Goal: Task Accomplishment & Management: Manage account settings

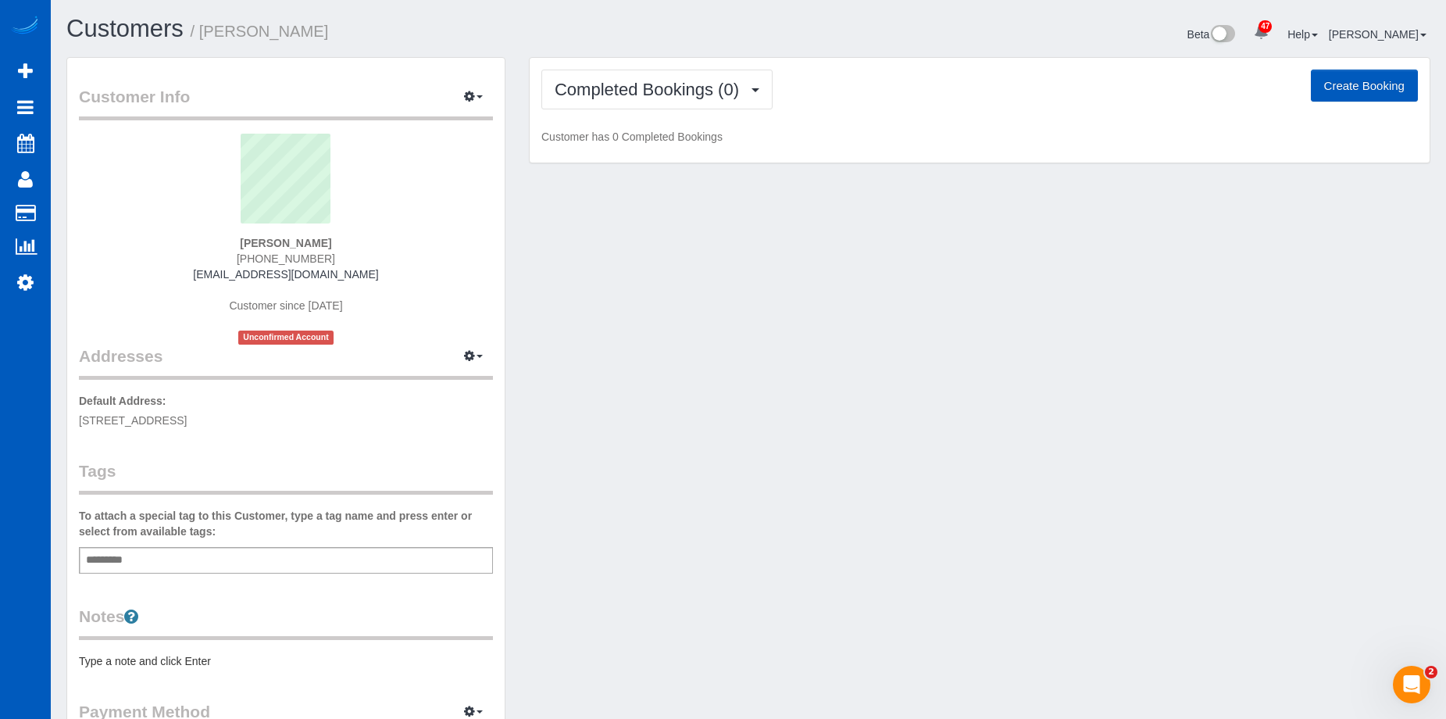
click at [1340, 84] on button "Create Booking" at bounding box center [1363, 86] width 107 height 33
select select "WA"
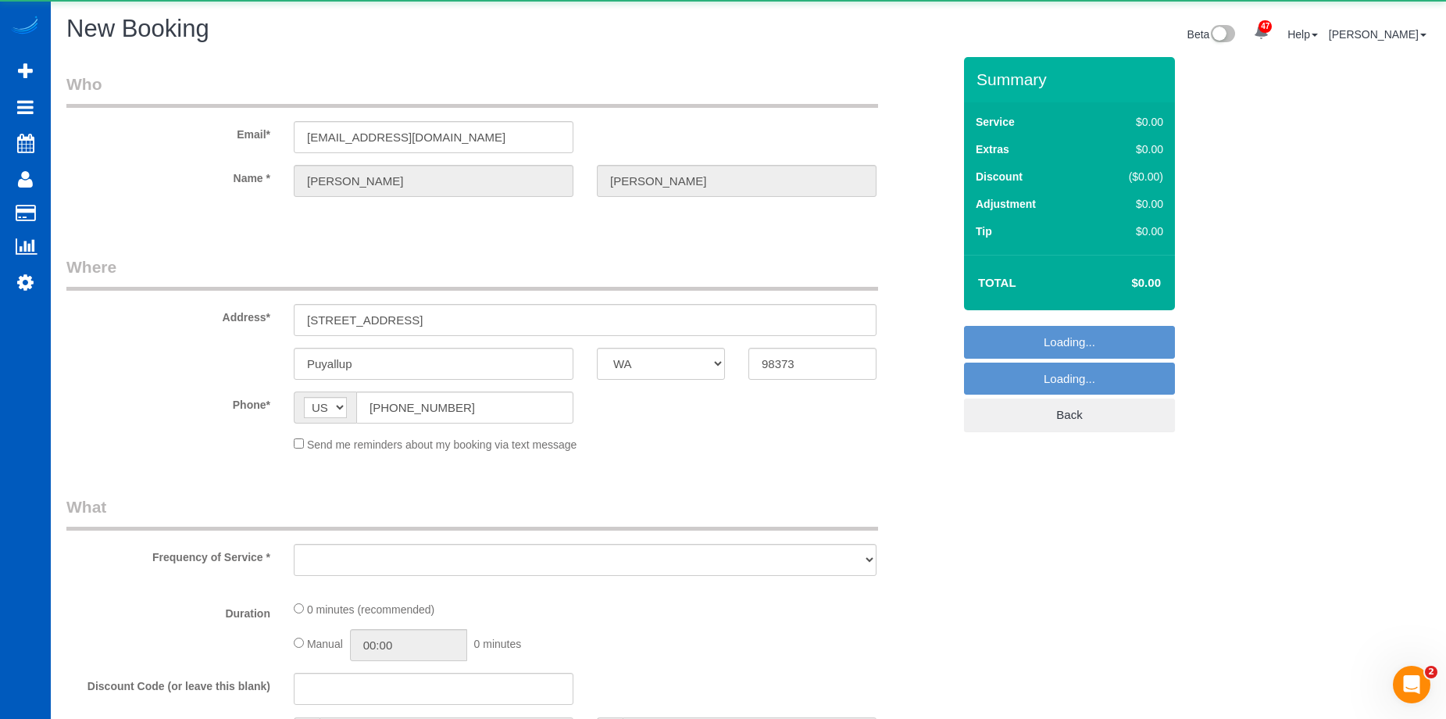
select select "object:2113"
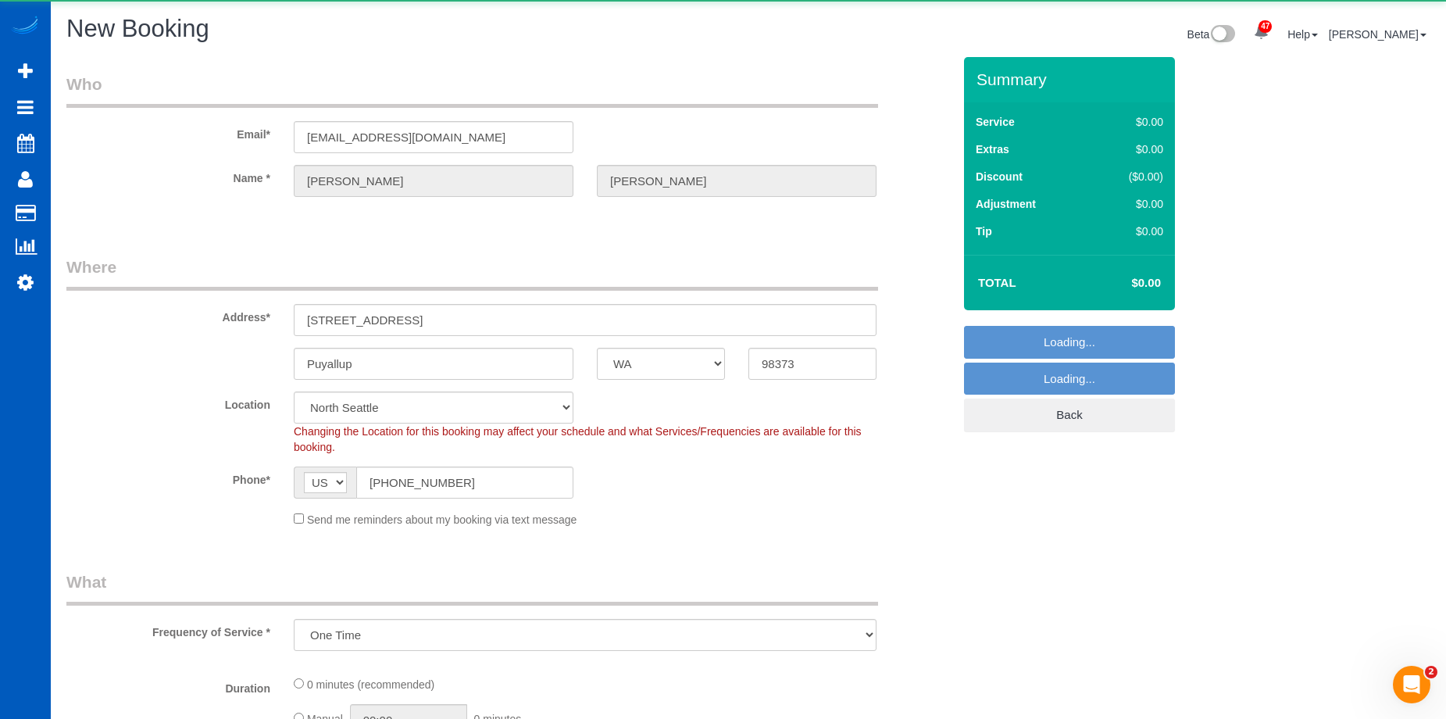
select select "199"
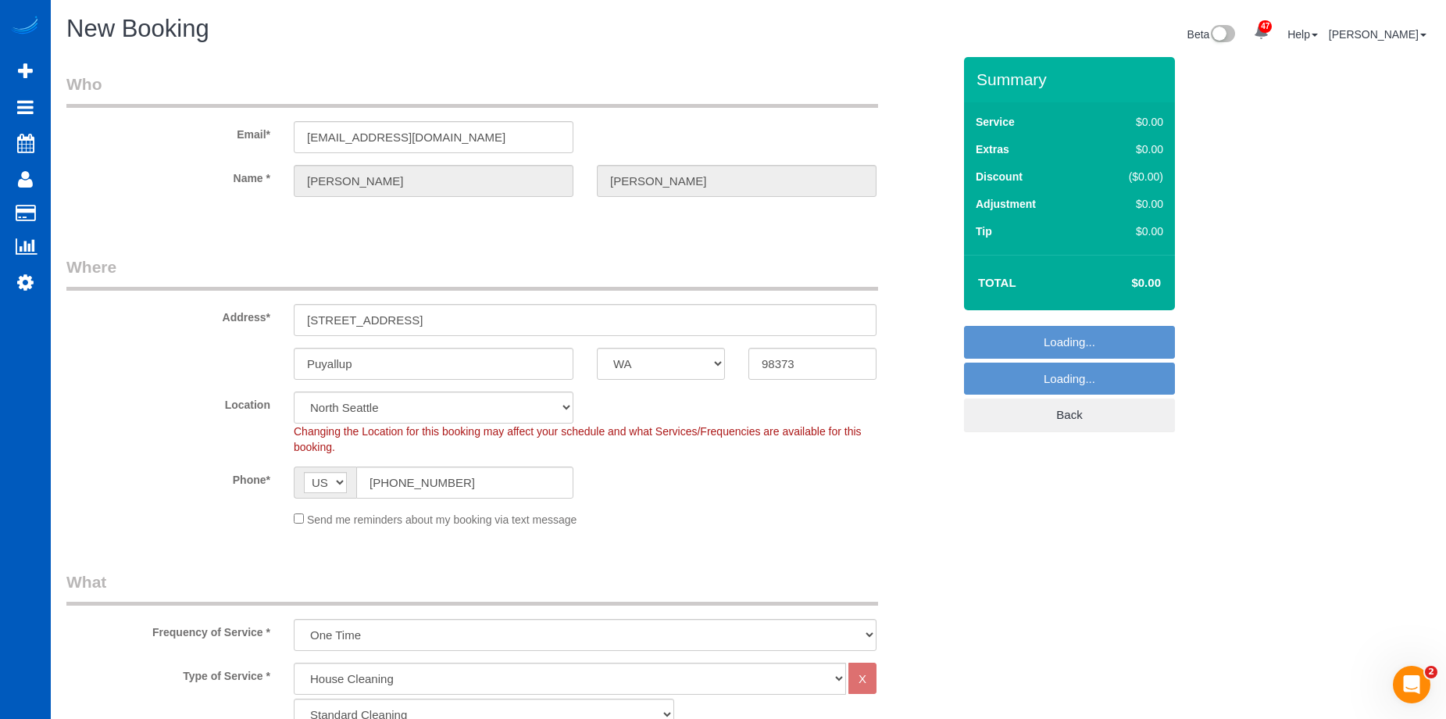
select select "object:2470"
select select "2"
select select "object:2560"
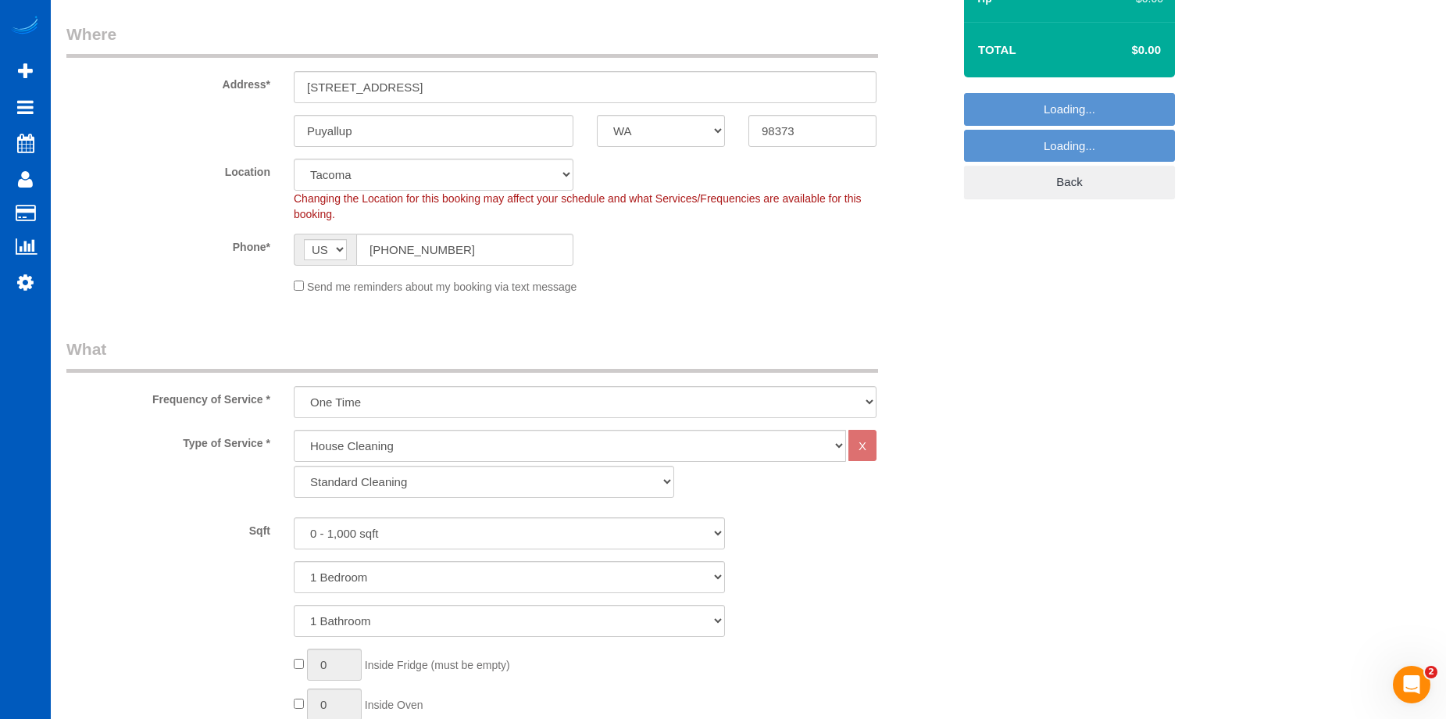
scroll to position [234, 0]
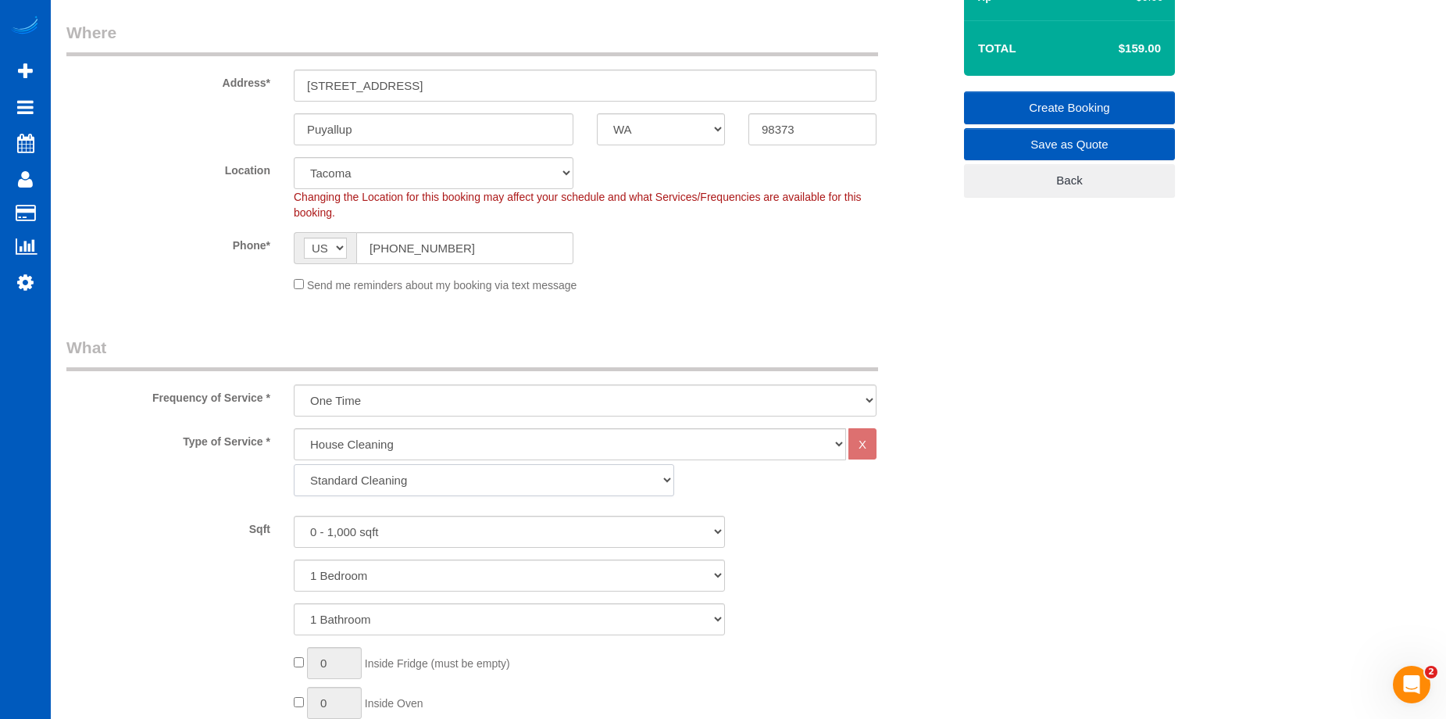
click at [356, 480] on select "Standard Cleaning Deep Cleaning Move In/ Out Cleaning" at bounding box center [484, 480] width 380 height 32
select select "367"
click at [294, 464] on select "Standard Cleaning Deep Cleaning Move In/ Out Cleaning" at bounding box center [484, 480] width 380 height 32
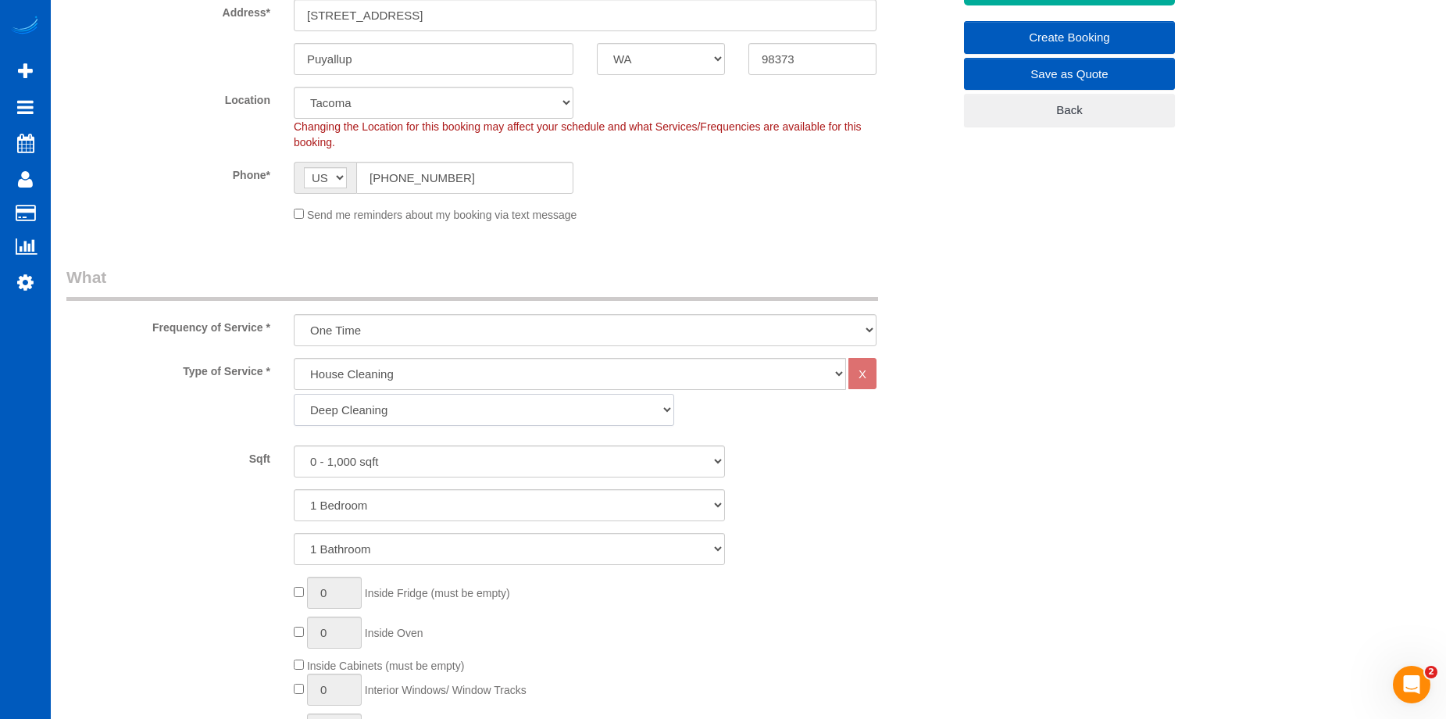
scroll to position [390, 0]
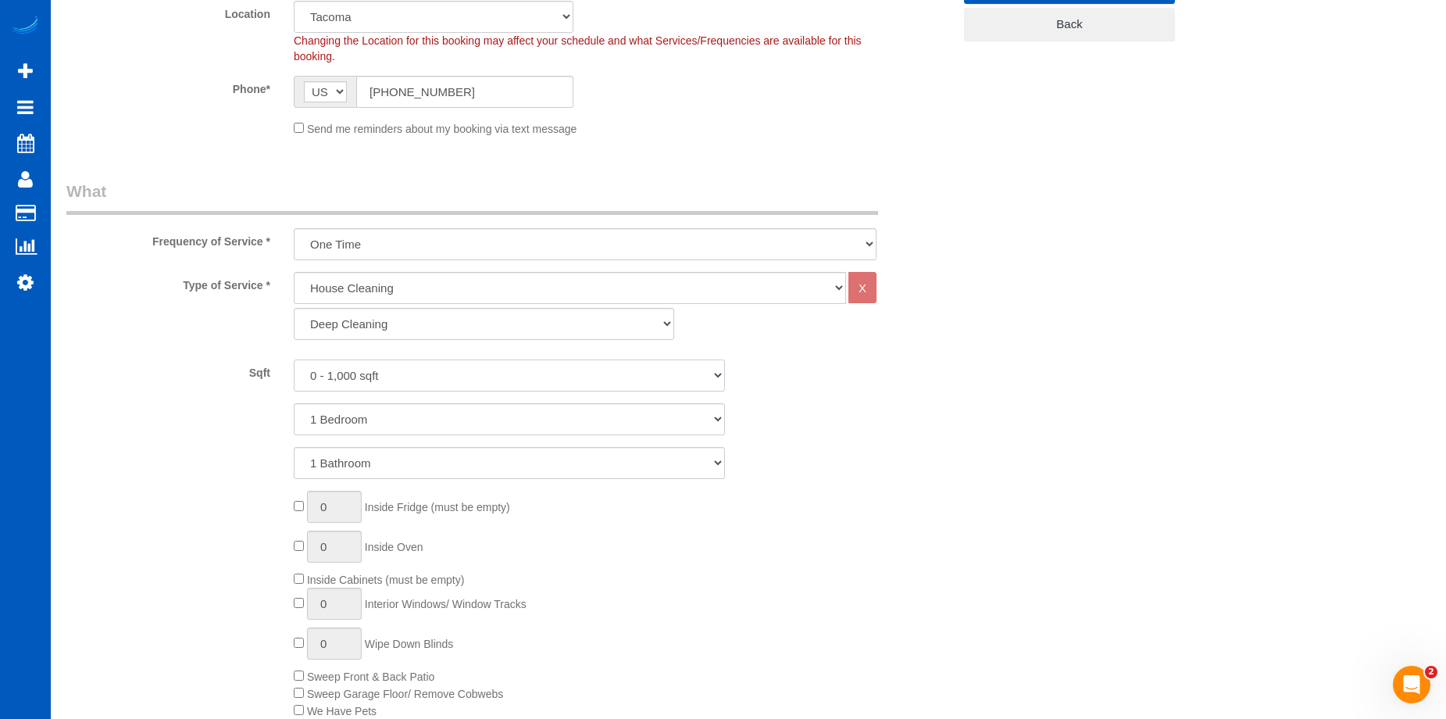
click at [433, 380] on select "0 - 1,000 sqft 1,001 - 1,500 sqft 1,501 - 2,000 sqft 2,001 - 2,500 sqft 2,501 -…" at bounding box center [509, 375] width 431 height 32
select select "2501"
click at [294, 359] on select "0 - 1,000 sqft 1,001 - 1,500 sqft 1,501 - 2,000 sqft 2,001 - 2,500 sqft 2,501 -…" at bounding box center [509, 375] width 431 height 32
click at [427, 464] on select "1 Bathroom 2 Bathrooms 3 Bathrooms 4 Bathrooms 5 Bathrooms 6 Bathrooms 7 Bathro…" at bounding box center [509, 463] width 431 height 32
select select "2"
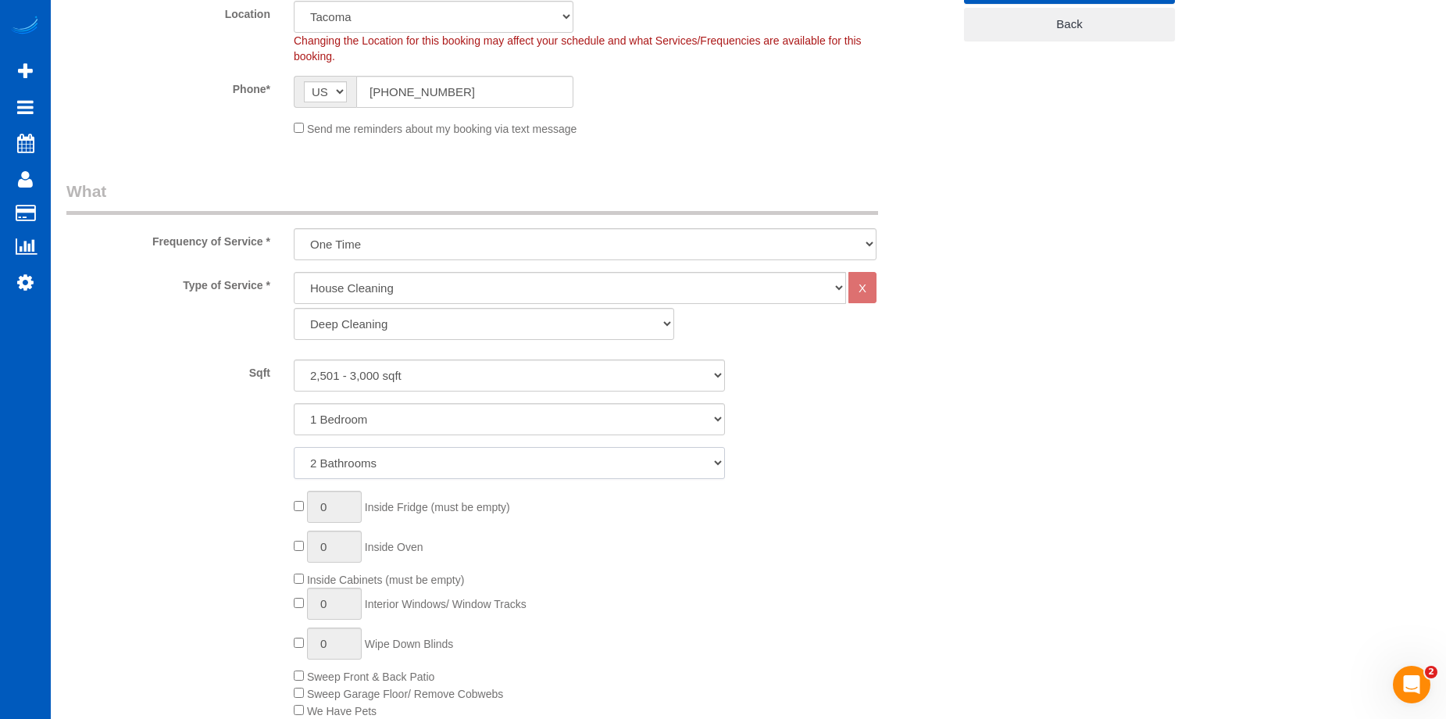
click at [294, 447] on select "1 Bathroom 2 Bathrooms 3 Bathrooms 4 Bathrooms 5 Bathrooms 6 Bathrooms 7 Bathro…" at bounding box center [509, 463] width 431 height 32
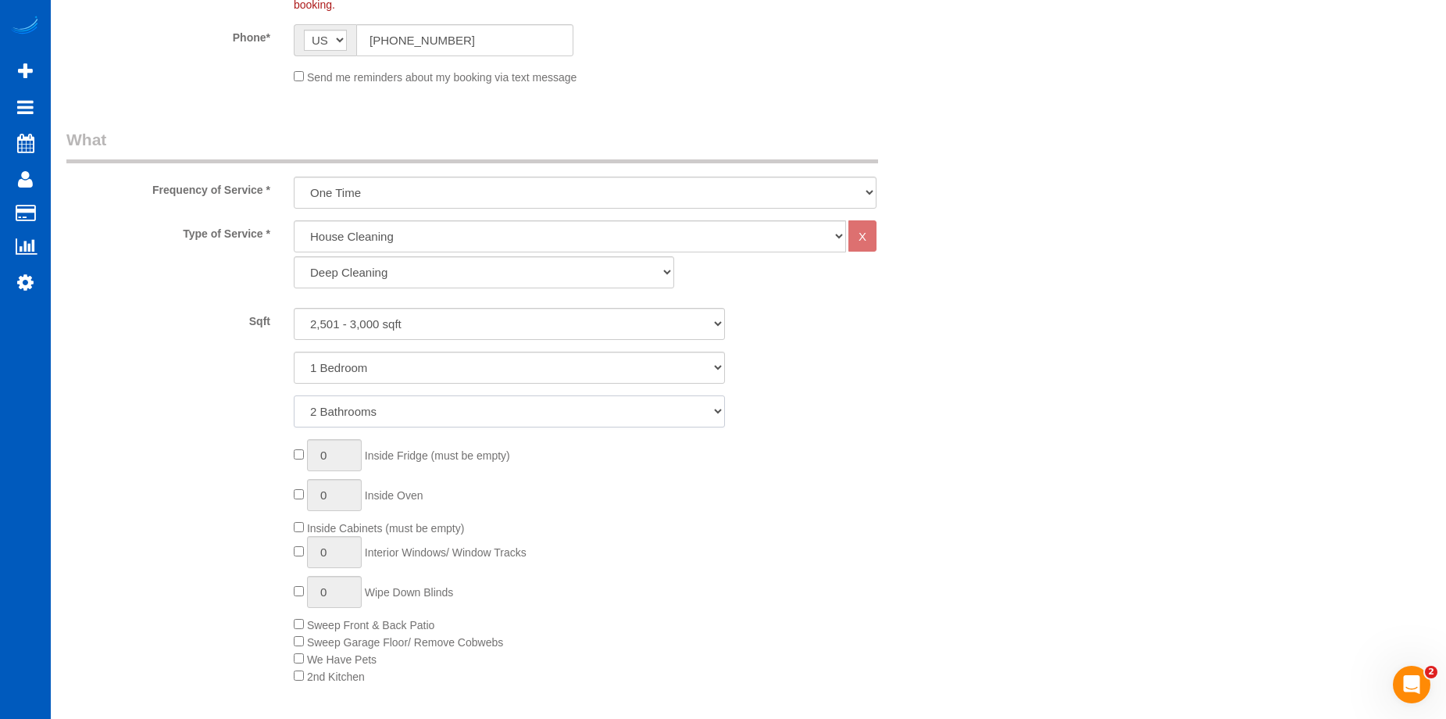
scroll to position [547, 0]
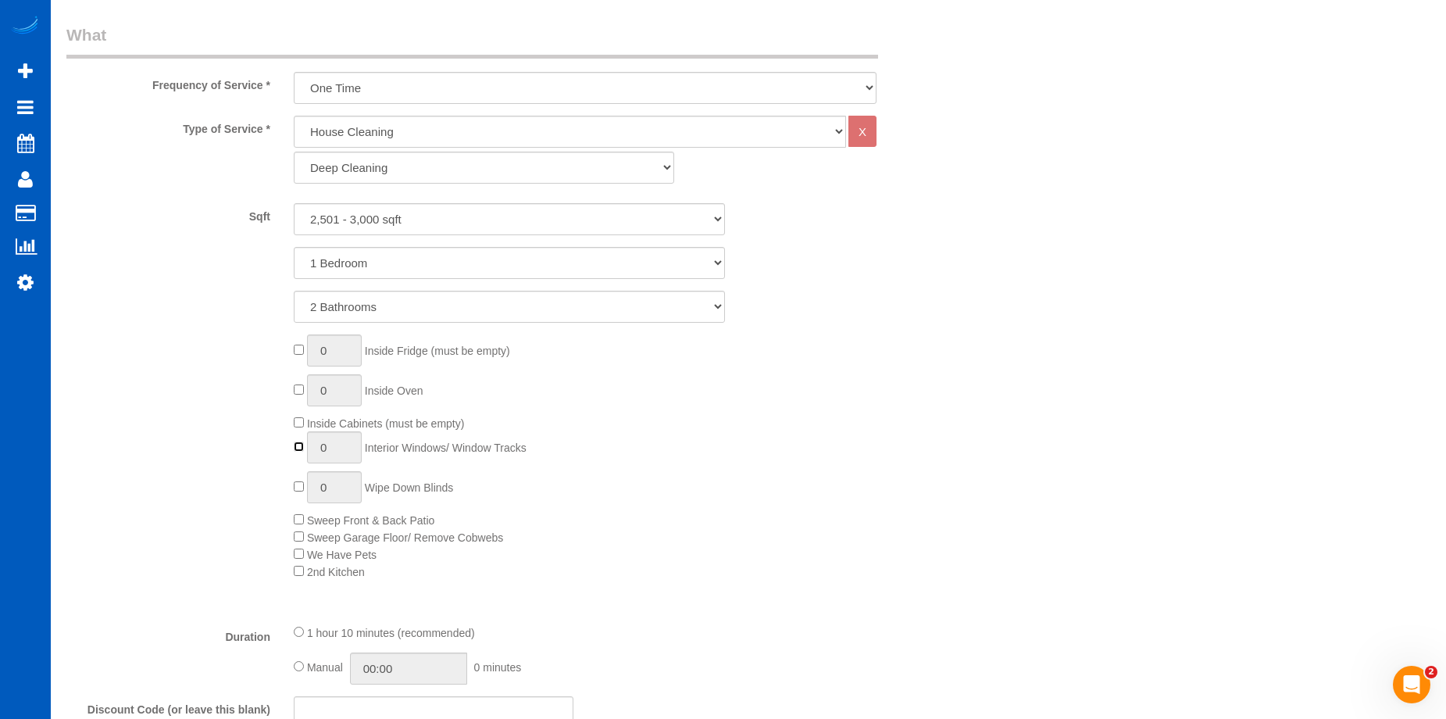
type input "1"
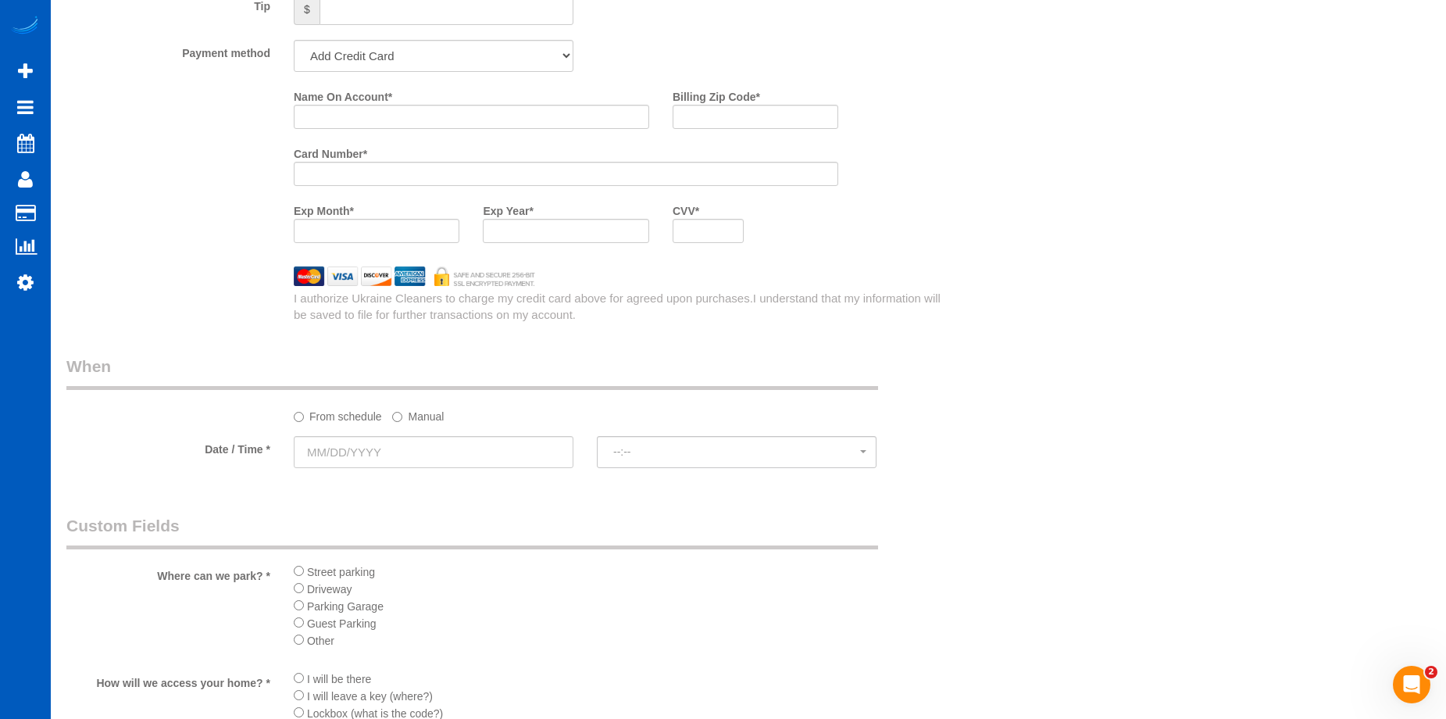
scroll to position [1484, 0]
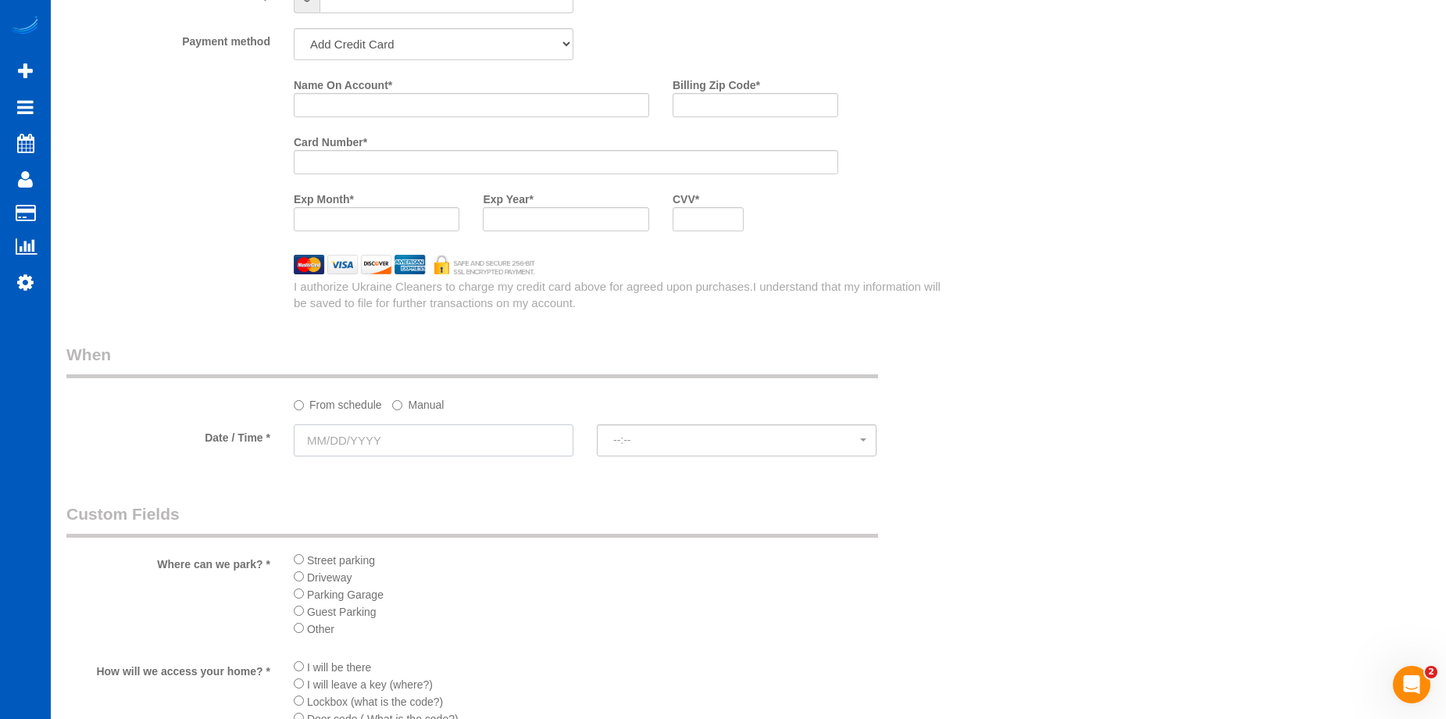
click at [480, 438] on input "text" at bounding box center [434, 440] width 280 height 32
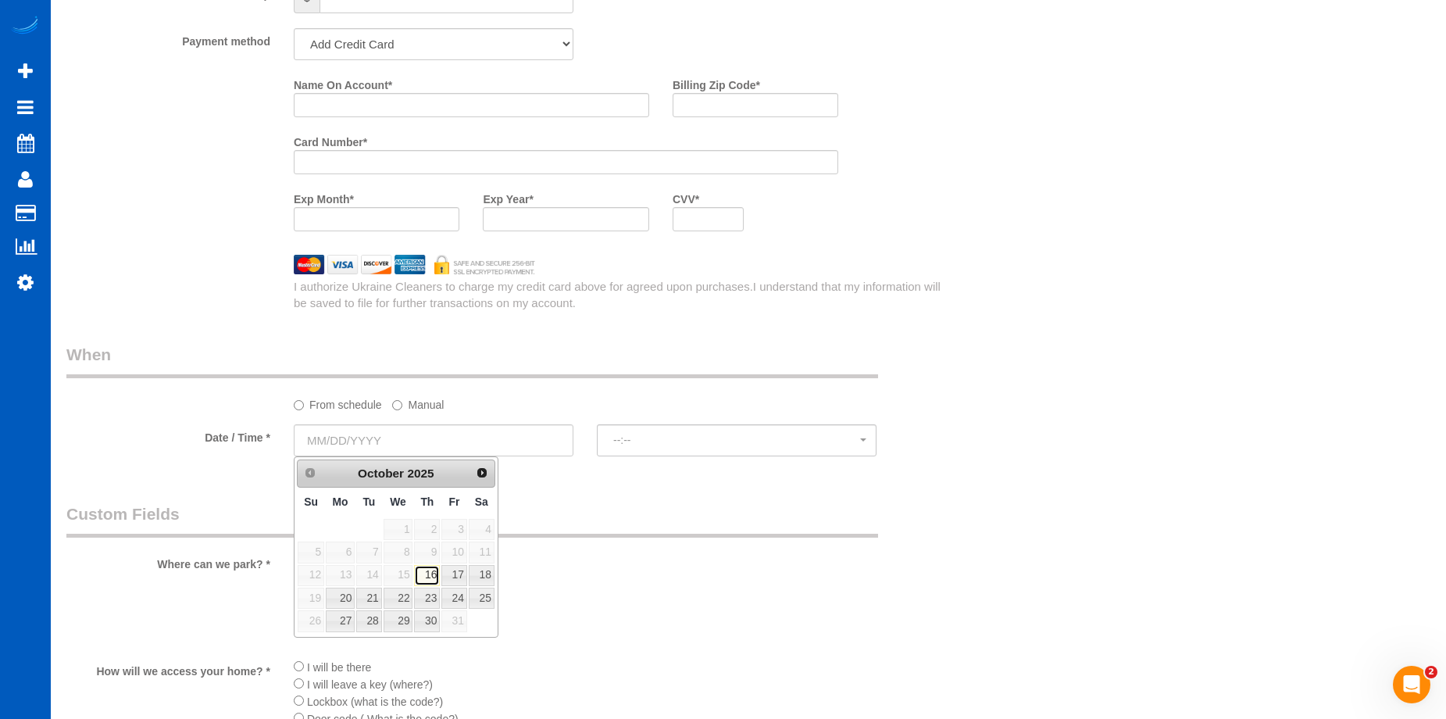
click at [435, 579] on link "16" at bounding box center [427, 575] width 26 height 21
type input "10/16/2025"
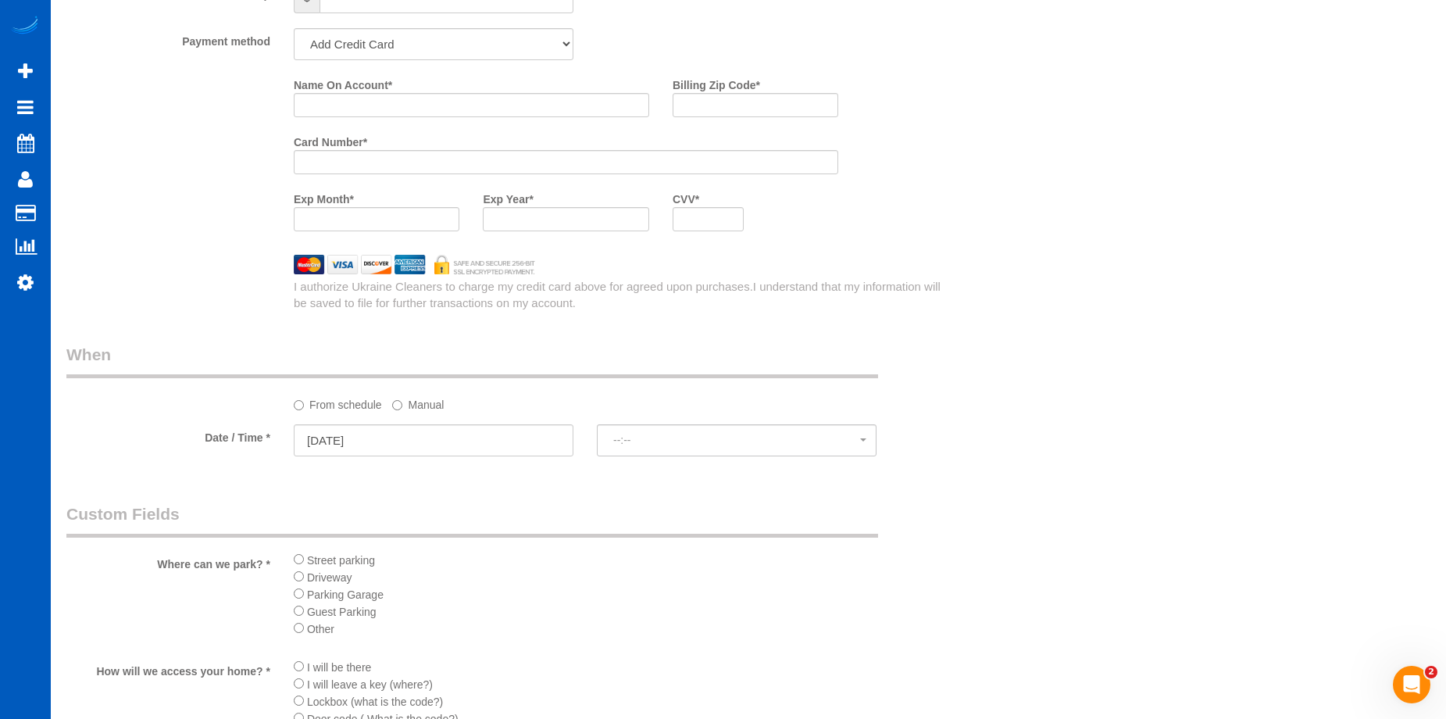
select select "spot1"
click at [409, 398] on label "Manual" at bounding box center [418, 401] width 52 height 21
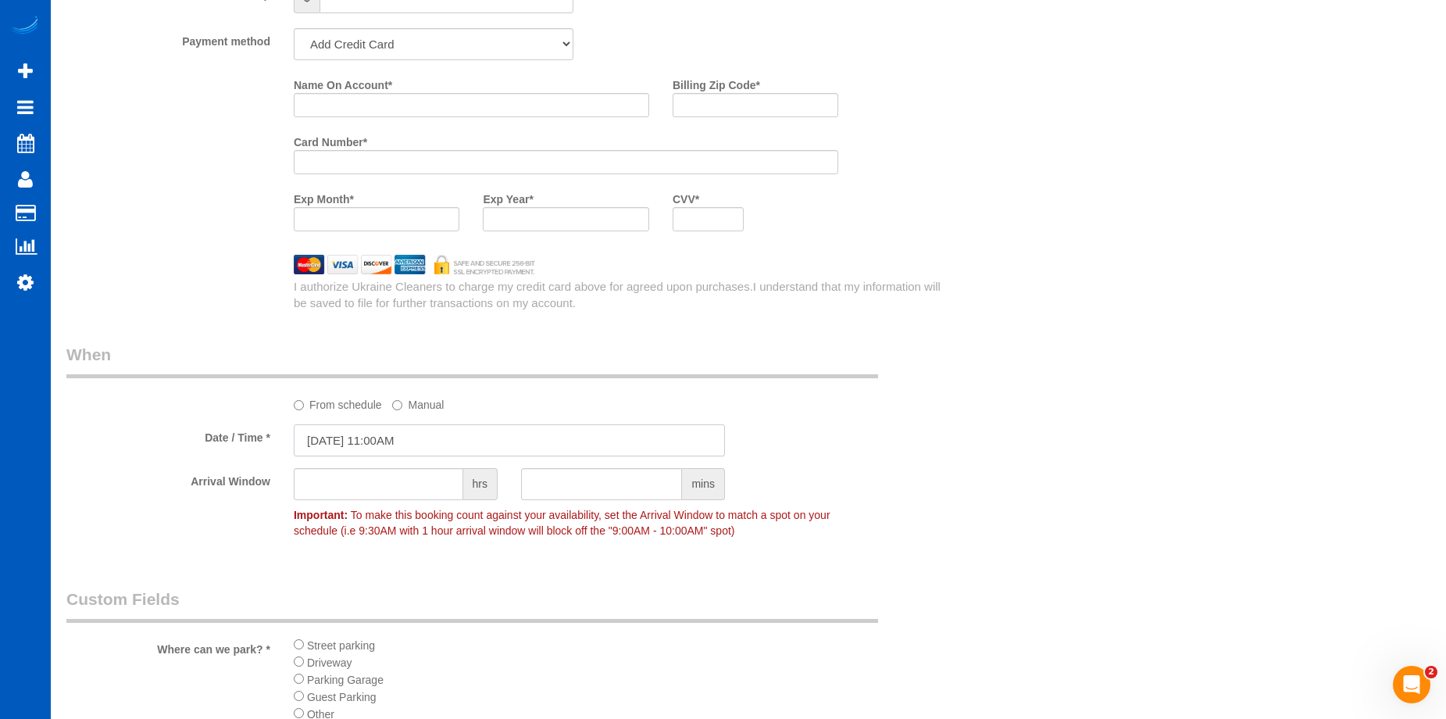
click at [482, 426] on input "10/16/2025 11:00AM" at bounding box center [509, 440] width 431 height 32
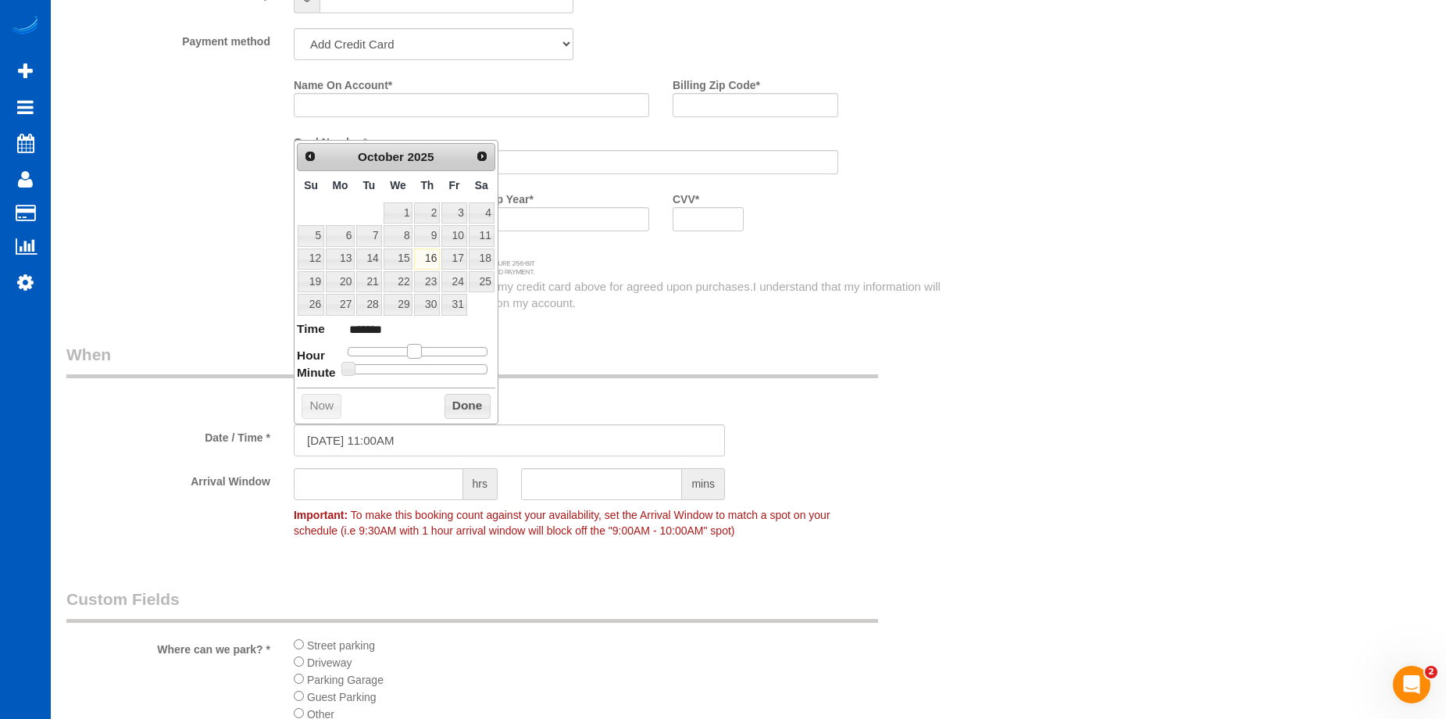
type input "10/16/2025 10:00AM"
type input "*******"
type input "10/16/2025 9:00AM"
type input "******"
type input "10/16/2025 8:00AM"
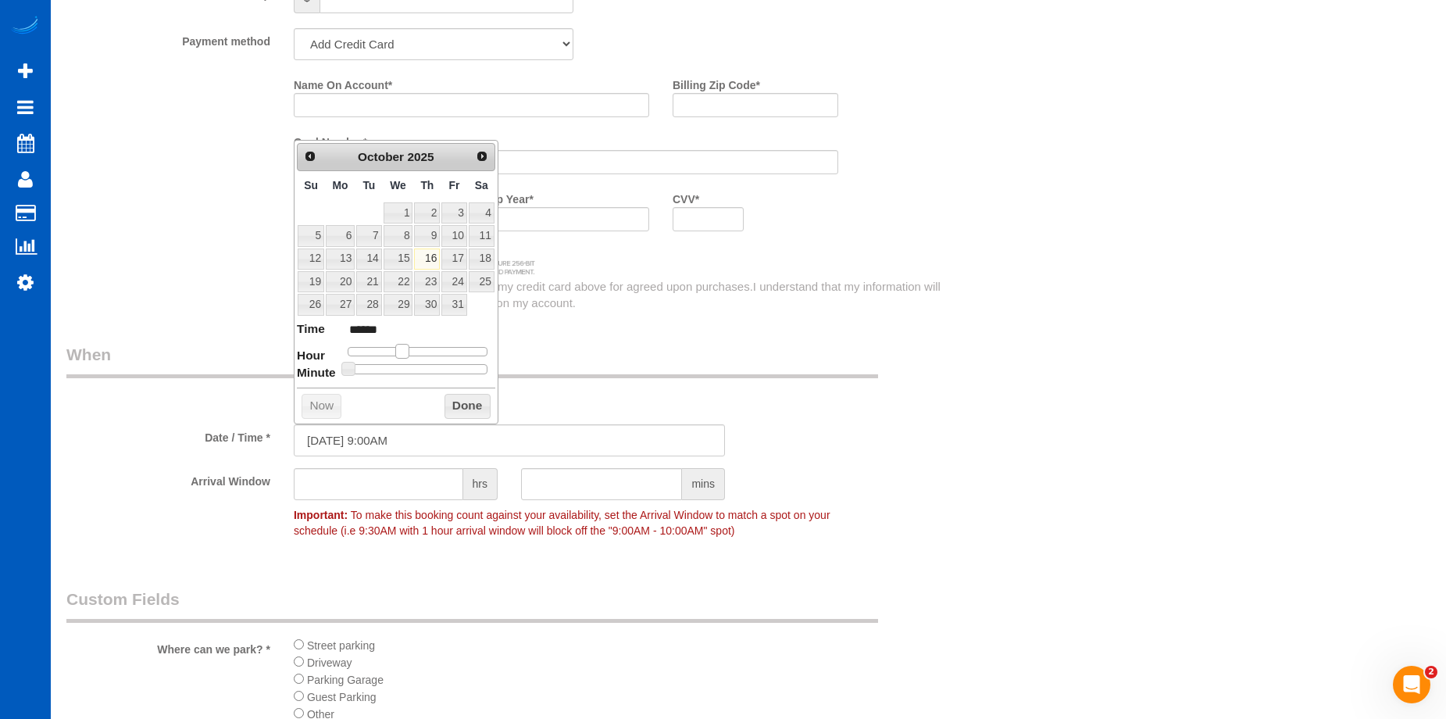
type input "******"
drag, startPoint x: 409, startPoint y: 357, endPoint x: 393, endPoint y: 360, distance: 16.7
click at [393, 360] on dl "Time ****** Hour Minute Second Millisecond Microsecond Time Zone ***** ***** **…" at bounding box center [396, 347] width 198 height 54
click at [469, 406] on button "Done" at bounding box center [467, 406] width 46 height 25
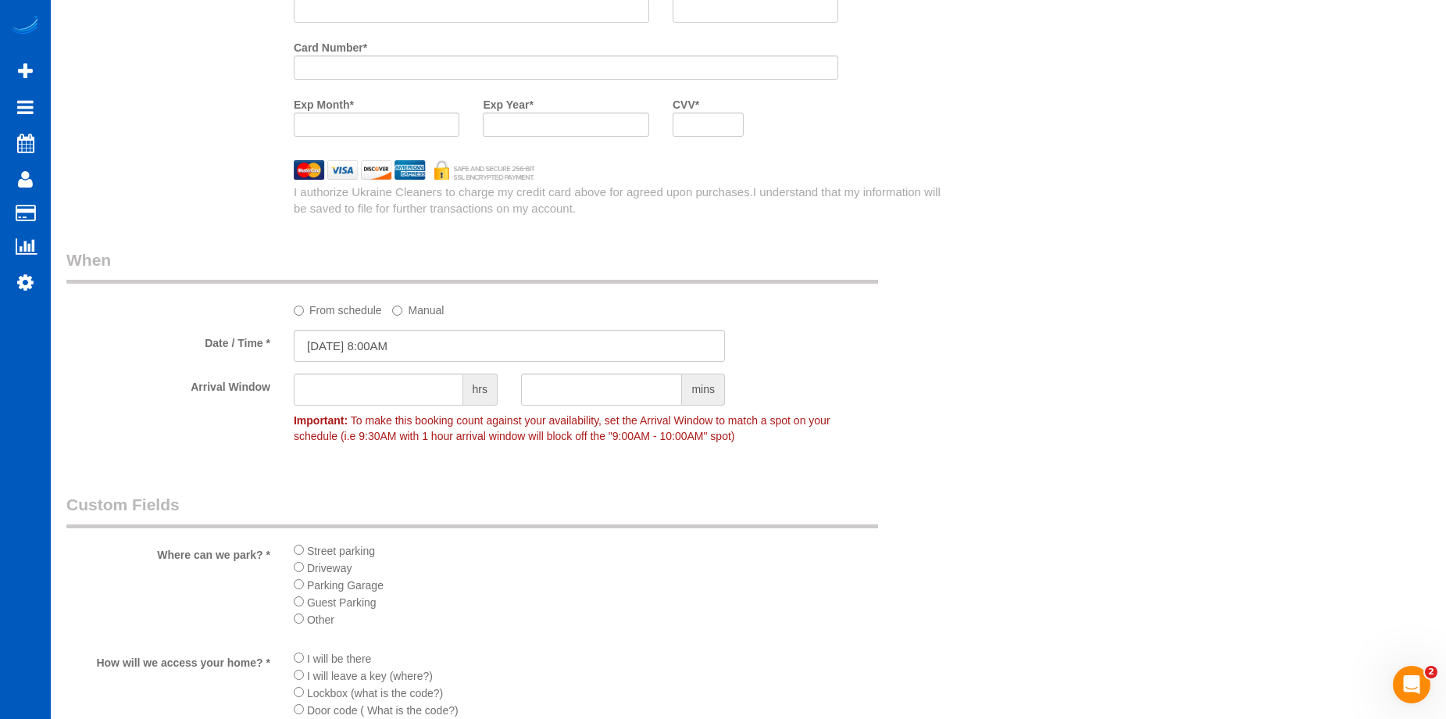
scroll to position [1718, 0]
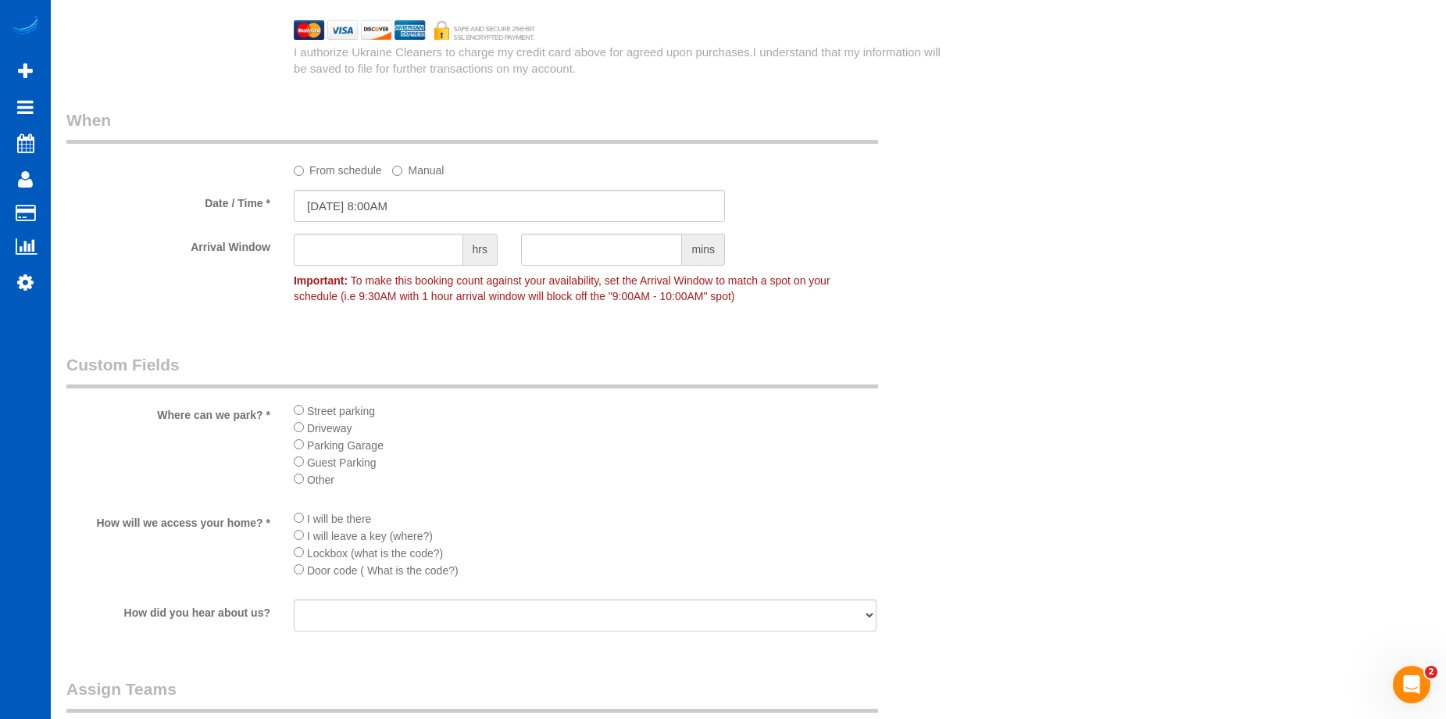
click at [291, 519] on div "I will be there I will leave a key (where?) Lockbox (what is the code?) Door co…" at bounding box center [585, 548] width 606 height 79
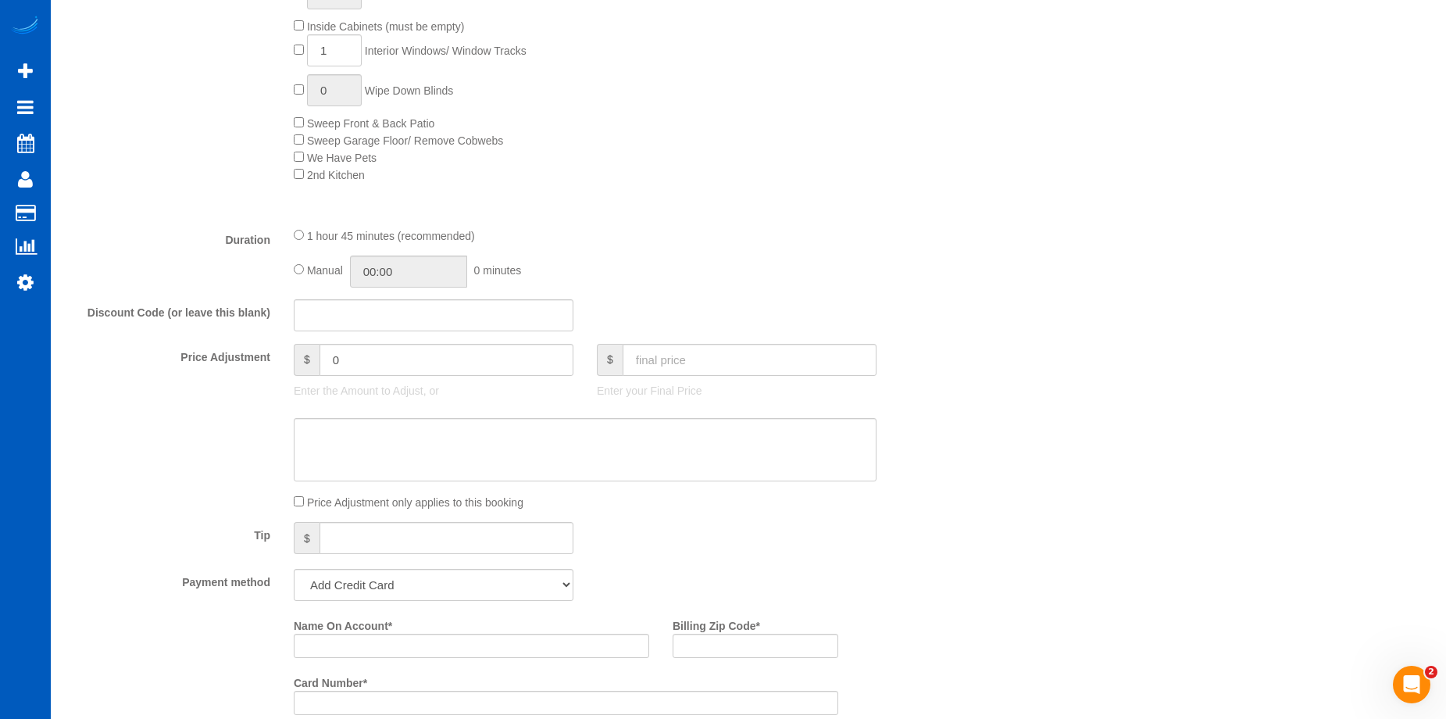
scroll to position [937, 0]
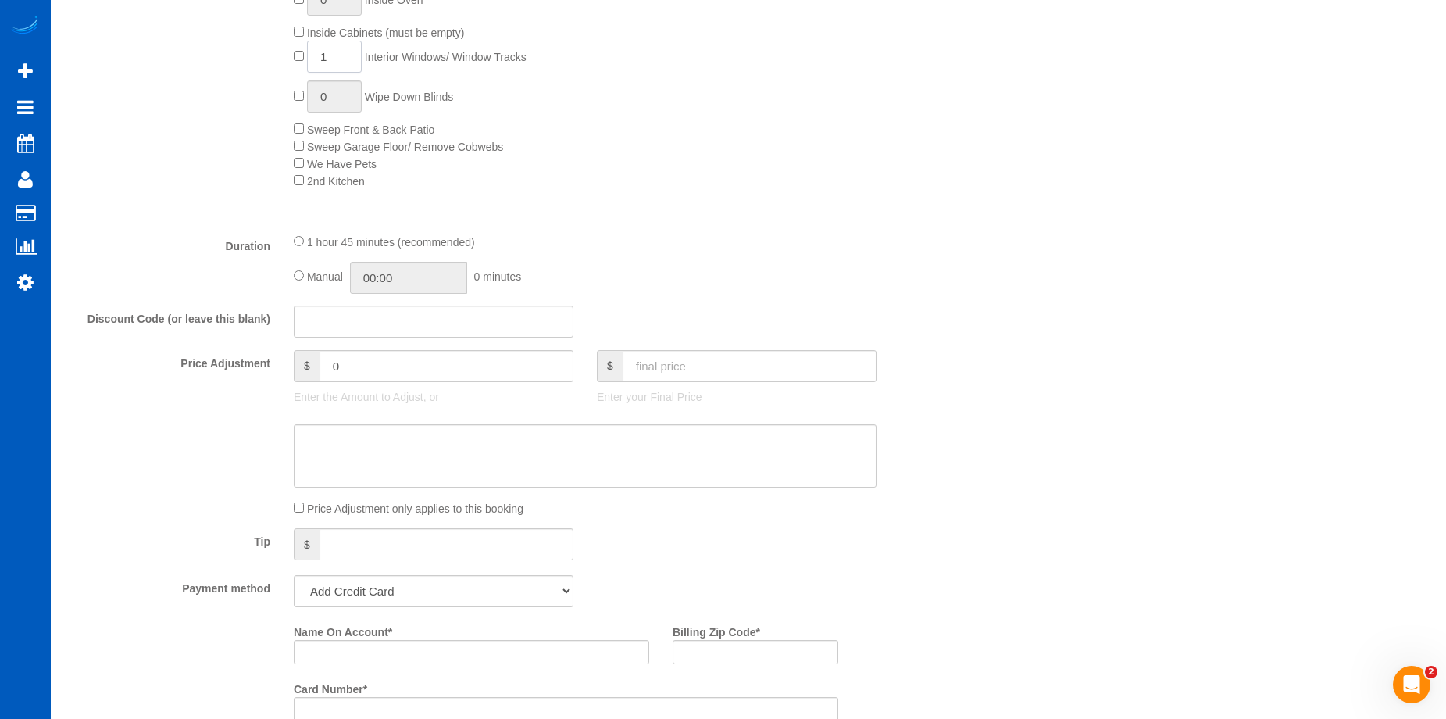
click at [330, 57] on input "1" at bounding box center [334, 57] width 55 height 32
type input "11"
click at [710, 149] on div "0 Inside Fridge (must be empty) 0 Inside Oven Inside Cabinets (must be empty) 1…" at bounding box center [623, 66] width 682 height 245
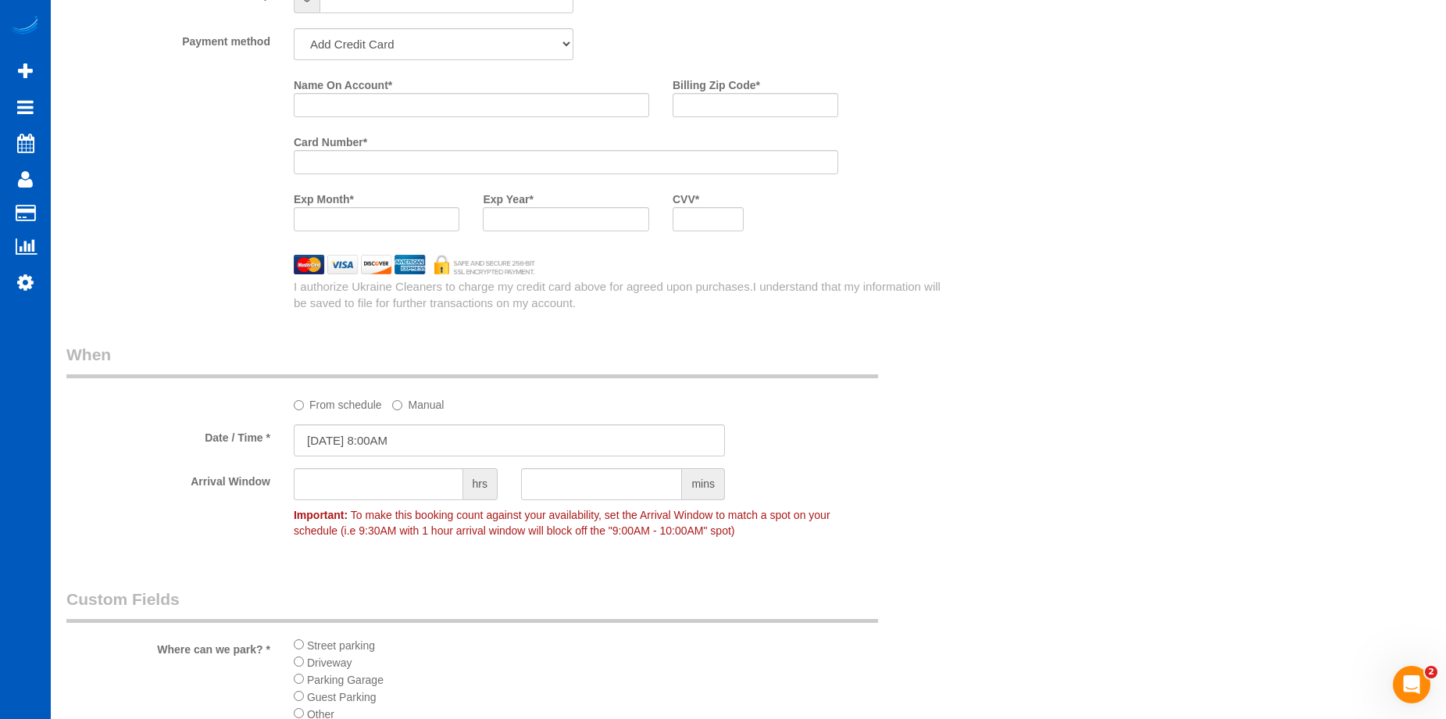
scroll to position [1171, 0]
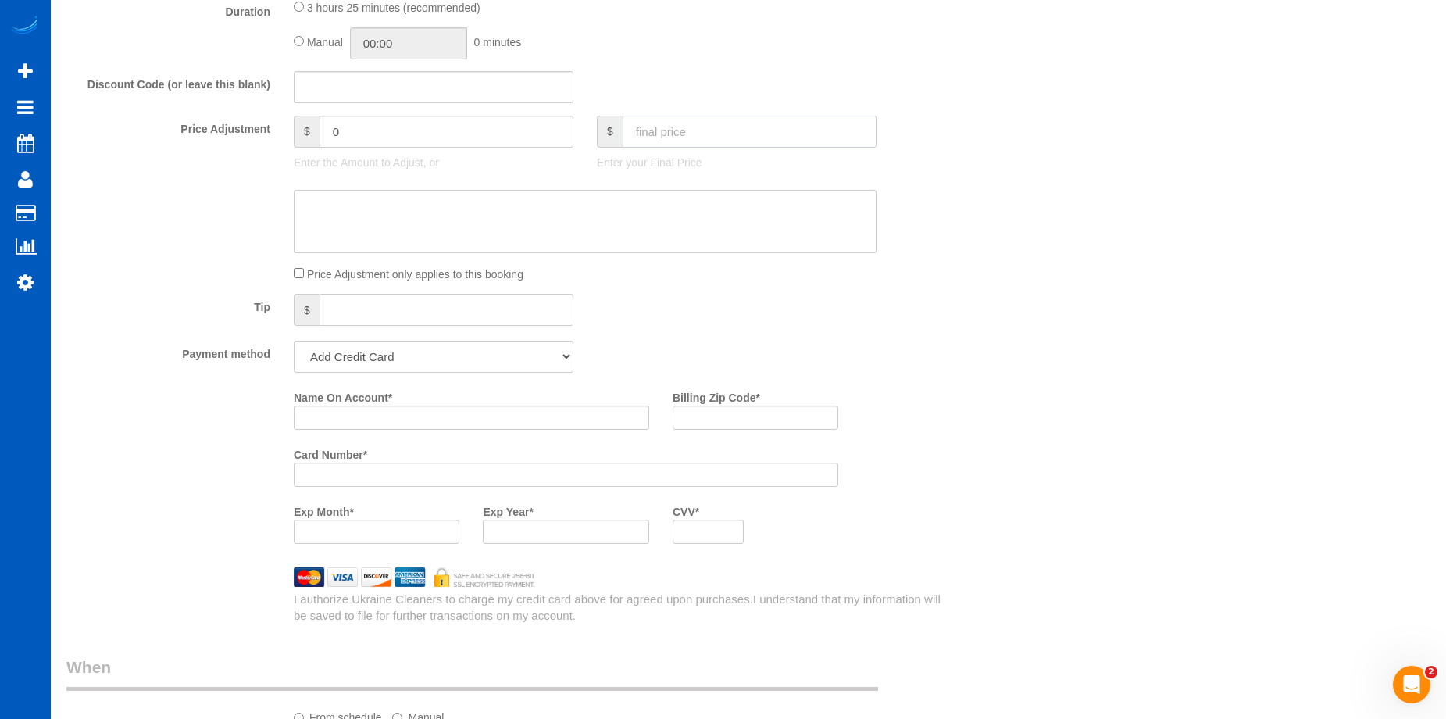
click at [727, 137] on input "text" at bounding box center [749, 132] width 254 height 32
type input "350"
click at [716, 212] on textarea at bounding box center [585, 222] width 583 height 64
type input "-164"
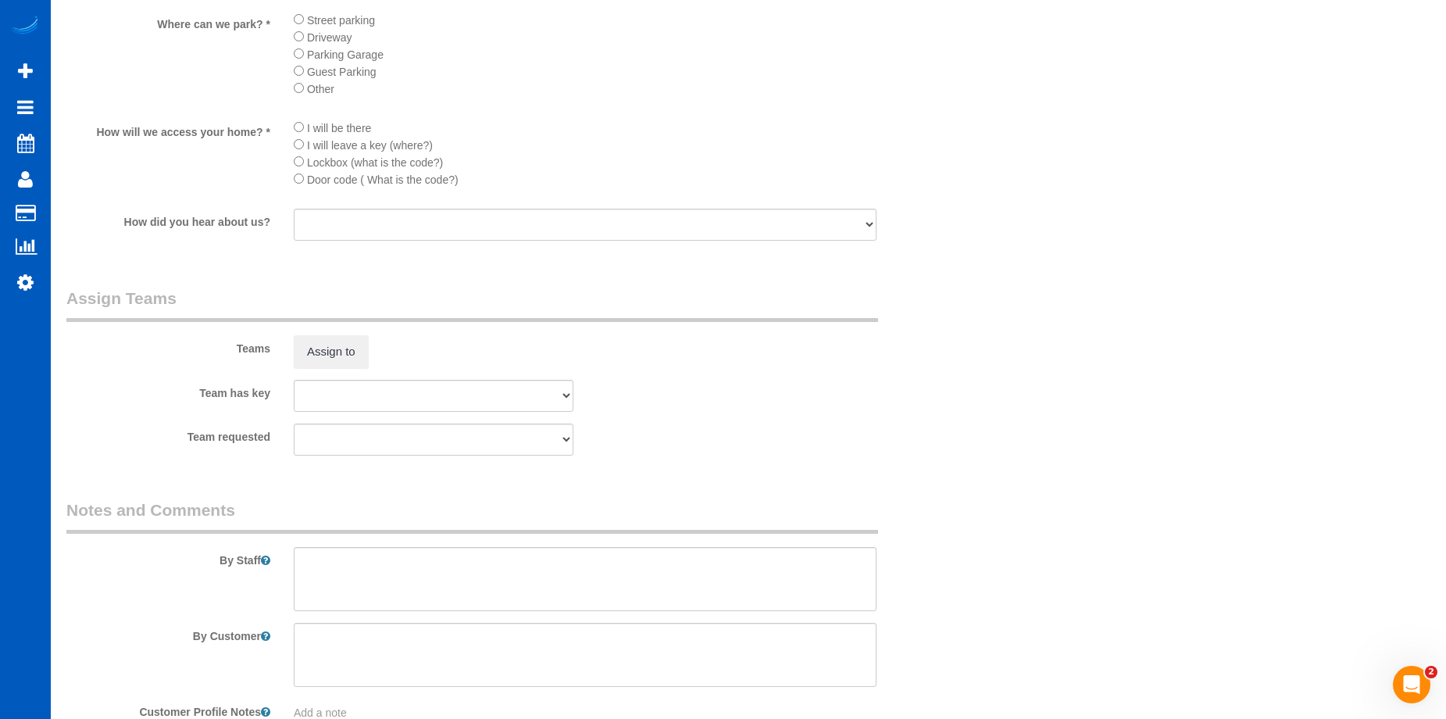
scroll to position [2208, 0]
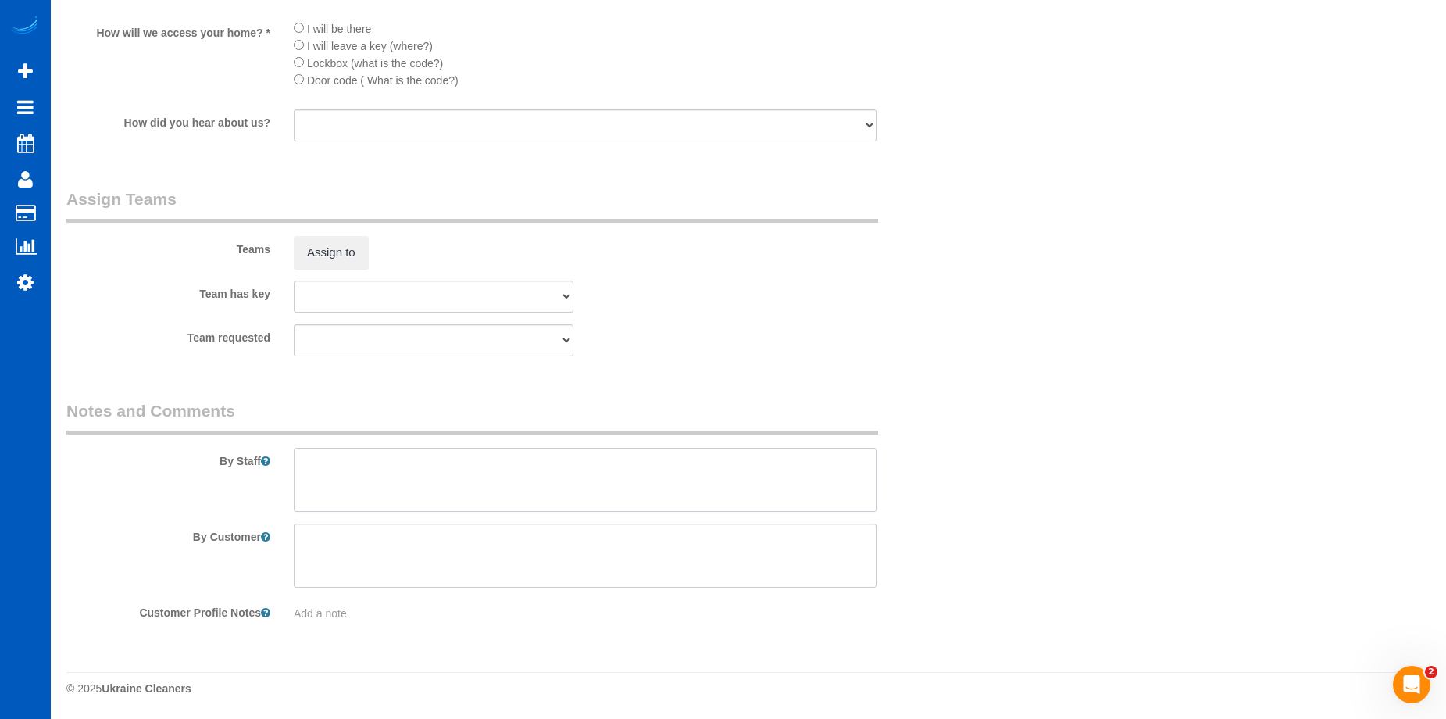
click at [532, 469] on textarea at bounding box center [585, 480] width 583 height 64
click at [516, 455] on textarea at bounding box center [585, 480] width 583 height 64
paste textarea "Just cleaning kitchen, 2 bathrooms, 11 windows. Dont touch bedrooms or living r…"
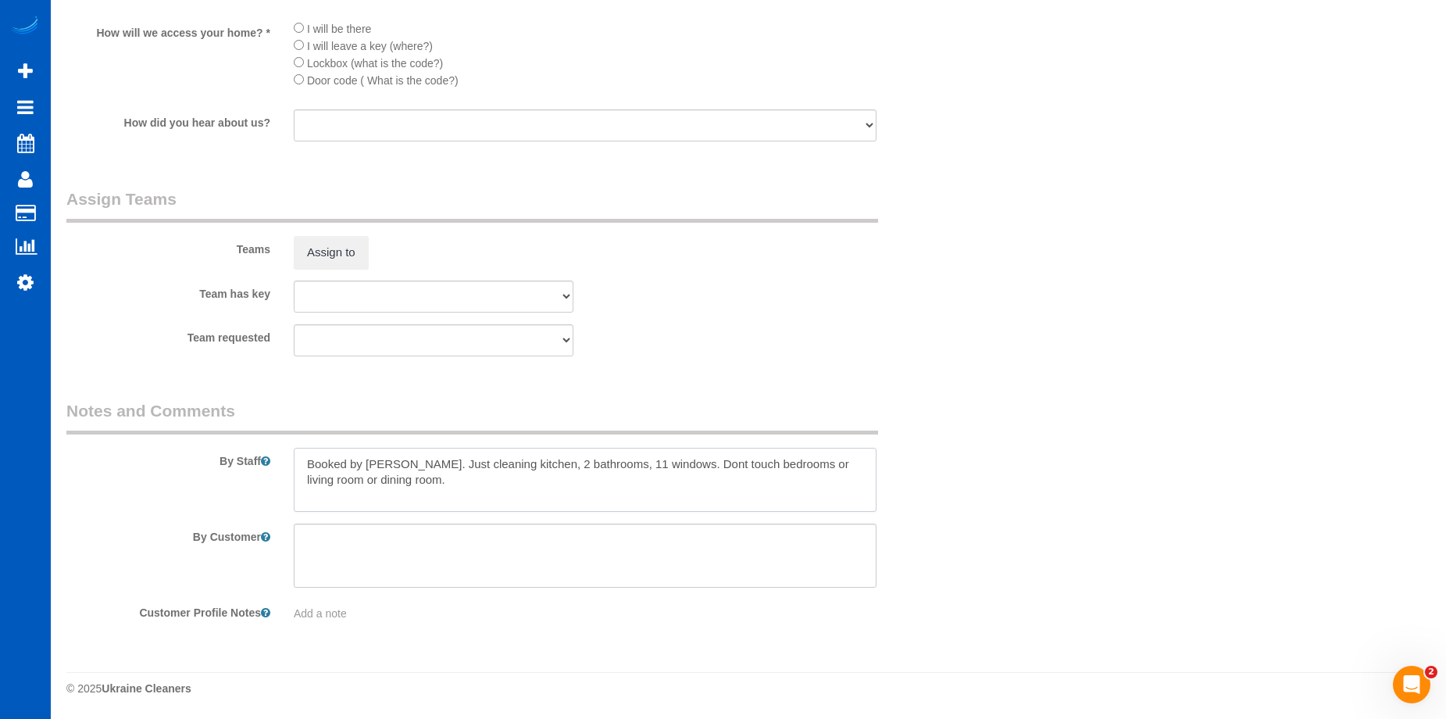
type textarea "Booked by Aaron. Just cleaning kitchen, 2 bathrooms, 11 windows. Dont touch bed…"
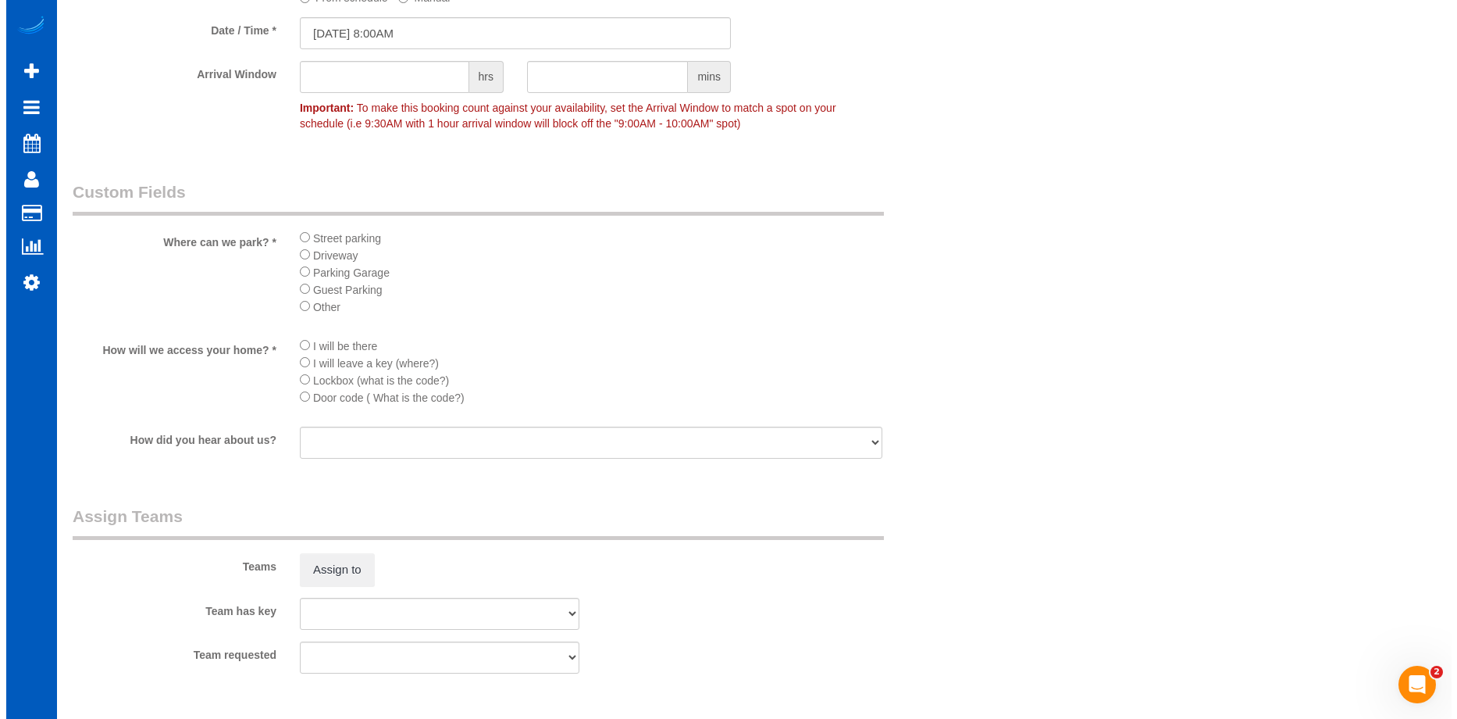
scroll to position [1895, 0]
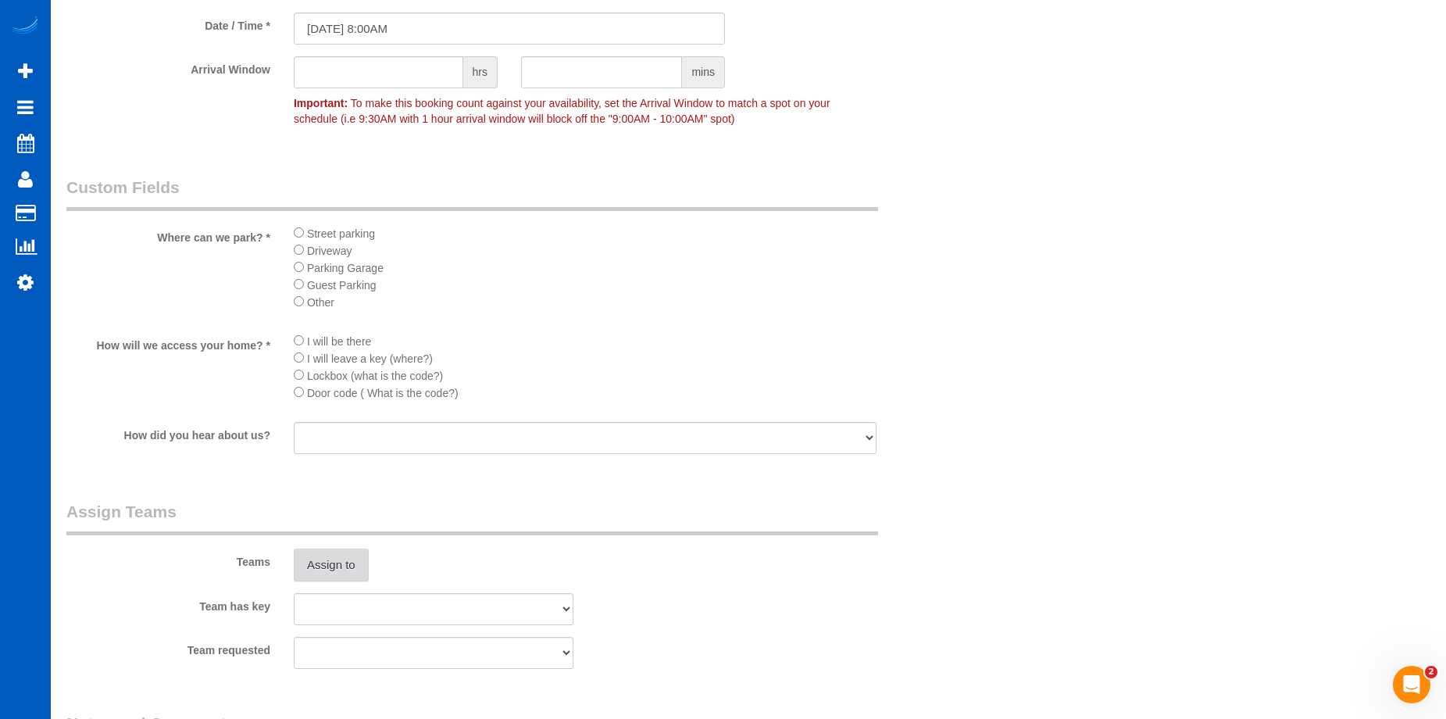
click at [341, 567] on button "Assign to" at bounding box center [331, 564] width 75 height 33
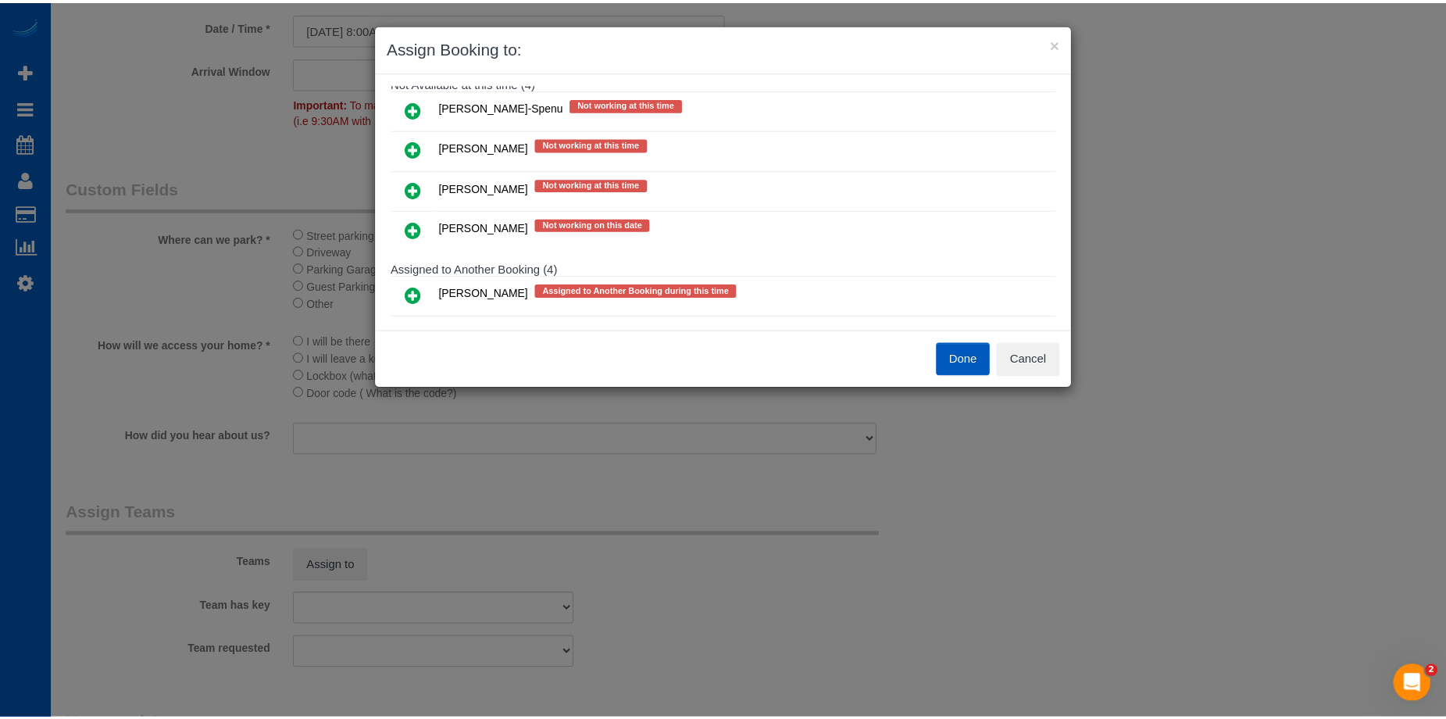
scroll to position [0, 0]
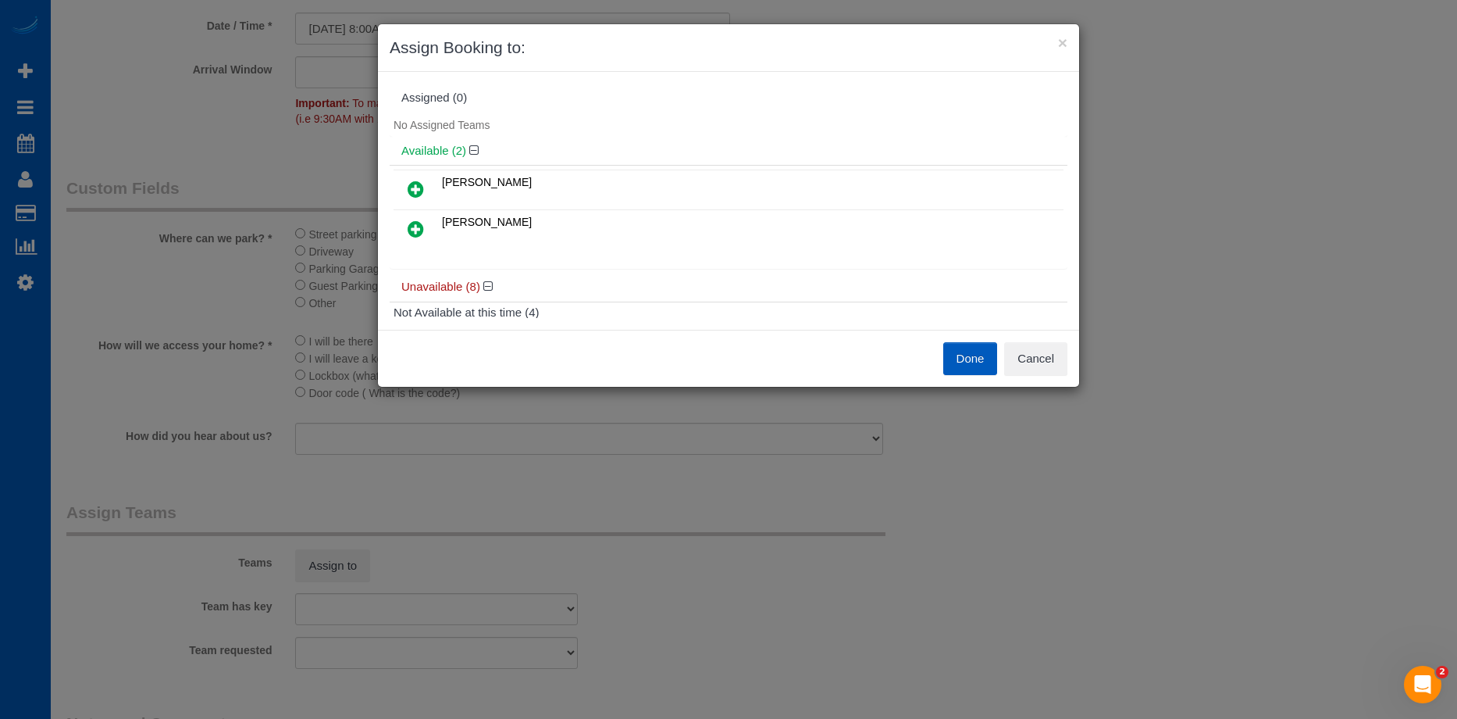
click at [409, 190] on icon at bounding box center [416, 189] width 16 height 19
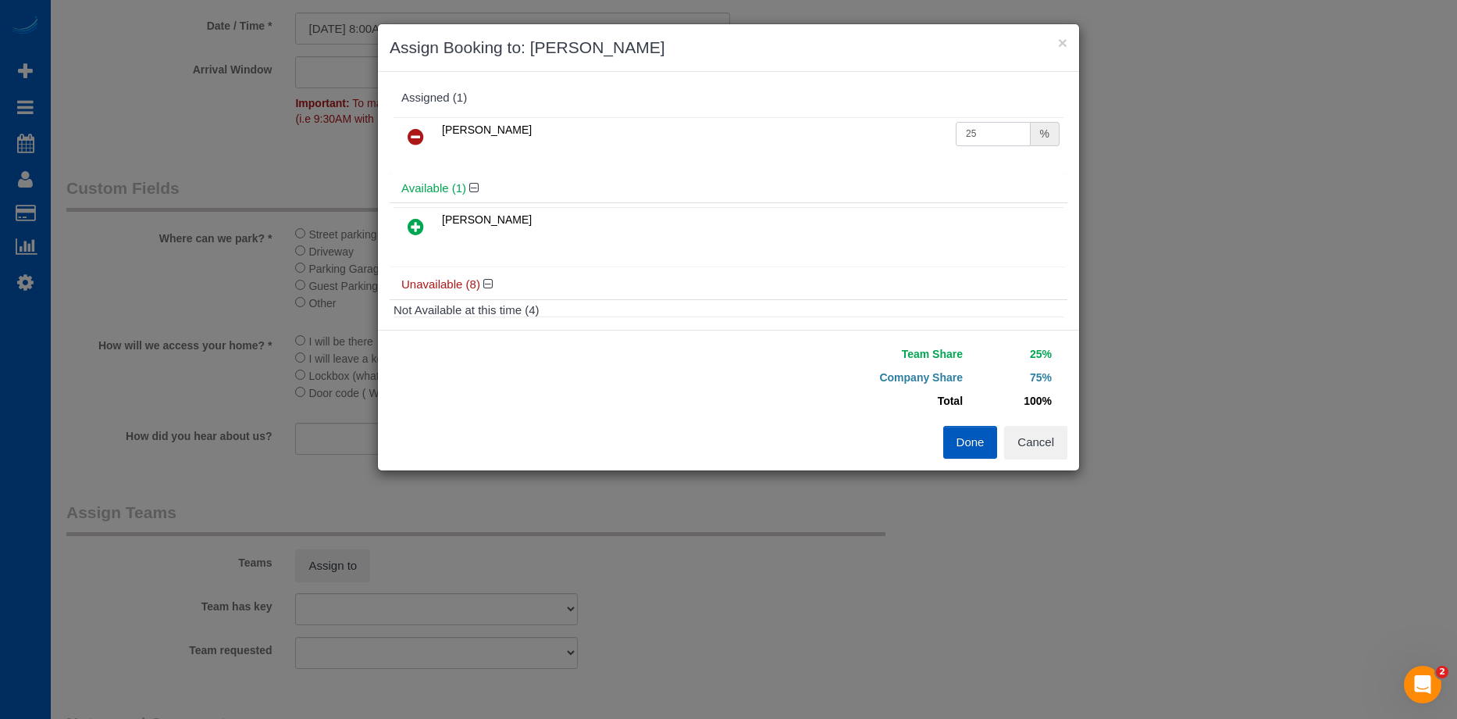
click at [972, 127] on input "25" at bounding box center [993, 134] width 75 height 24
drag, startPoint x: 984, startPoint y: 127, endPoint x: 893, endPoint y: 132, distance: 91.5
click at [893, 132] on tr "Alina Kruchok 25 %" at bounding box center [729, 137] width 670 height 40
click at [410, 133] on icon at bounding box center [416, 136] width 16 height 19
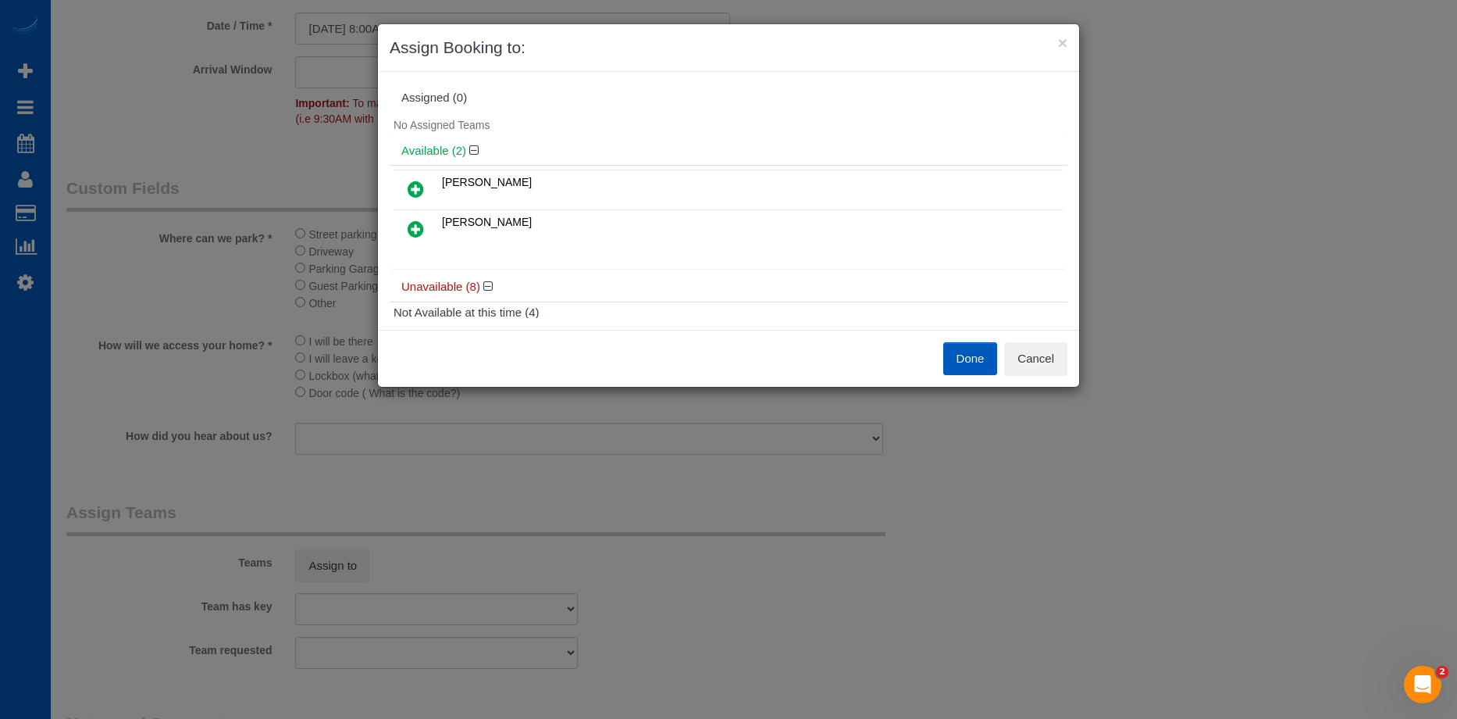
click at [951, 357] on button "Done" at bounding box center [970, 358] width 55 height 33
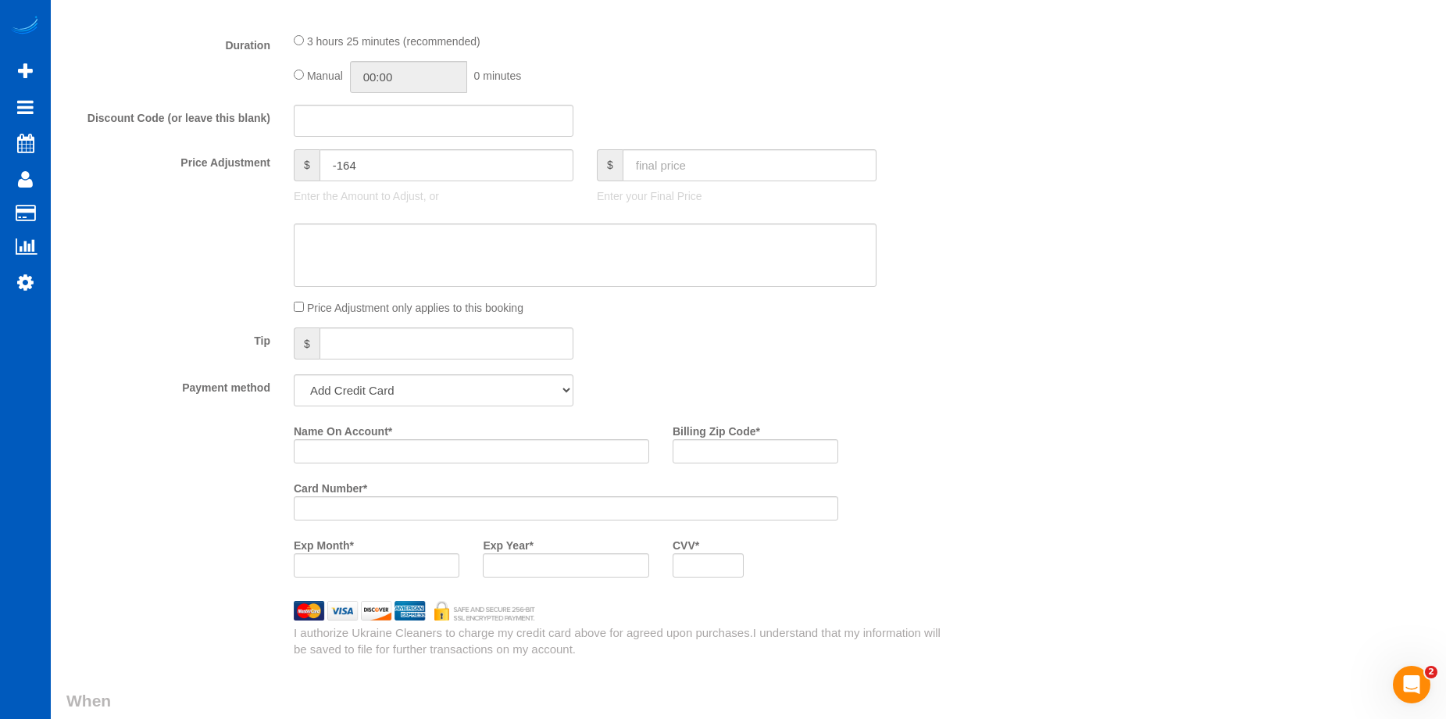
scroll to position [1250, 0]
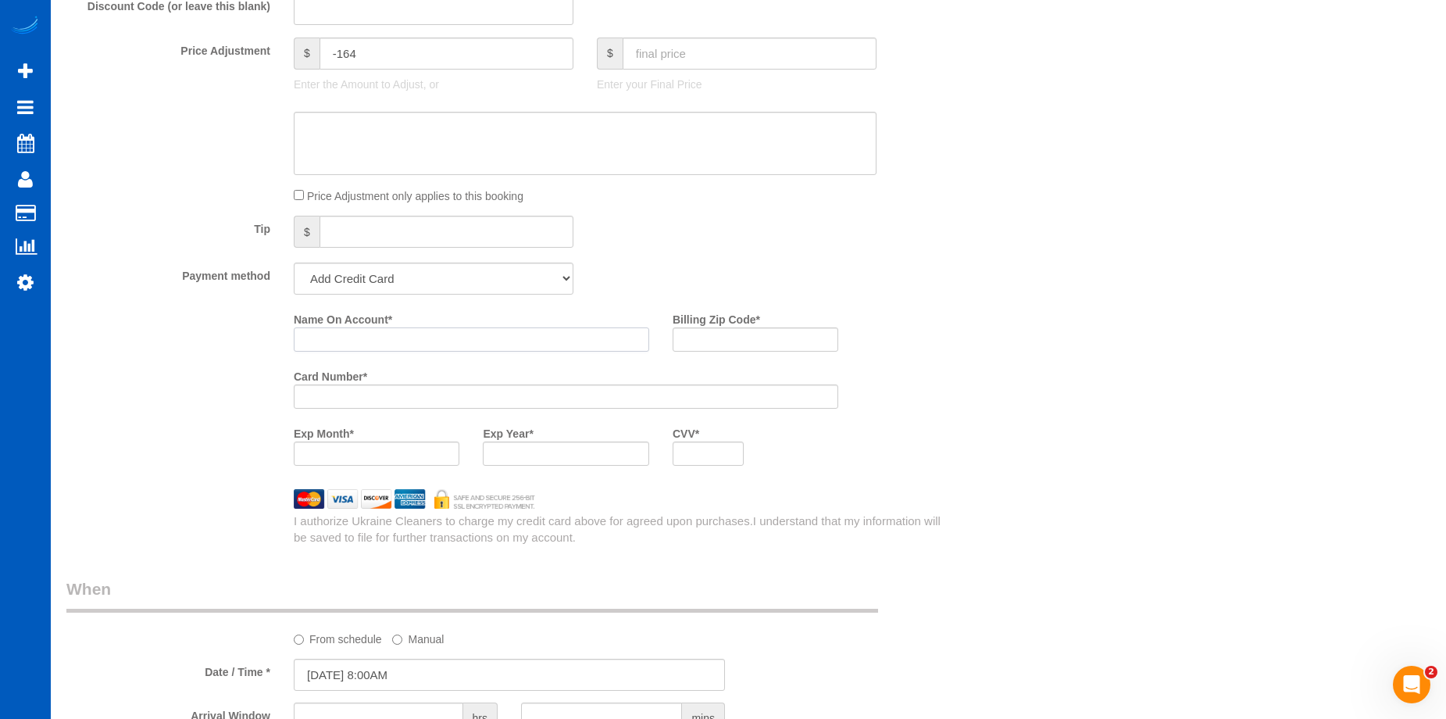
click at [435, 342] on input "Name On Account *" at bounding box center [471, 339] width 355 height 24
paste input "Robert Parker"
type input "Robert Parker"
click at [754, 347] on input "Billing Zip Code *" at bounding box center [755, 339] width 166 height 24
paste input "98373"
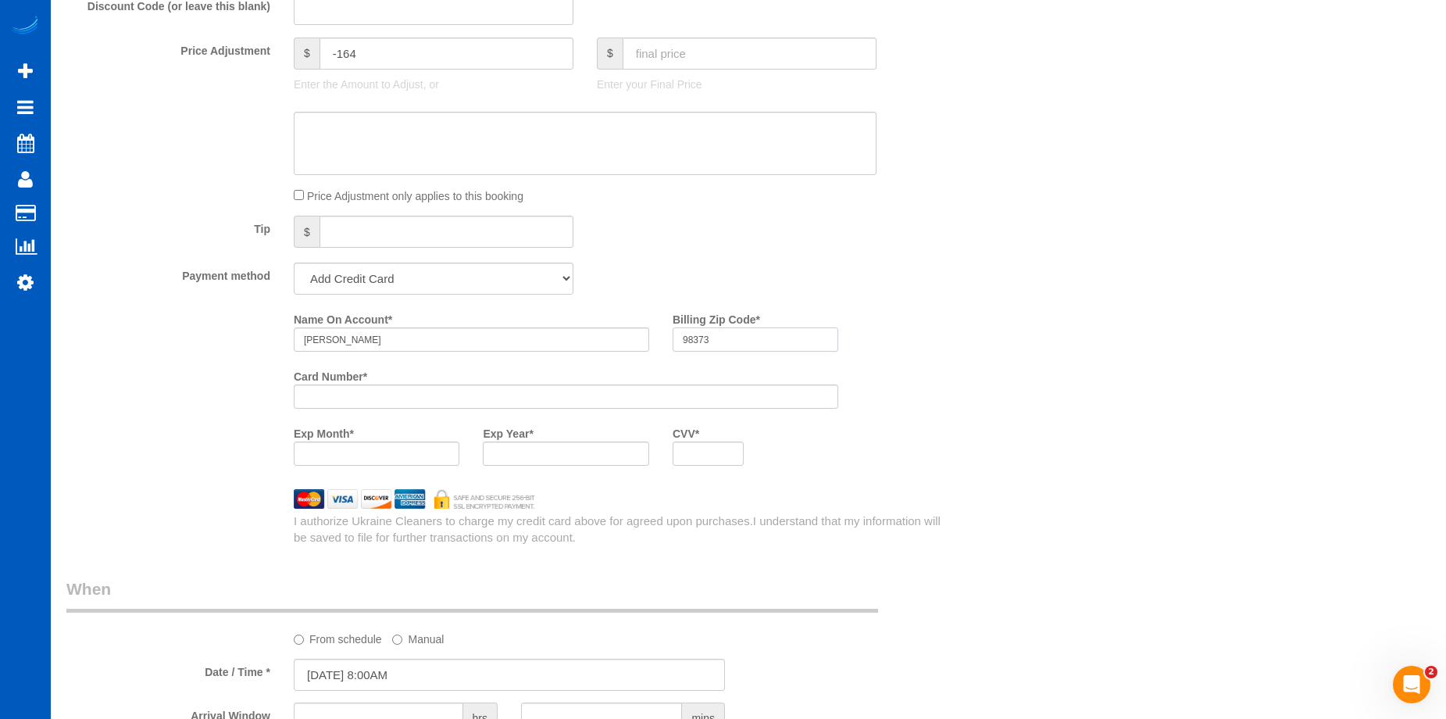
type input "98373"
click at [874, 462] on div "Name On Account * Robert Parker Billing Zip Code * 98373 Card Number * Exp Mont…" at bounding box center [623, 391] width 682 height 171
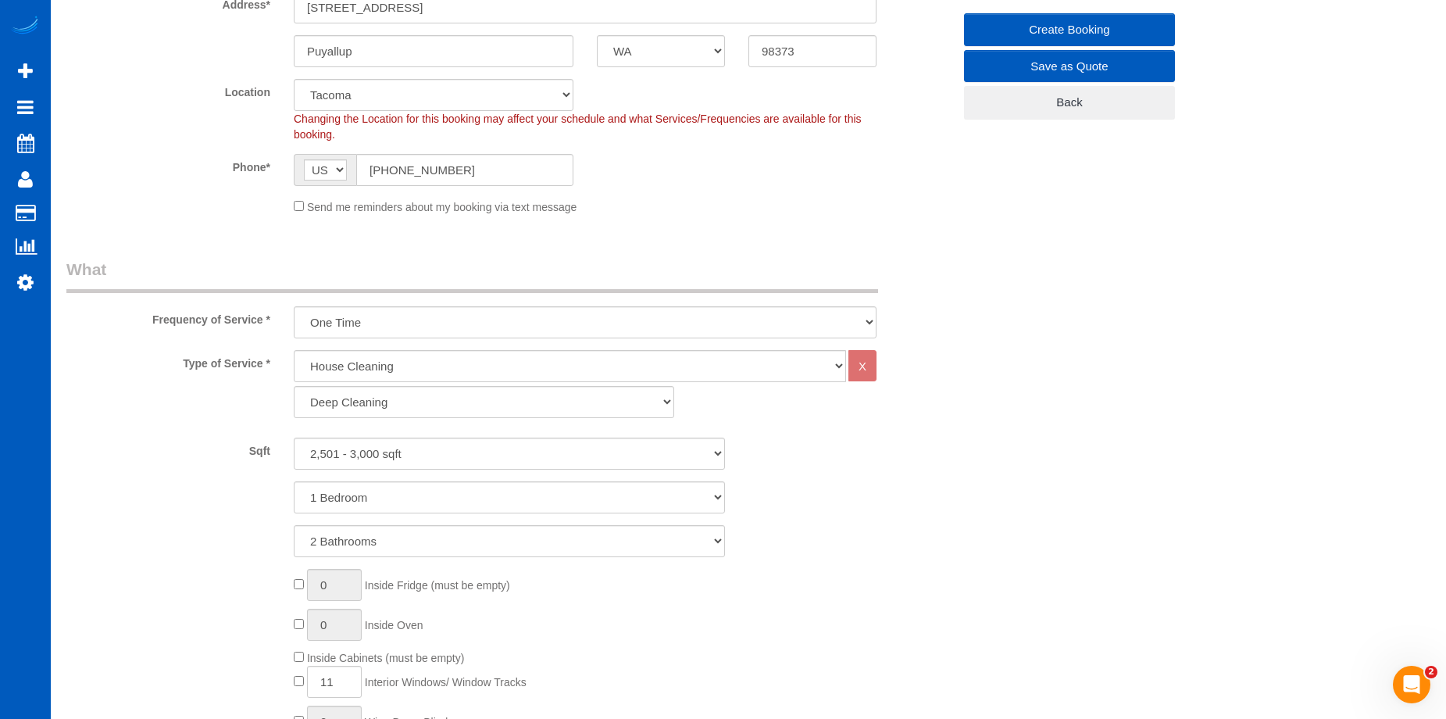
scroll to position [0, 0]
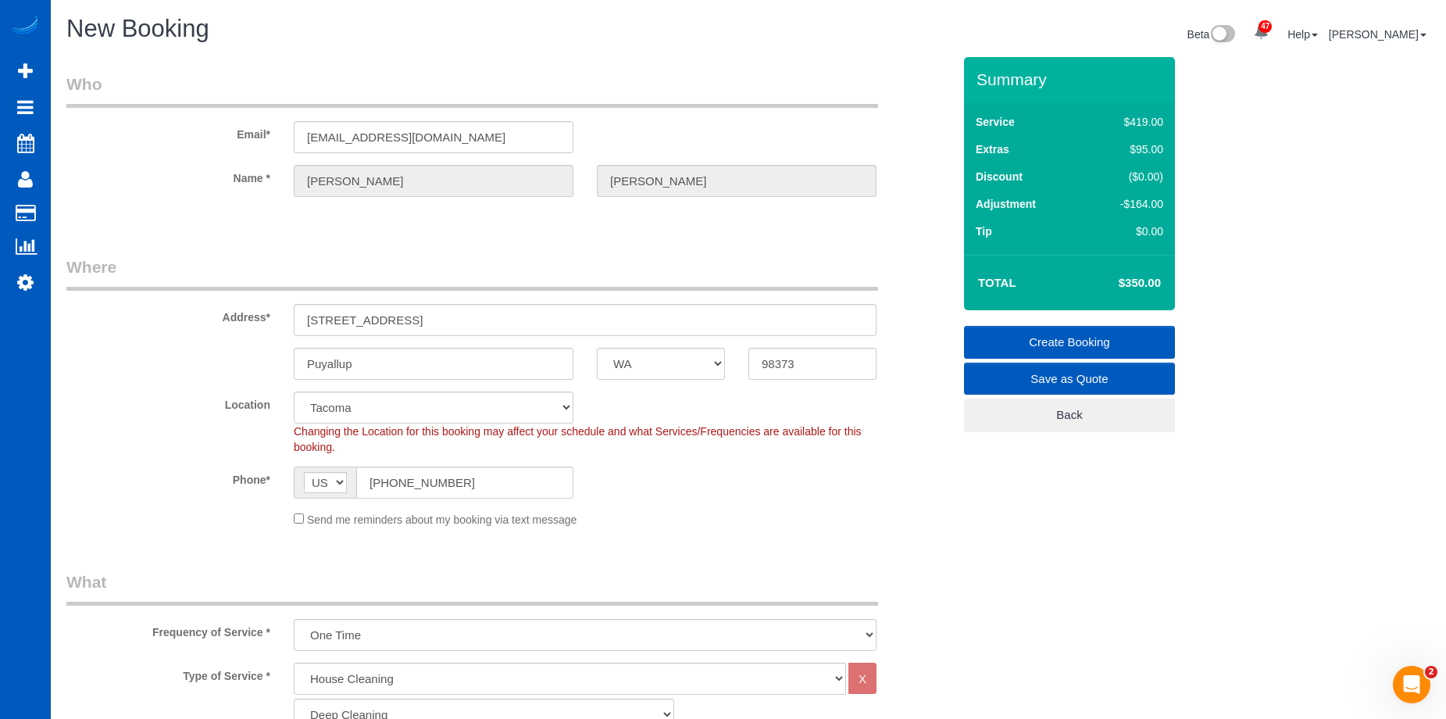
click at [993, 329] on link "Create Booking" at bounding box center [1069, 342] width 211 height 33
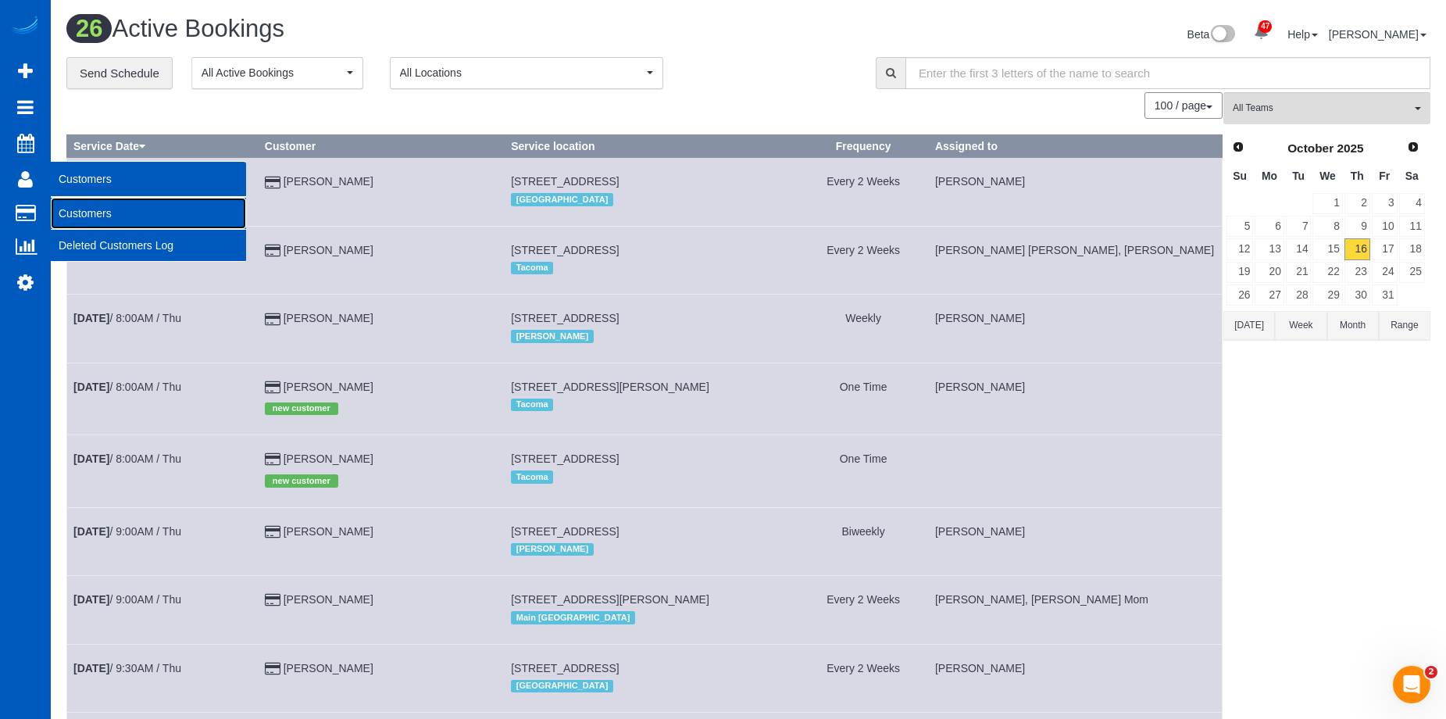
click at [76, 213] on link "Customers" at bounding box center [148, 213] width 195 height 31
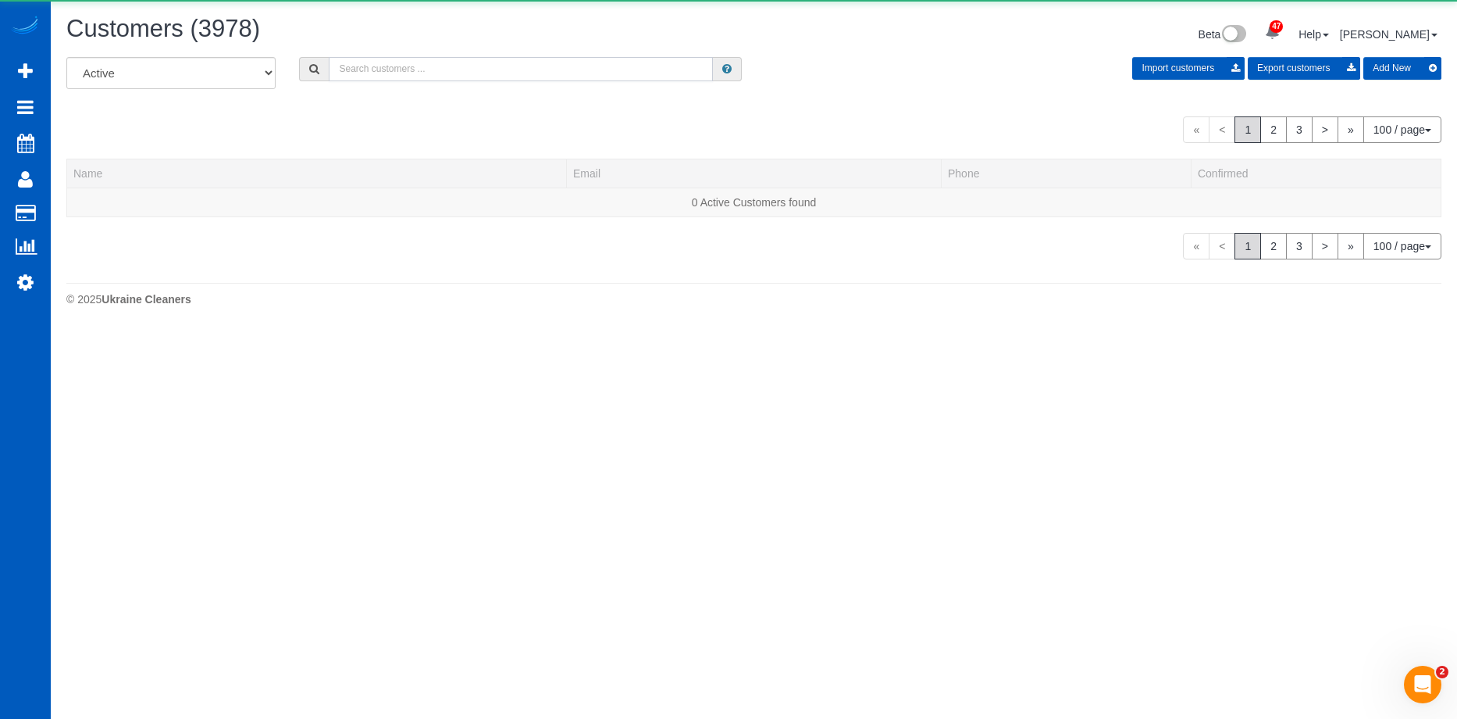
click at [440, 76] on input "text" at bounding box center [521, 69] width 384 height 24
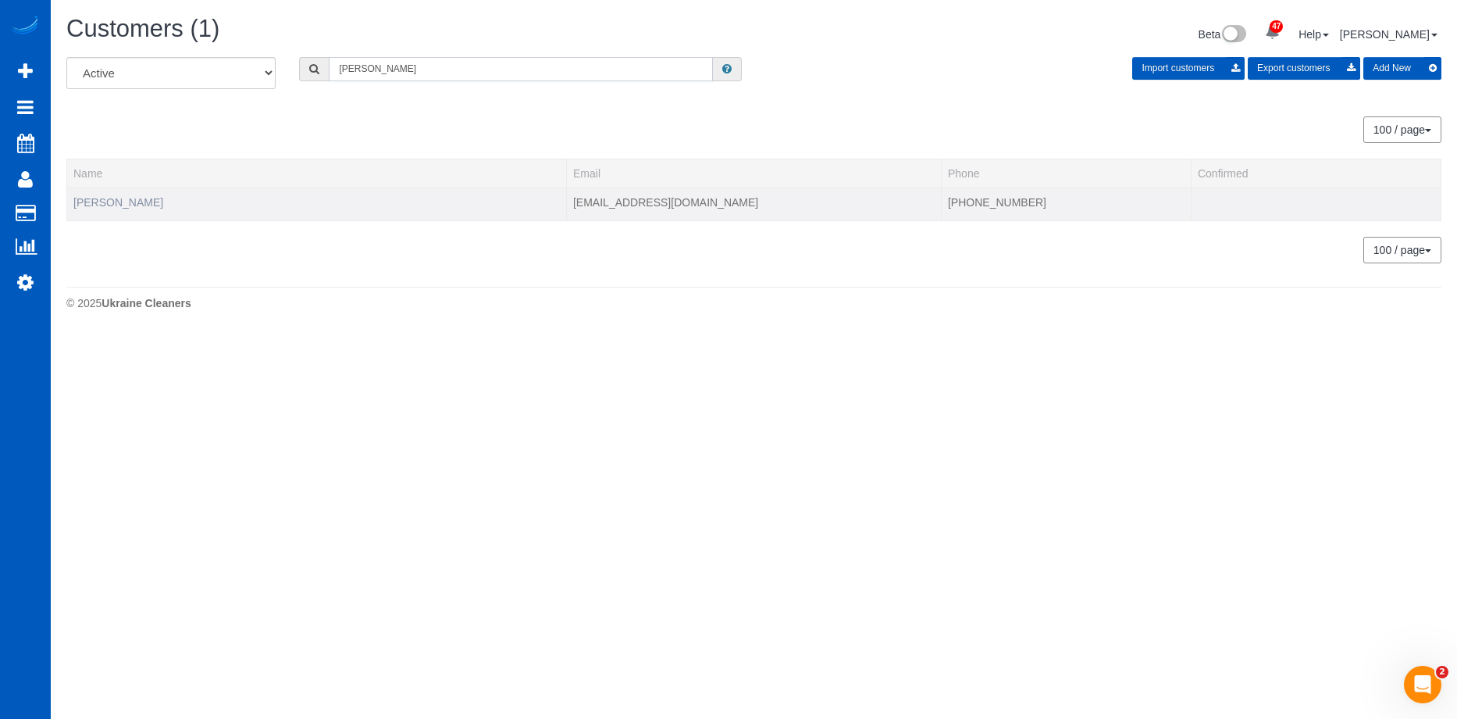
type input "Grace Bui"
click at [118, 197] on link "Grace Bui" at bounding box center [118, 202] width 90 height 12
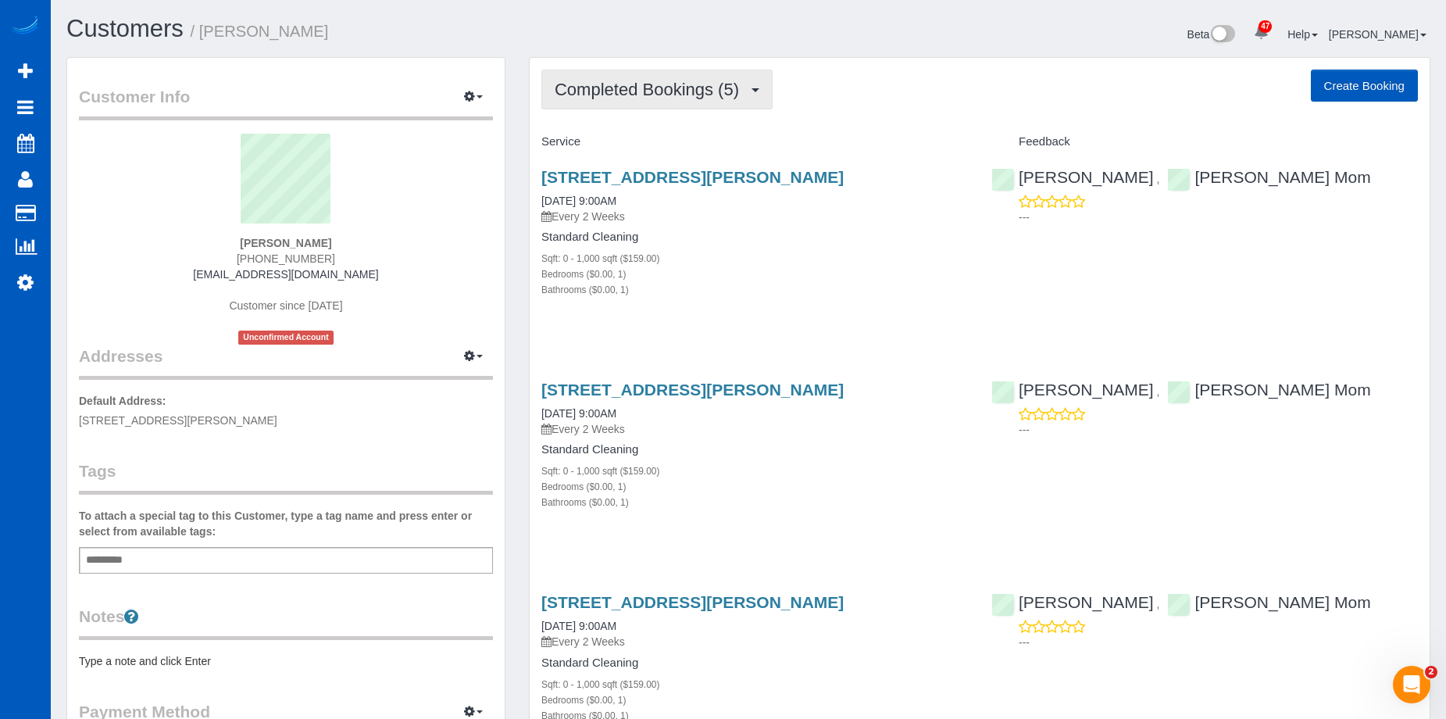
click at [618, 76] on button "Completed Bookings (5)" at bounding box center [656, 90] width 231 height 40
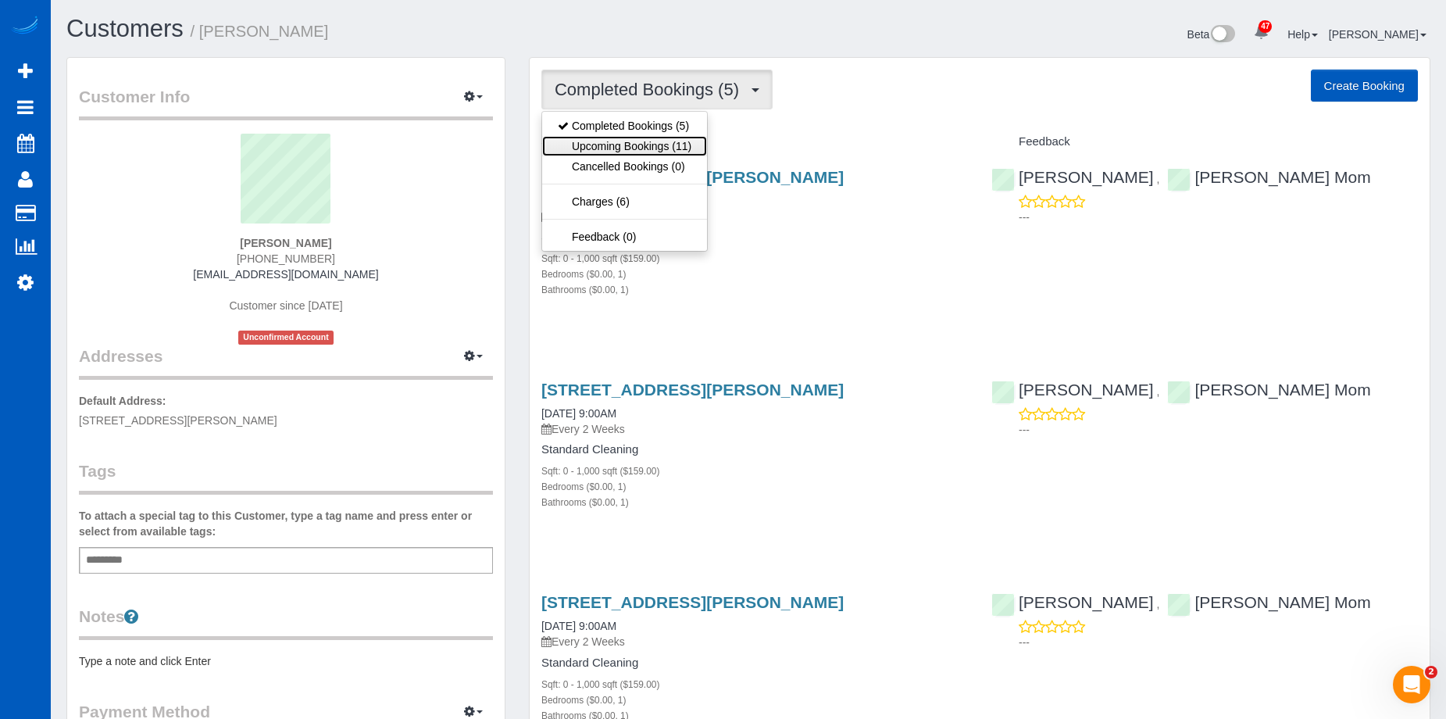
click at [635, 142] on link "Upcoming Bookings (11)" at bounding box center [624, 146] width 165 height 20
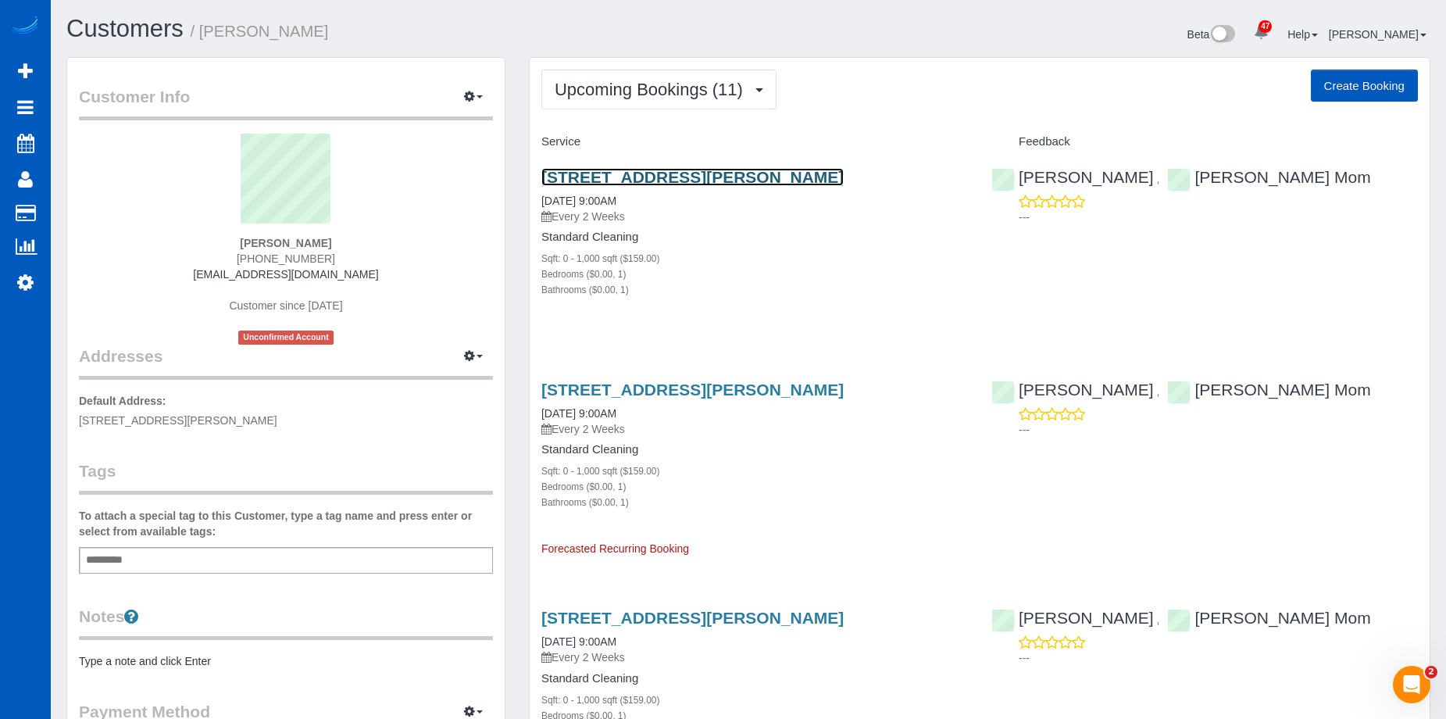
click at [637, 173] on link "970 Farr Ave, Escondido, CA 92026" at bounding box center [692, 177] width 302 height 18
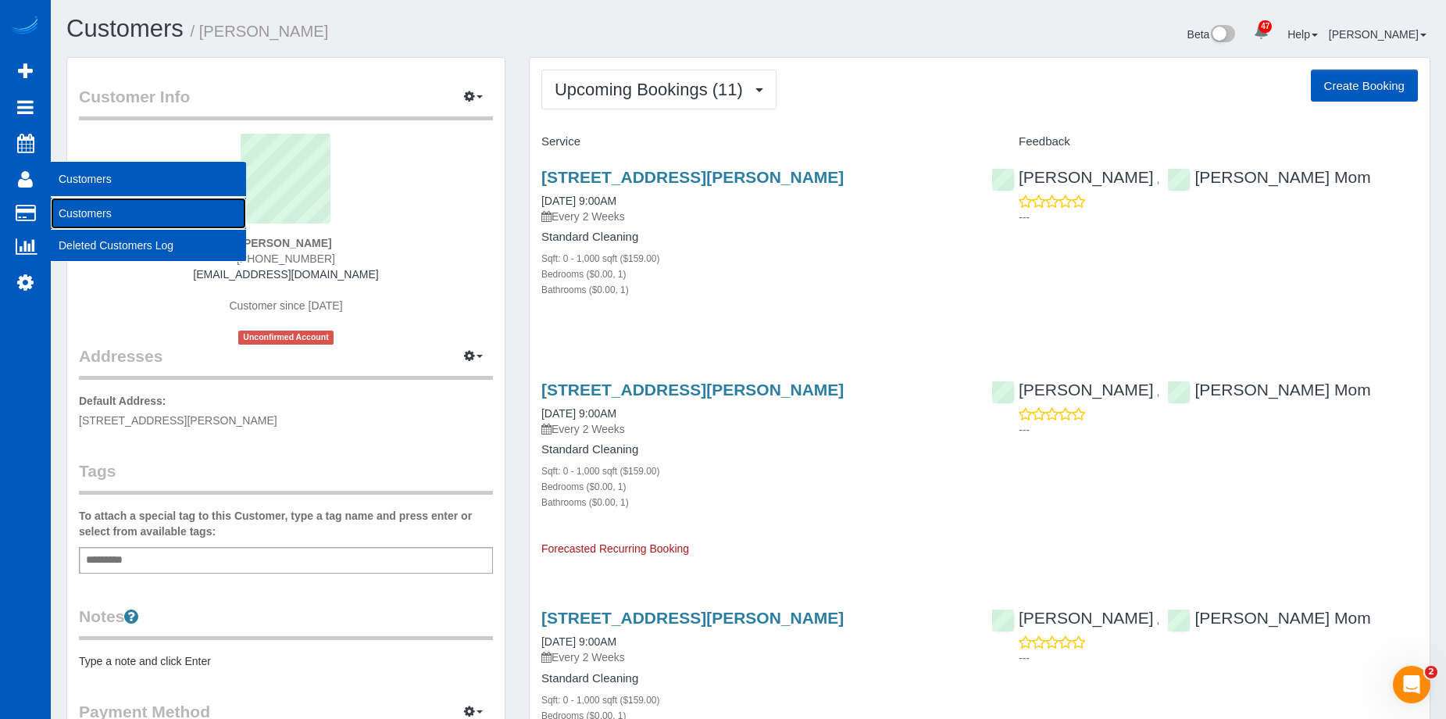
click at [62, 212] on link "Customers" at bounding box center [148, 213] width 195 height 31
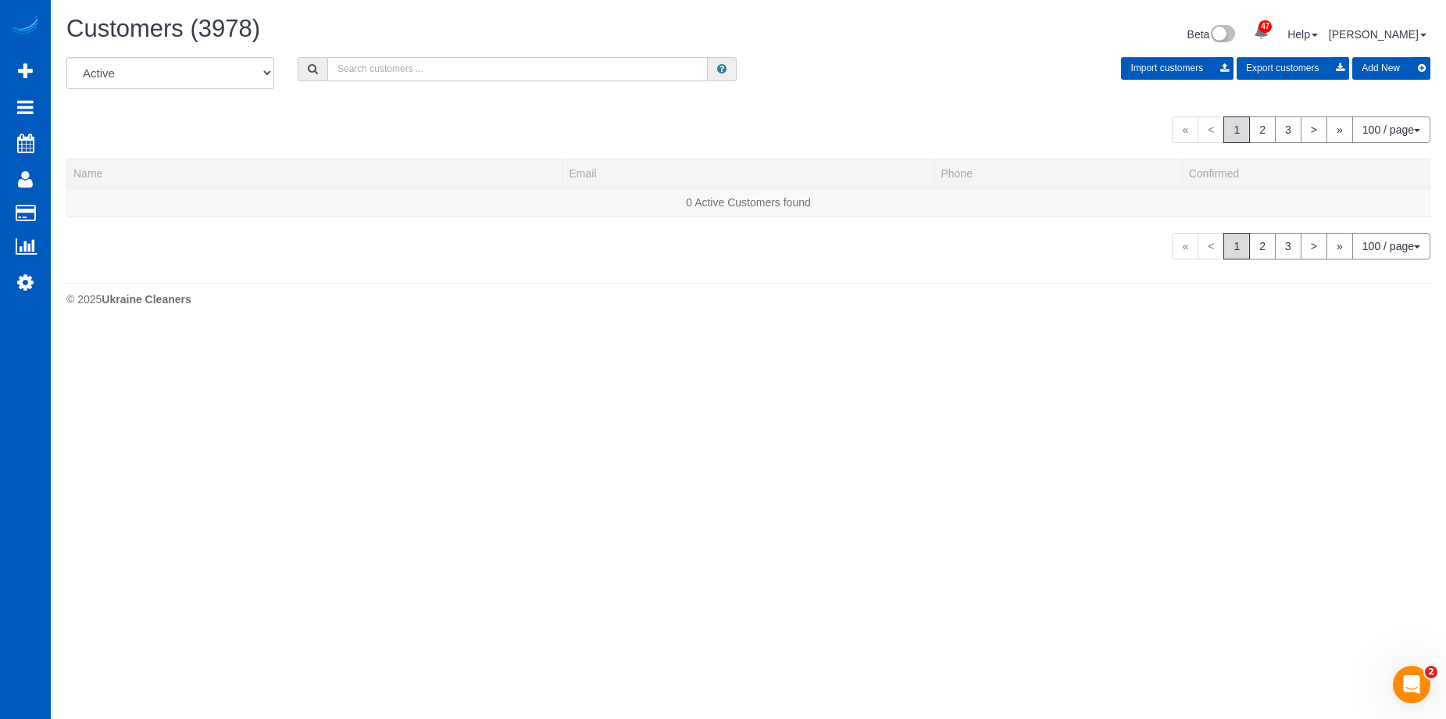
click at [395, 67] on input "text" at bounding box center [517, 69] width 380 height 24
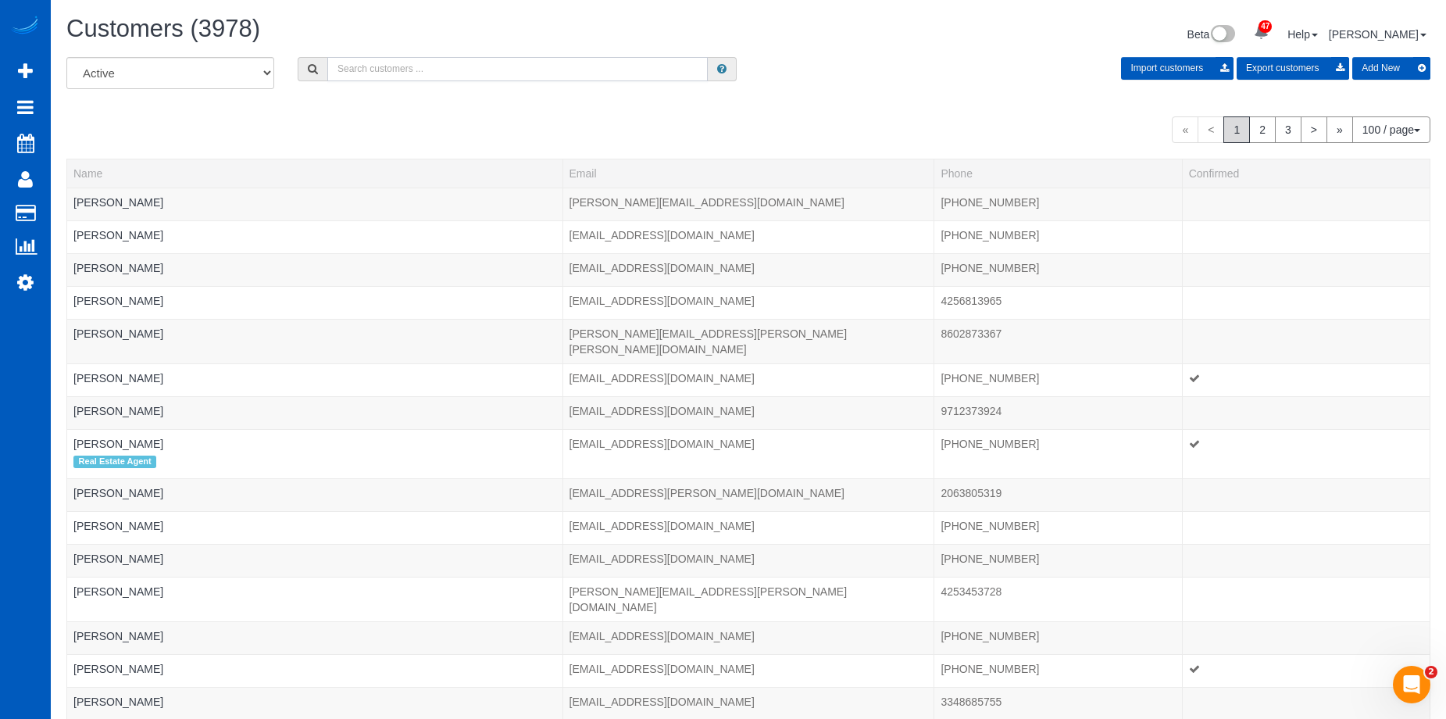
paste input "t@bitcap.co"
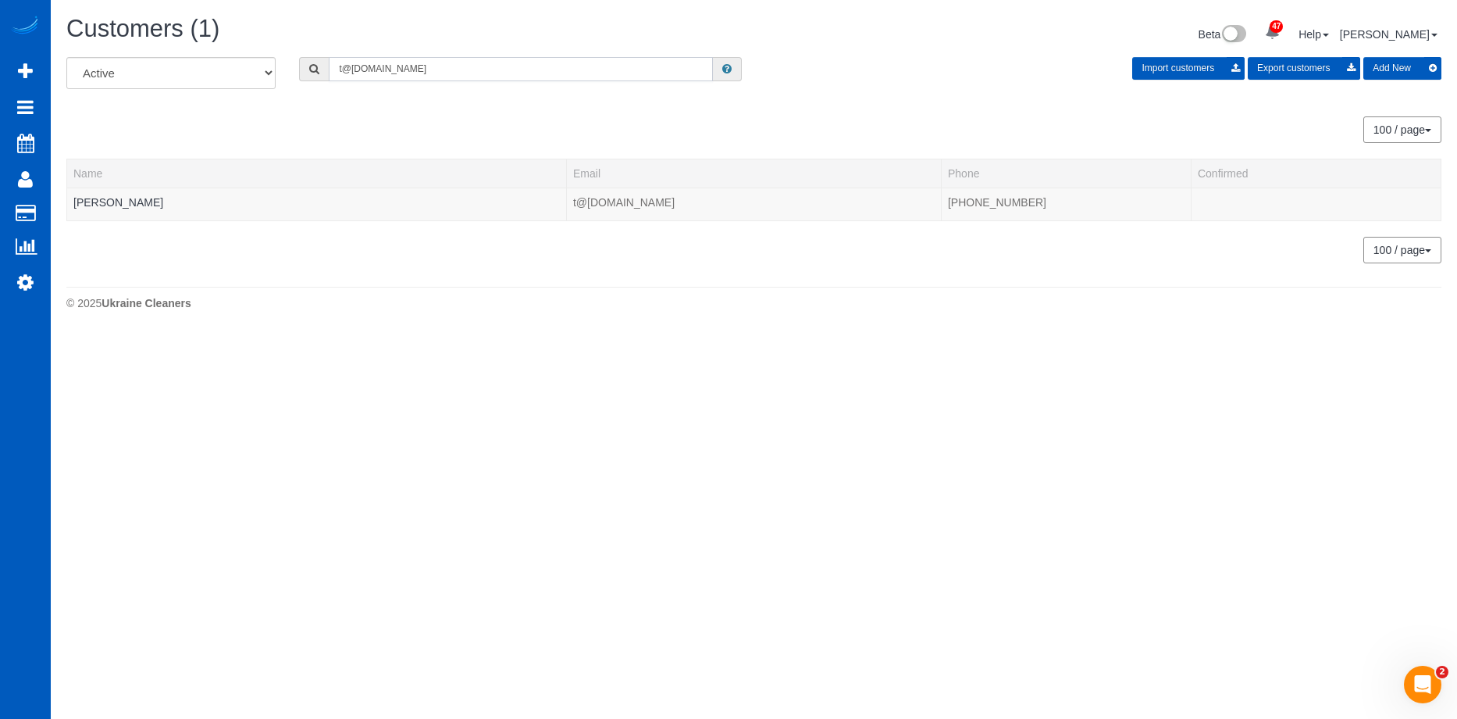
type input "t@bitcap.co"
click at [144, 201] on link "James Thommes" at bounding box center [118, 202] width 90 height 12
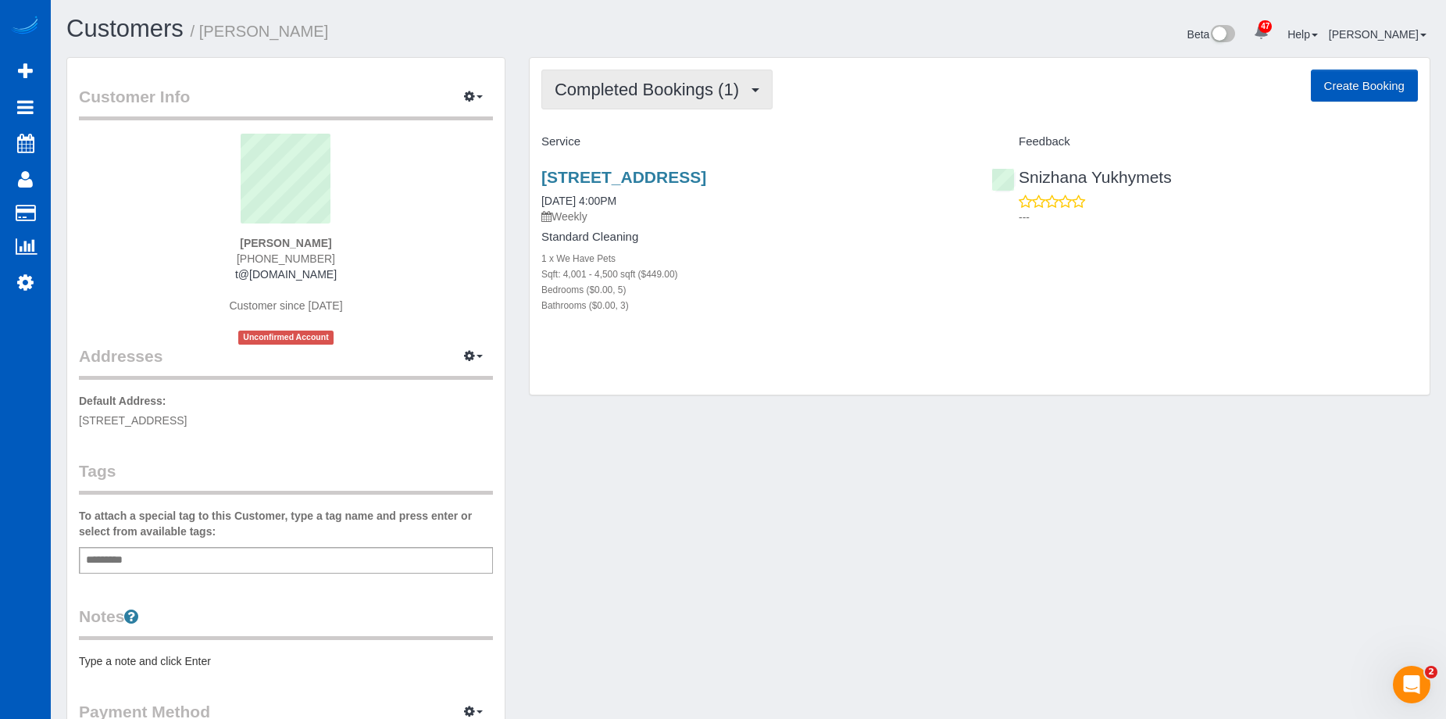
click at [627, 93] on span "Completed Bookings (1)" at bounding box center [650, 90] width 192 height 20
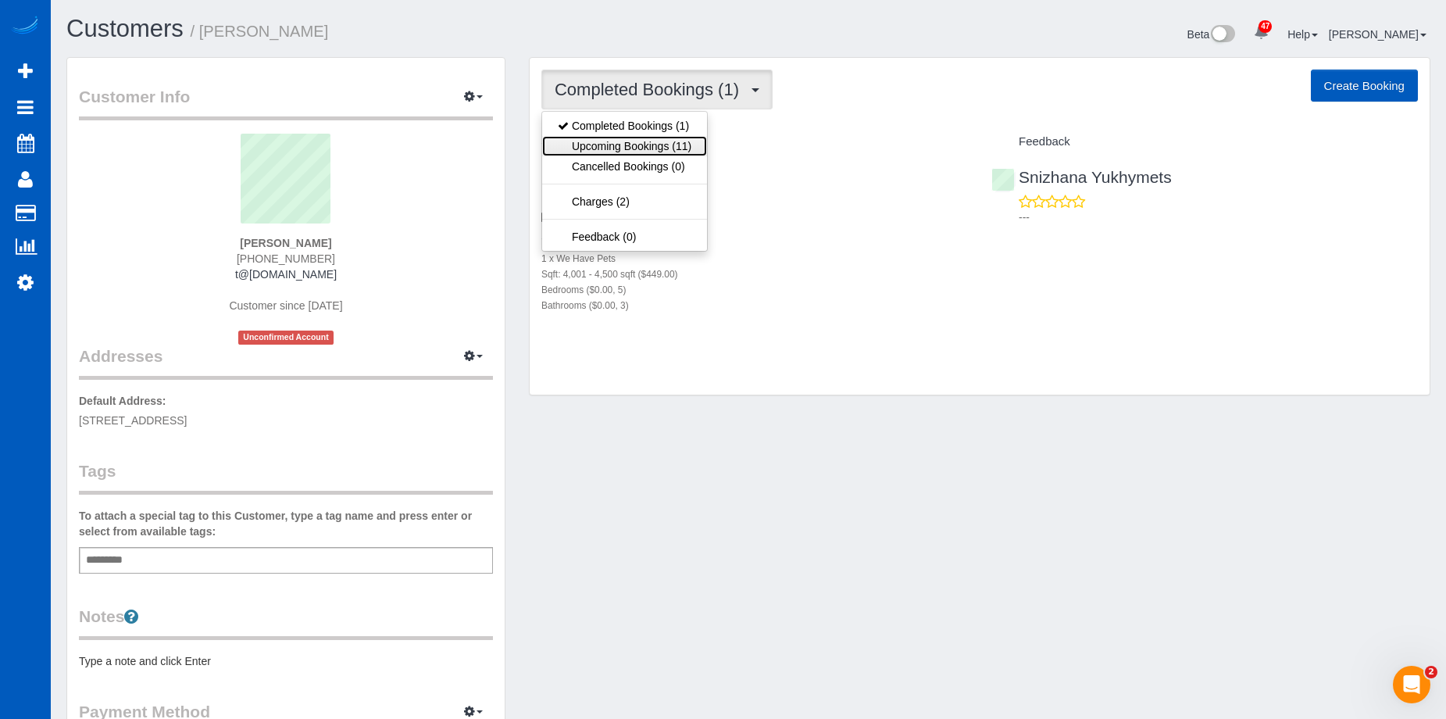
click at [627, 152] on link "Upcoming Bookings (11)" at bounding box center [624, 146] width 165 height 20
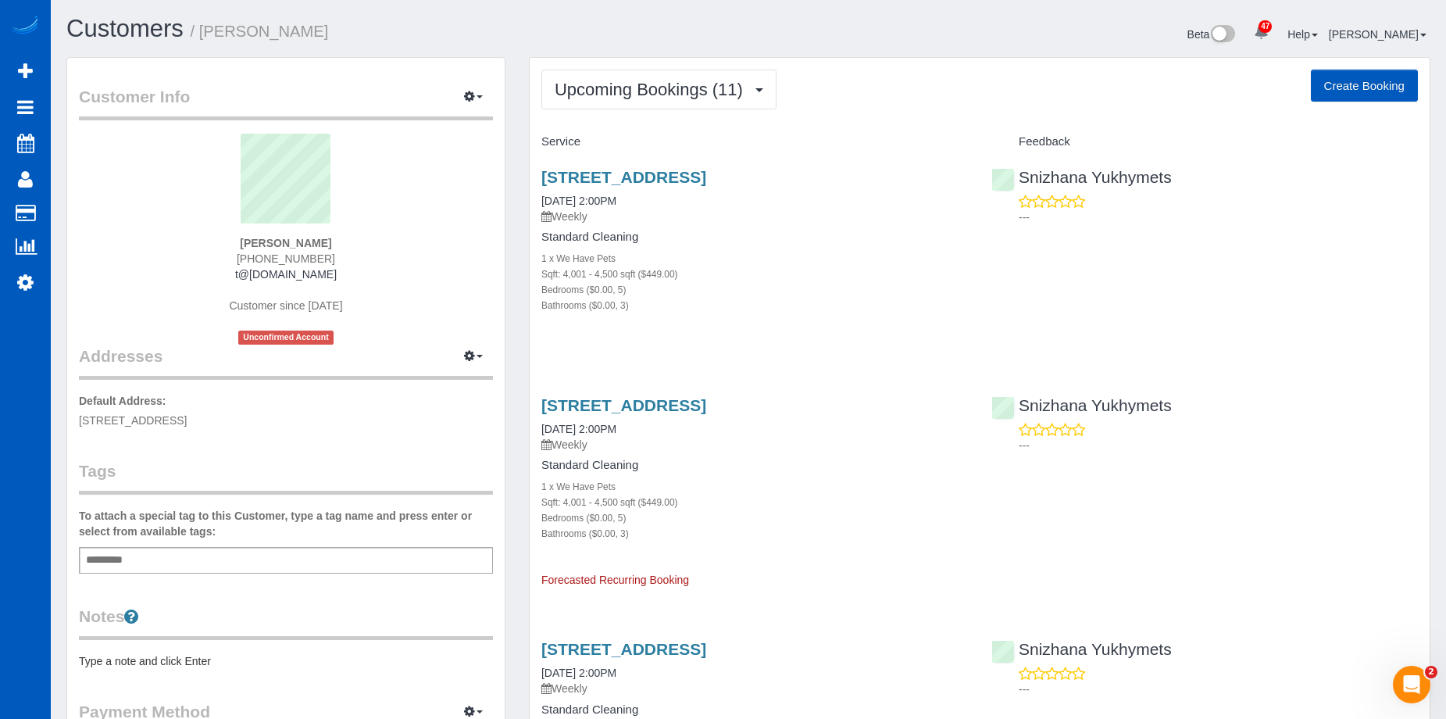
drag, startPoint x: 77, startPoint y: 418, endPoint x: 298, endPoint y: 418, distance: 220.2
click at [298, 418] on div "Customer Info Edit Contact Info Send Message Email Preferences Special Sales Ta…" at bounding box center [285, 435] width 437 height 754
copy span "5805 N Vista Ln, Spokane Valley, WA 99212"
click at [608, 84] on span "Upcoming Bookings (11)" at bounding box center [652, 90] width 196 height 20
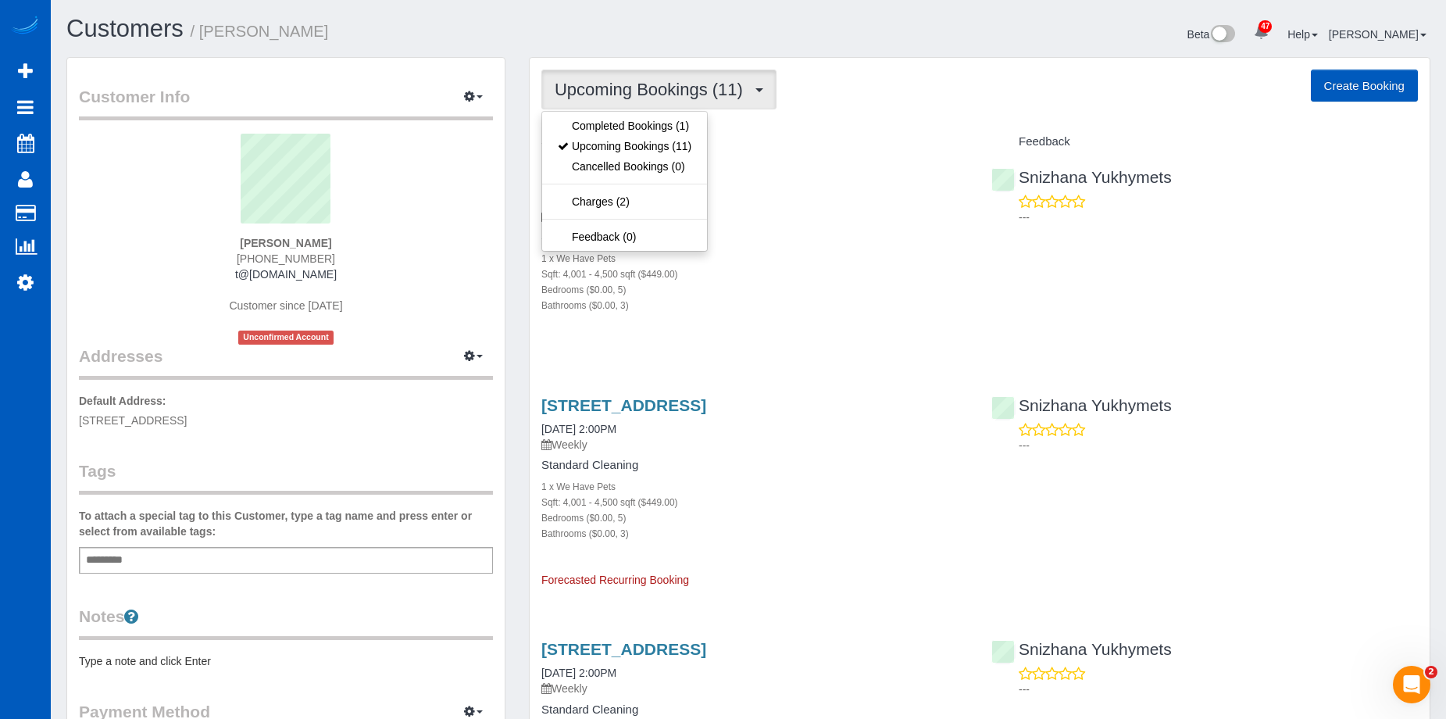
click at [661, 91] on span "Upcoming Bookings (11)" at bounding box center [652, 90] width 196 height 20
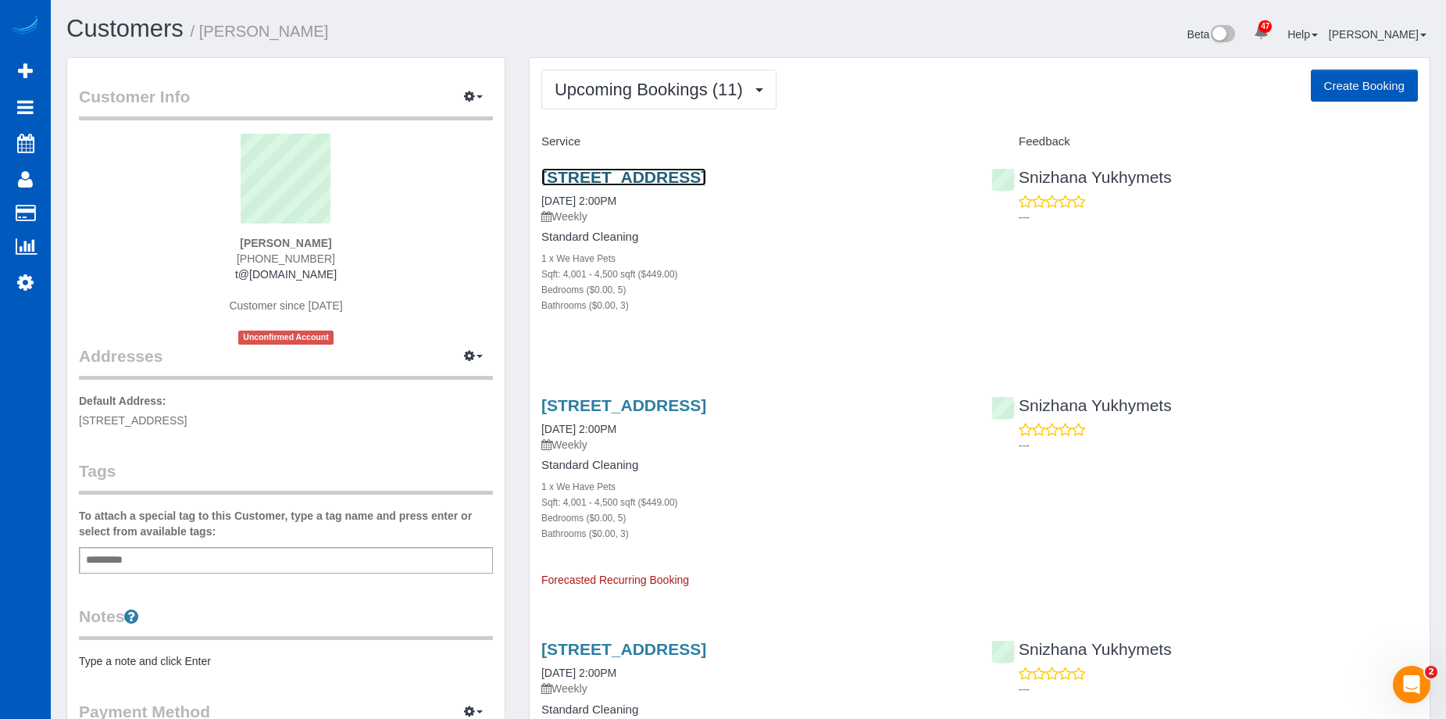
click at [686, 169] on link "5805 N Vista Ln, Spokane Valley, WA 99212" at bounding box center [623, 177] width 165 height 18
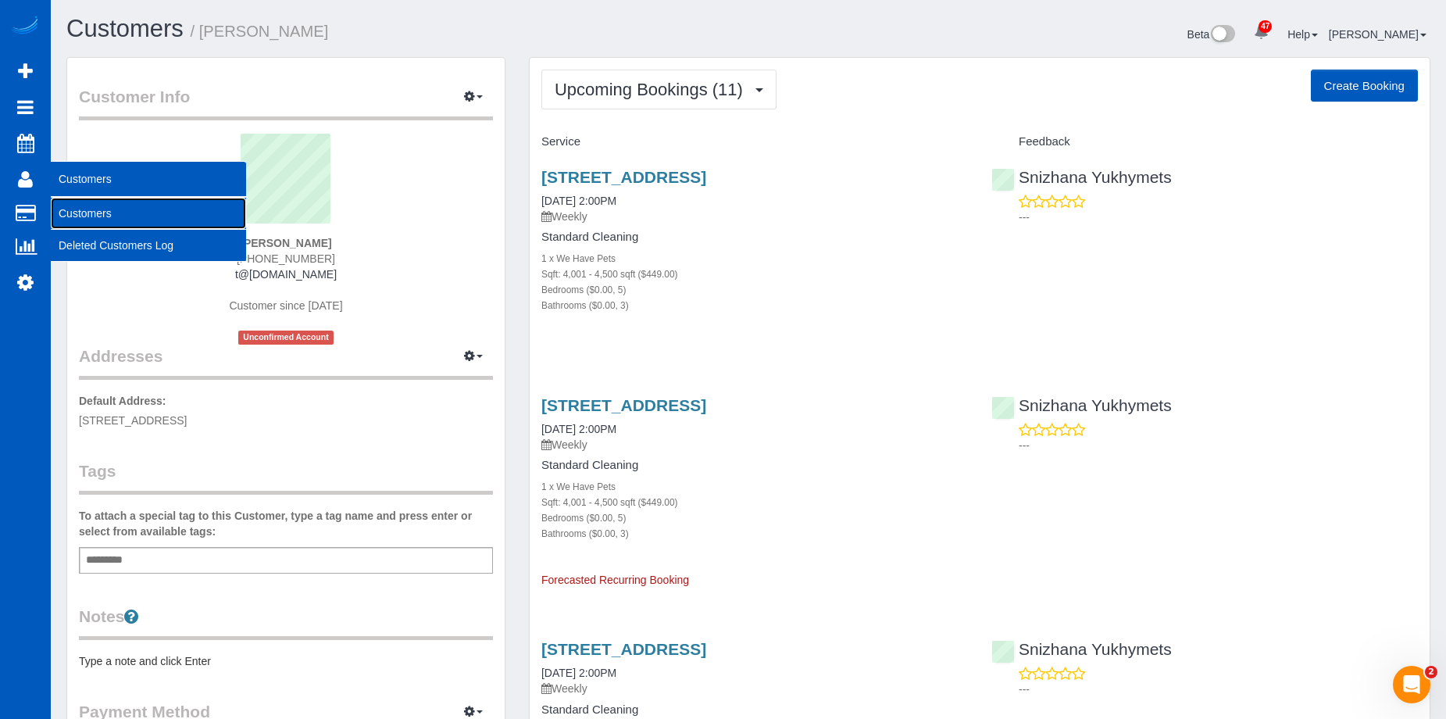
click at [70, 209] on link "Customers" at bounding box center [148, 213] width 195 height 31
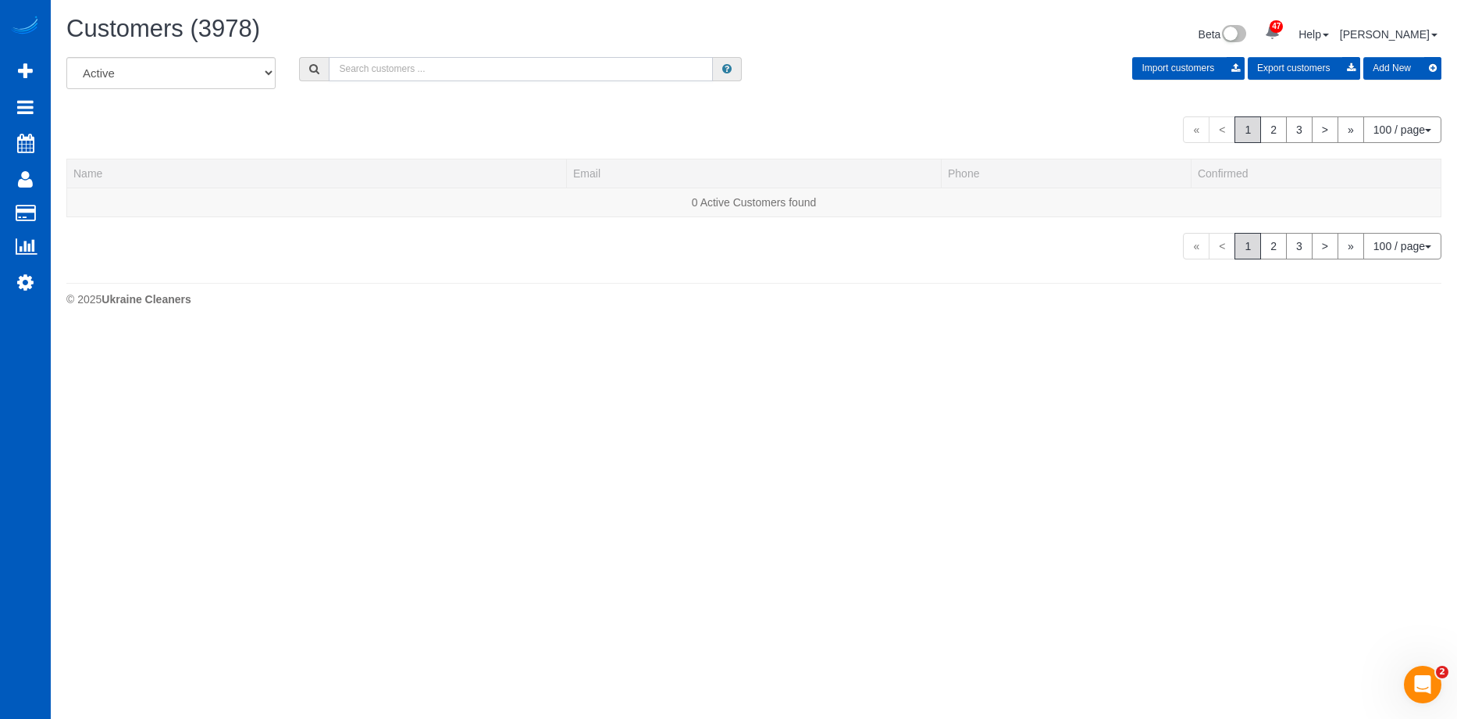
click at [538, 68] on input "text" at bounding box center [521, 69] width 384 height 24
paste input "chinnell93@gmail.com"
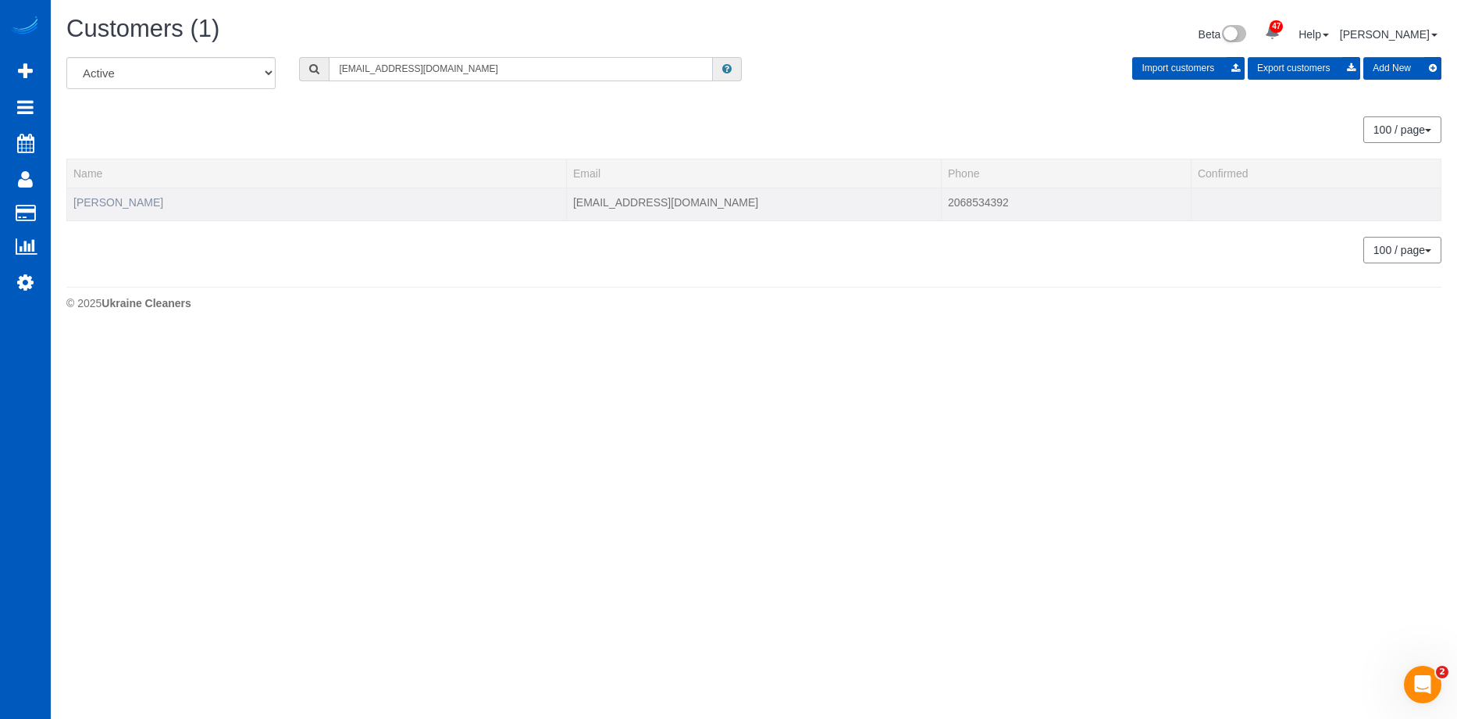
type input "chinnell93@gmail.com"
click at [123, 201] on link "Victoria Chinnell" at bounding box center [118, 202] width 90 height 12
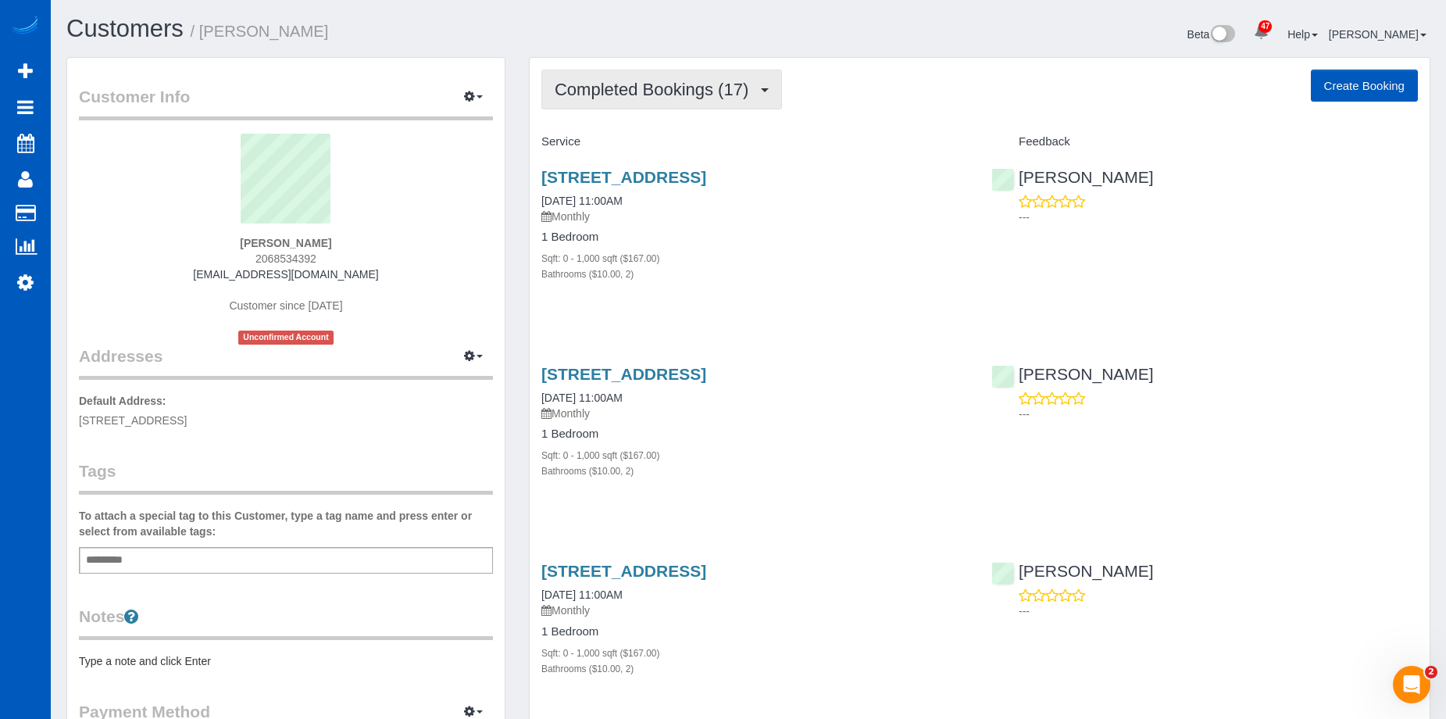
click at [594, 89] on span "Completed Bookings (17)" at bounding box center [654, 90] width 201 height 20
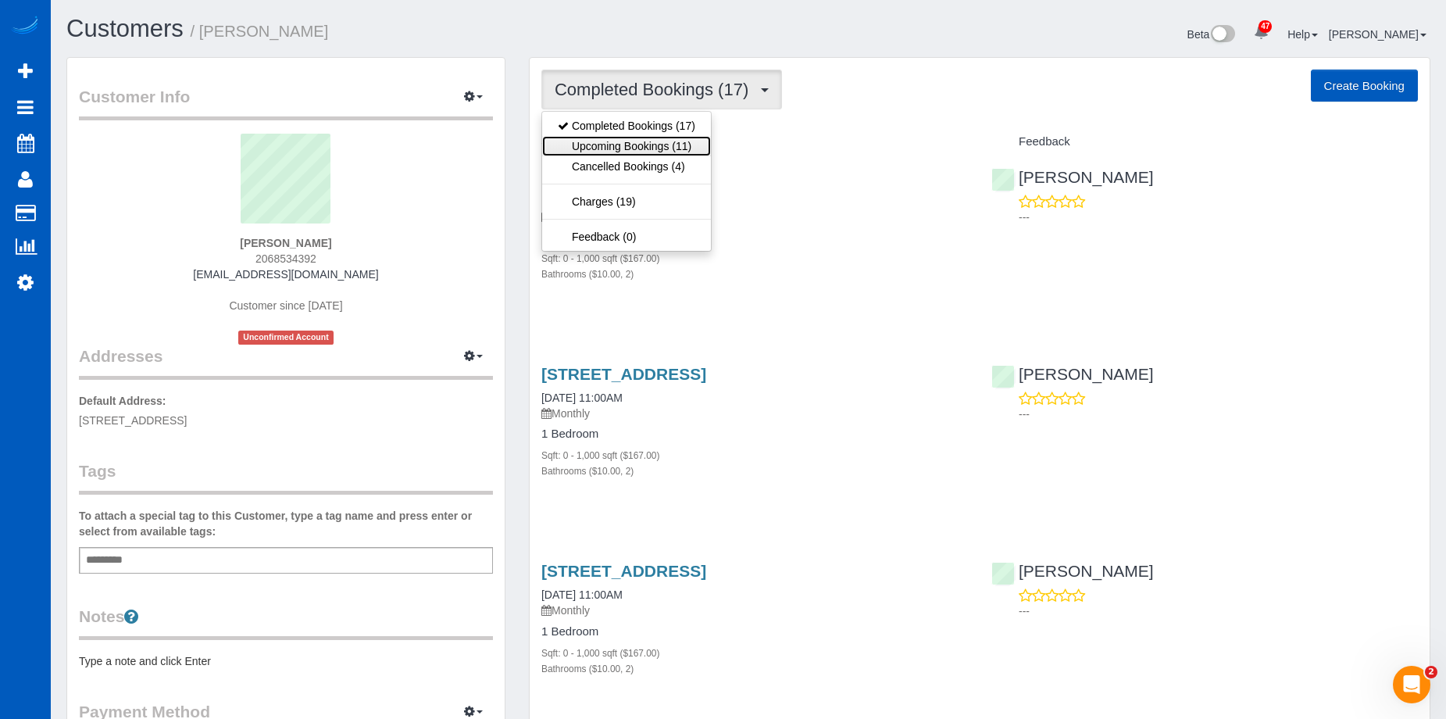
click at [612, 140] on link "Upcoming Bookings (11)" at bounding box center [626, 146] width 169 height 20
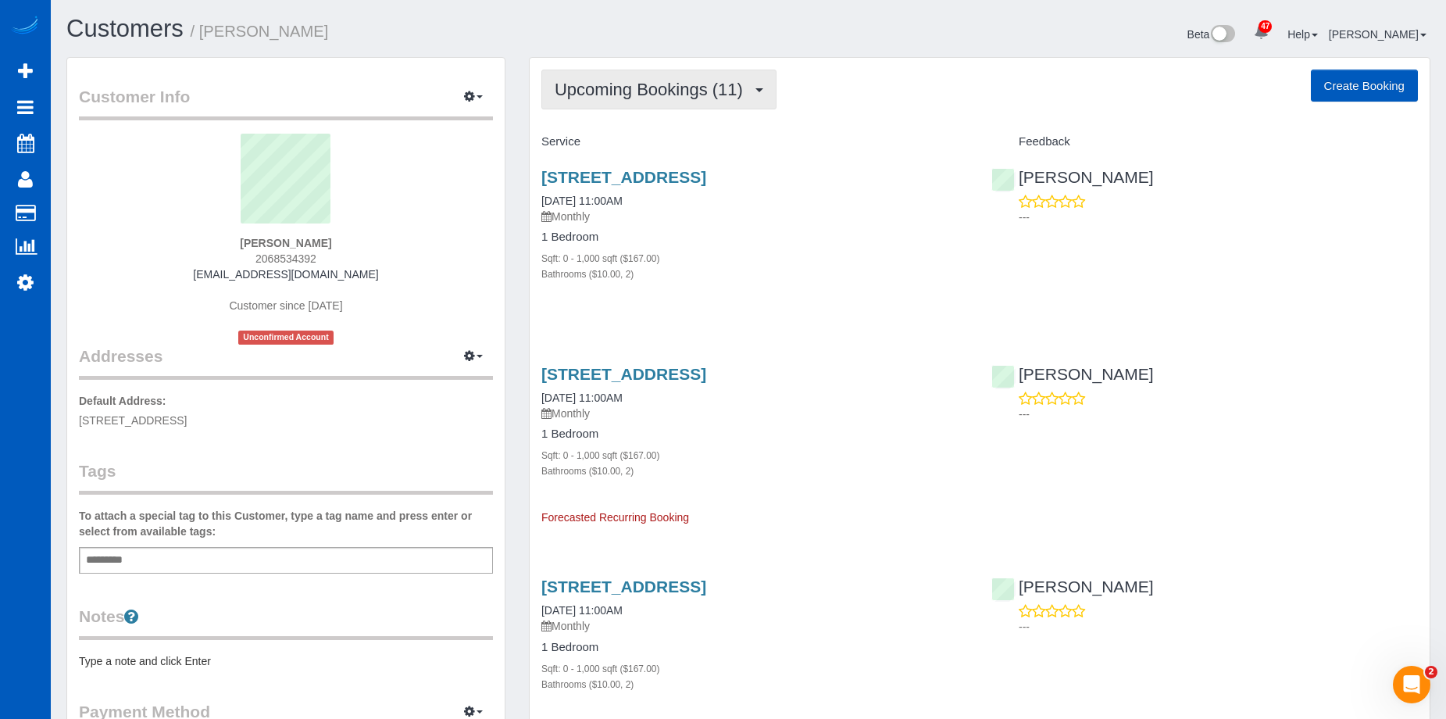
click at [711, 92] on span "Upcoming Bookings (11)" at bounding box center [652, 90] width 196 height 20
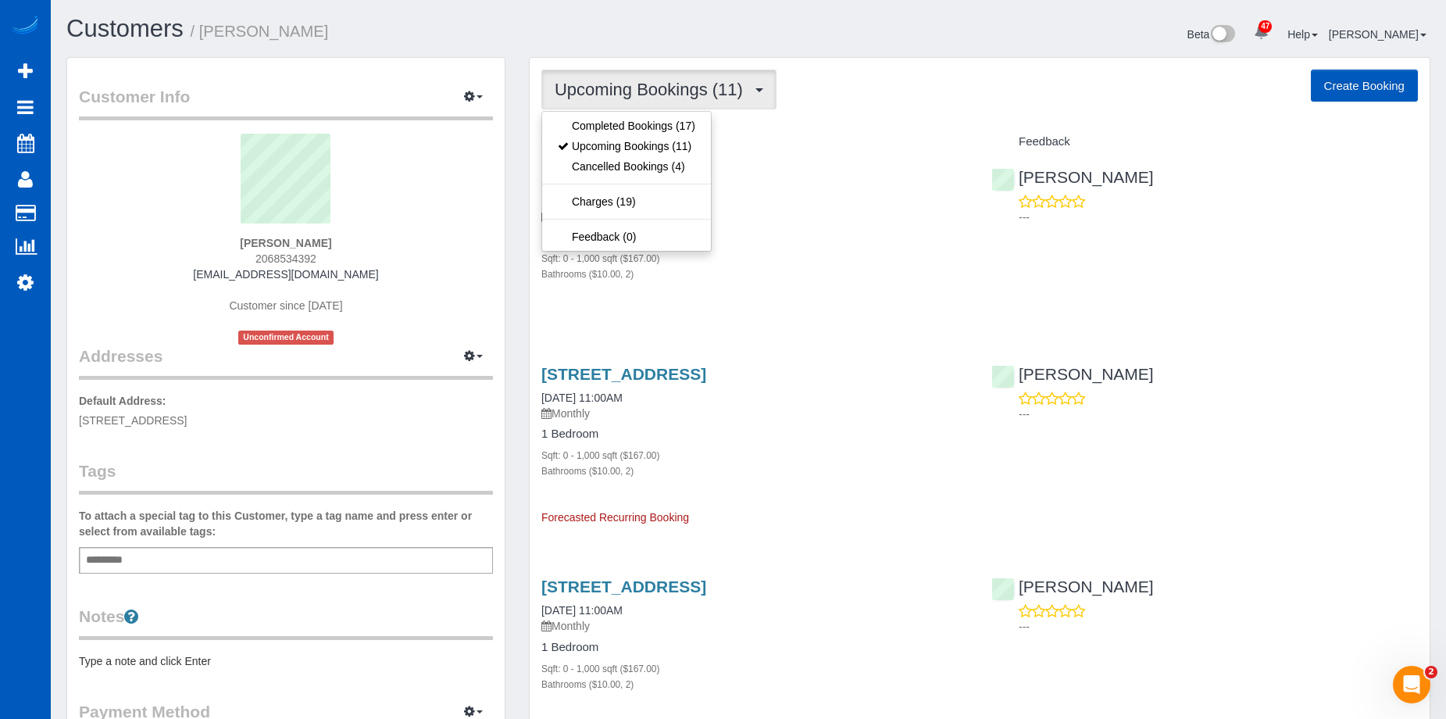
click at [711, 92] on span "Upcoming Bookings (11)" at bounding box center [652, 90] width 196 height 20
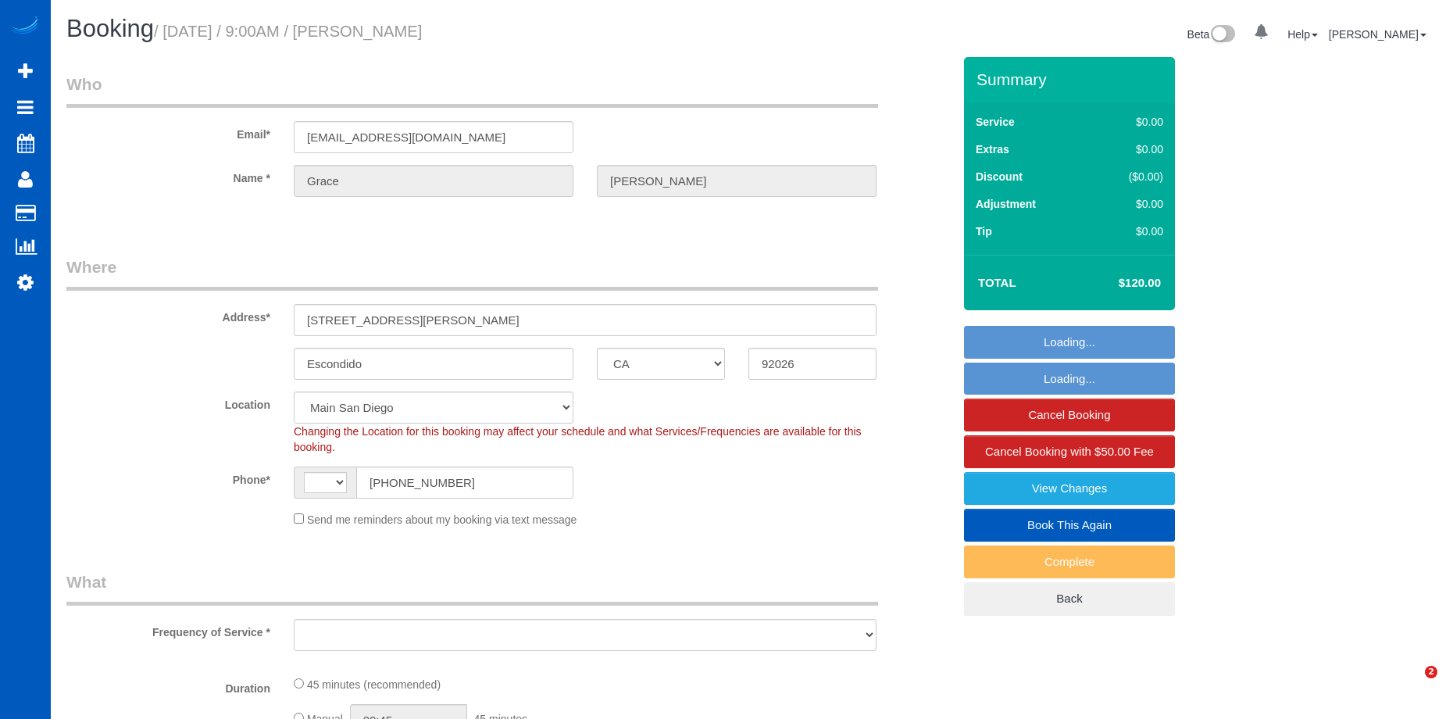
select select "CA"
select select "string:US"
select select "string:fspay-94143520-8be6-4bf8-b2c4-f26efbfe386d"
select select "object:1096"
select select "199"
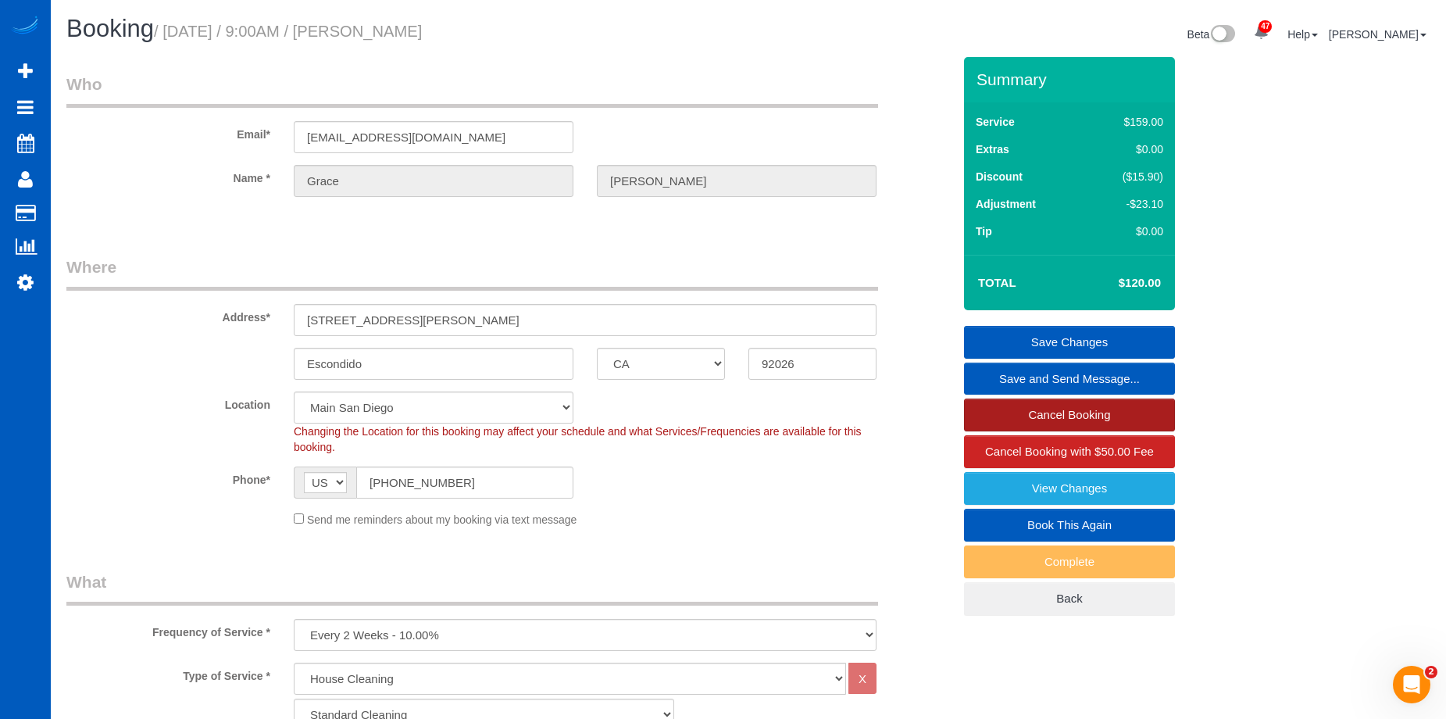
click at [968, 411] on link "Cancel Booking" at bounding box center [1069, 414] width 211 height 33
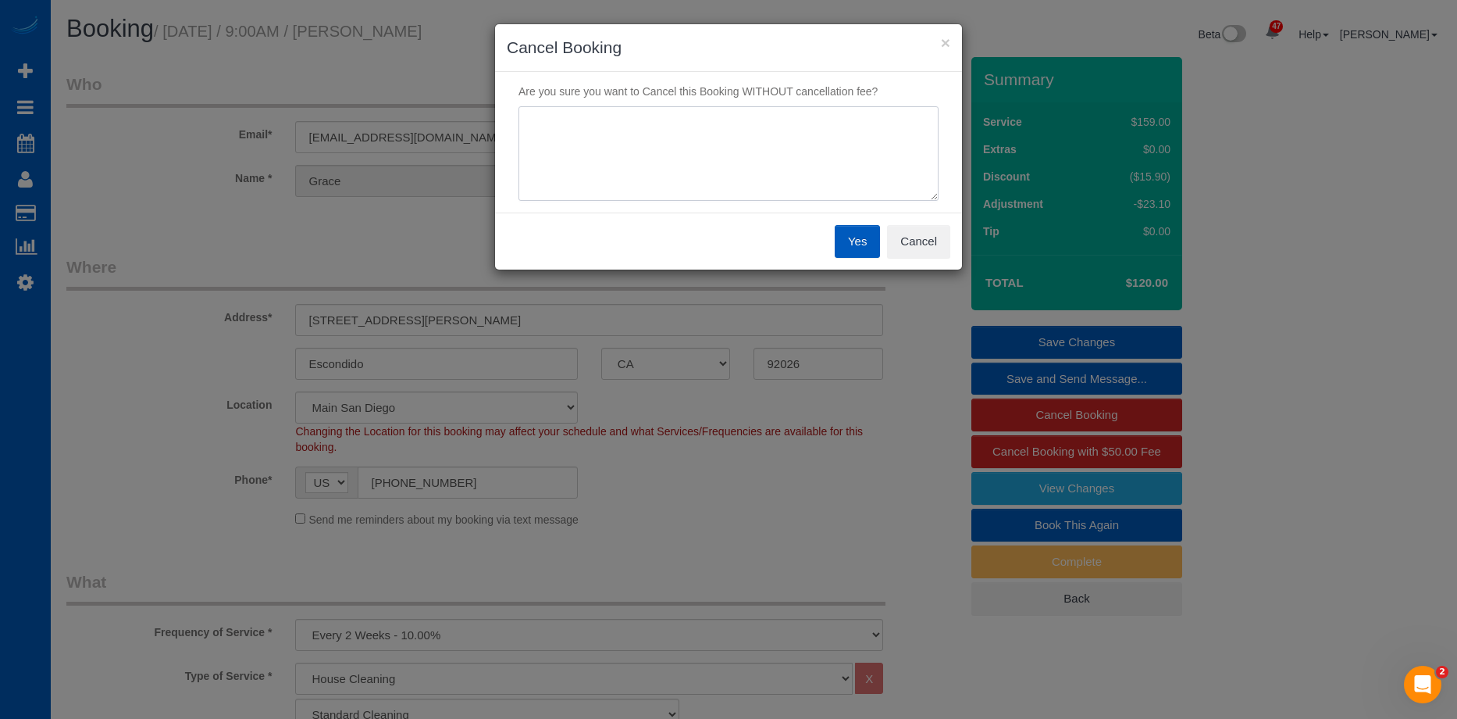
click at [715, 166] on textarea at bounding box center [729, 153] width 420 height 95
type textarea "Skip. Overseas."
click at [844, 236] on button "Yes" at bounding box center [857, 241] width 45 height 33
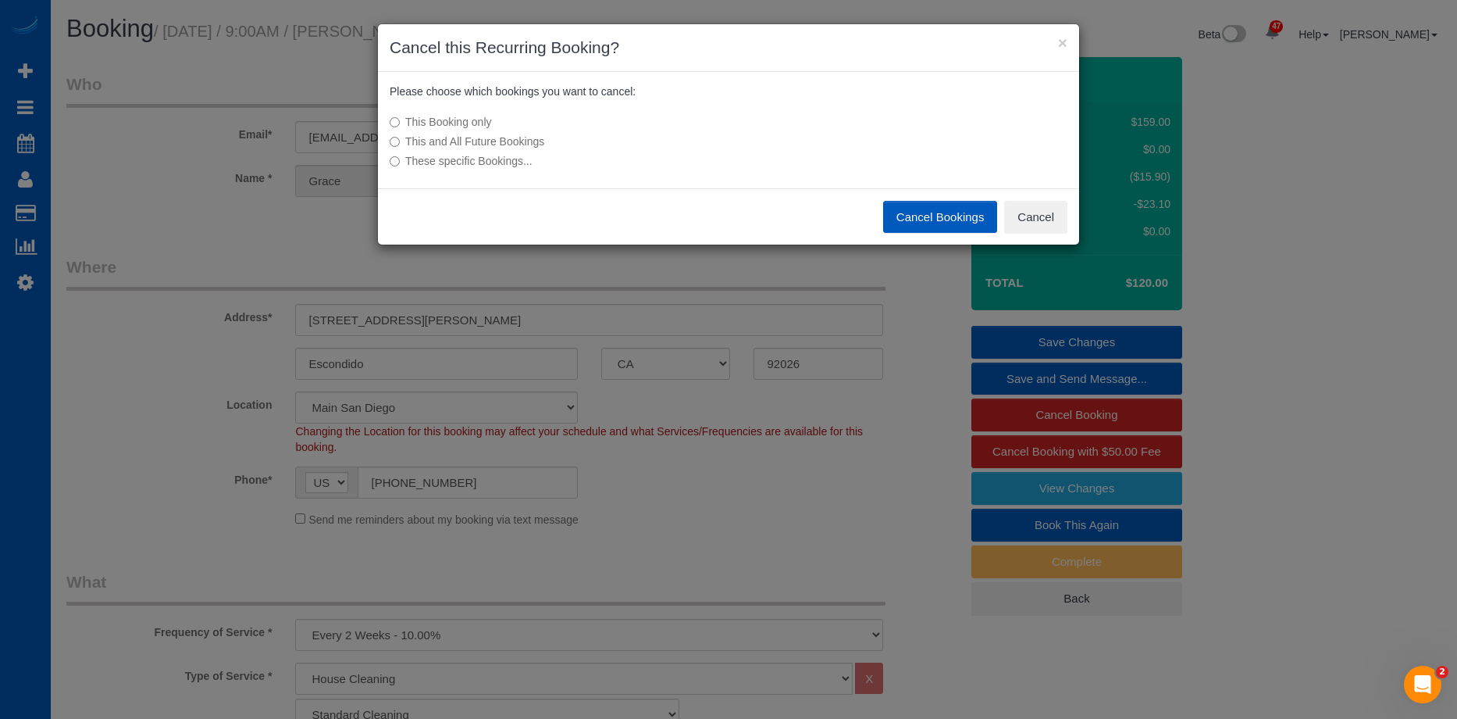
click at [898, 211] on button "Cancel Bookings" at bounding box center [940, 217] width 115 height 33
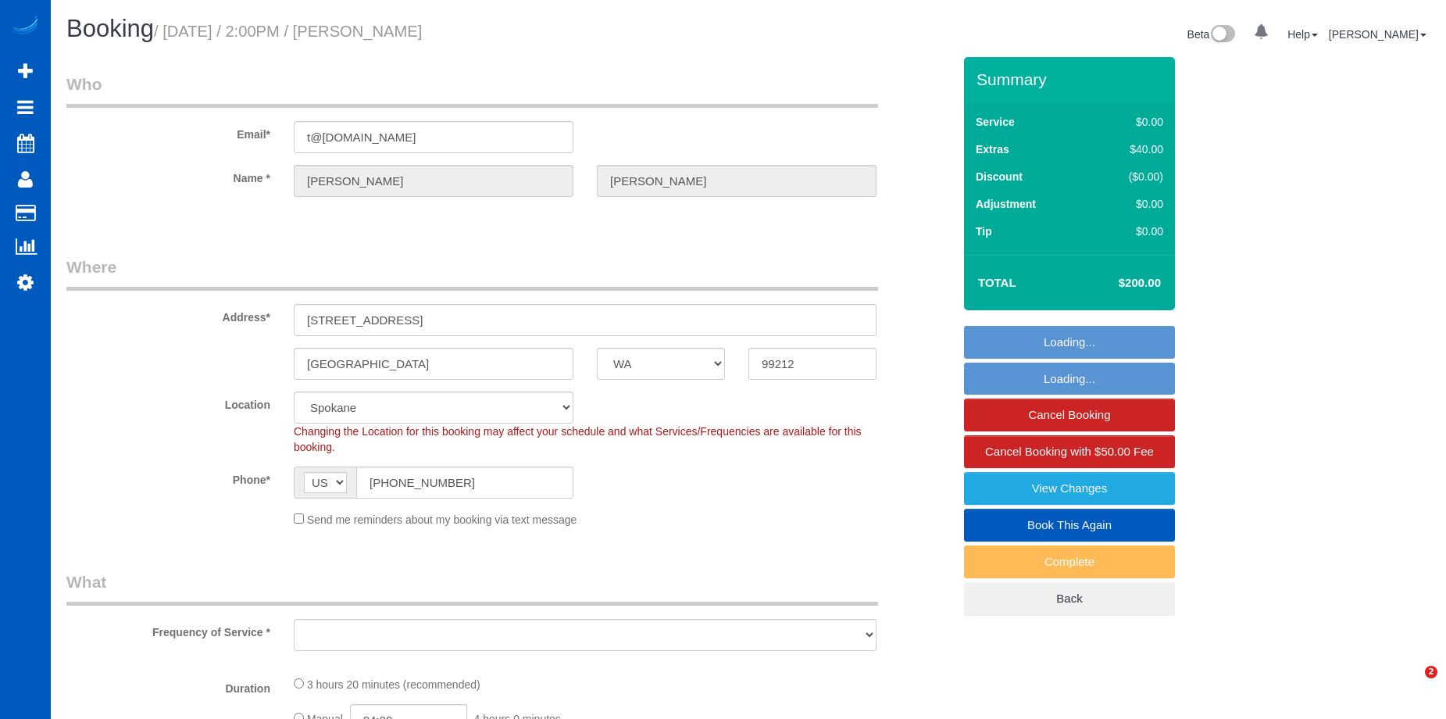
select select "WA"
select select "spot2"
select select "object:1095"
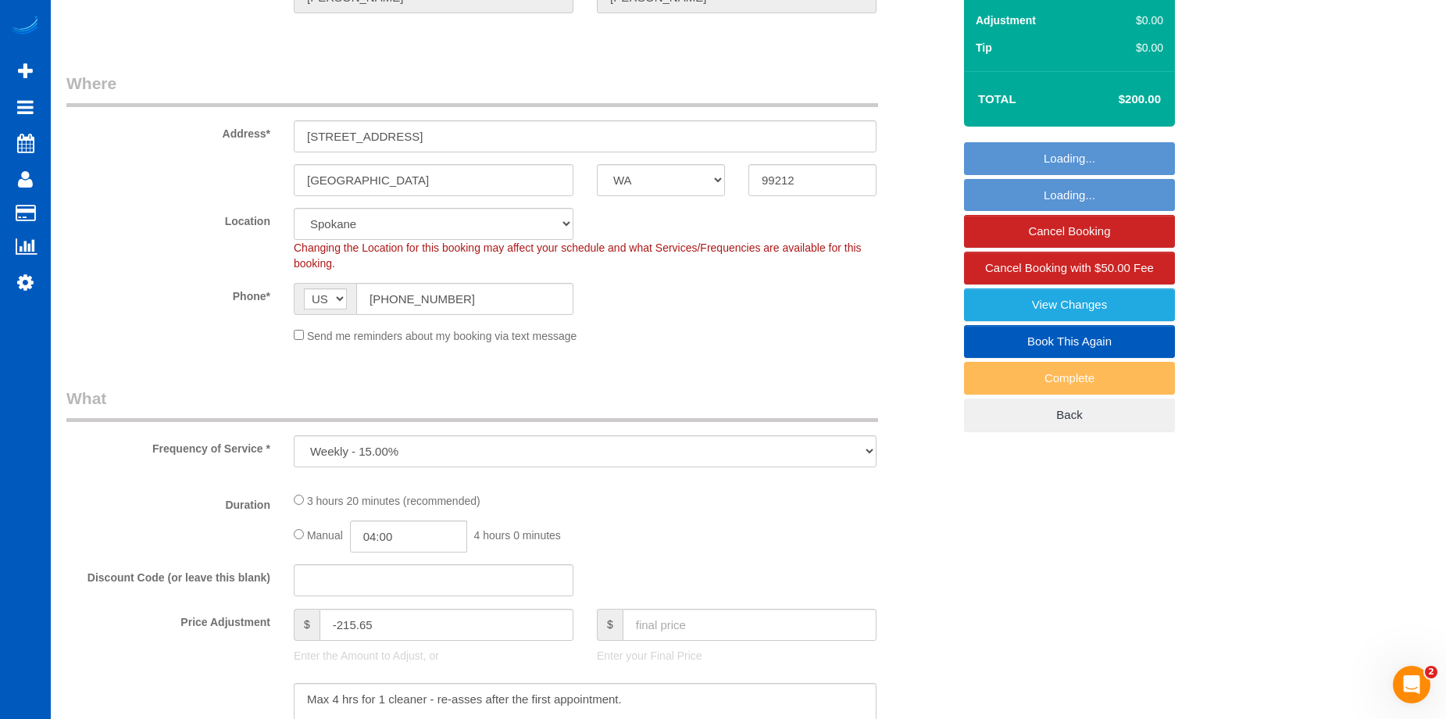
select select "199"
select select "4001"
select select "5"
select select "3"
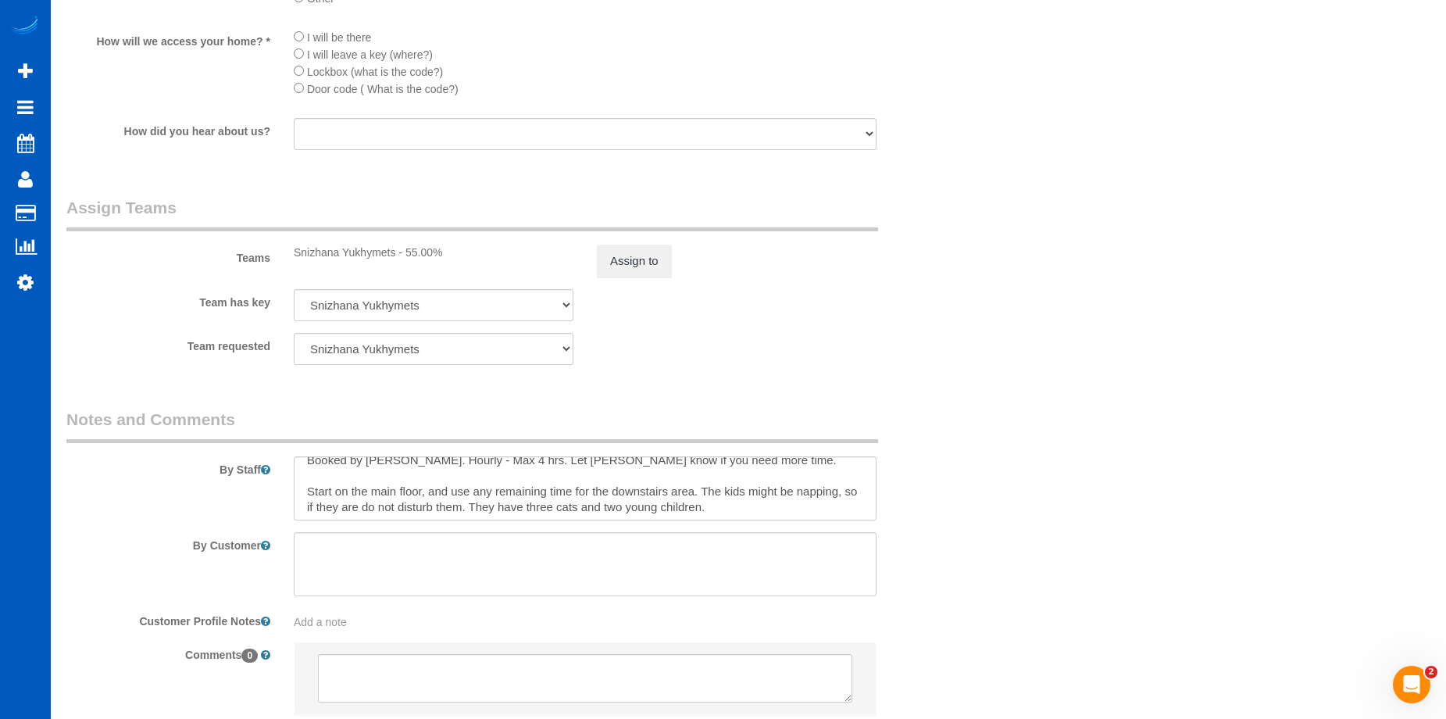
scroll to position [16, 0]
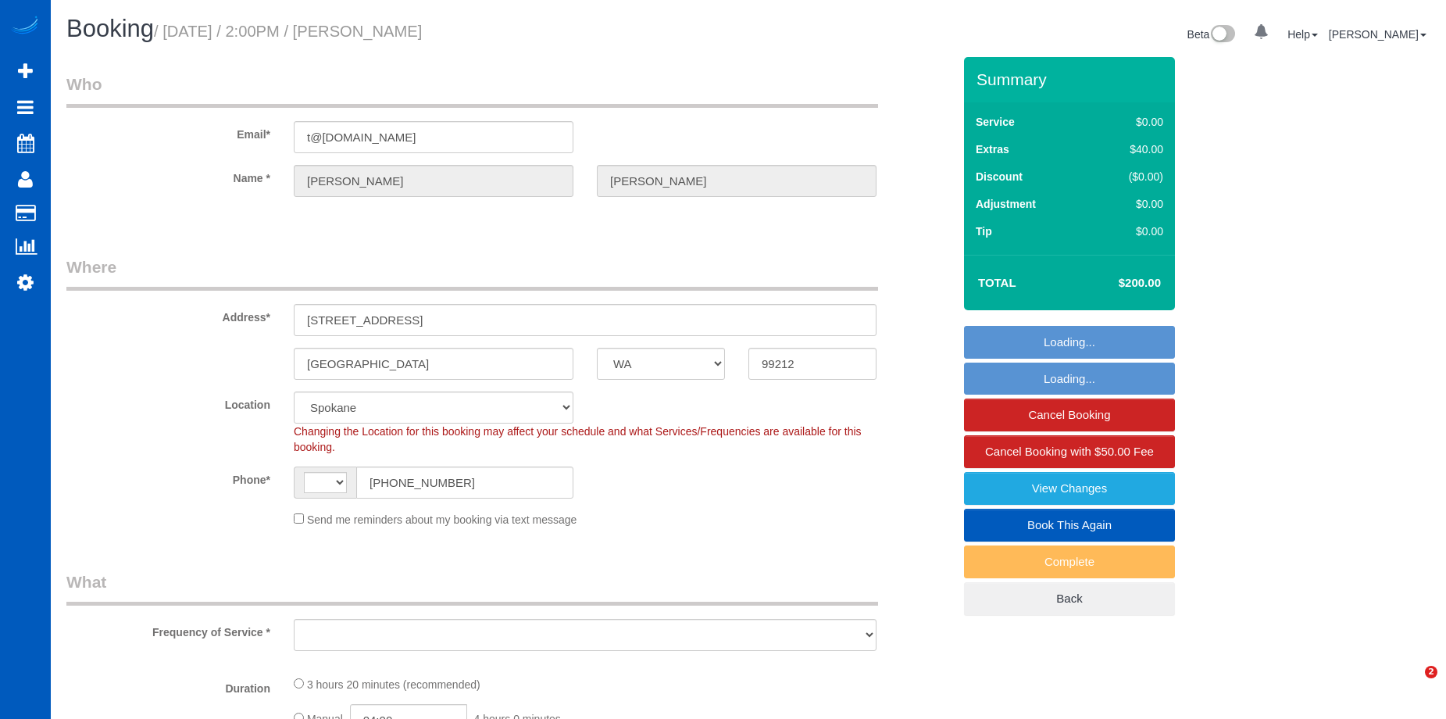
select select "WA"
select select "199"
select select "4001"
select select "5"
select select "3"
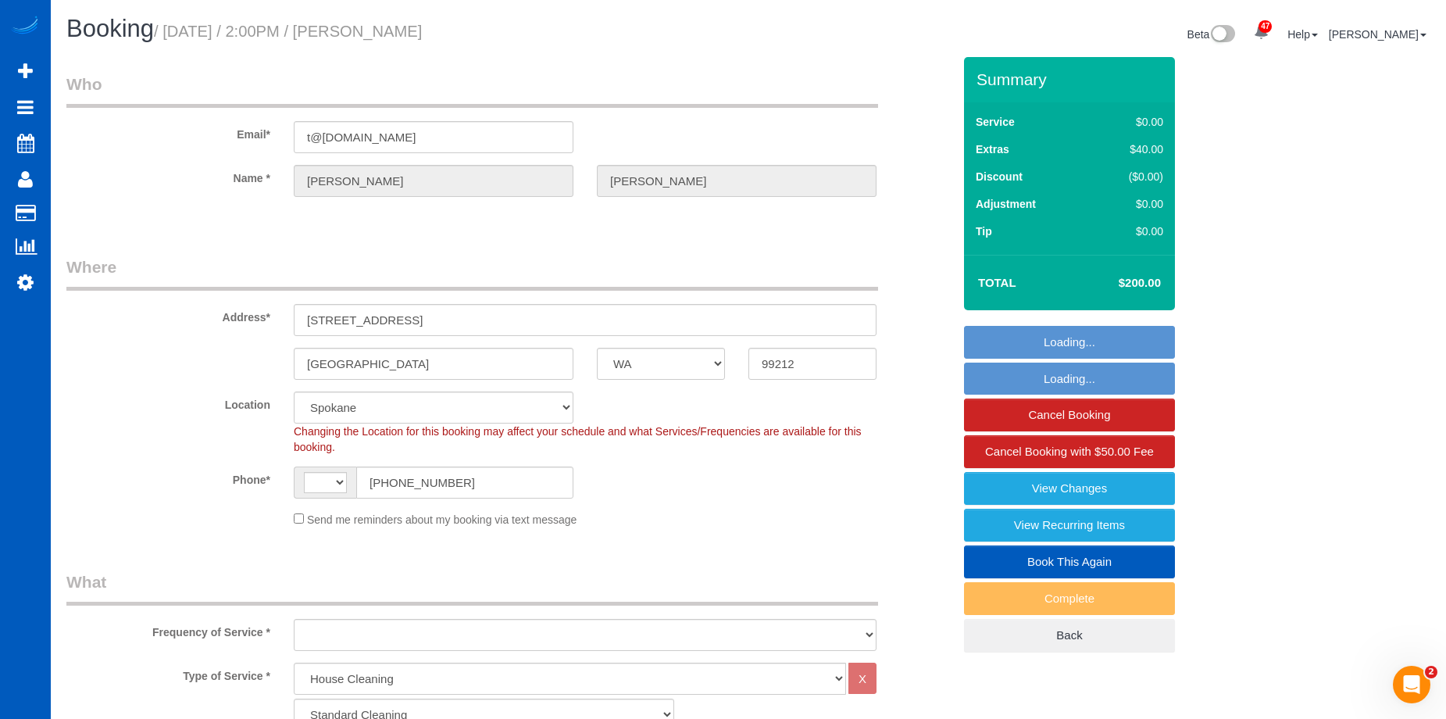
select select "string:US"
select select "string:fspay-8f1c3663-7b86-434f-b946-7a01001eb11b"
select select "4001"
select select "5"
select select "3"
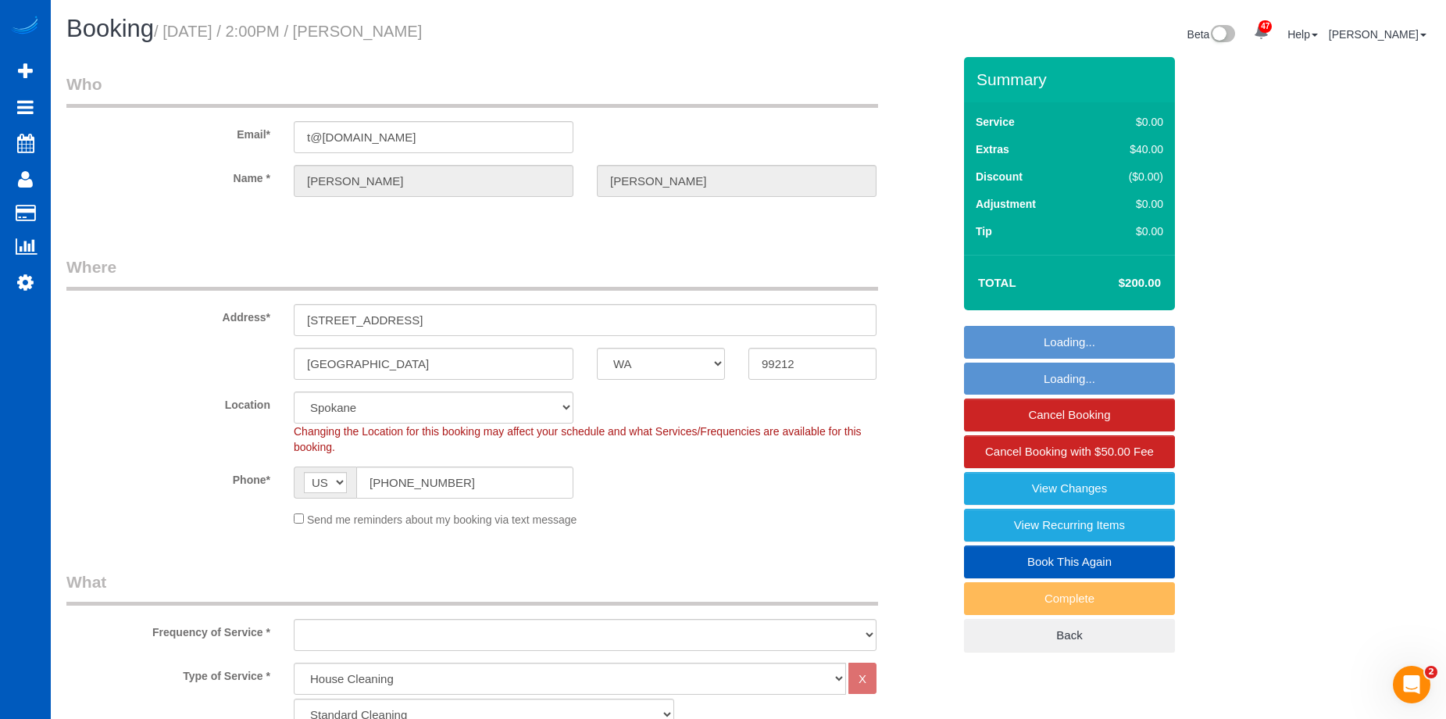
select select "object:1138"
select select "spot2"
select select "object:1179"
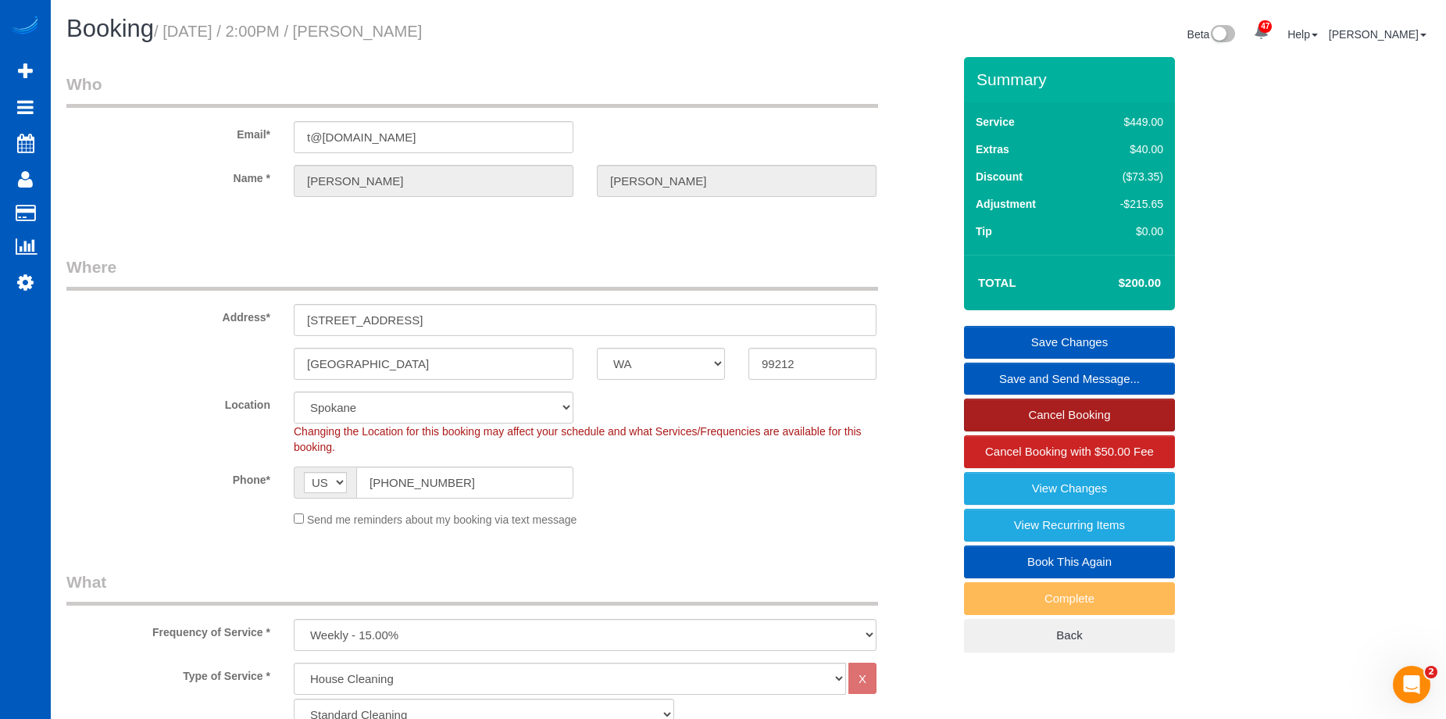
click at [1000, 406] on link "Cancel Booking" at bounding box center [1069, 414] width 211 height 33
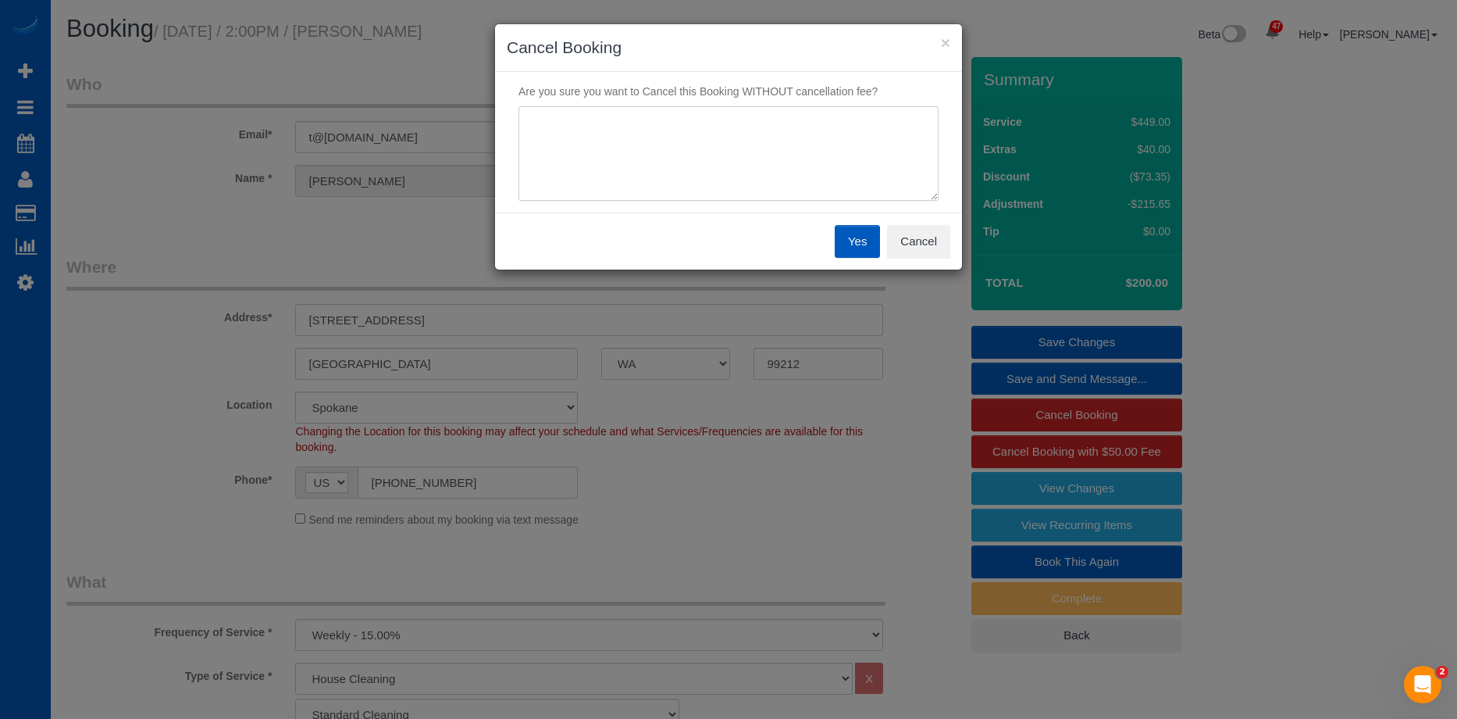
click at [788, 151] on textarea at bounding box center [729, 153] width 420 height 95
type textarea "Wasn't happy with the service and the cost."
click at [848, 240] on button "Yes" at bounding box center [857, 241] width 45 height 33
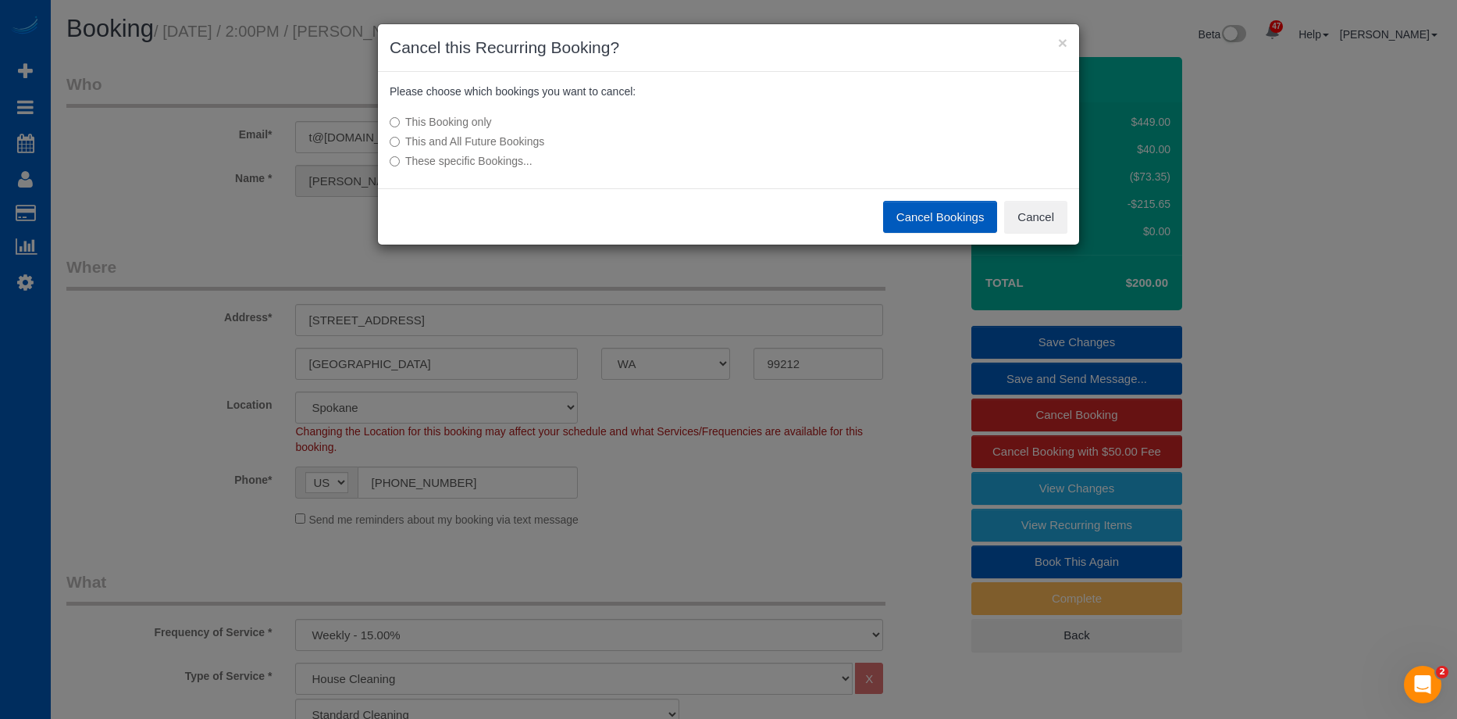
click at [508, 144] on label "This and All Future Bookings" at bounding box center [612, 142] width 444 height 16
click at [926, 215] on button "Cancel Bookings" at bounding box center [940, 217] width 115 height 33
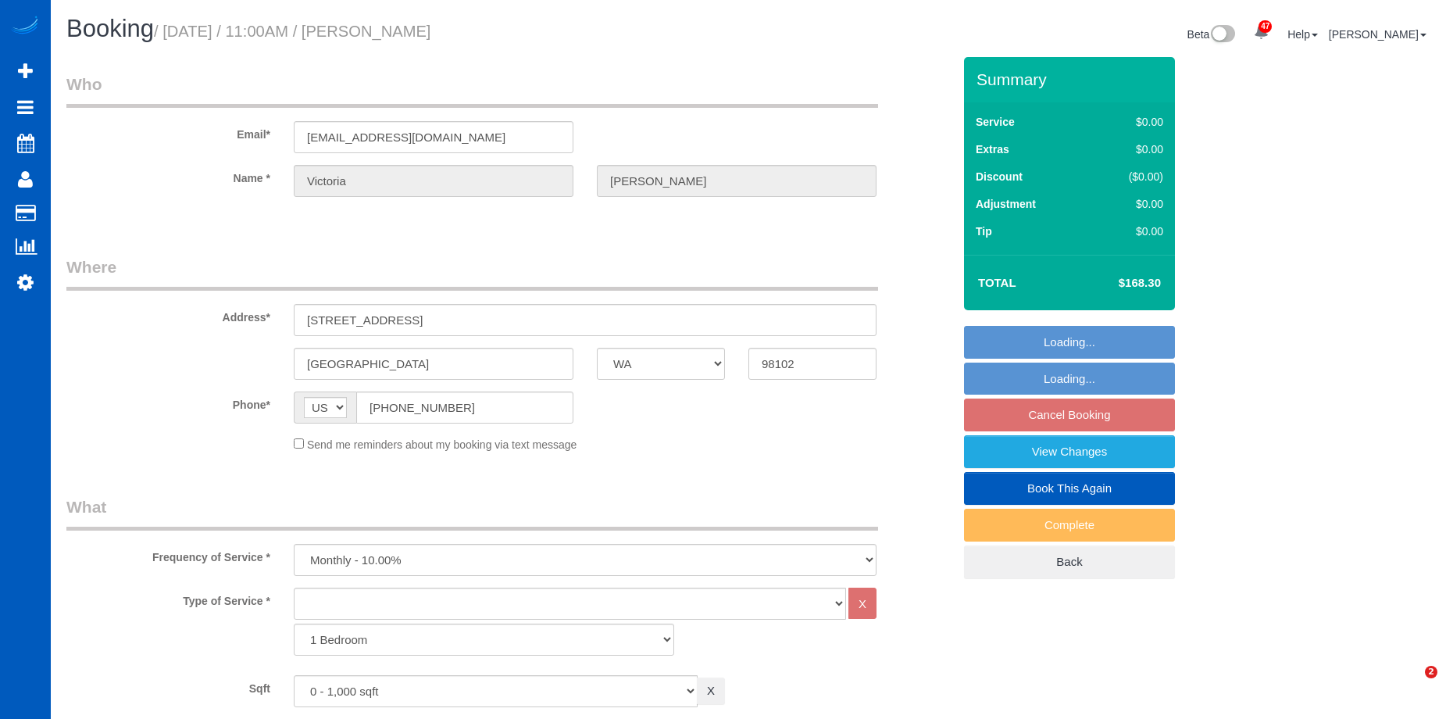
select select "WA"
select select "object:1149"
select select "2"
select select "spot2"
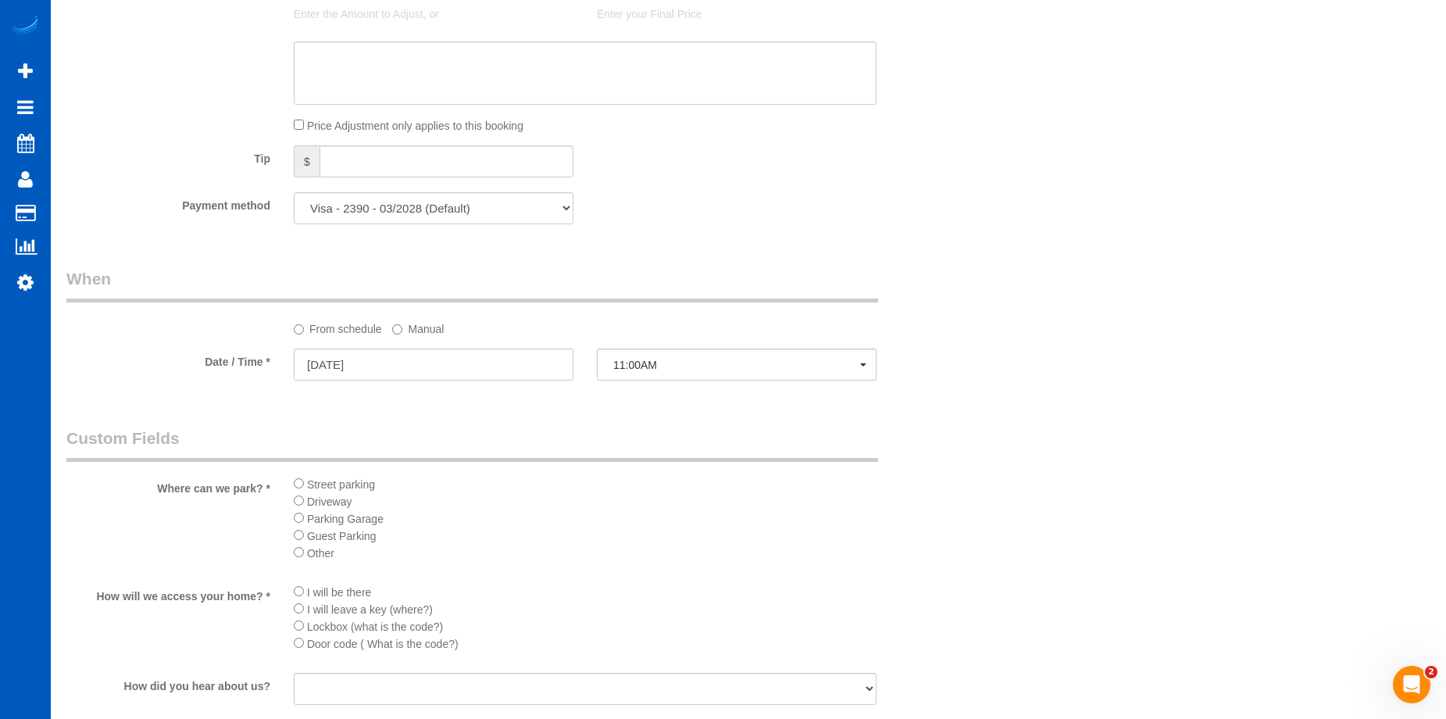
scroll to position [1015, 0]
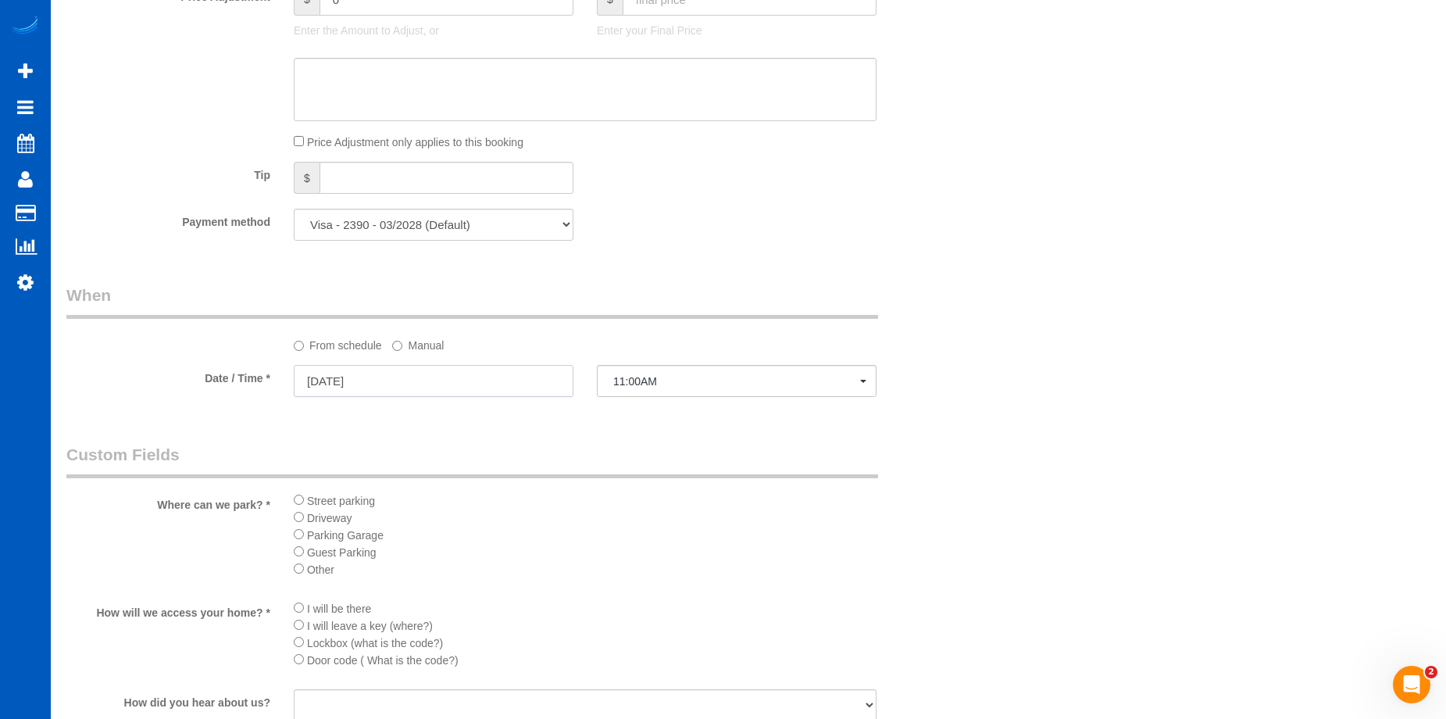
click at [502, 385] on input "10/18/2025" at bounding box center [434, 381] width 280 height 32
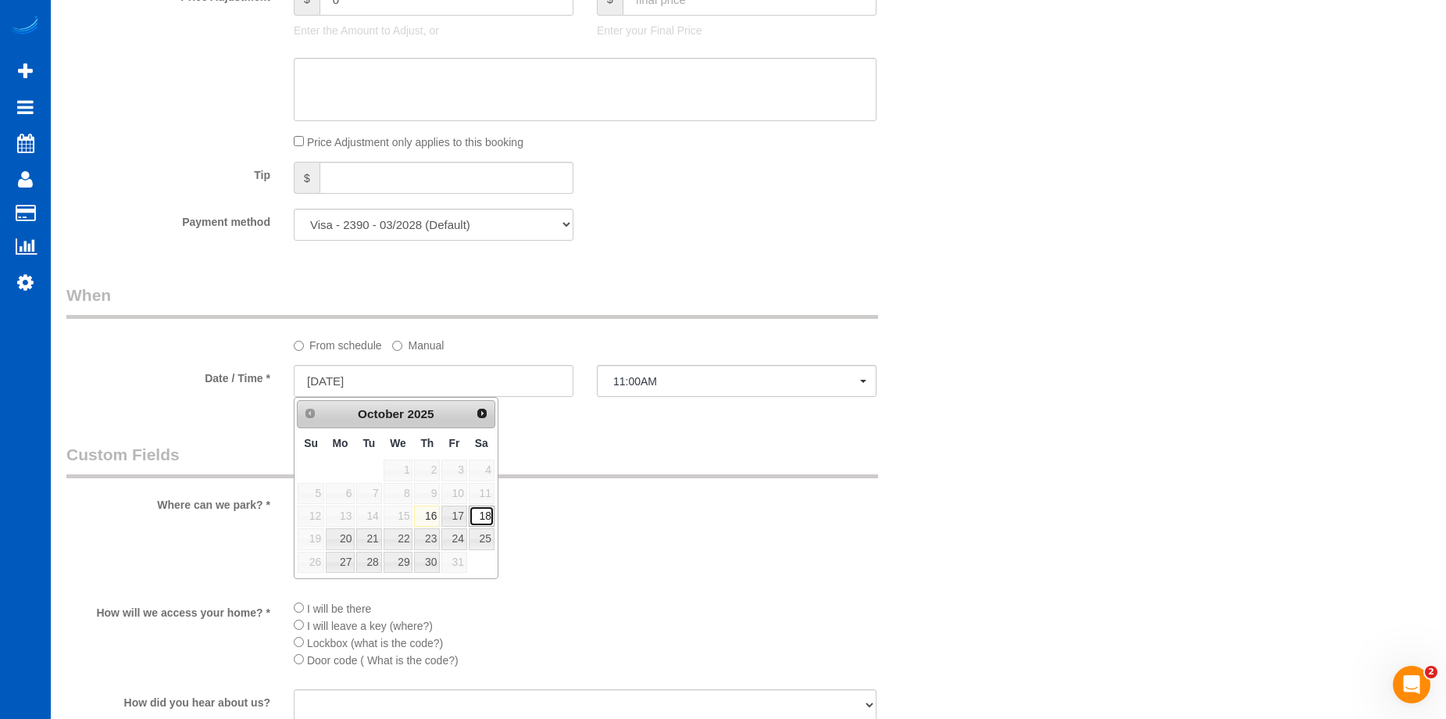
click at [487, 517] on link "18" at bounding box center [482, 515] width 26 height 21
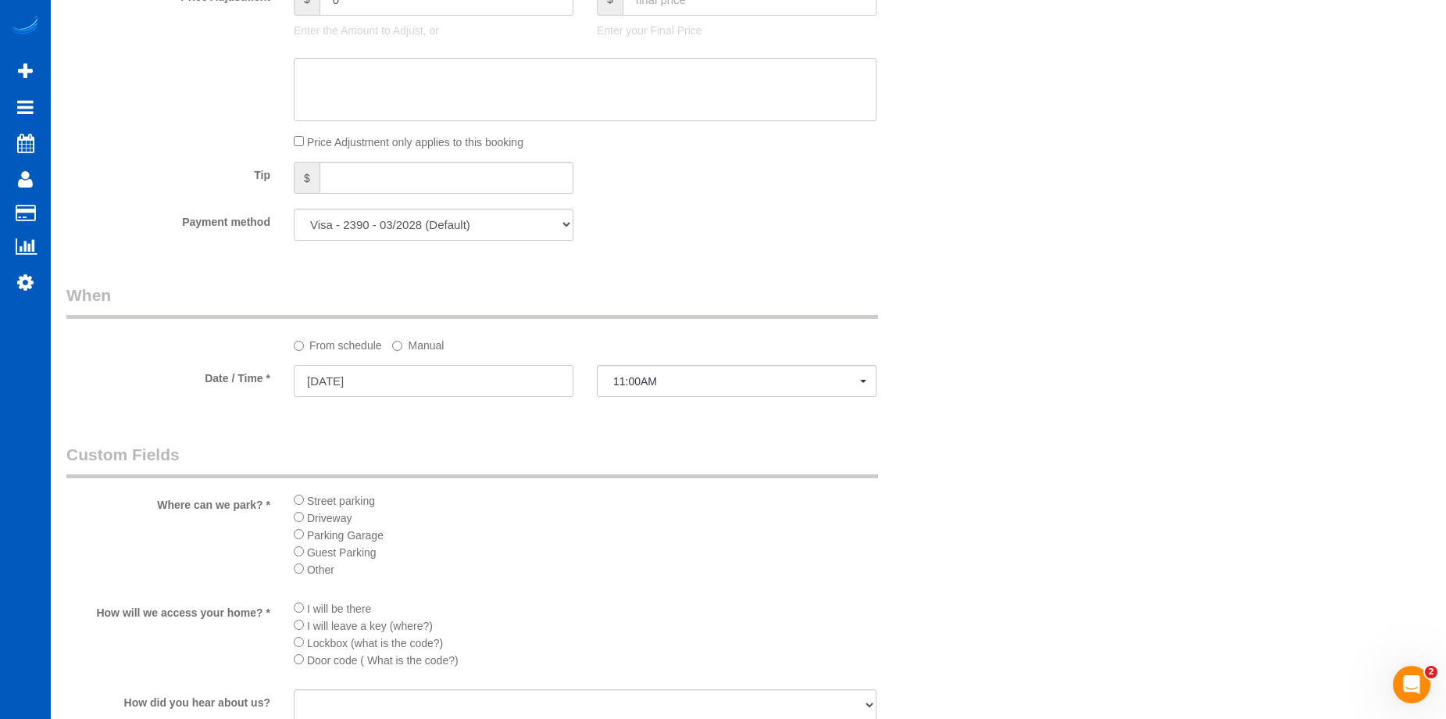
click at [534, 384] on input "10/18/2025" at bounding box center [434, 381] width 280 height 32
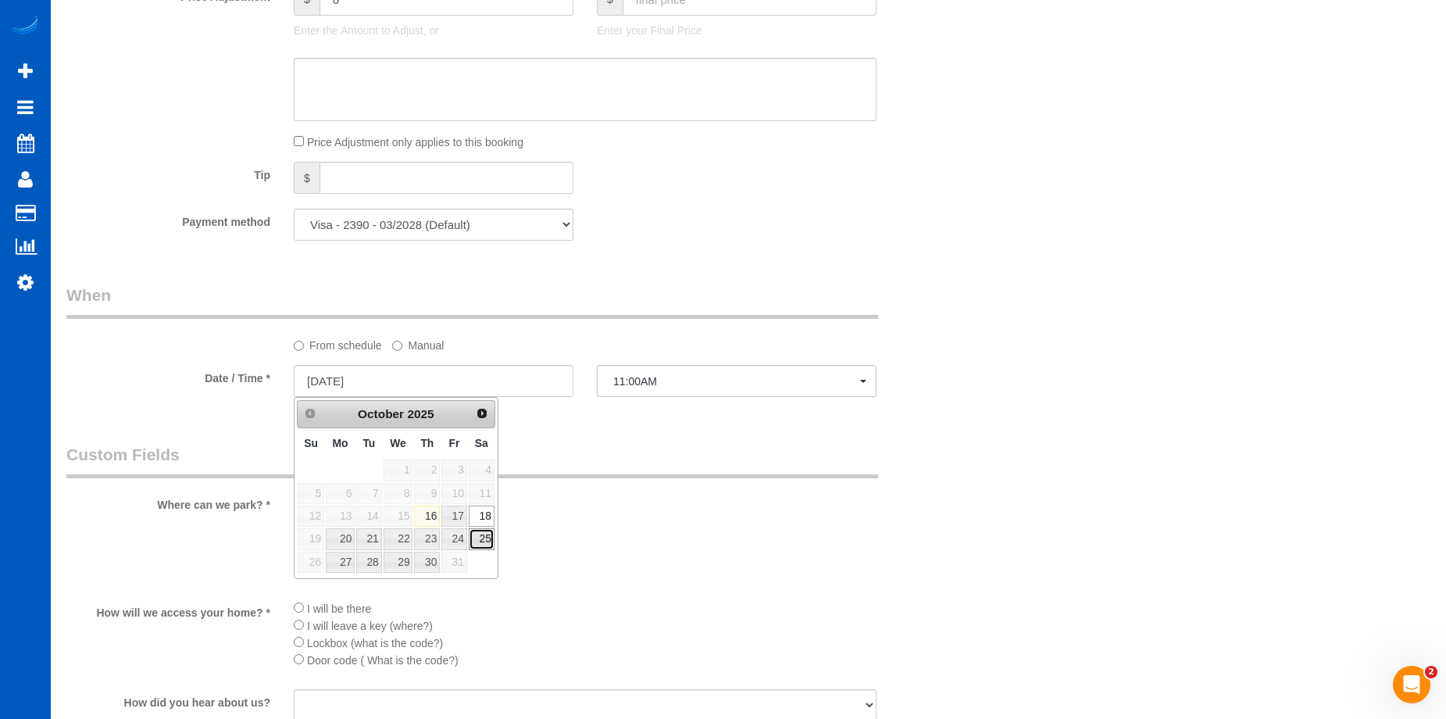
click at [483, 537] on link "25" at bounding box center [482, 538] width 26 height 21
type input "10/25/2025"
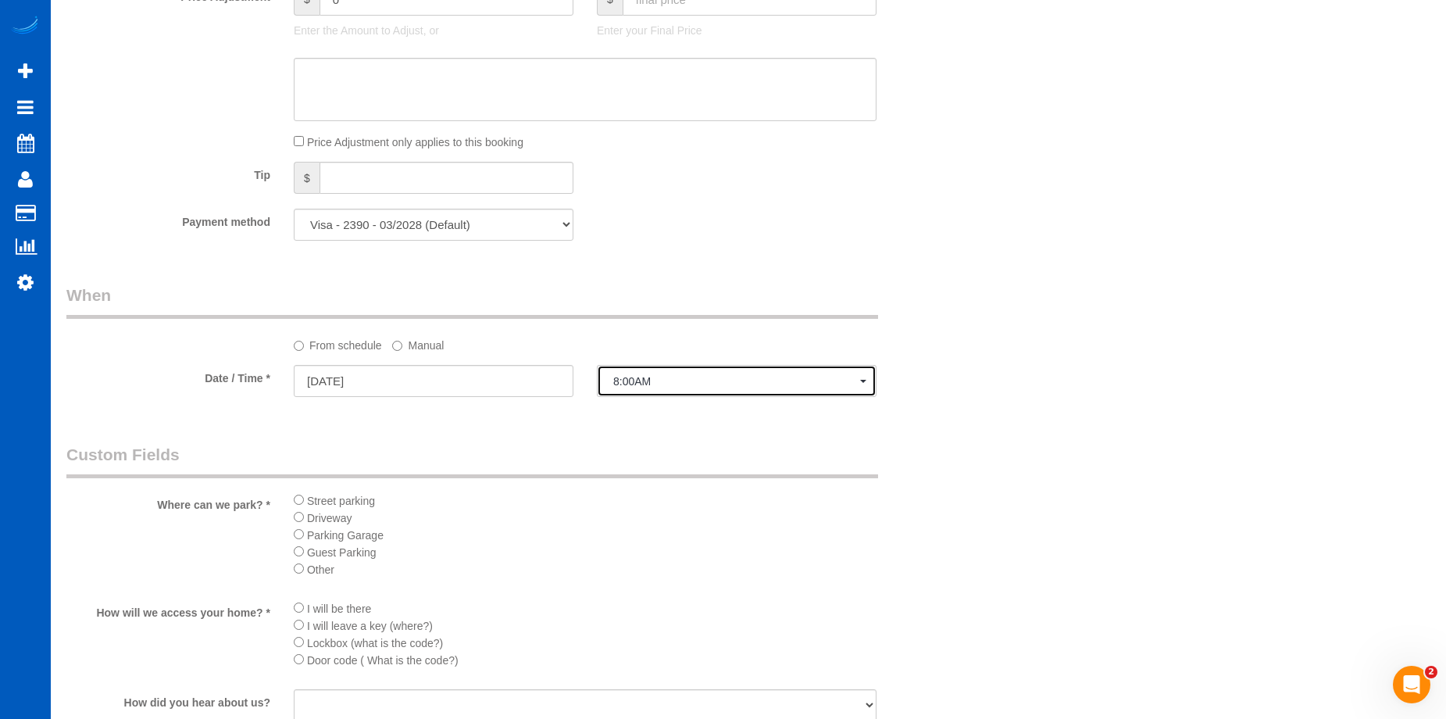
click at [700, 386] on span "8:00AM" at bounding box center [736, 381] width 247 height 12
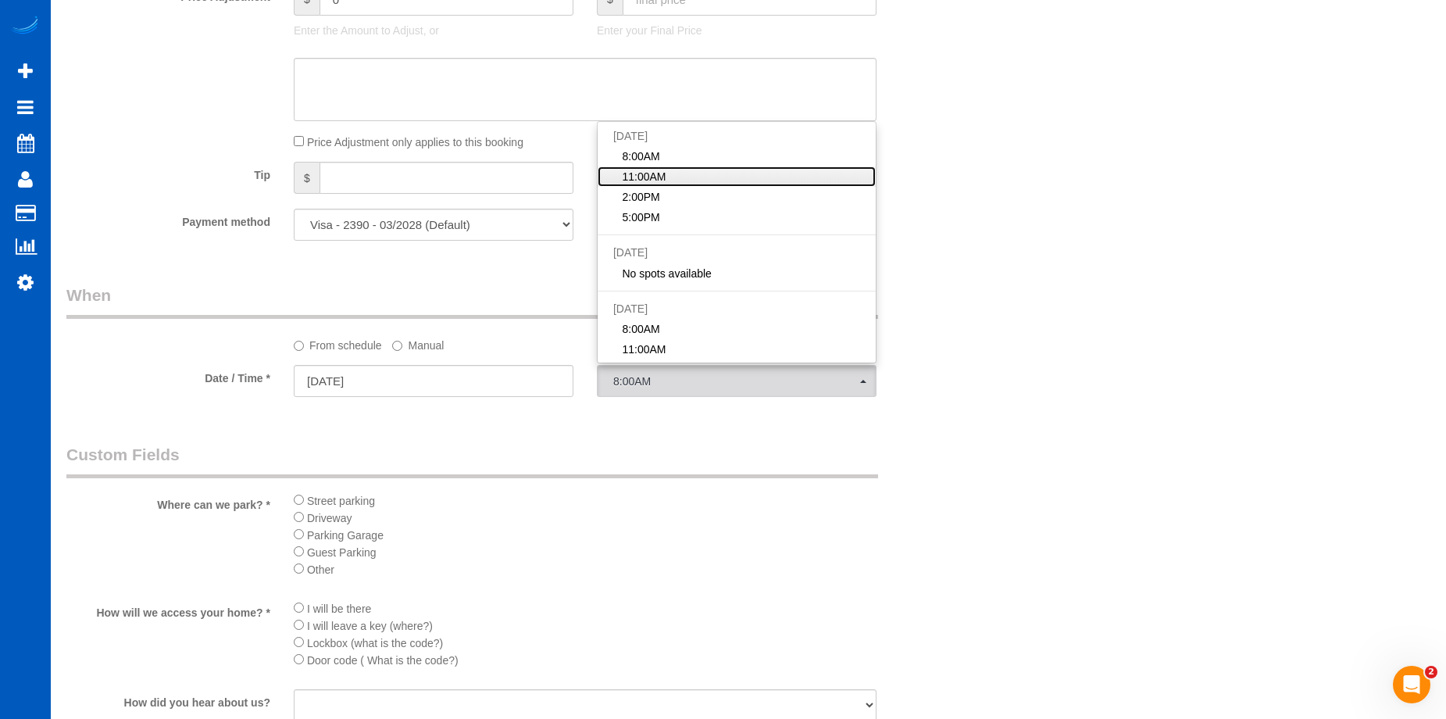
click at [686, 169] on link "11:00AM" at bounding box center [736, 176] width 278 height 20
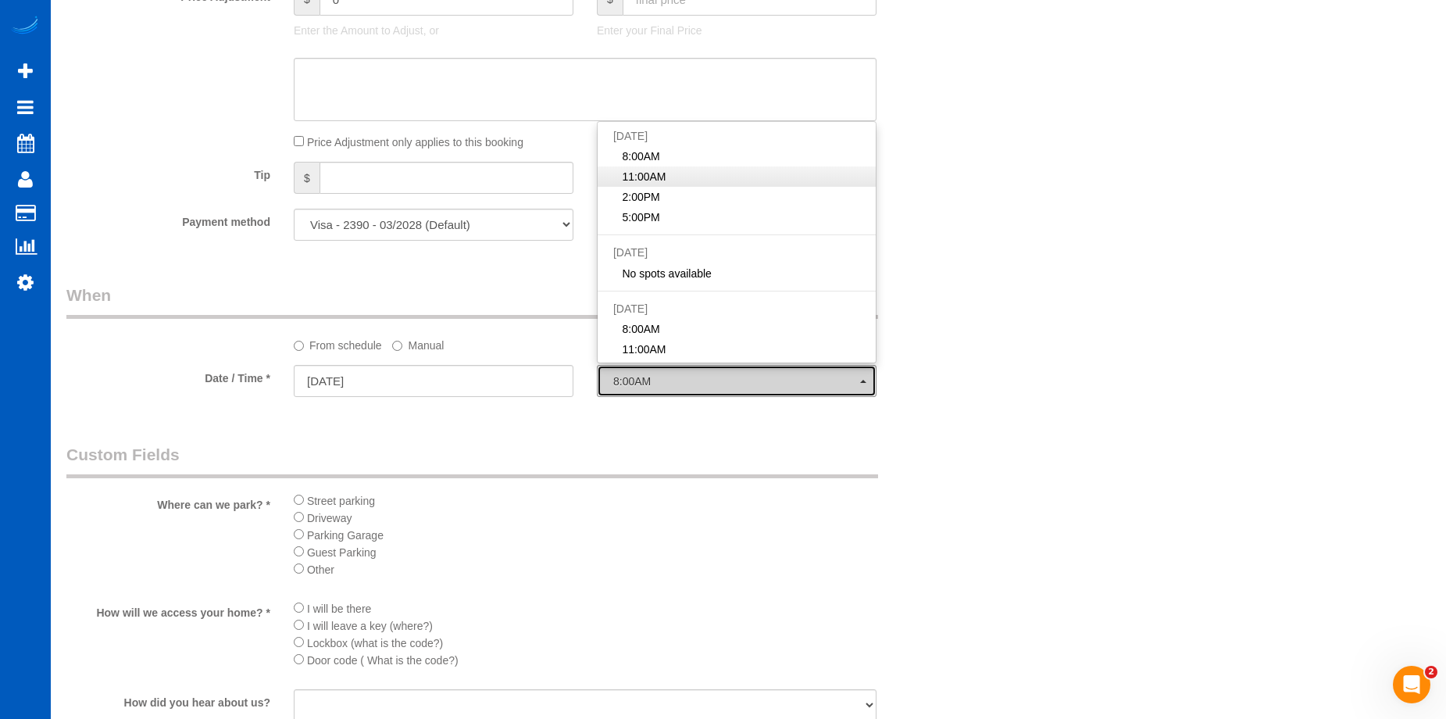
select select "spot18"
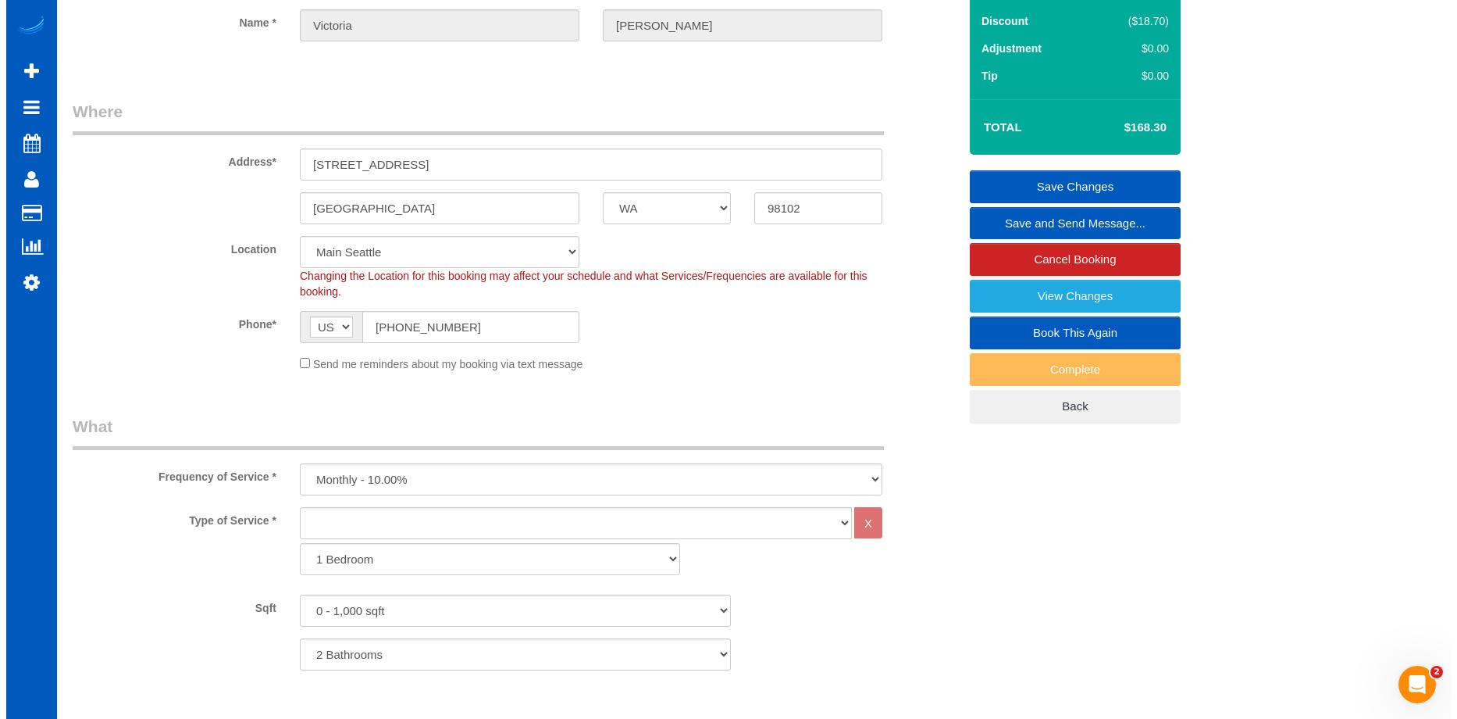
scroll to position [0, 0]
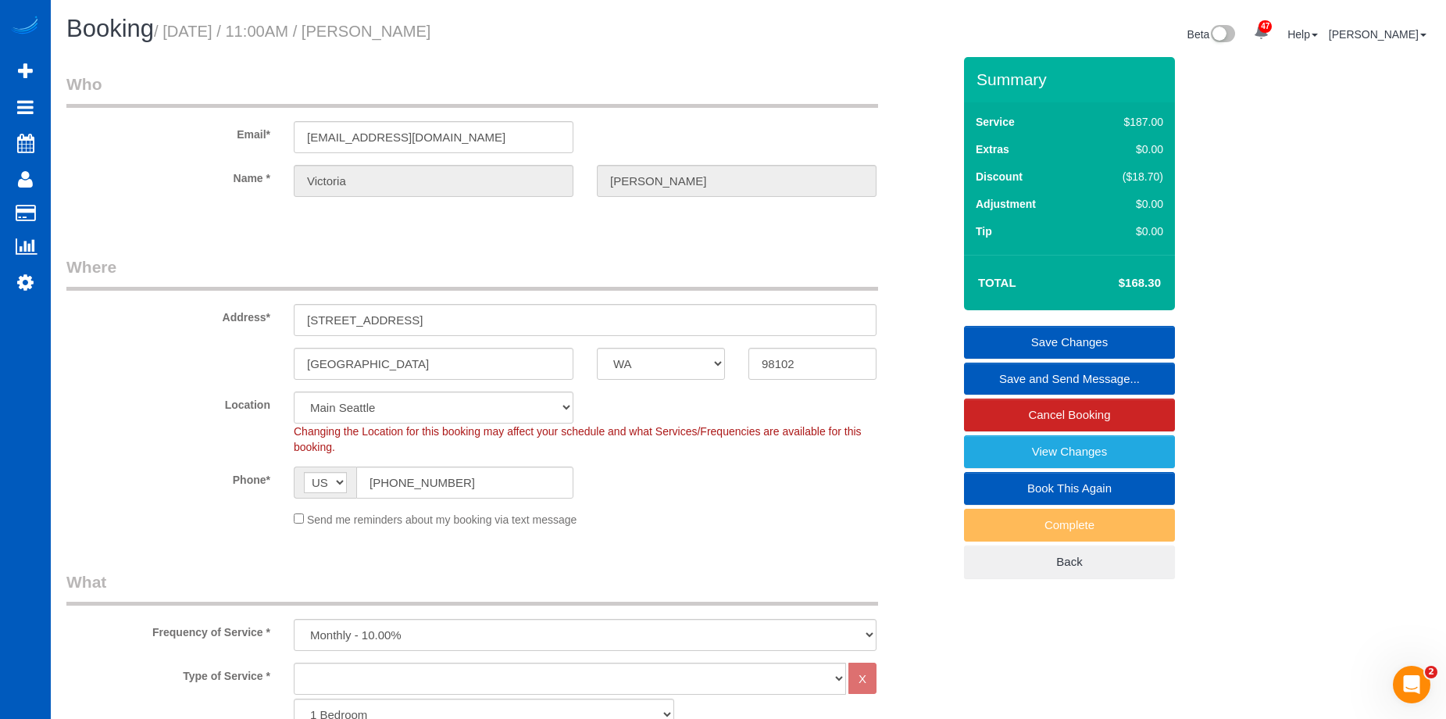
click at [1026, 337] on link "Save Changes" at bounding box center [1069, 342] width 211 height 33
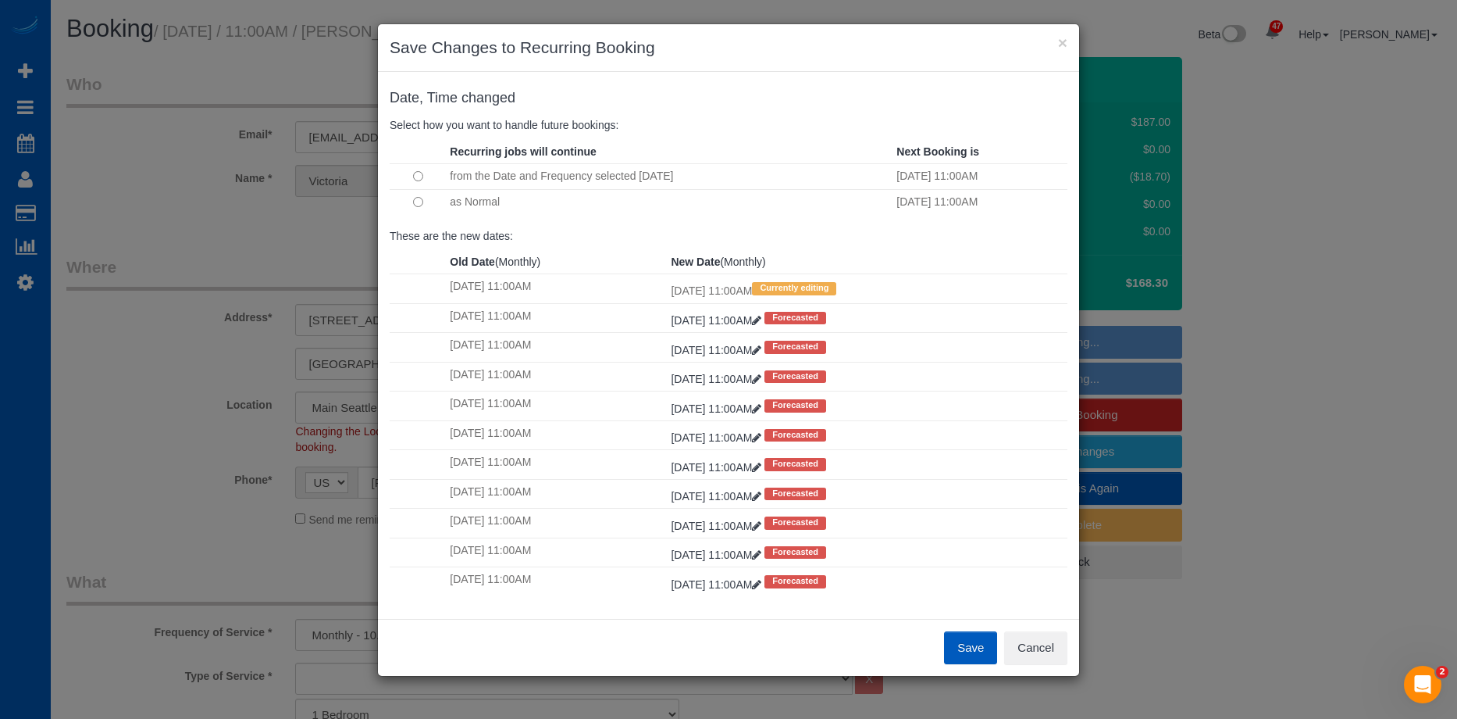
click at [975, 655] on button "Save" at bounding box center [970, 647] width 53 height 33
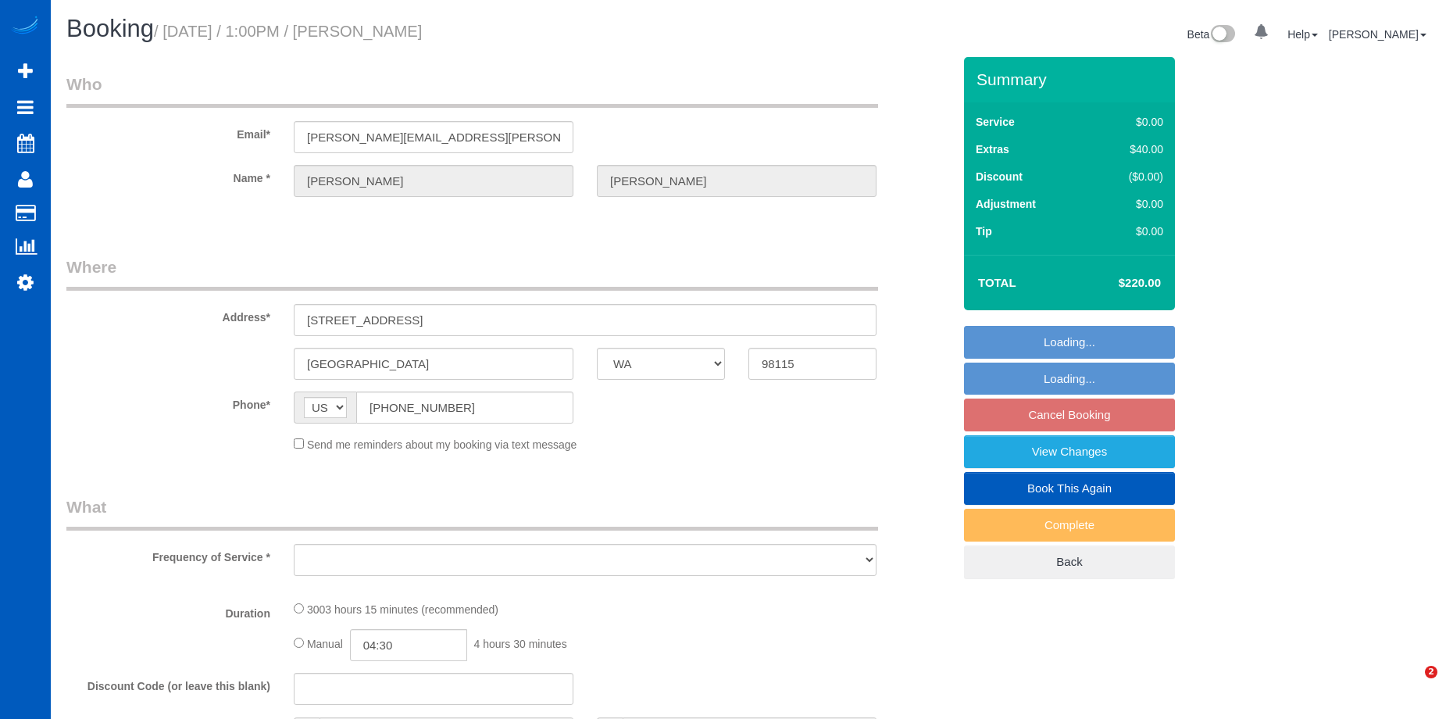
select select "WA"
select select "1501"
select select "2"
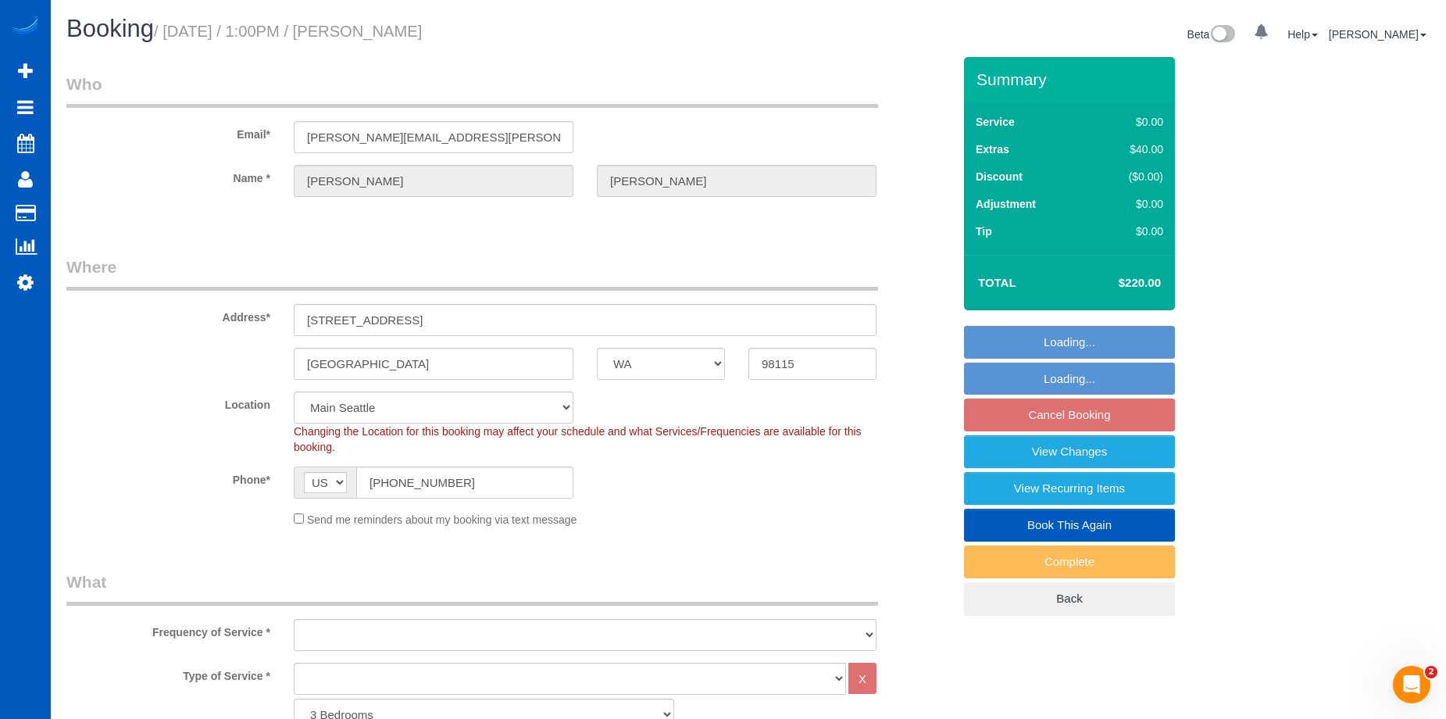
select select "object:996"
select select "number:8"
select select "object:1165"
select select "1501"
select select "2"
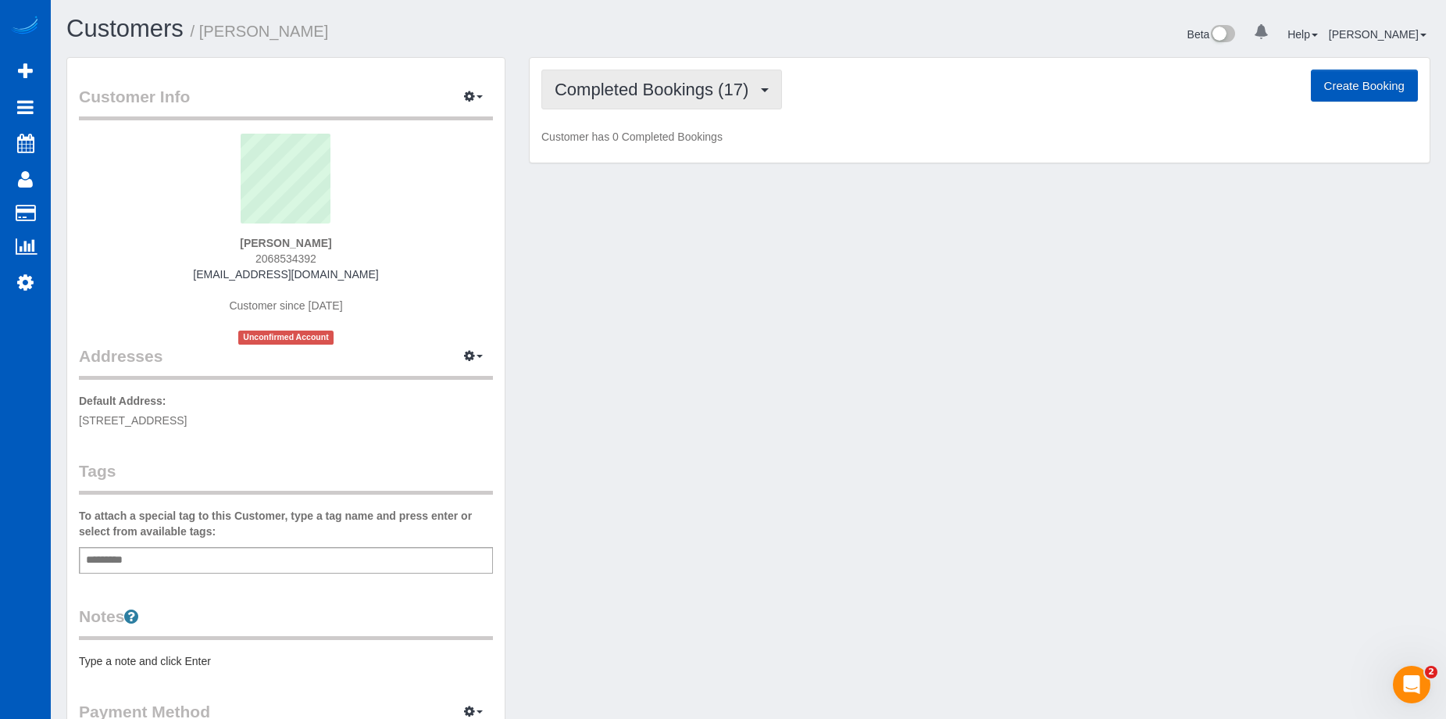
click at [615, 84] on span "Completed Bookings (17)" at bounding box center [654, 90] width 201 height 20
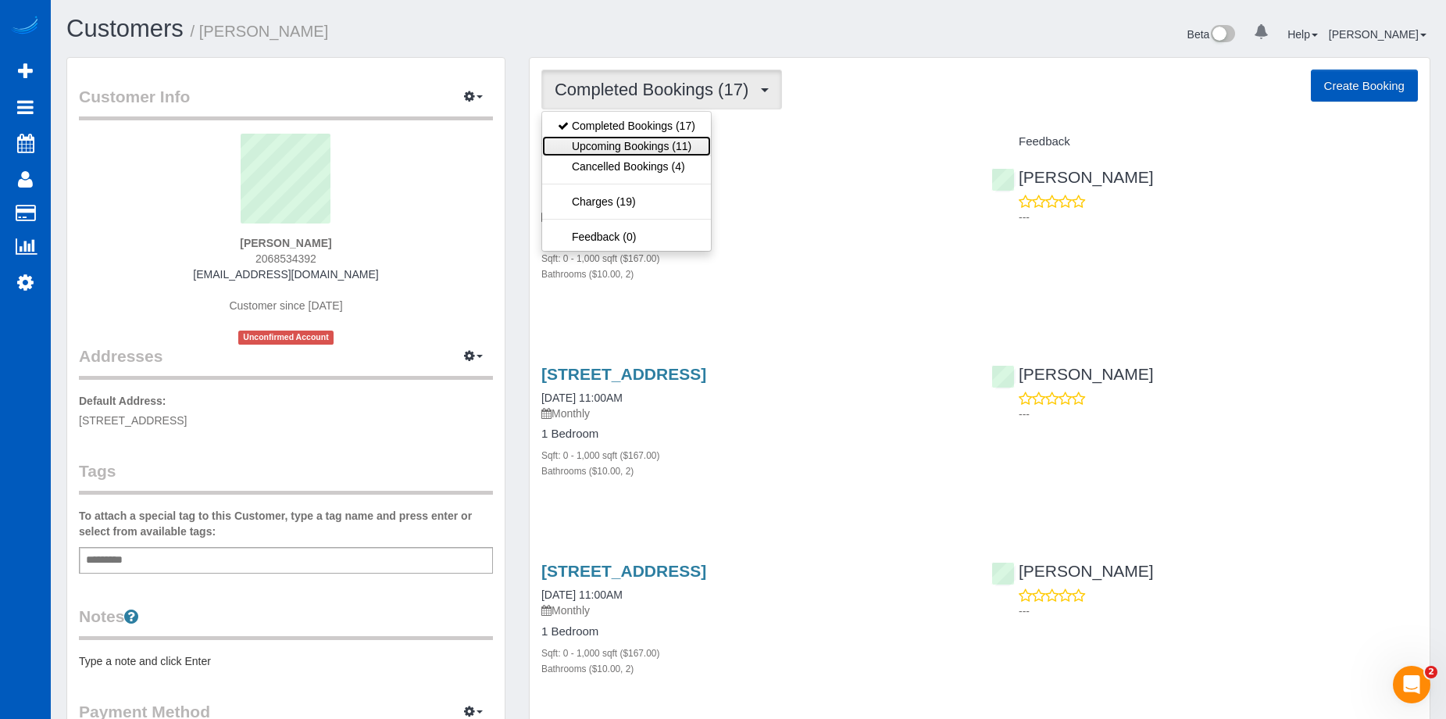
click at [601, 141] on link "Upcoming Bookings (11)" at bounding box center [626, 146] width 169 height 20
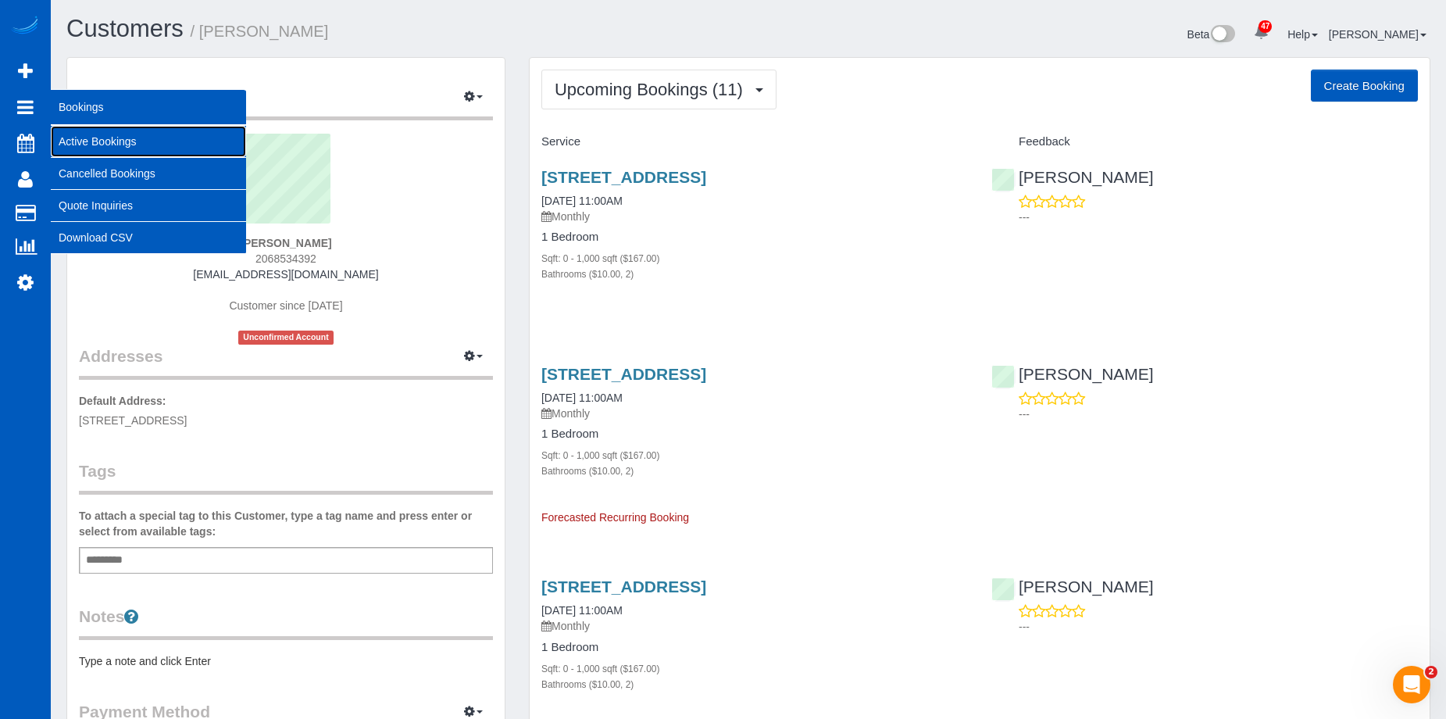
click at [60, 137] on link "Active Bookings" at bounding box center [148, 141] width 195 height 31
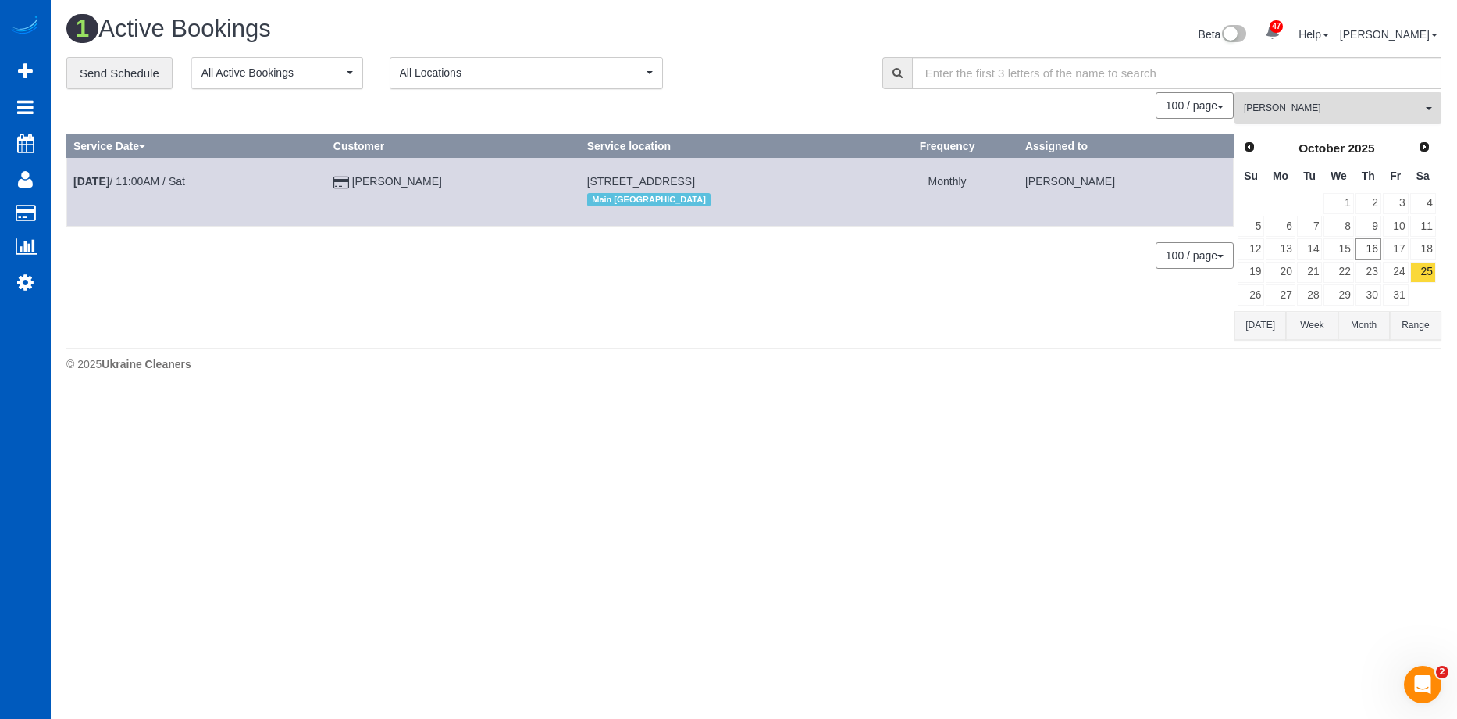
click at [1272, 99] on button "[PERSON_NAME] All Teams" at bounding box center [1338, 108] width 207 height 32
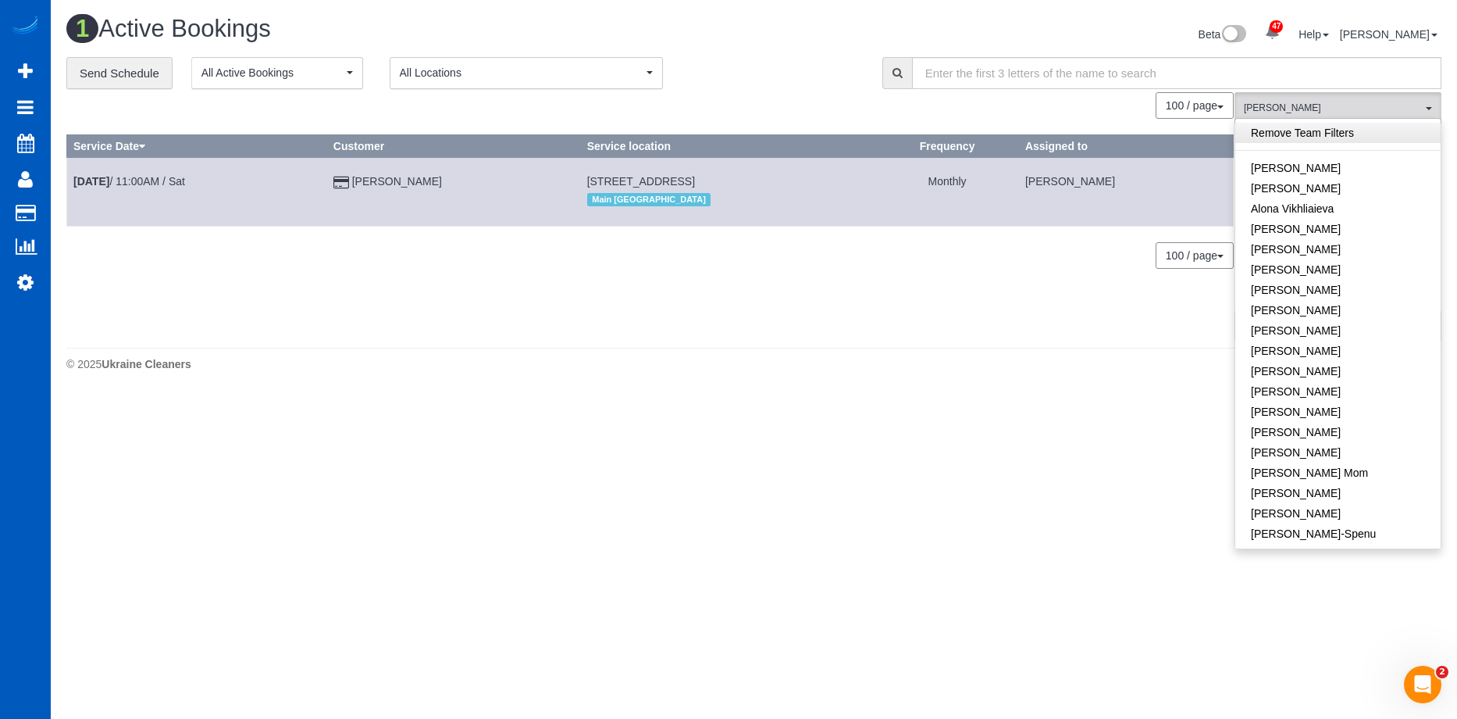
click at [1342, 134] on link "Remove Team Filters" at bounding box center [1338, 133] width 205 height 20
click at [794, 62] on div "**********" at bounding box center [462, 73] width 793 height 33
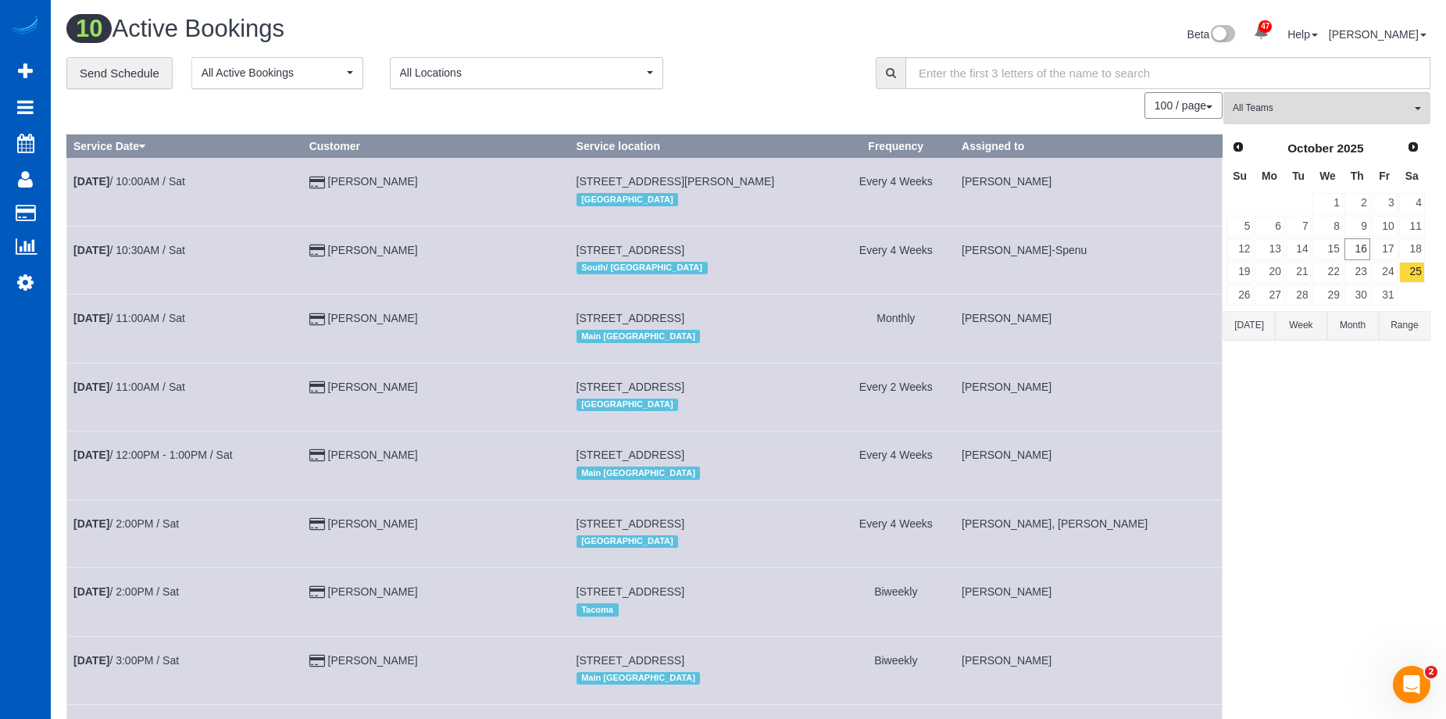
click at [1255, 320] on button "[DATE]" at bounding box center [1249, 325] width 52 height 29
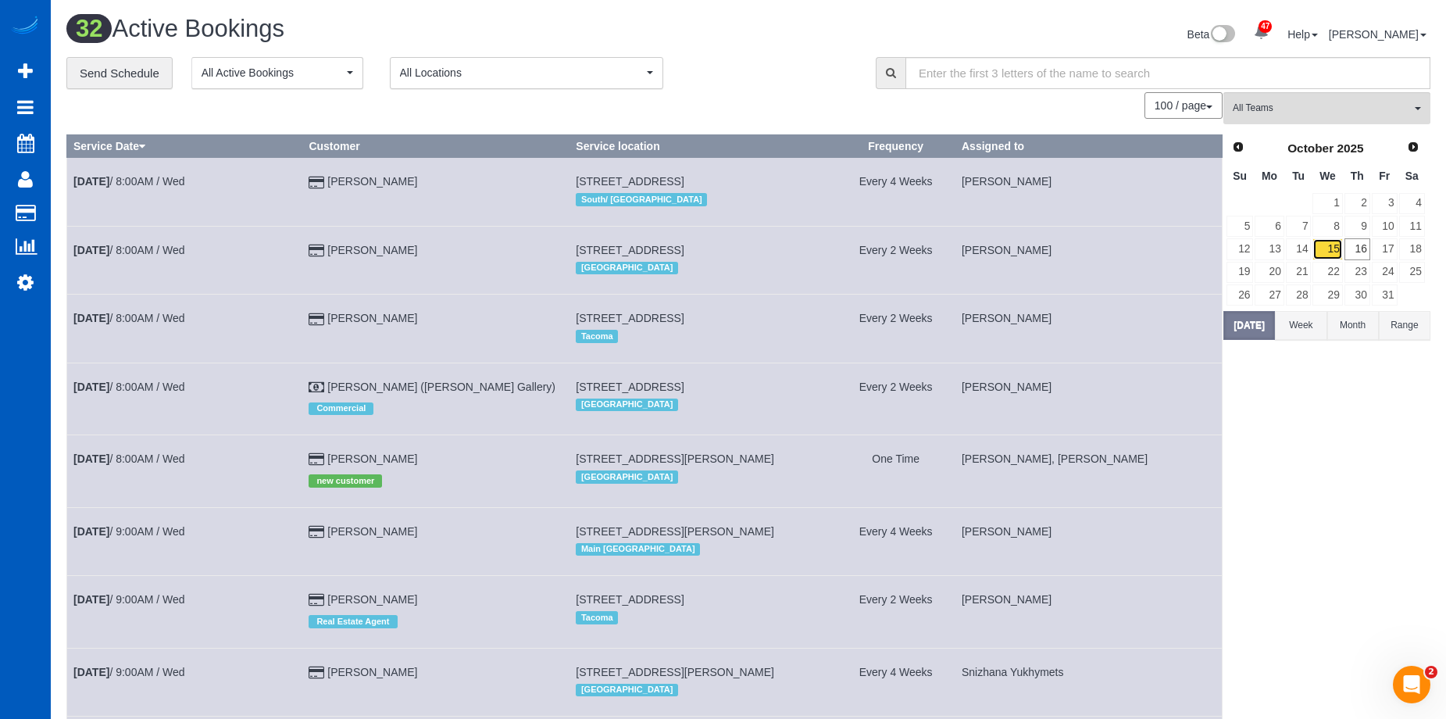
click at [1339, 241] on link "15" at bounding box center [1327, 248] width 30 height 21
click at [1366, 251] on link "16" at bounding box center [1357, 248] width 26 height 21
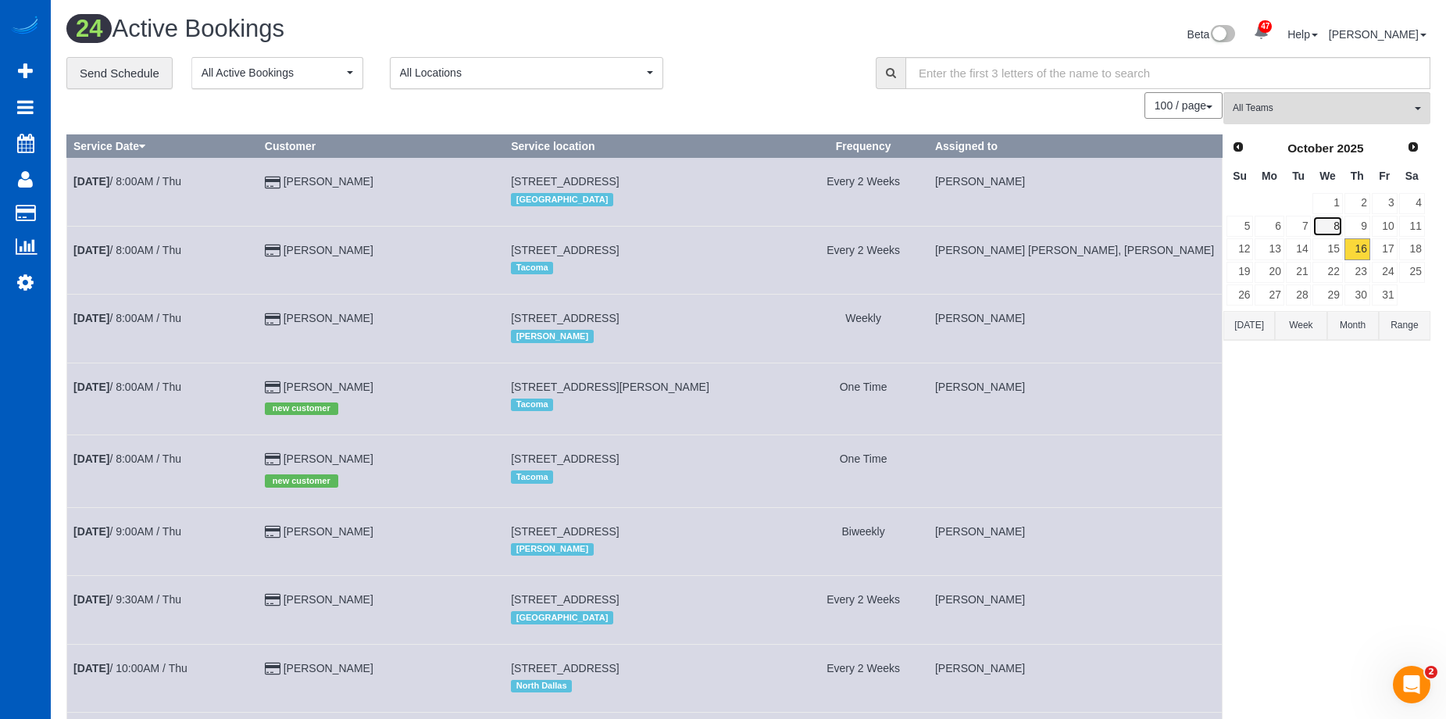
click at [1333, 221] on link "8" at bounding box center [1327, 226] width 30 height 21
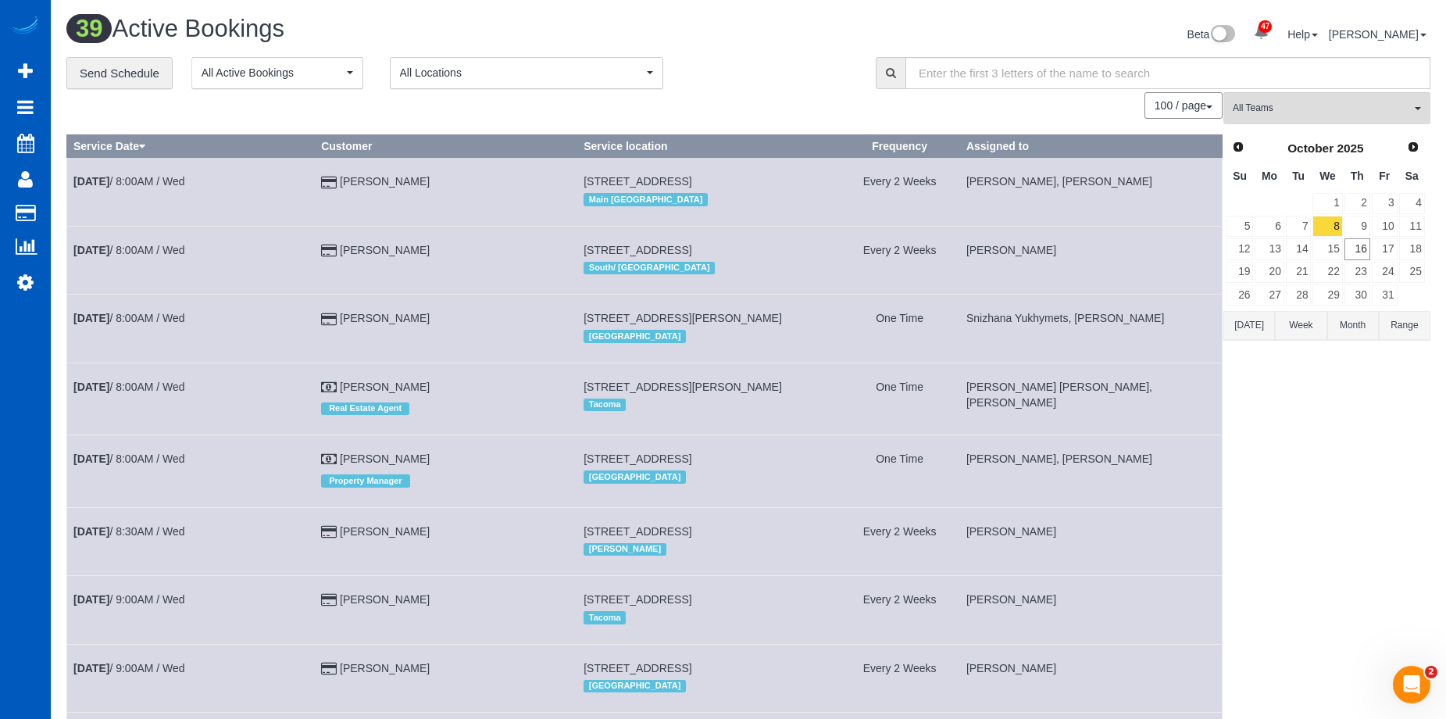
click at [751, 287] on td "4935 44th Ave S, Seattle, WA 98118 South/ West Seattle" at bounding box center [708, 260] width 262 height 68
click at [1359, 224] on link "9" at bounding box center [1357, 226] width 26 height 21
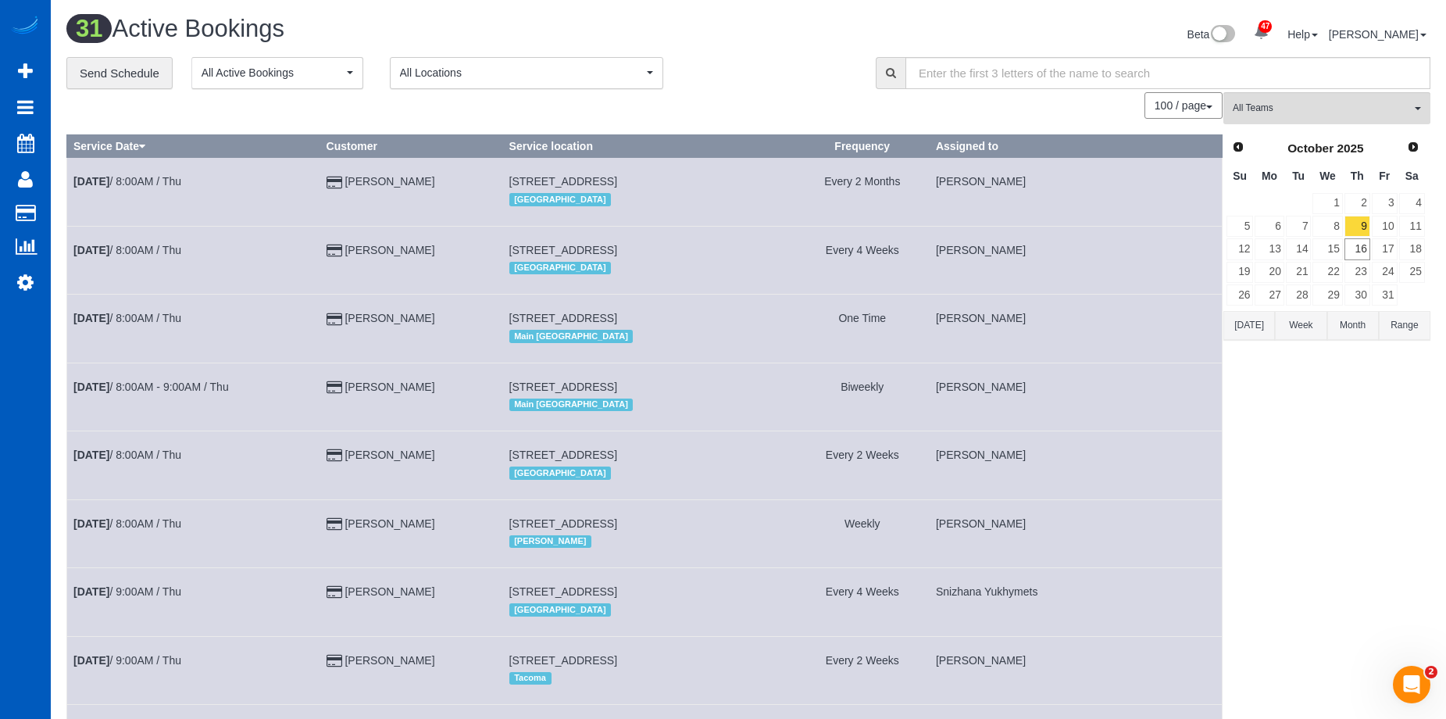
click at [635, 331] on div "Main Seattle" at bounding box center [649, 336] width 280 height 20
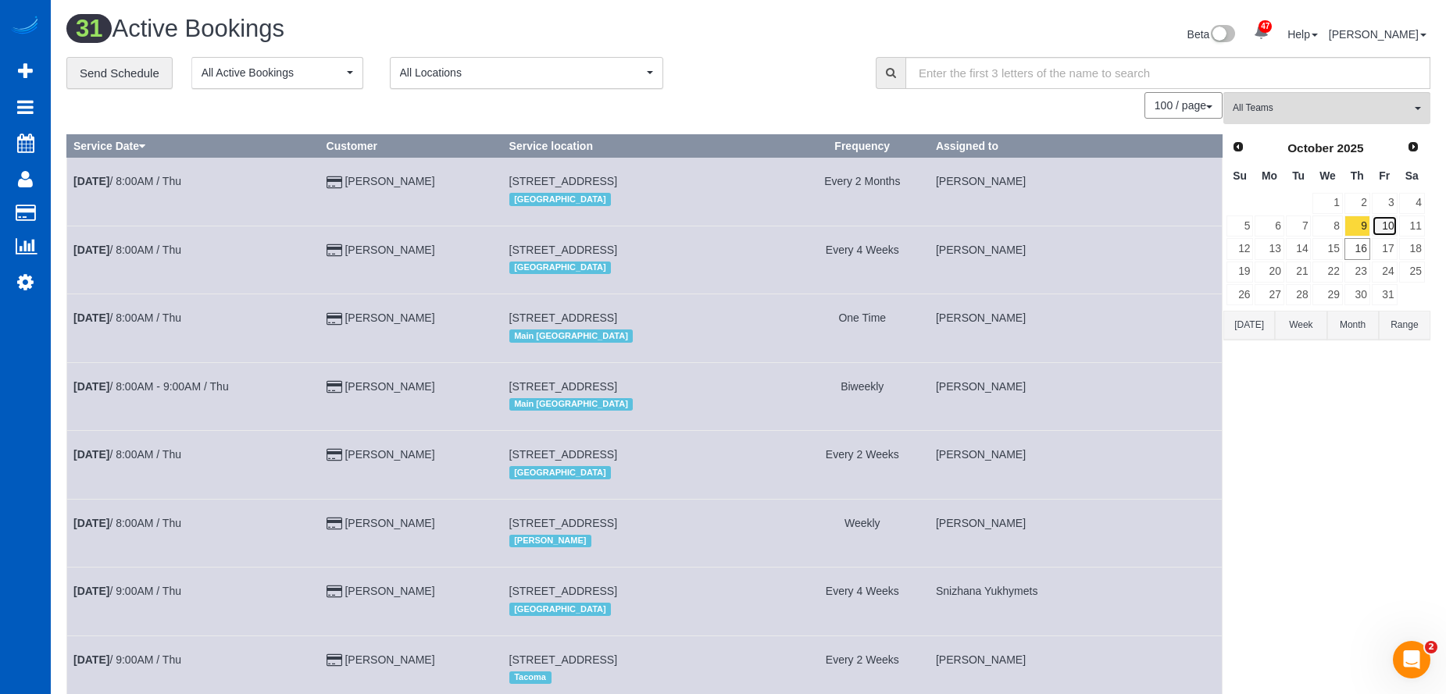
click at [1388, 221] on link "10" at bounding box center [1384, 226] width 26 height 21
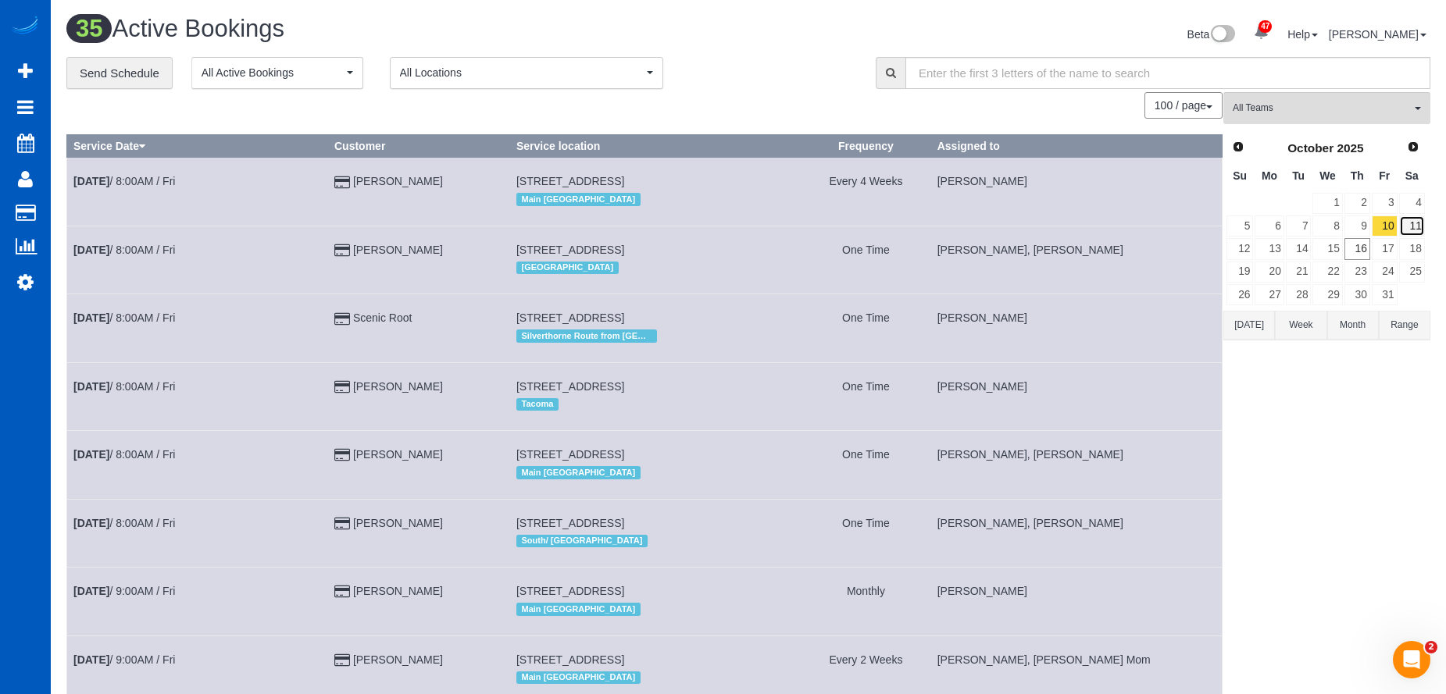
click at [1415, 226] on link "11" at bounding box center [1412, 226] width 26 height 21
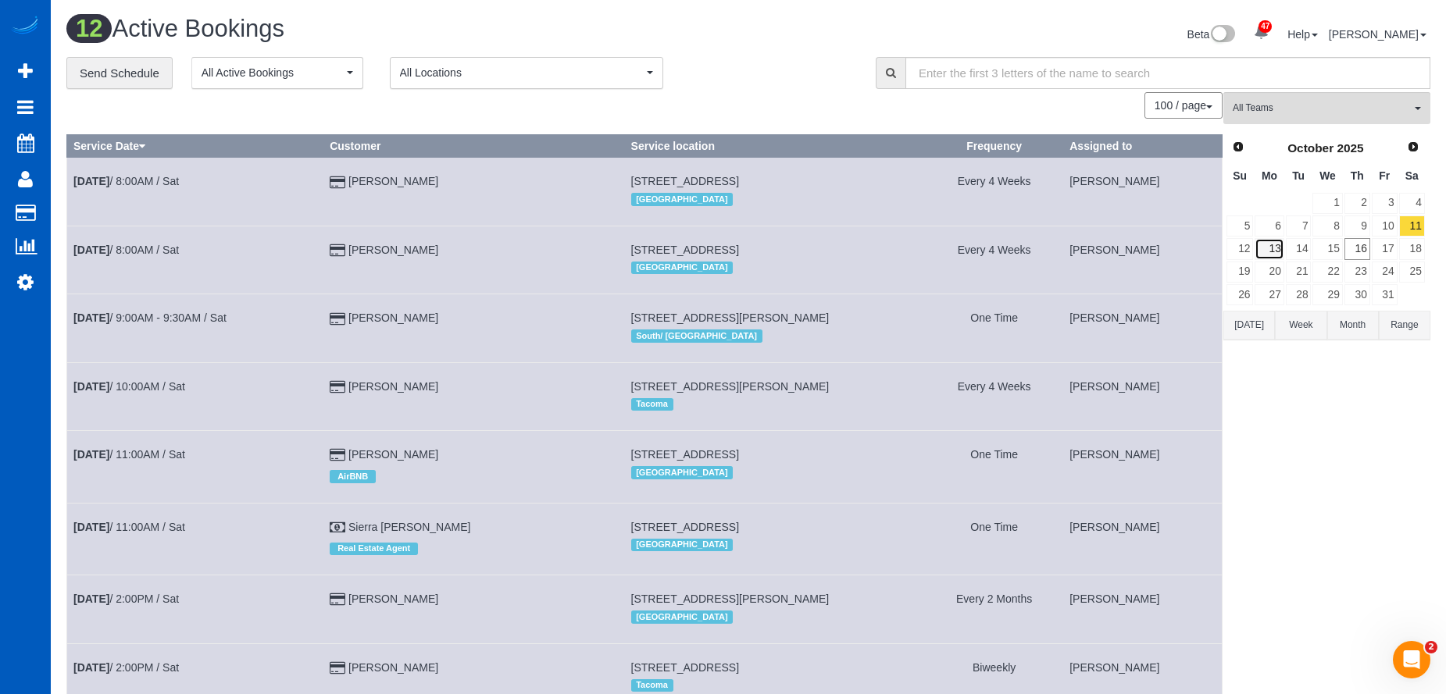
click at [1277, 246] on link "13" at bounding box center [1268, 248] width 29 height 21
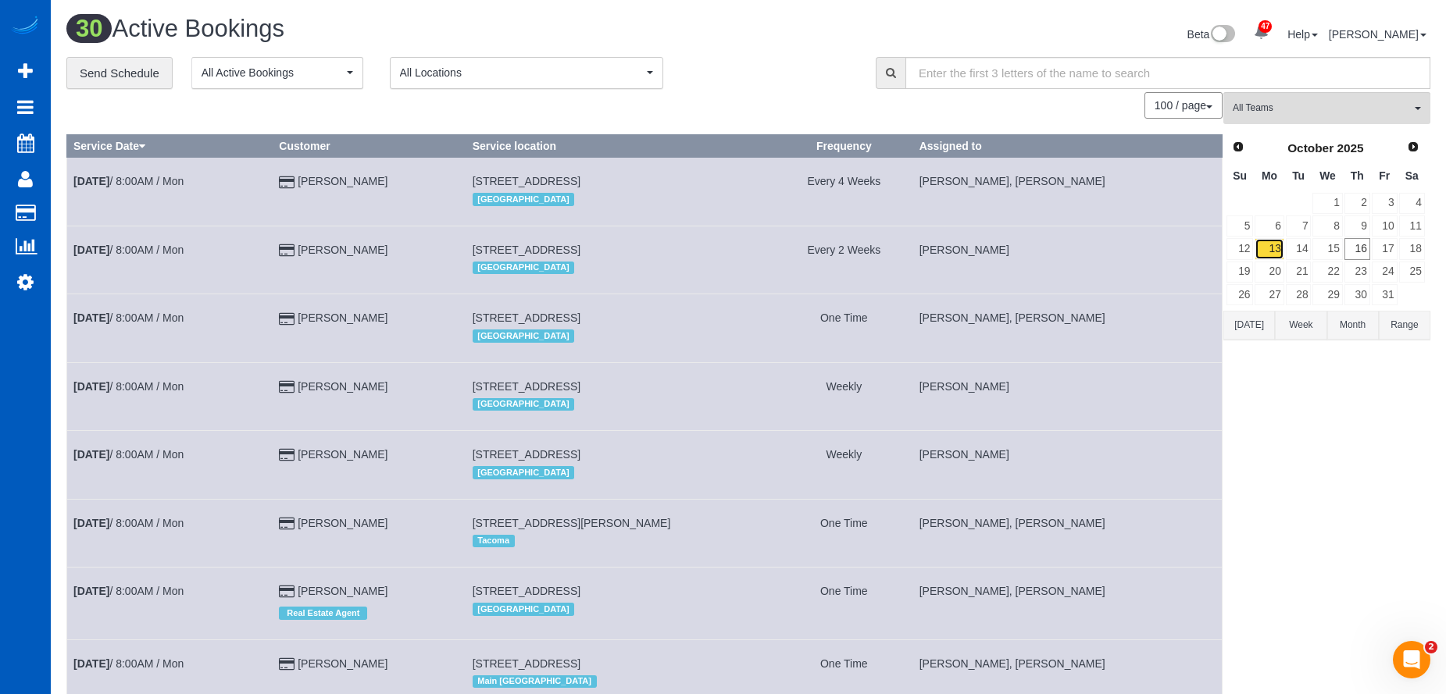
click at [1280, 251] on link "13" at bounding box center [1268, 248] width 29 height 21
click at [1300, 252] on link "14" at bounding box center [1299, 248] width 26 height 21
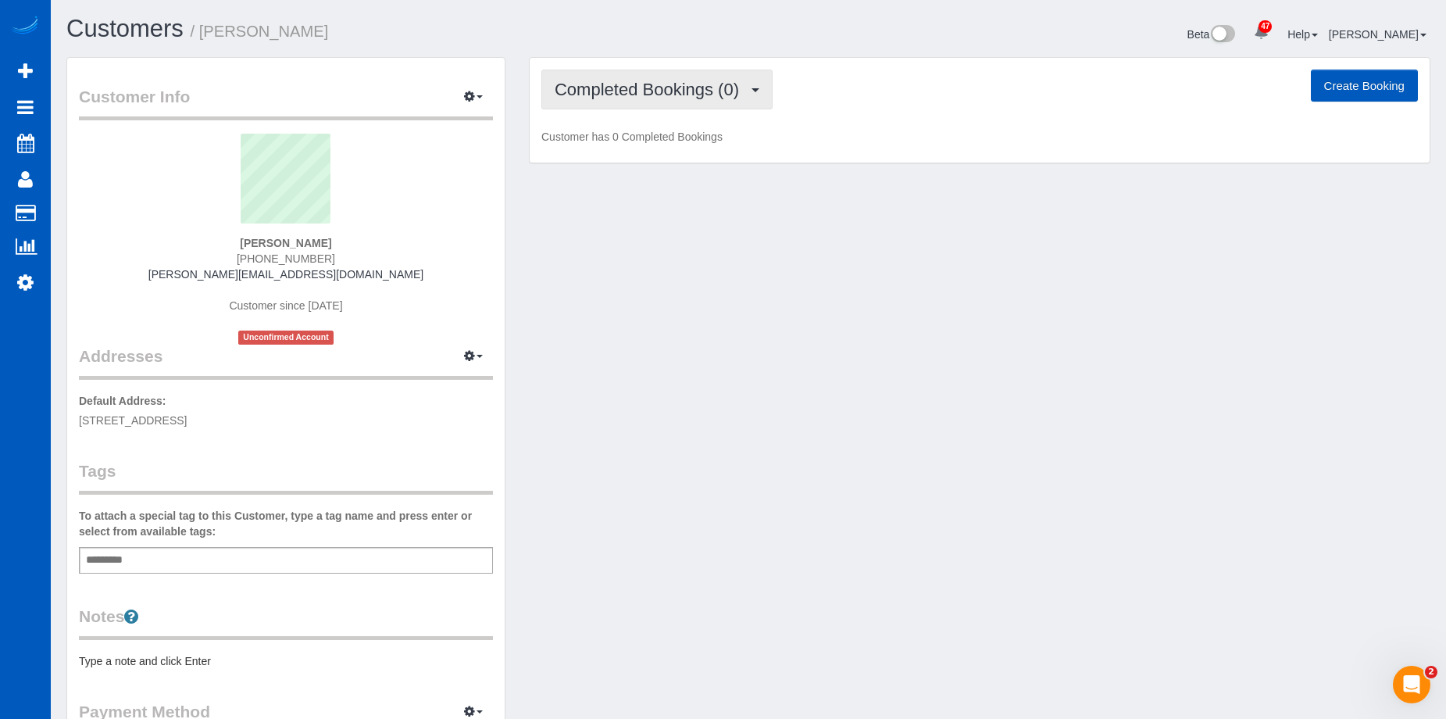
click at [697, 86] on span "Completed Bookings (0)" at bounding box center [650, 90] width 192 height 20
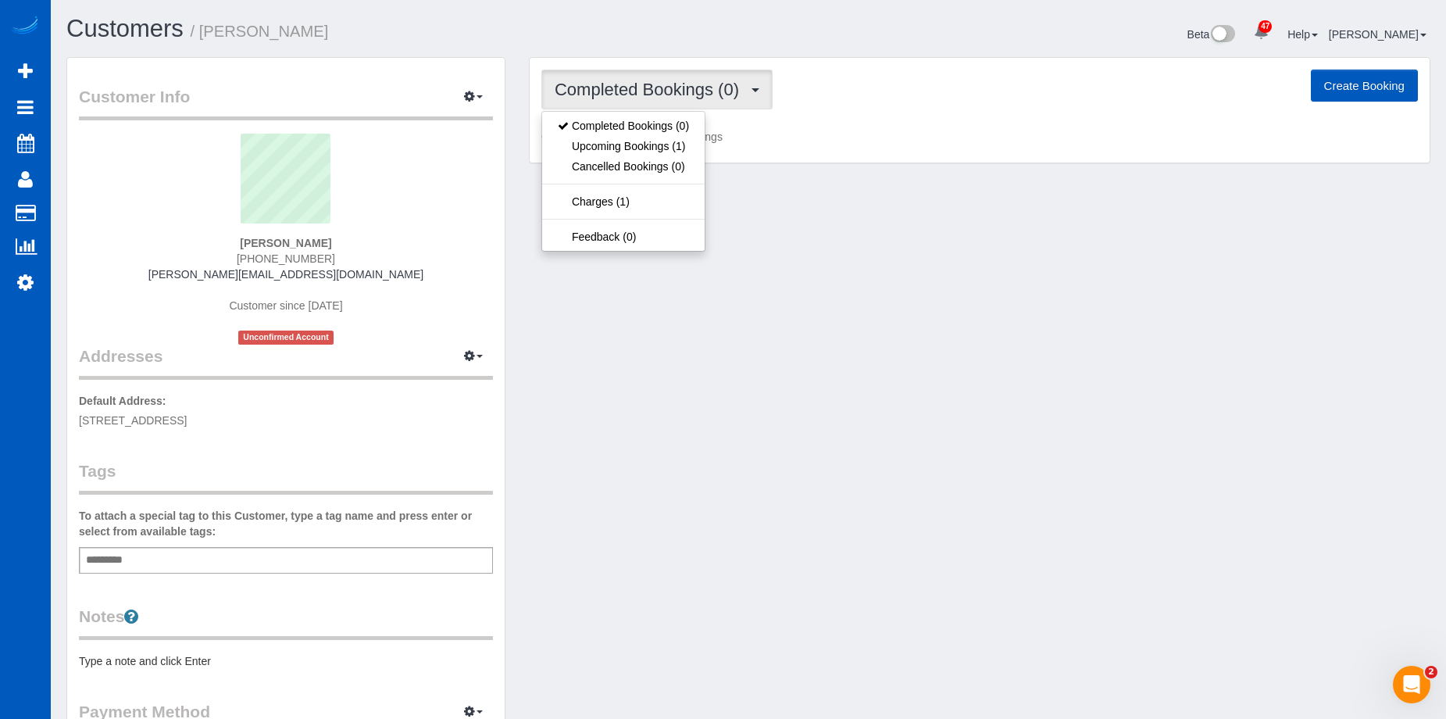
click at [697, 86] on span "Completed Bookings (0)" at bounding box center [650, 90] width 192 height 20
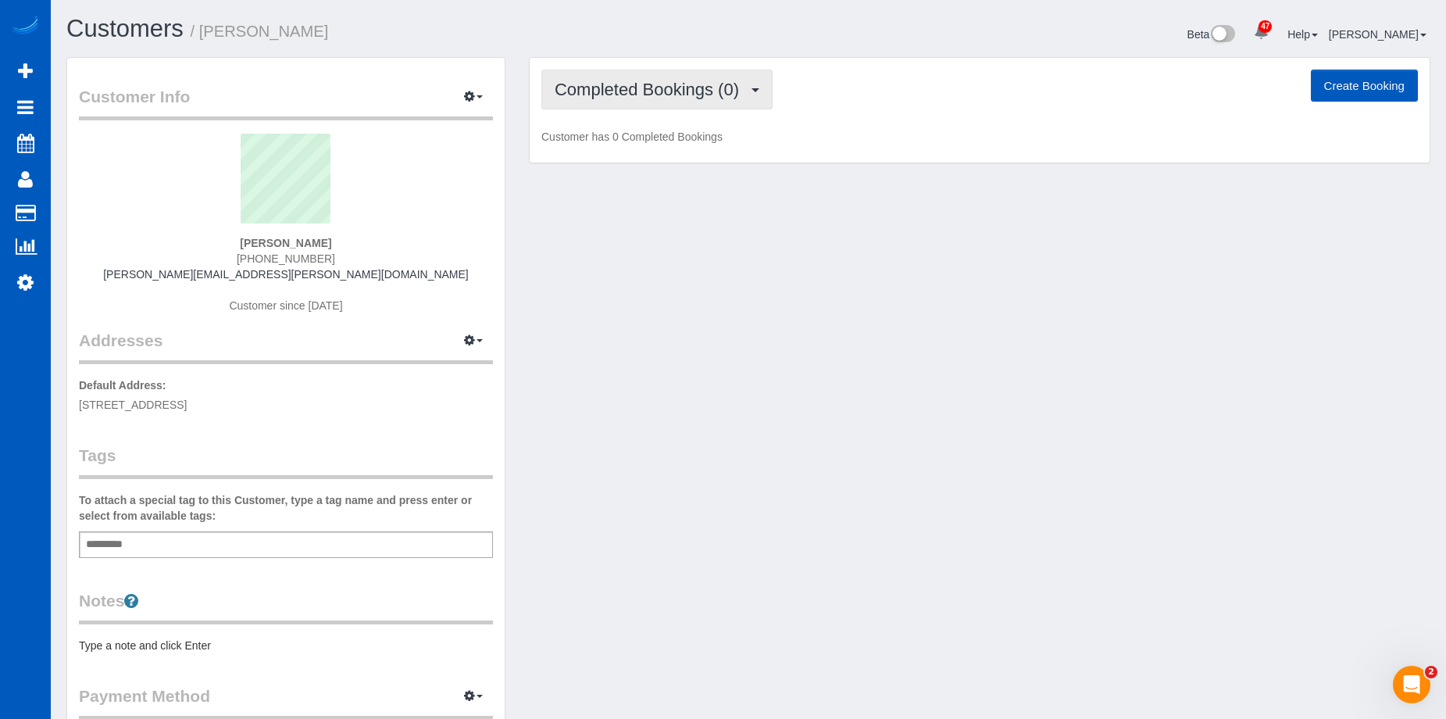
click at [686, 95] on span "Completed Bookings (0)" at bounding box center [650, 90] width 192 height 20
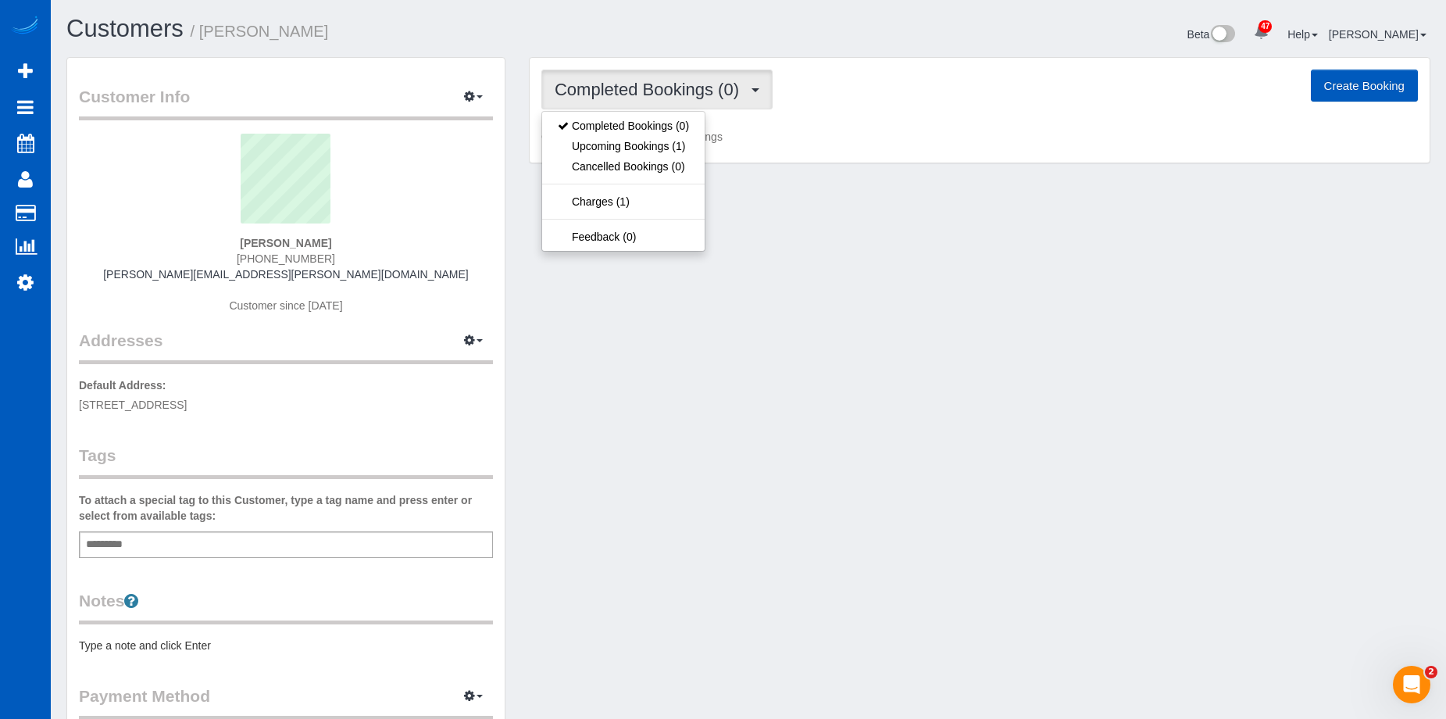
click at [686, 95] on span "Completed Bookings (0)" at bounding box center [650, 90] width 192 height 20
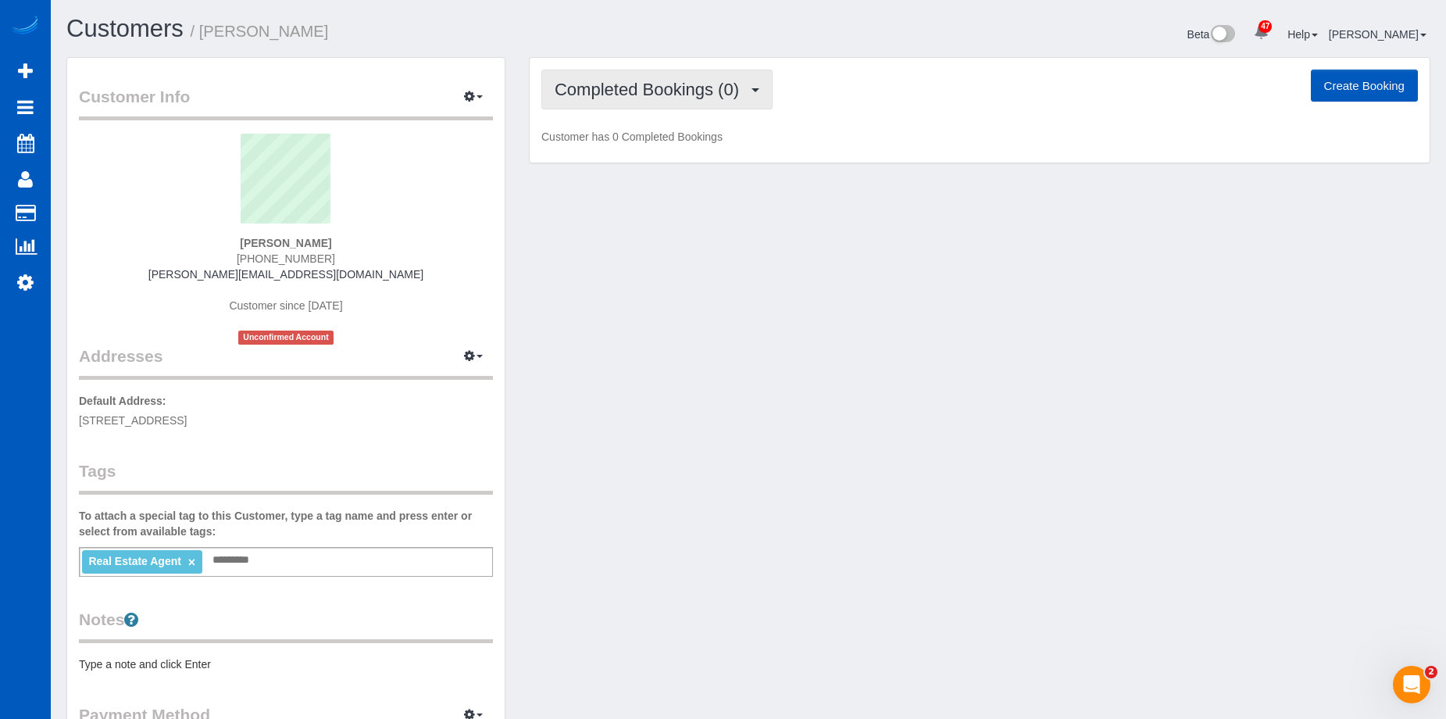
click at [641, 87] on span "Completed Bookings (0)" at bounding box center [650, 90] width 192 height 20
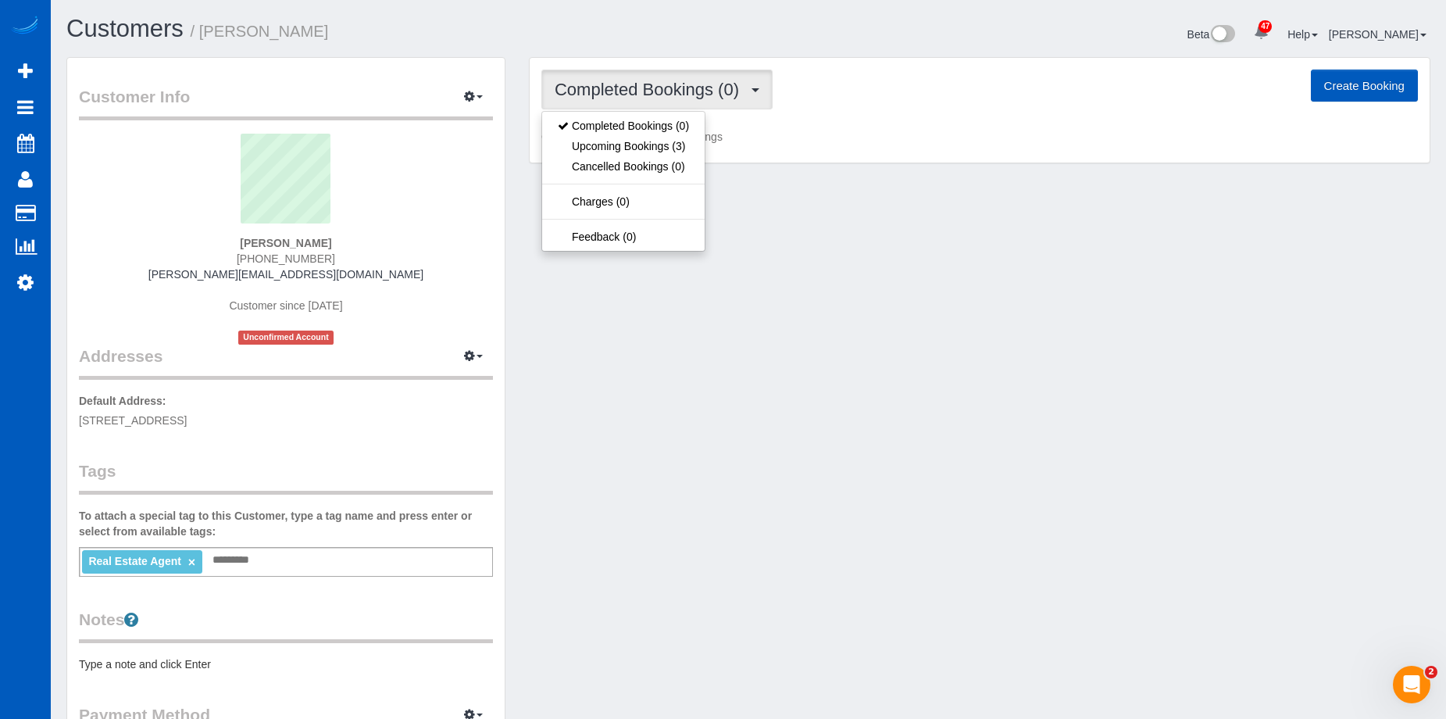
click at [641, 87] on span "Completed Bookings (0)" at bounding box center [650, 90] width 192 height 20
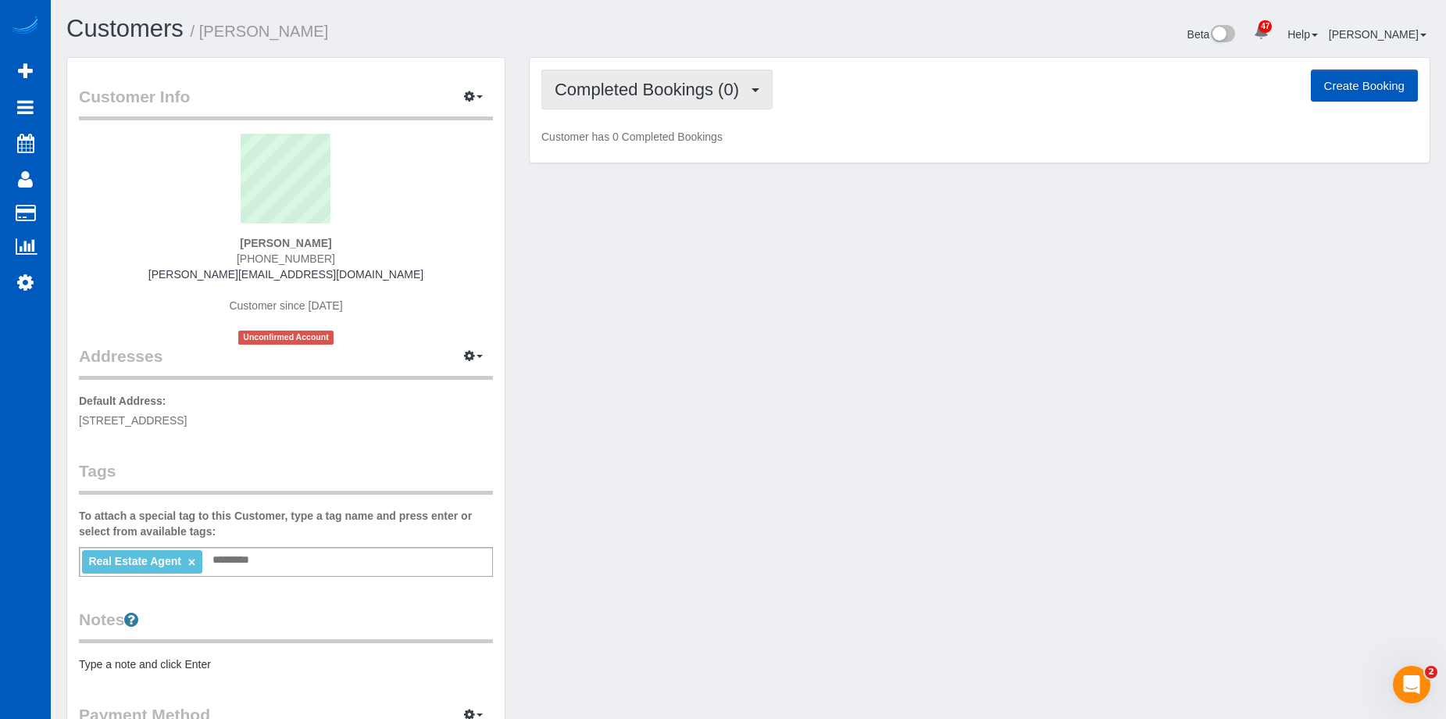
click at [641, 82] on span "Completed Bookings (0)" at bounding box center [650, 90] width 192 height 20
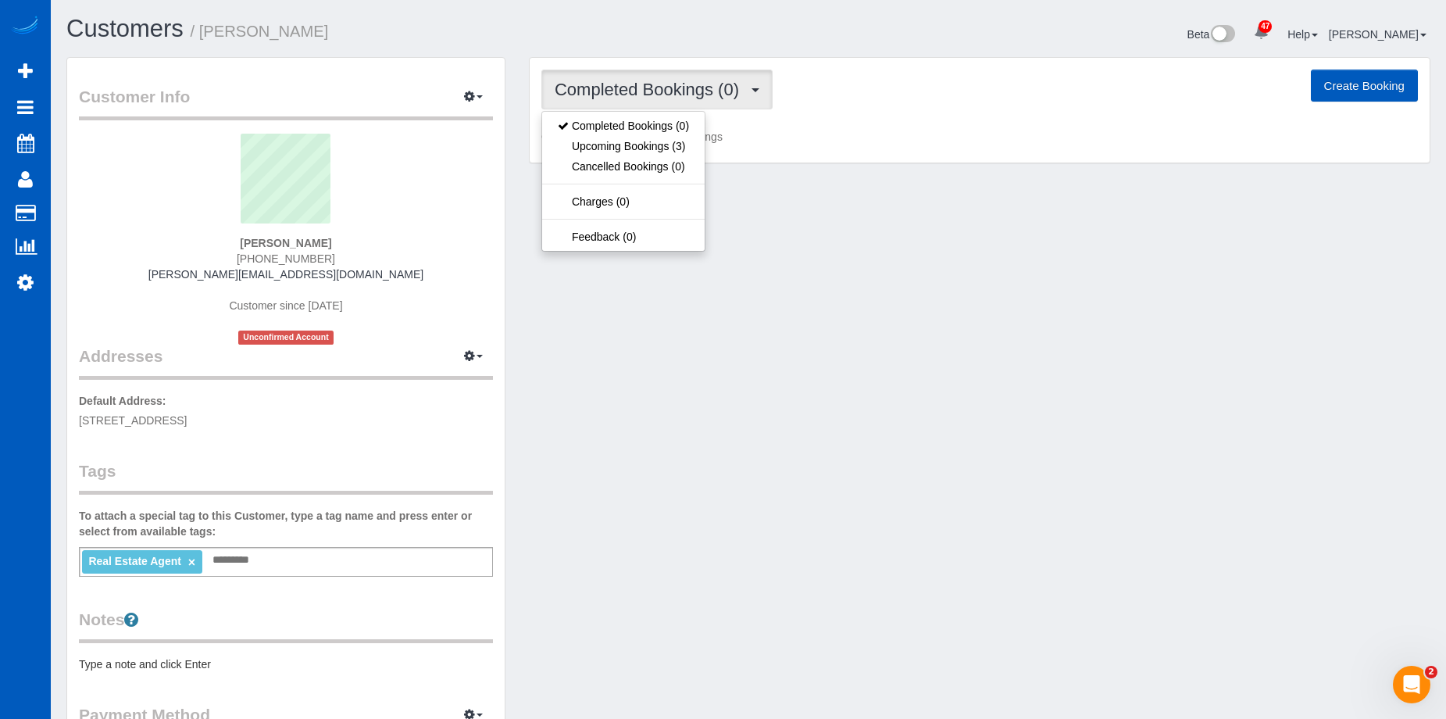
click at [641, 82] on span "Completed Bookings (0)" at bounding box center [650, 90] width 192 height 20
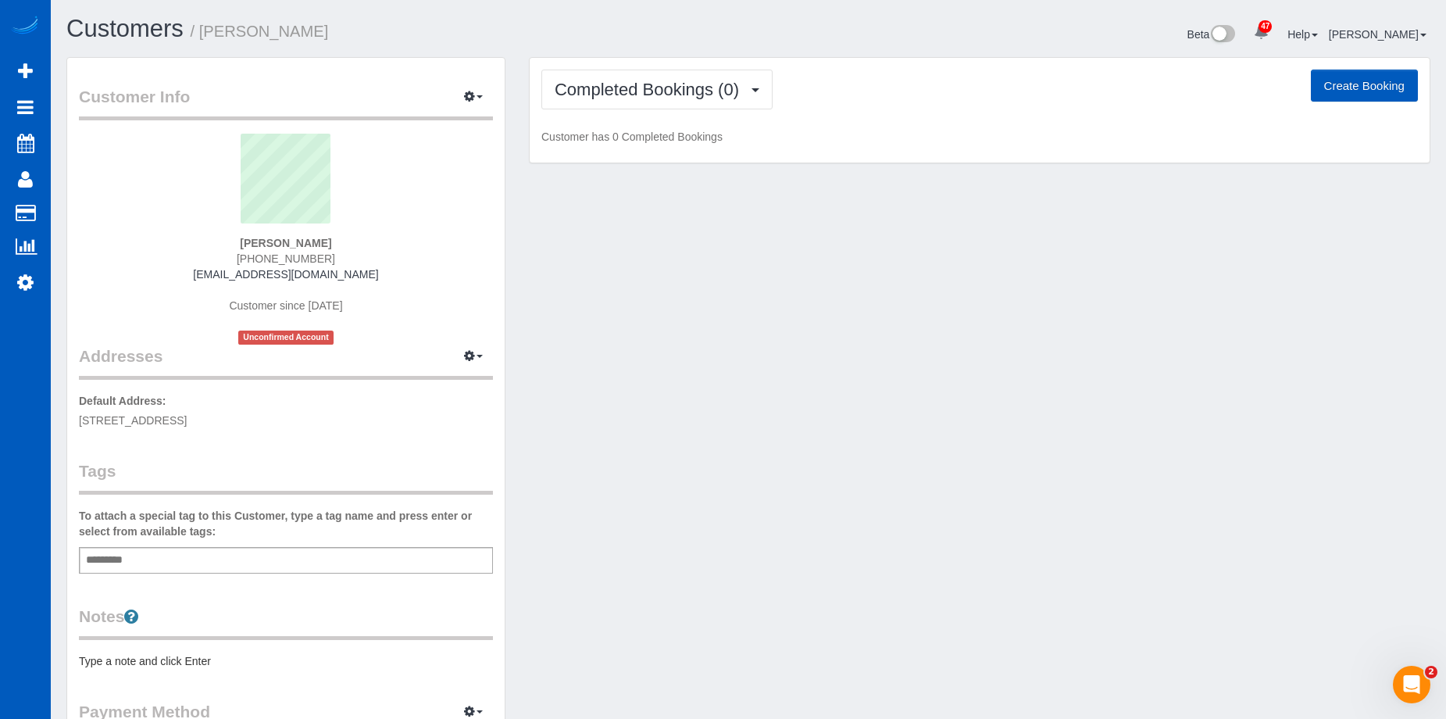
click at [576, 58] on div "Completed Bookings (0) Completed Bookings (0) Upcoming Bookings (1) Cancelled B…" at bounding box center [980, 110] width 900 height 105
click at [608, 81] on span "Completed Bookings (0)" at bounding box center [650, 90] width 192 height 20
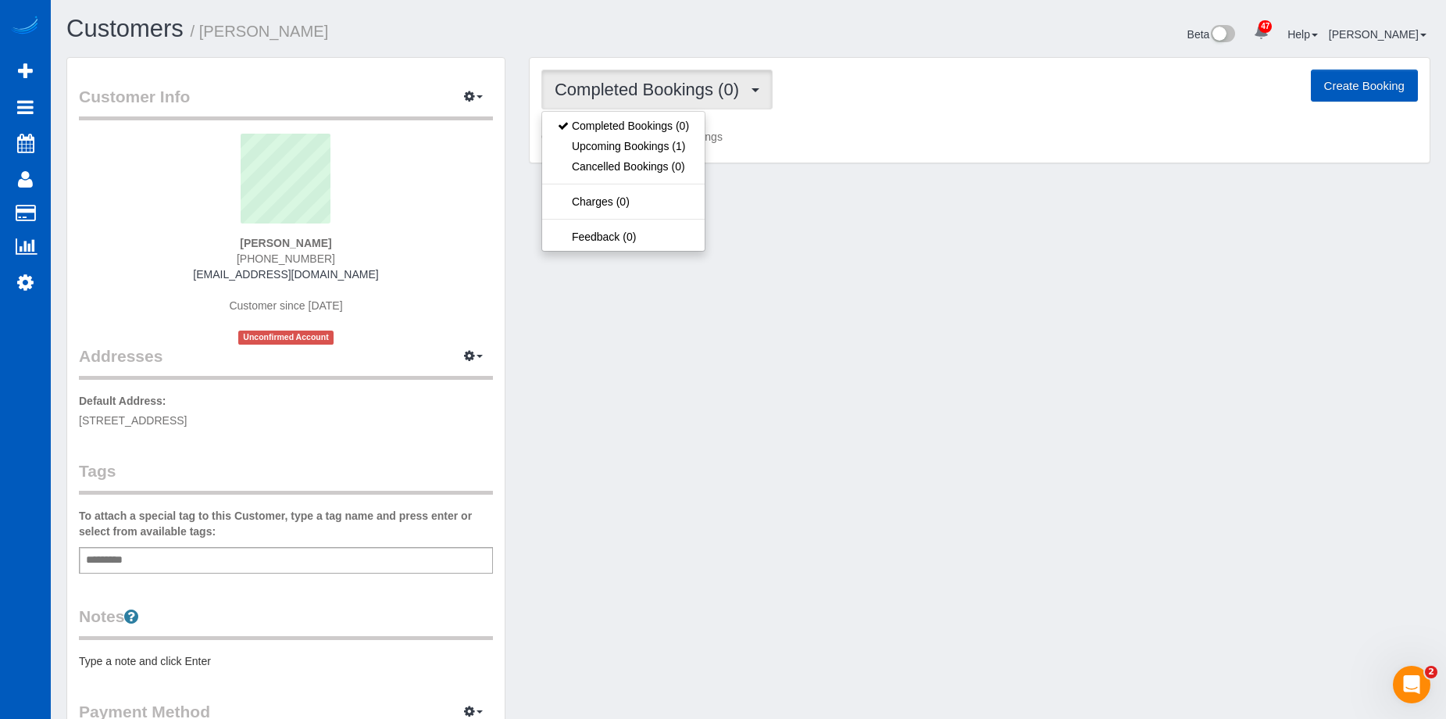
click at [608, 81] on span "Completed Bookings (0)" at bounding box center [650, 90] width 192 height 20
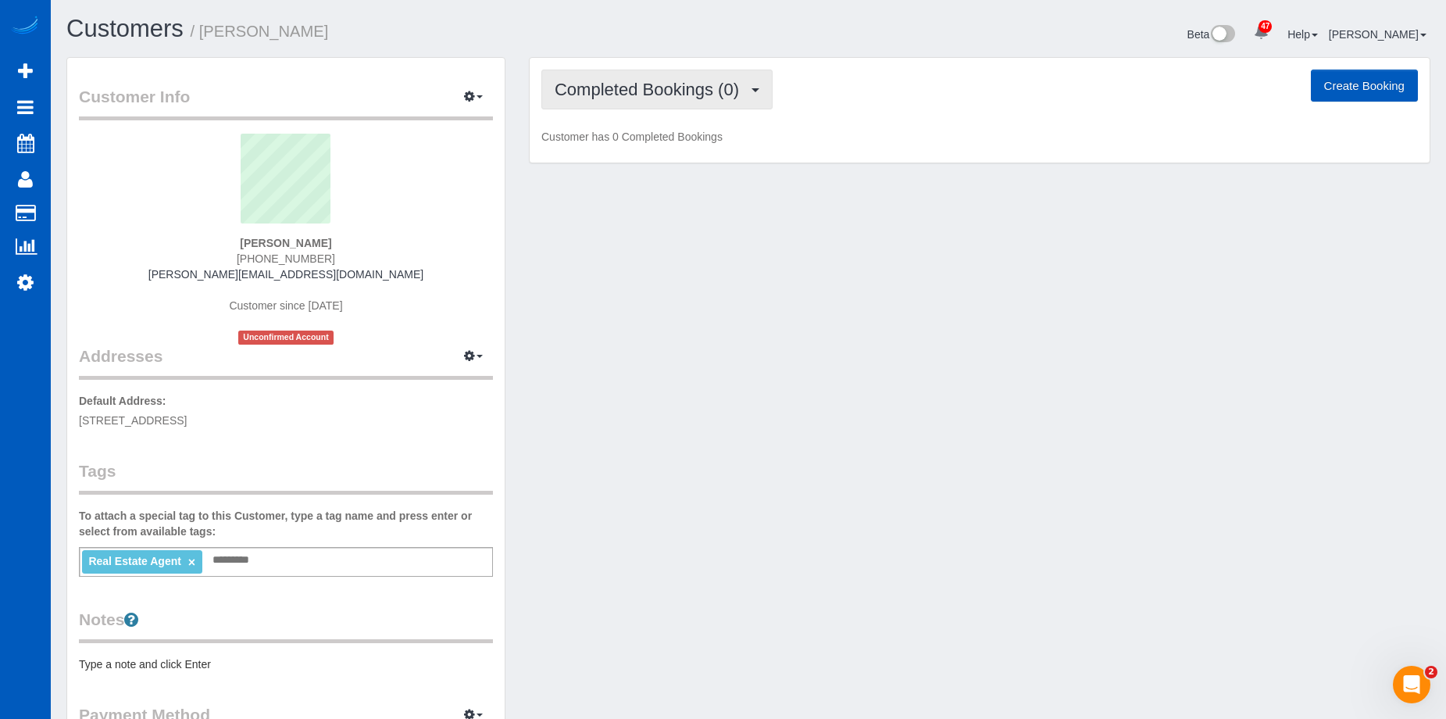
click at [709, 89] on span "Completed Bookings (0)" at bounding box center [650, 90] width 192 height 20
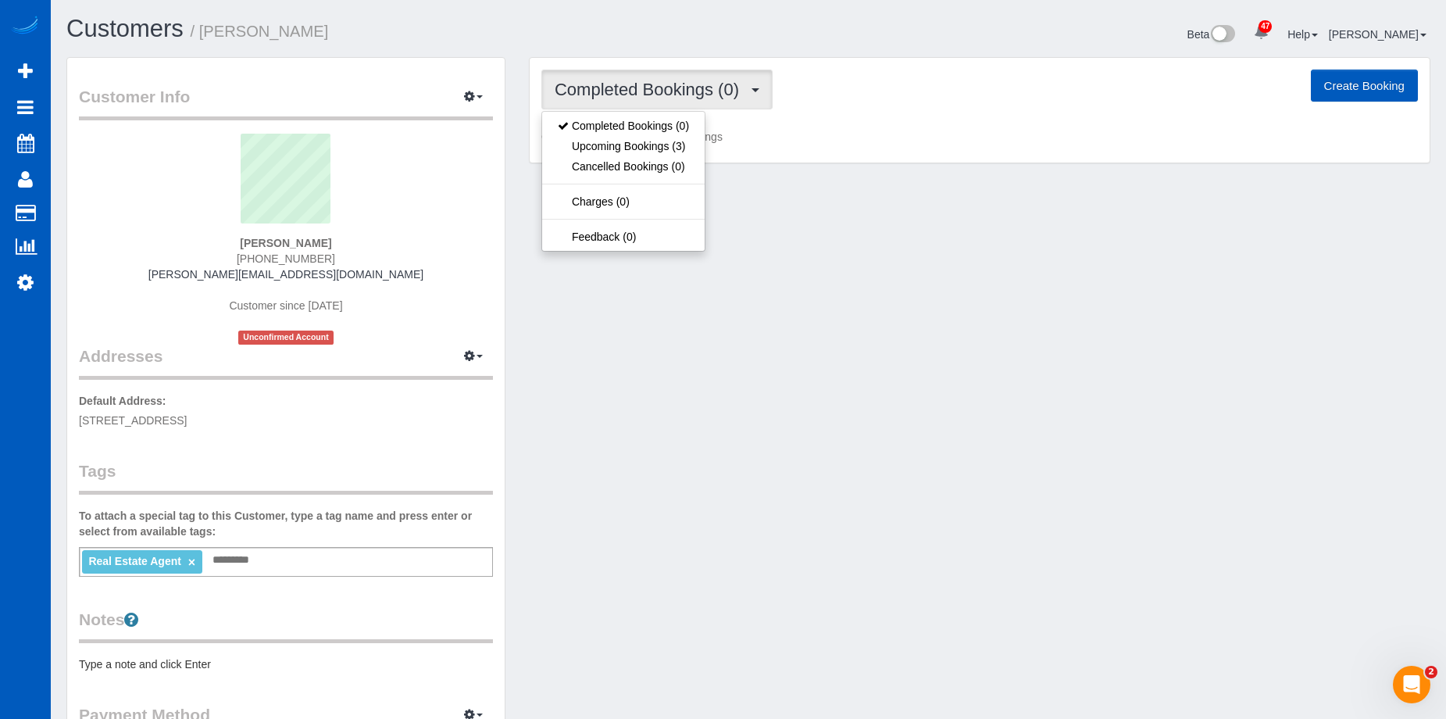
click at [709, 89] on span "Completed Bookings (0)" at bounding box center [650, 90] width 192 height 20
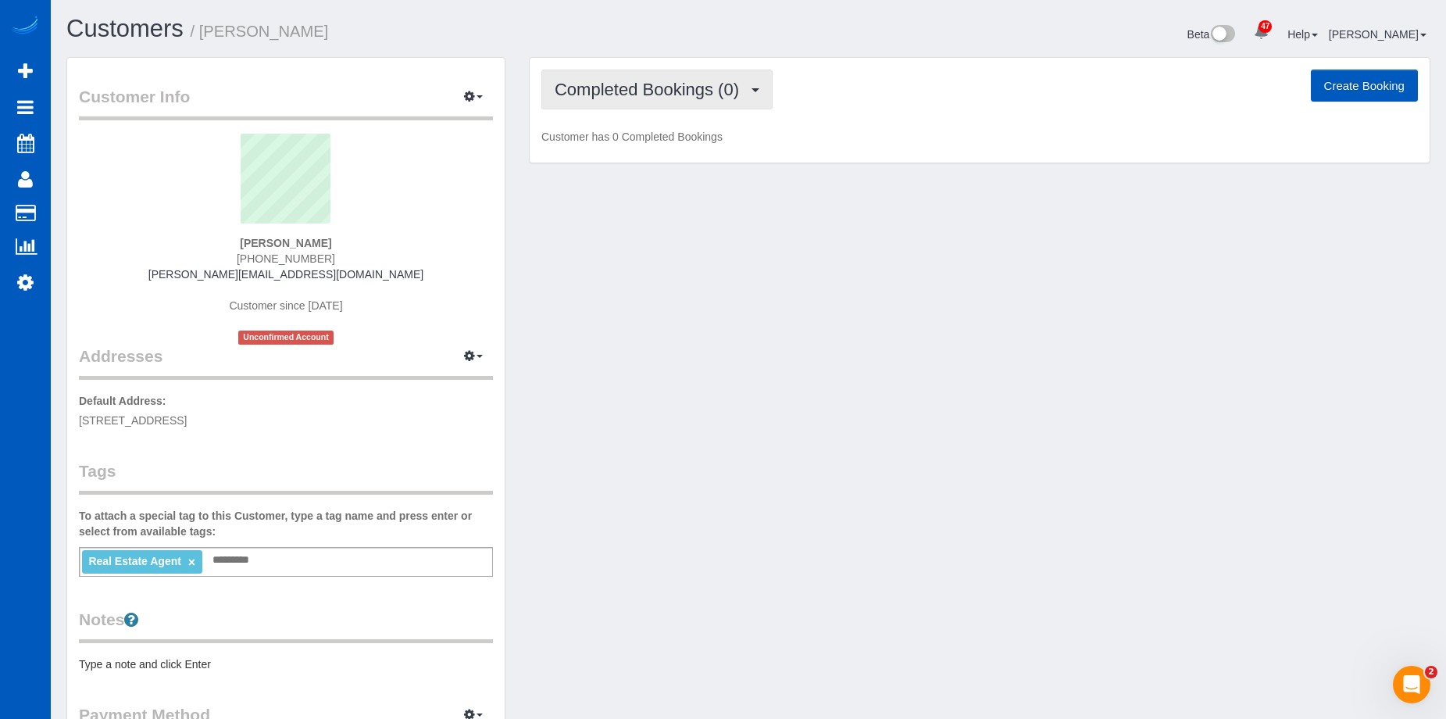
click at [683, 89] on span "Completed Bookings (0)" at bounding box center [650, 90] width 192 height 20
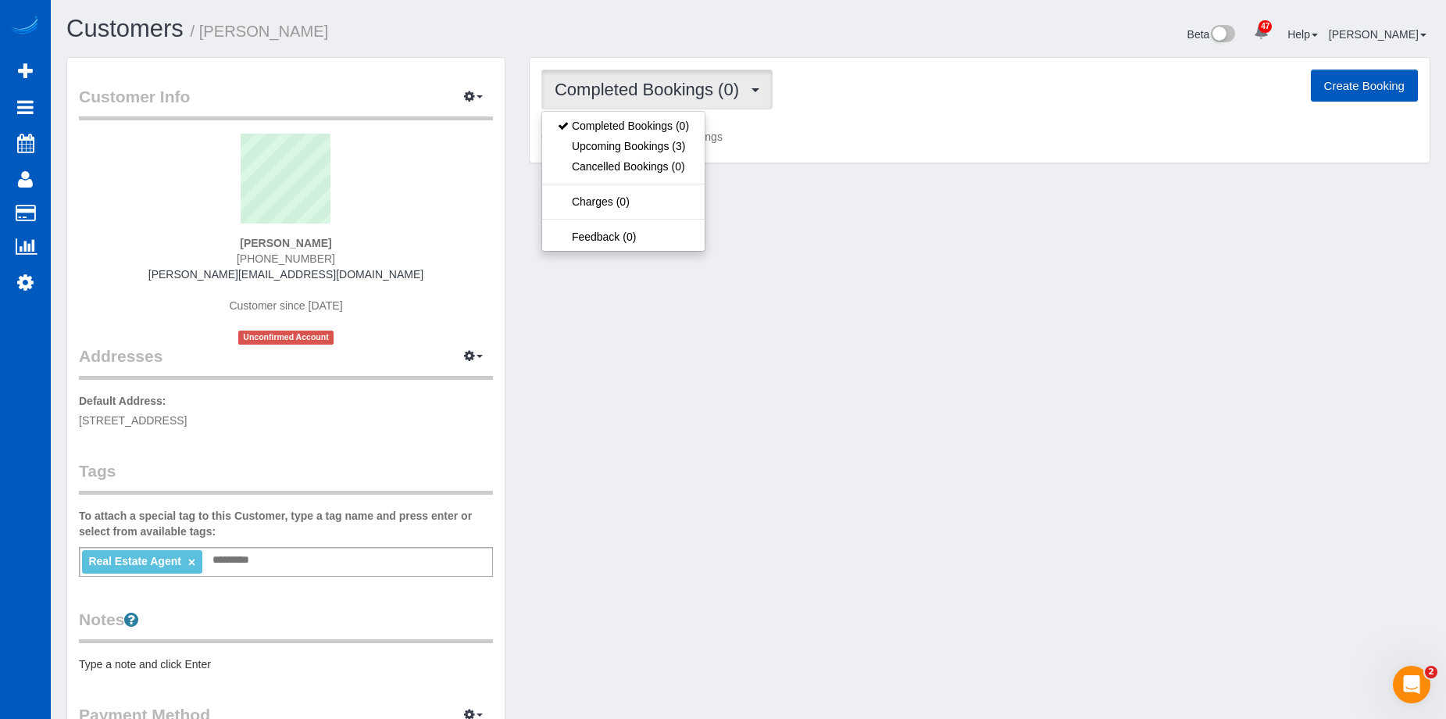
click at [683, 89] on span "Completed Bookings (0)" at bounding box center [650, 90] width 192 height 20
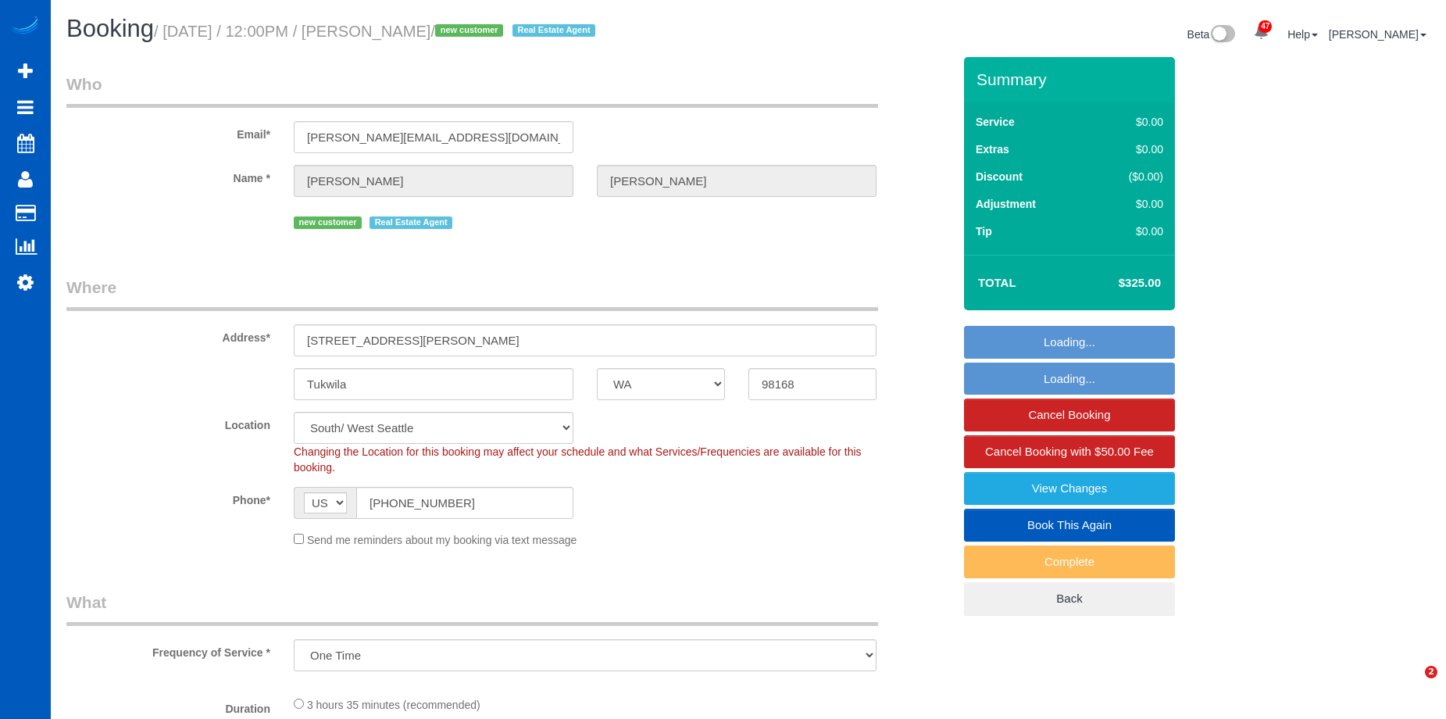
select select "WA"
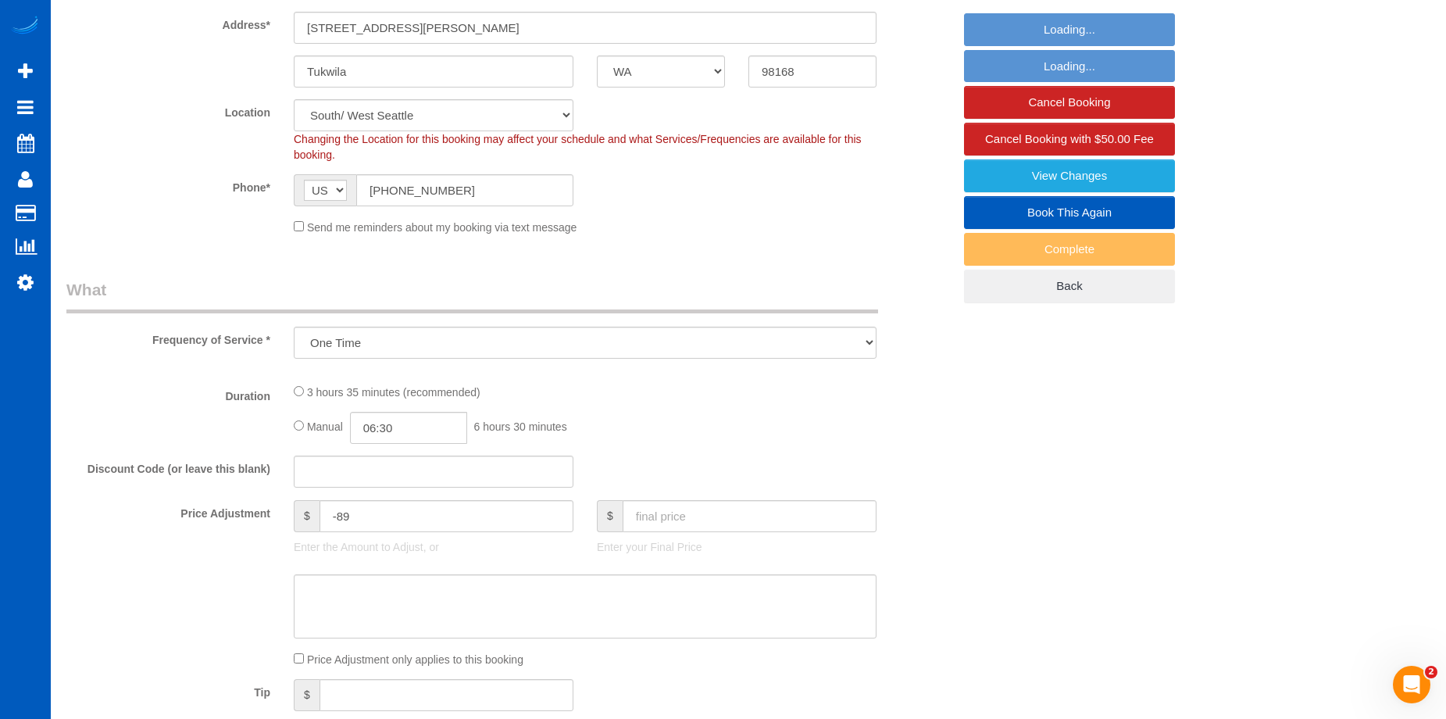
select select "199"
select select "1001"
select select "3"
select select "2"
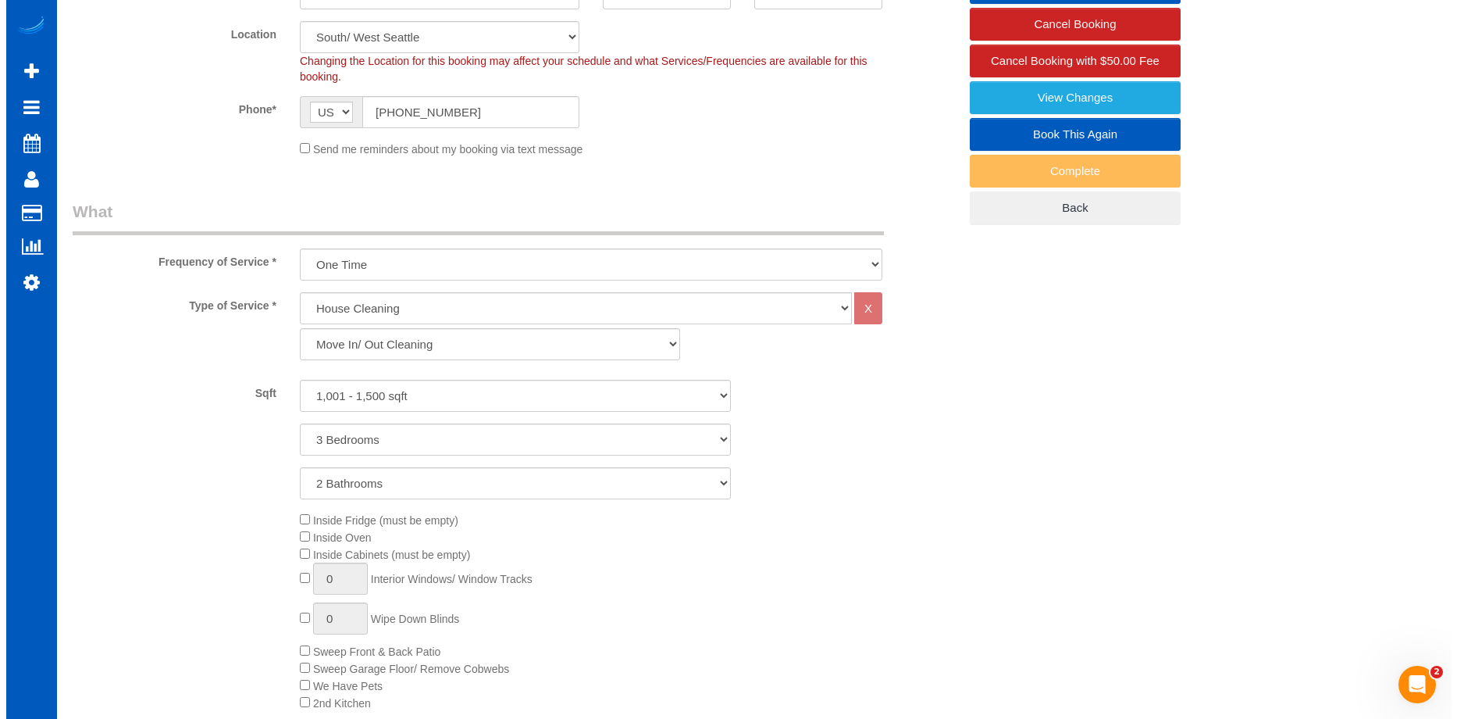
scroll to position [78, 0]
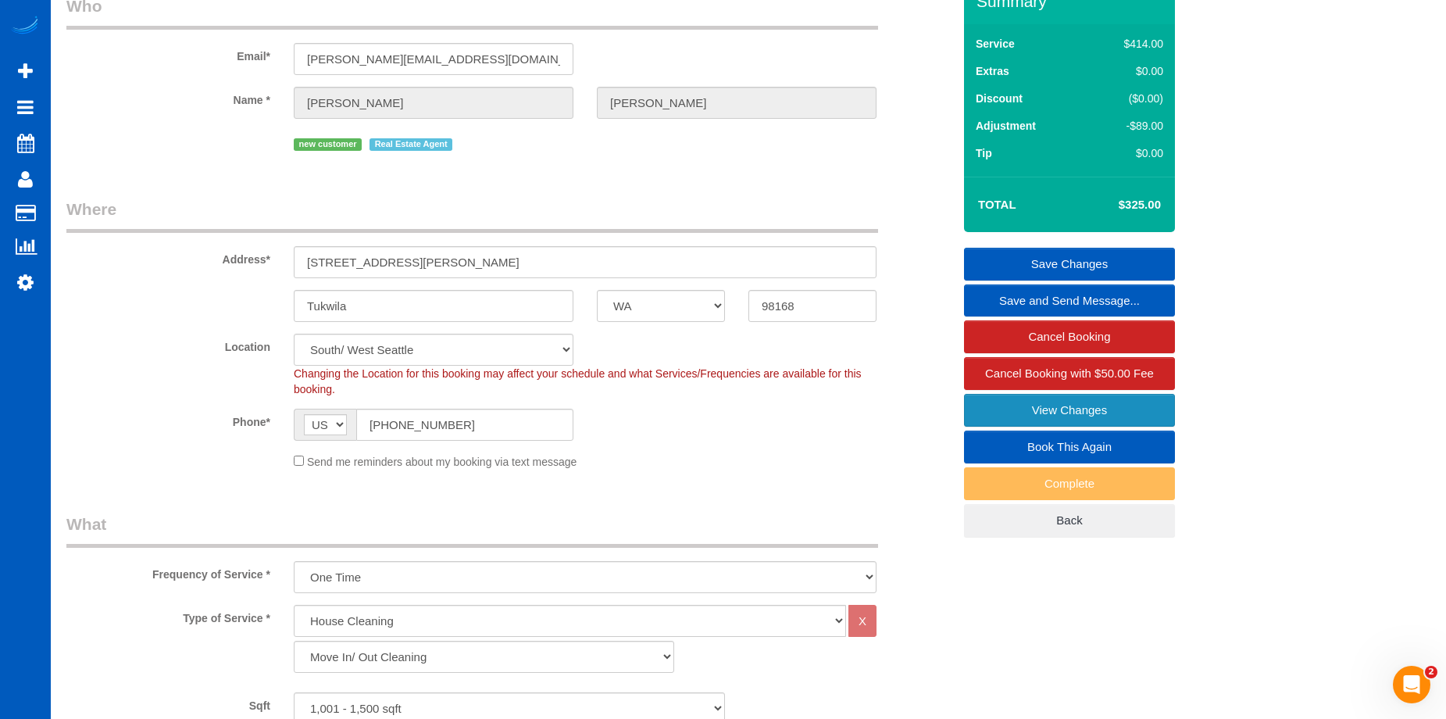
click at [980, 401] on link "View Changes" at bounding box center [1069, 410] width 211 height 33
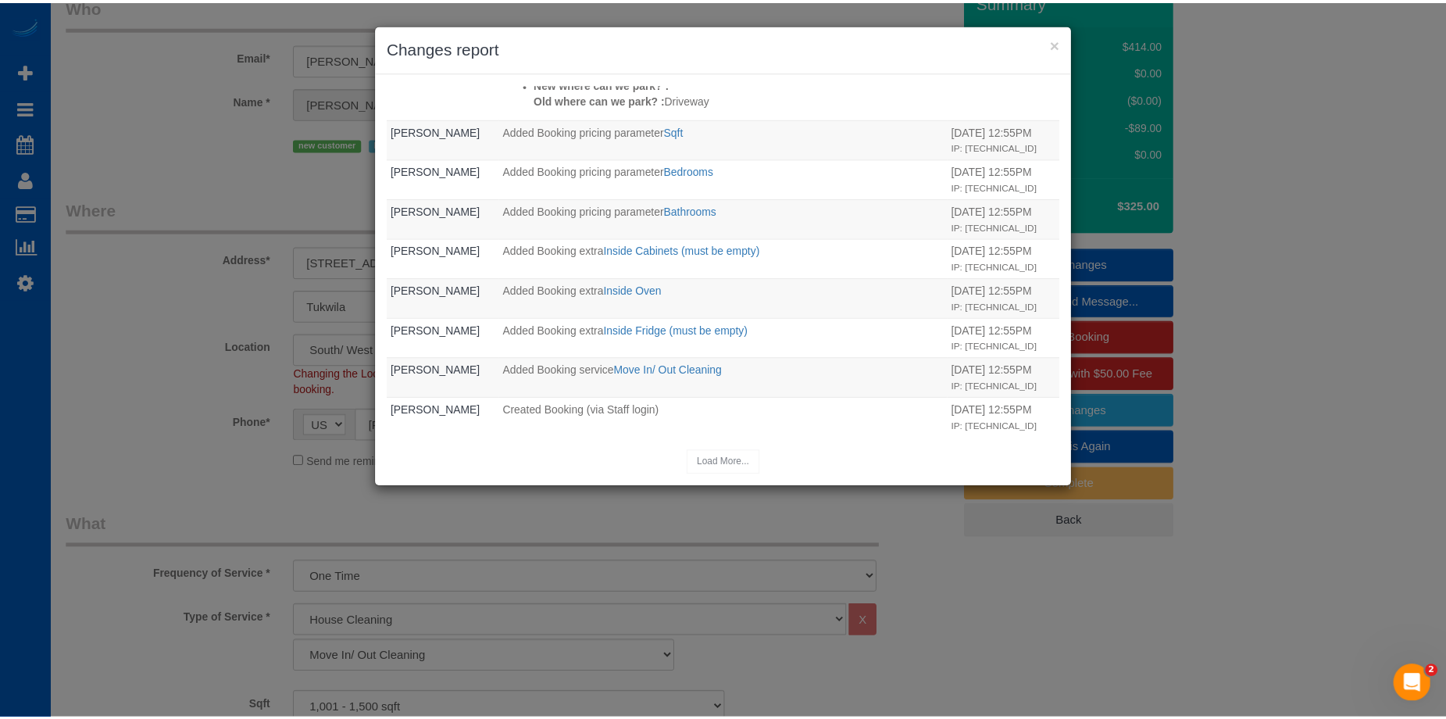
scroll to position [448, 0]
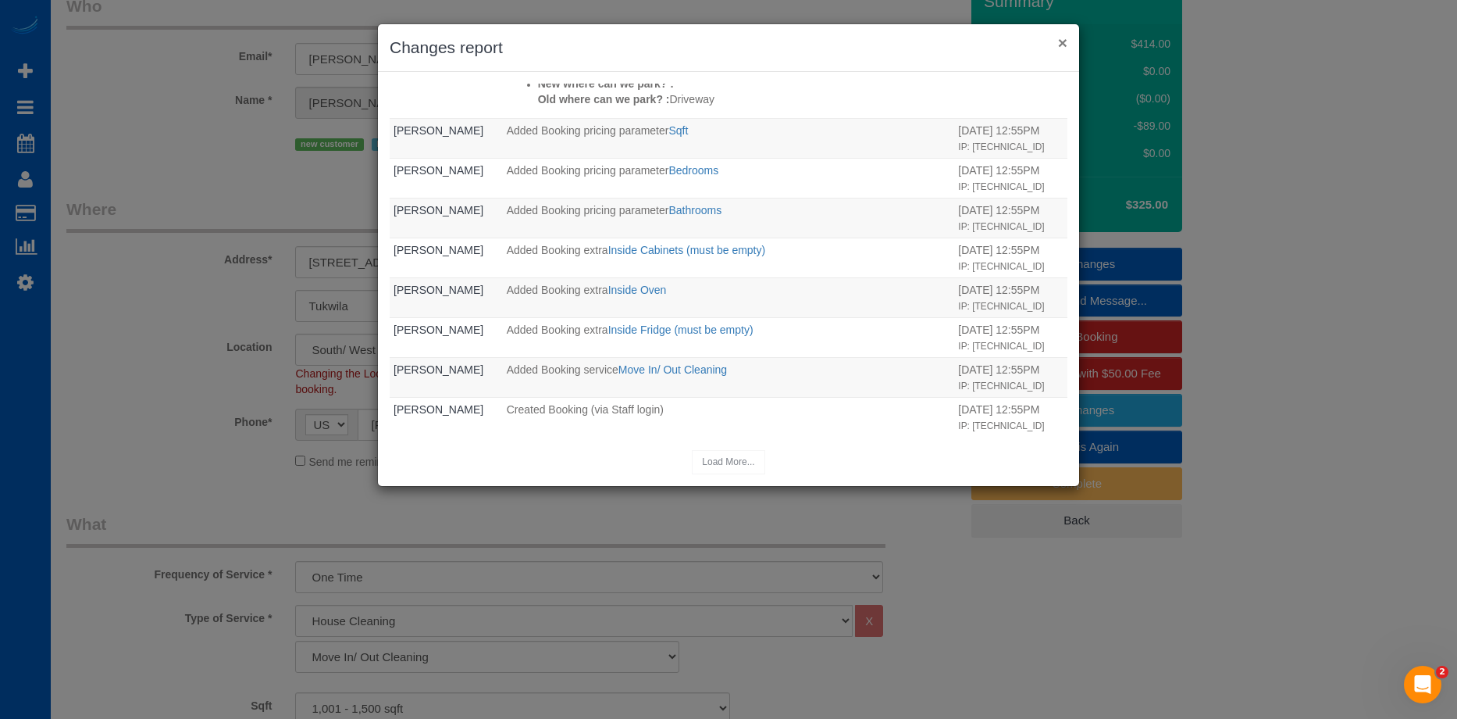
click at [1058, 37] on button "×" at bounding box center [1062, 42] width 9 height 16
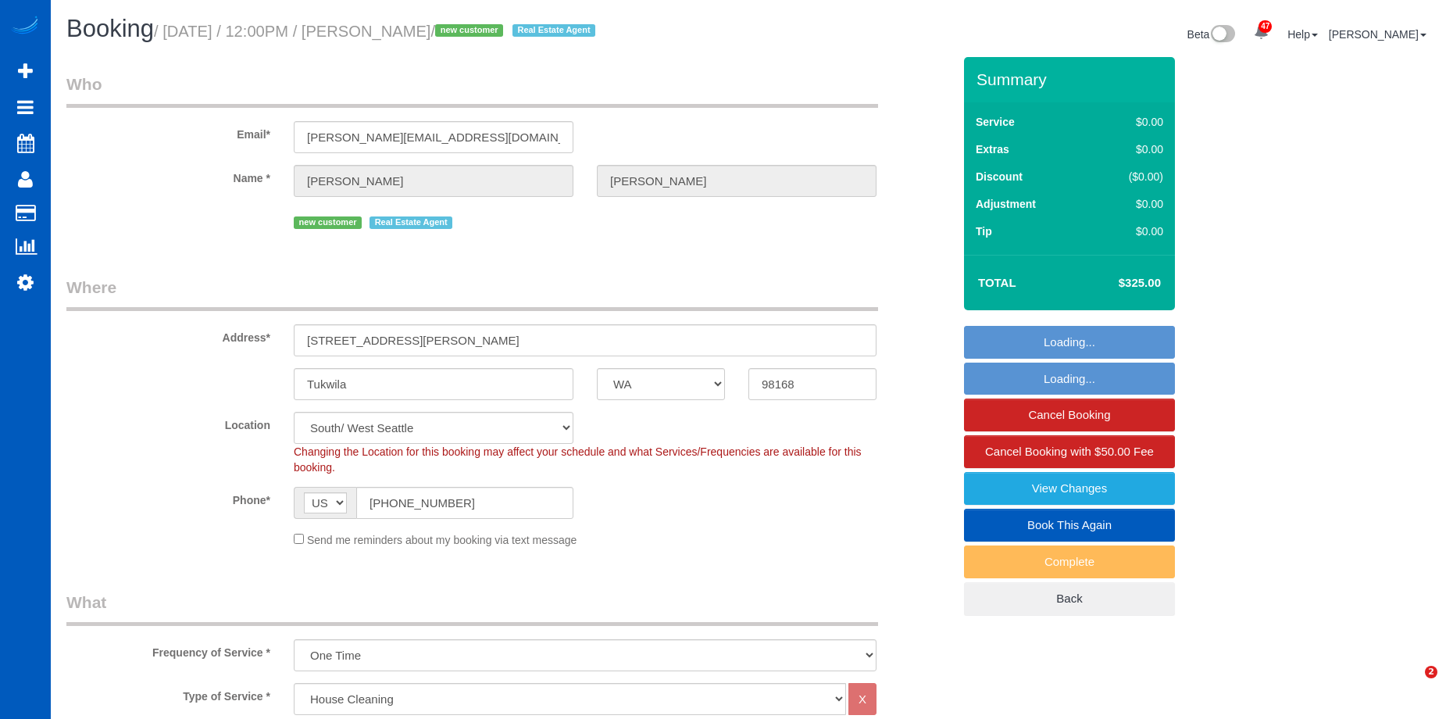
select select "WA"
select select "199"
select select "1001"
select select "3"
select select "2"
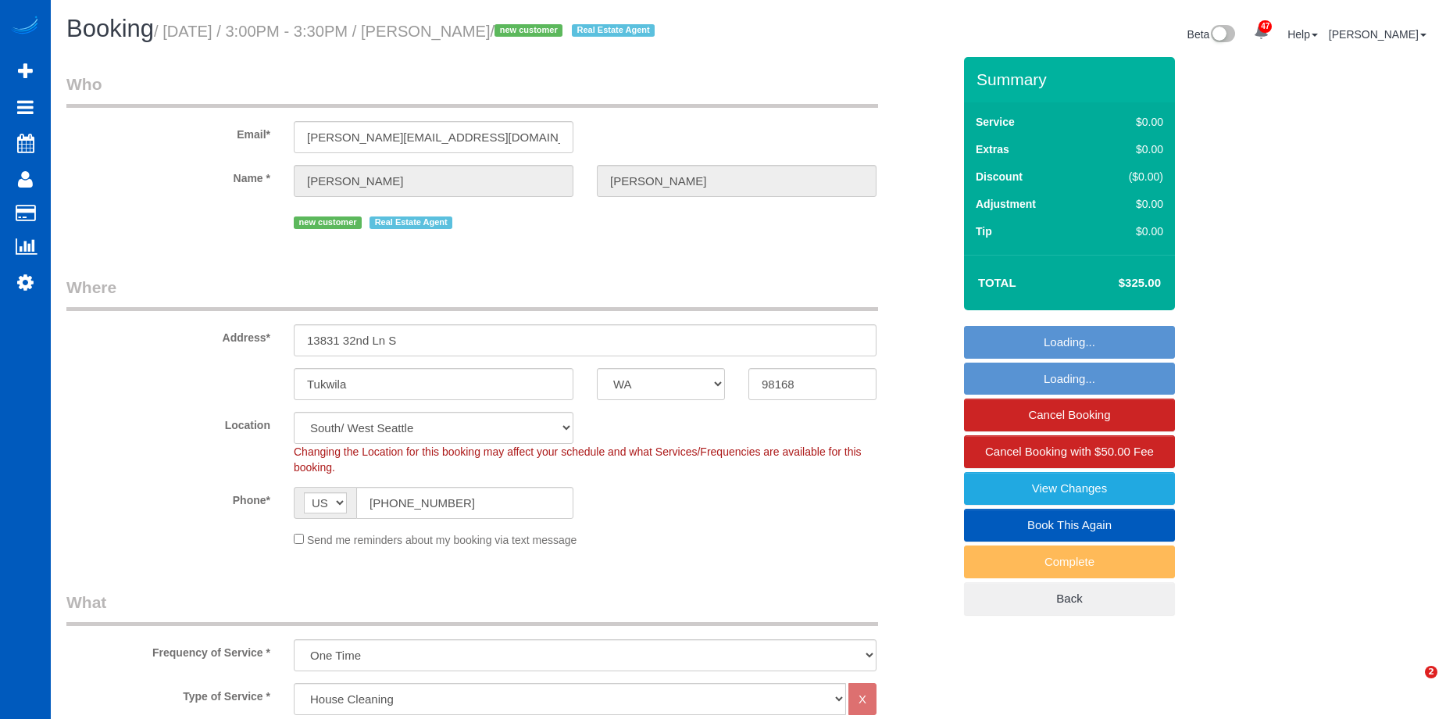
select select "WA"
select select "199"
select select "1001"
select select "3"
select select "2"
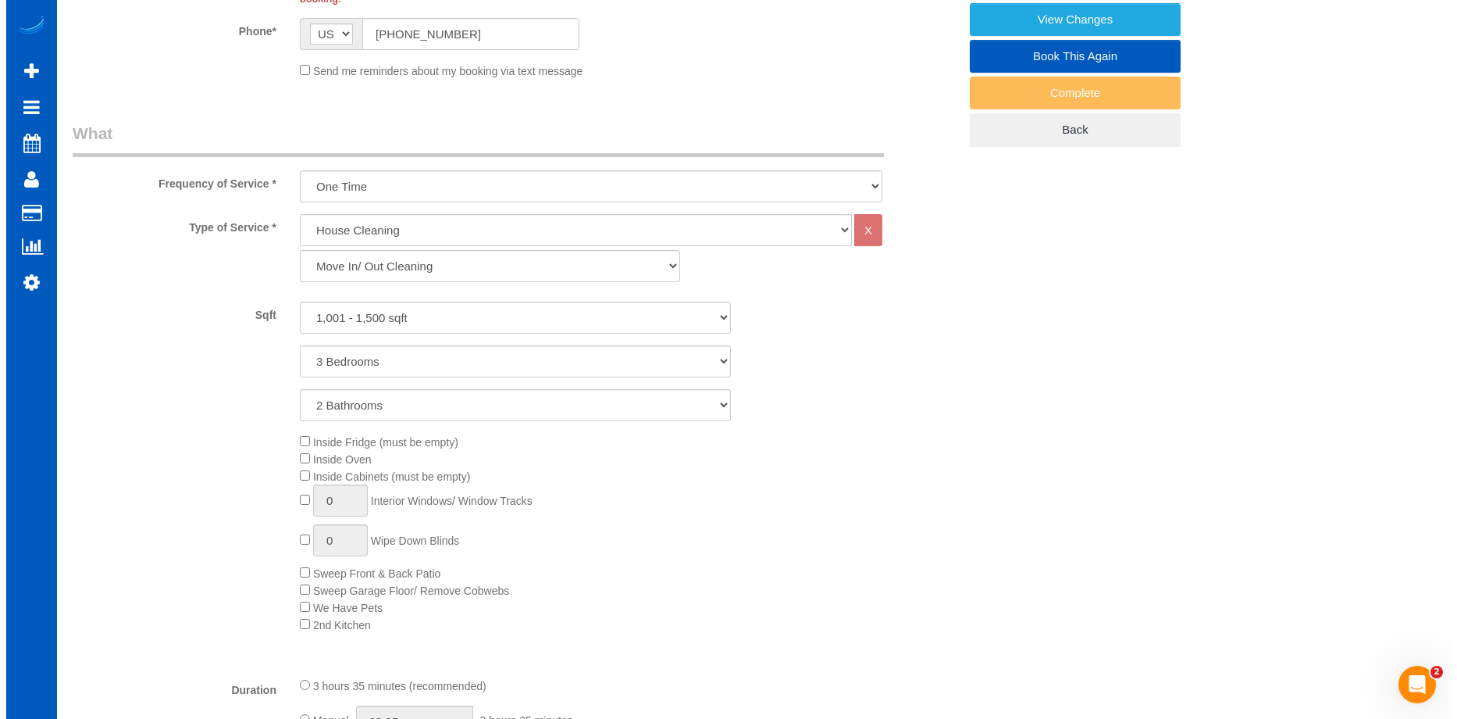
scroll to position [156, 0]
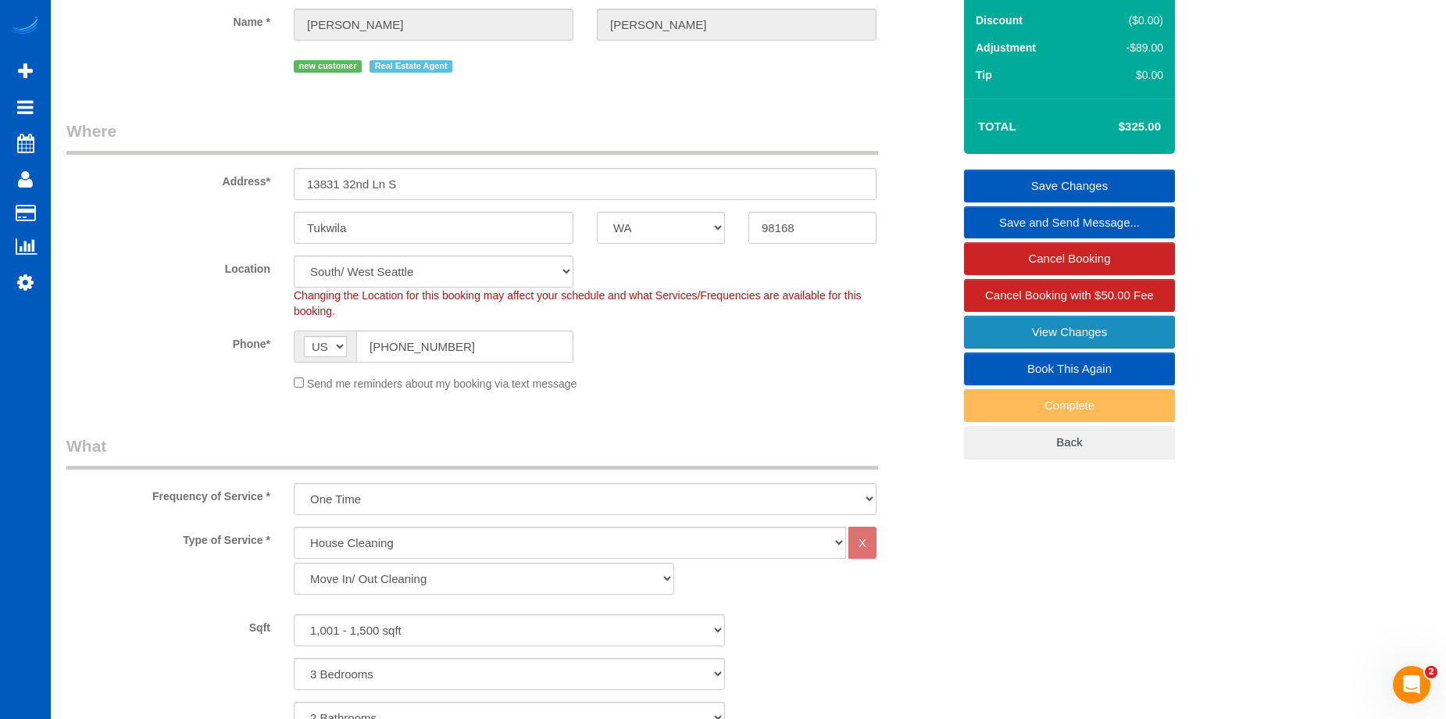
click at [968, 331] on link "View Changes" at bounding box center [1069, 332] width 211 height 33
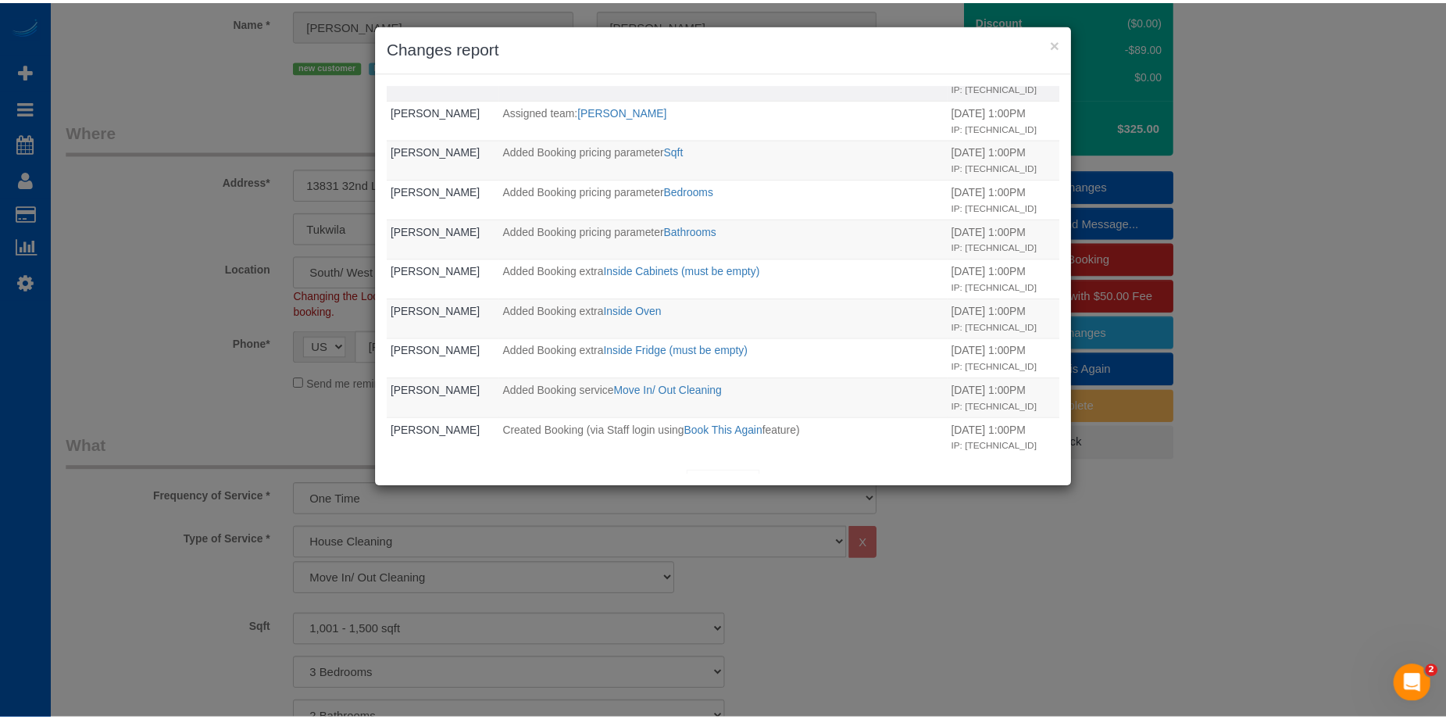
scroll to position [234, 0]
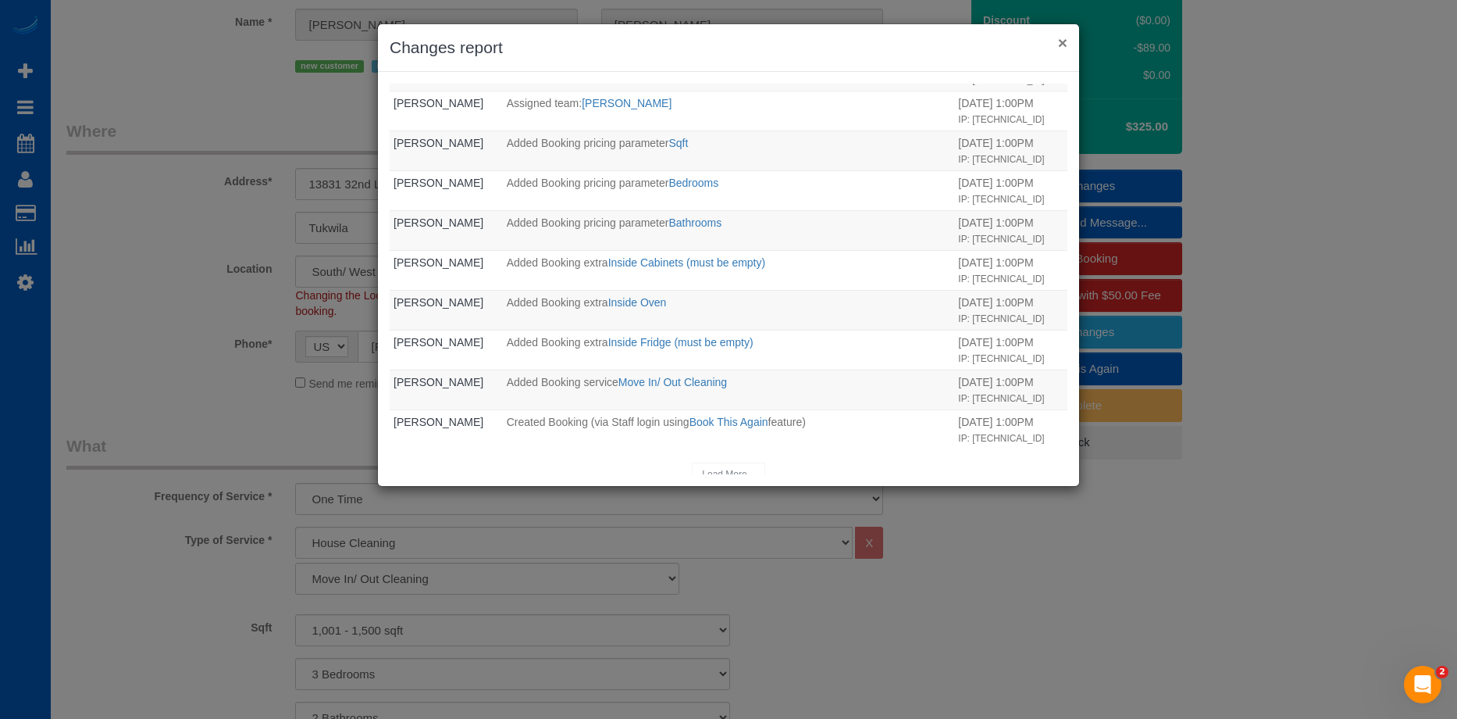
click at [1062, 41] on button "×" at bounding box center [1062, 42] width 9 height 16
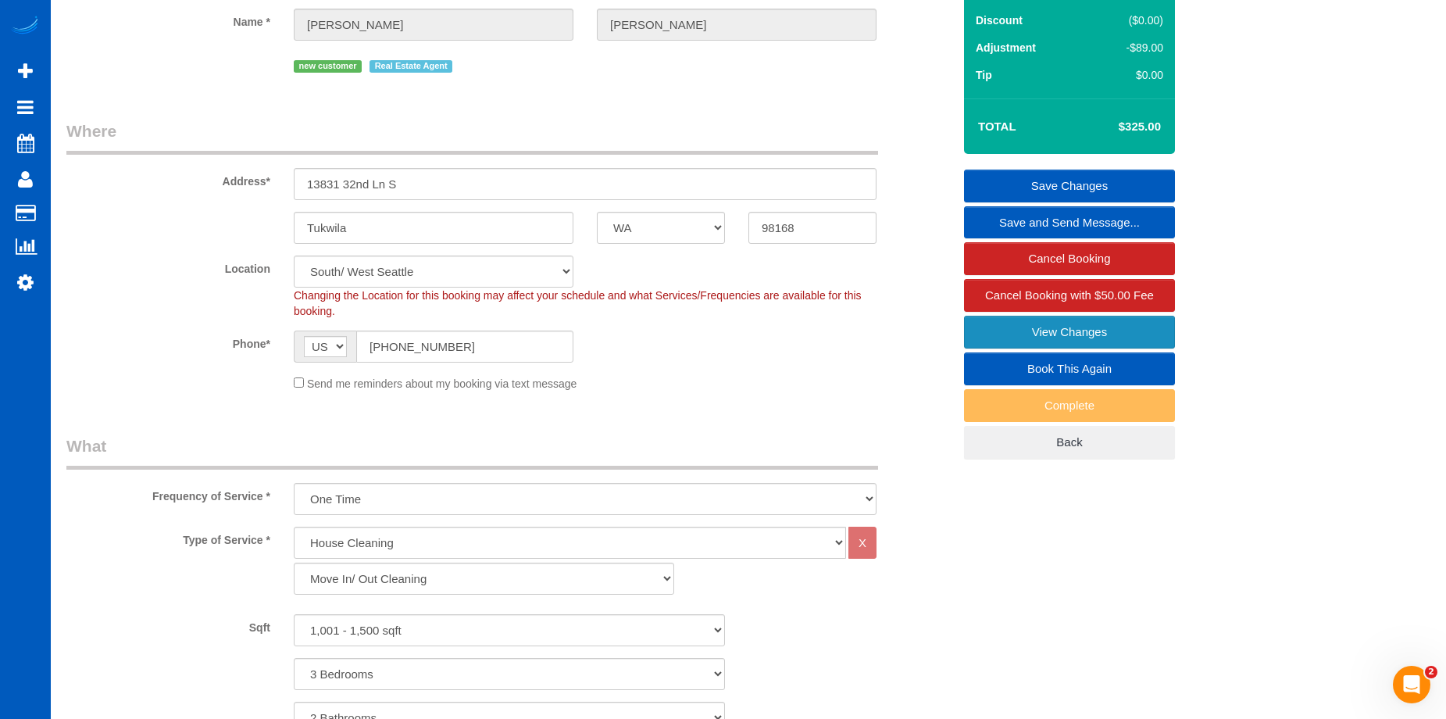
scroll to position [0, 0]
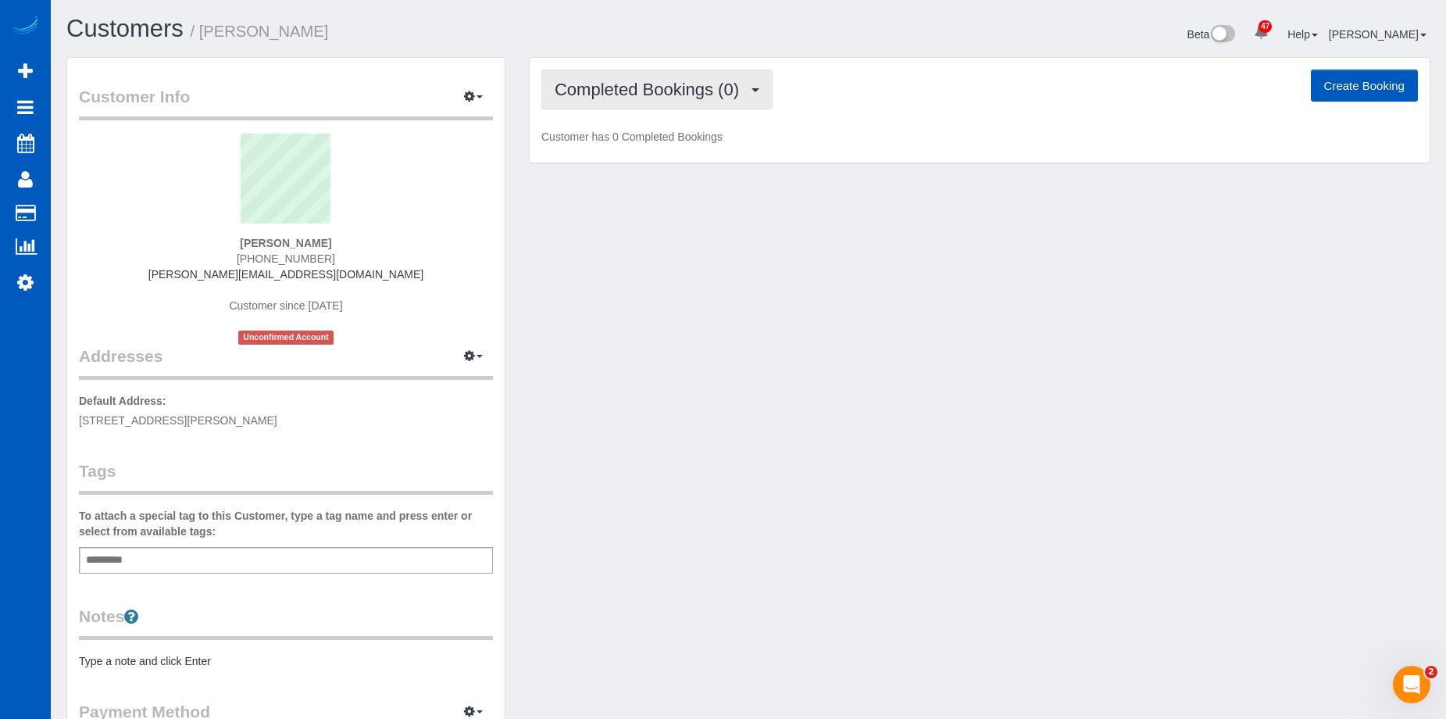
click at [665, 83] on span "Completed Bookings (0)" at bounding box center [650, 90] width 192 height 20
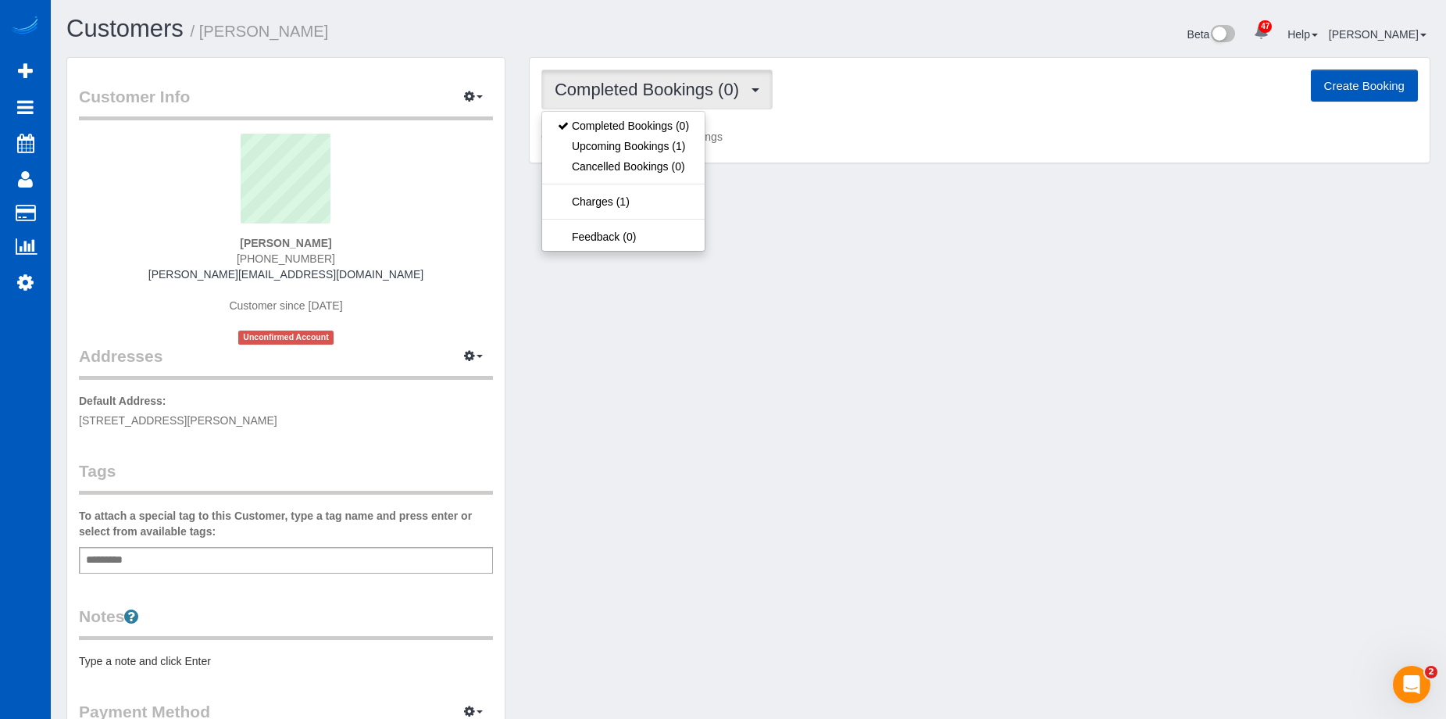
click at [665, 83] on span "Completed Bookings (0)" at bounding box center [650, 90] width 192 height 20
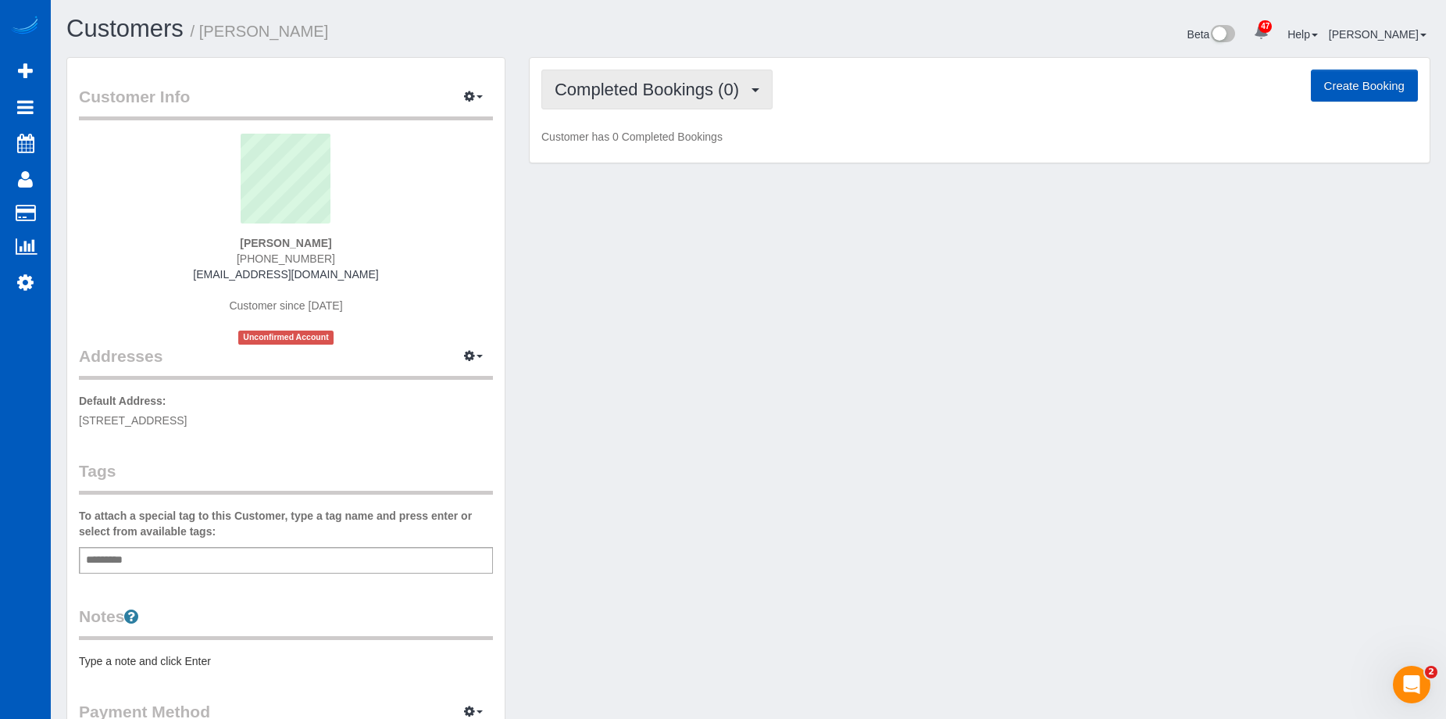
click at [645, 96] on span "Completed Bookings (0)" at bounding box center [650, 90] width 192 height 20
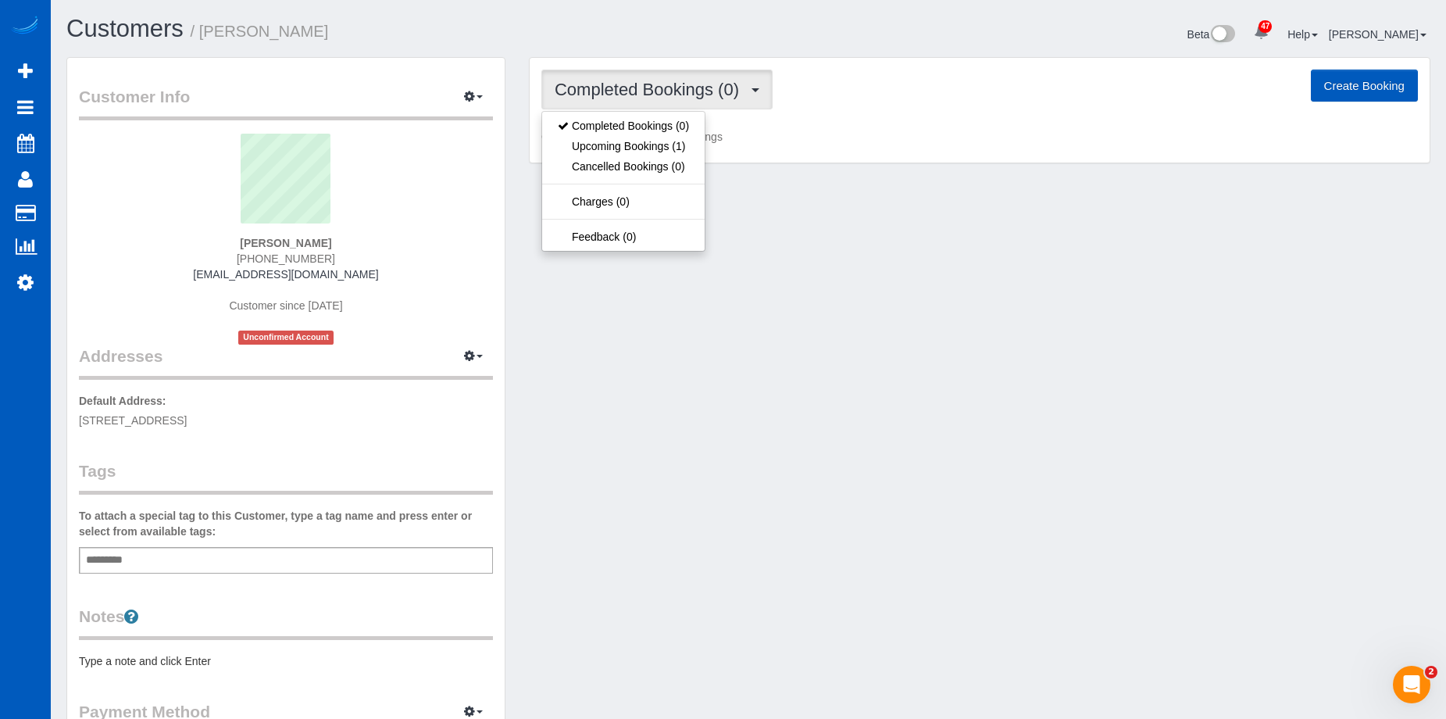
click at [656, 89] on span "Completed Bookings (0)" at bounding box center [650, 90] width 192 height 20
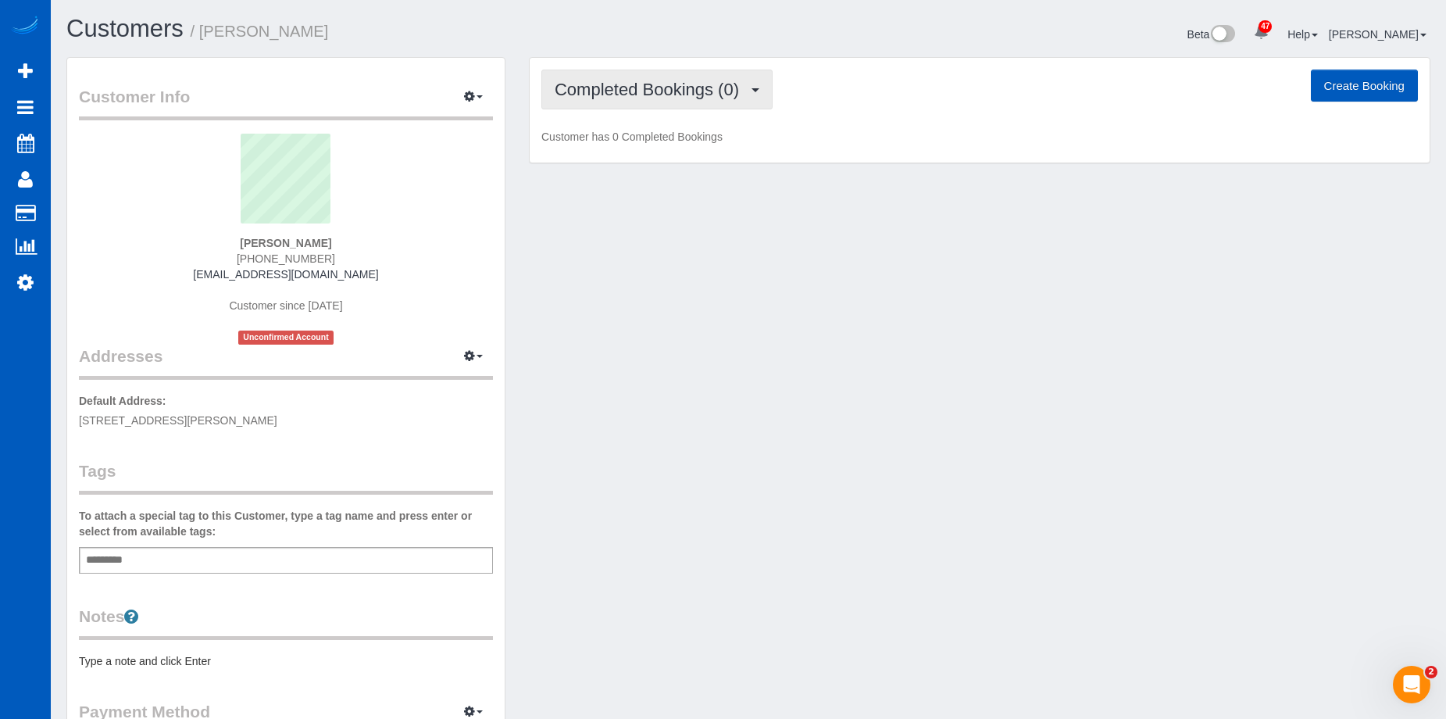
click at [683, 91] on span "Completed Bookings (0)" at bounding box center [650, 90] width 192 height 20
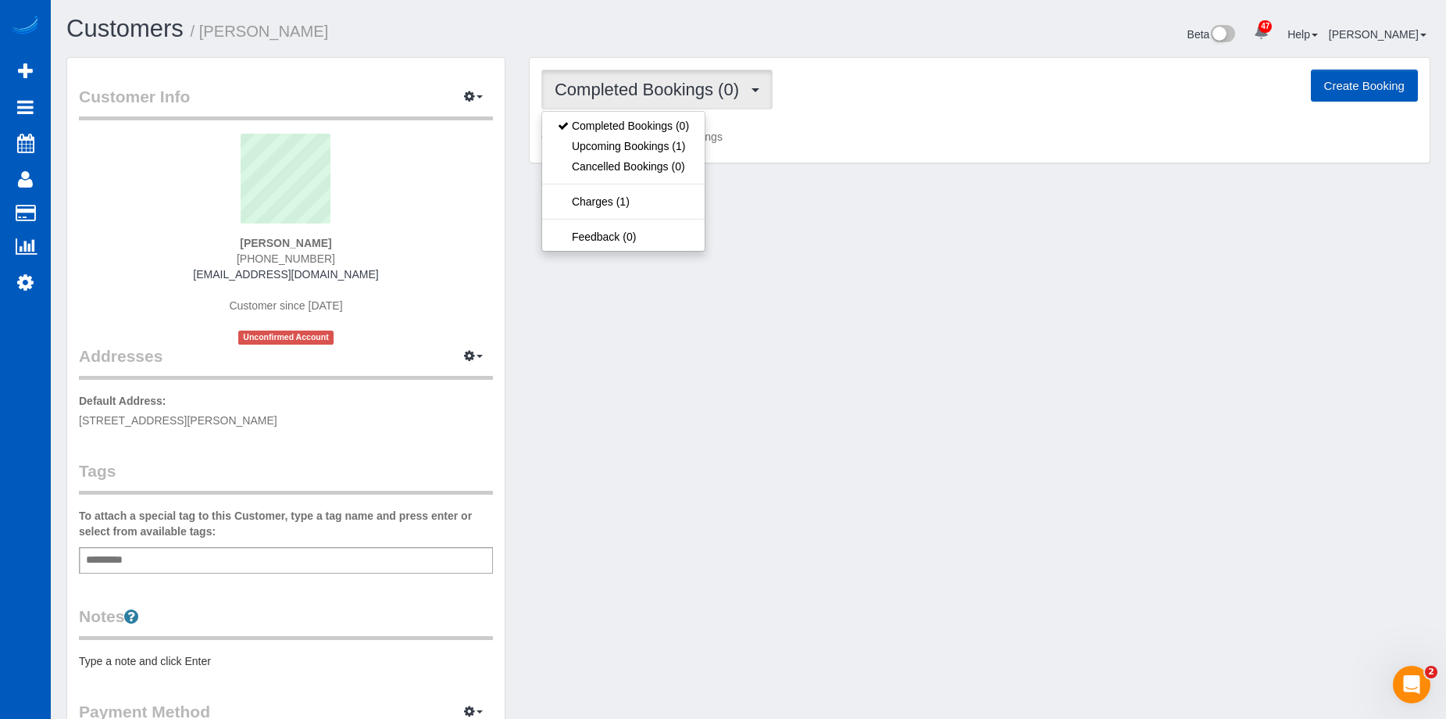
click at [683, 91] on span "Completed Bookings (0)" at bounding box center [650, 90] width 192 height 20
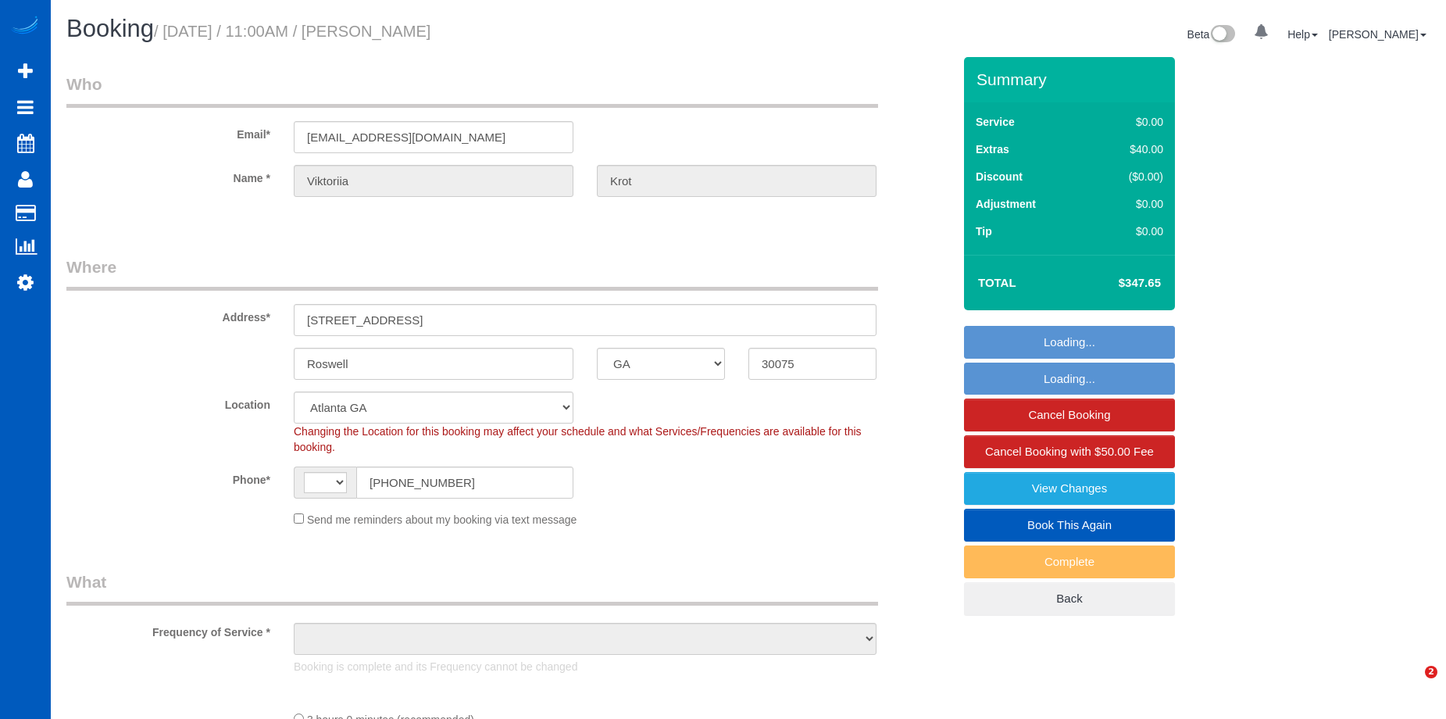
select select "GA"
select select "object:575"
select select "199"
select select "2001"
select select "4"
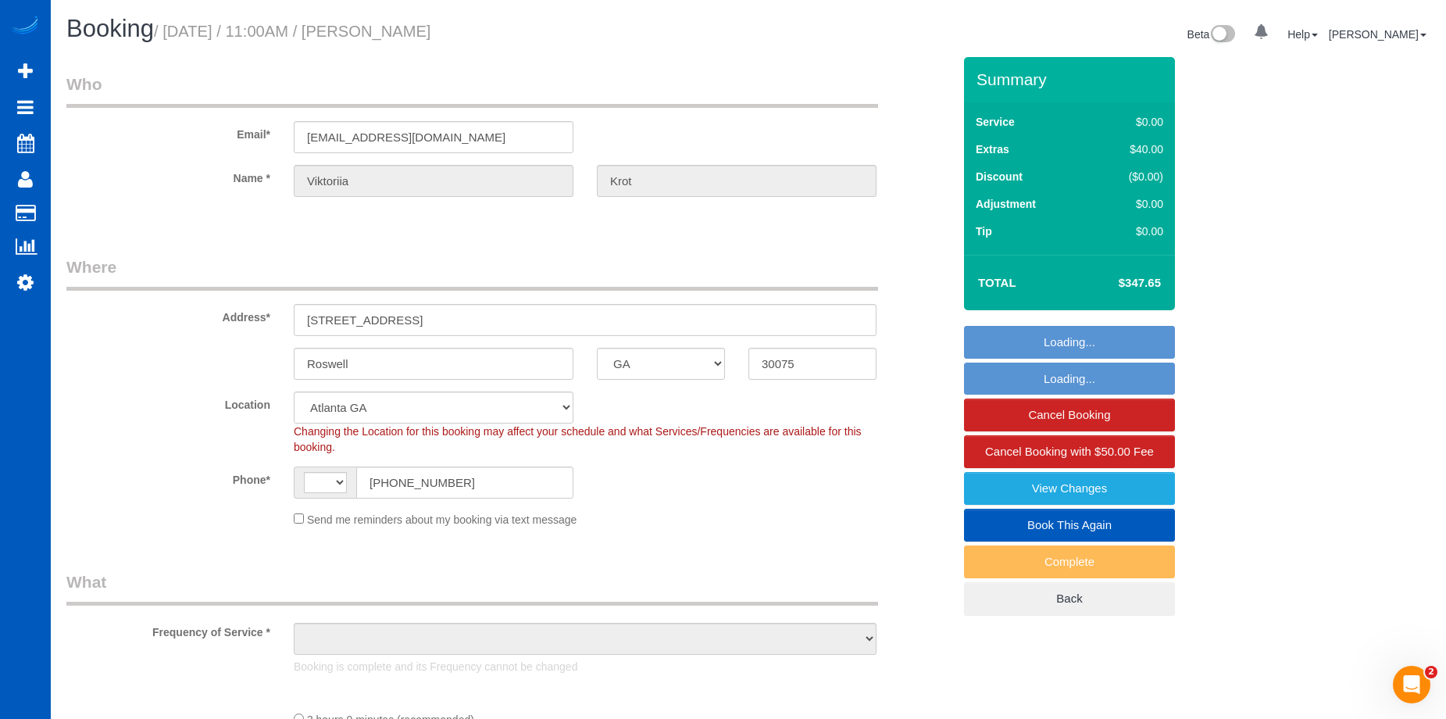
select select "3"
select select "object:821"
select select "string:US"
select select "spot1"
select select "number:8"
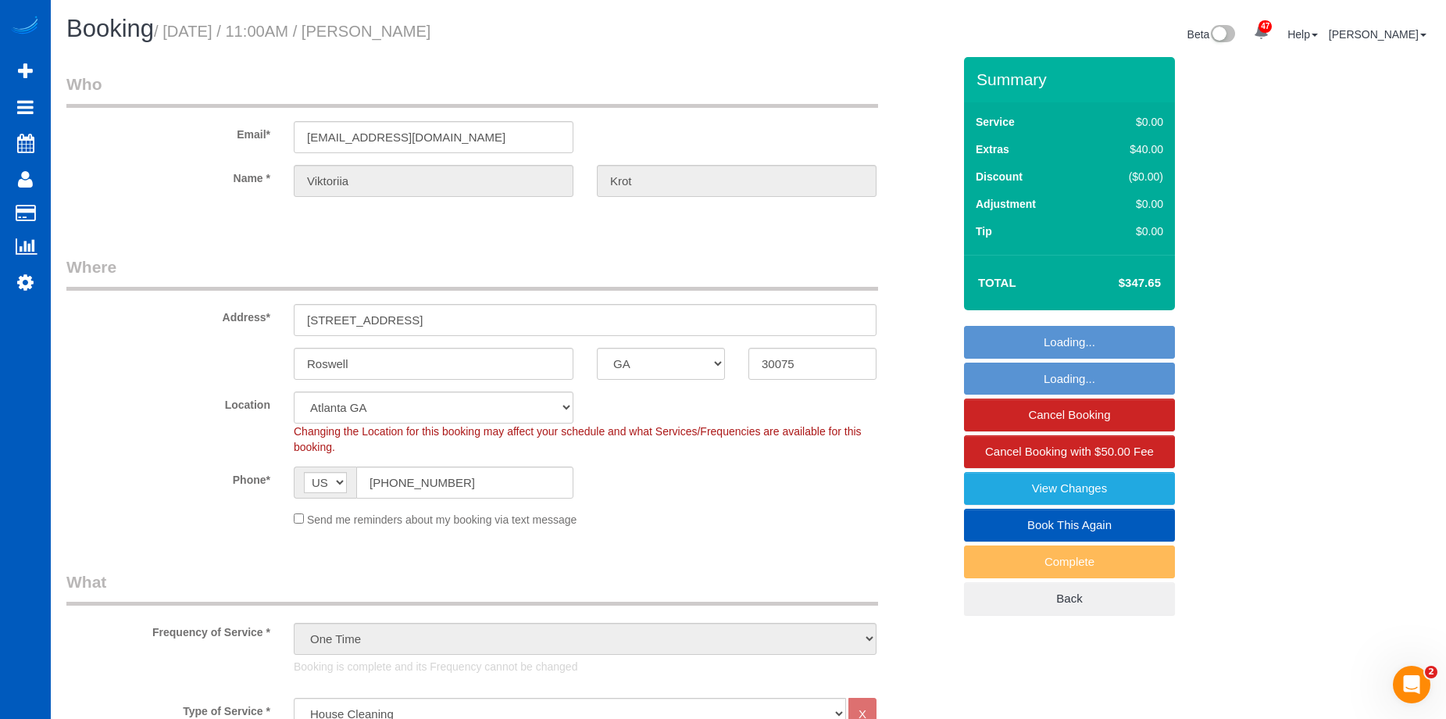
select select "2001"
select select "4"
select select "3"
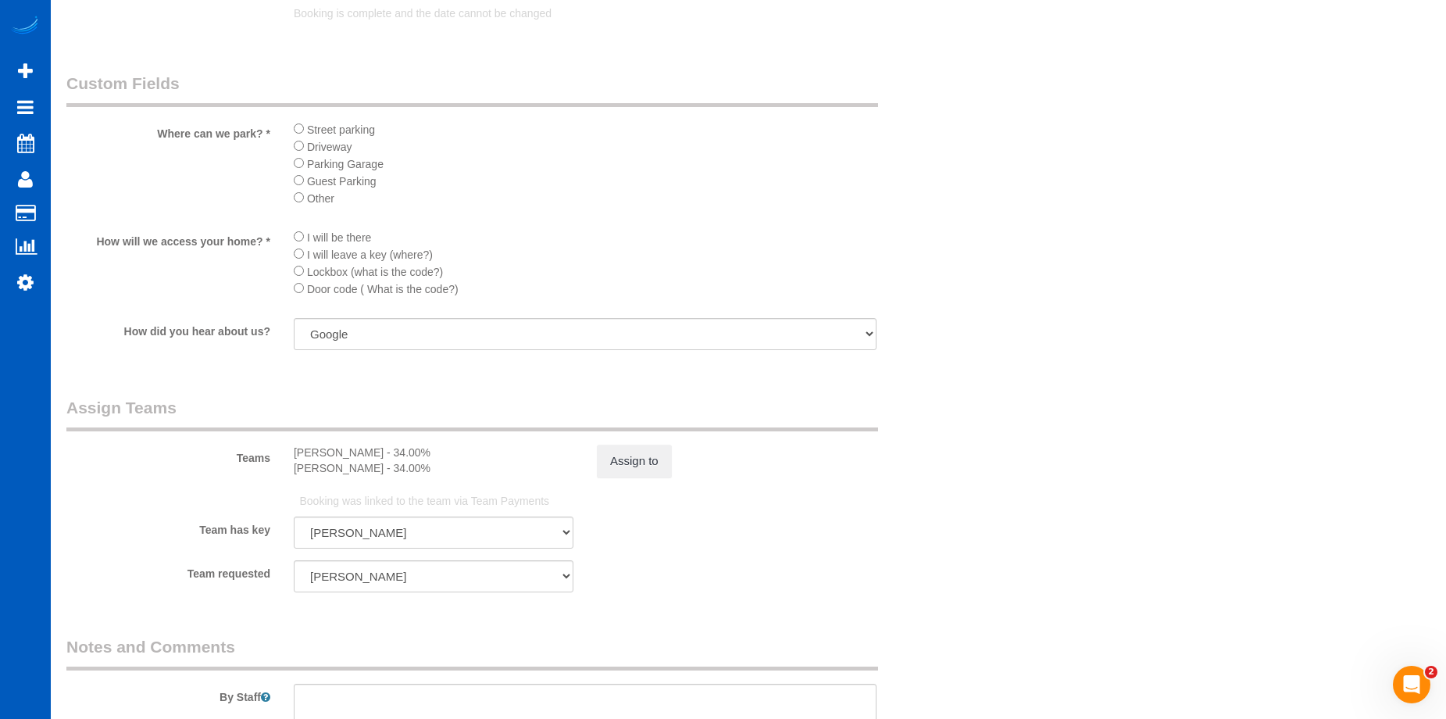
scroll to position [1952, 0]
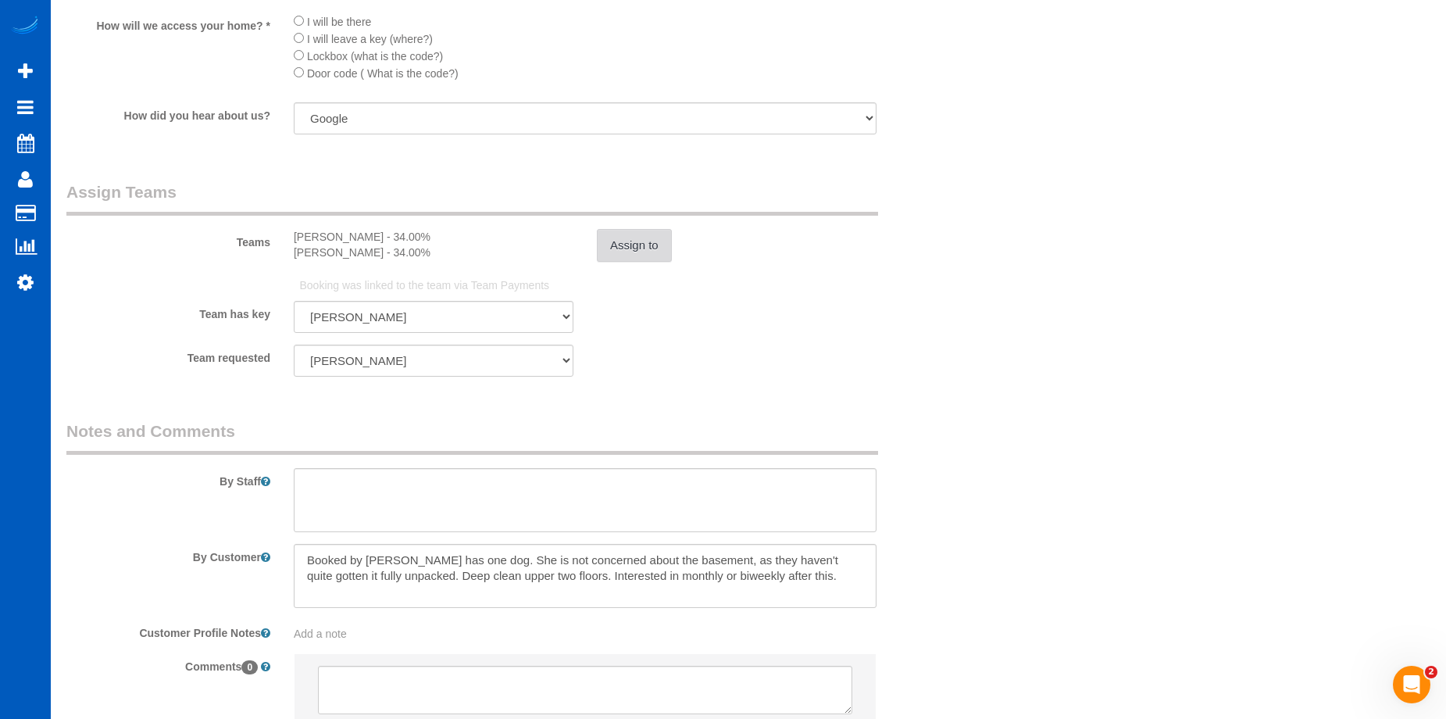
click at [626, 244] on button "Assign to" at bounding box center [634, 245] width 75 height 33
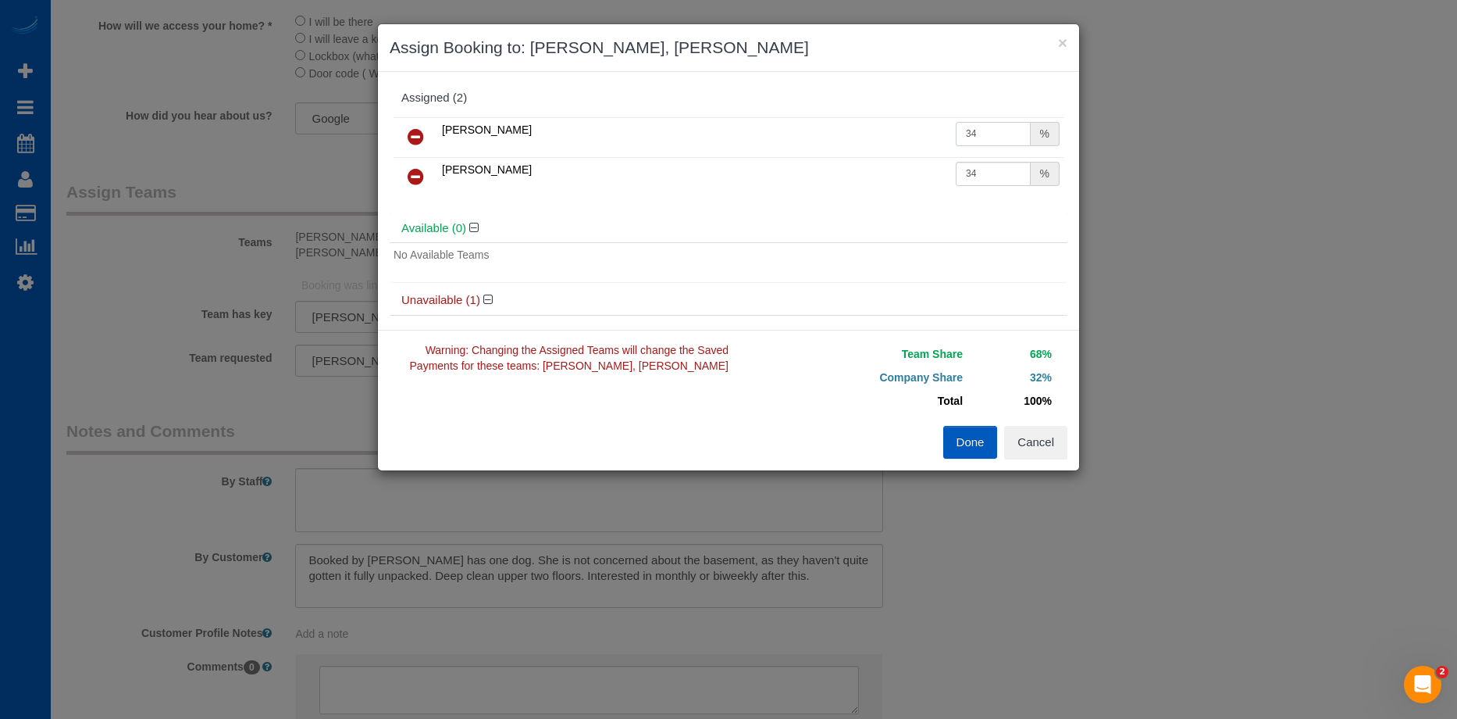
click at [986, 140] on input "34" at bounding box center [993, 134] width 75 height 24
drag, startPoint x: 993, startPoint y: 125, endPoint x: 906, endPoint y: 131, distance: 86.9
click at [906, 131] on tr "Oksana Antonenko 34 %" at bounding box center [729, 137] width 670 height 40
type input "29.69"
click at [985, 169] on input "34" at bounding box center [993, 174] width 75 height 24
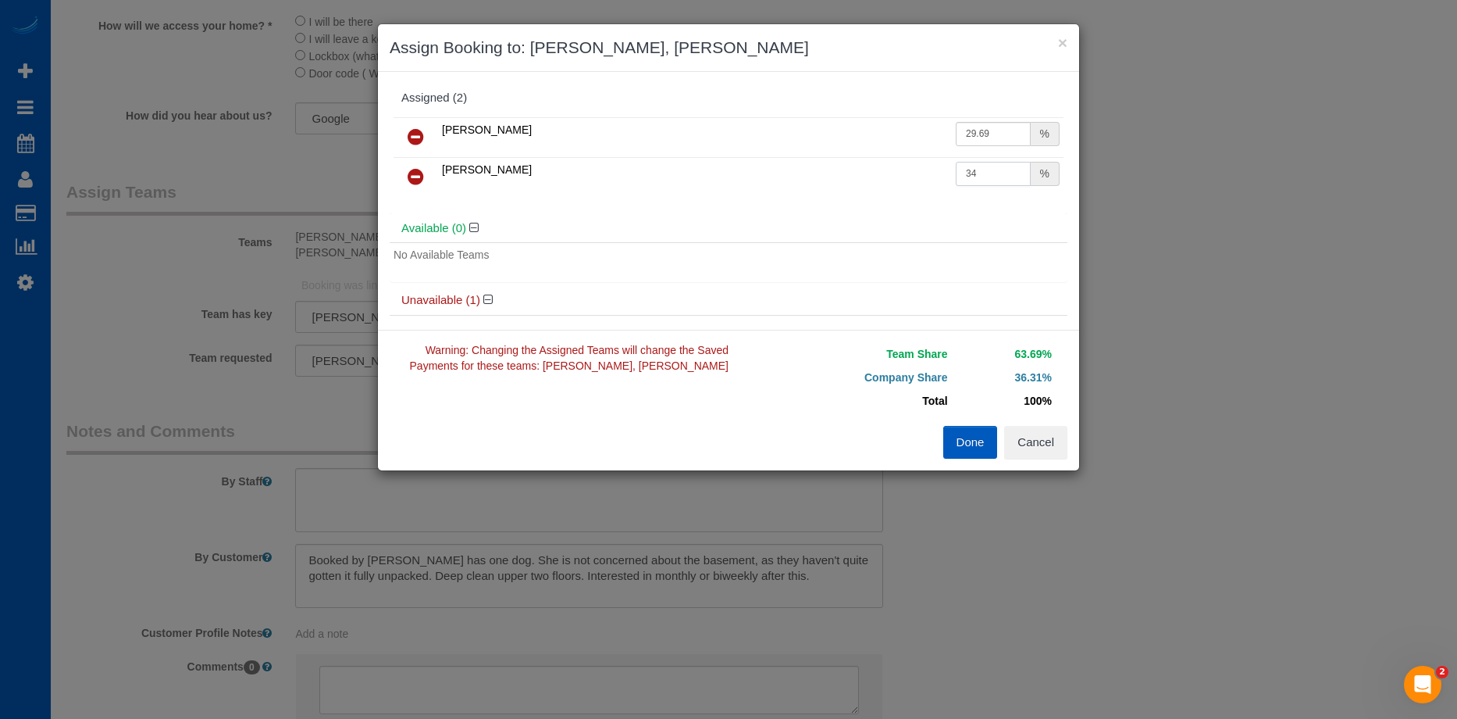
drag, startPoint x: 984, startPoint y: 169, endPoint x: 905, endPoint y: 173, distance: 79.0
click at [905, 173] on tr "Viktoriia Baydak 34 %" at bounding box center [729, 177] width 670 height 40
type input "29.69"
click at [977, 443] on button "Done" at bounding box center [970, 442] width 55 height 33
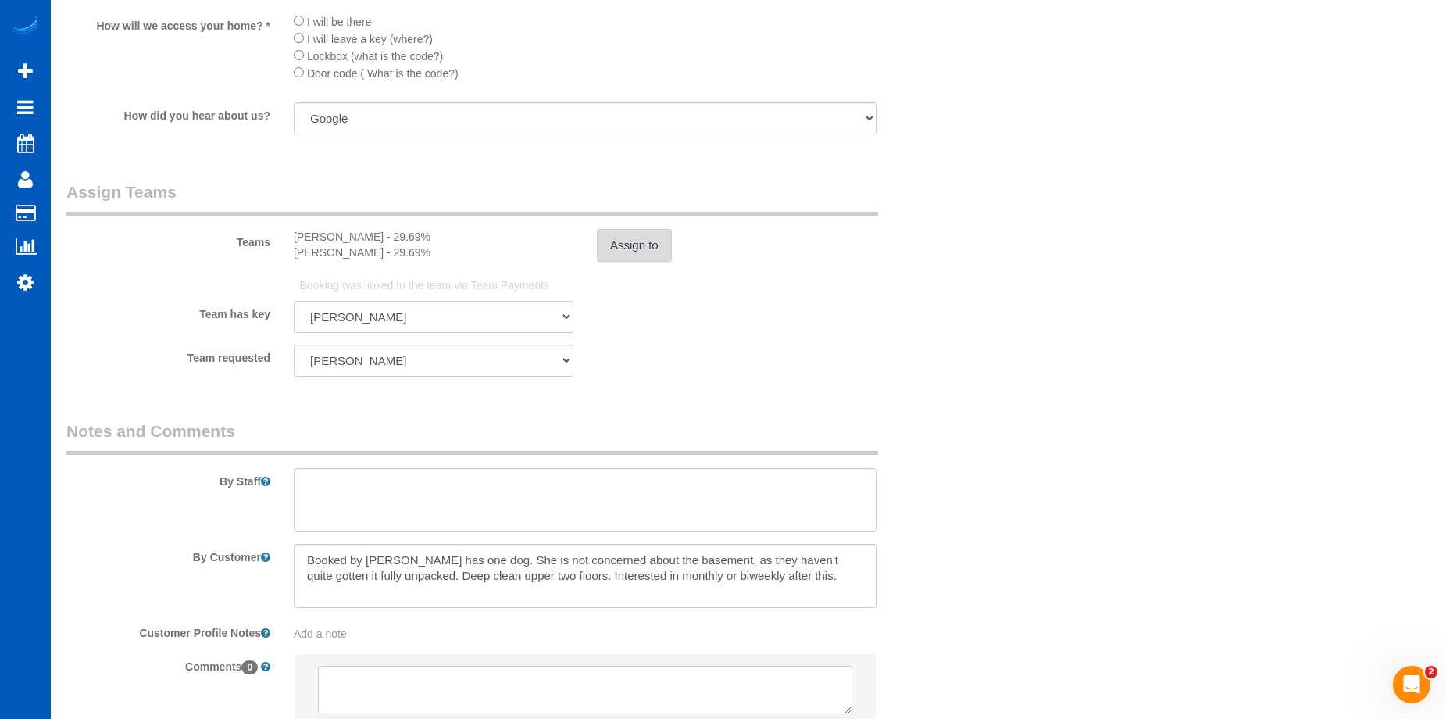
scroll to position [2074, 0]
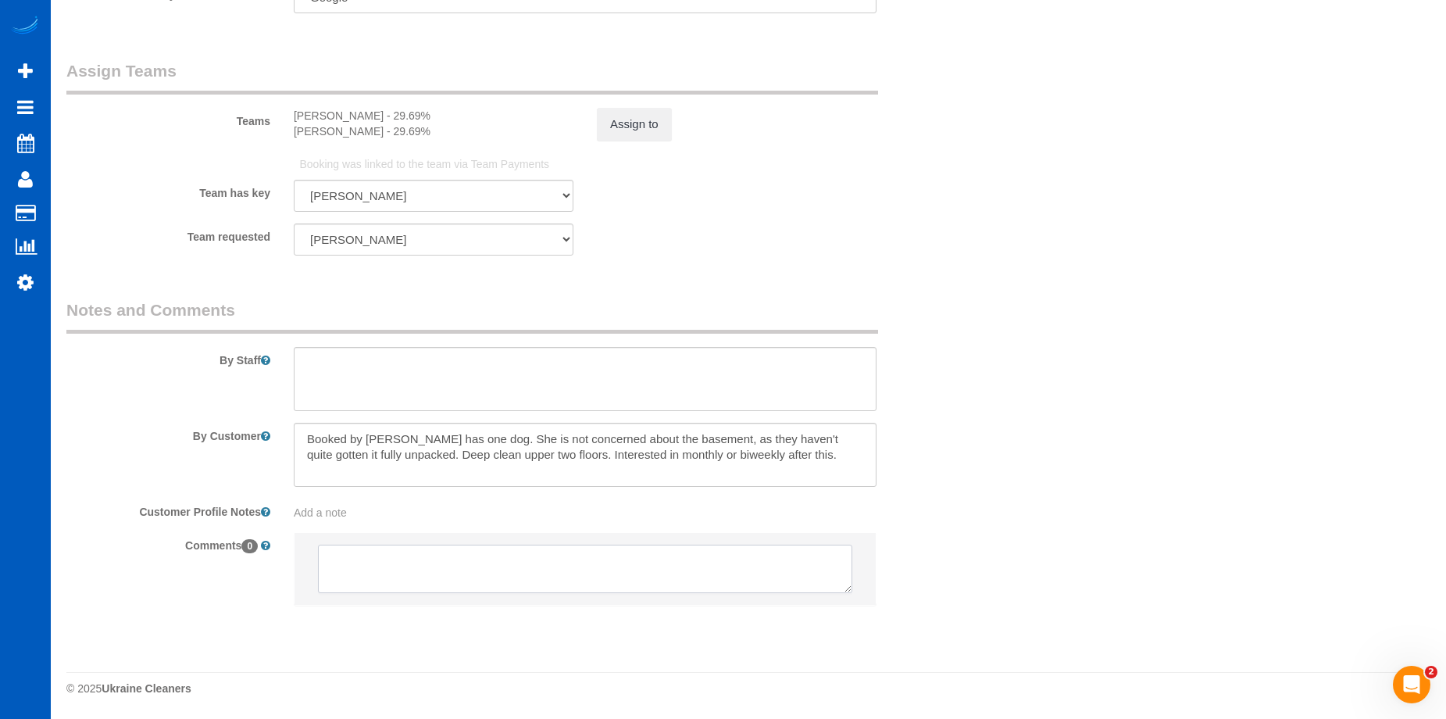
click at [565, 569] on textarea at bounding box center [585, 568] width 534 height 48
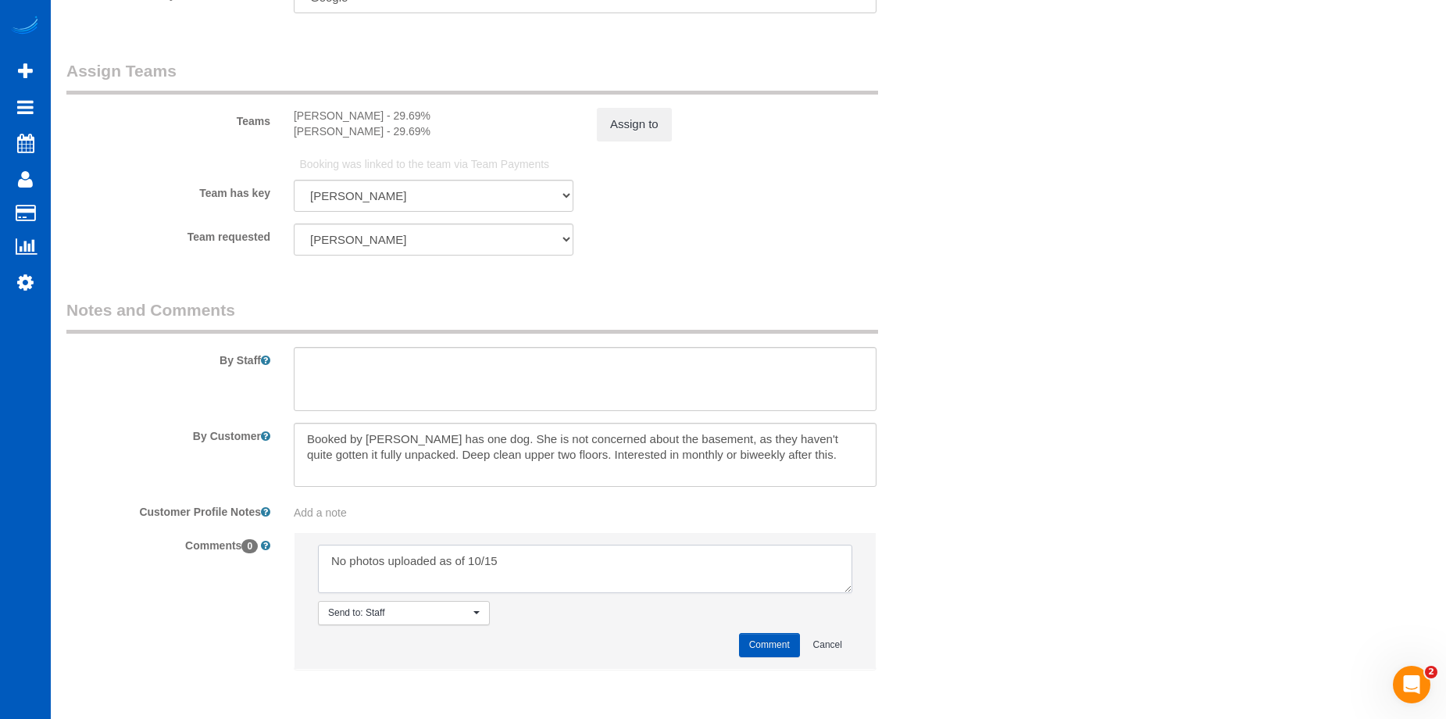
type textarea "No photos uploaded as of 10/15"
click at [755, 648] on button "Comment" at bounding box center [769, 645] width 61 height 24
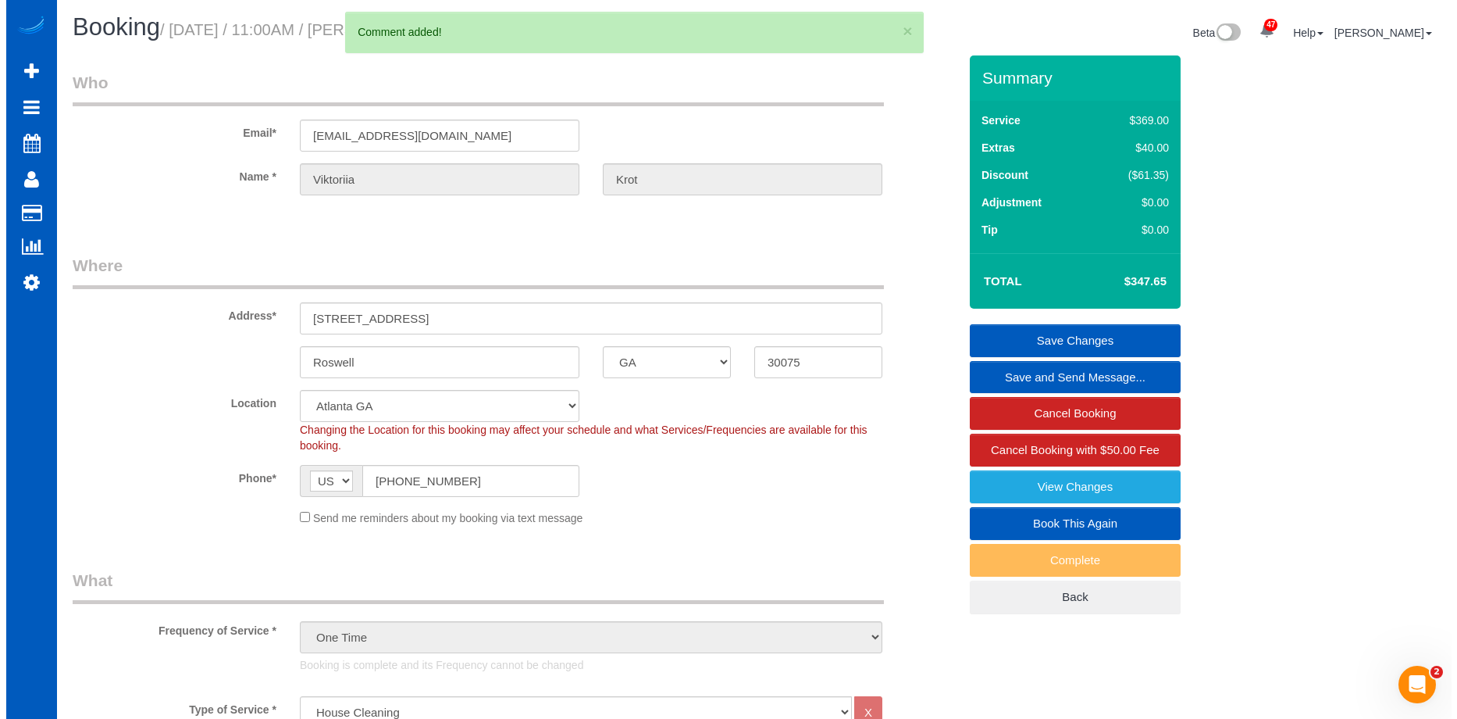
scroll to position [0, 0]
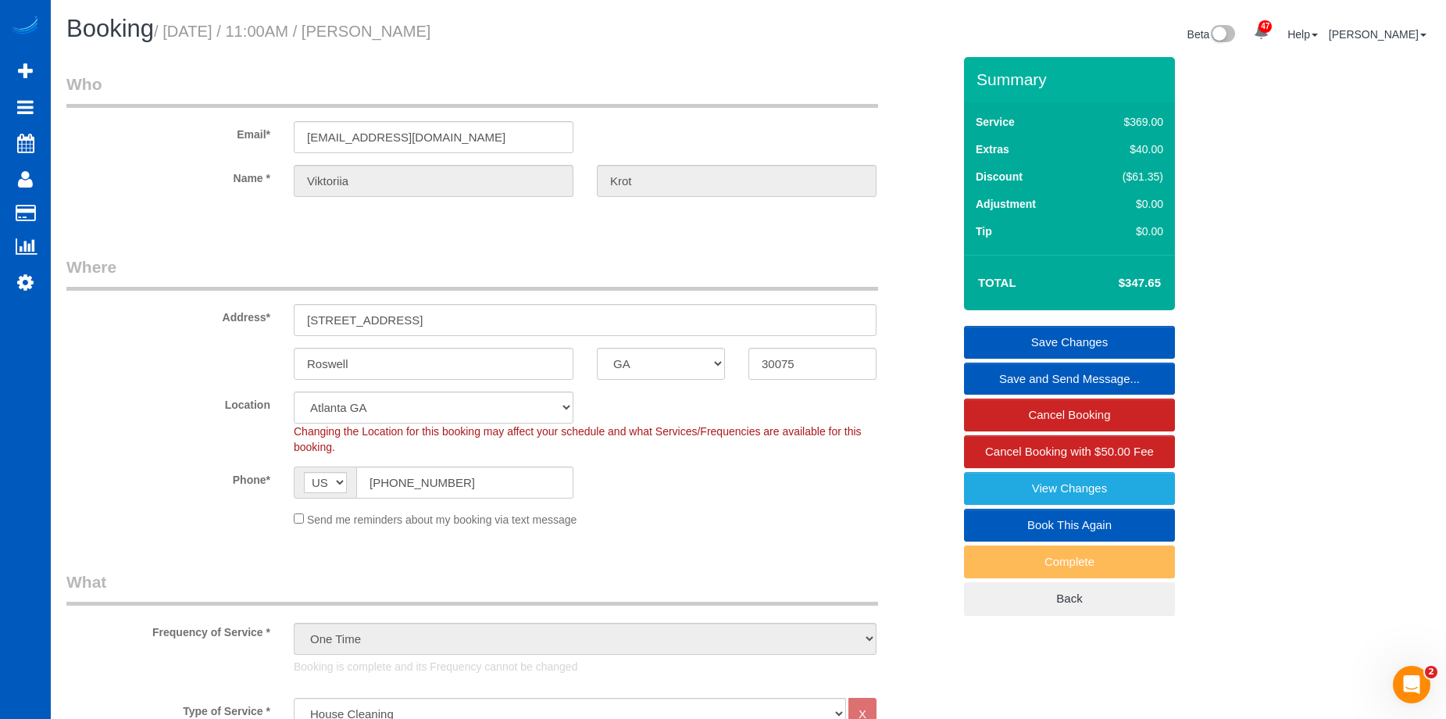
click at [986, 335] on link "Save Changes" at bounding box center [1069, 342] width 211 height 33
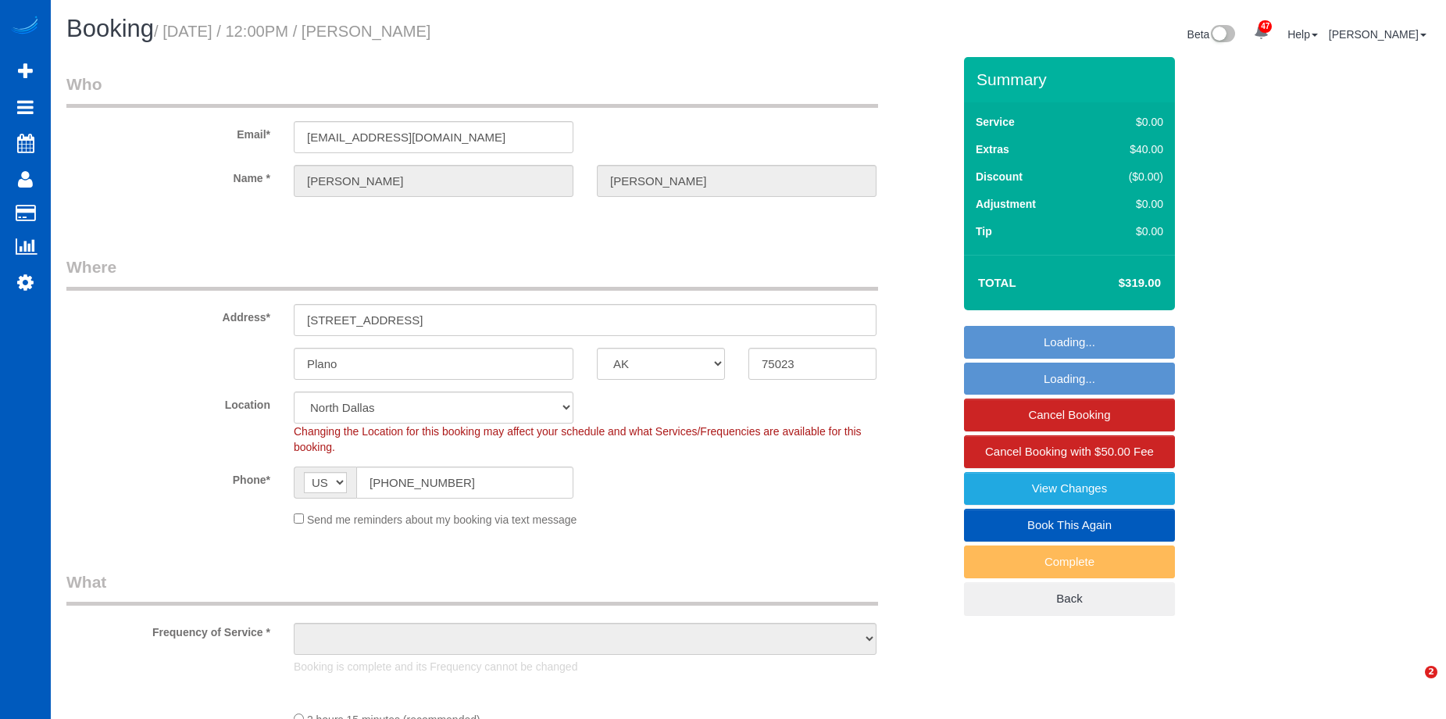
select select "[GEOGRAPHIC_DATA]"
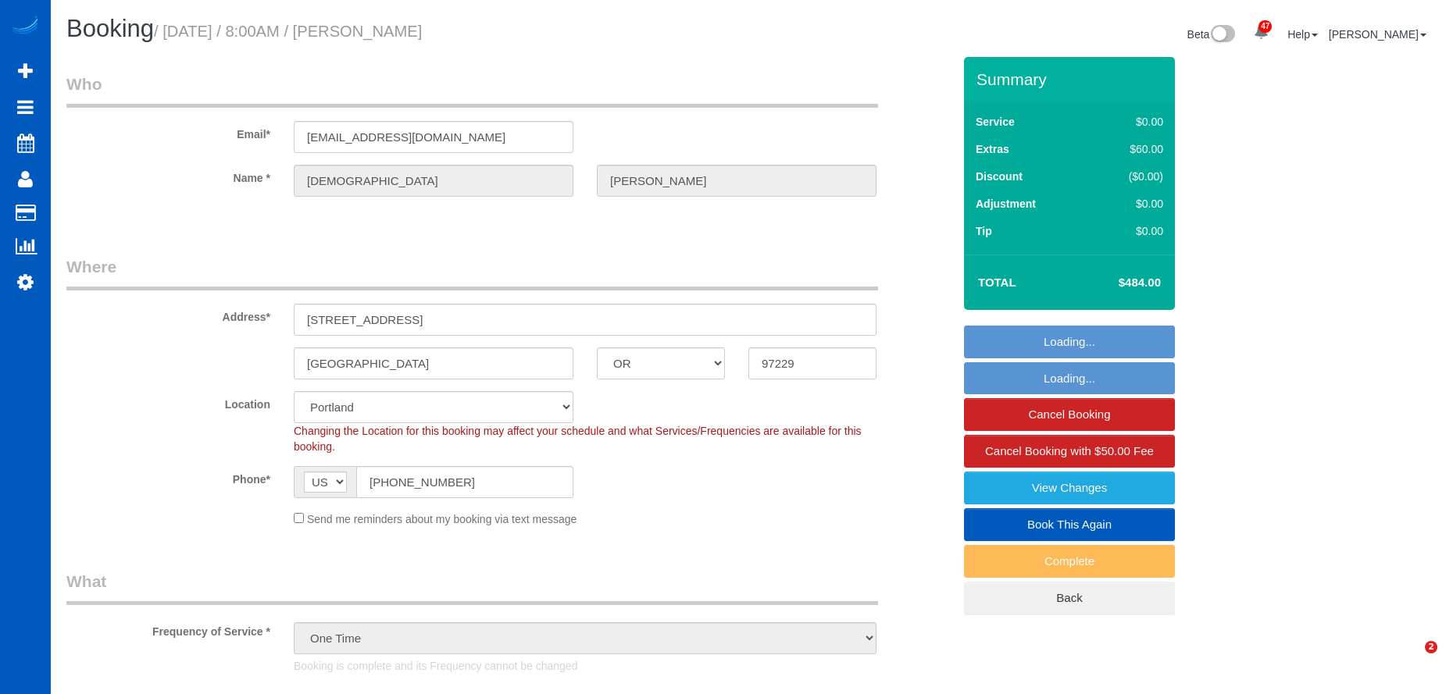
select select "OR"
select select "199"
select select "1001"
select select "2"
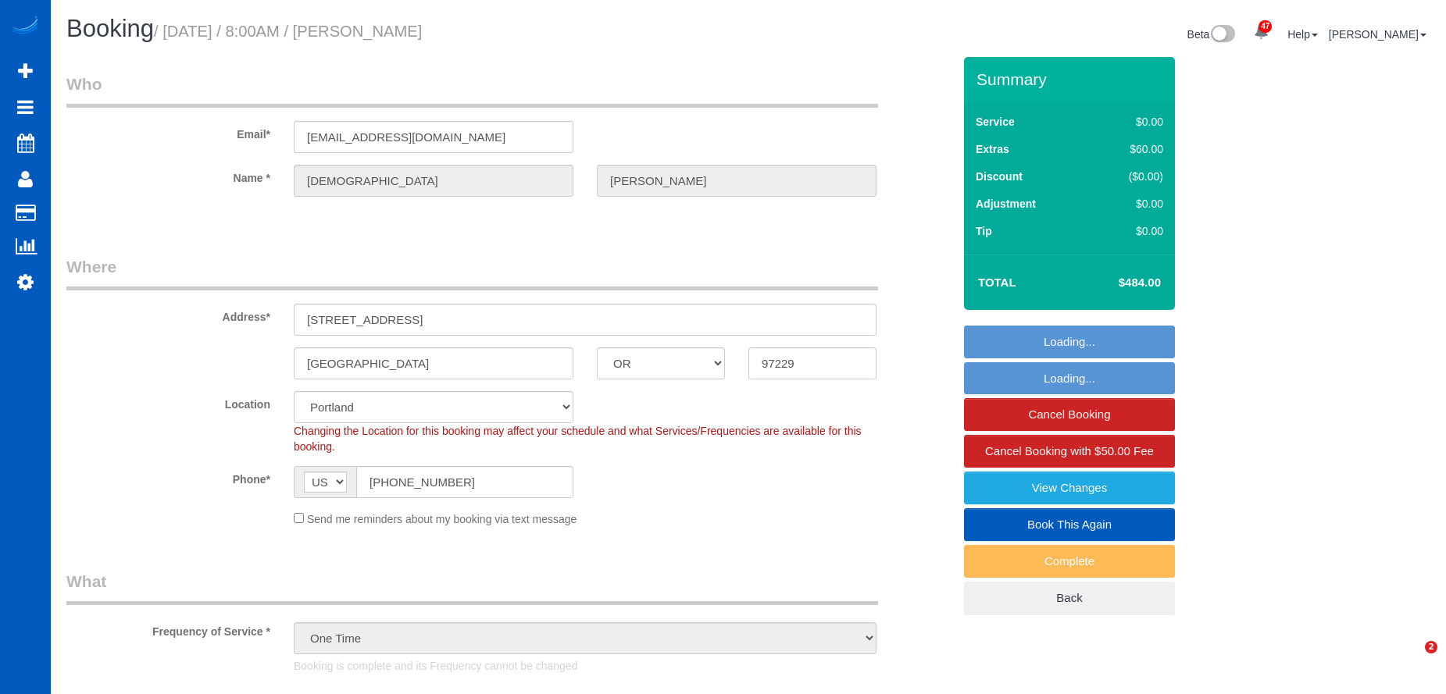
select select "spot1"
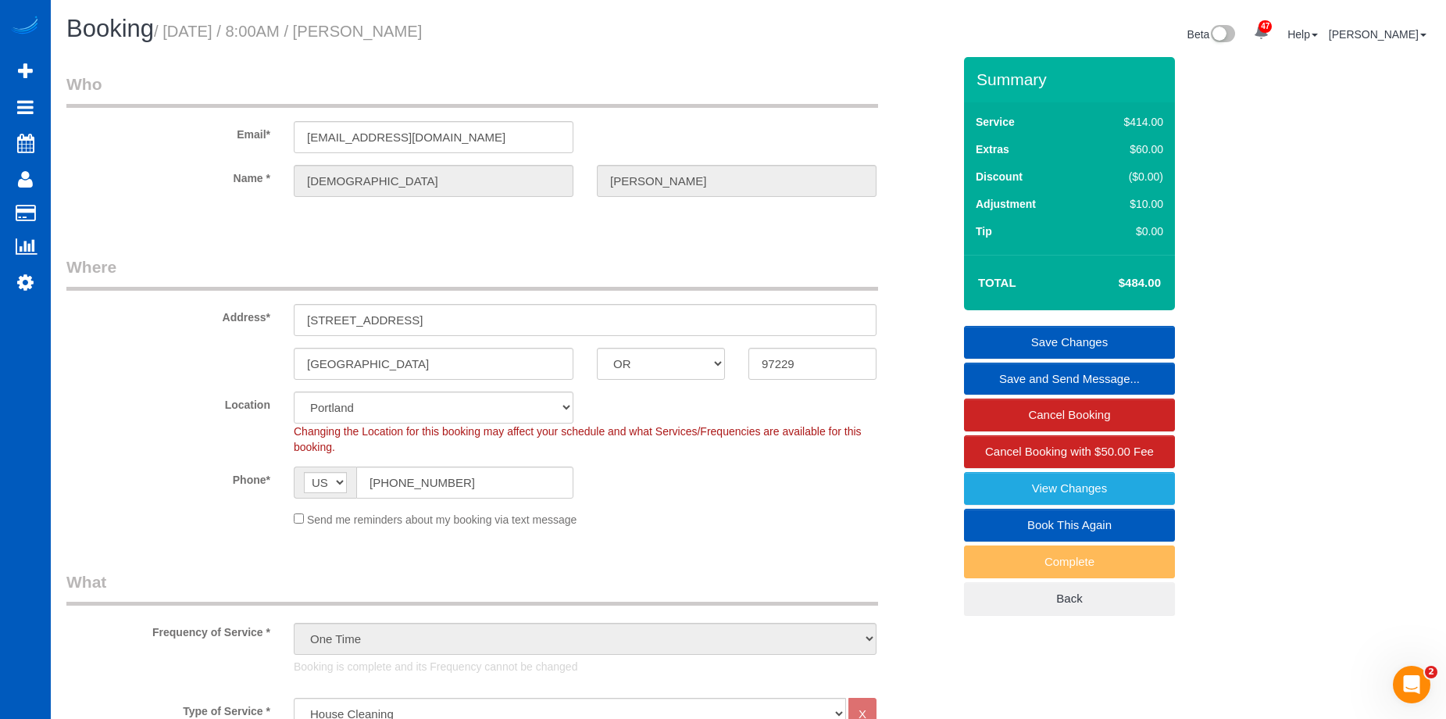
drag, startPoint x: 369, startPoint y: 29, endPoint x: 569, endPoint y: 43, distance: 199.6
click at [569, 42] on h1 "Booking / [DATE] / 8:00AM / [PERSON_NAME]" at bounding box center [401, 29] width 670 height 27
copy small "[PERSON_NAME]"
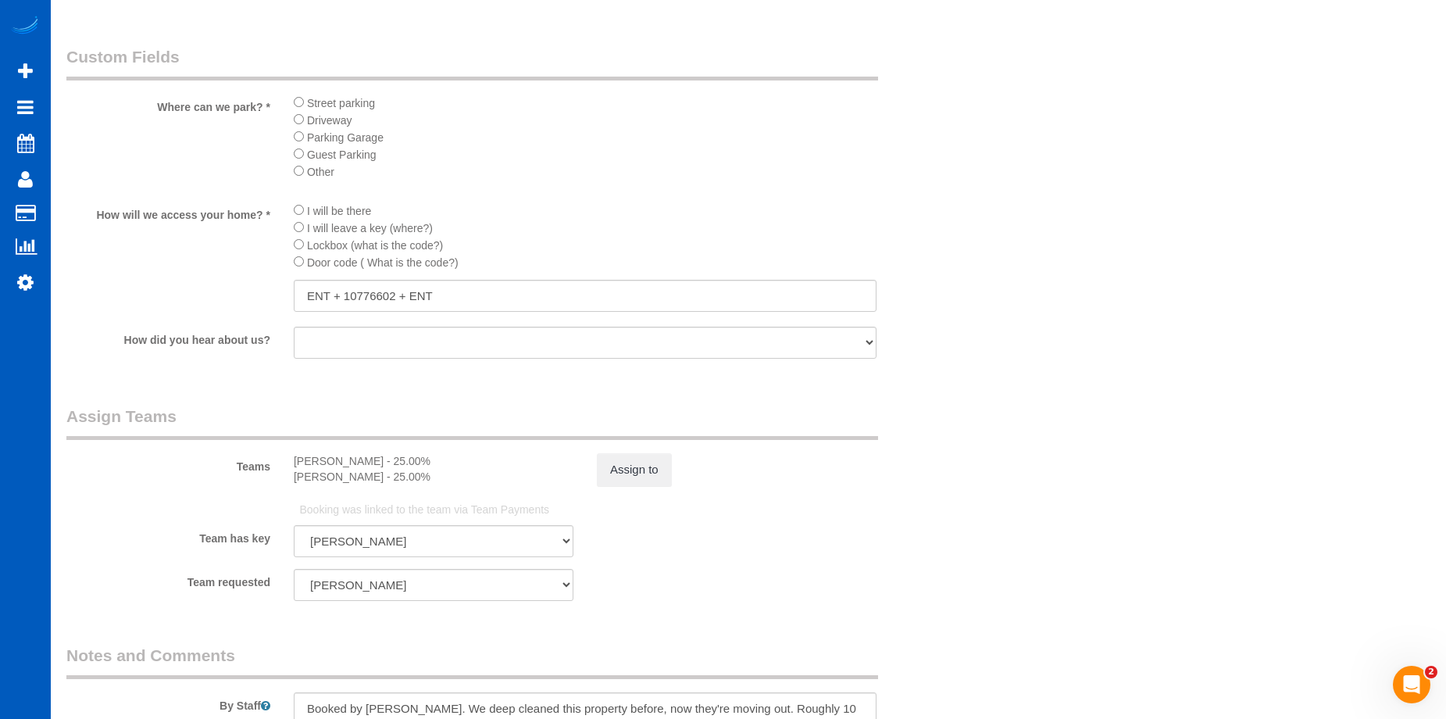
scroll to position [2031, 0]
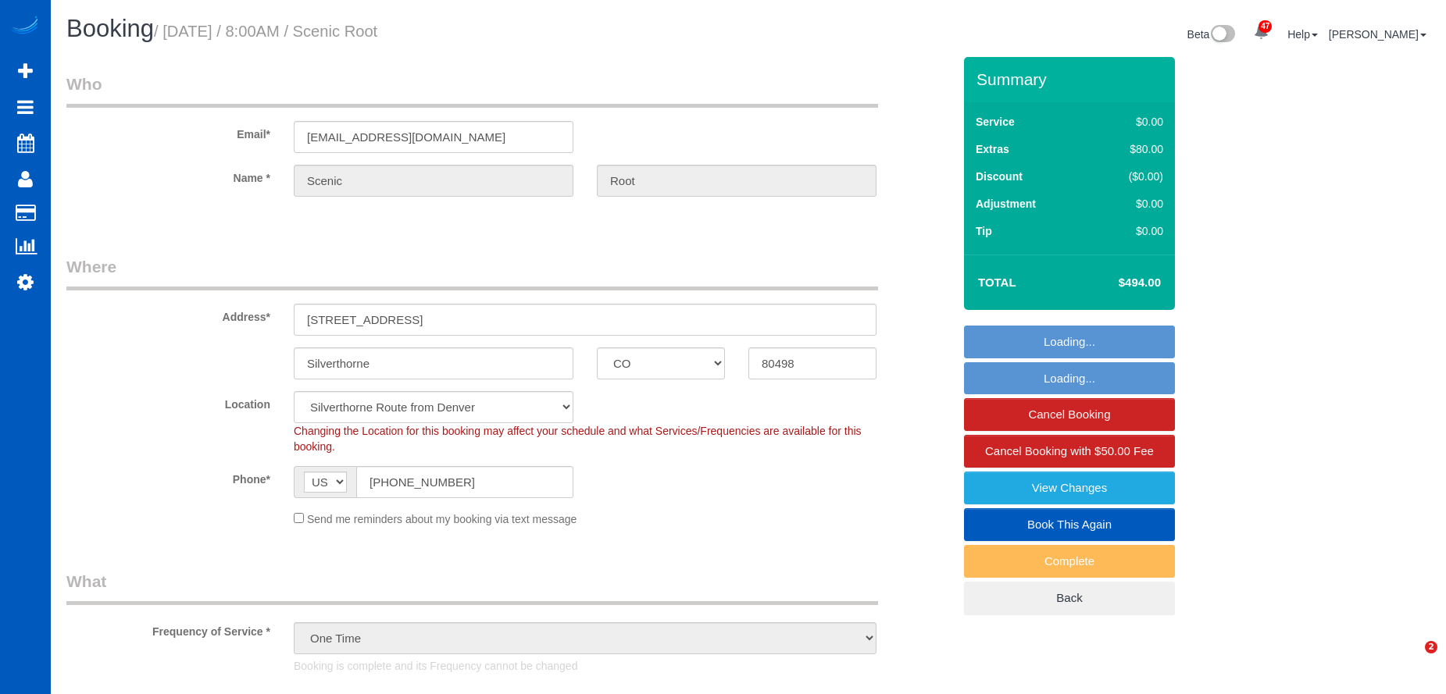
select select "CO"
select select "199"
select select "1001"
select select "2"
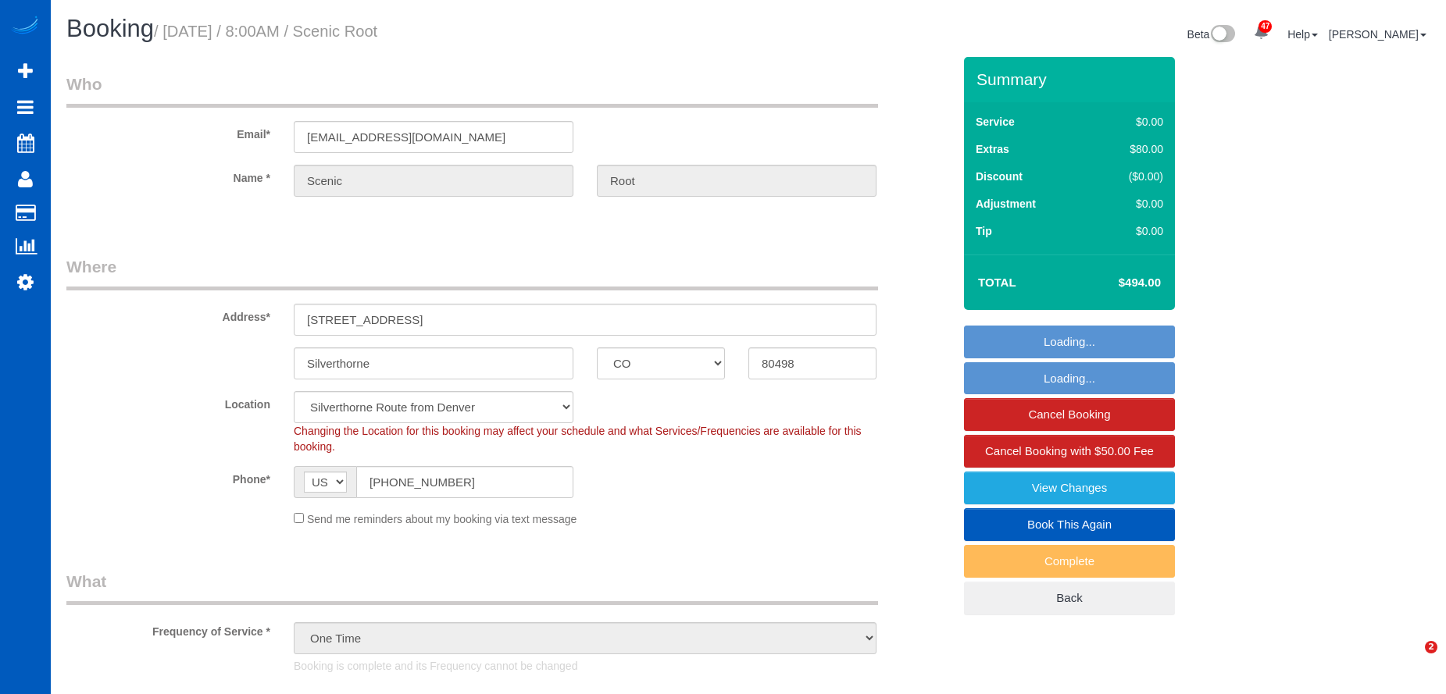
select select "number:8"
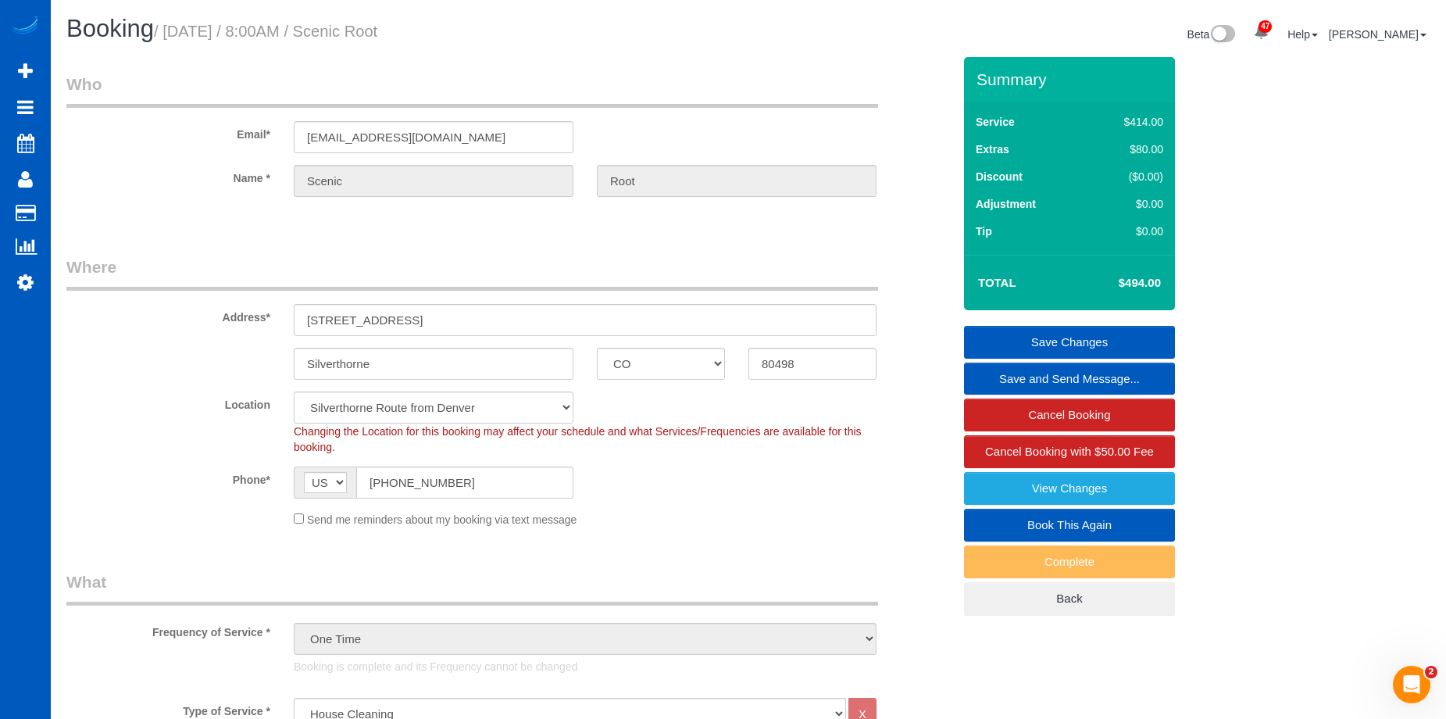
drag, startPoint x: 374, startPoint y: 27, endPoint x: 554, endPoint y: 44, distance: 181.2
click at [562, 41] on h1 "Booking / [DATE] / 8:00AM / Scenic Root" at bounding box center [401, 29] width 670 height 27
copy small "Scenic Root"
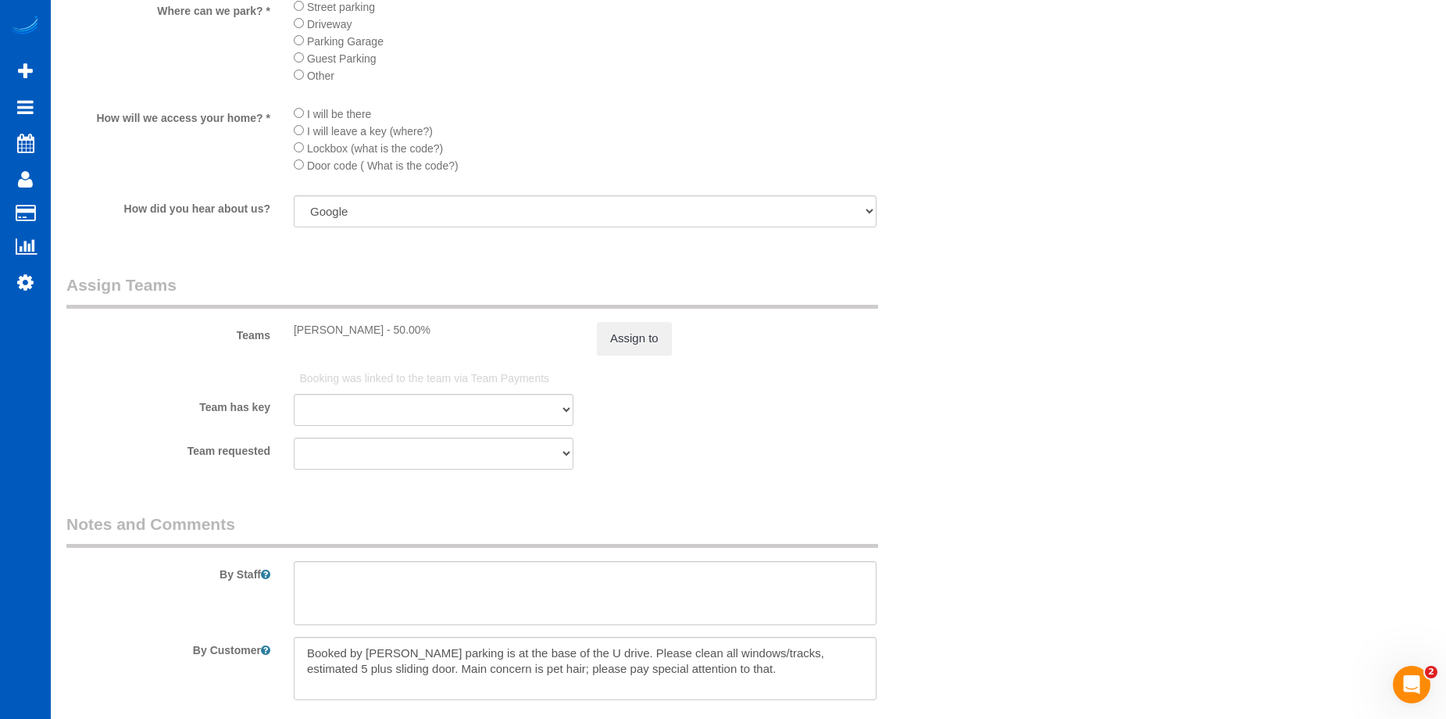
scroll to position [2109, 0]
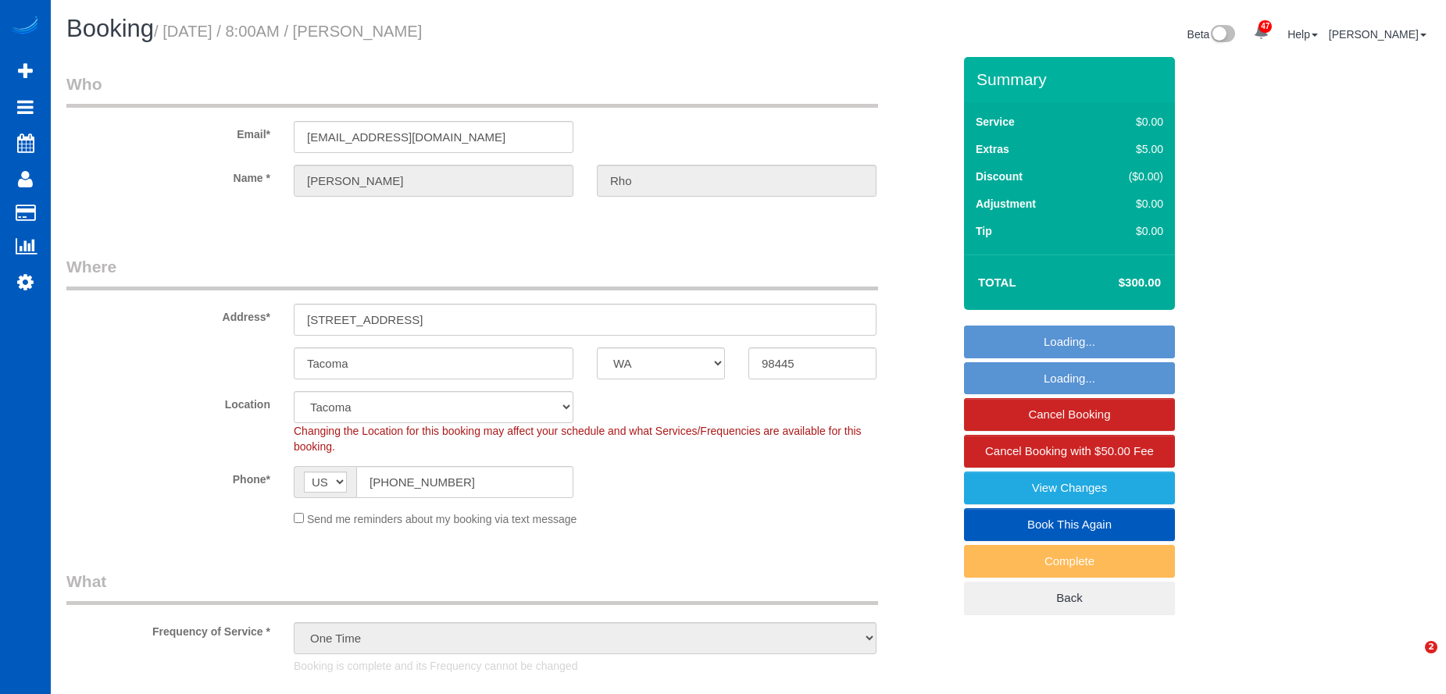
select select "WA"
select select "199"
select select "1501"
select select "3"
select select "2"
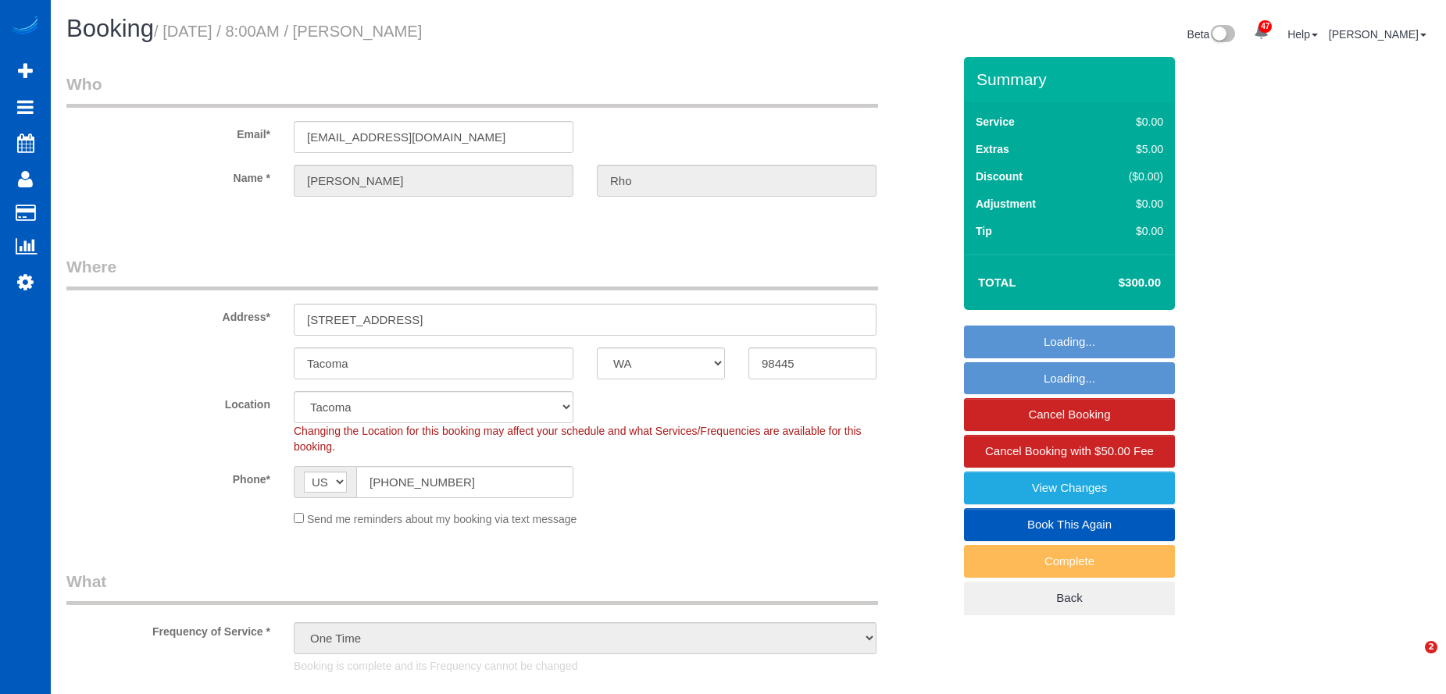
select select "spot1"
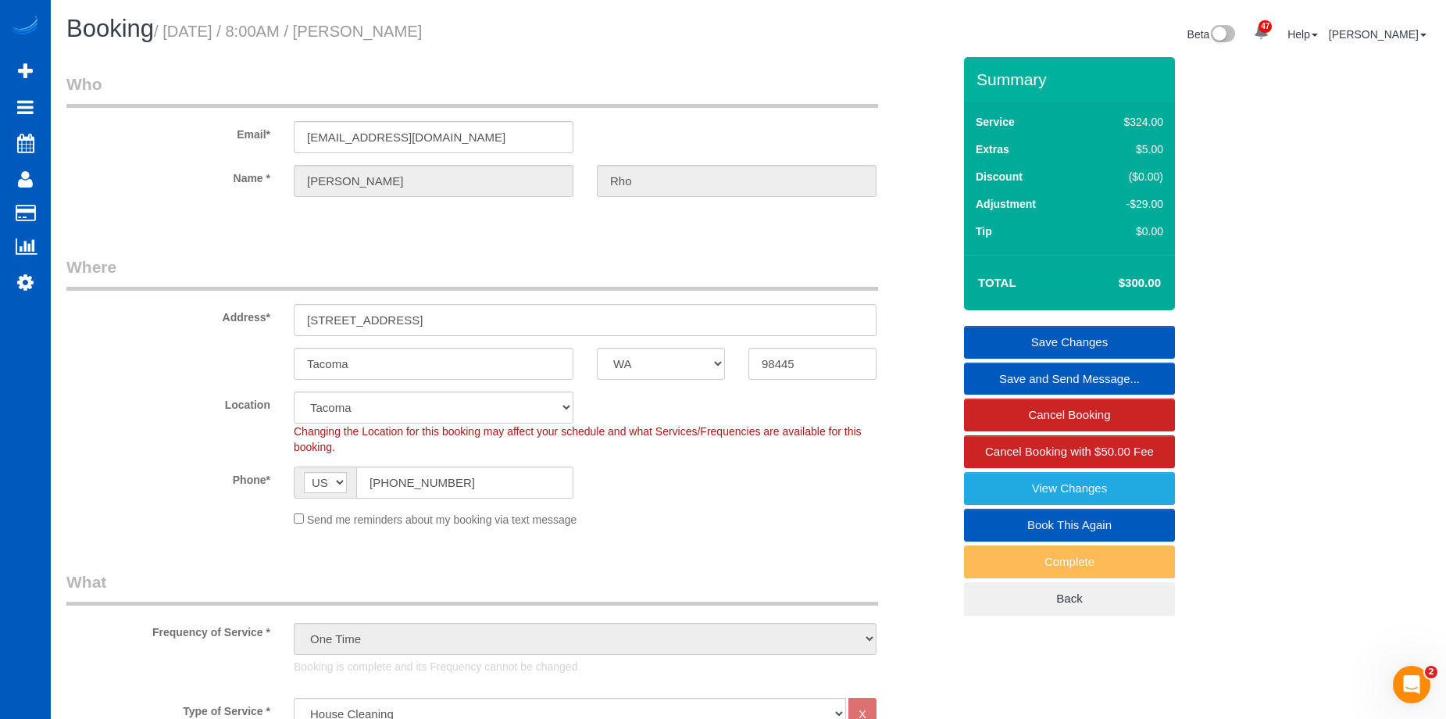
drag, startPoint x: 369, startPoint y: 32, endPoint x: 520, endPoint y: 31, distance: 150.7
click at [520, 31] on h1 "Booking / October 10, 2025 / 8:00AM / Jimmy Rho" at bounding box center [401, 29] width 670 height 27
copy small "Jimmy Rho"
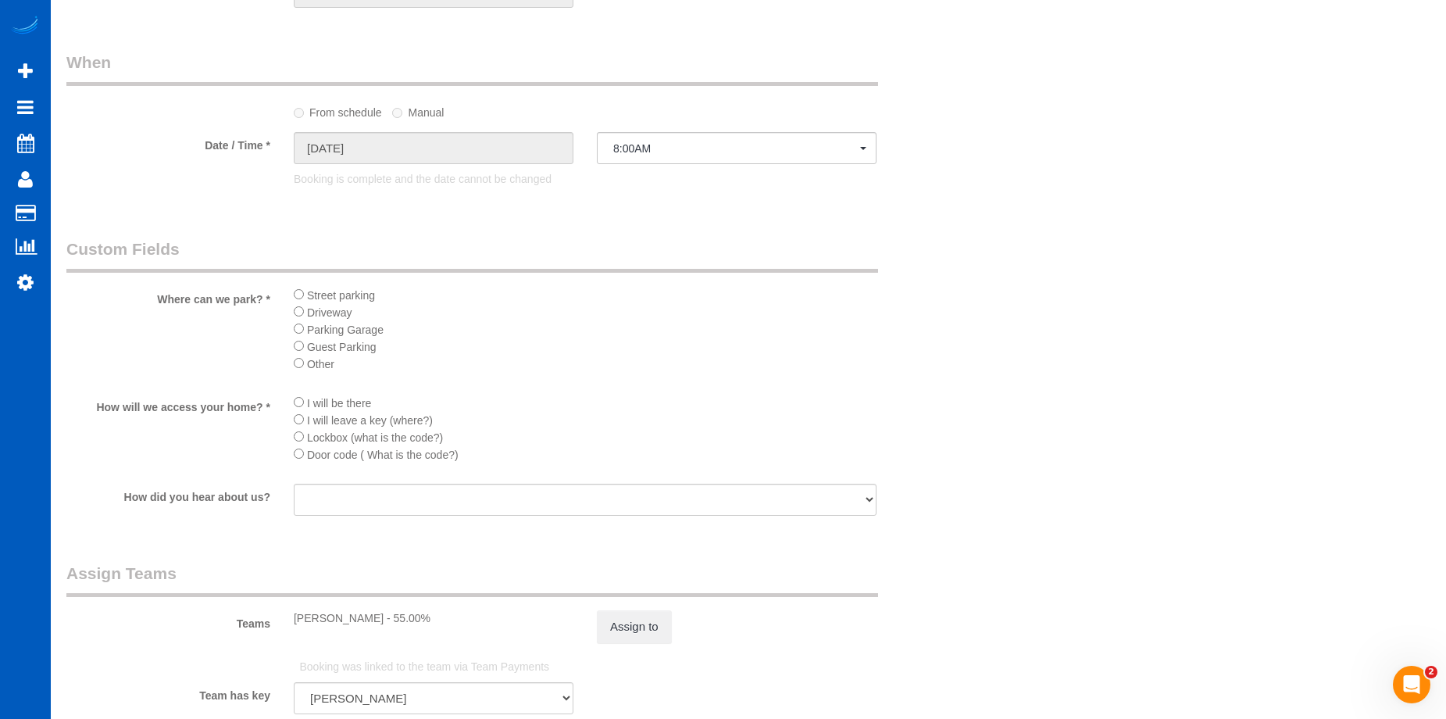
scroll to position [1796, 0]
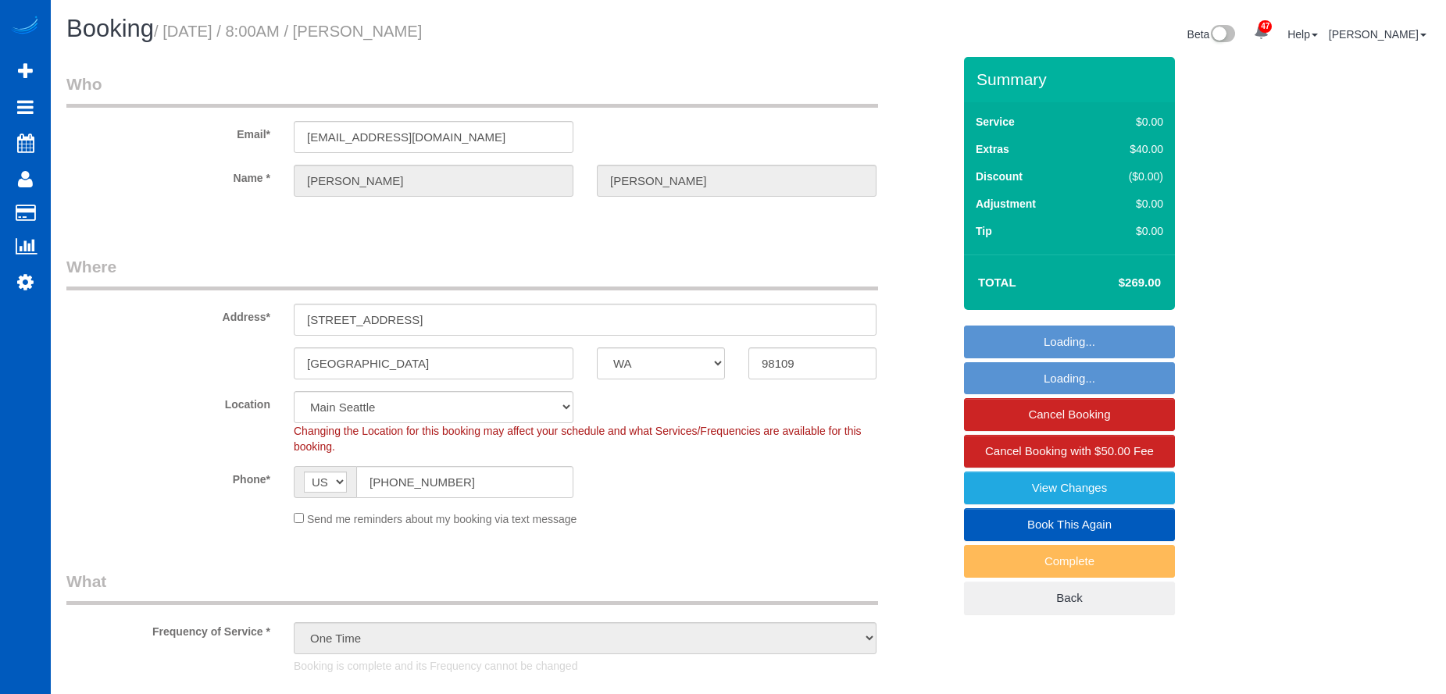
select select "WA"
select select "199"
select select "2"
select select "spot1"
select select "number:8"
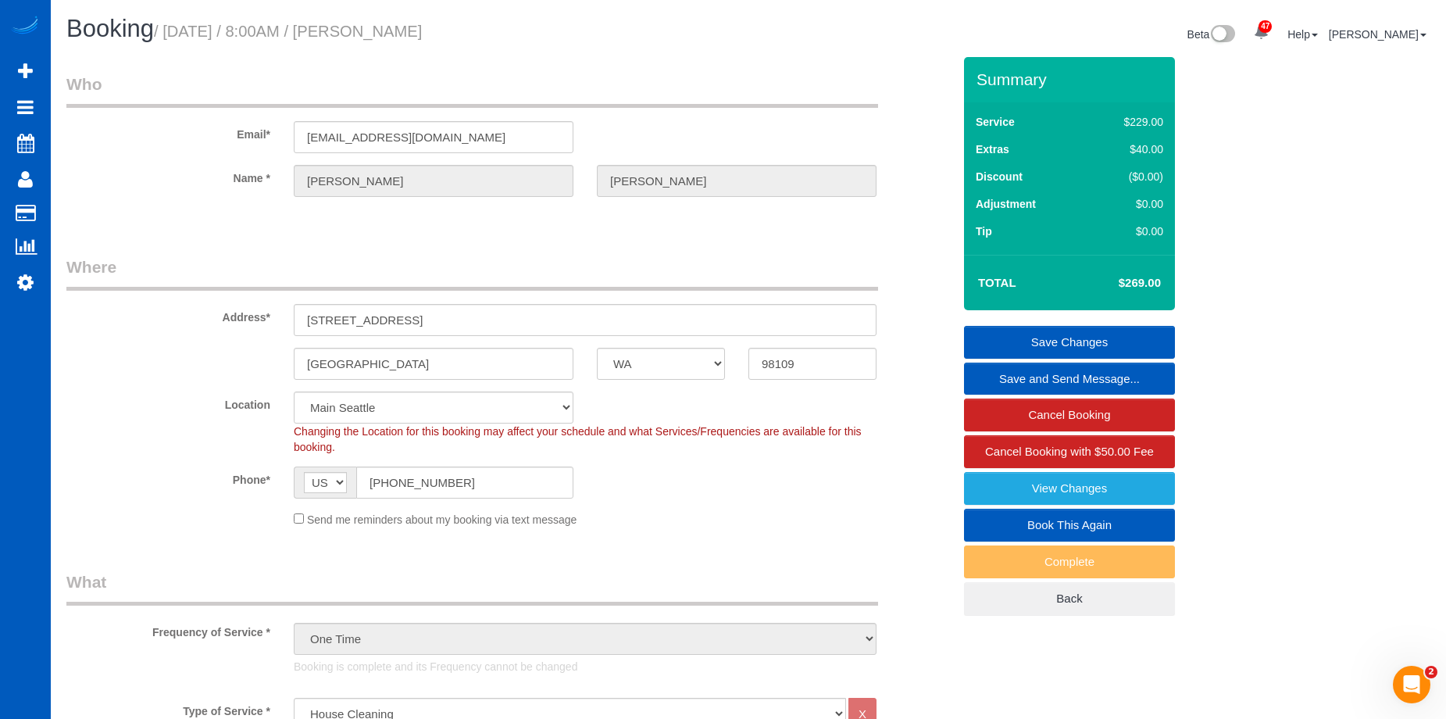
drag, startPoint x: 373, startPoint y: 34, endPoint x: 530, endPoint y: 51, distance: 157.9
click at [540, 42] on h1 "Booking / October 10, 2025 / 8:00AM / Patrick Mulligan" at bounding box center [401, 29] width 670 height 27
copy small "Patrick Mulligan"
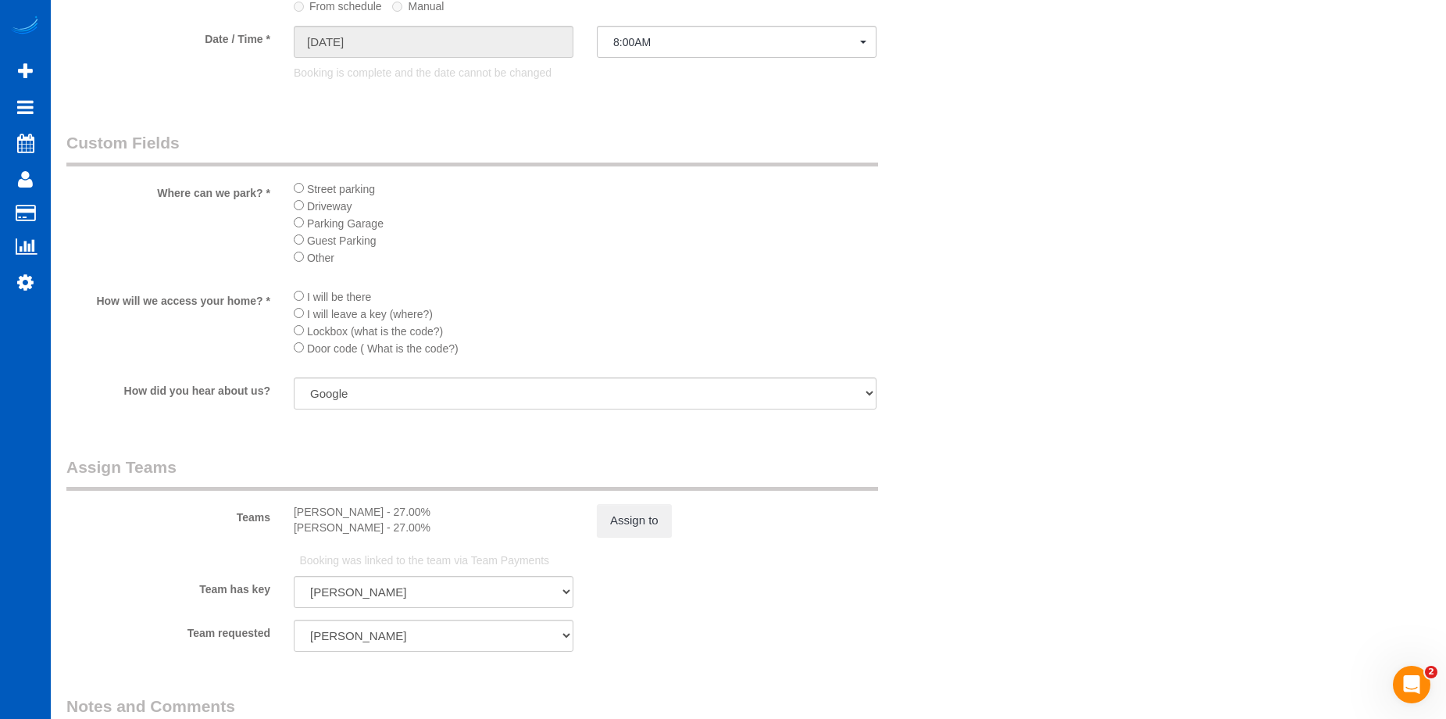
scroll to position [1796, 0]
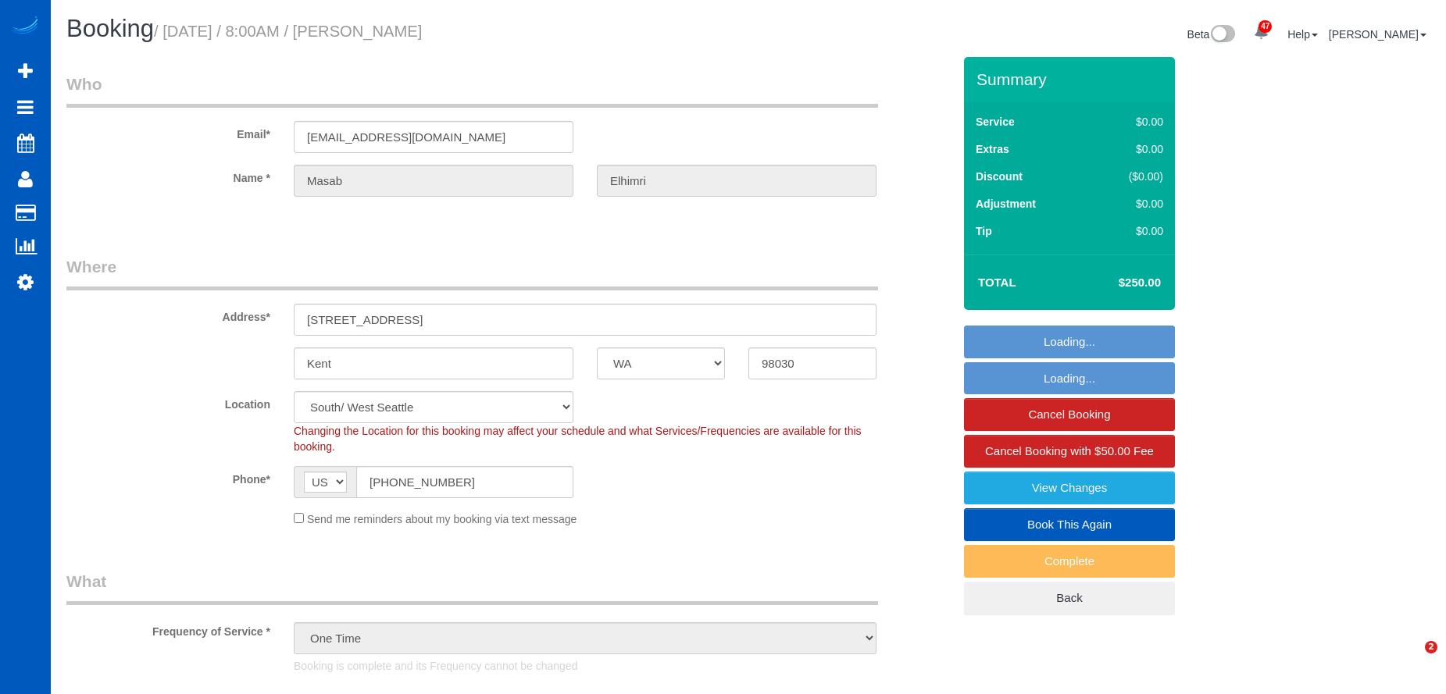
select select "WA"
select select "199"
select select "2001"
select select "4"
select select "3"
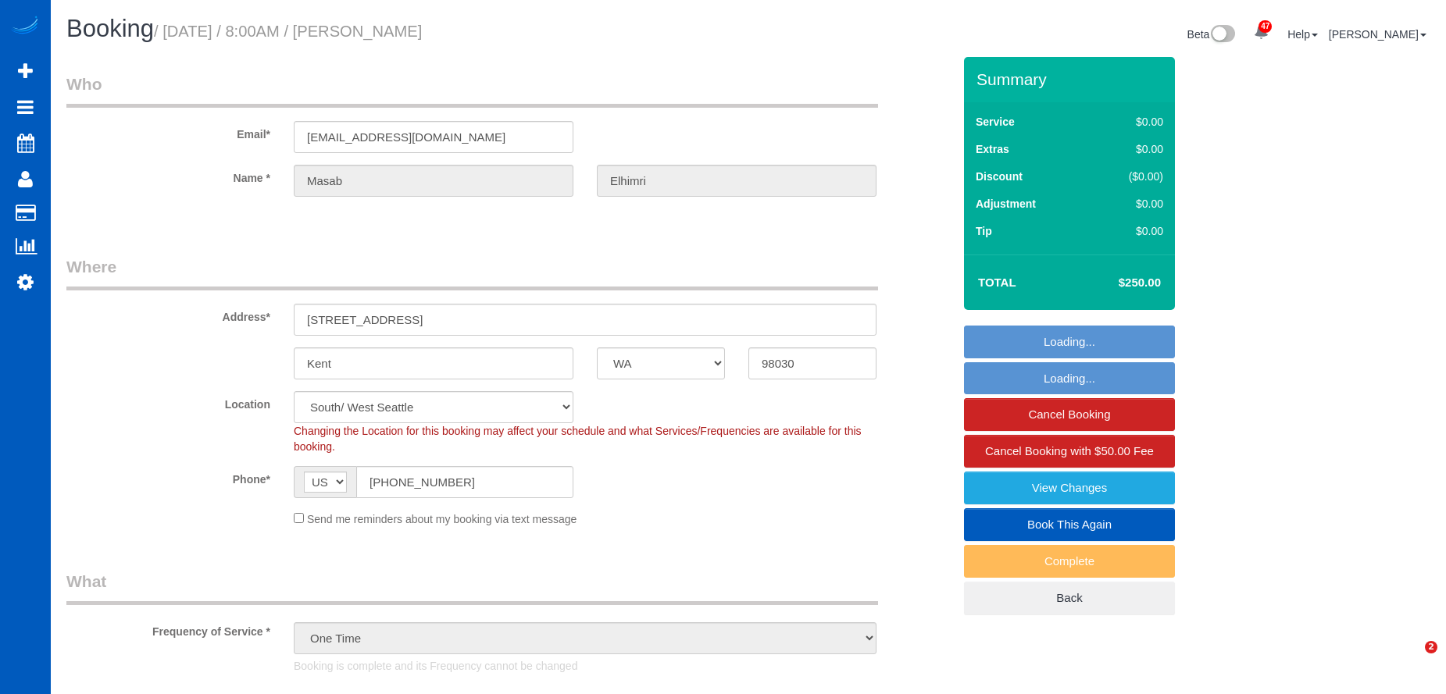
select select "spot1"
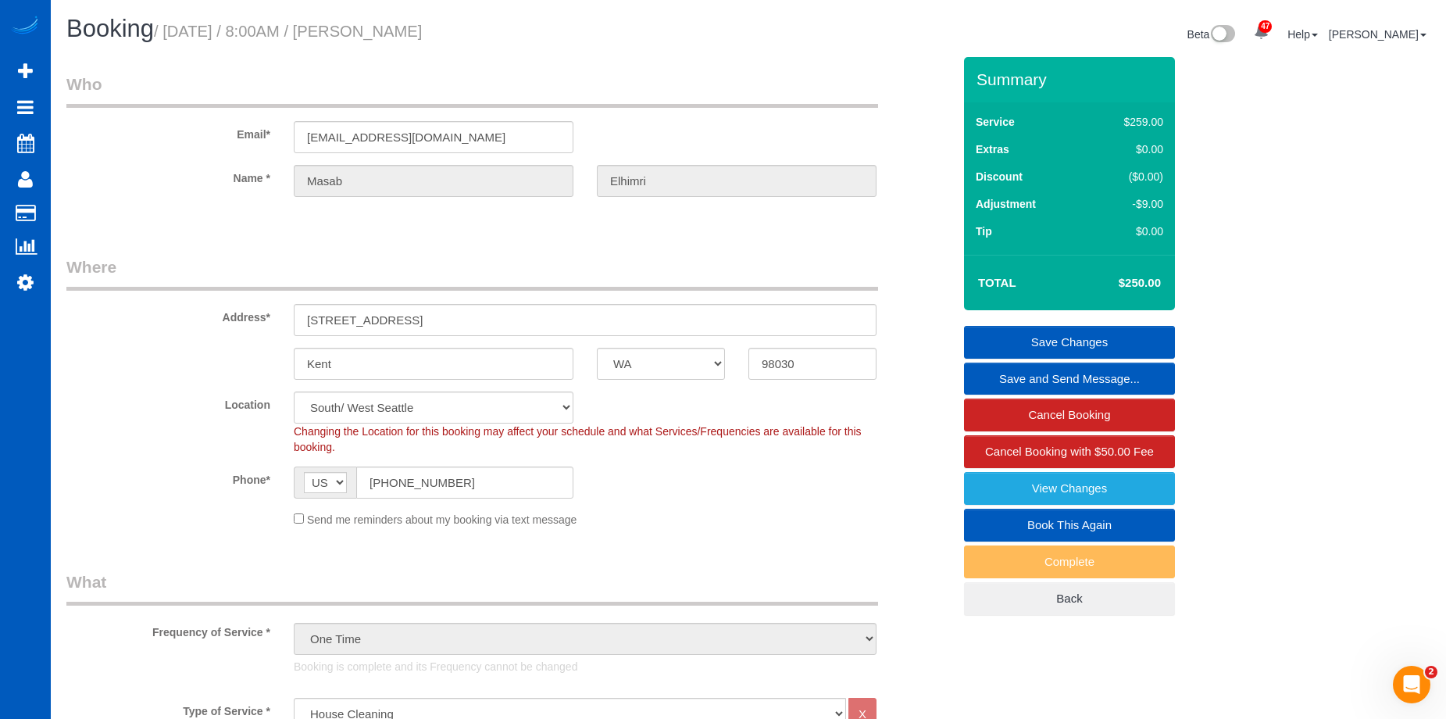
drag, startPoint x: 376, startPoint y: 34, endPoint x: 547, endPoint y: 33, distance: 171.8
click at [547, 33] on h1 "Booking / [DATE] / 8:00AM / [PERSON_NAME]" at bounding box center [401, 29] width 670 height 27
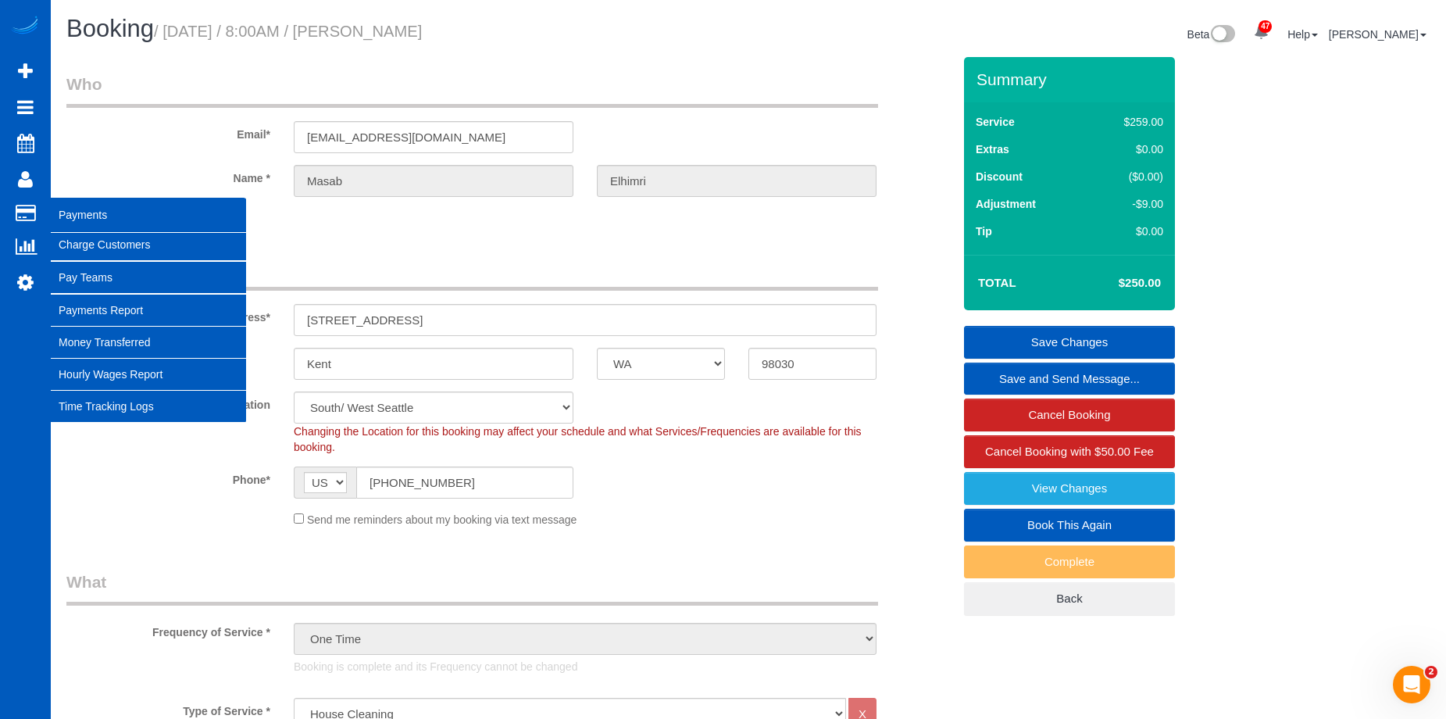
copy small "[PERSON_NAME]"
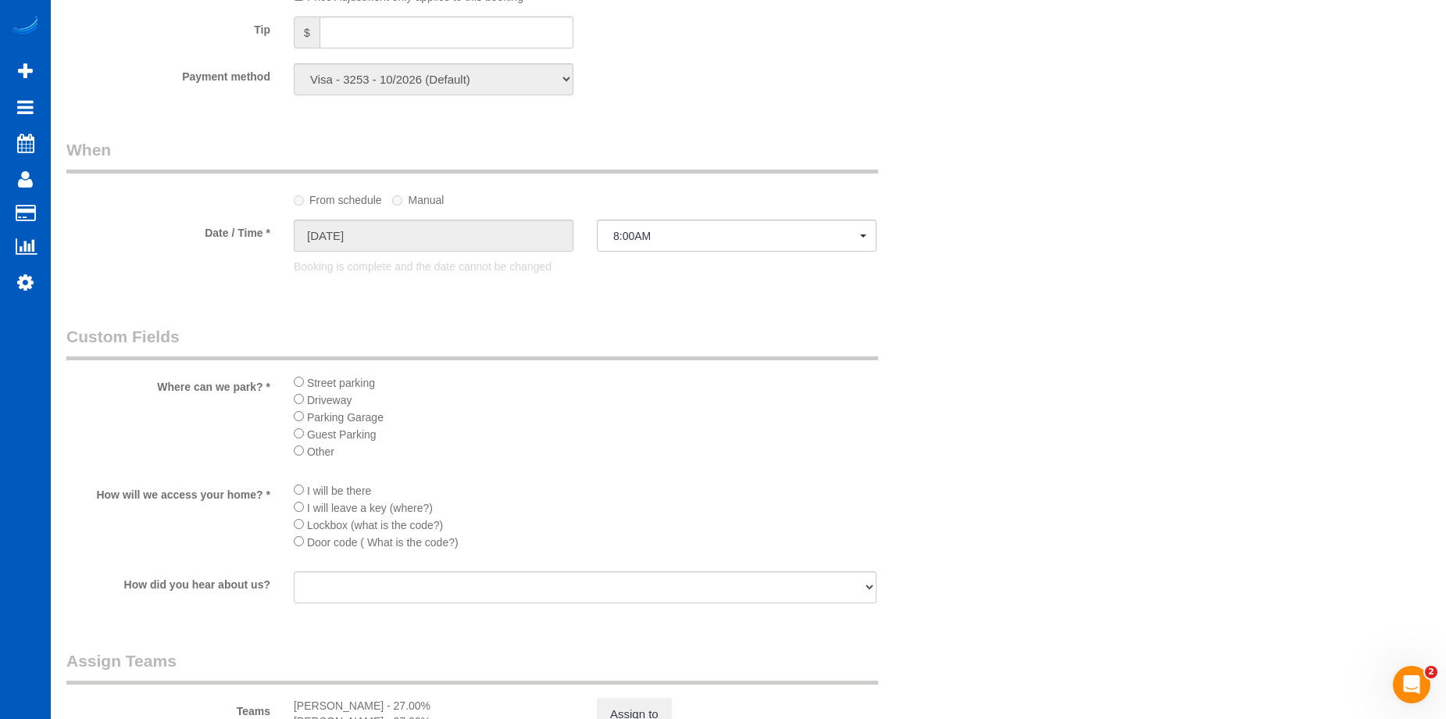
scroll to position [1796, 0]
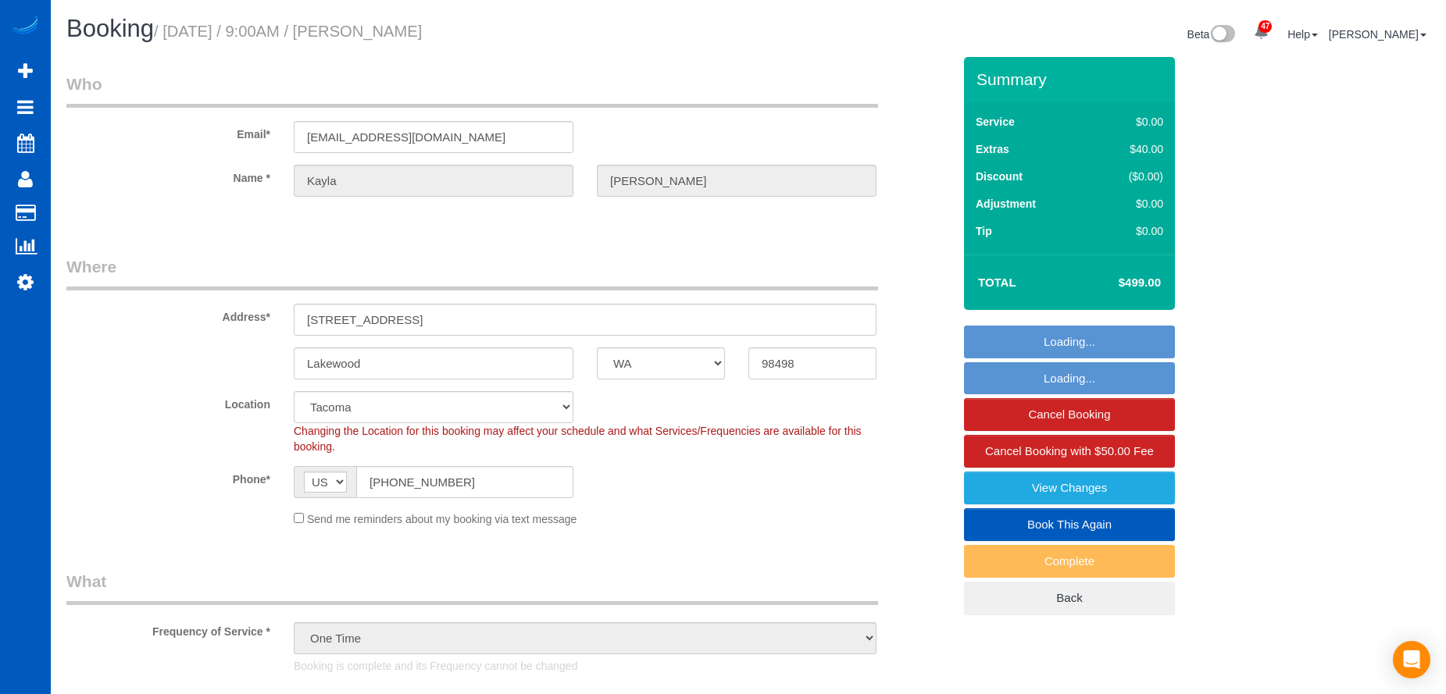
select select "WA"
select select "199"
select select "1501"
select select "3"
select select "2"
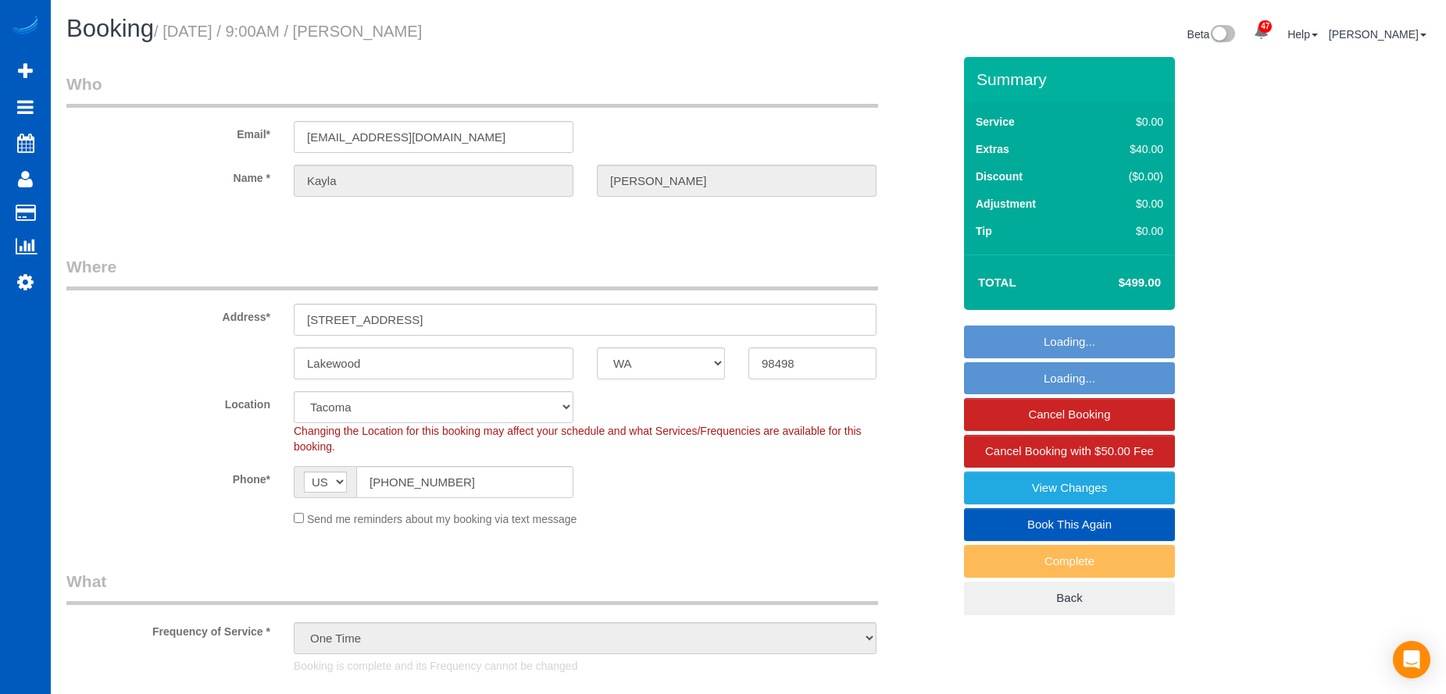
select select "number:33"
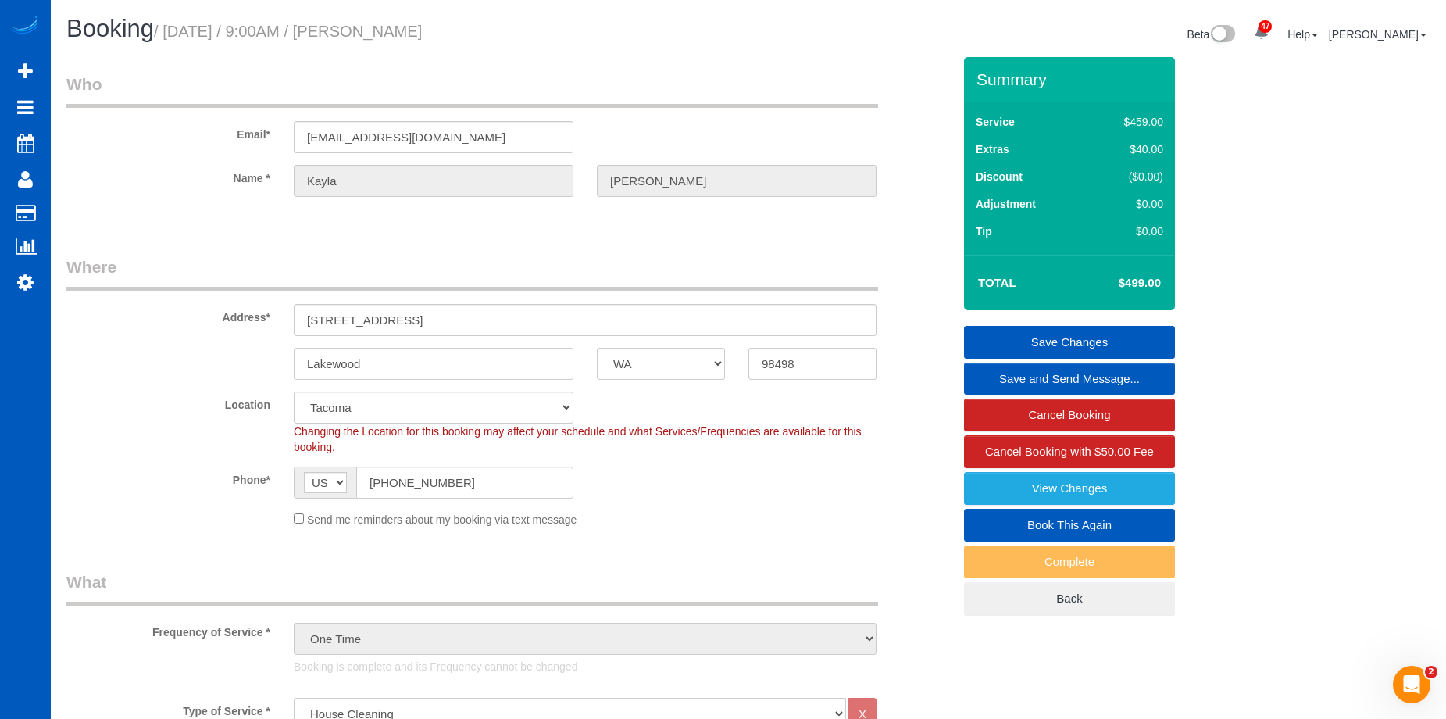
drag, startPoint x: 371, startPoint y: 26, endPoint x: 537, endPoint y: 26, distance: 166.3
click at [537, 26] on h1 "Booking / [DATE] / 9:00AM / [PERSON_NAME]" at bounding box center [401, 29] width 670 height 27
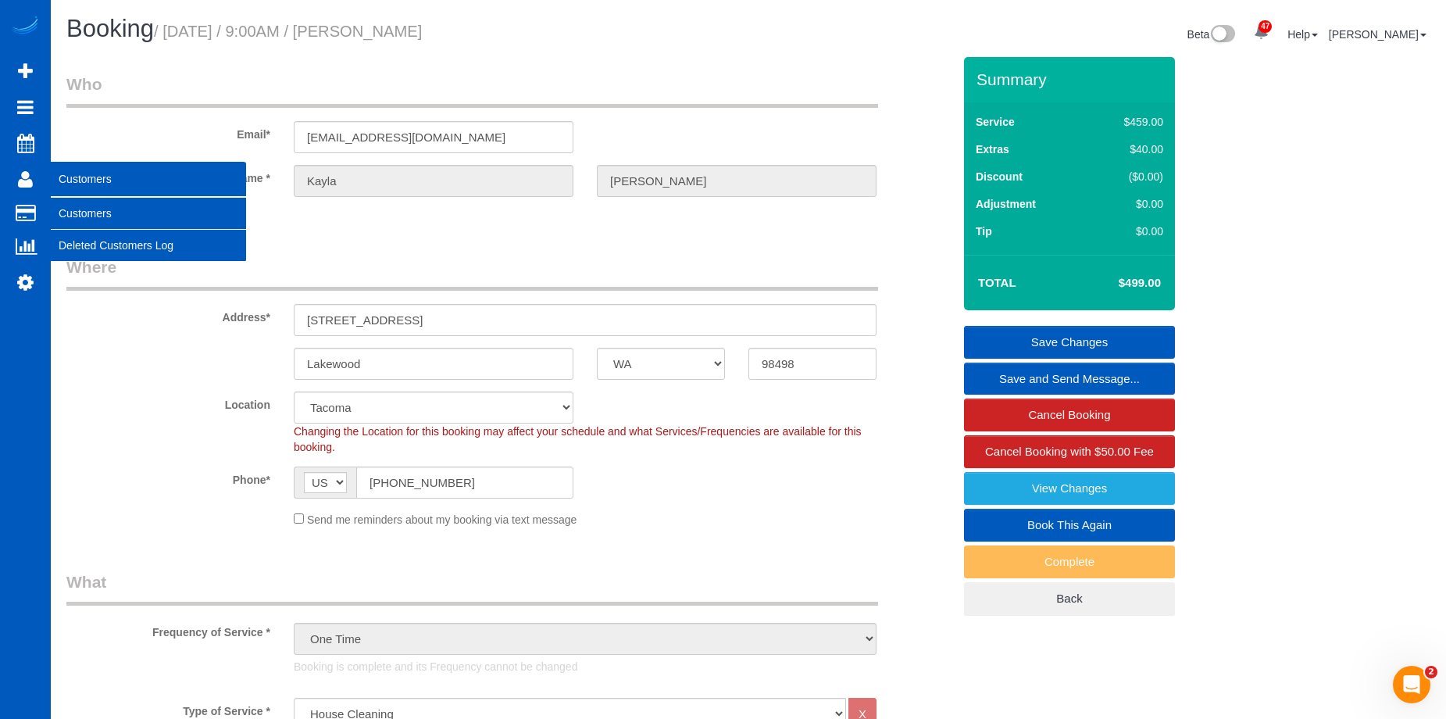
copy small "Kayla Enos"
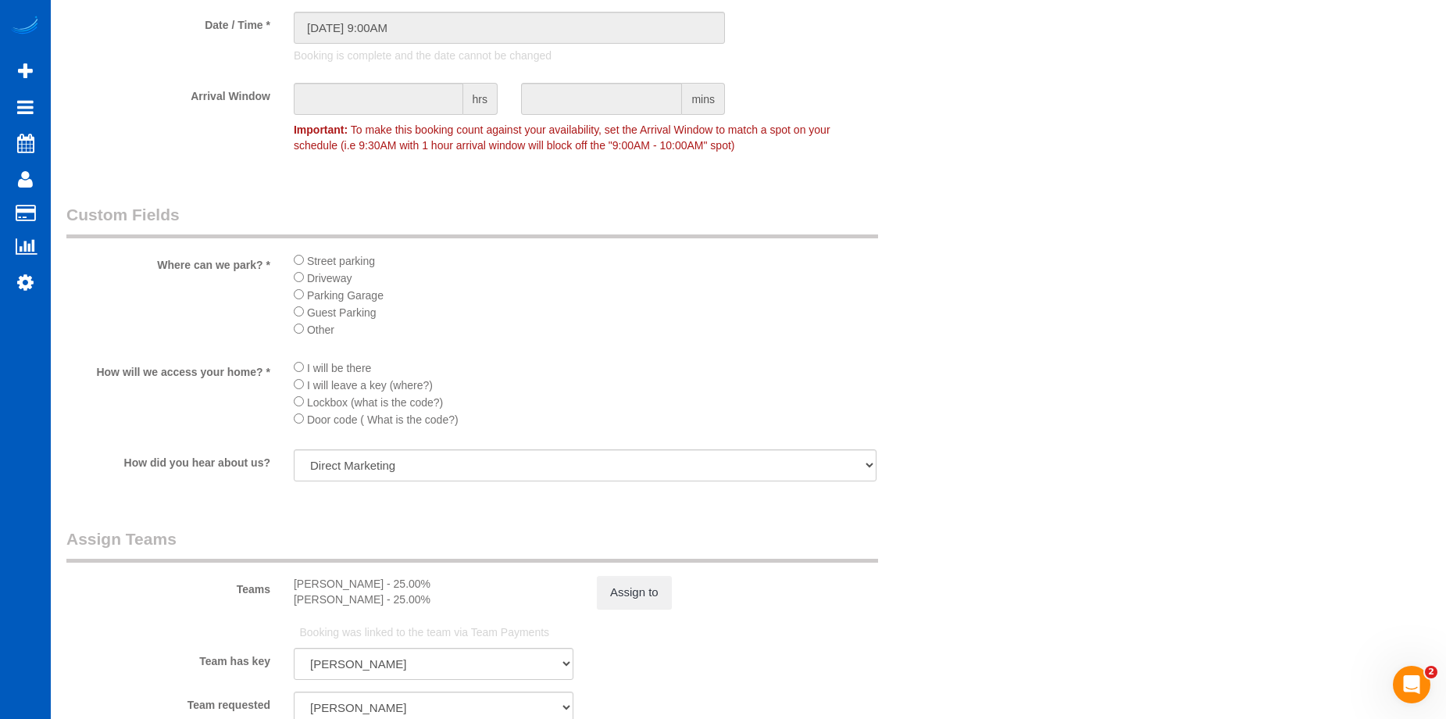
scroll to position [1796, 0]
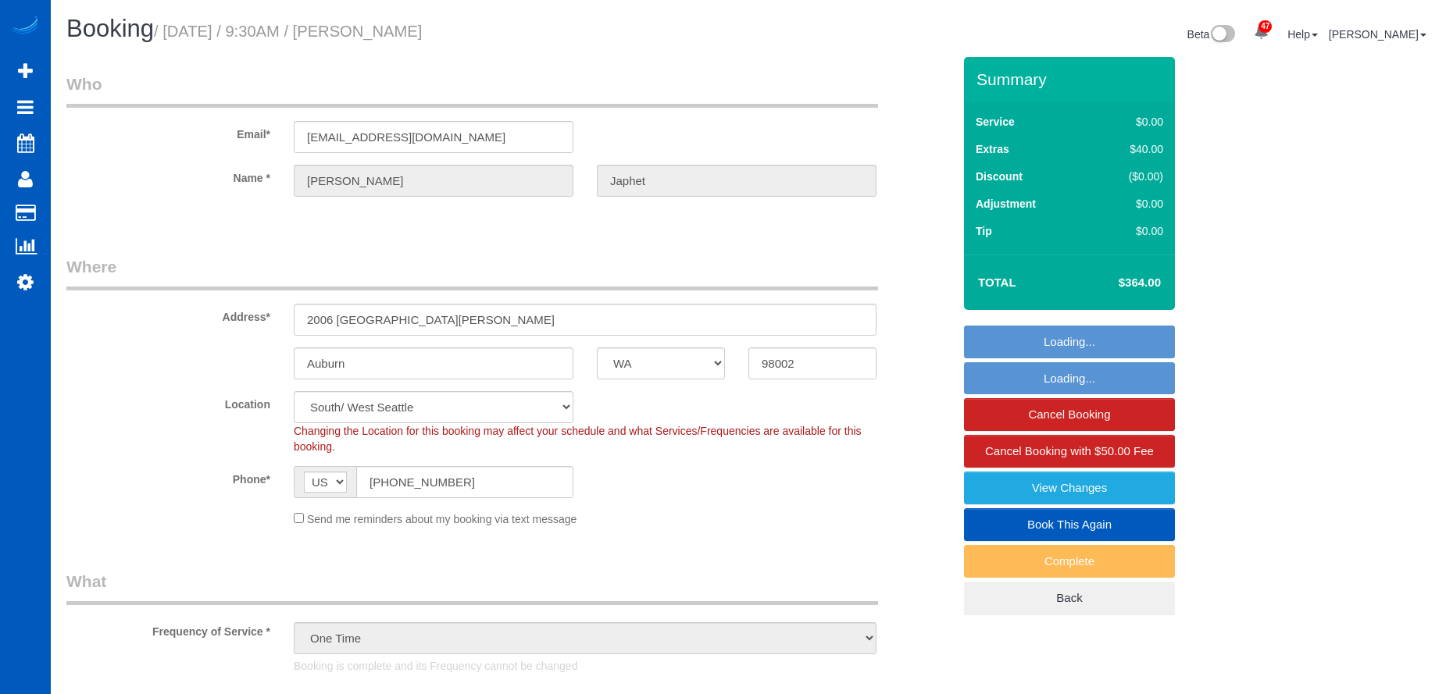
select select "WA"
select select "199"
select select "1501"
select select "4"
select select "2"
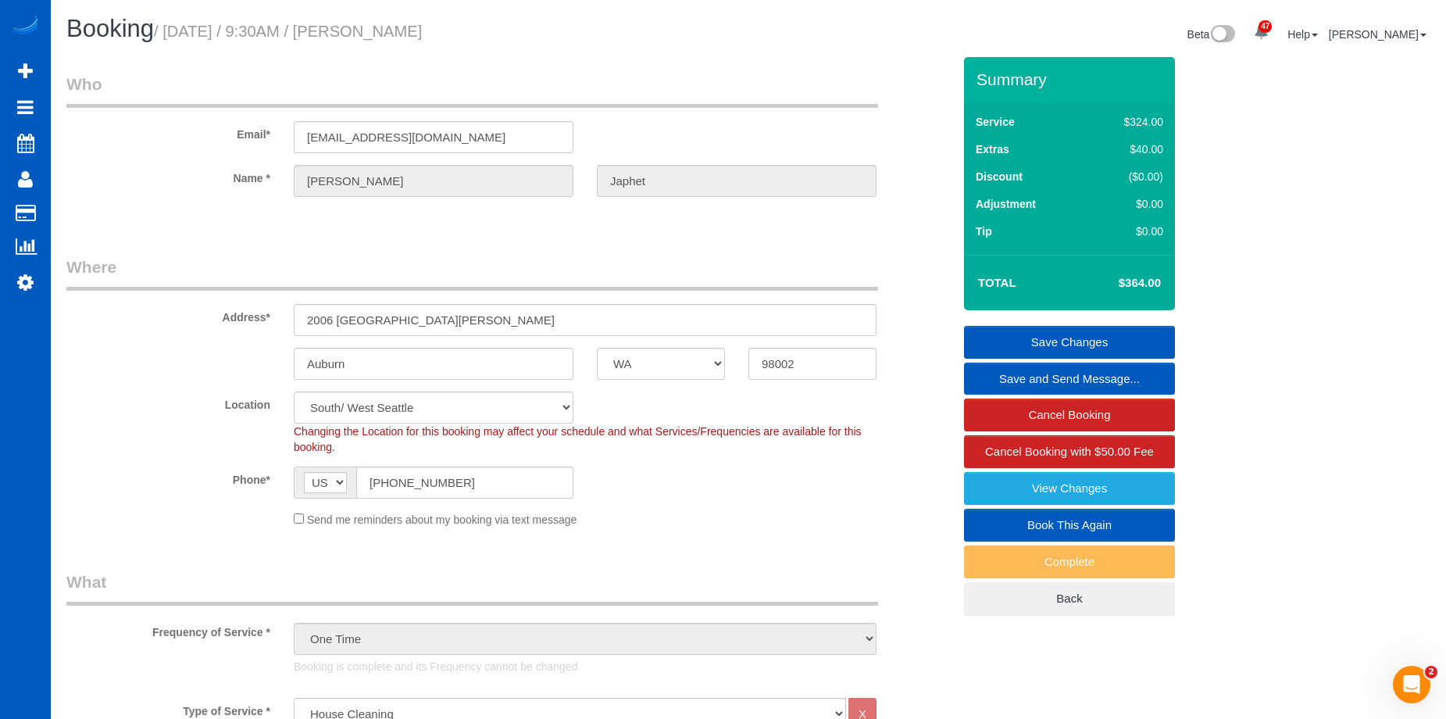
drag, startPoint x: 371, startPoint y: 31, endPoint x: 494, endPoint y: 43, distance: 123.2
click at [512, 32] on h1 "Booking / October 10, 2025 / 9:30AM / Maria Japhet" at bounding box center [401, 29] width 670 height 27
copy small "Maria Japhet"
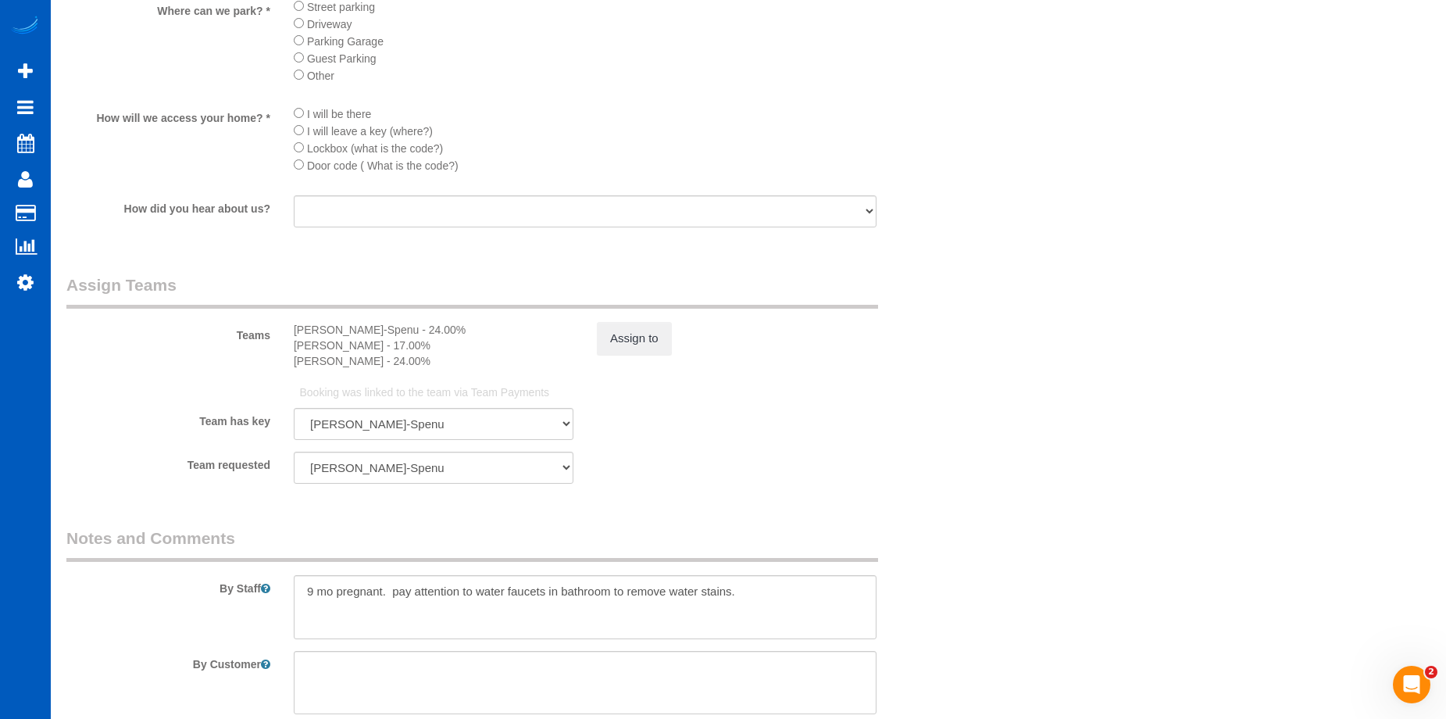
scroll to position [2031, 0]
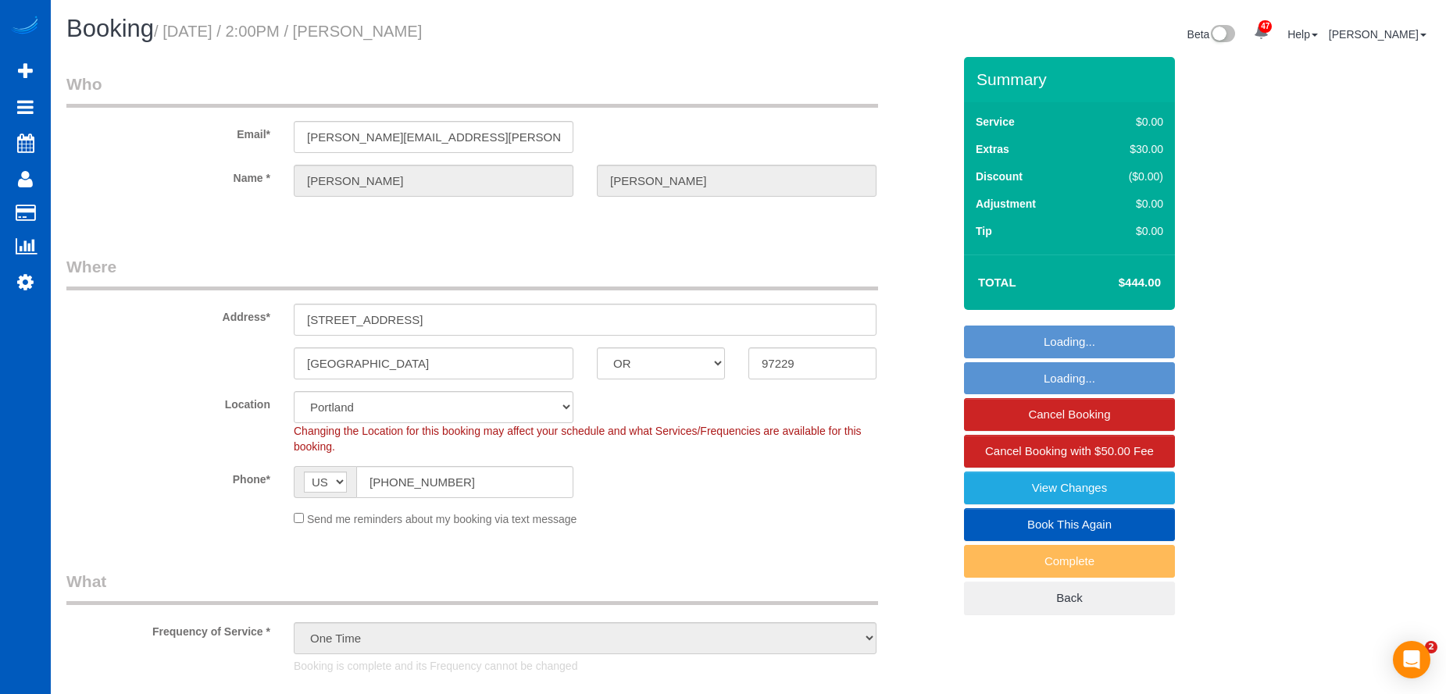
select select "OR"
select select "199"
select select "spot1"
select select "1001"
select select "2"
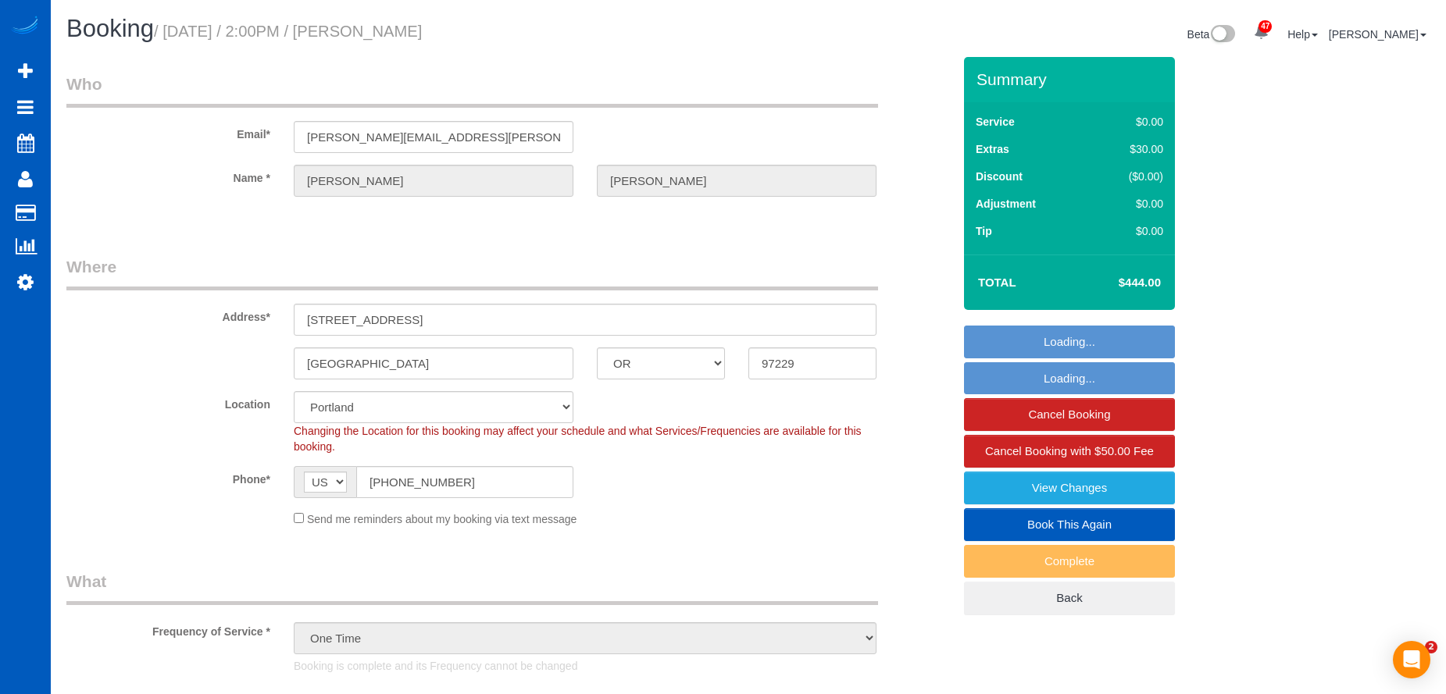
select select "2"
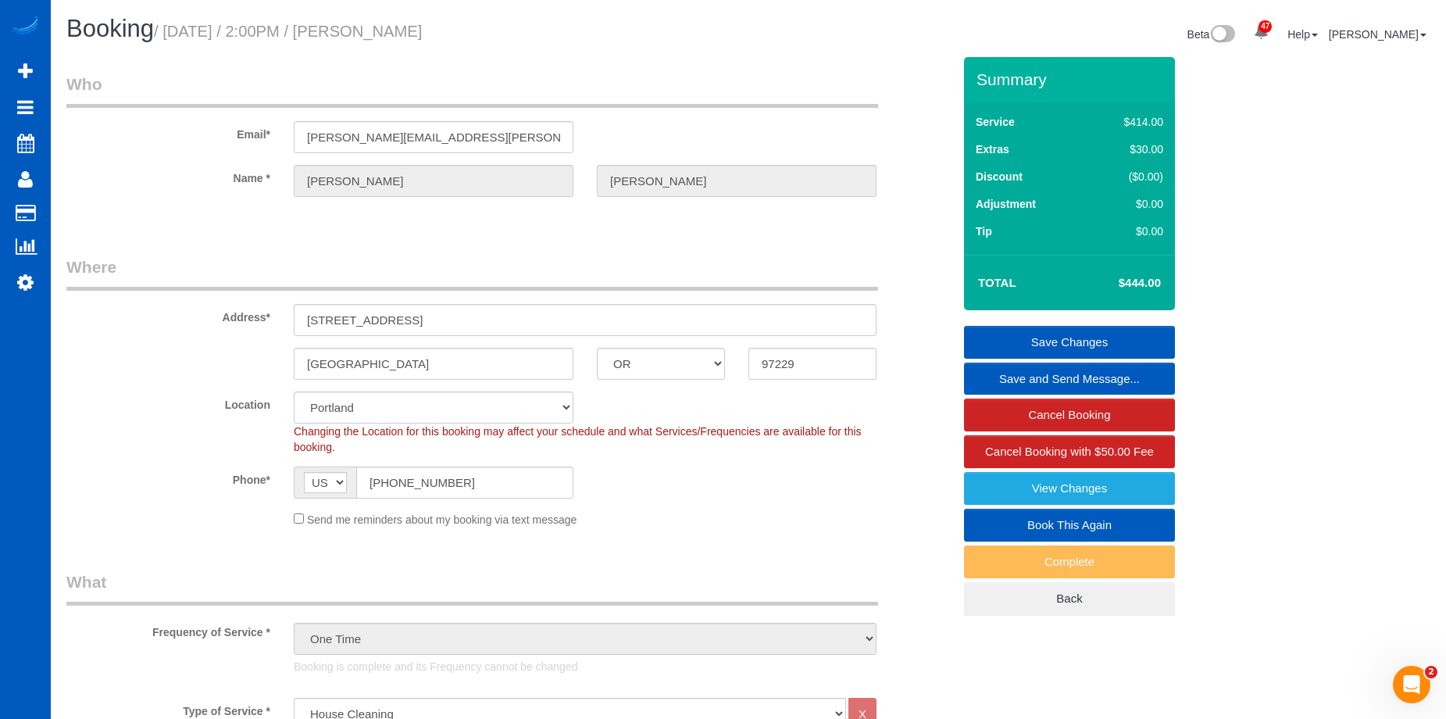
drag, startPoint x: 372, startPoint y: 27, endPoint x: 571, endPoint y: 29, distance: 199.2
click at [571, 29] on h1 "Booking / [DATE] / 2:00PM / [PERSON_NAME]" at bounding box center [401, 29] width 670 height 27
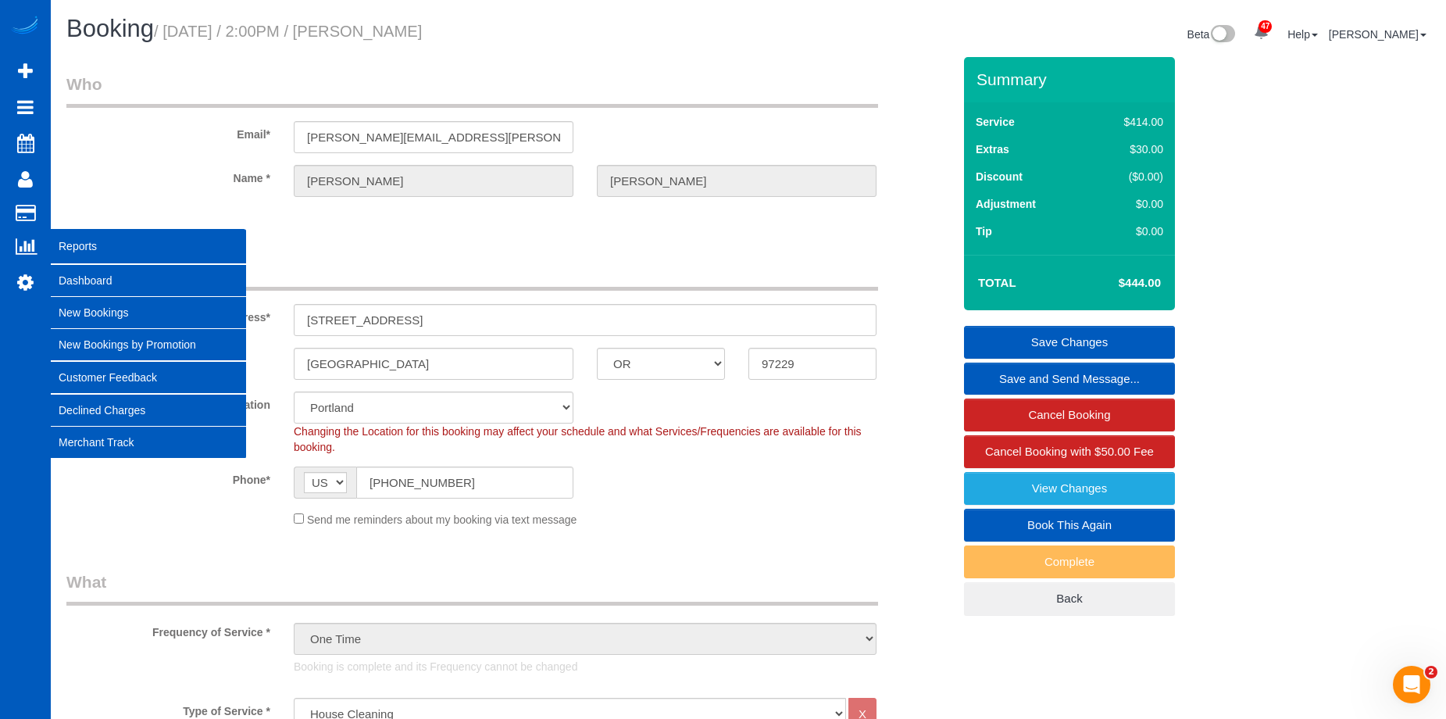
copy small "[PERSON_NAME]"
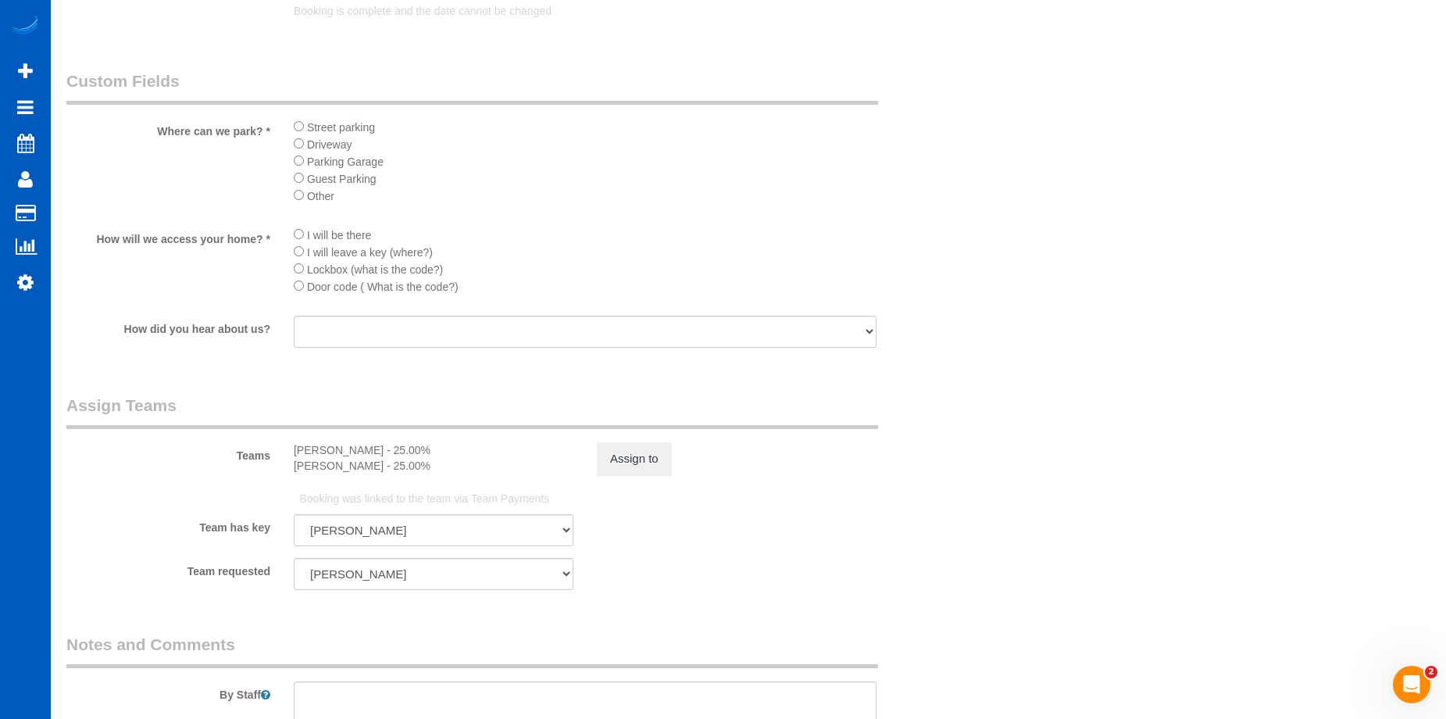
scroll to position [1874, 0]
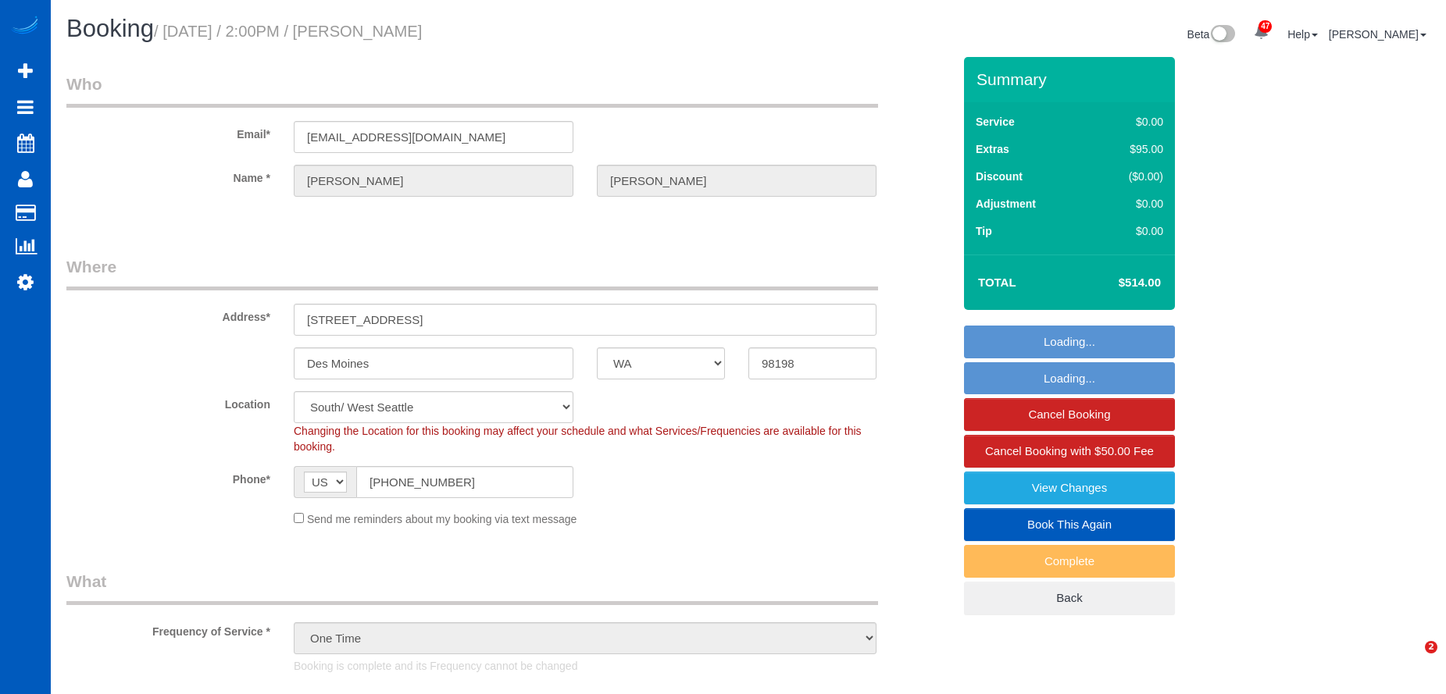
select select "WA"
select select "199"
select select "2501"
select select "spot1"
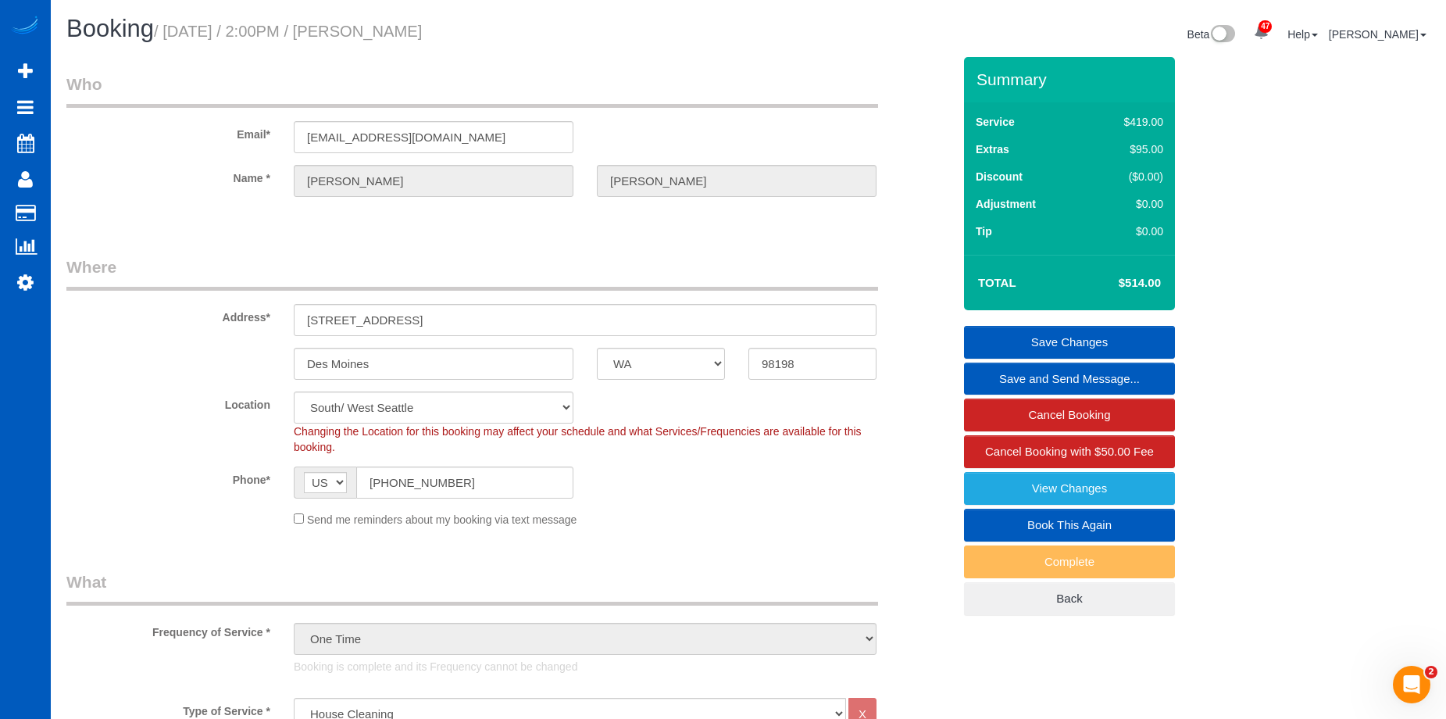
drag, startPoint x: 373, startPoint y: 25, endPoint x: 557, endPoint y: 21, distance: 183.6
click at [557, 21] on h1 "Booking / October 10, 2025 / 2:00PM / Kim Tran" at bounding box center [401, 29] width 670 height 27
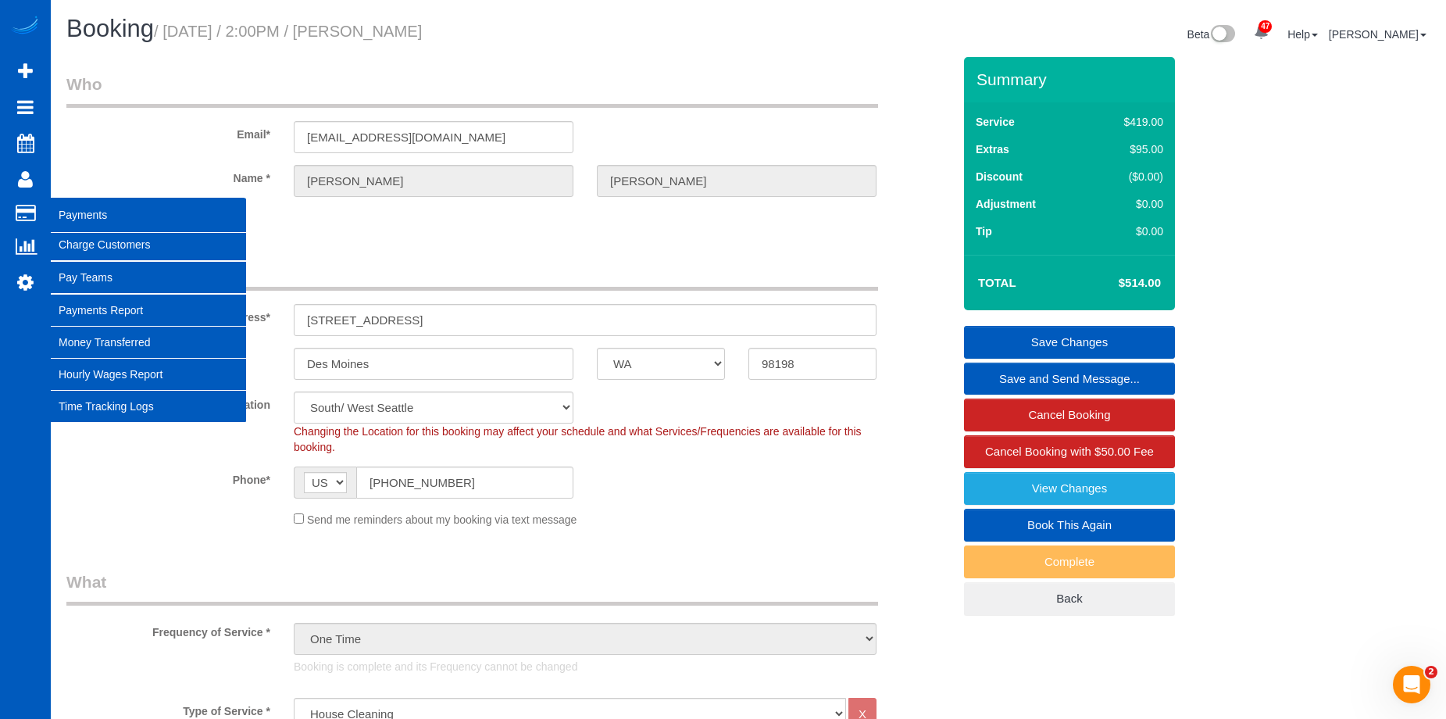
copy small "Kim Tran"
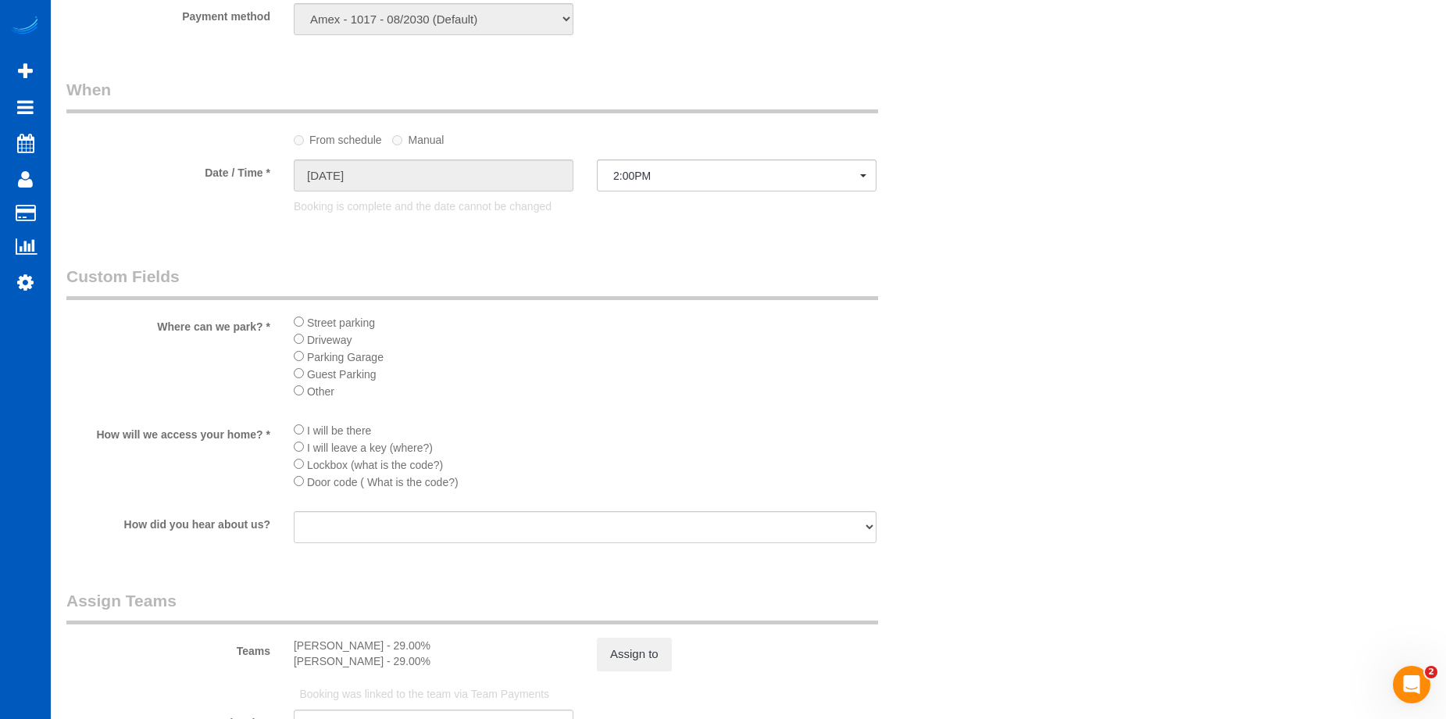
scroll to position [1718, 0]
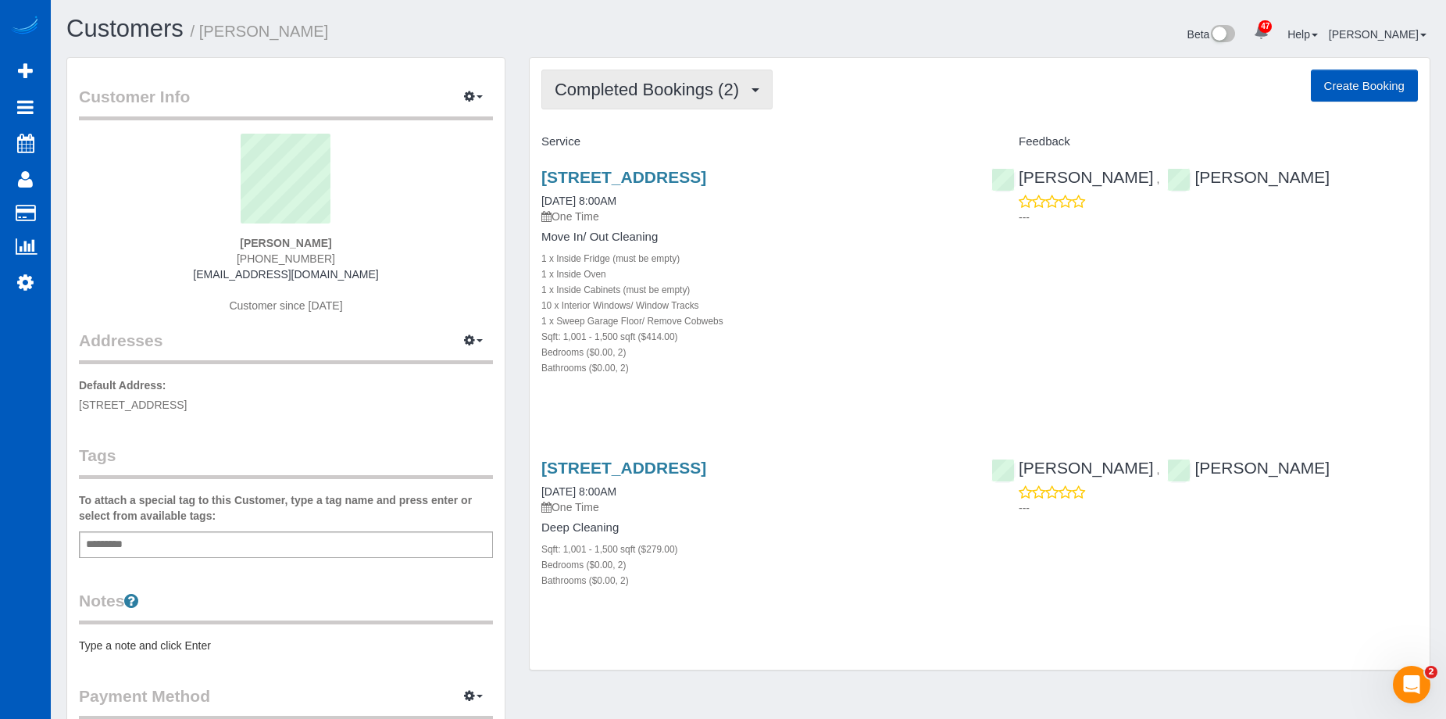
click at [586, 86] on span "Completed Bookings (2)" at bounding box center [650, 90] width 192 height 20
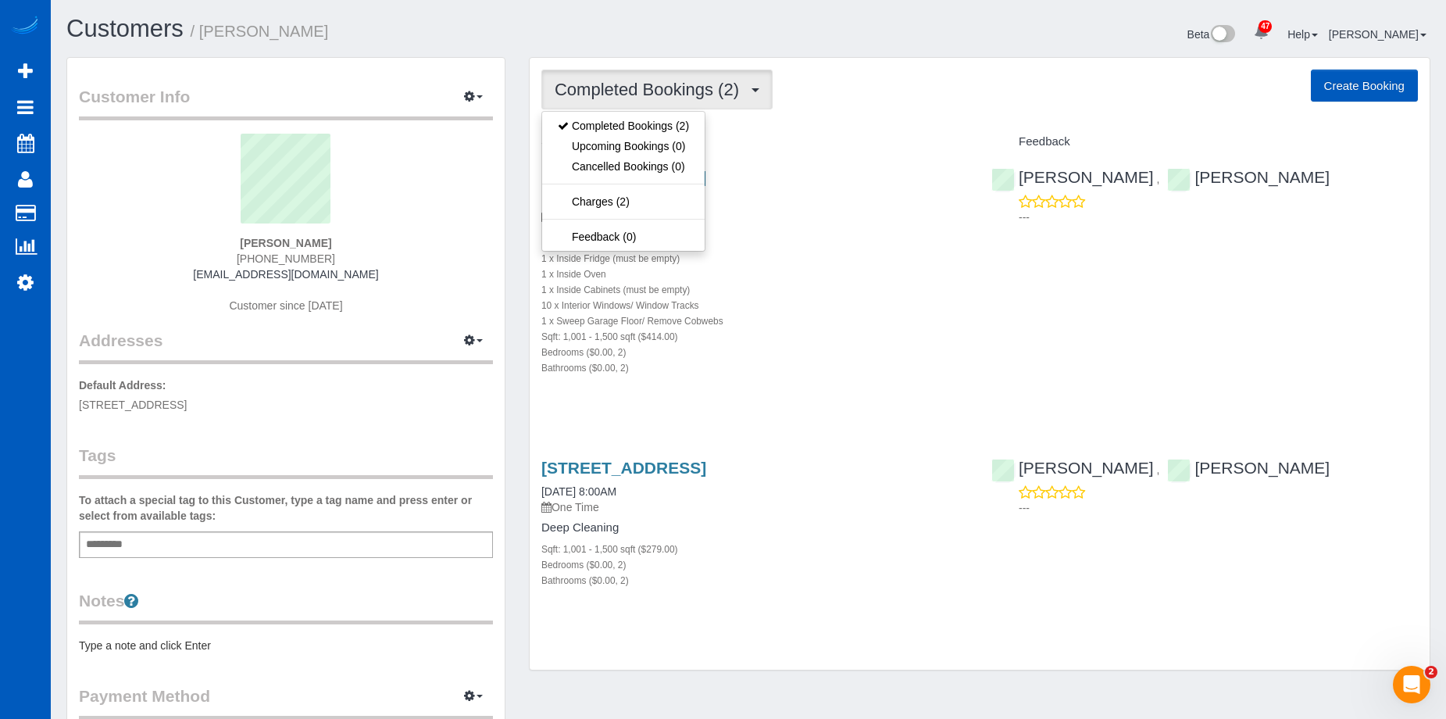
click at [865, 52] on div "Beta 47 Your Notifications You have 0 alerts × You have 2 to charge for 10/13/2…" at bounding box center [1095, 36] width 694 height 41
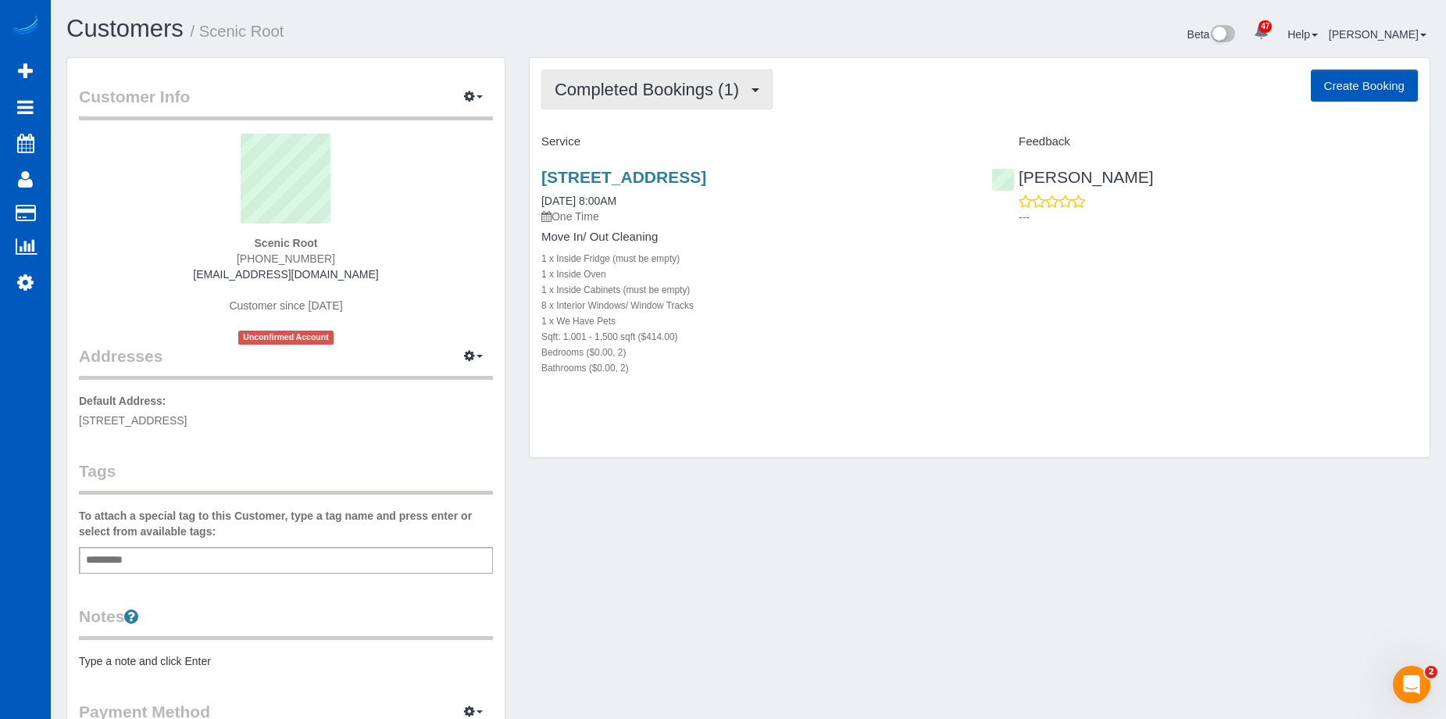
click at [667, 98] on span "Completed Bookings (1)" at bounding box center [650, 90] width 192 height 20
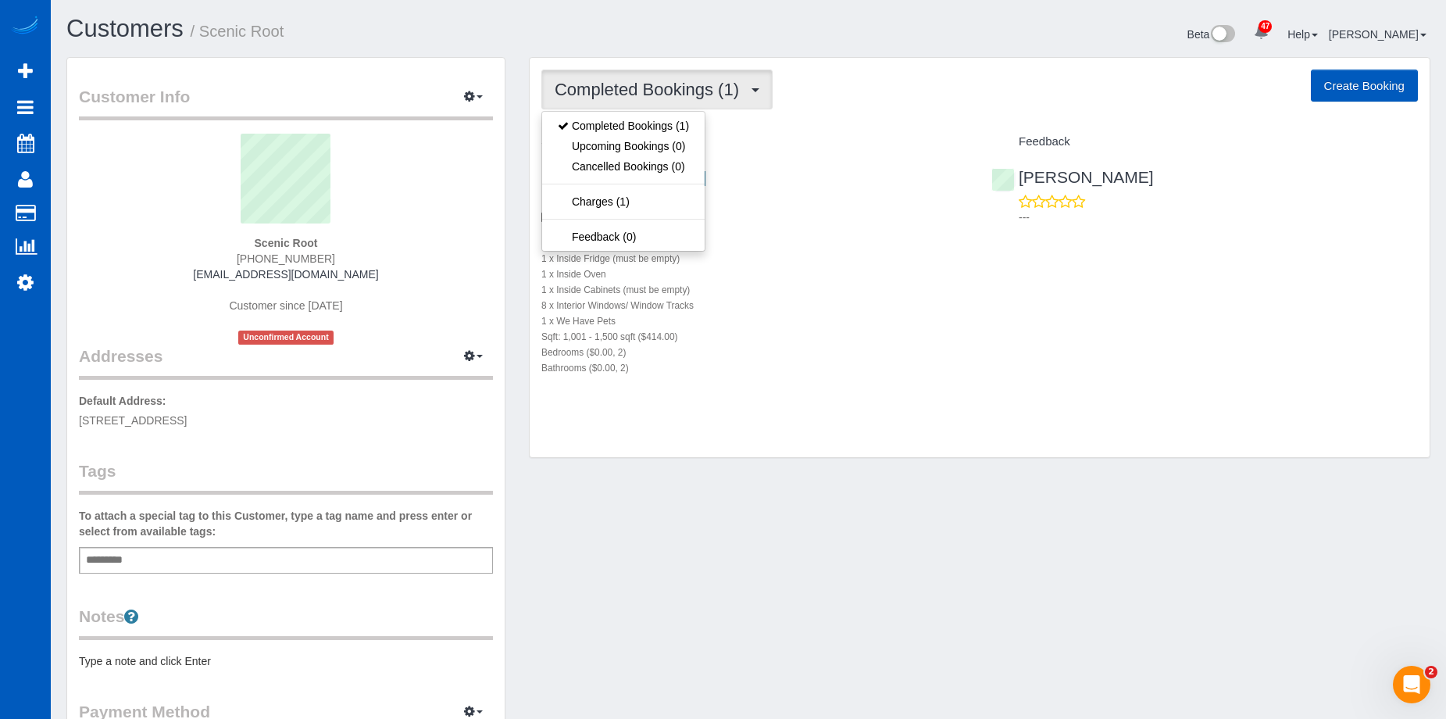
click at [667, 98] on span "Completed Bookings (1)" at bounding box center [650, 90] width 192 height 20
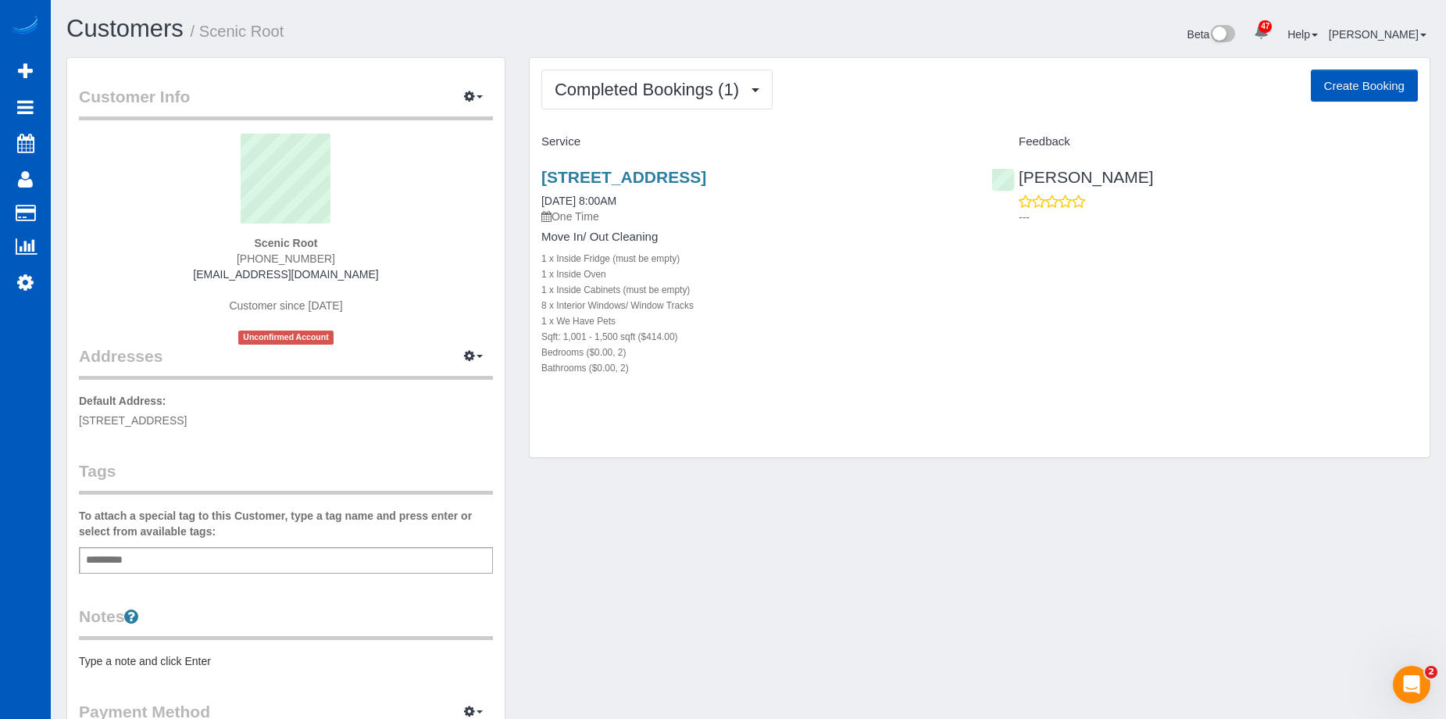
click at [696, 164] on div "[STREET_ADDRESS] [DATE] 8:00AM One Time Move In/ Out Cleaning 1 x Inside Fridge…" at bounding box center [755, 280] width 450 height 251
click at [697, 173] on link "[STREET_ADDRESS]" at bounding box center [623, 177] width 165 height 18
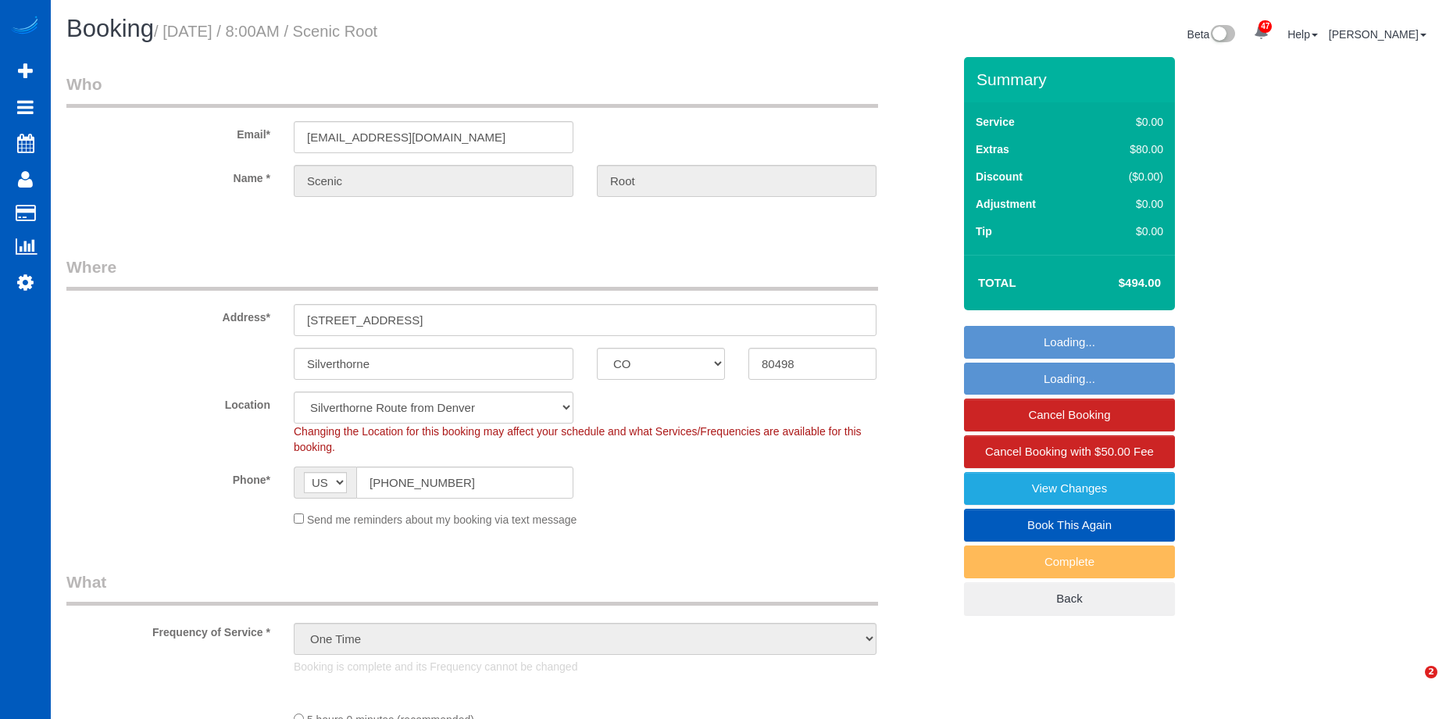
select select "CO"
select select "number:8"
select select "object:925"
select select "199"
select select "1001"
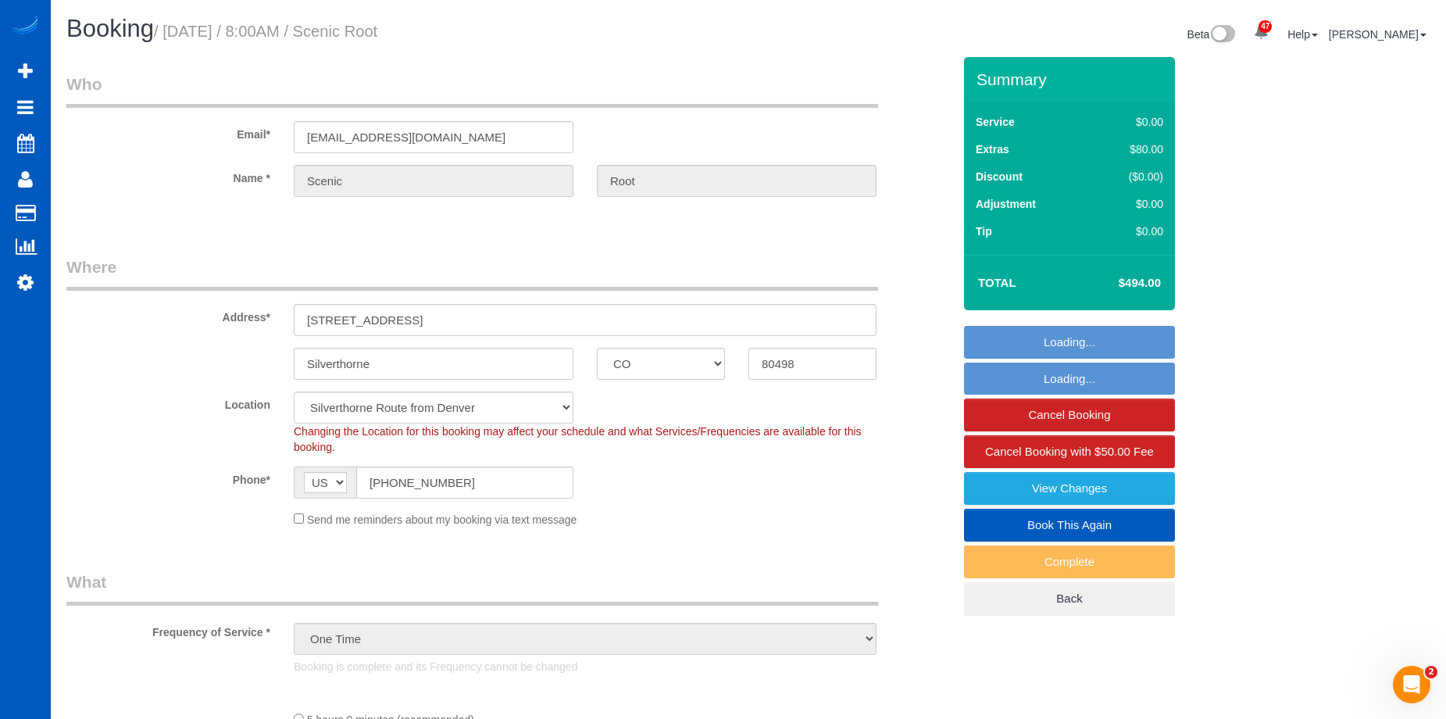
select select "2"
select select "1001"
select select "2"
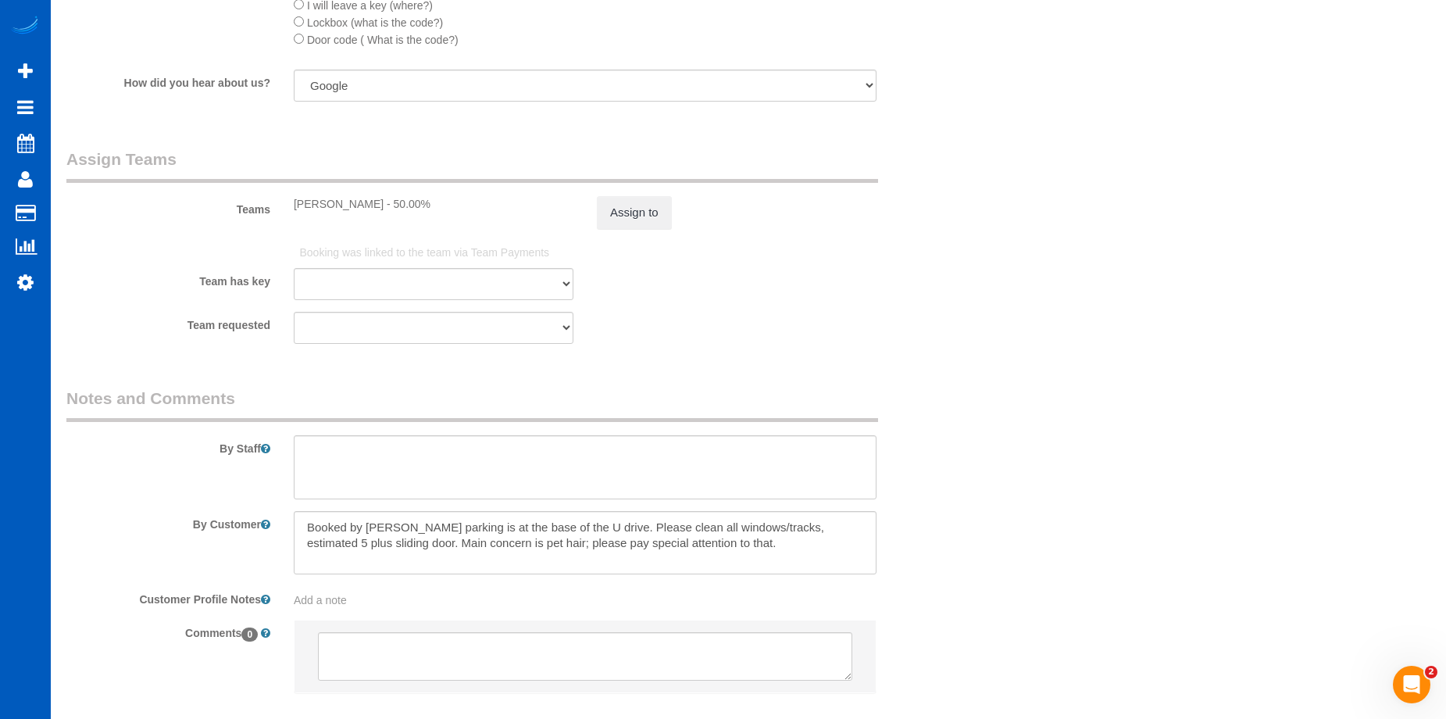
scroll to position [2113, 0]
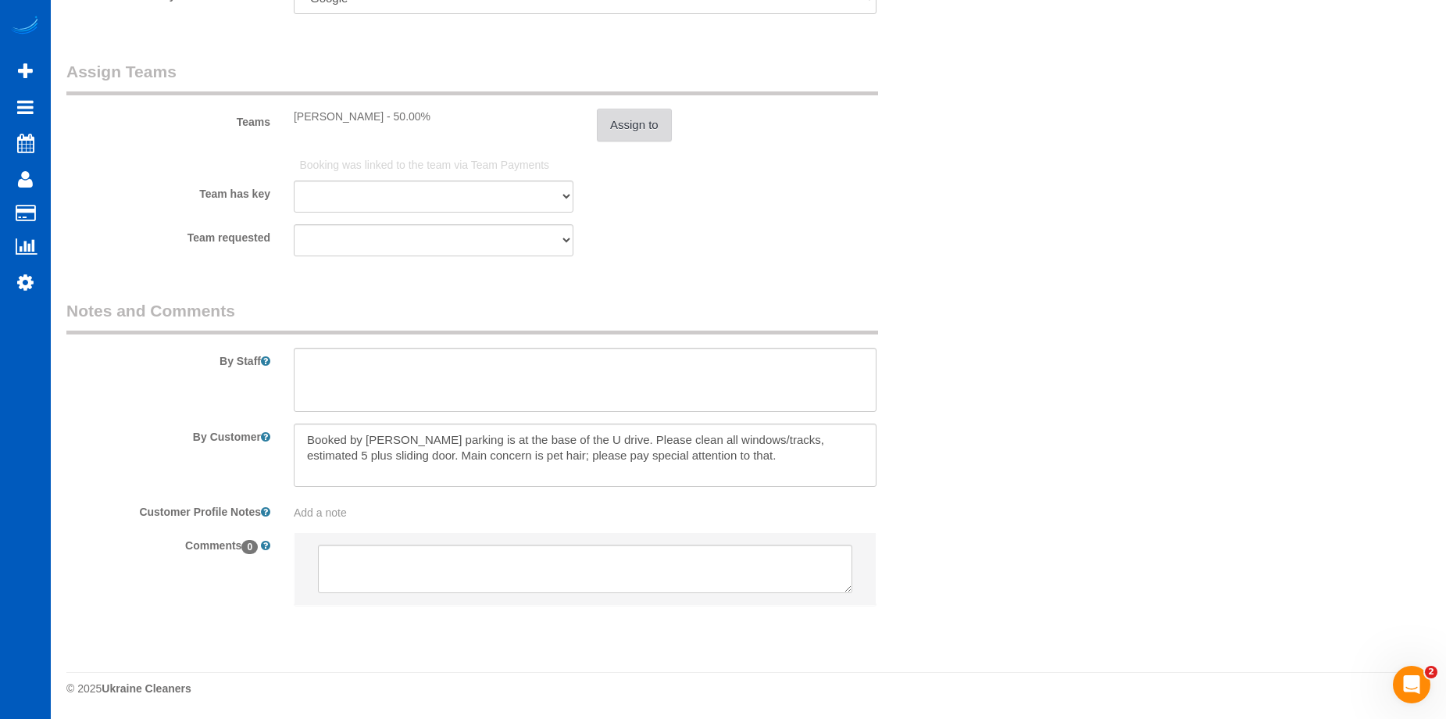
click at [639, 138] on button "Assign to" at bounding box center [634, 125] width 75 height 33
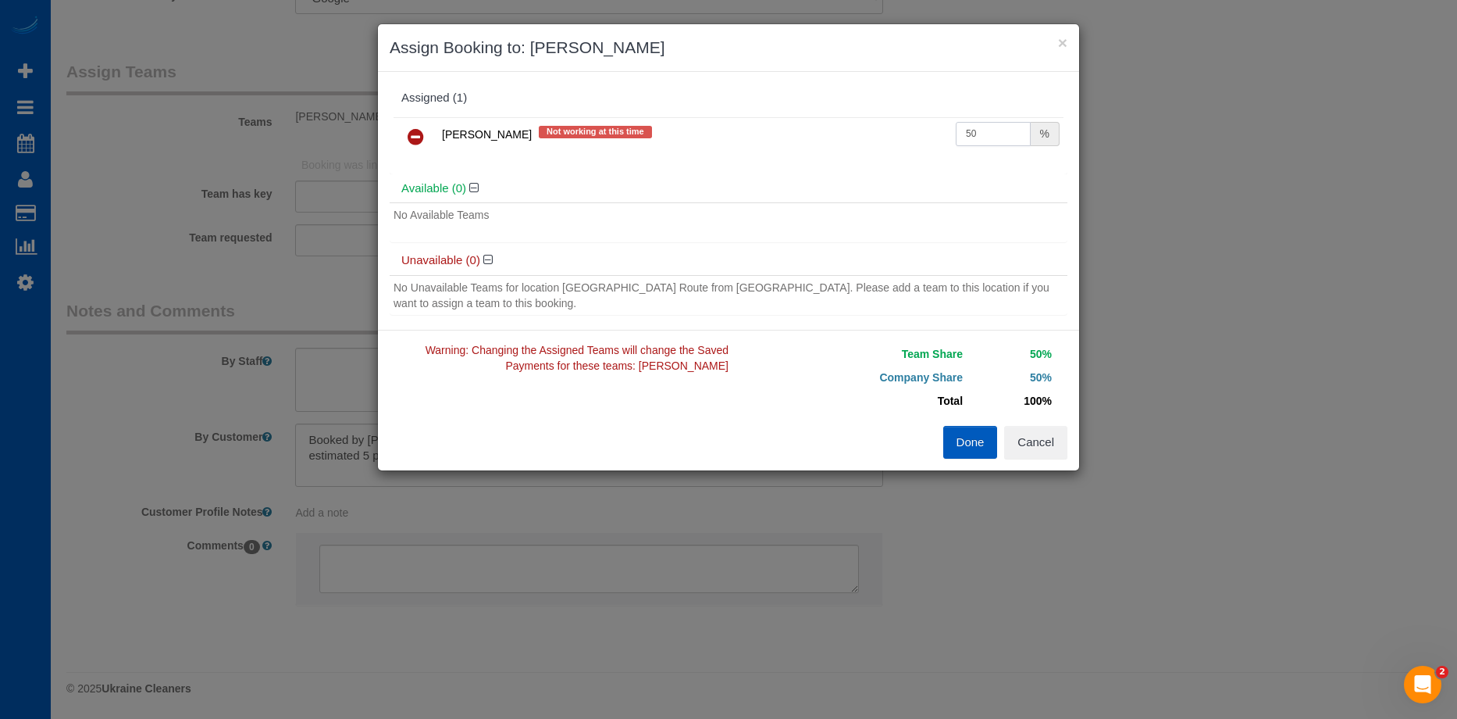
click at [970, 131] on input "50" at bounding box center [993, 134] width 75 height 24
drag, startPoint x: 978, startPoint y: 131, endPoint x: 915, endPoint y: 127, distance: 62.6
click at [915, 127] on tr "Ivanna Atamaniuk Not working at this time 50 %" at bounding box center [729, 137] width 670 height 40
type input "46.96"
click at [961, 439] on button "Done" at bounding box center [970, 442] width 55 height 33
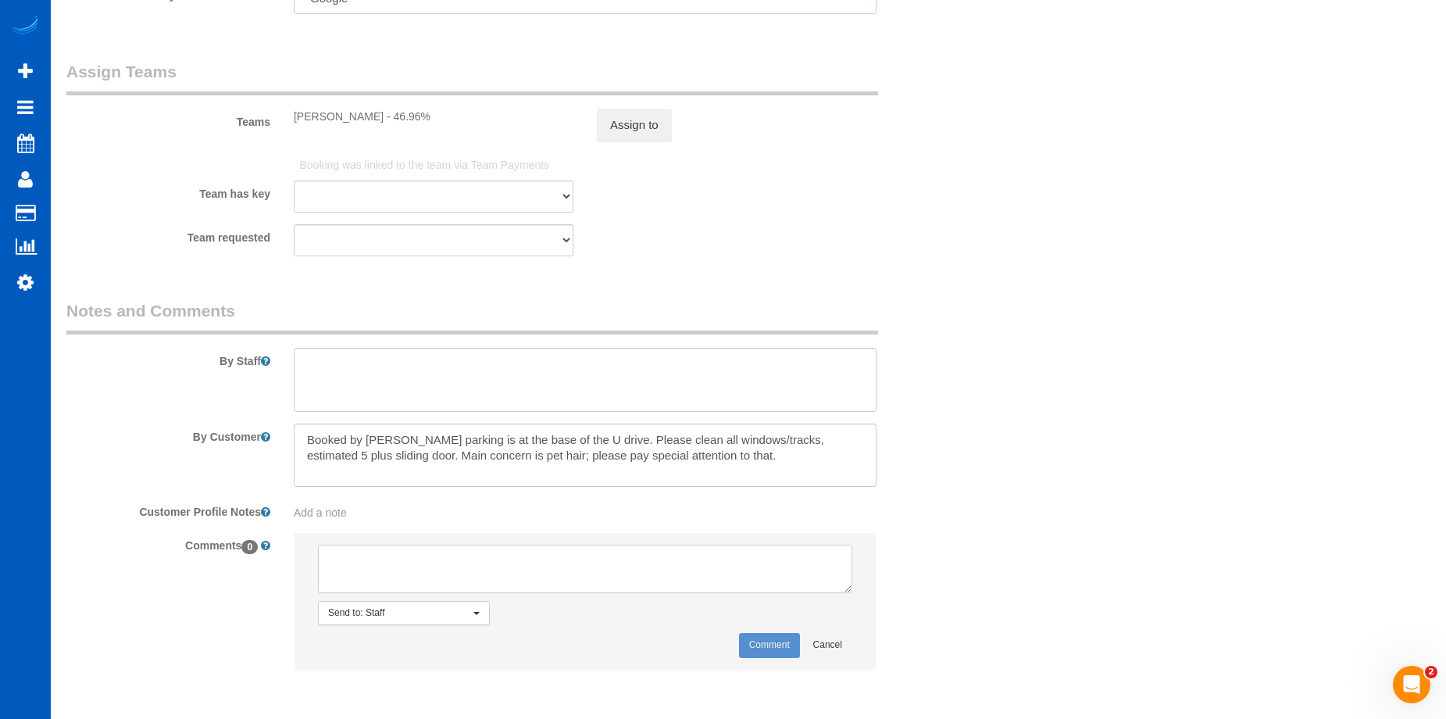
click at [525, 563] on textarea at bounding box center [585, 568] width 534 height 48
type textarea "No photos uploaded as of 10/15"
click at [765, 643] on button "Comment" at bounding box center [769, 645] width 61 height 24
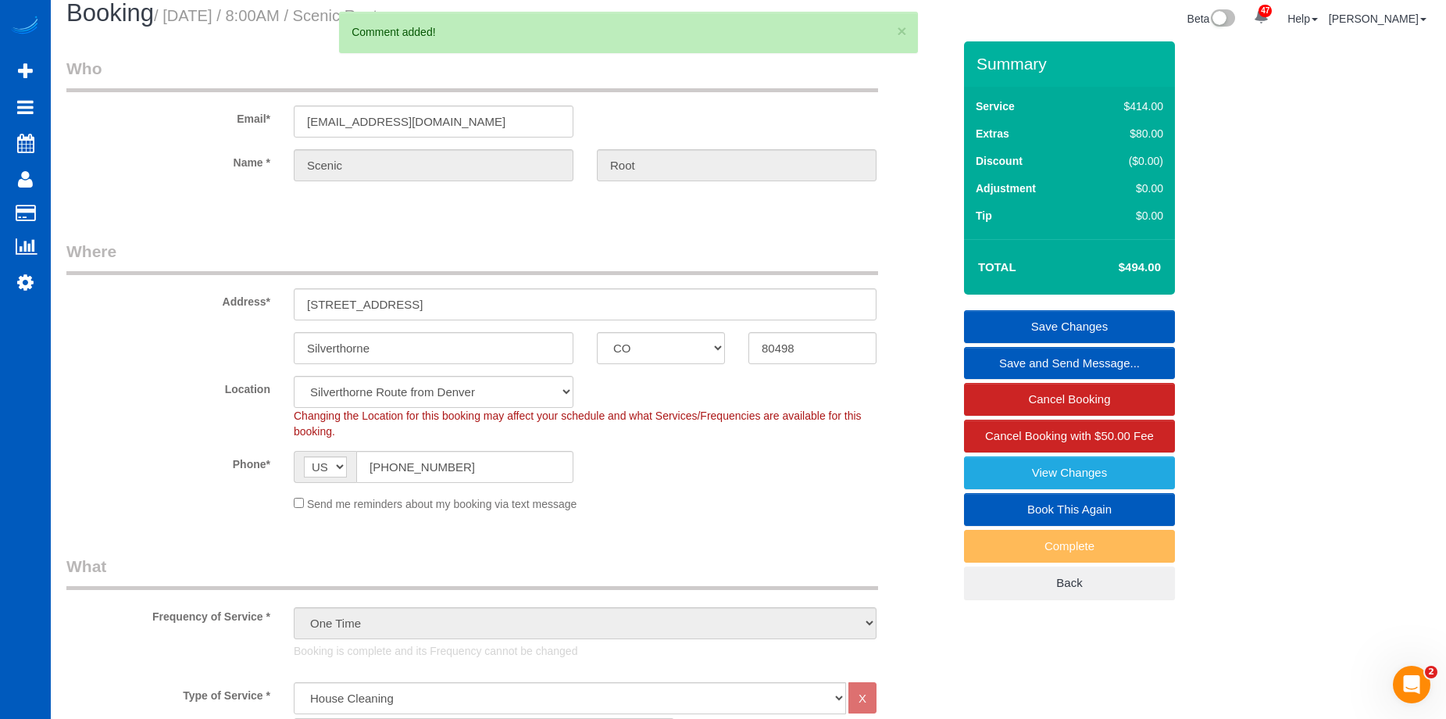
scroll to position [0, 0]
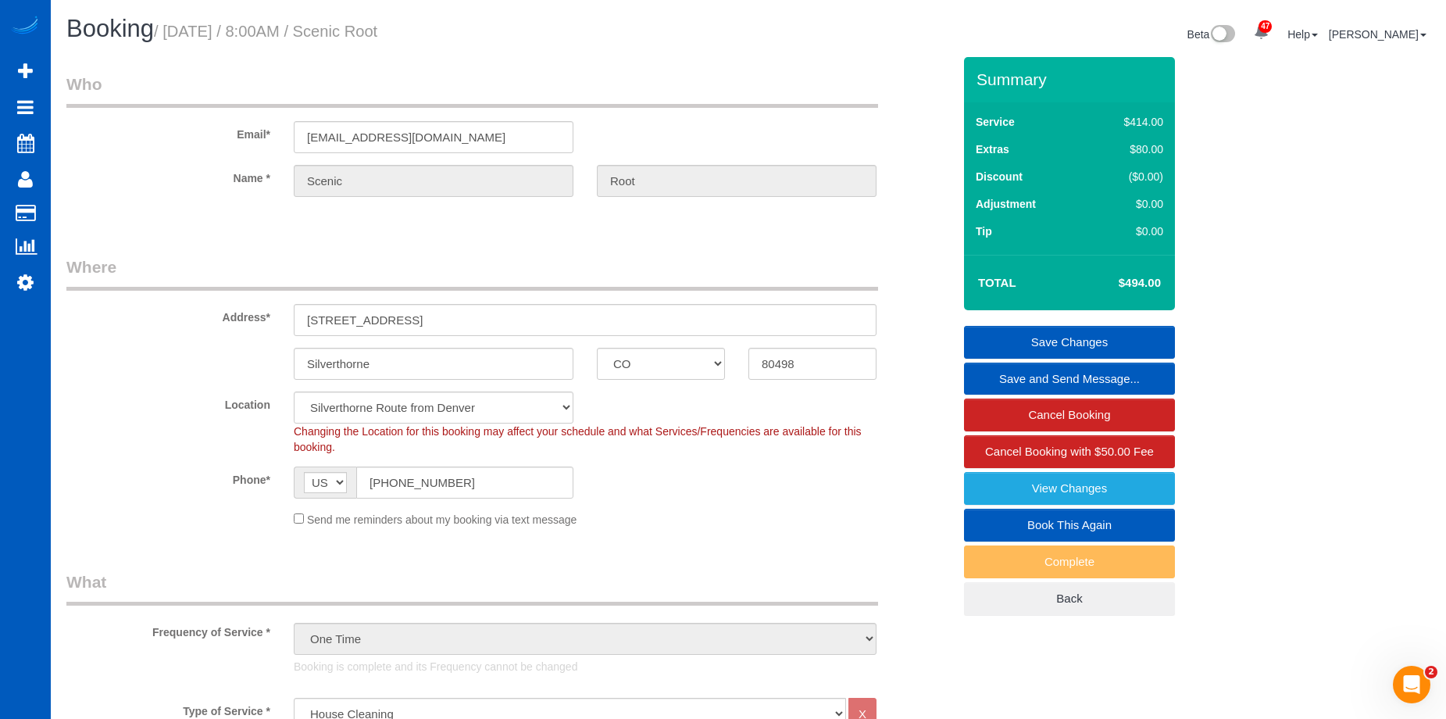
click at [1007, 342] on link "Save Changes" at bounding box center [1069, 342] width 211 height 33
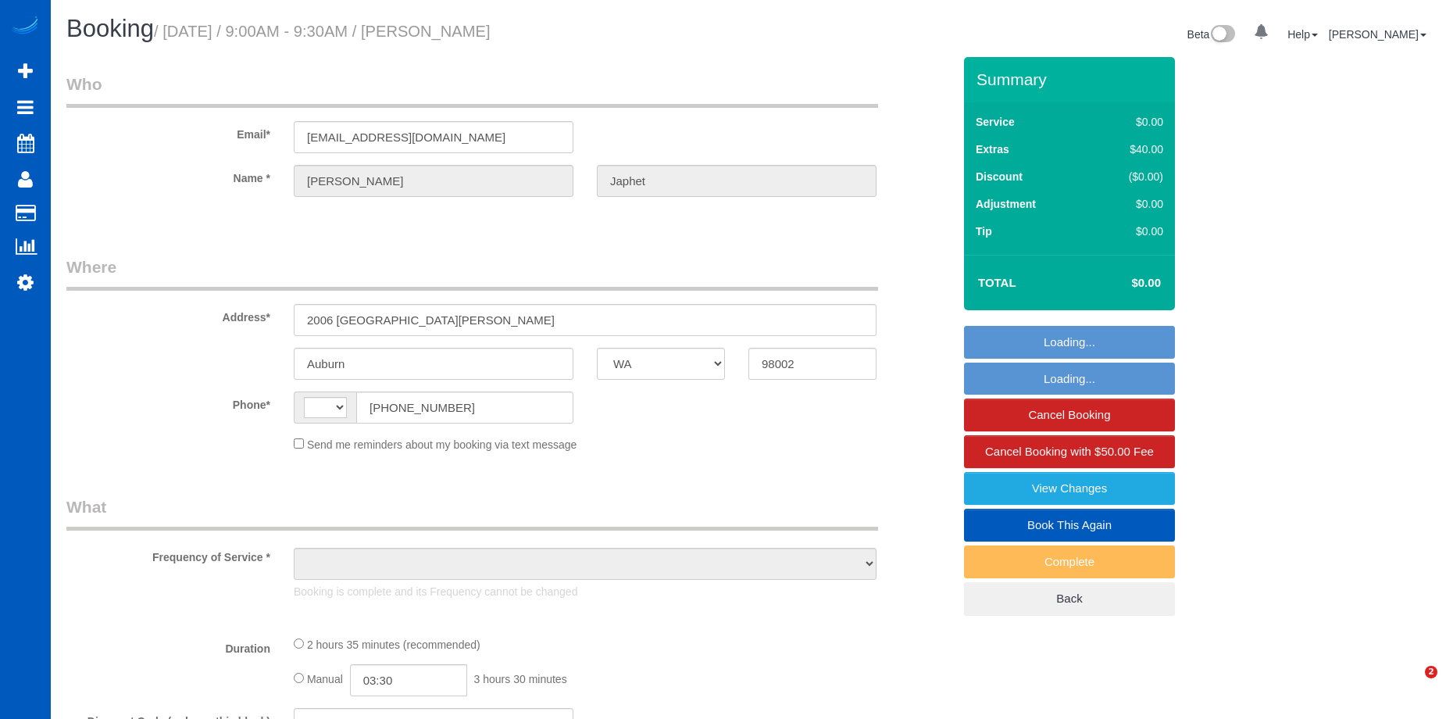
select select "WA"
select select "string:US"
select select "199"
select select "1501"
select select "4"
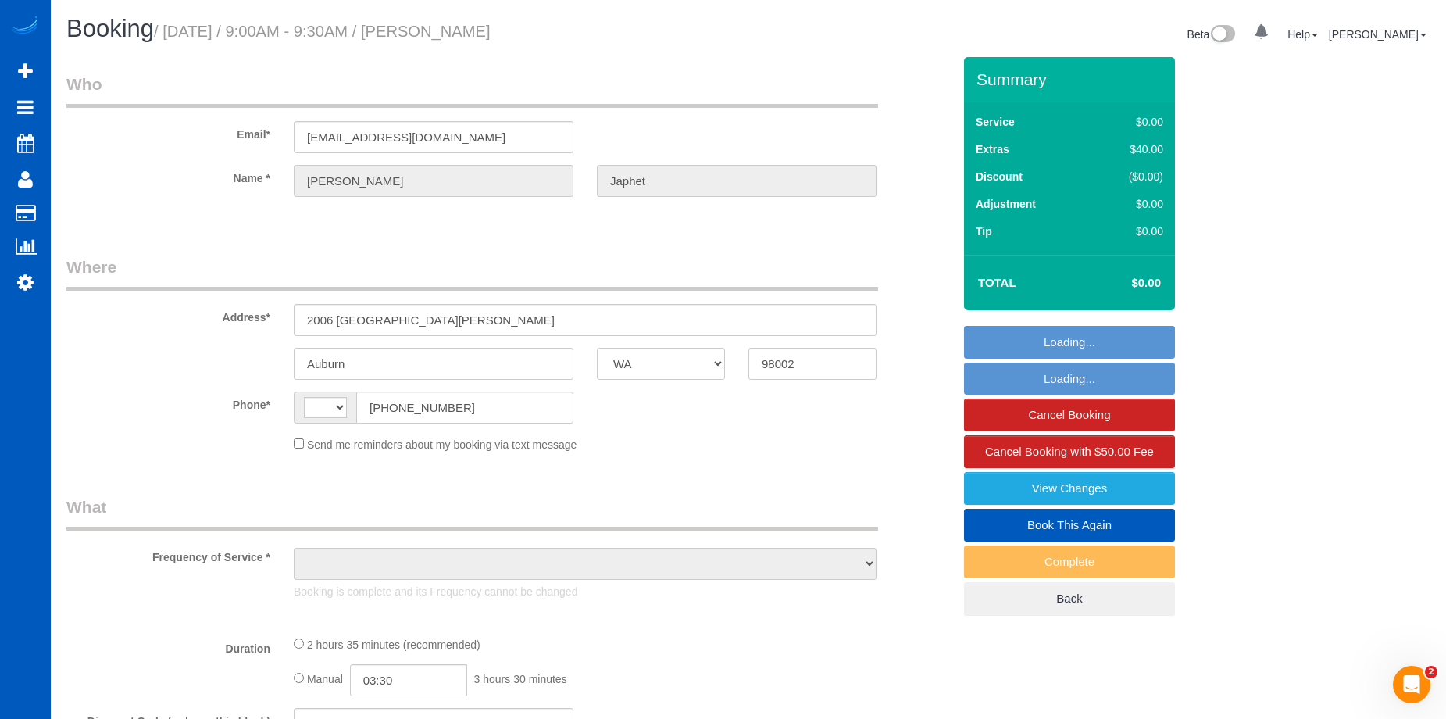
select select "2"
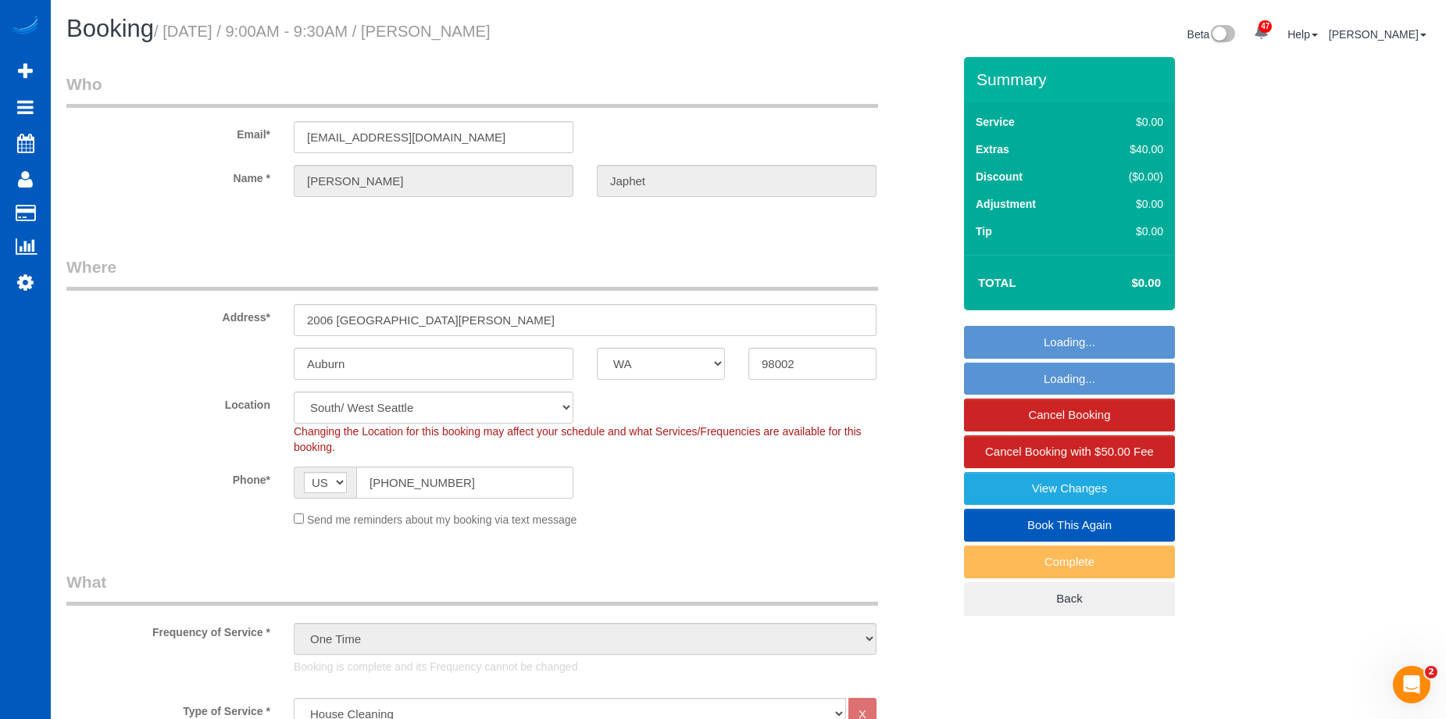
select select "object:1136"
select select "1501"
select select "4"
select select "2"
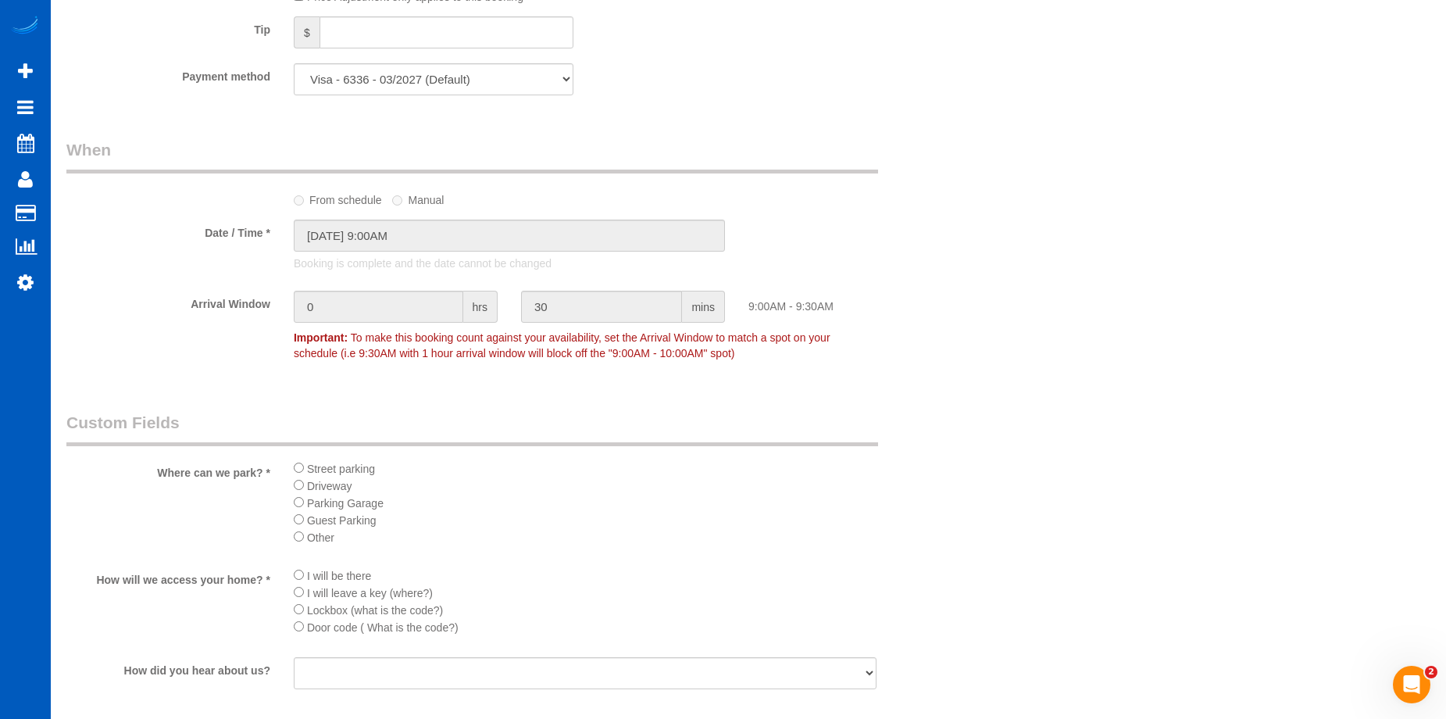
scroll to position [1796, 0]
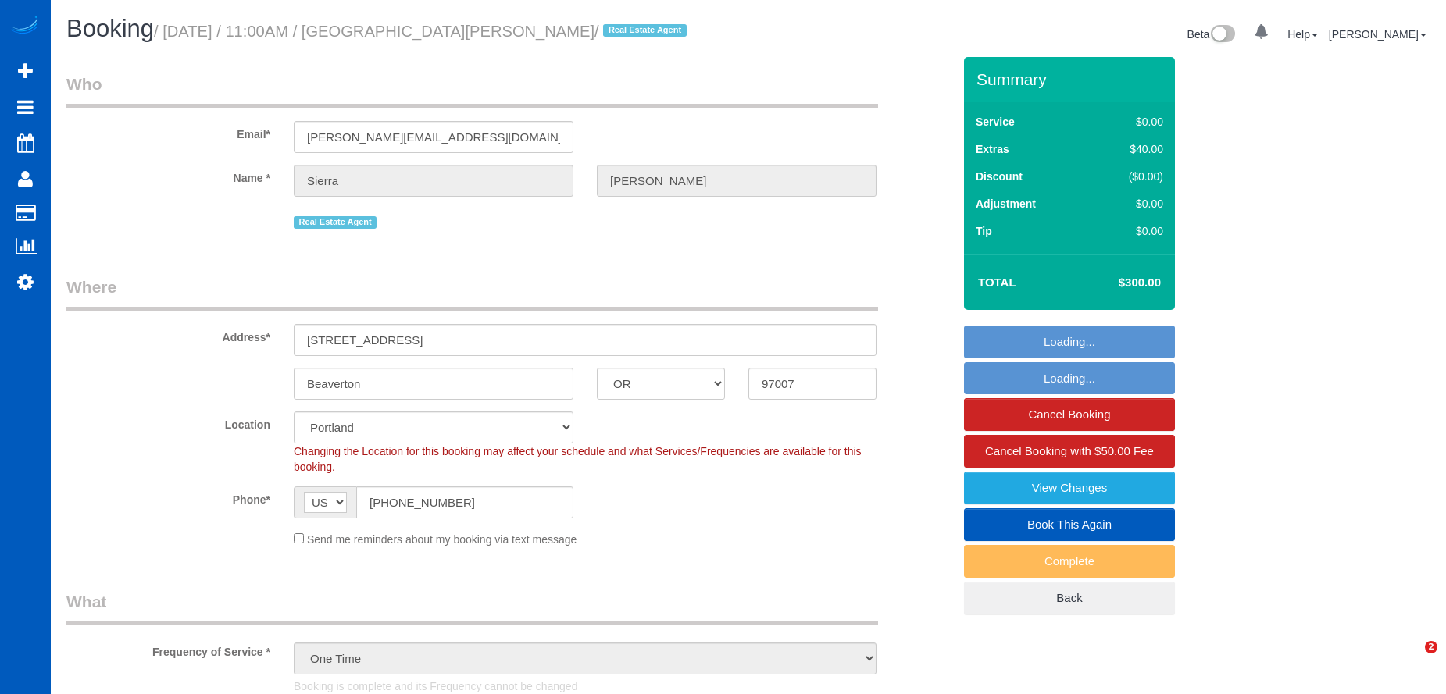
select select "OR"
select select "199"
select select "2001"
select select "3"
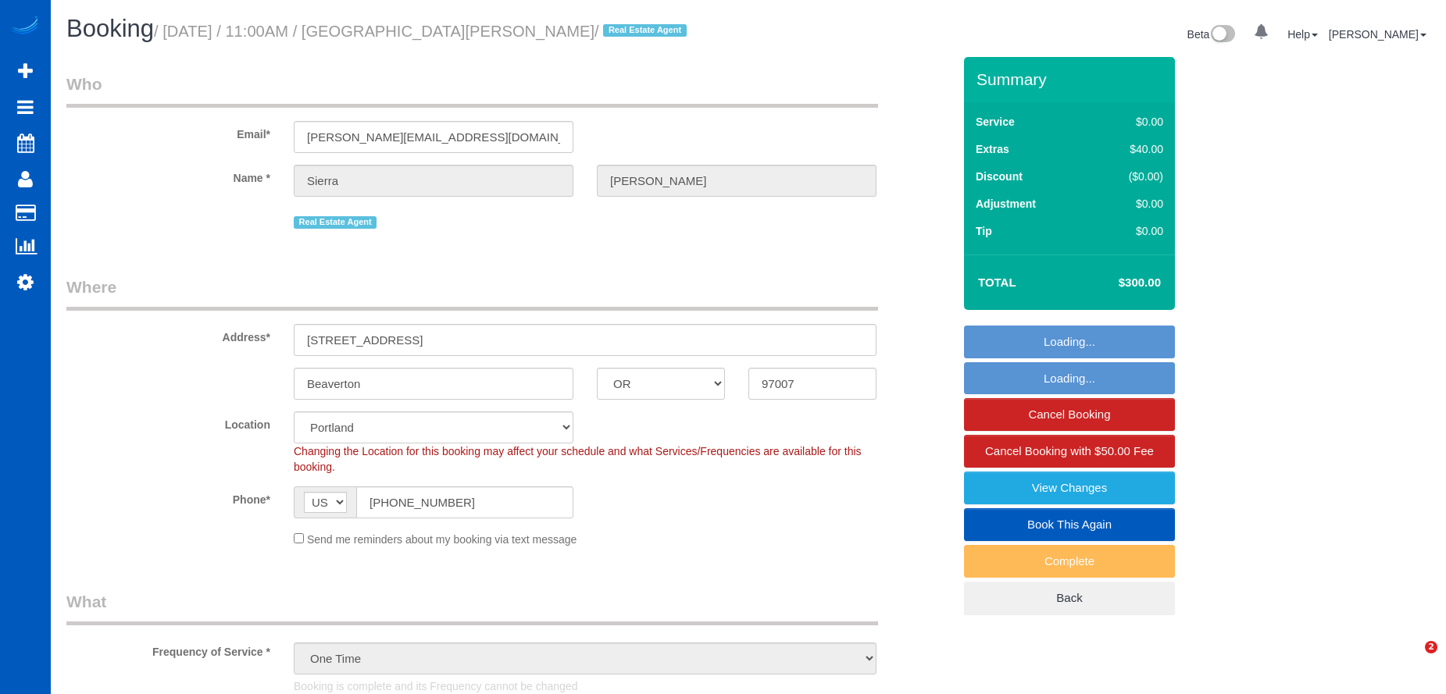
select select "spot1"
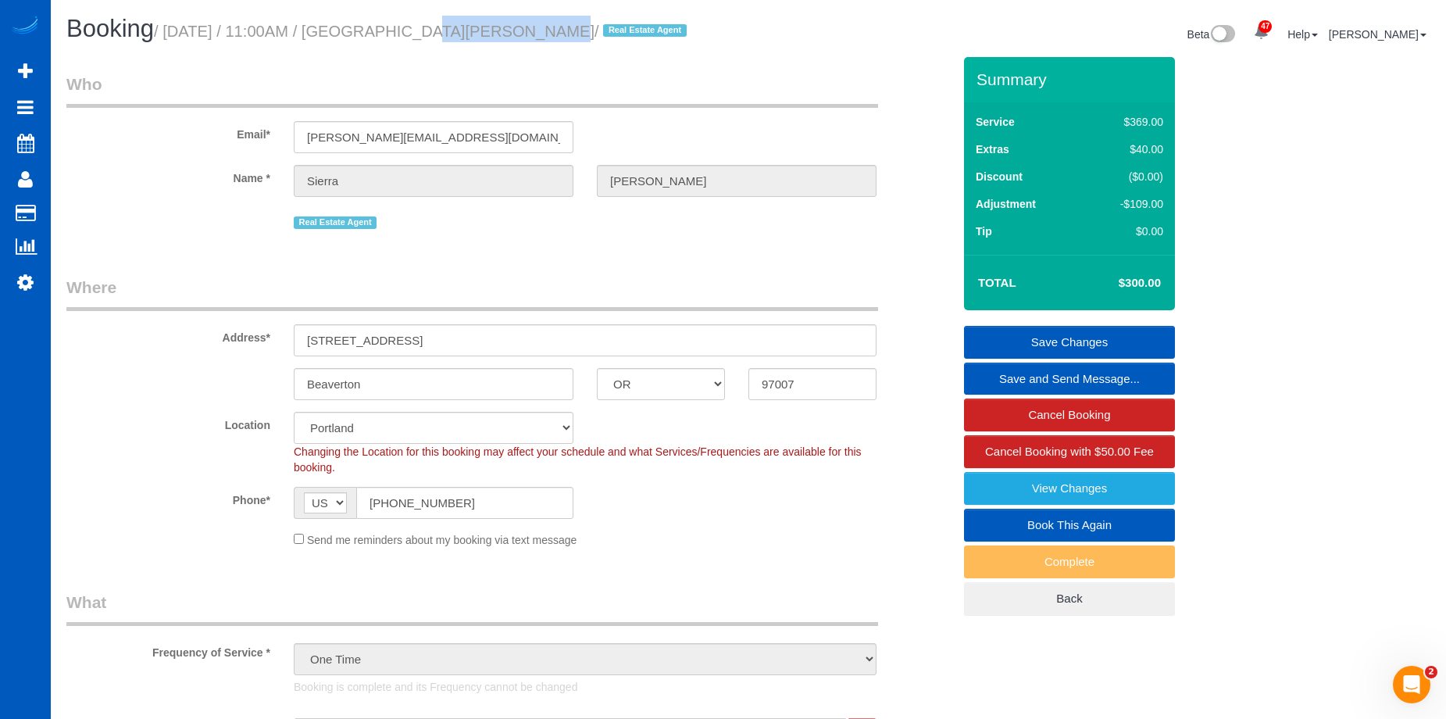
drag, startPoint x: 379, startPoint y: 31, endPoint x: 495, endPoint y: 33, distance: 116.4
click at [495, 33] on small "/ October 11, 2025 / 11:00AM / Sierra Lockwood / Real Estate Agent" at bounding box center [422, 31] width 537 height 17
copy small "Sierra Lockwood"
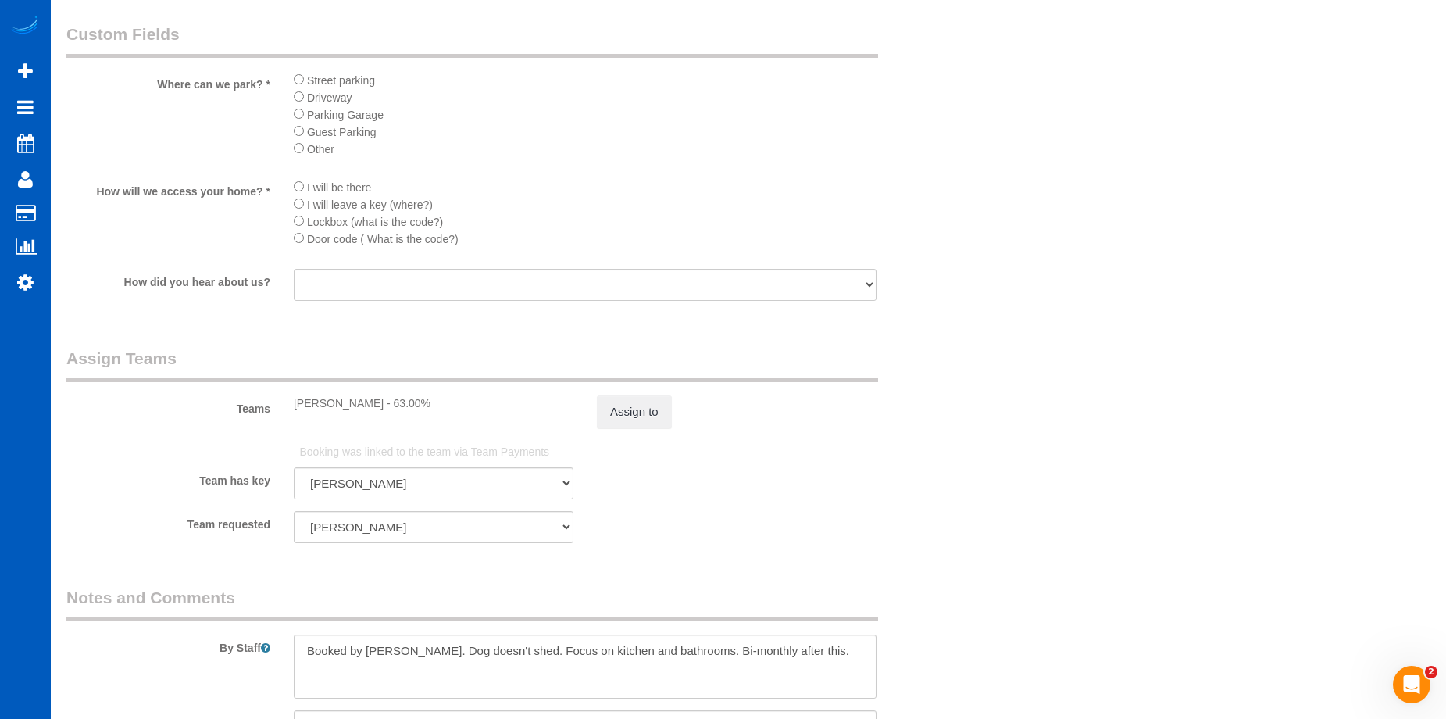
scroll to position [1952, 0]
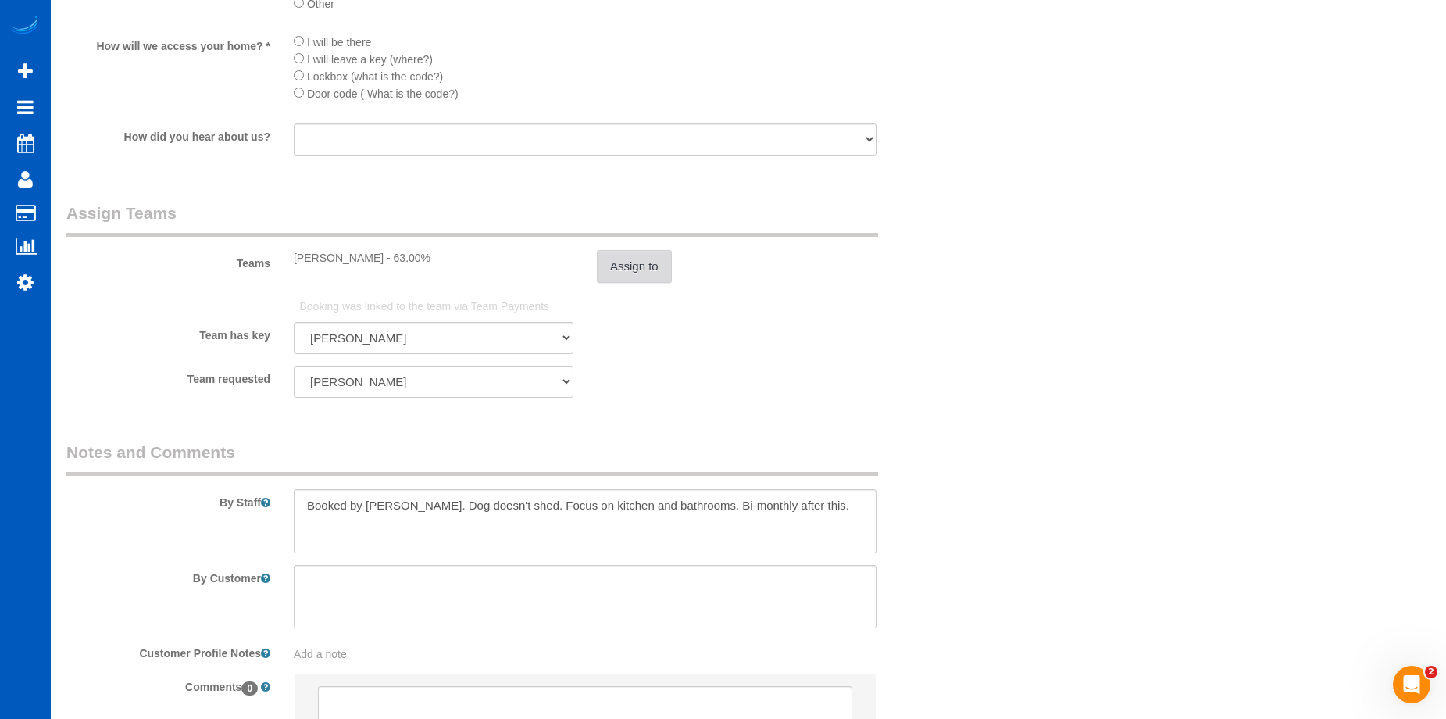
click at [632, 257] on button "Assign to" at bounding box center [634, 266] width 75 height 33
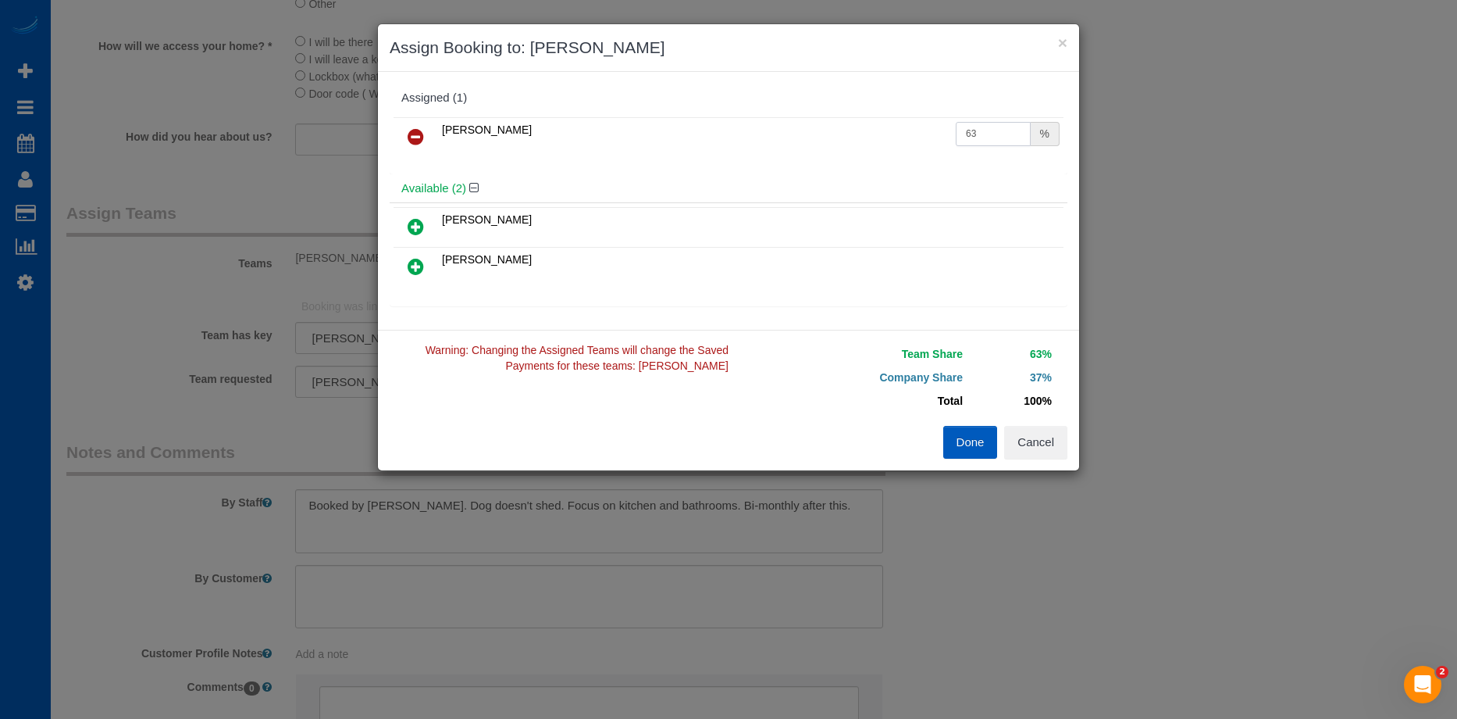
click at [972, 129] on input "63" at bounding box center [993, 134] width 75 height 24
drag, startPoint x: 923, startPoint y: 124, endPoint x: 912, endPoint y: 126, distance: 11.0
click at [912, 126] on tr "Luiza Maksymova 63 %" at bounding box center [729, 137] width 670 height 40
type input "58"
click at [946, 440] on button "Done" at bounding box center [970, 442] width 55 height 33
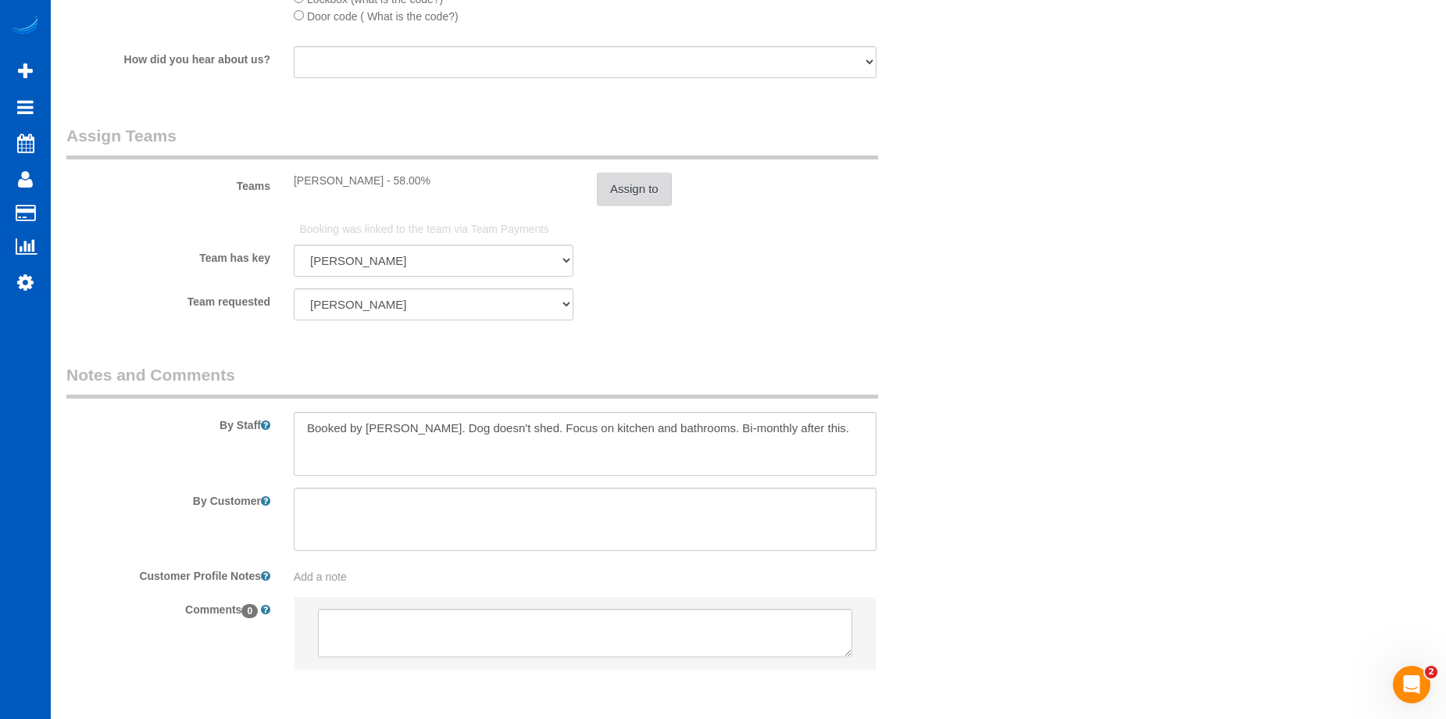
scroll to position [2094, 0]
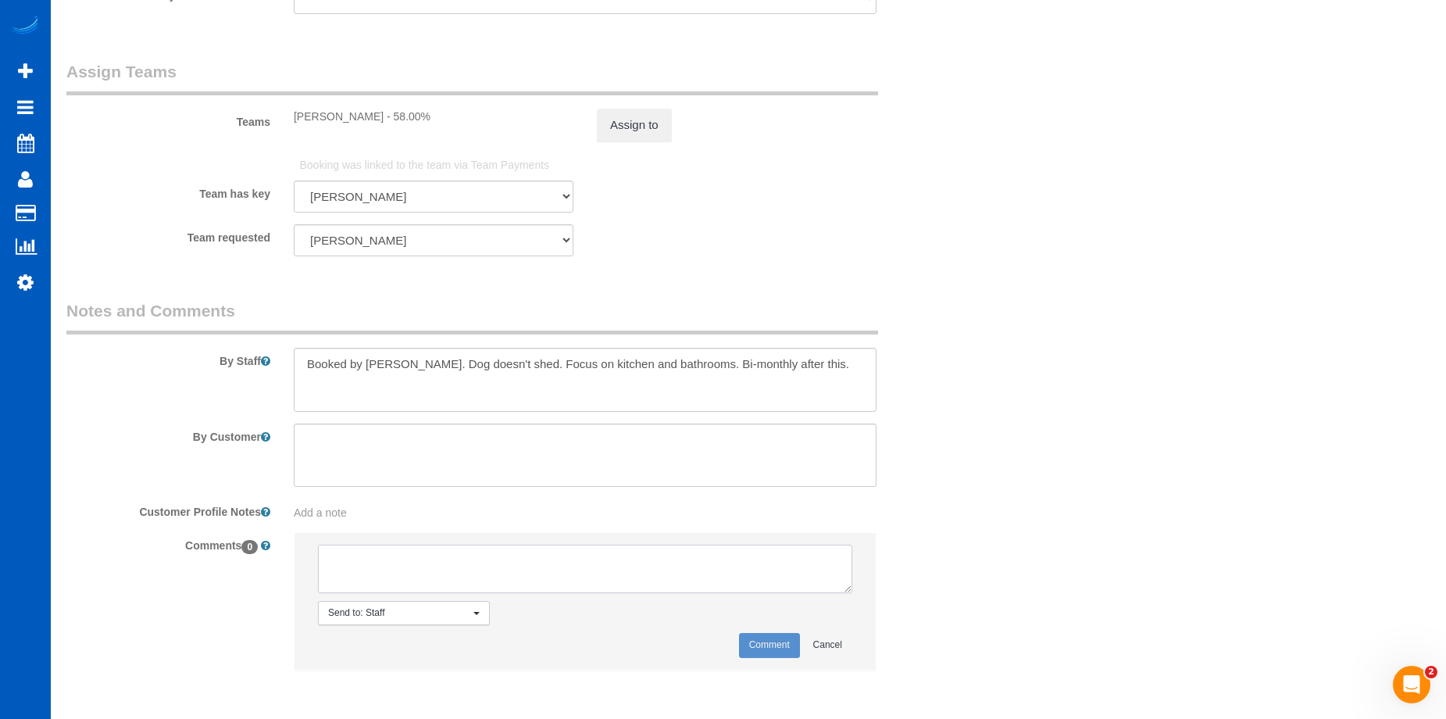
click at [583, 568] on textarea at bounding box center [585, 568] width 534 height 48
type textarea "No photos uploaded as of 10/15"
click at [765, 647] on button "Comment" at bounding box center [769, 645] width 61 height 24
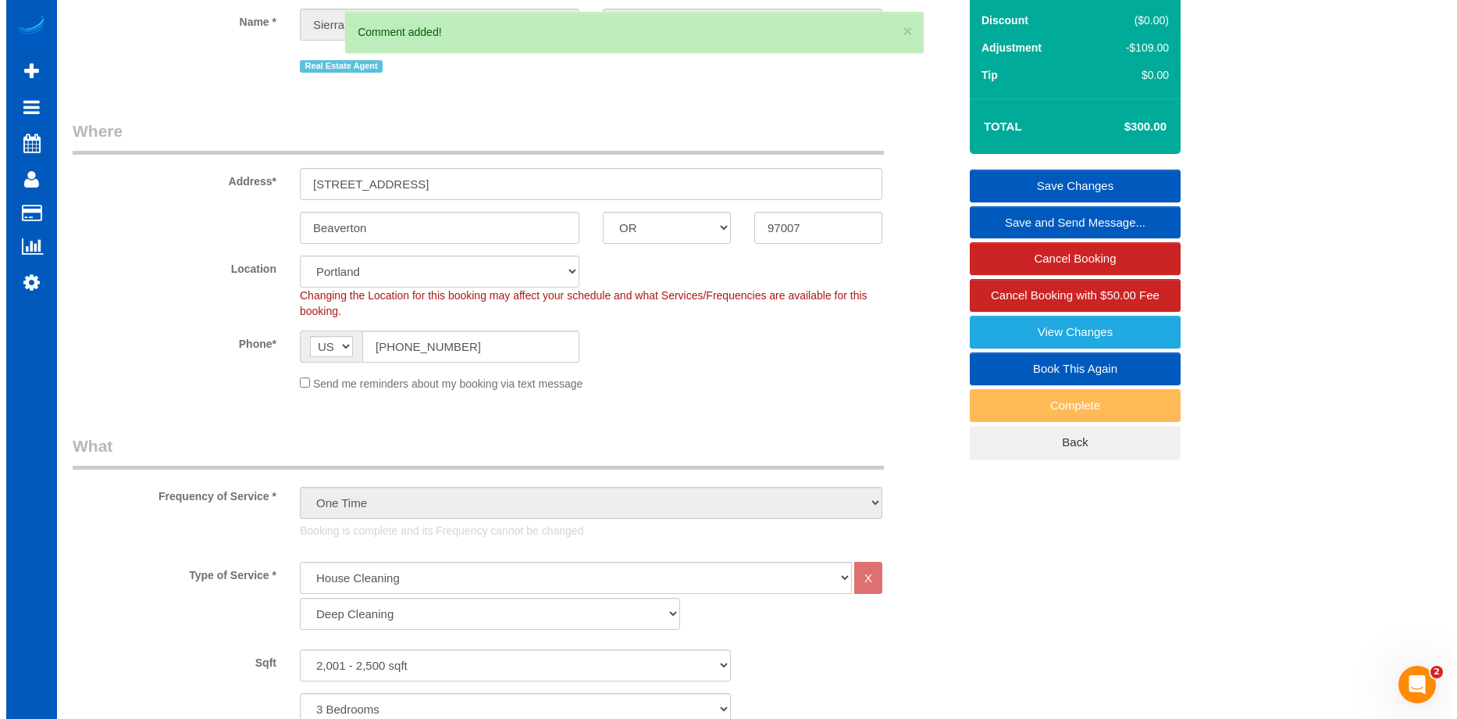
scroll to position [0, 0]
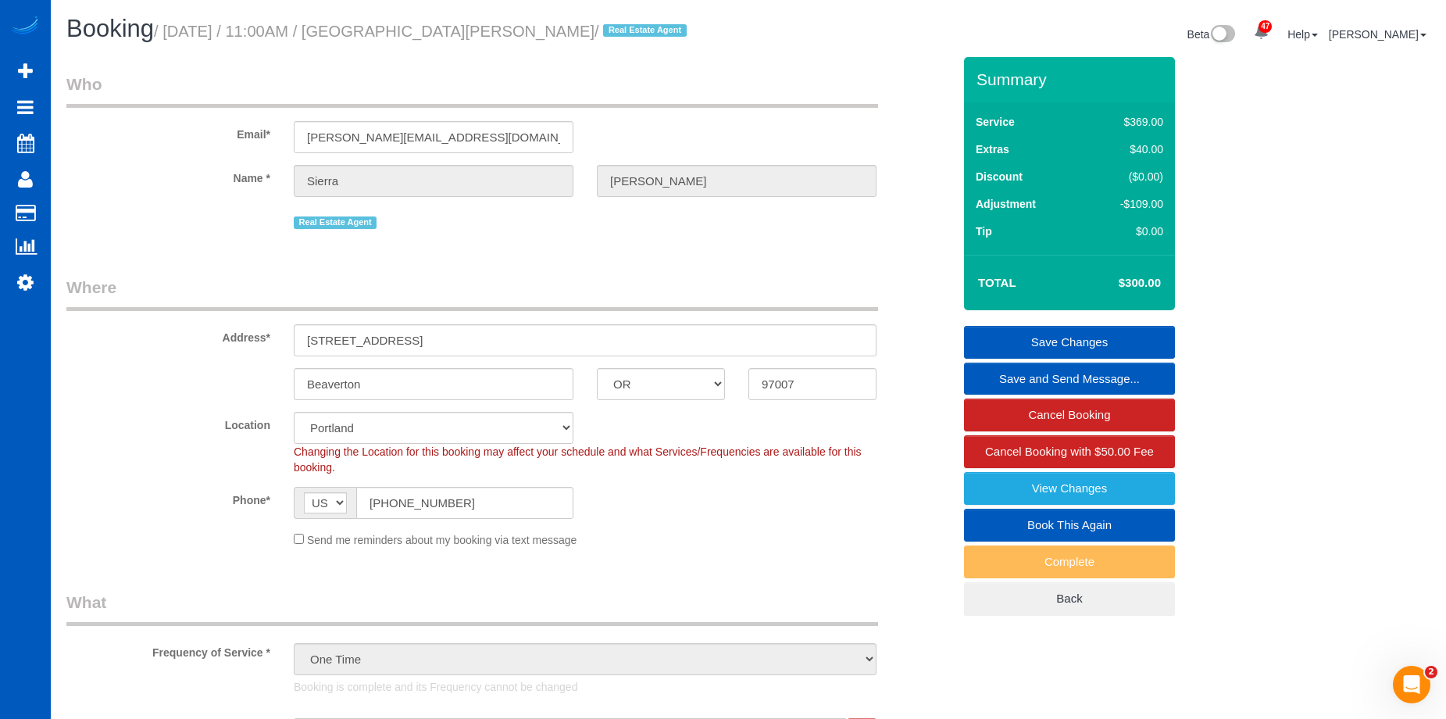
click at [1003, 333] on link "Save Changes" at bounding box center [1069, 342] width 211 height 33
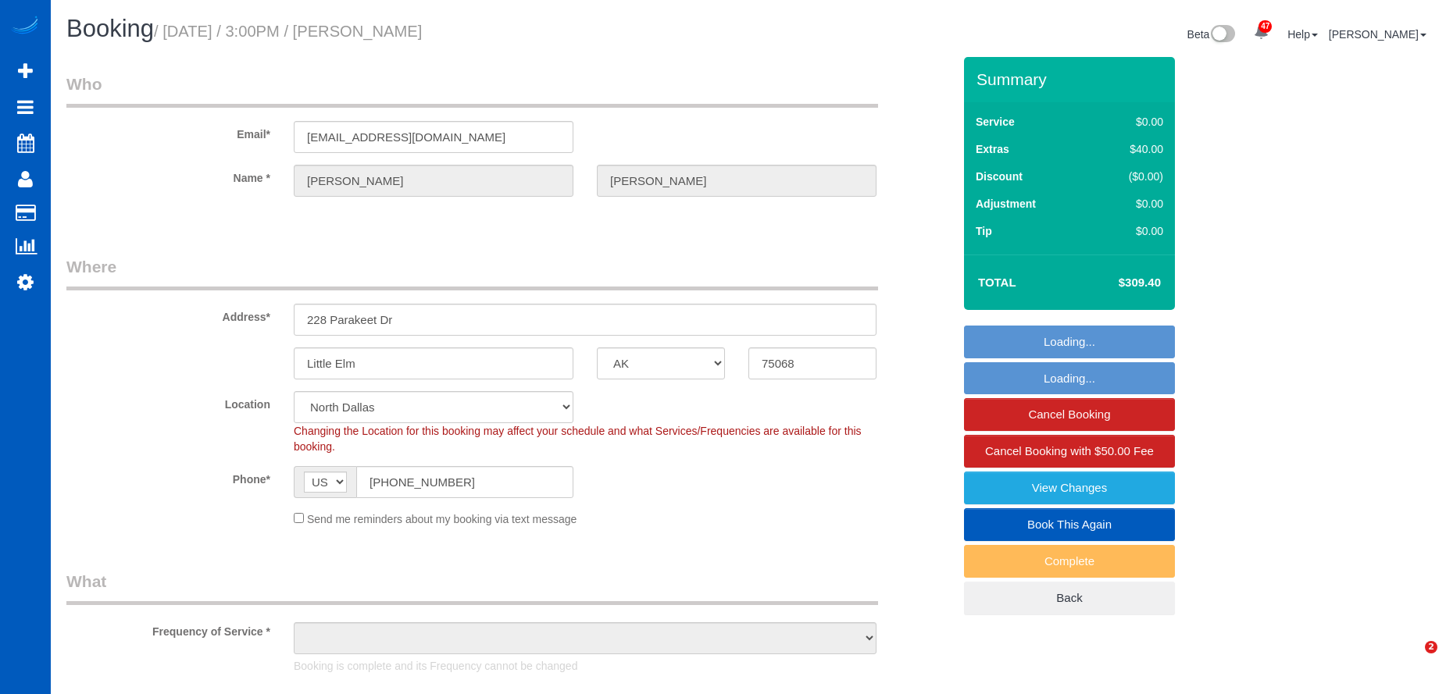
select select "[GEOGRAPHIC_DATA]"
select select "spot1"
select select "number:8"
select select "199"
select select "1501"
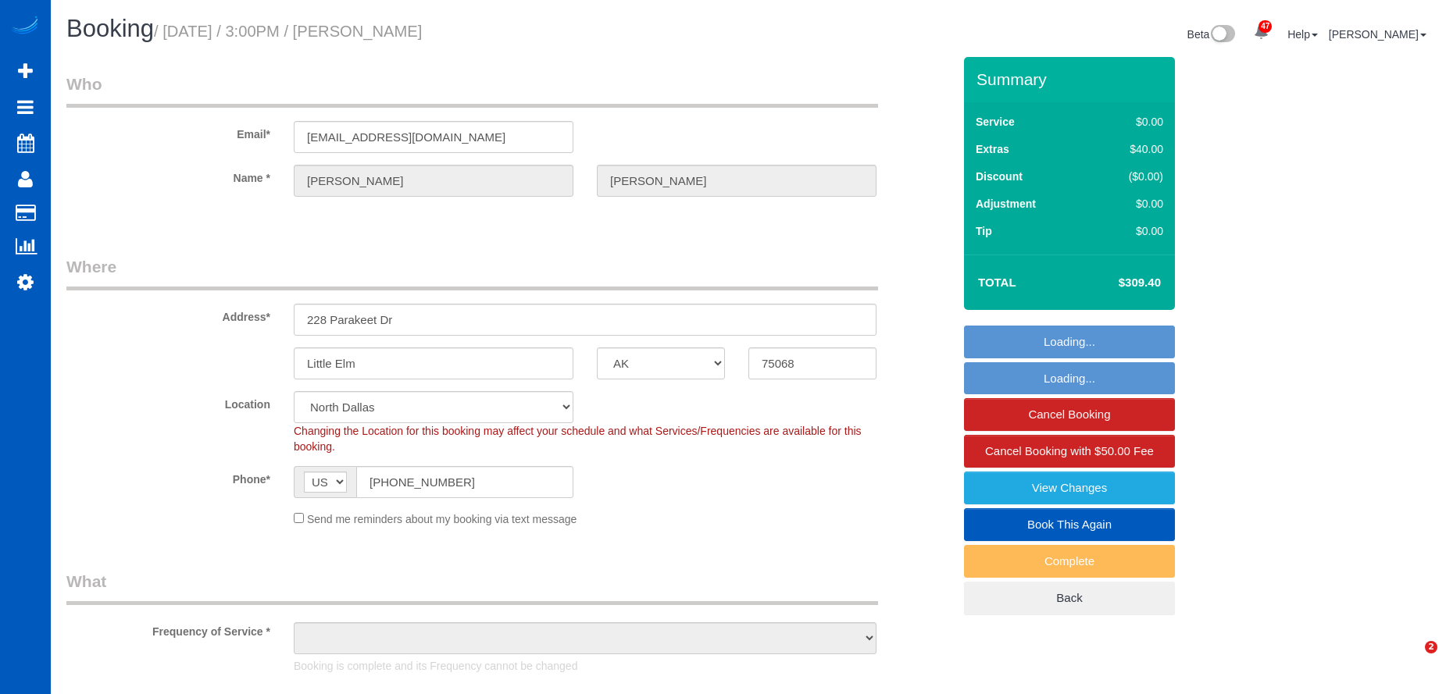
select select "3"
select select "2"
select select "object:1176"
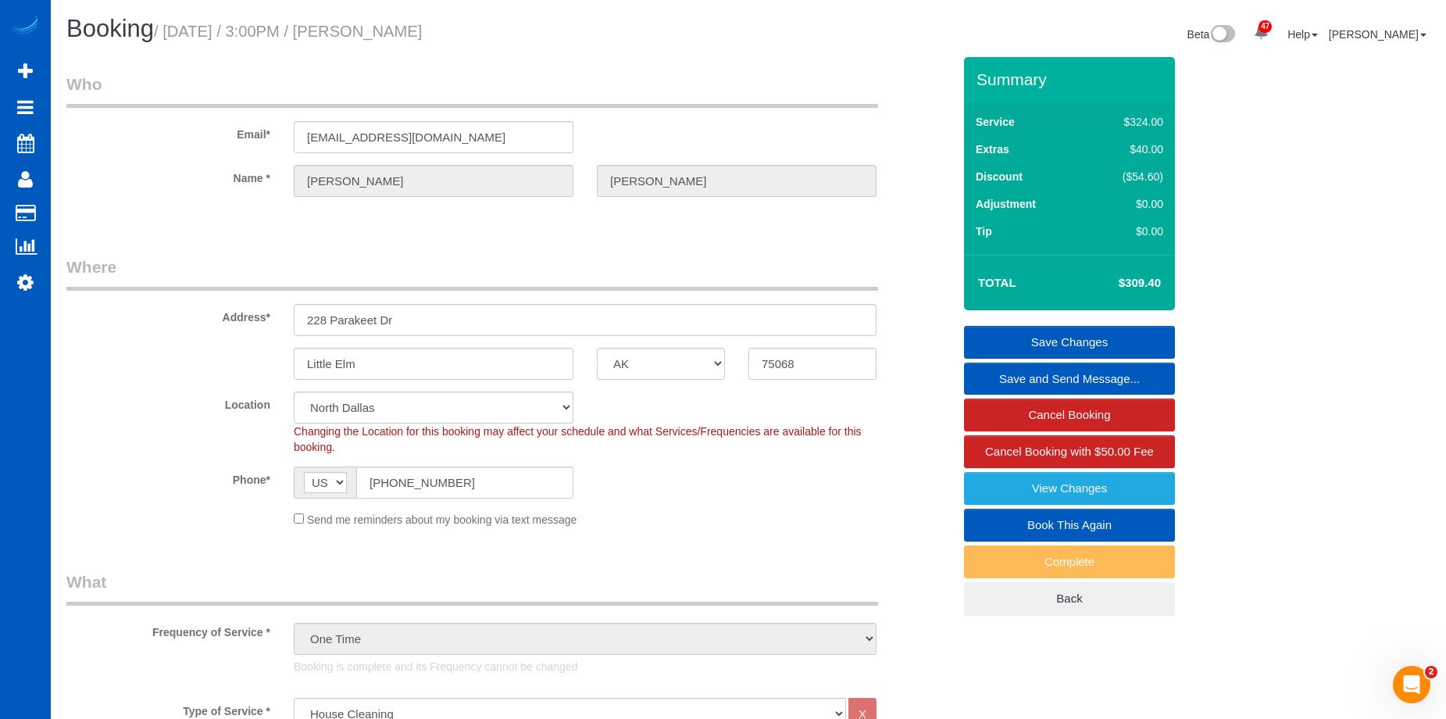
drag, startPoint x: 375, startPoint y: 24, endPoint x: 522, endPoint y: 27, distance: 147.6
click at [522, 27] on h1 "Booking / October 11, 2025 / 3:00PM / Elaine Shotwell" at bounding box center [401, 29] width 670 height 27
copy small "Elaine Shotwell"
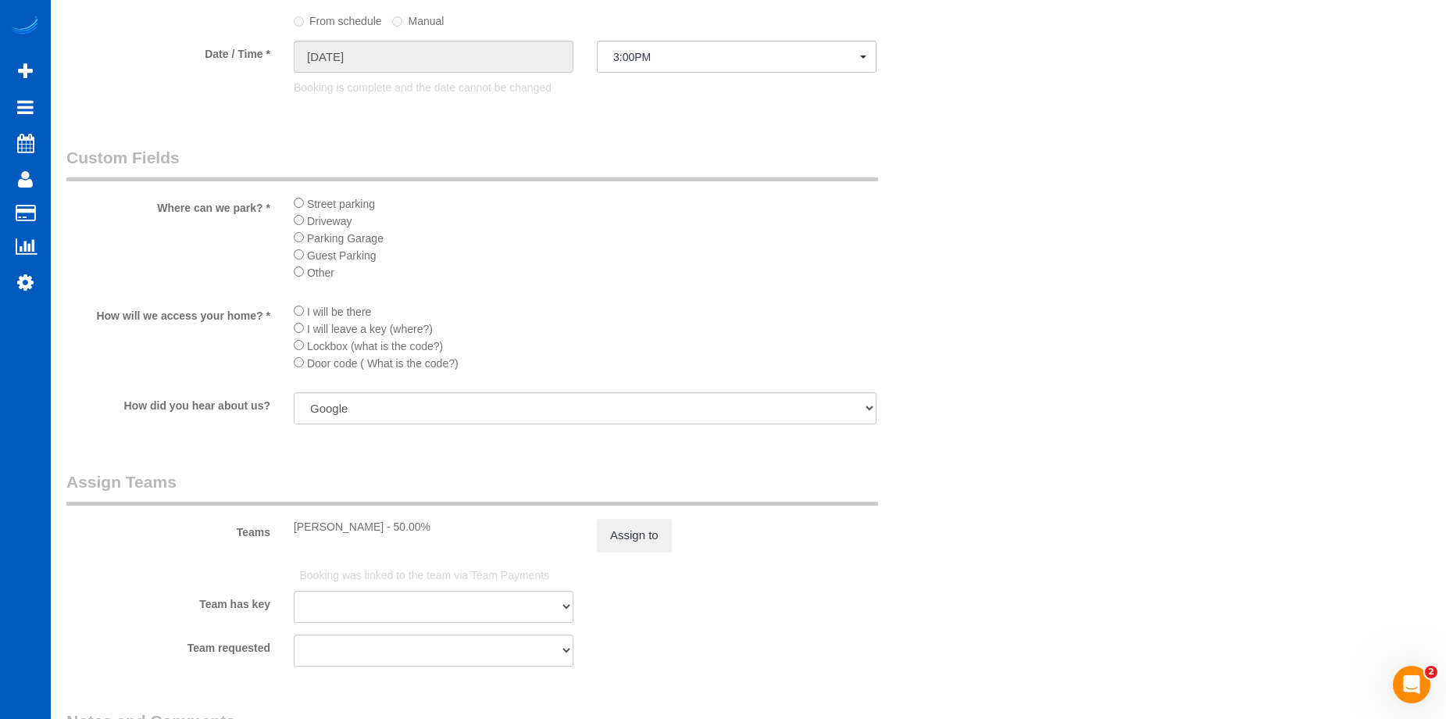
scroll to position [1796, 0]
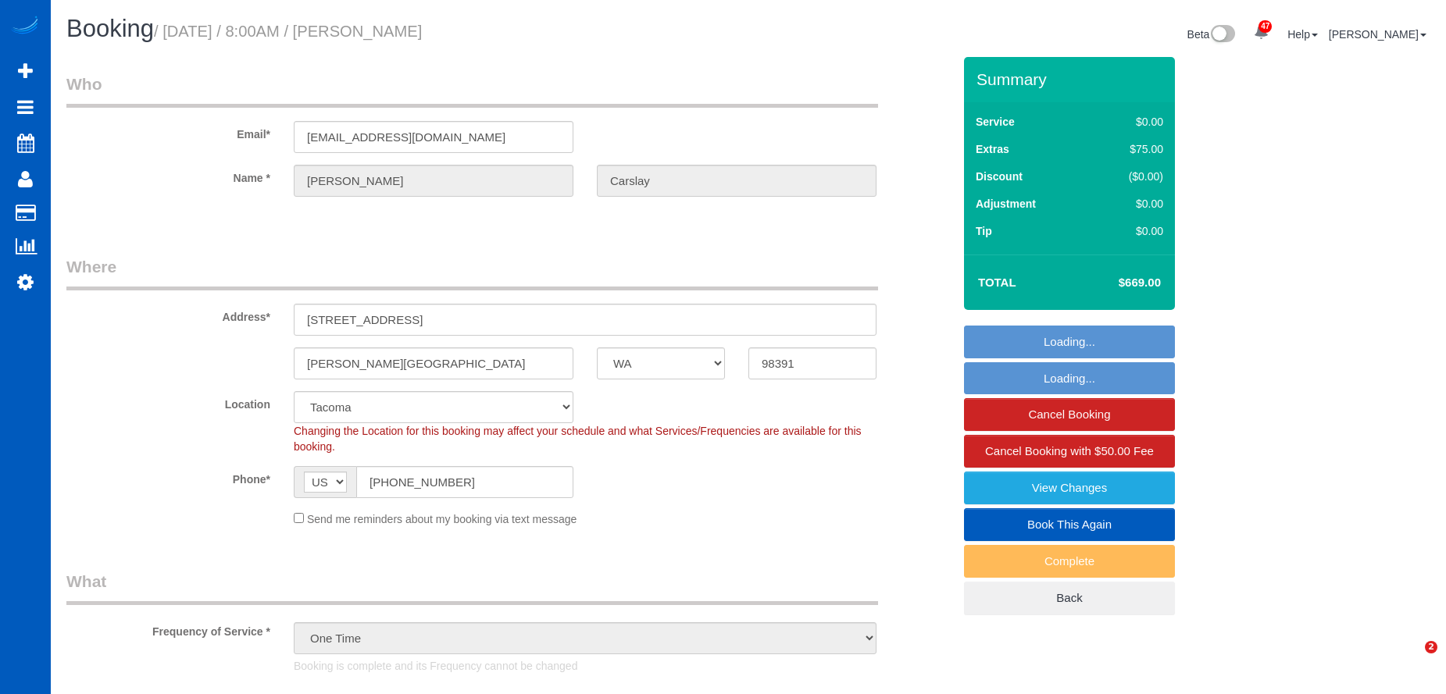
select select "WA"
select select "199"
select select "3001"
select select "4"
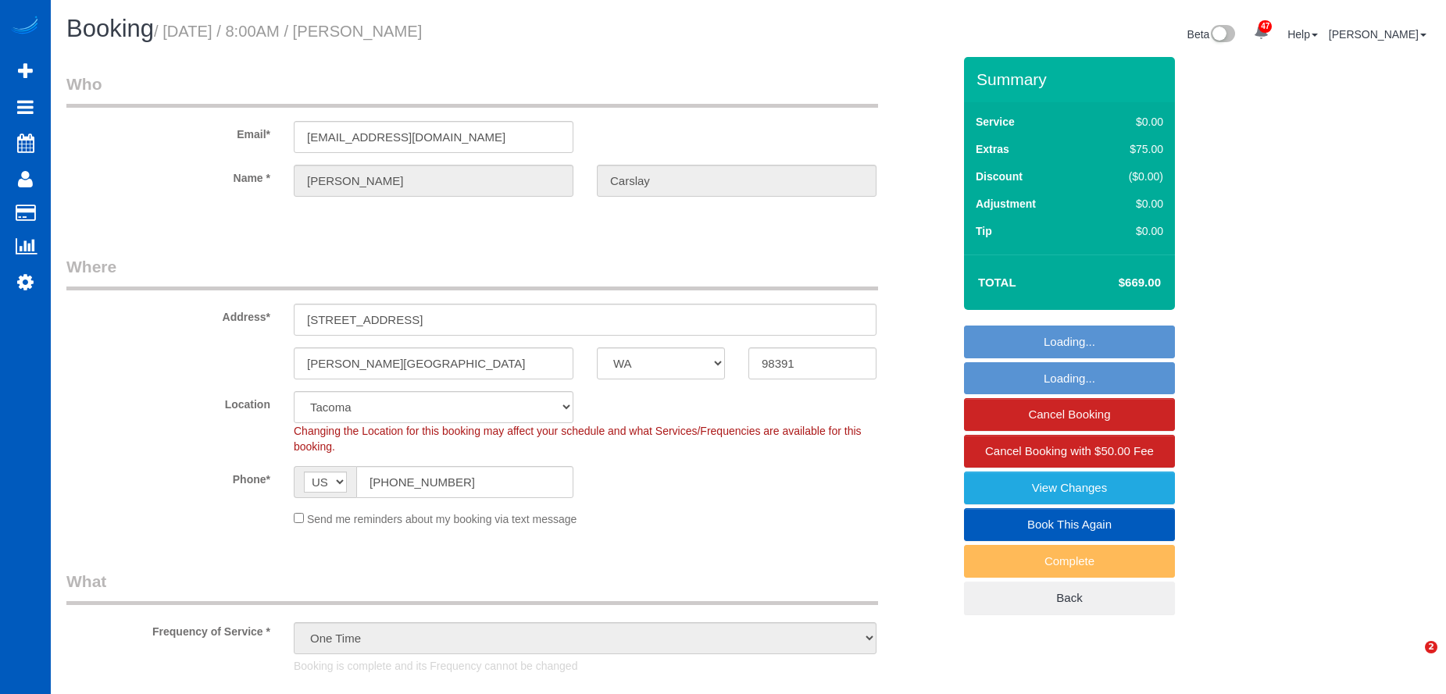
select select "spot1"
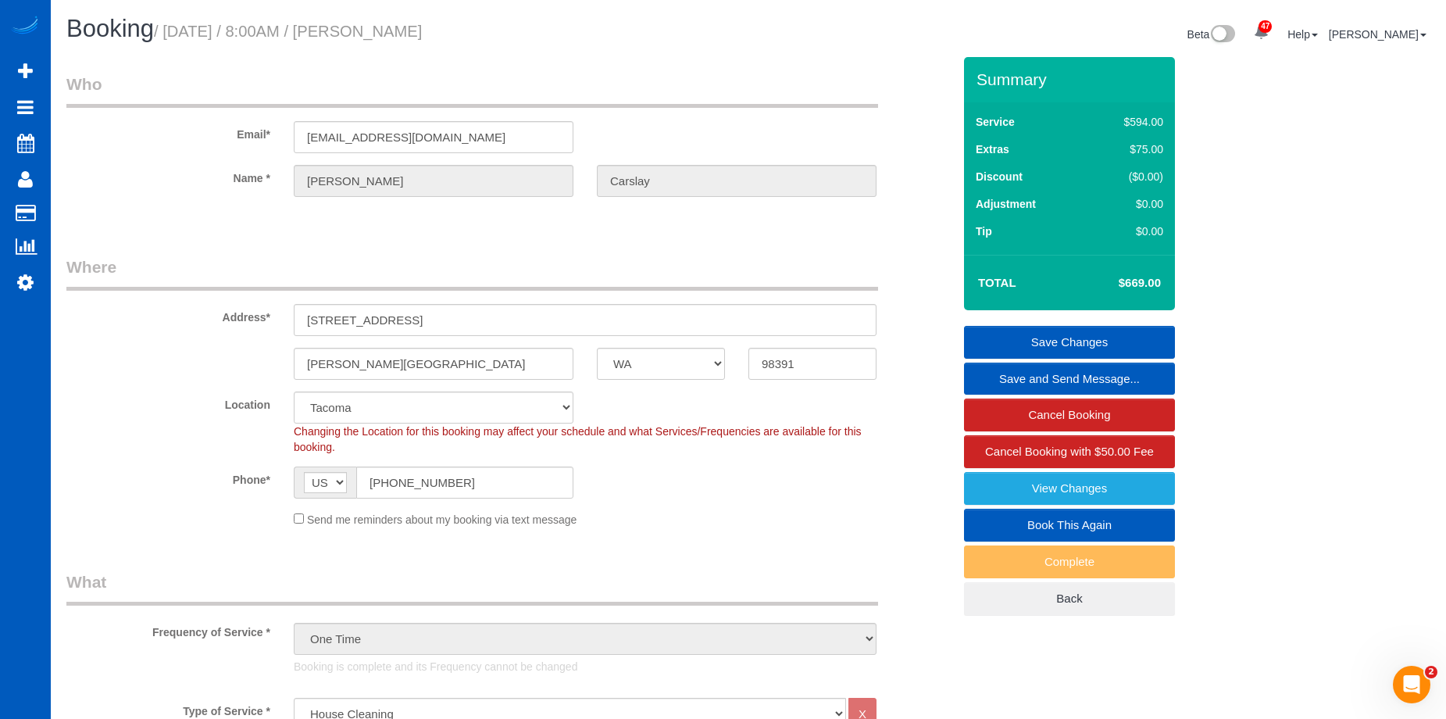
drag, startPoint x: 369, startPoint y: 32, endPoint x: 593, endPoint y: 54, distance: 224.4
click at [615, 47] on div "Booking / [DATE] / 8:00AM / [PERSON_NAME]" at bounding box center [402, 33] width 694 height 34
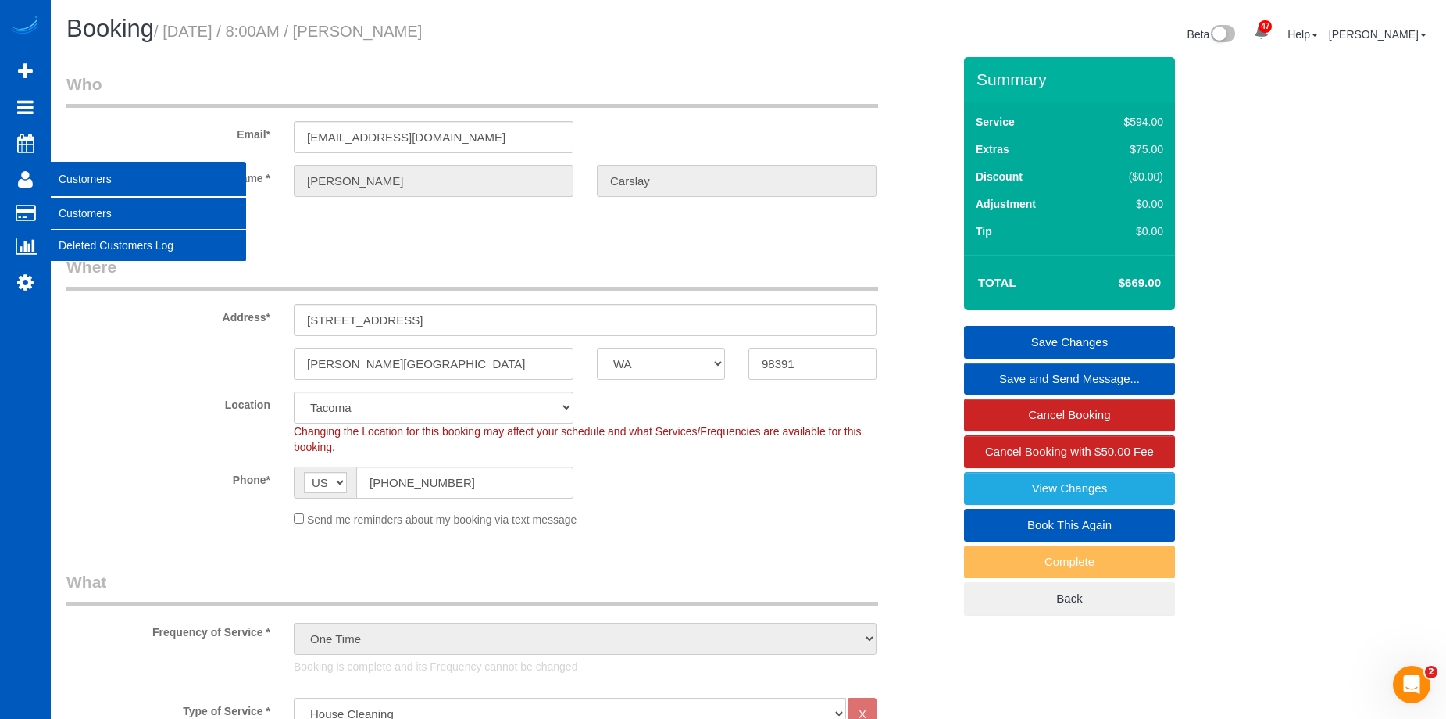
copy small "[PERSON_NAME]"
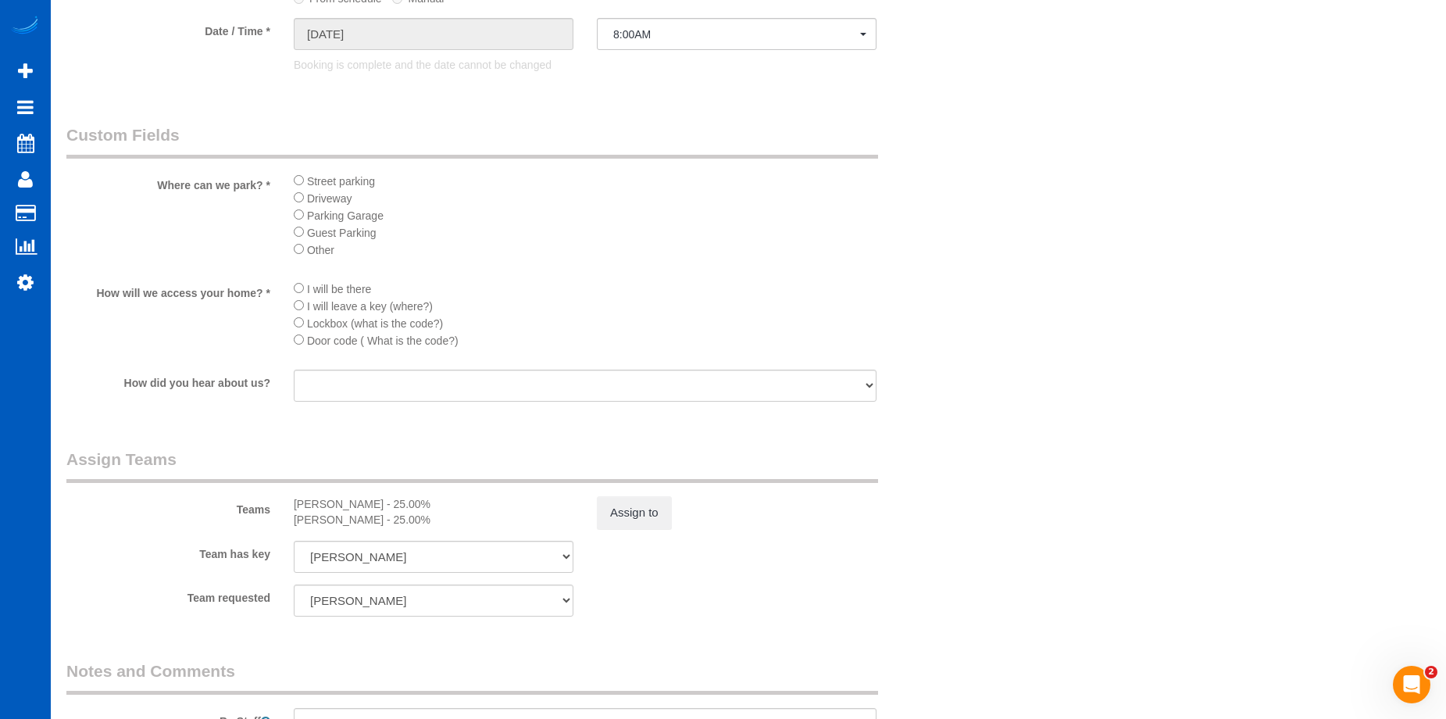
scroll to position [1952, 0]
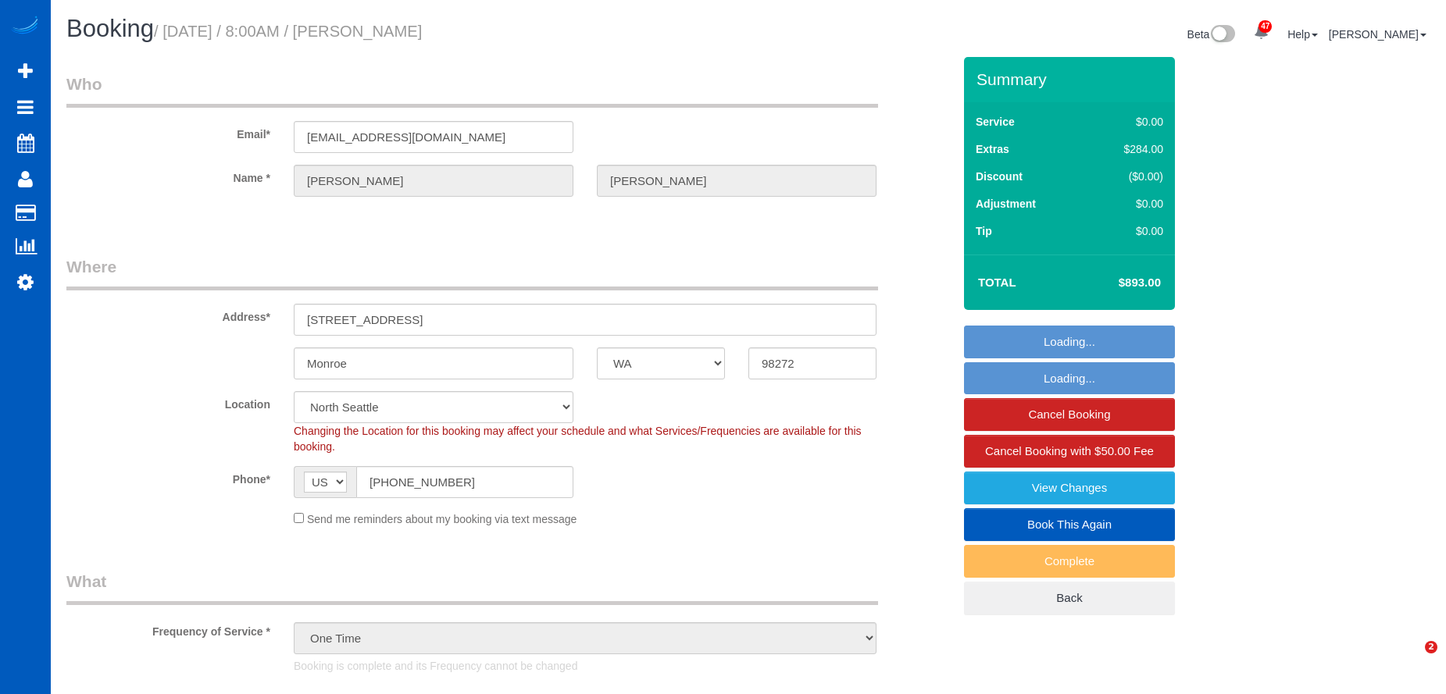
select select "WA"
select select "199"
select select "4001"
select select "6"
select select "4"
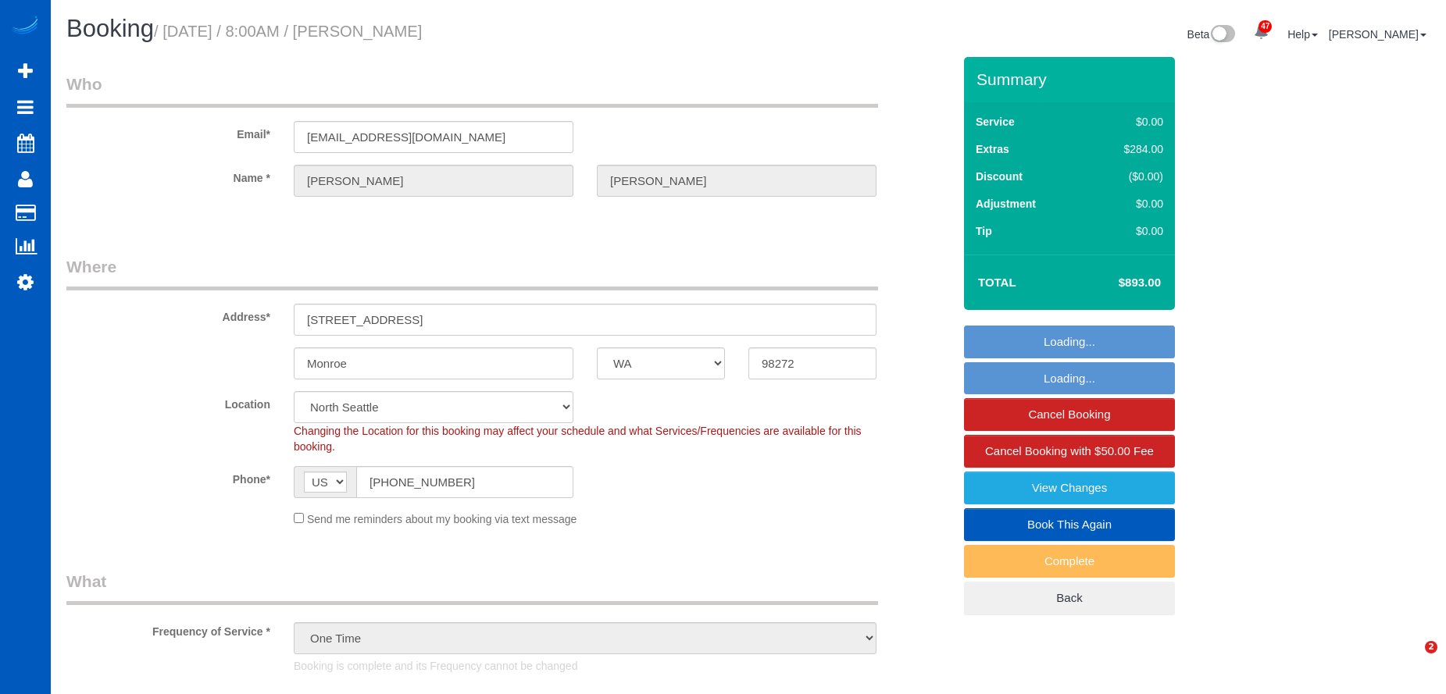
select select "spot1"
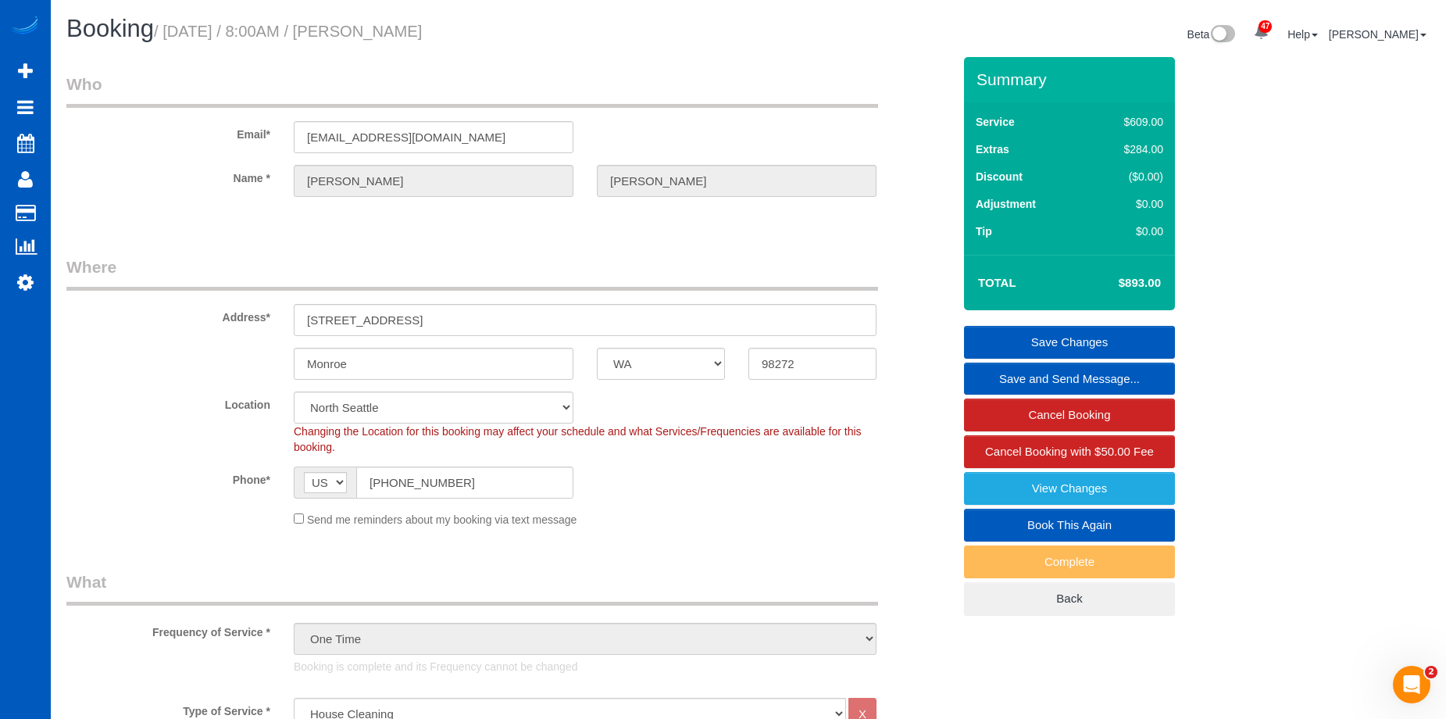
drag, startPoint x: 375, startPoint y: 27, endPoint x: 607, endPoint y: 37, distance: 232.2
click at [607, 37] on h1 "Booking / October 13, 2025 / 8:00AM / Matt Peterson" at bounding box center [401, 29] width 670 height 27
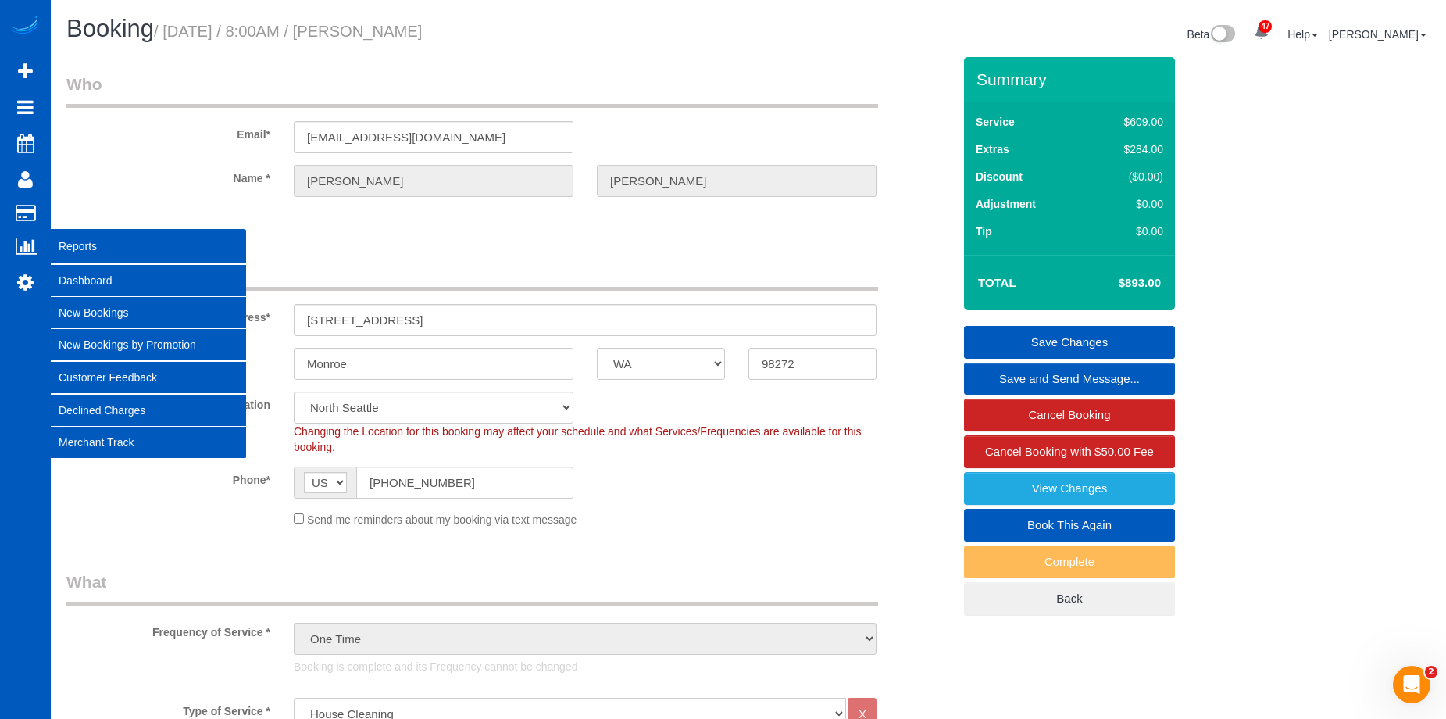
copy small "Matt Peterson"
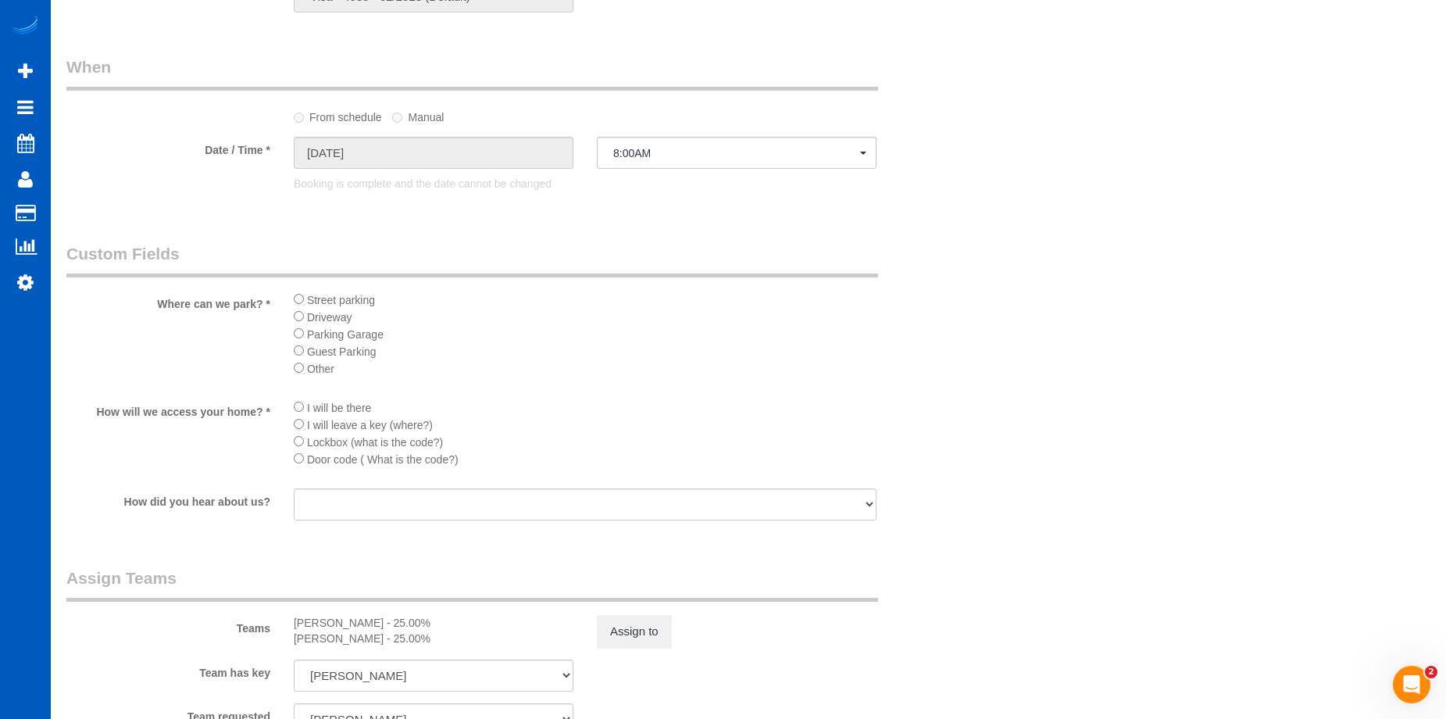
scroll to position [1640, 0]
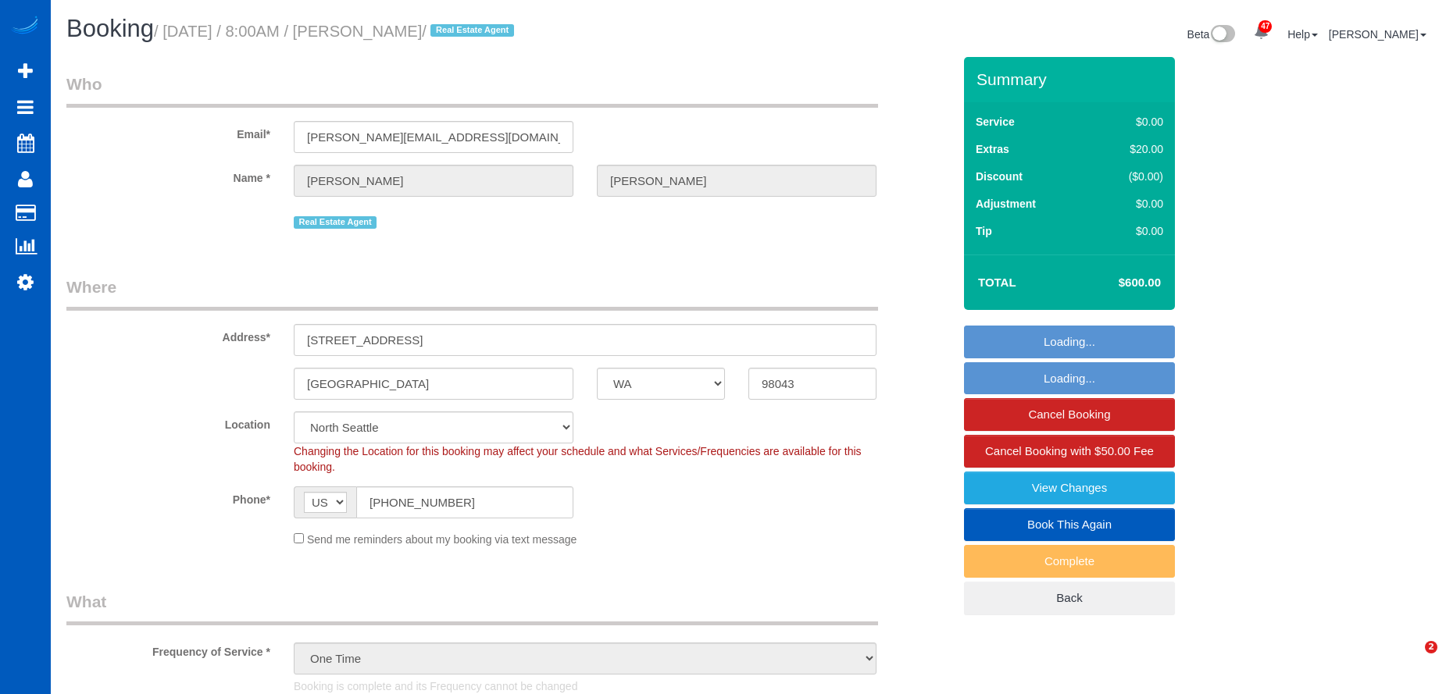
select select "WA"
select select "199"
select select "1001"
select select "3"
select select "2"
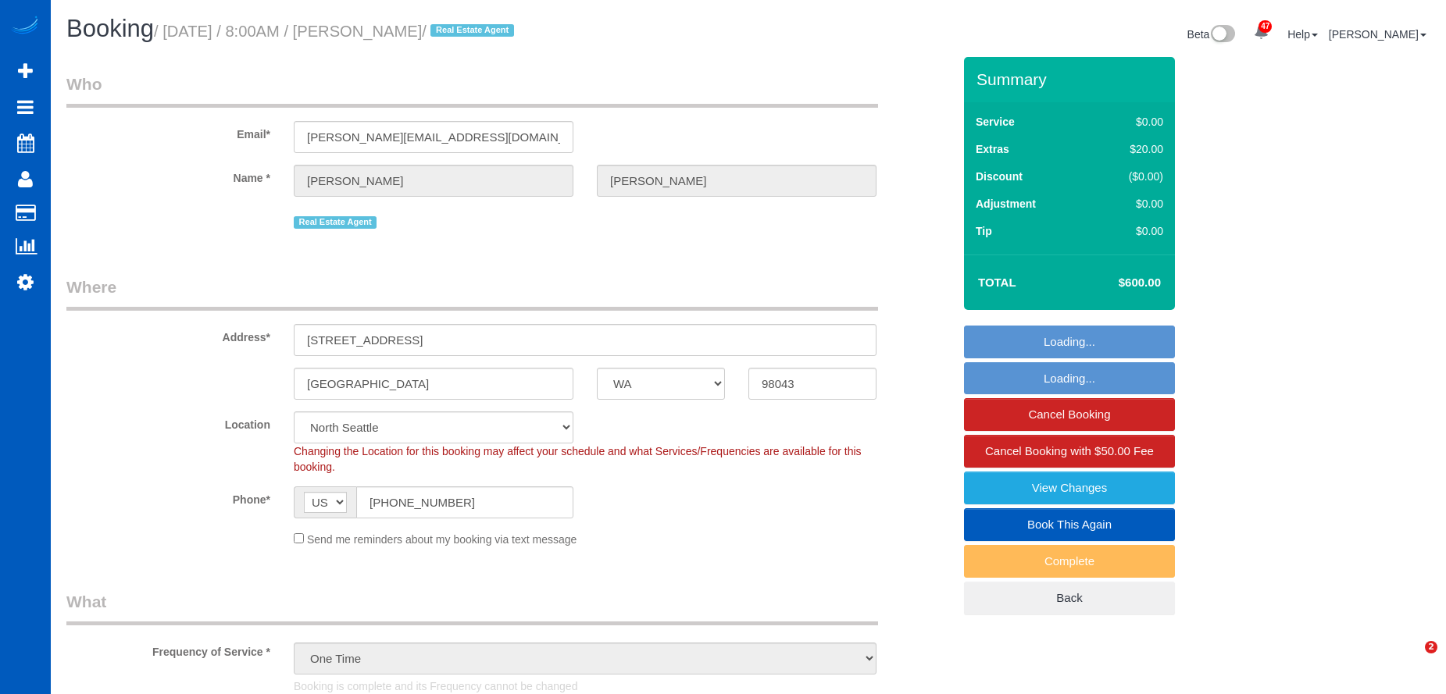
select select "string:fspay-c812a15d-de07-40c4-ab06-c36a0ef10898"
select select "spot1"
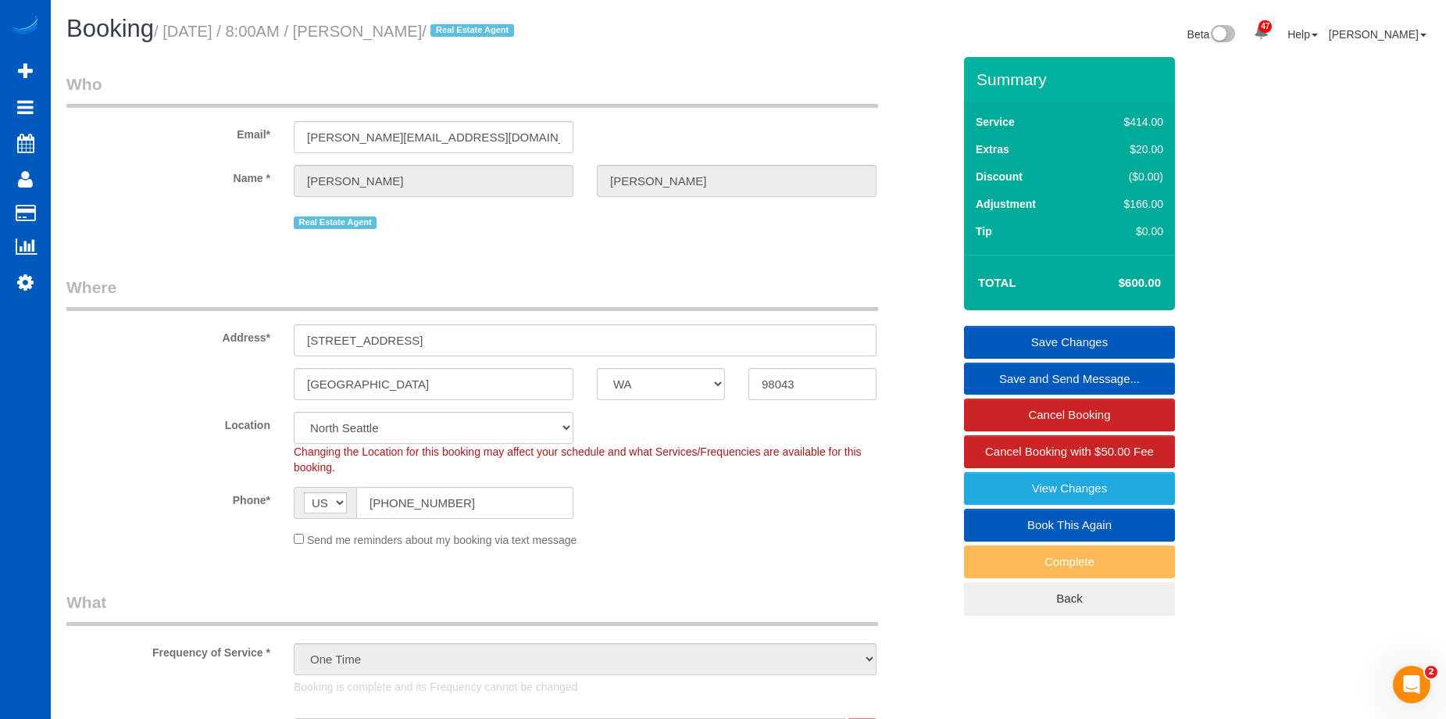
drag, startPoint x: 372, startPoint y: 28, endPoint x: 473, endPoint y: 32, distance: 101.6
click at [473, 32] on small "/ October 13, 2025 / 8:00AM / Brandon Tuttle / Real Estate Agent" at bounding box center [336, 31] width 365 height 17
copy small "Brandon Tuttle"
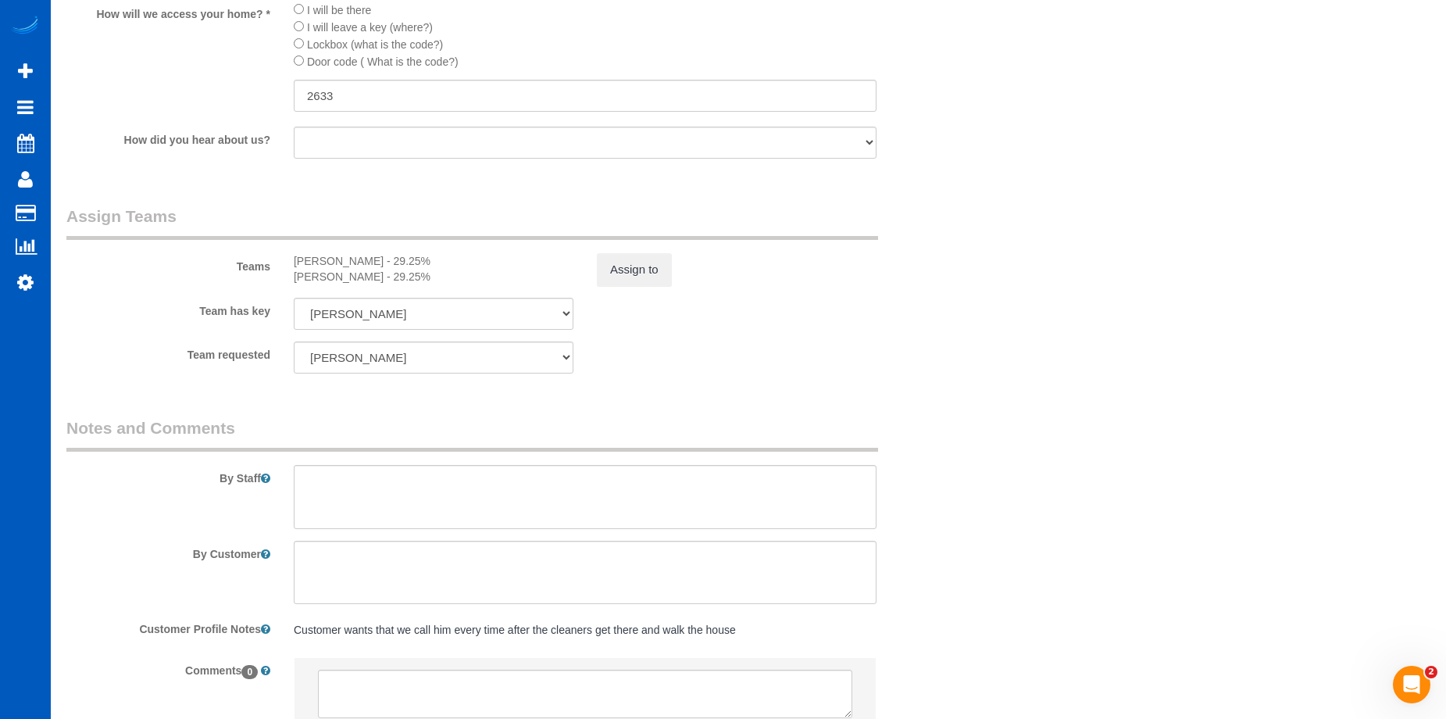
scroll to position [1952, 0]
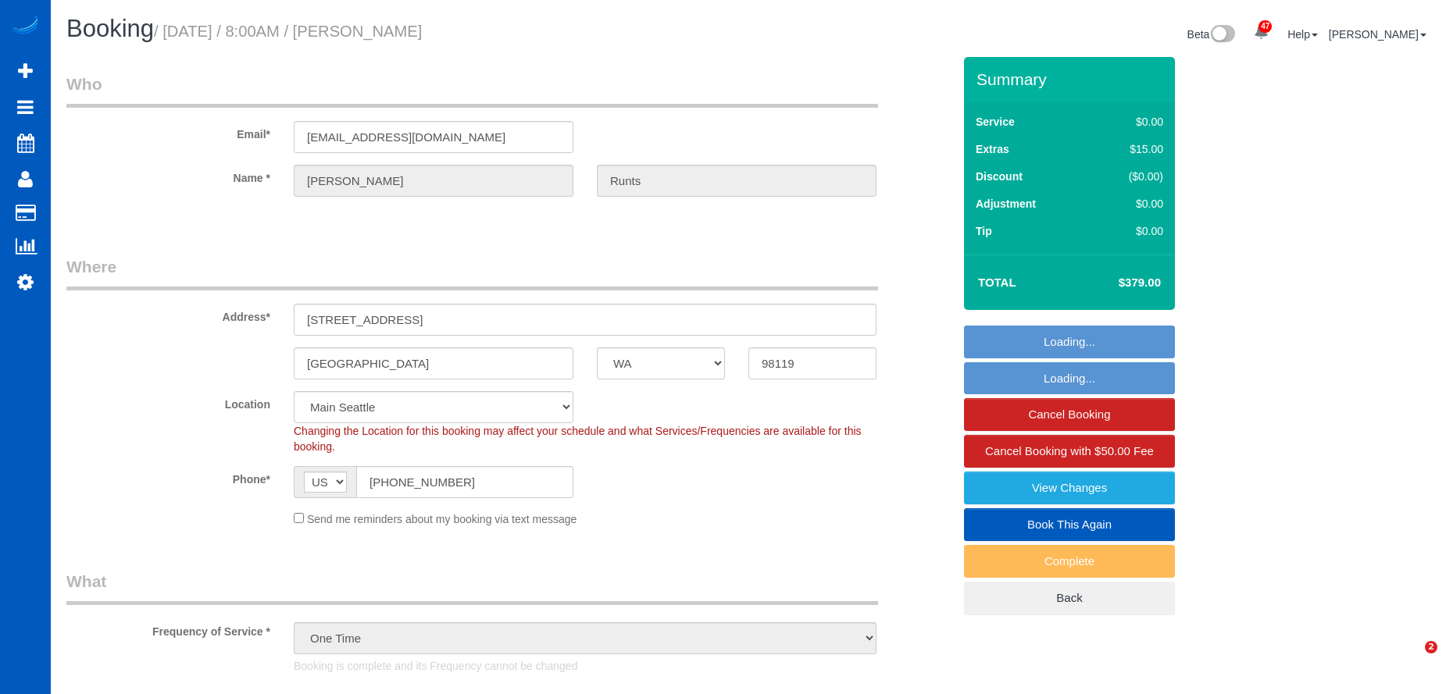
select select "WA"
select select "199"
select select "string:fspay-5c4c3ae4-d424-4f40-97ac-d18f1ddeaa8b"
select select "spot1"
select select "number:8"
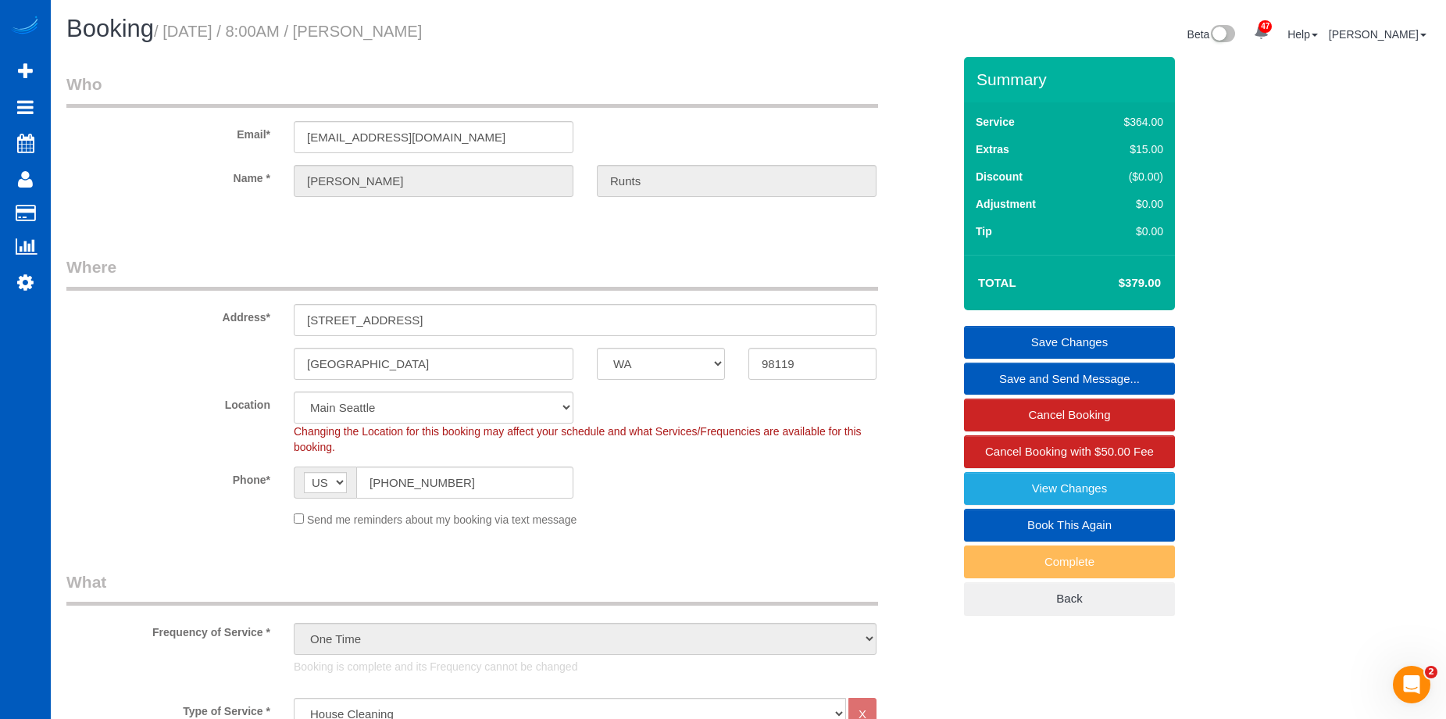
drag, startPoint x: 371, startPoint y: 23, endPoint x: 517, endPoint y: 32, distance: 146.3
click at [517, 32] on h1 "Booking / October 13, 2025 / 8:00AM / Elizabeth Runts" at bounding box center [401, 29] width 670 height 27
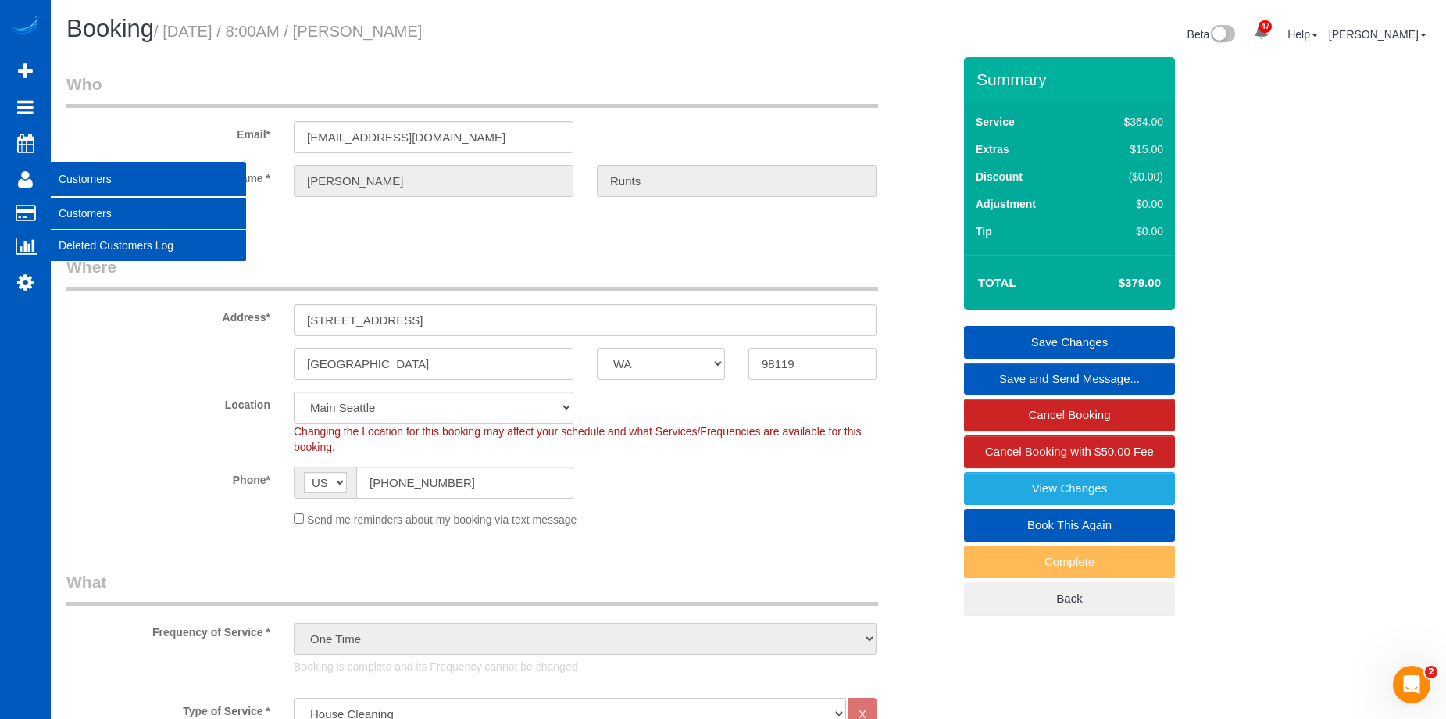
copy small "Elizabeth Runts"
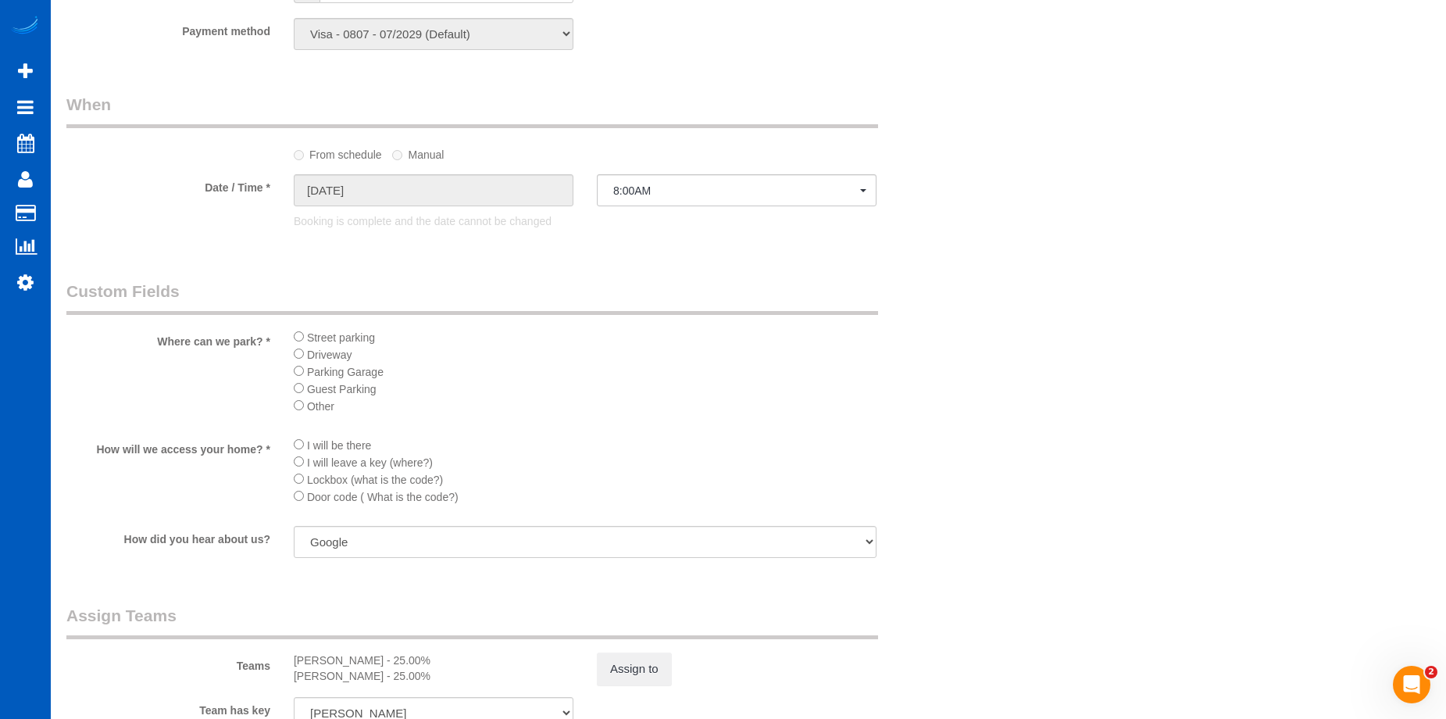
scroll to position [1796, 0]
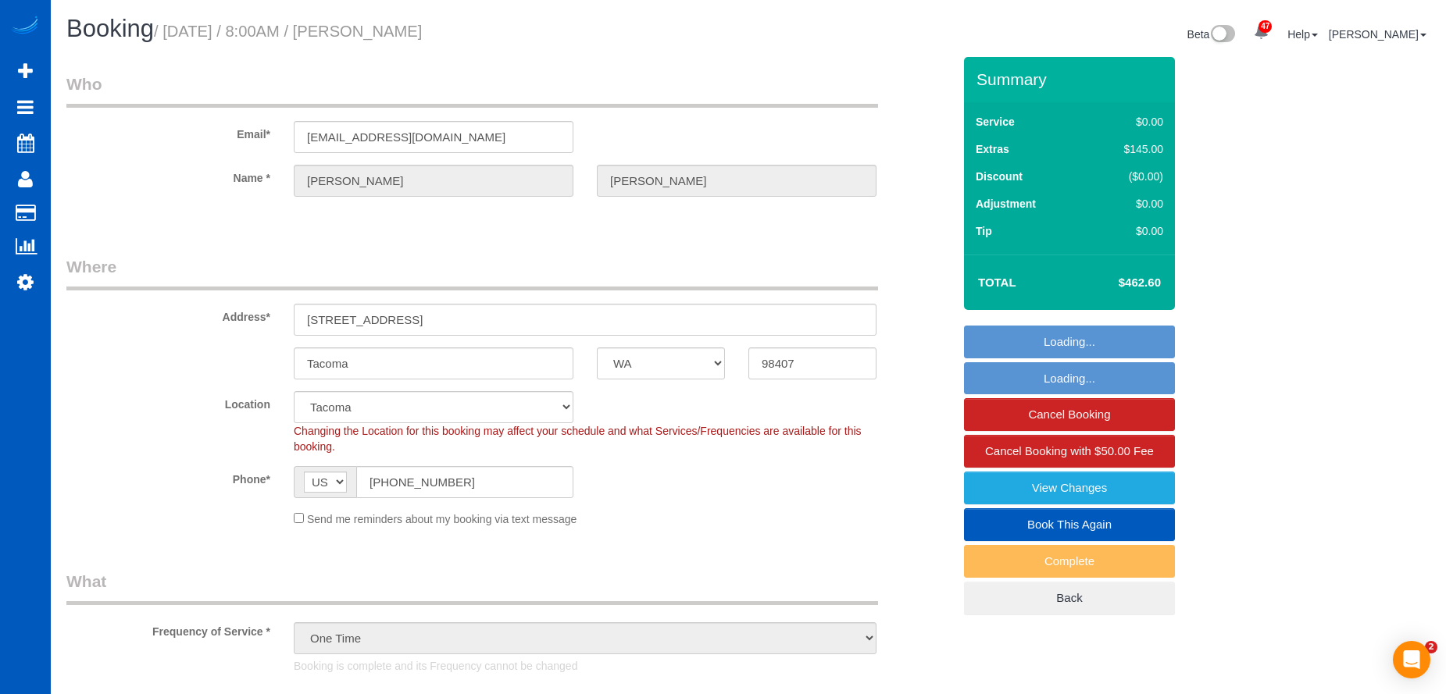
select select "WA"
select select "199"
select select "2001"
select select "3"
select select "2"
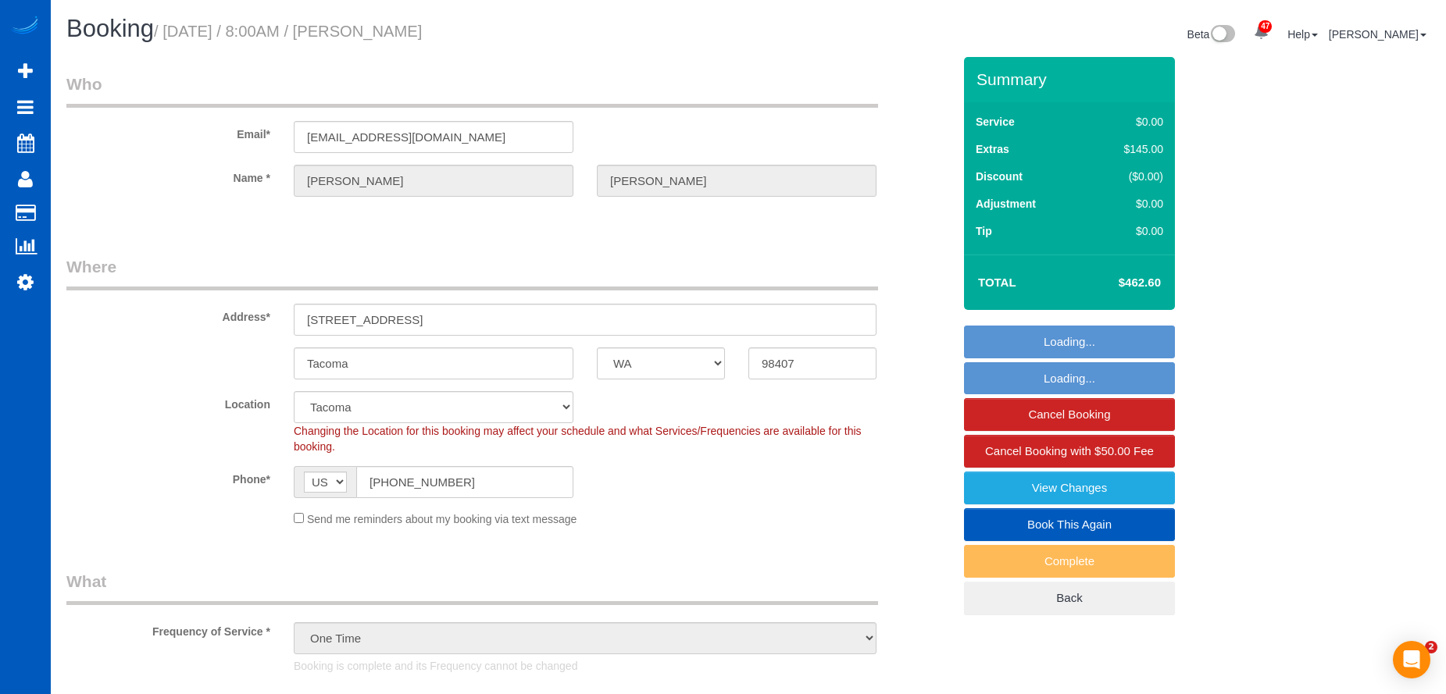
select select "spot1"
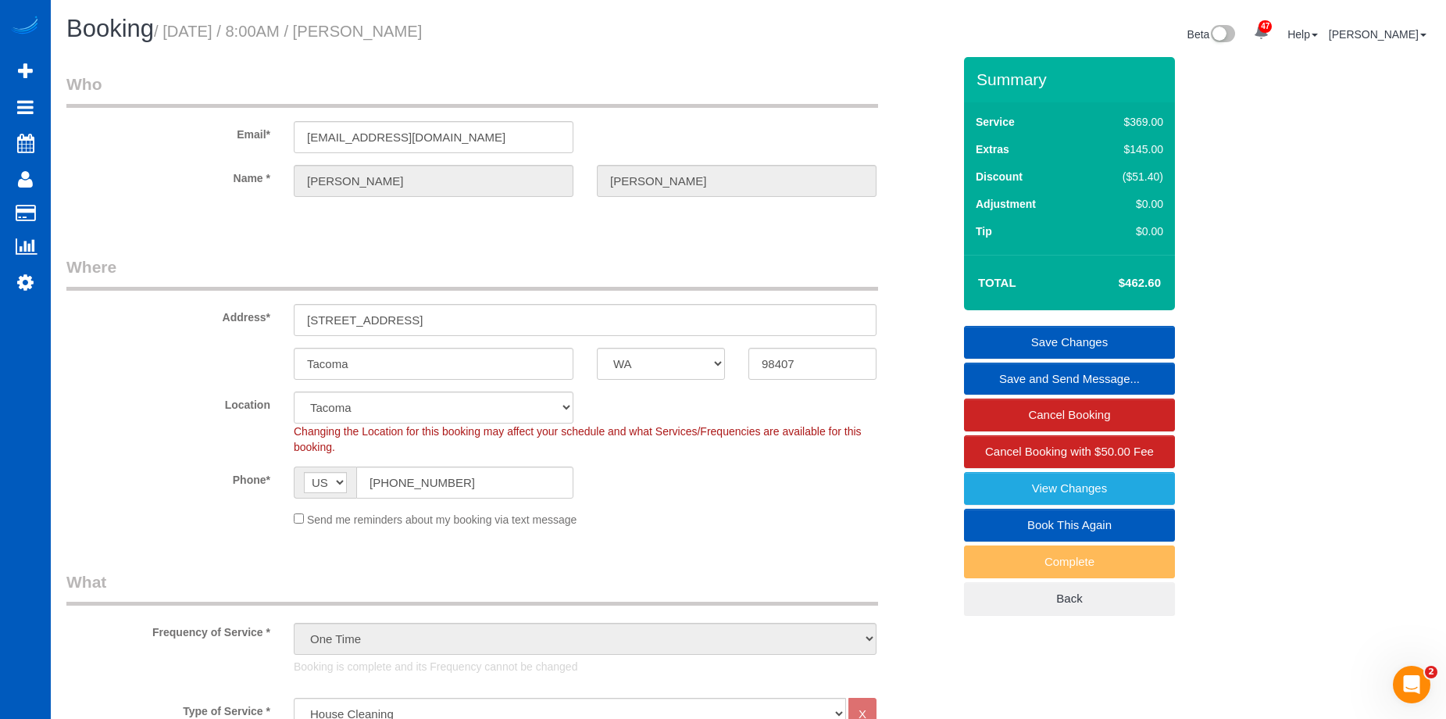
drag, startPoint x: 373, startPoint y: 34, endPoint x: 563, endPoint y: 30, distance: 189.8
click at [564, 30] on h1 "Booking / [DATE] / 8:00AM / [PERSON_NAME]" at bounding box center [401, 29] width 670 height 27
copy small "[PERSON_NAME]"
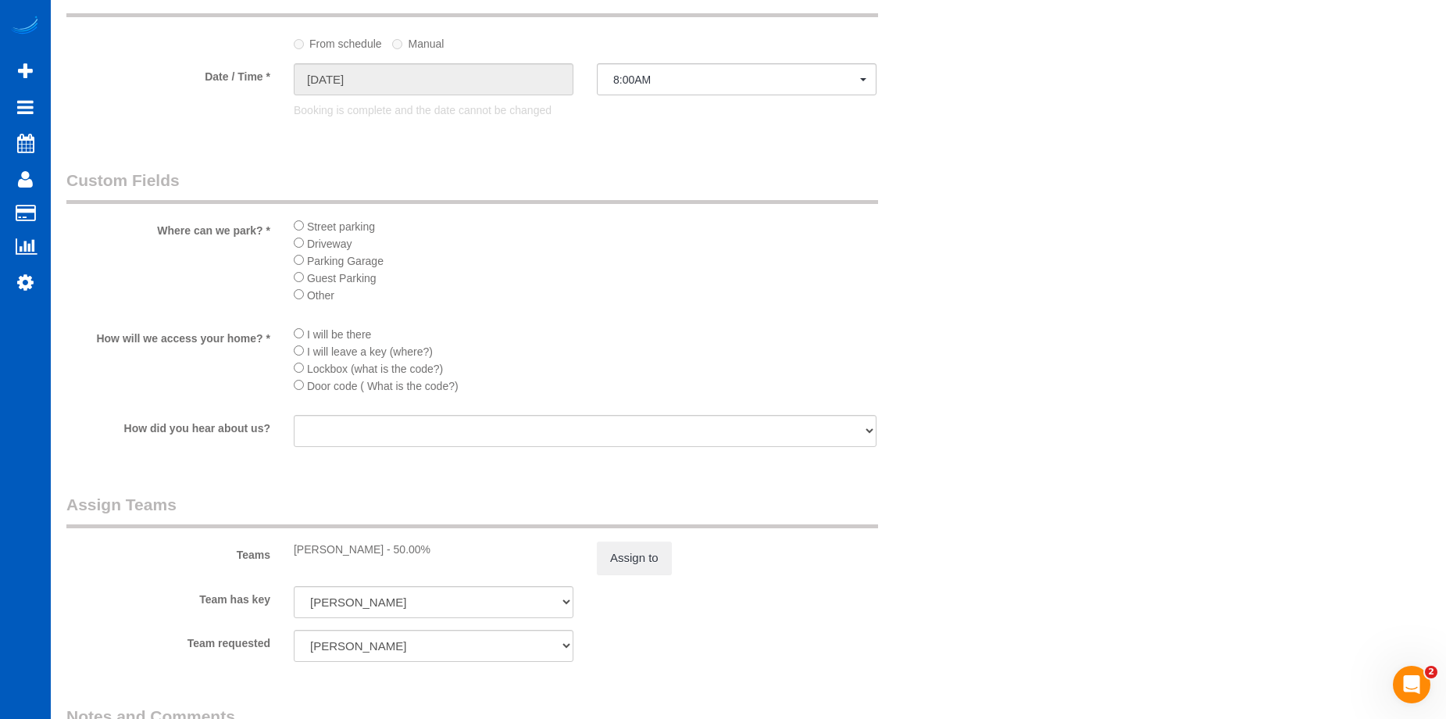
scroll to position [1952, 0]
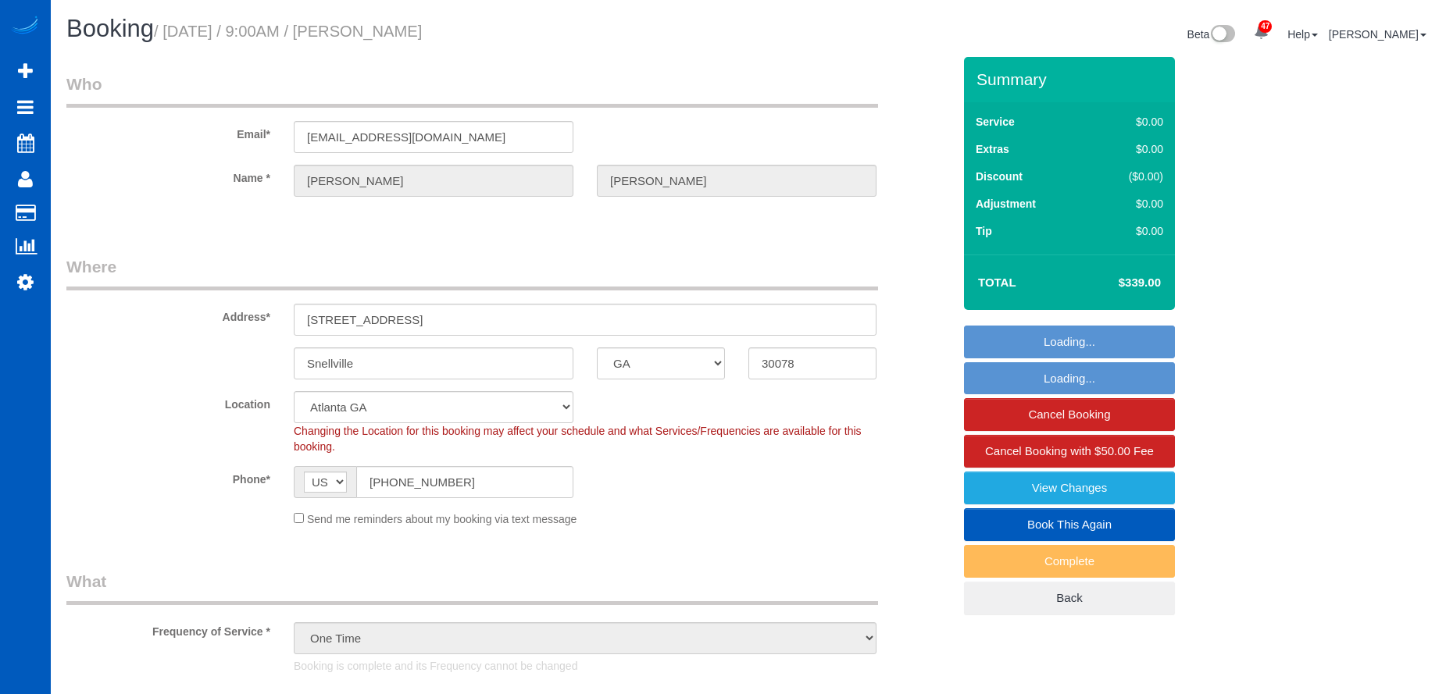
select select "GA"
select select "199"
select select "3501"
select select "5"
select select "4"
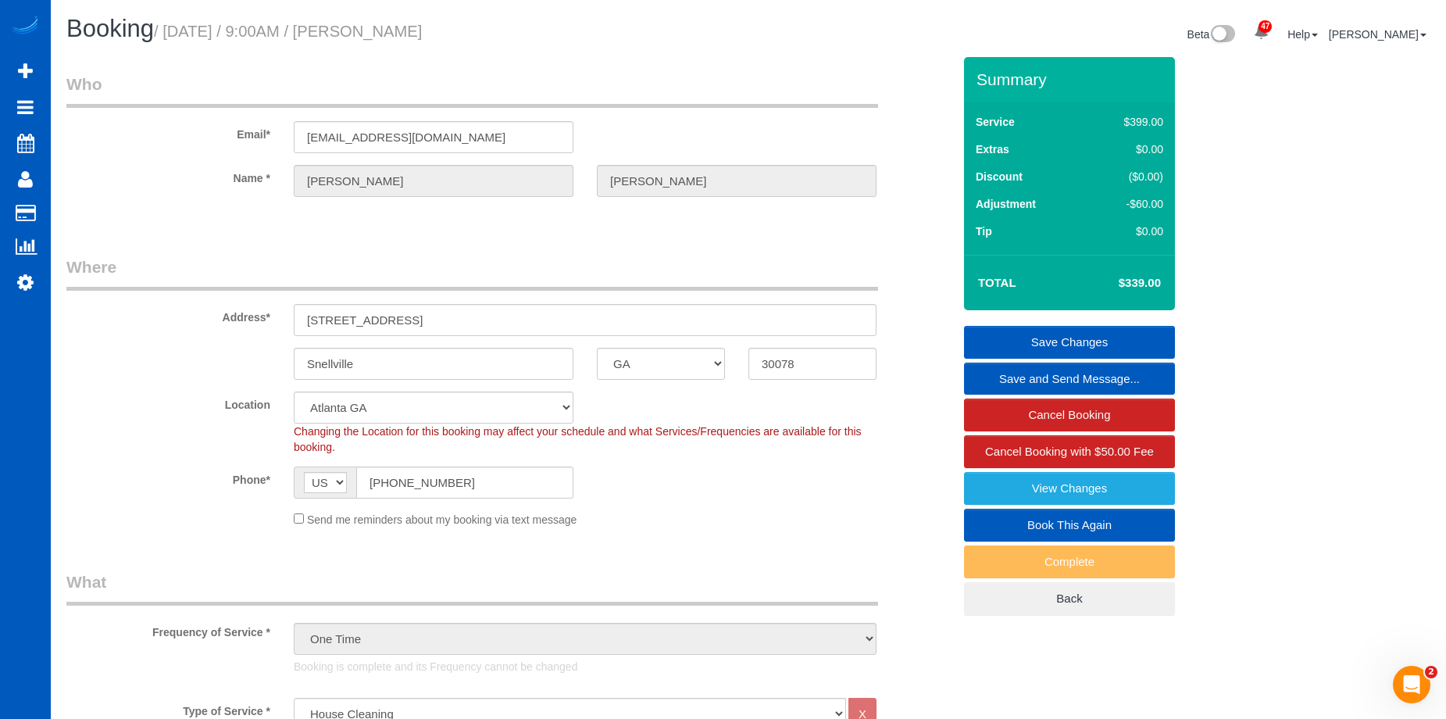
drag, startPoint x: 373, startPoint y: 26, endPoint x: 594, endPoint y: 21, distance: 220.3
click at [594, 21] on h1 "Booking / October 13, 2025 / 9:00AM / Stan Morel" at bounding box center [401, 29] width 670 height 27
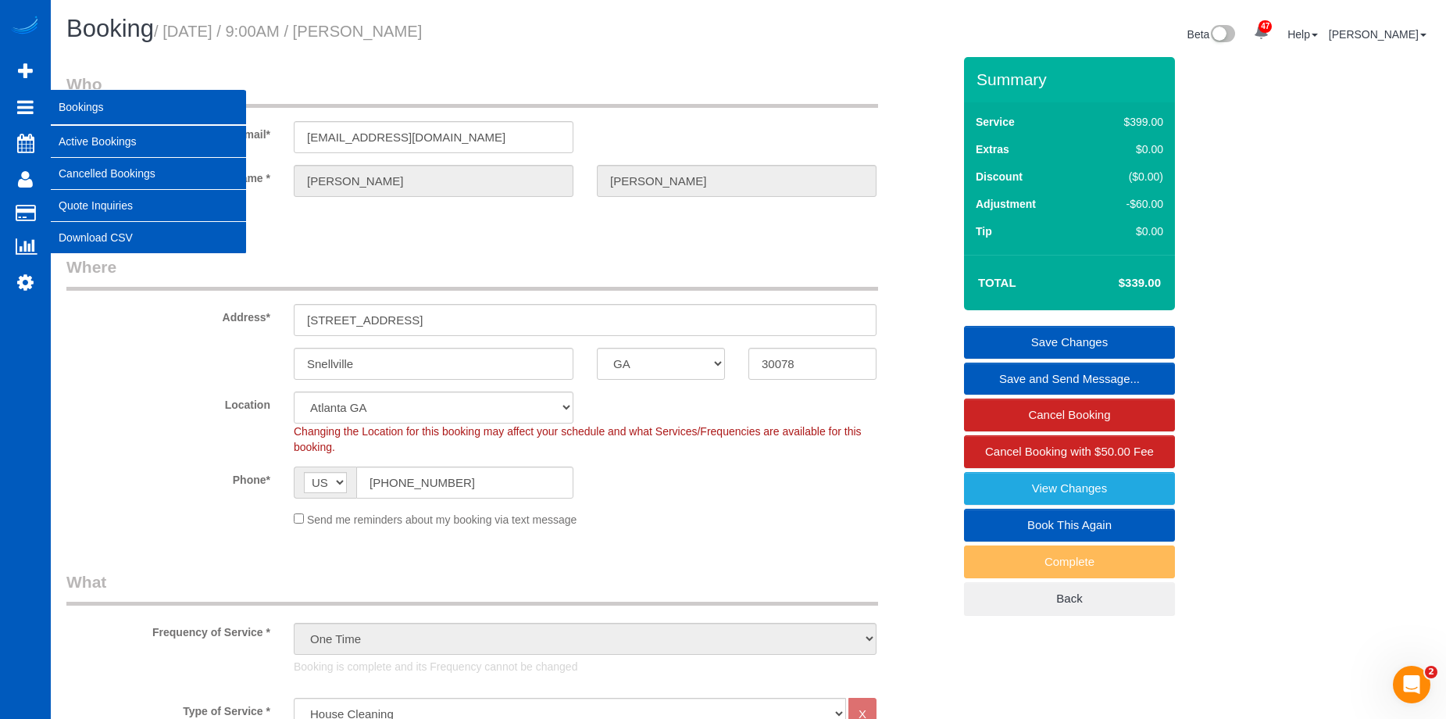
copy small "Stan Morel"
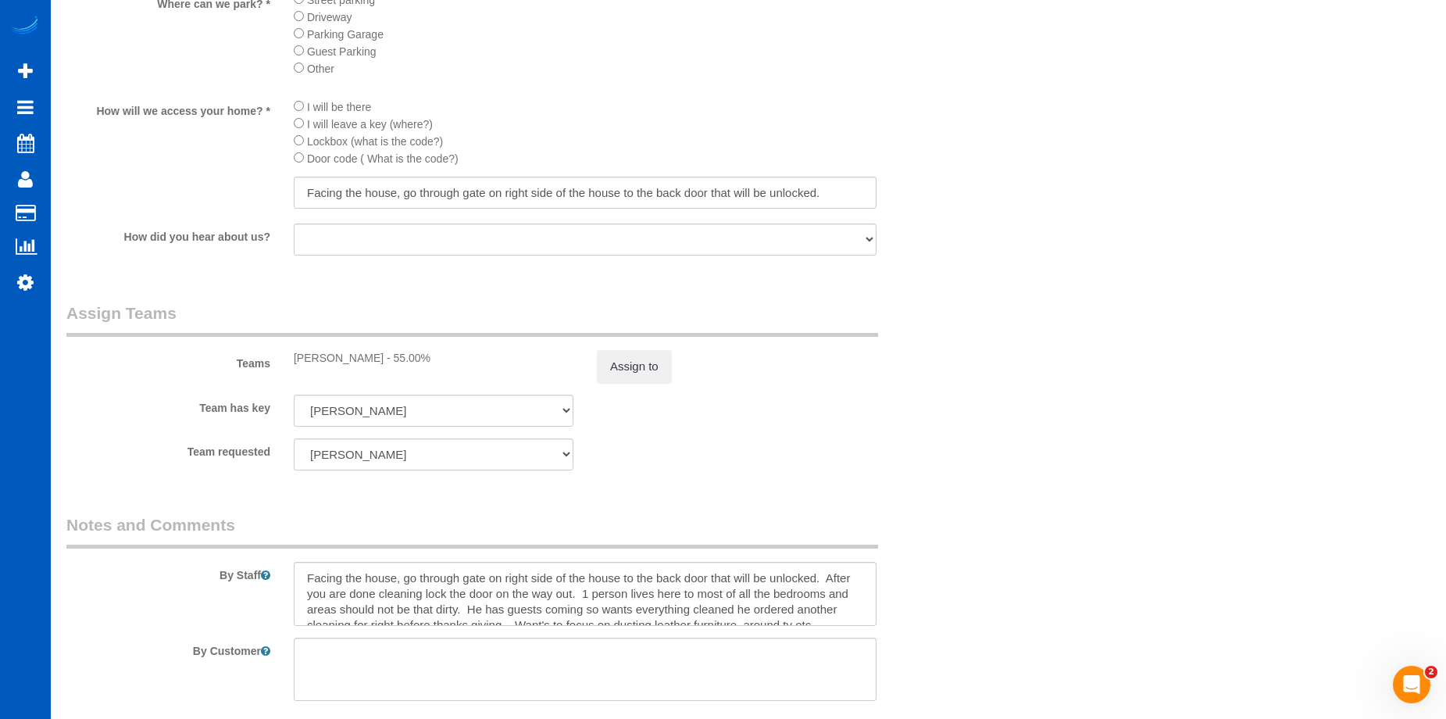
scroll to position [16, 0]
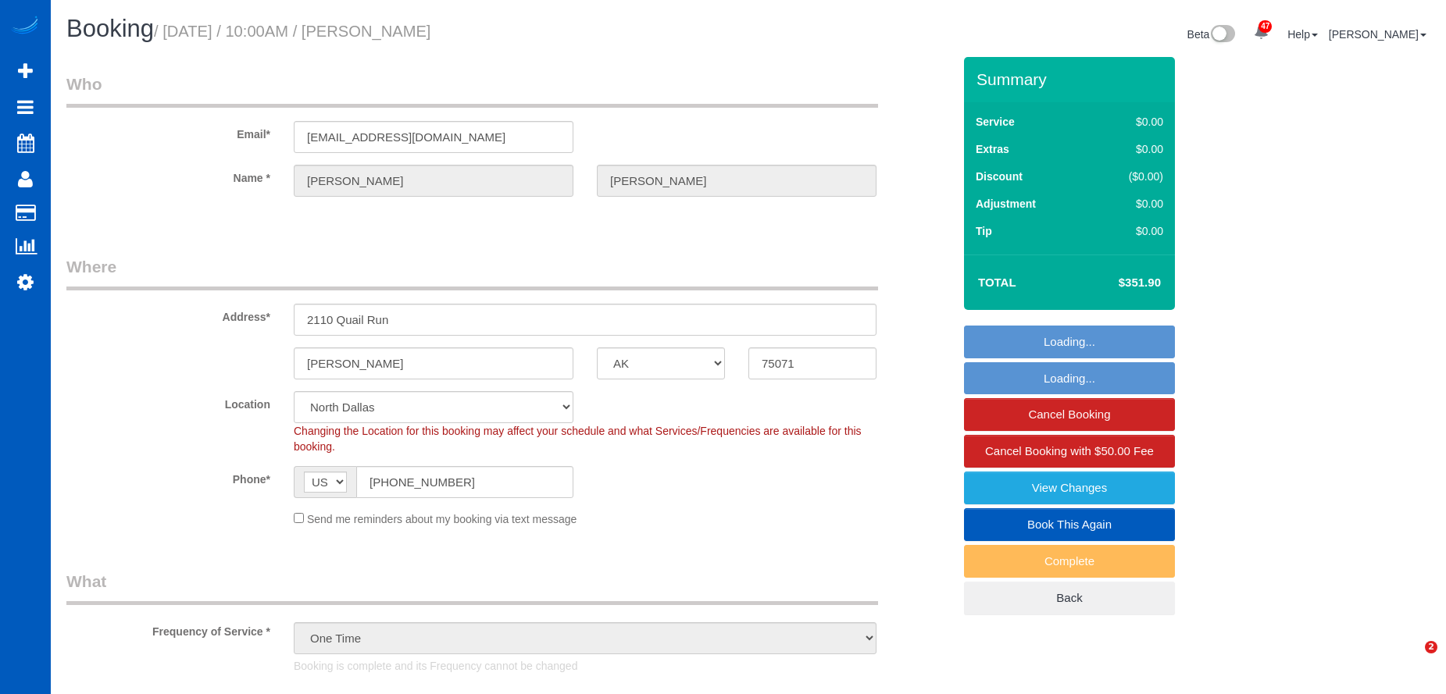
select select "[GEOGRAPHIC_DATA]"
select select "199"
select select "1001"
select select "3"
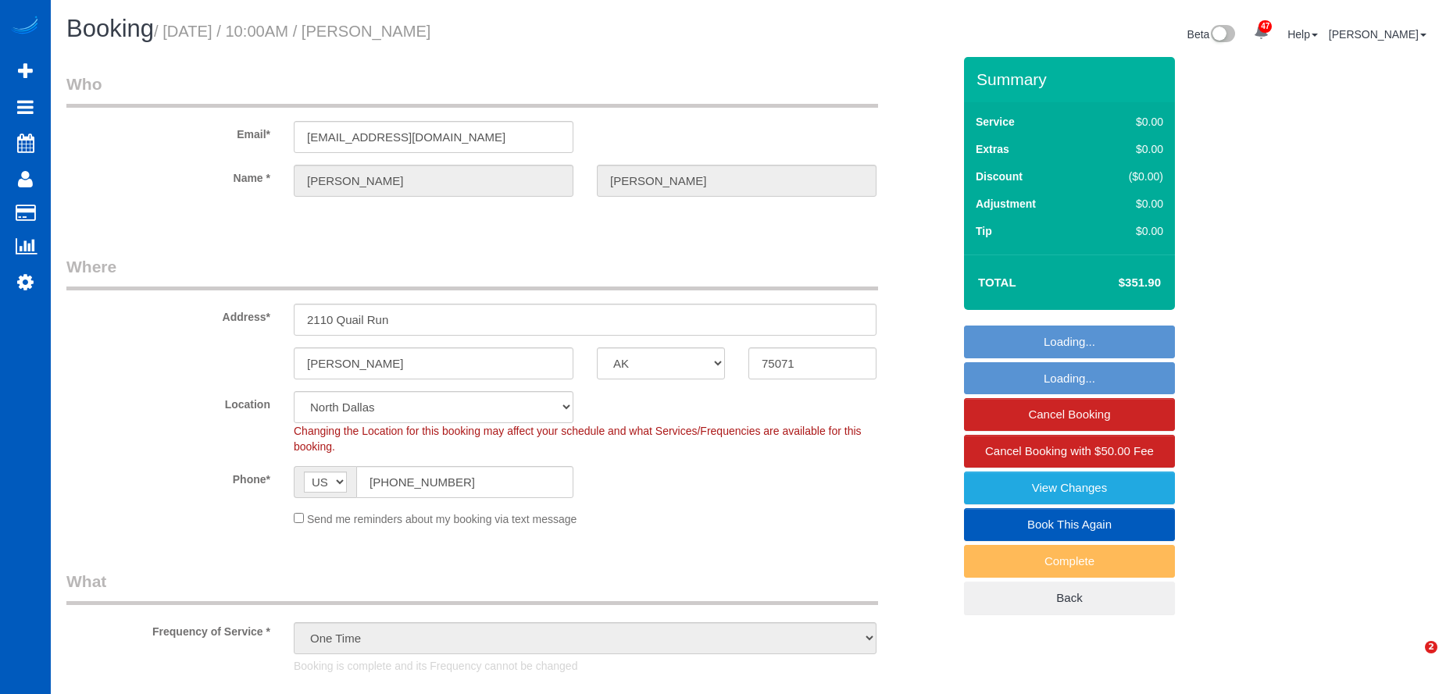
select select "spot1"
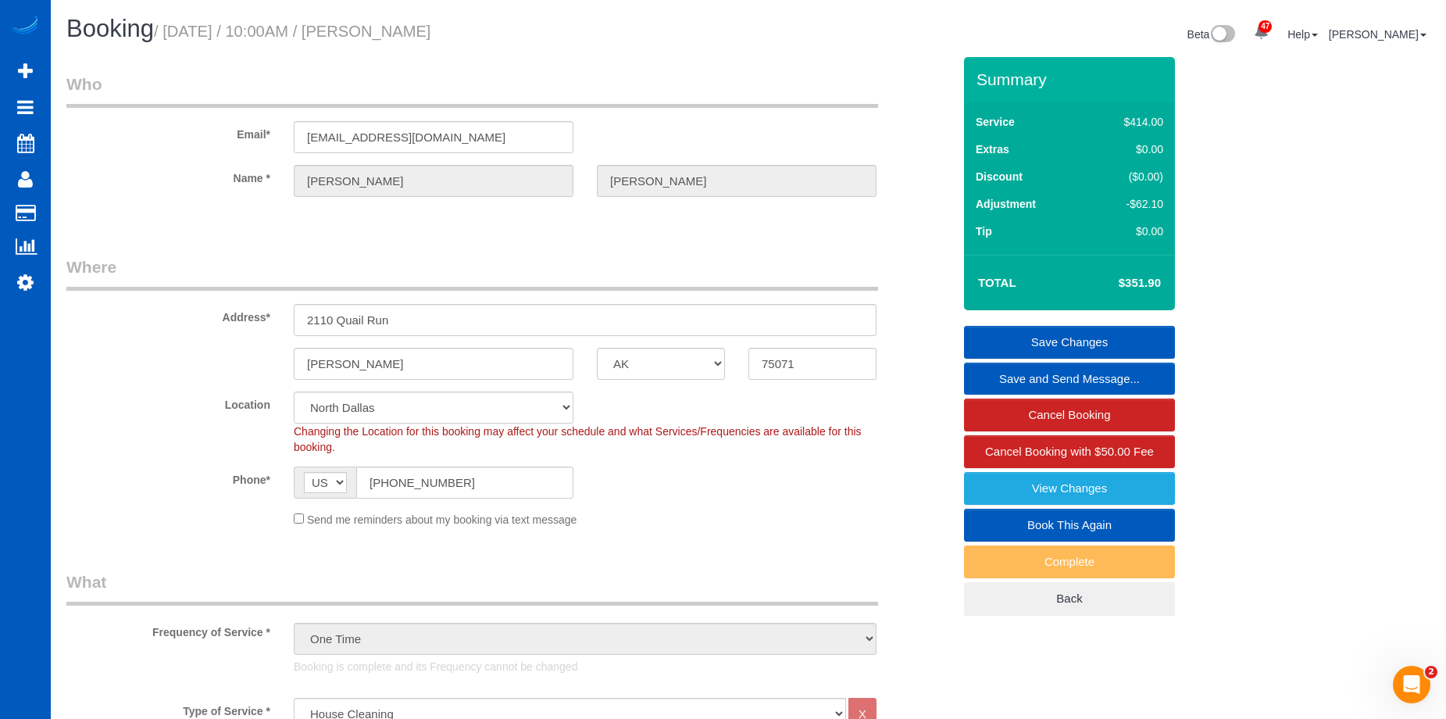
drag, startPoint x: 380, startPoint y: 27, endPoint x: 553, endPoint y: 34, distance: 173.5
click at [553, 34] on h1 "Booking / October 13, 2025 / 10:00AM / Jeff Davis" at bounding box center [401, 29] width 670 height 27
copy small "Jeff Davis"
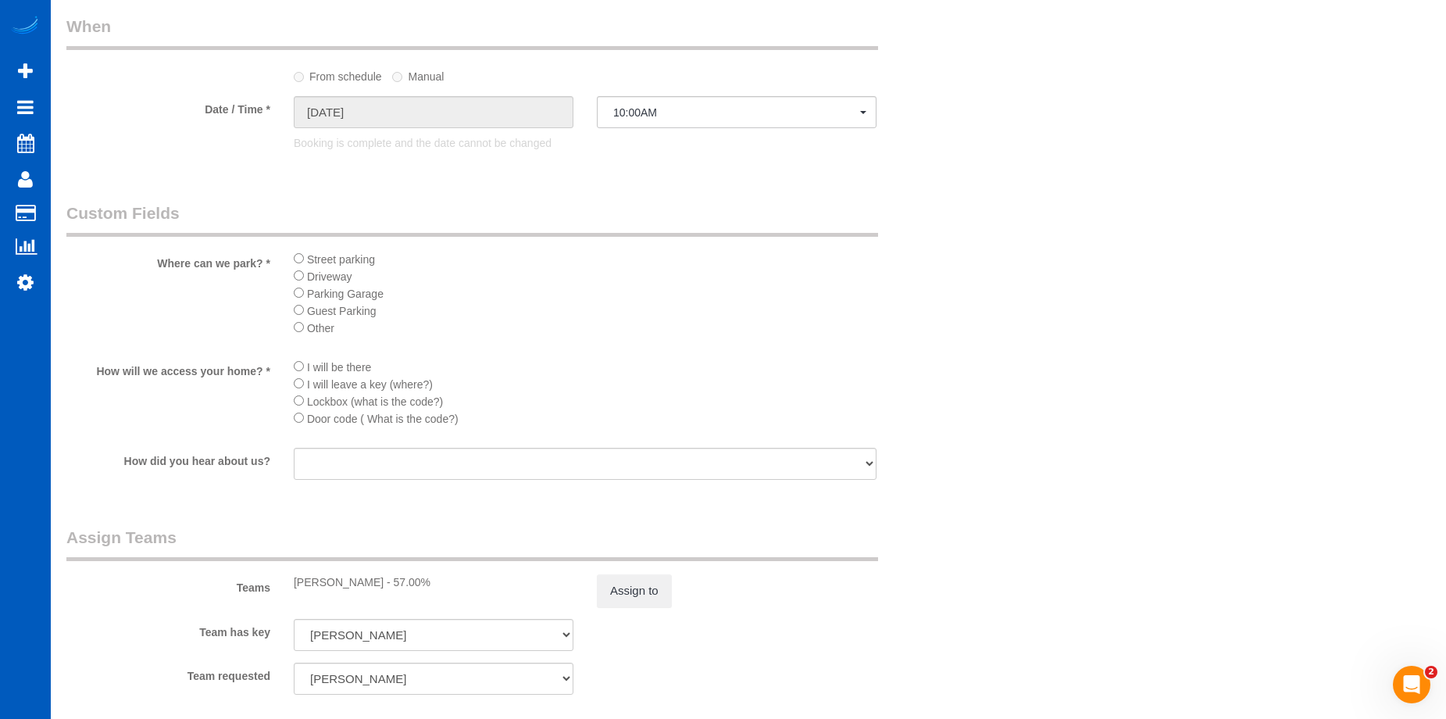
scroll to position [1874, 0]
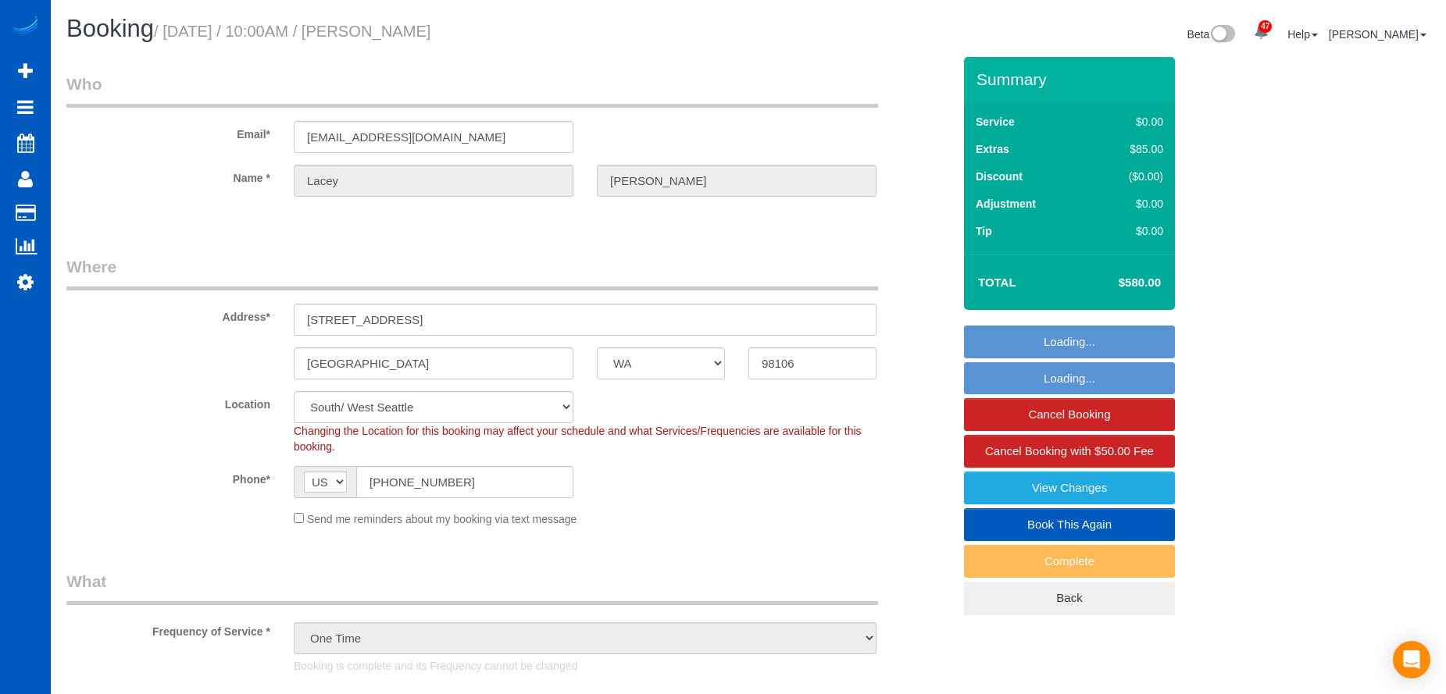
select select "WA"
select select "199"
select select "3001"
select select "5"
select select "4"
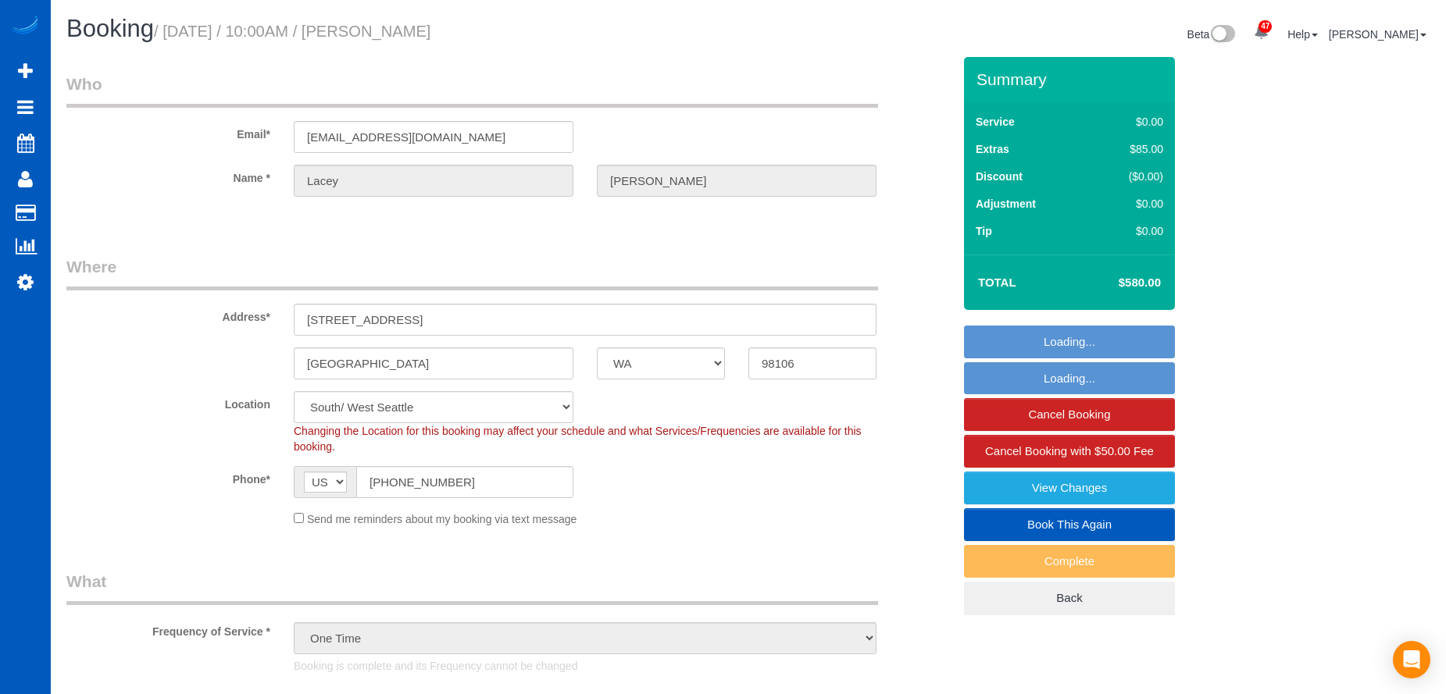
select select "string:cash"
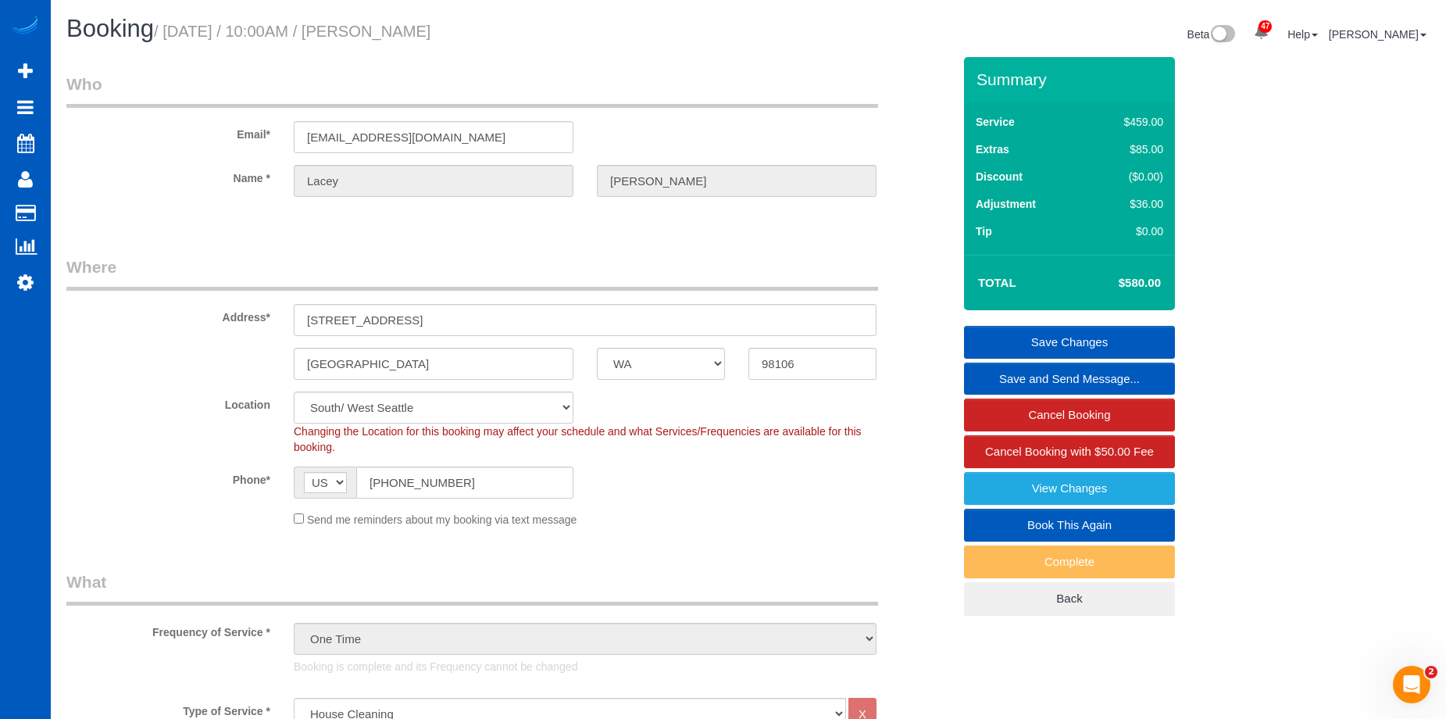
drag, startPoint x: 381, startPoint y: 31, endPoint x: 594, endPoint y: 30, distance: 212.4
click at [594, 30] on h1 "Booking / October 13, 2025 / 10:00AM / Lacey Roth" at bounding box center [401, 29] width 670 height 27
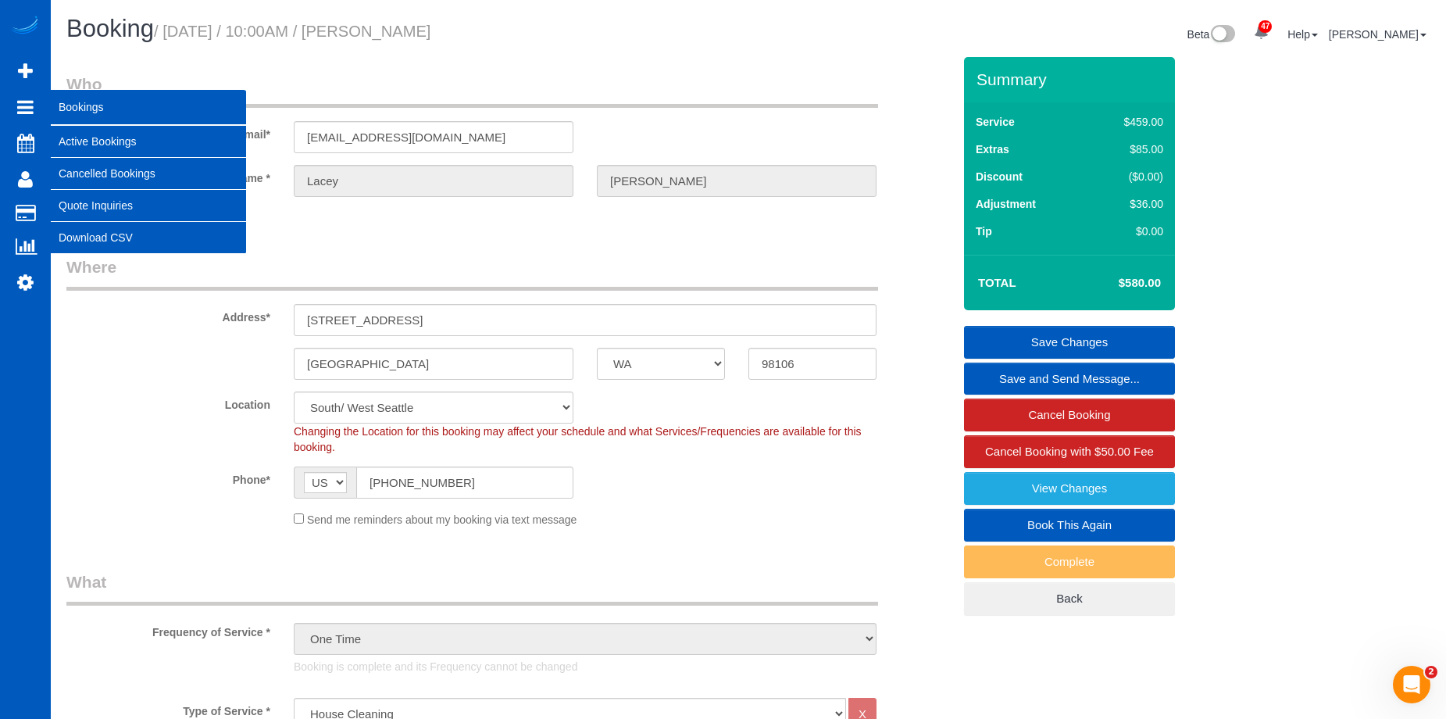
copy small "Lacey Roth"
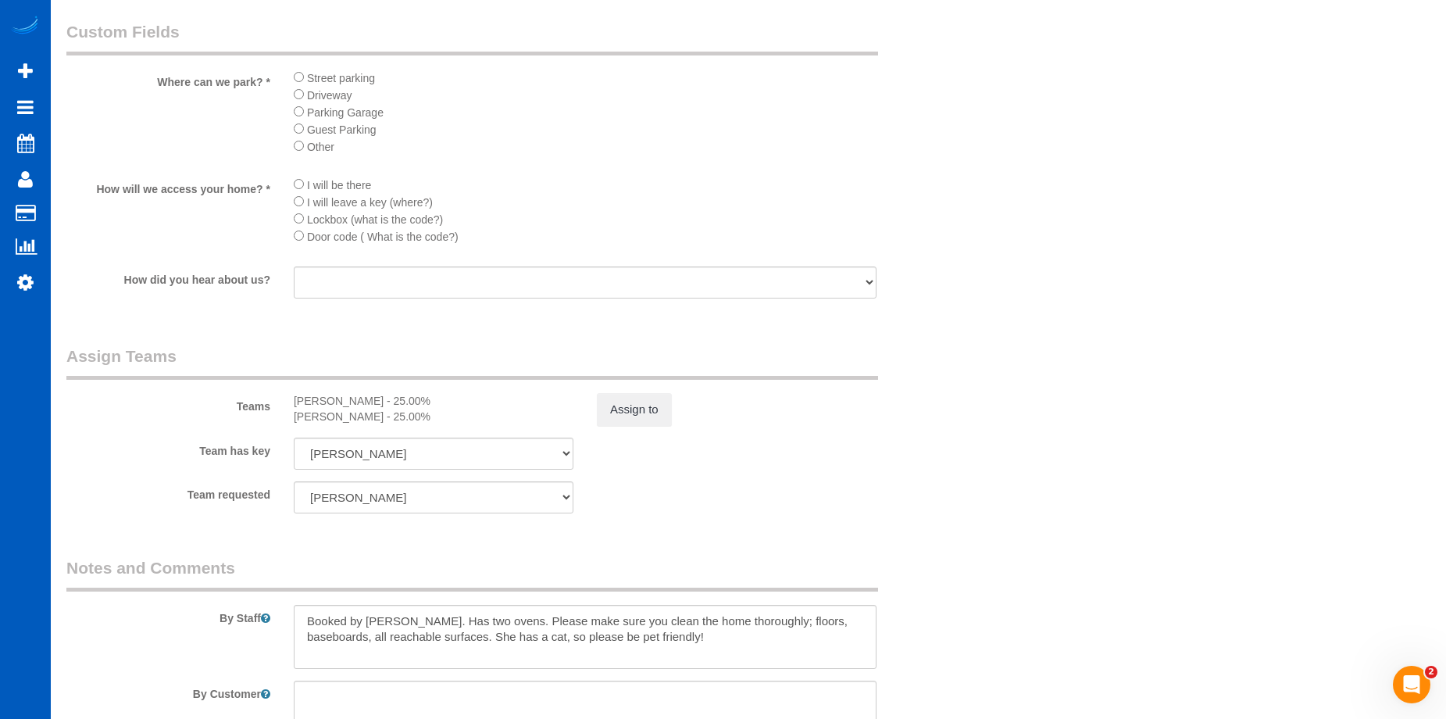
scroll to position [2131, 0]
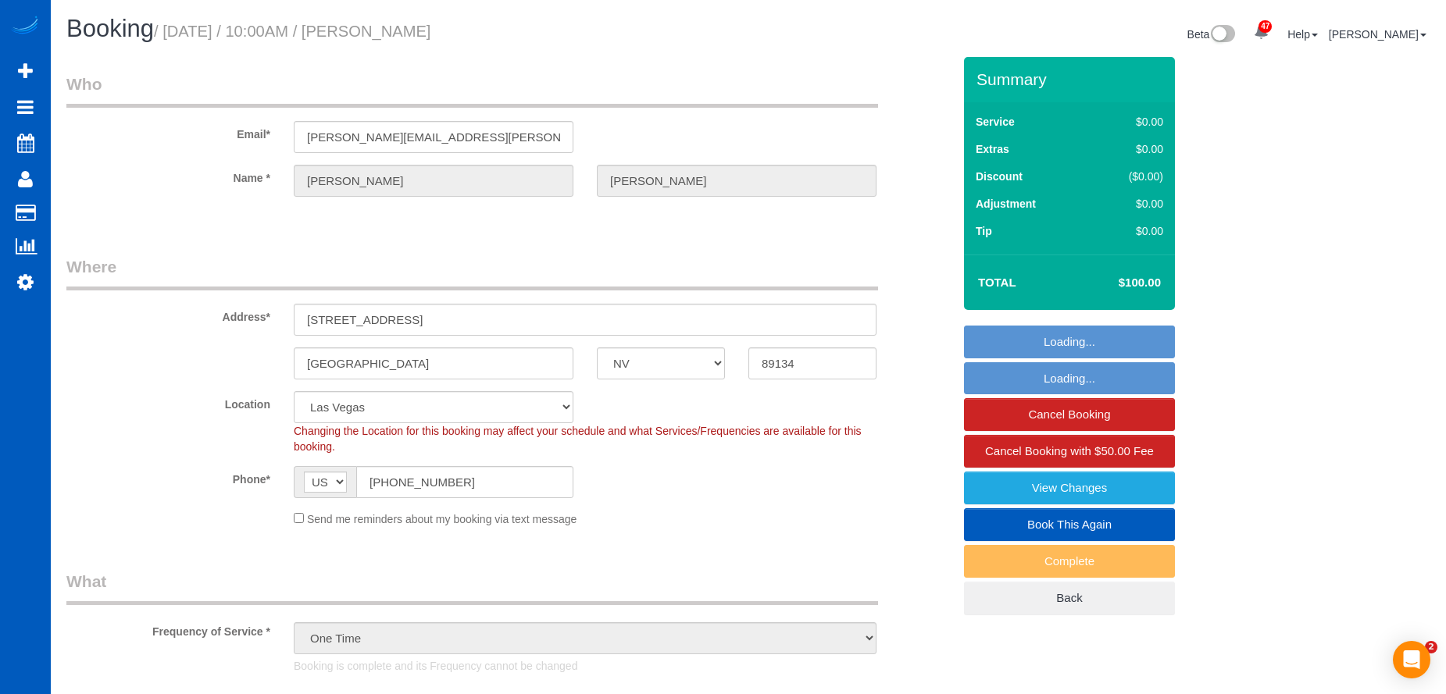
select select "NV"
select select "199"
select select "1501"
select select "2"
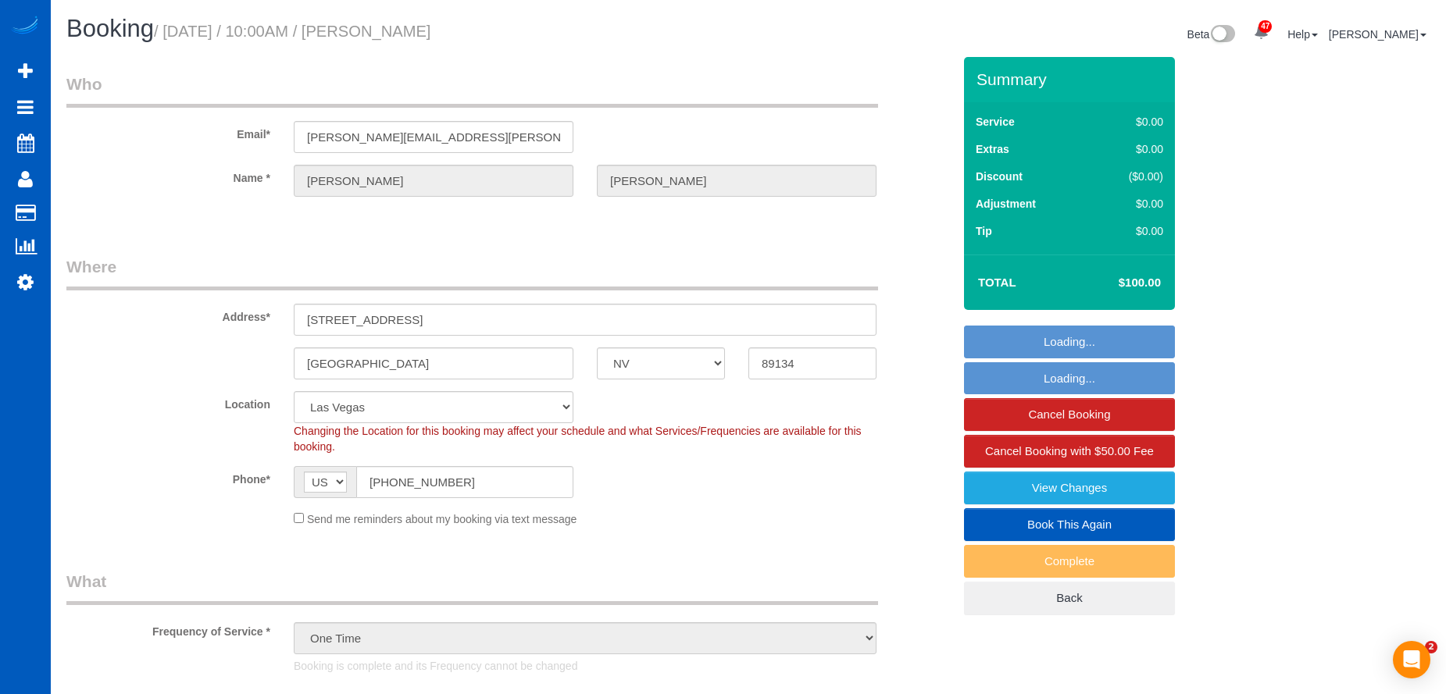
select select "spot1"
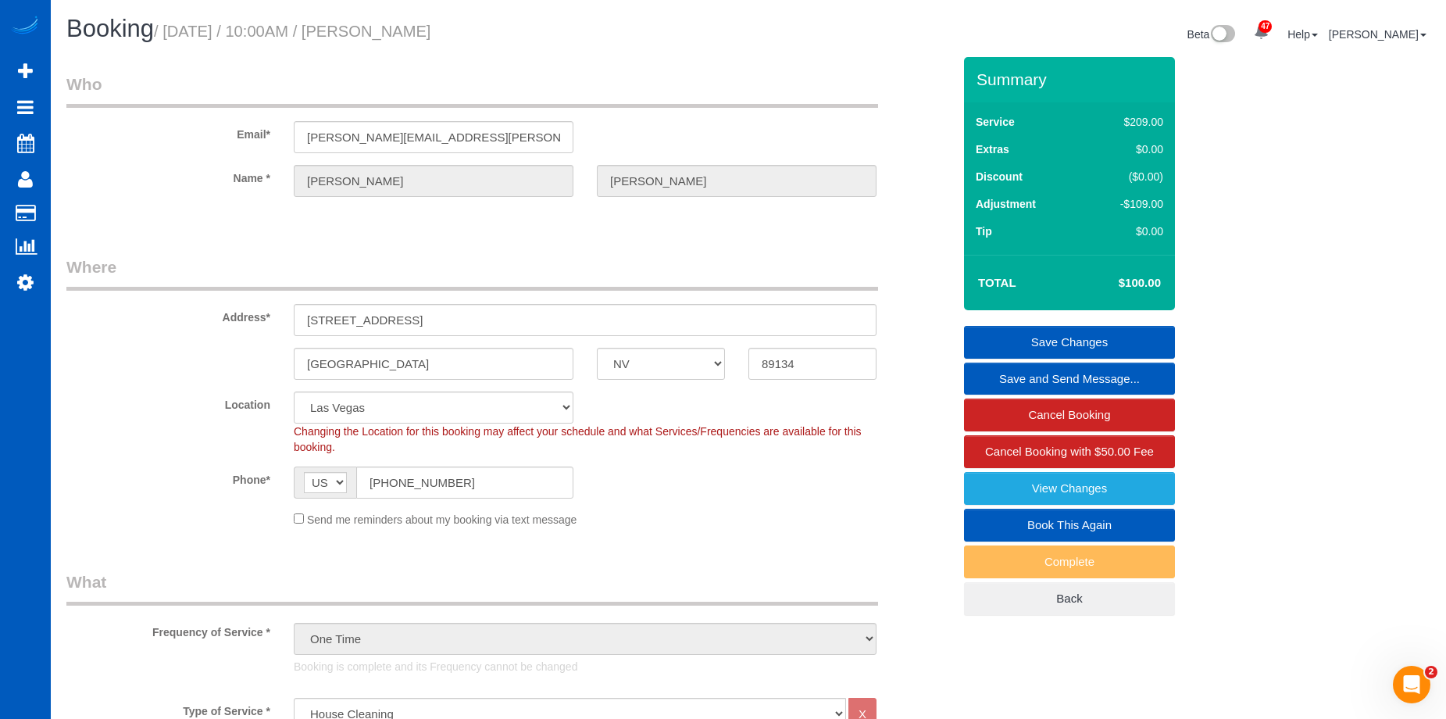
drag, startPoint x: 383, startPoint y: 25, endPoint x: 536, endPoint y: 25, distance: 153.1
click at [536, 25] on h1 "Booking / [DATE] / 10:00AM / [PERSON_NAME]" at bounding box center [401, 29] width 670 height 27
copy small "[PERSON_NAME]"
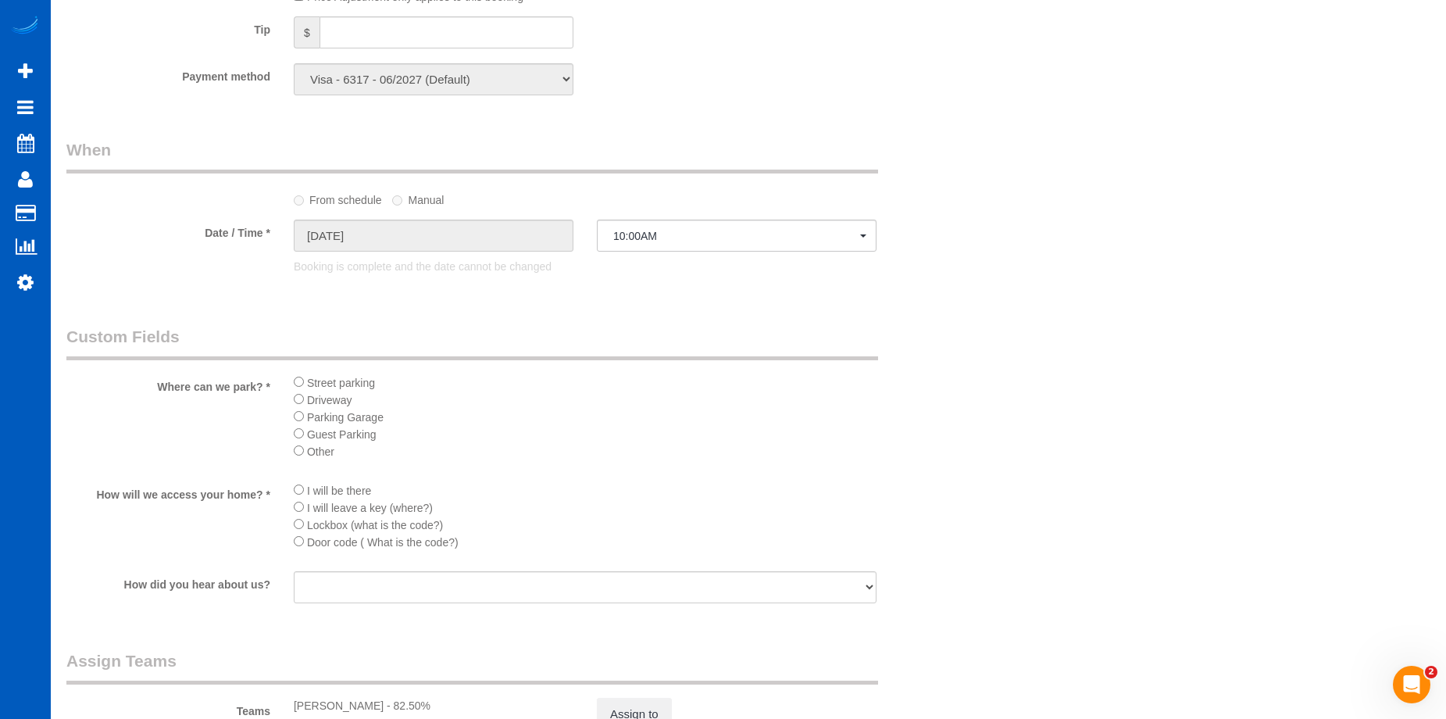
scroll to position [1796, 0]
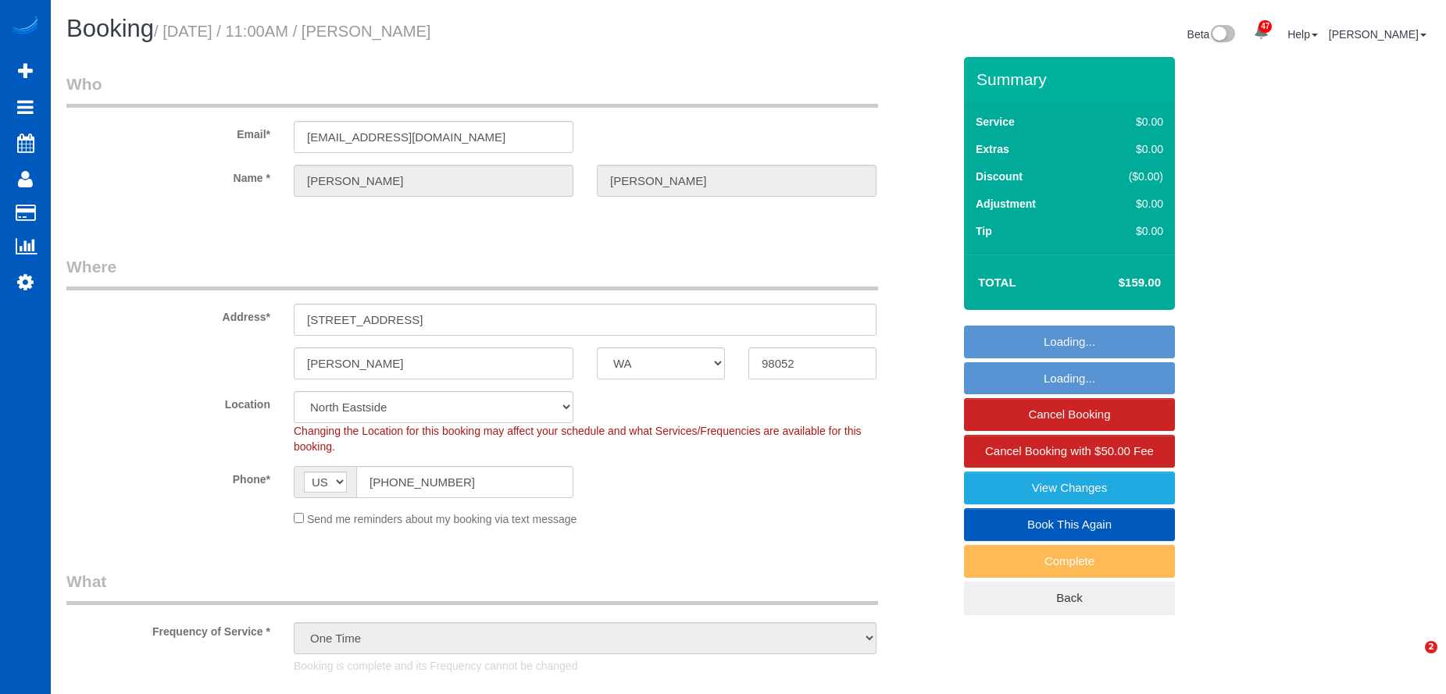
select select "WA"
select select "199"
select select "string:fspay-140cd3f5-40ad-4674-9e36-cfc462e90407"
select select "spot1"
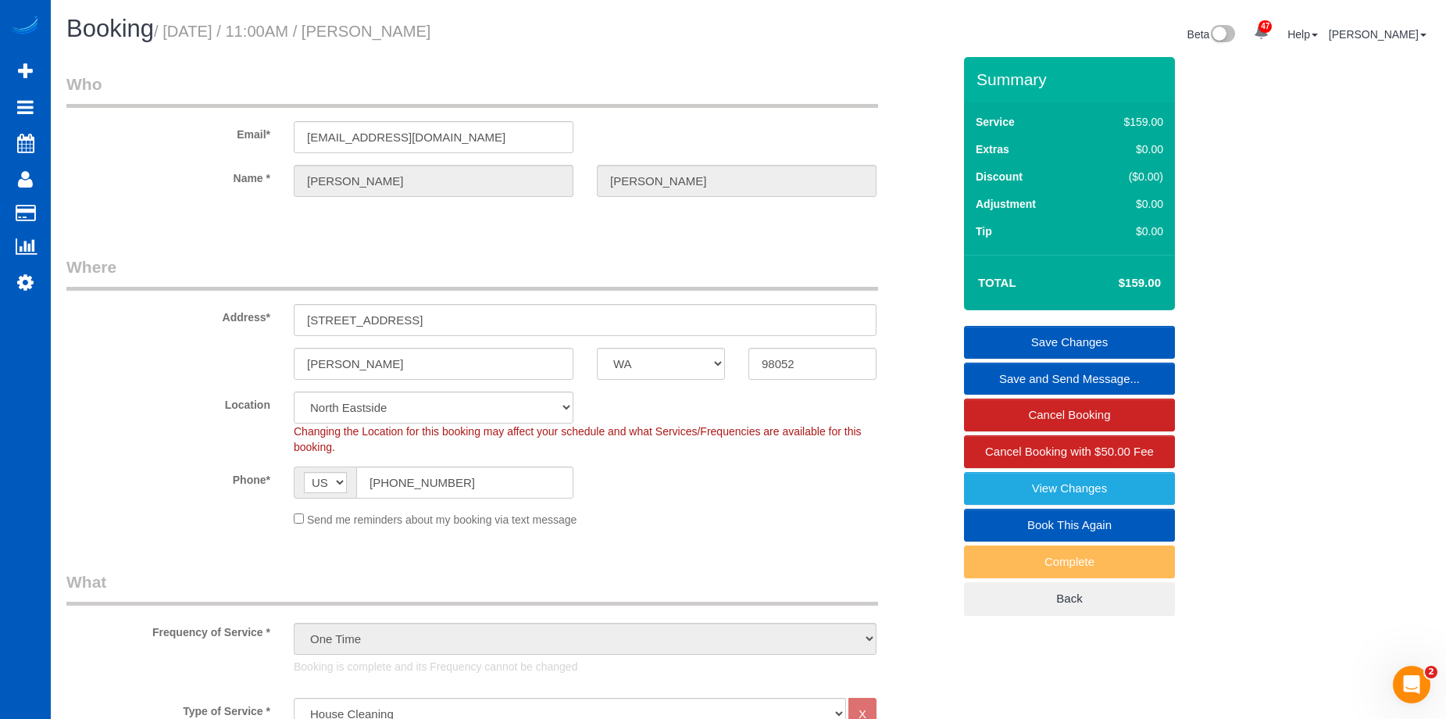
drag, startPoint x: 382, startPoint y: 27, endPoint x: 576, endPoint y: 30, distance: 194.5
click at [576, 30] on h1 "Booking / [DATE] / 11:00AM / [PERSON_NAME]" at bounding box center [401, 29] width 670 height 27
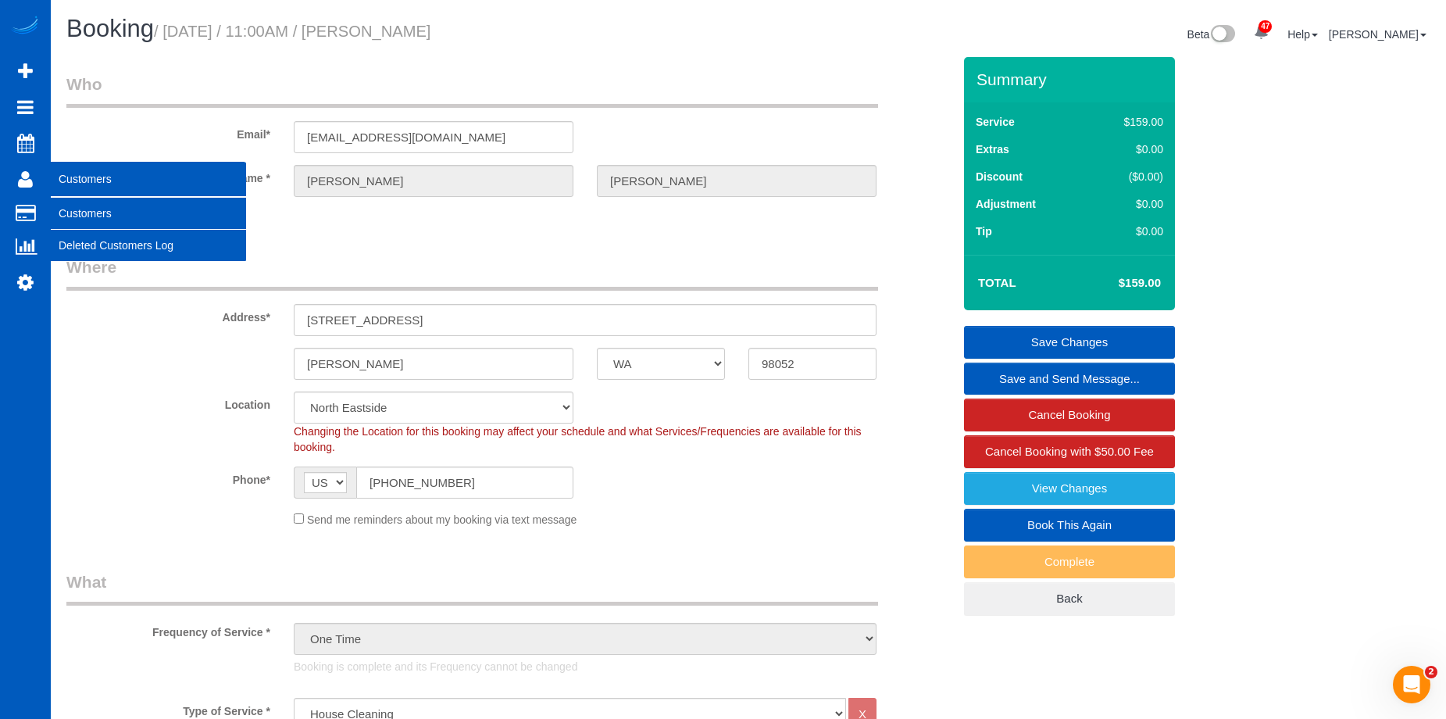
copy small "[PERSON_NAME]"
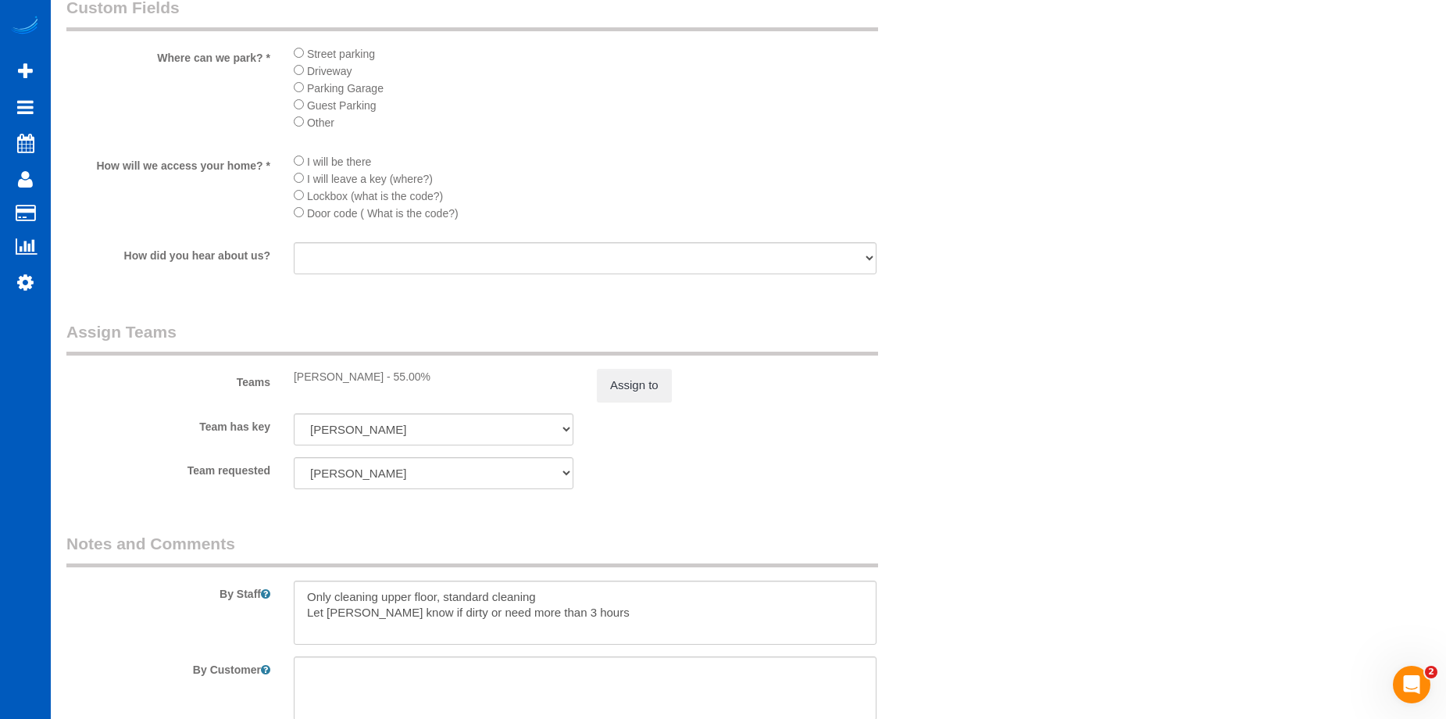
scroll to position [1952, 0]
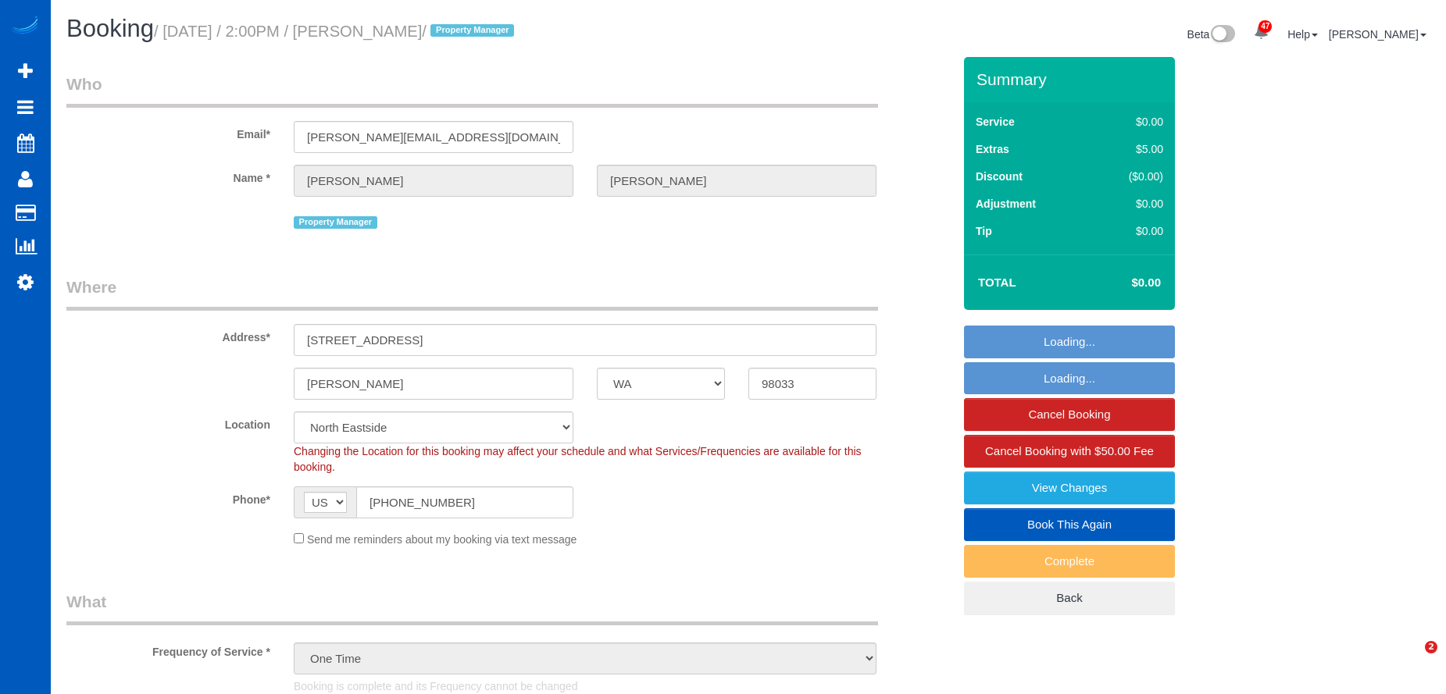
select select "WA"
select select "199"
select select "spot1"
select select "2501"
select select "3"
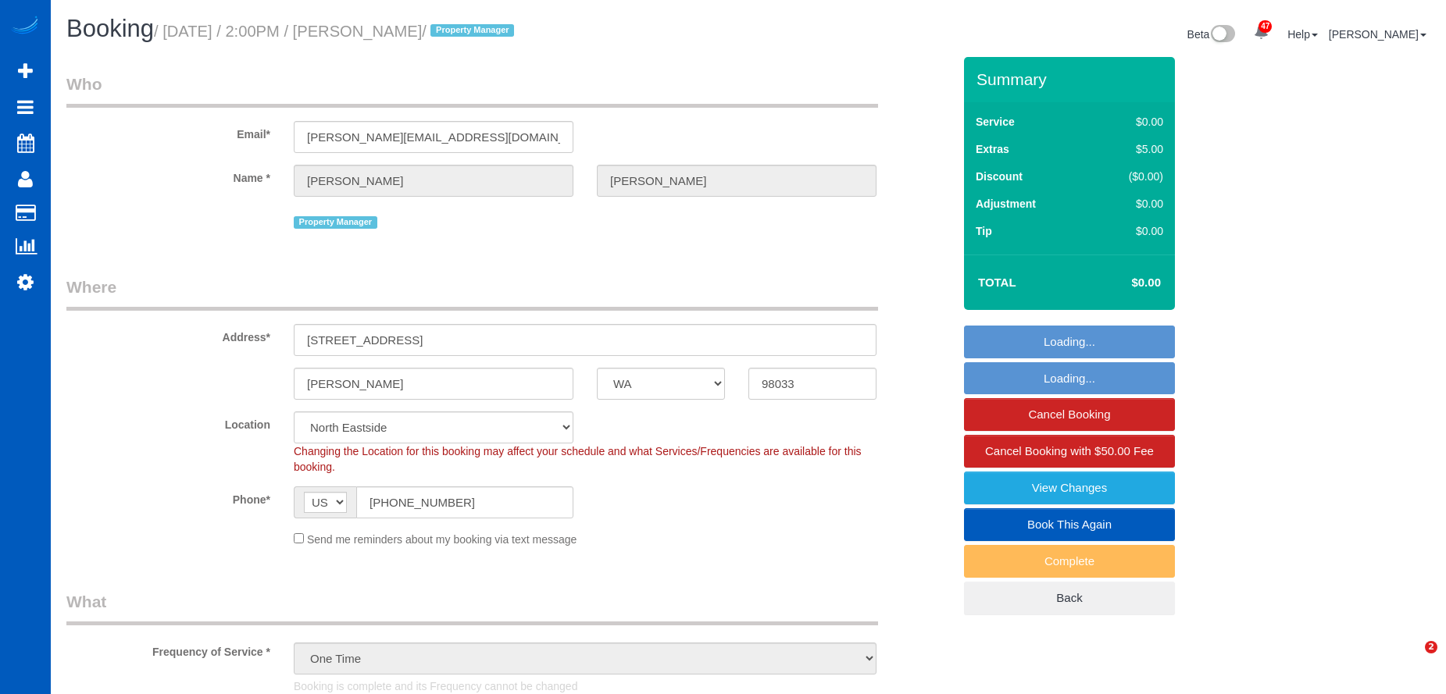
select select "4"
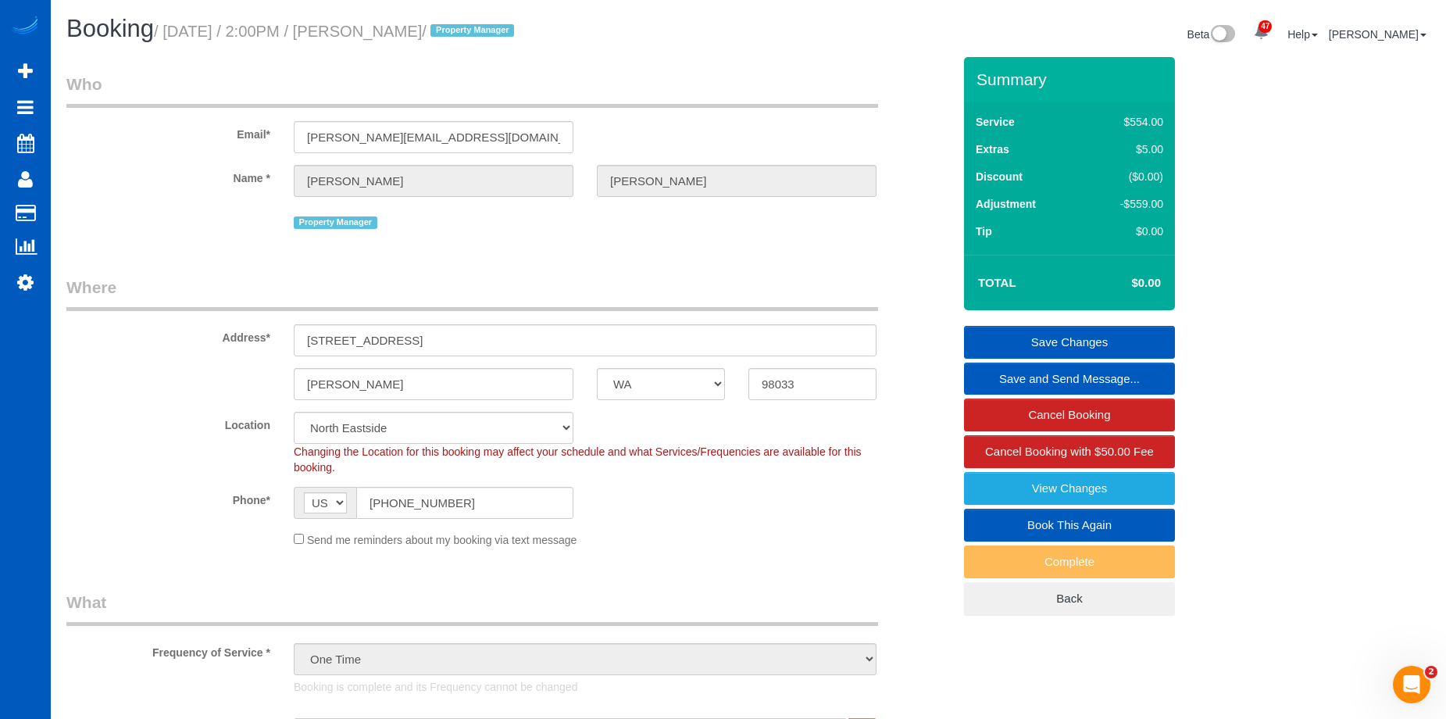
drag, startPoint x: 370, startPoint y: 30, endPoint x: 465, endPoint y: 32, distance: 95.3
click at [466, 32] on small "/ [DATE] / 2:00PM / [PERSON_NAME] / Property Manager" at bounding box center [336, 31] width 365 height 17
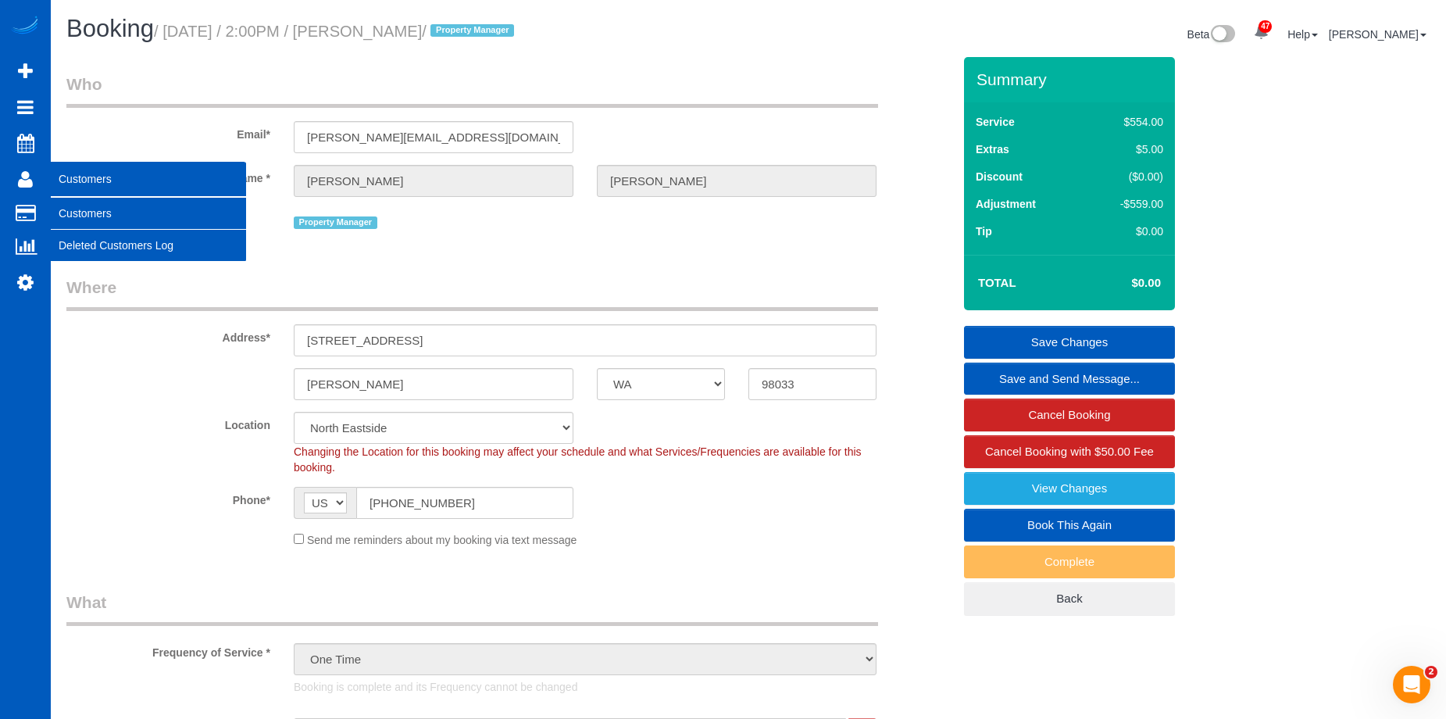
copy small "[PERSON_NAME]"
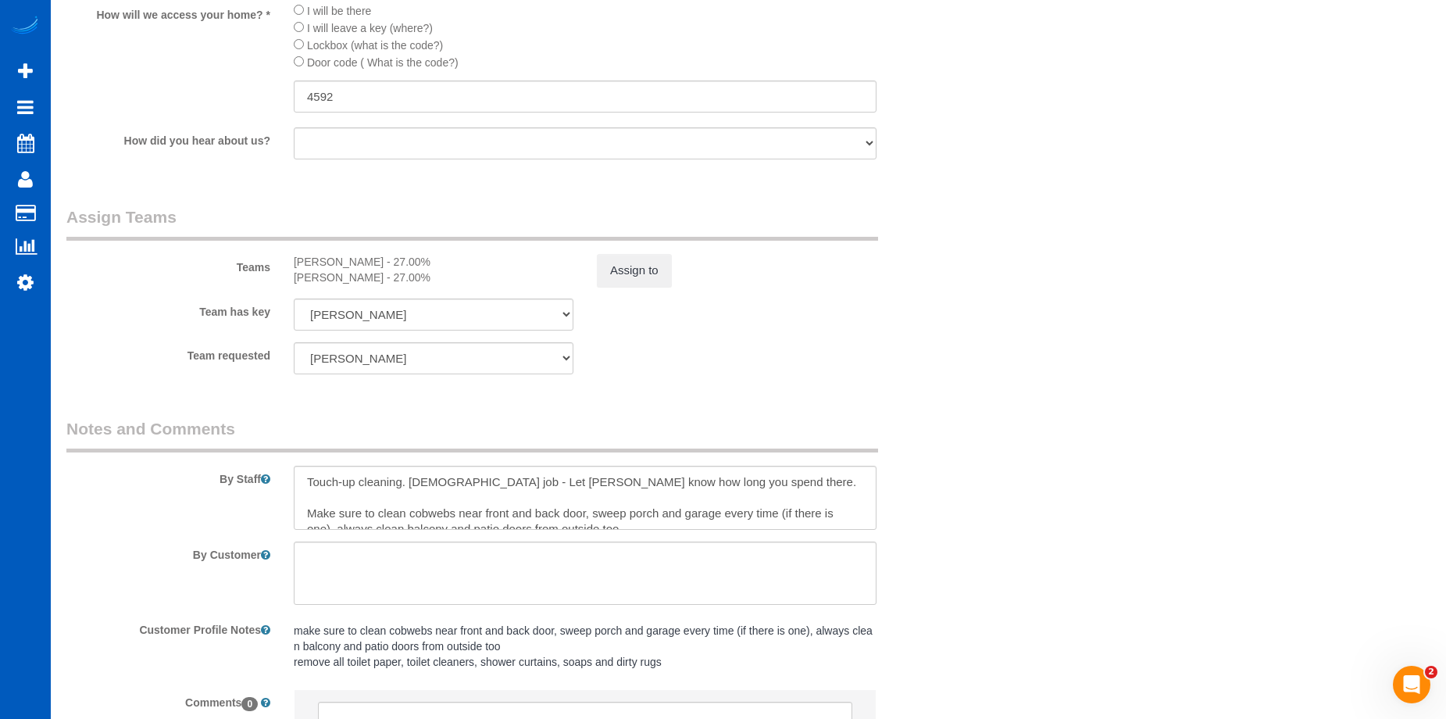
scroll to position [2095, 0]
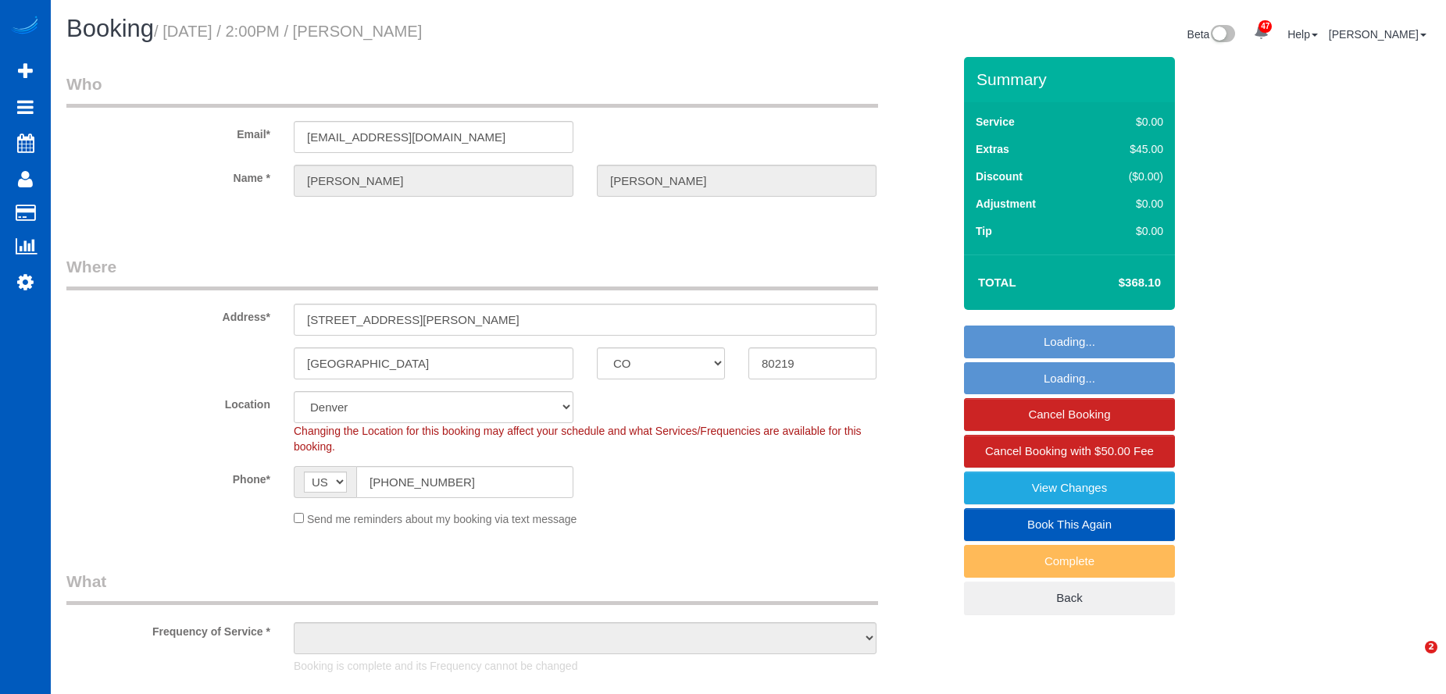
select select "CO"
select select "199"
select select "2"
select select "spot1"
select select
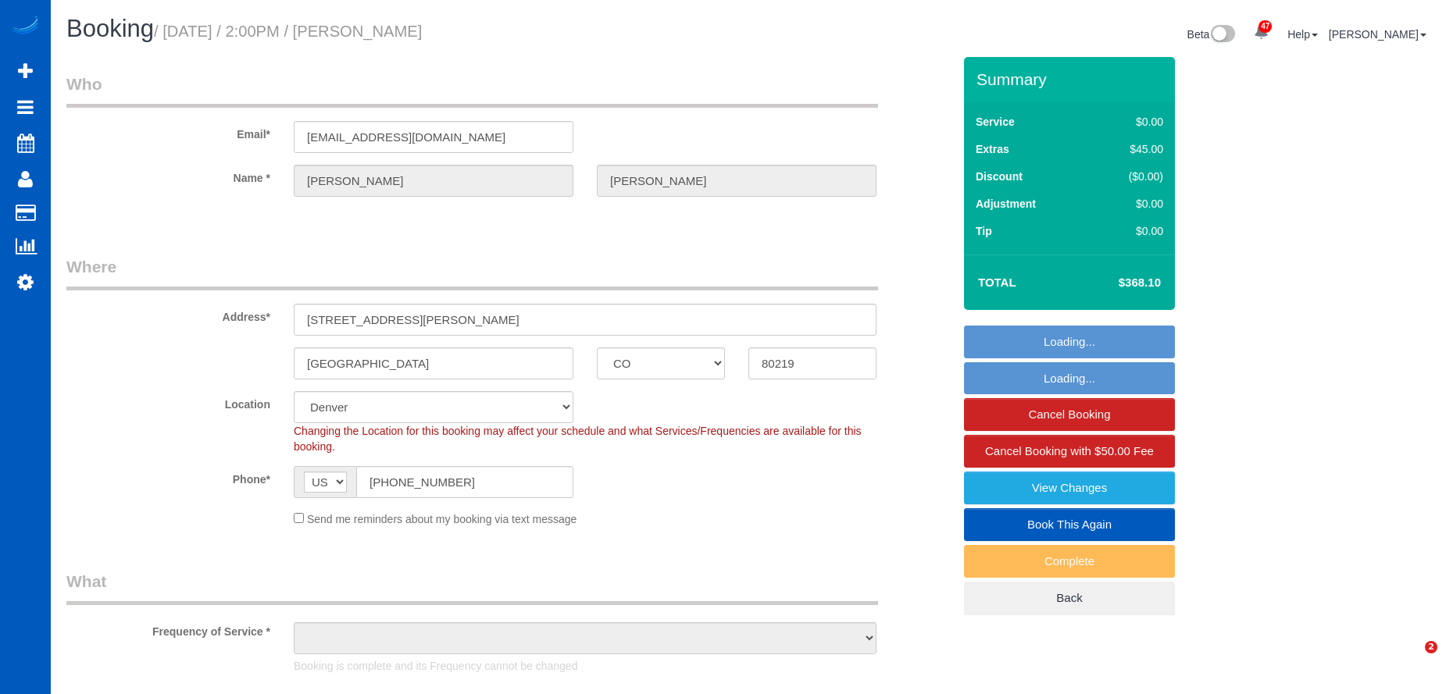
select select "object:1170"
select select "spot6"
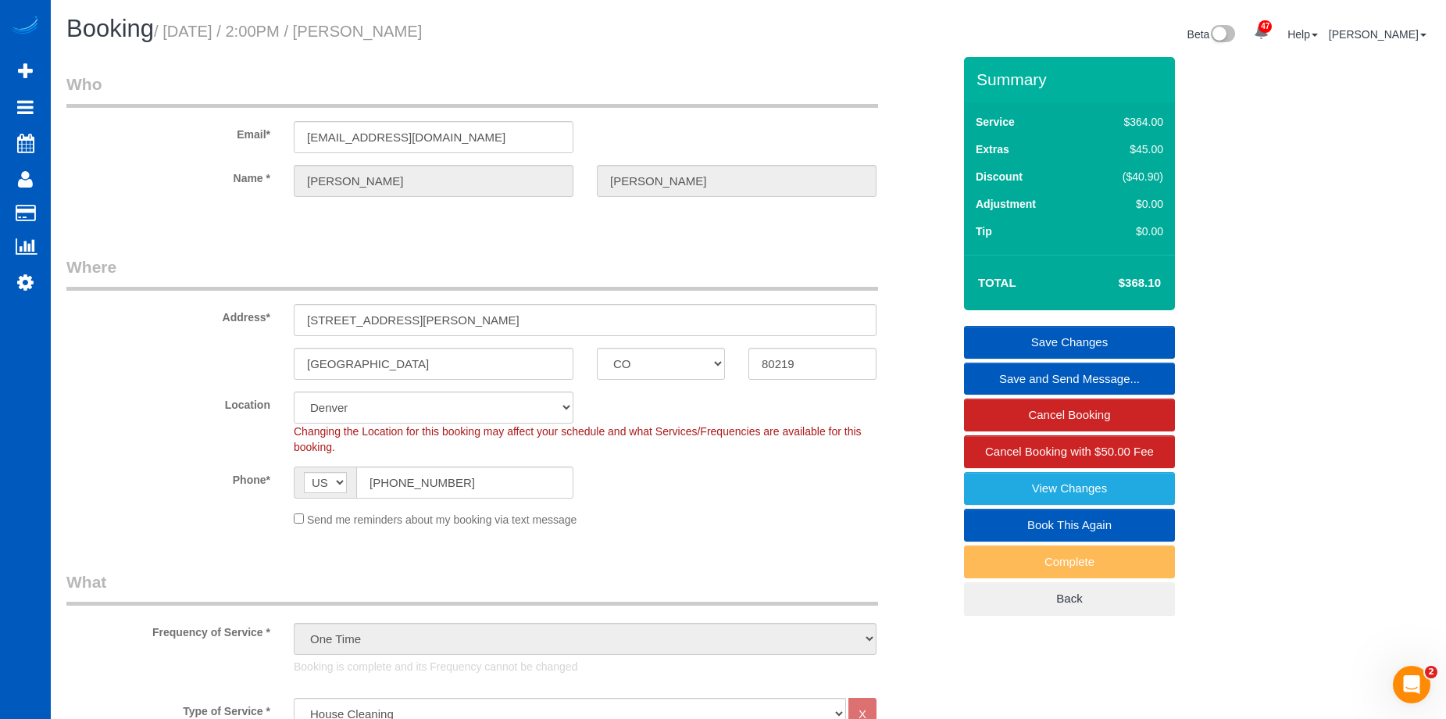
drag, startPoint x: 375, startPoint y: 25, endPoint x: 683, endPoint y: 31, distance: 307.8
click at [683, 31] on h1 "Booking / [DATE] / 2:00PM / [PERSON_NAME]" at bounding box center [401, 29] width 670 height 27
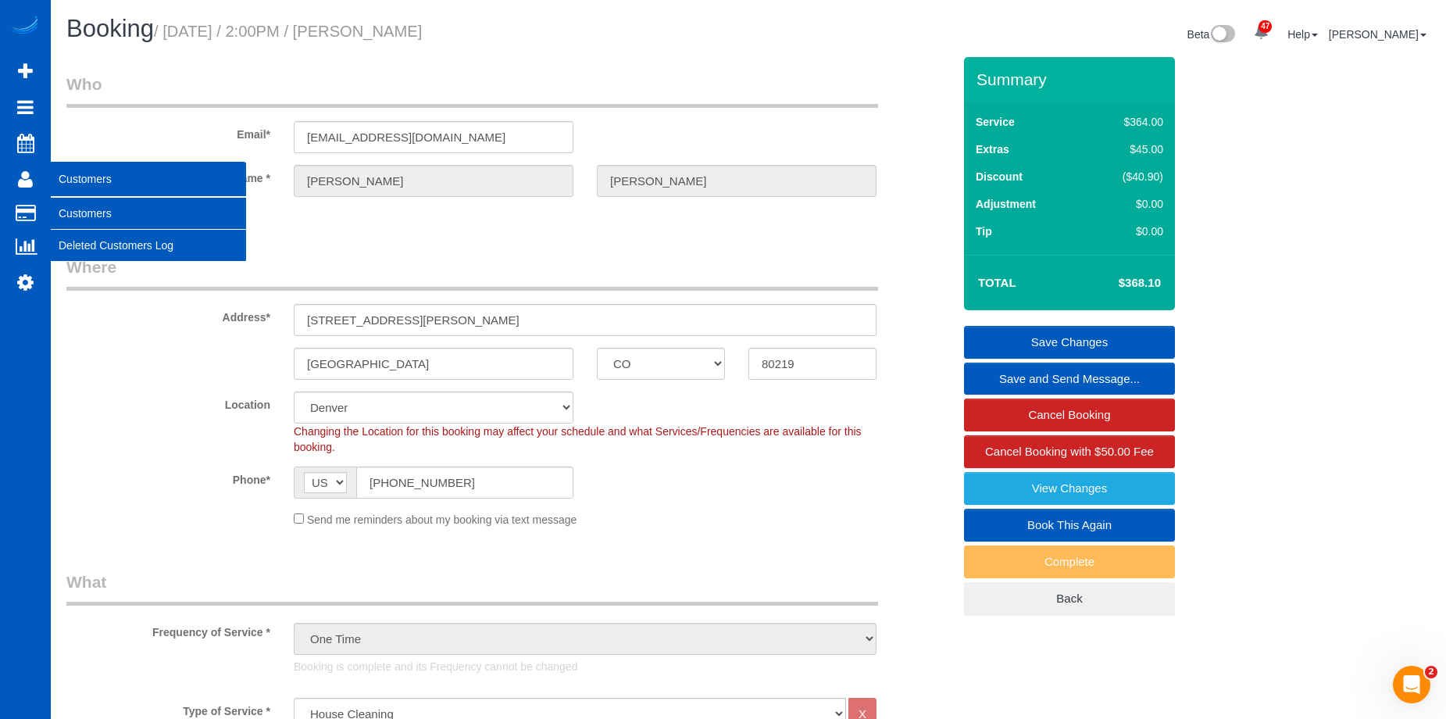
copy small "[PERSON_NAME]"
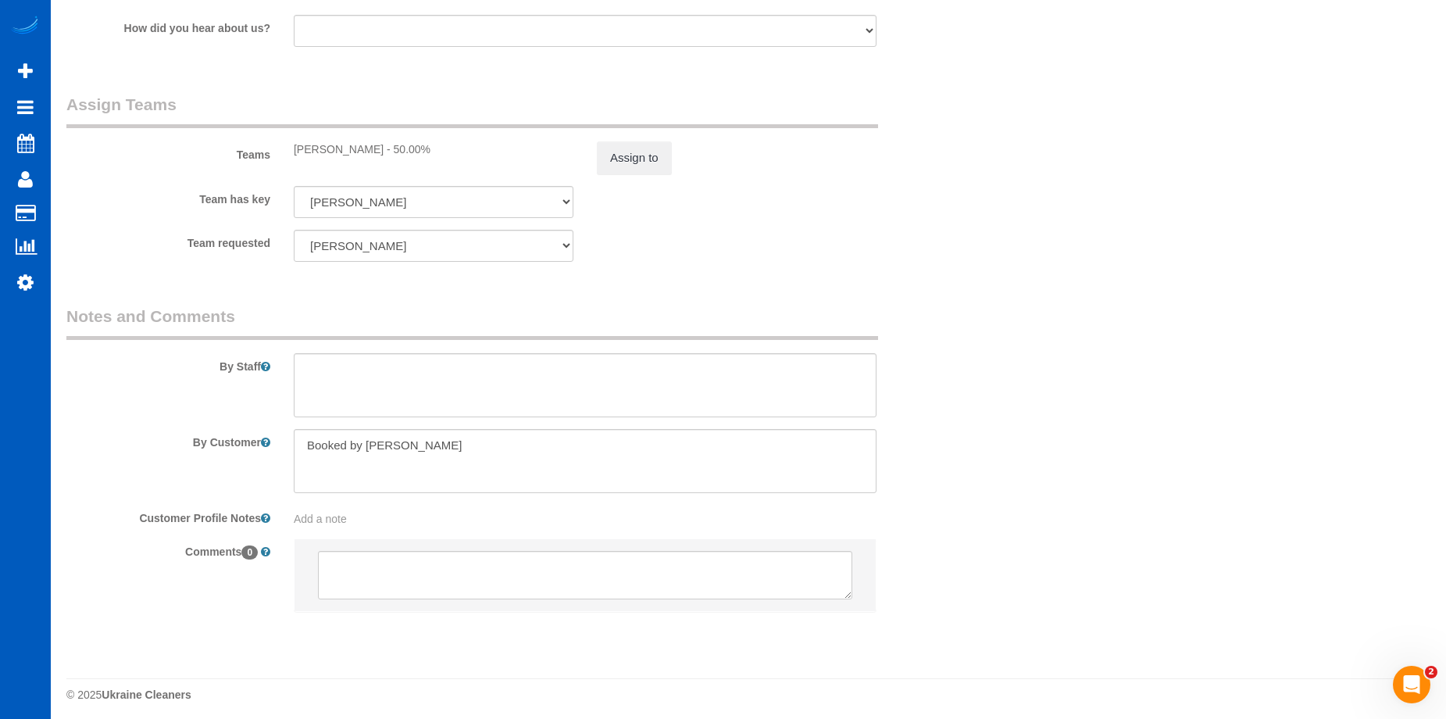
scroll to position [2036, 0]
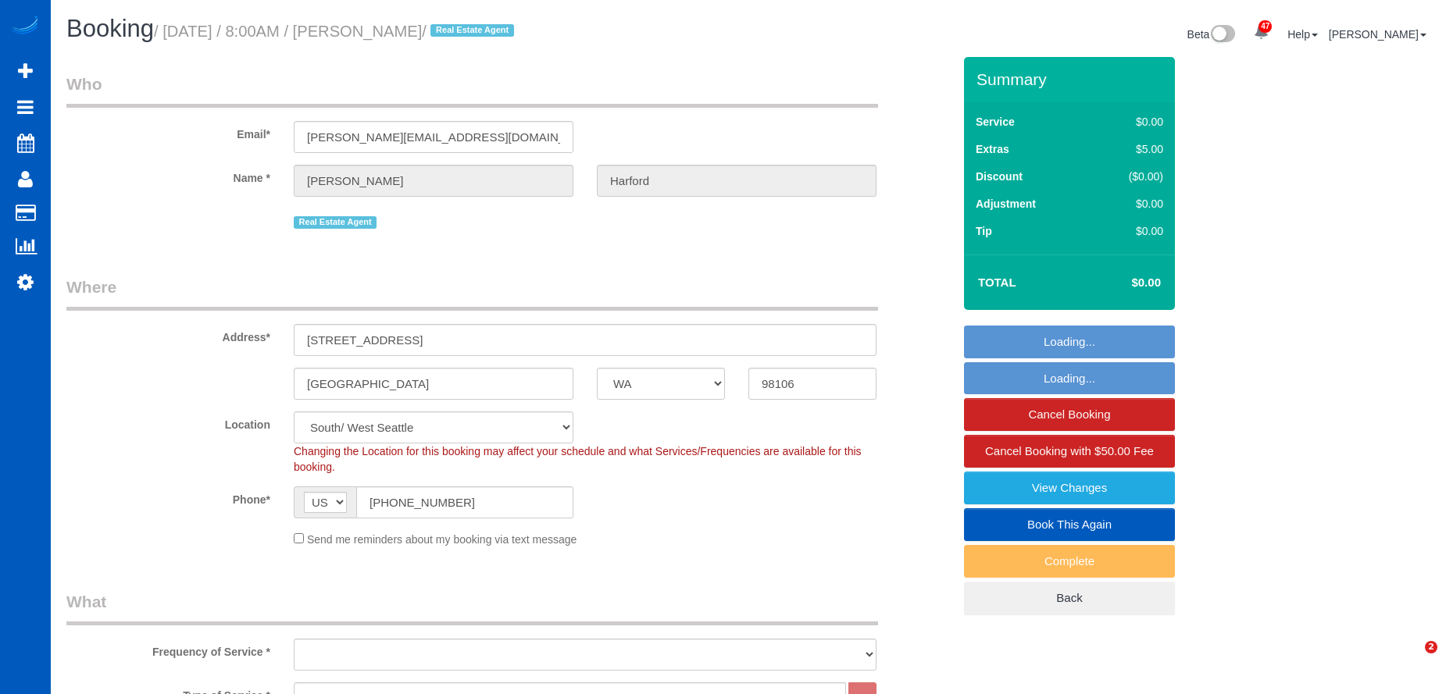
select select "WA"
select select "199"
select select "object:1118"
select select "2"
select select "spot1"
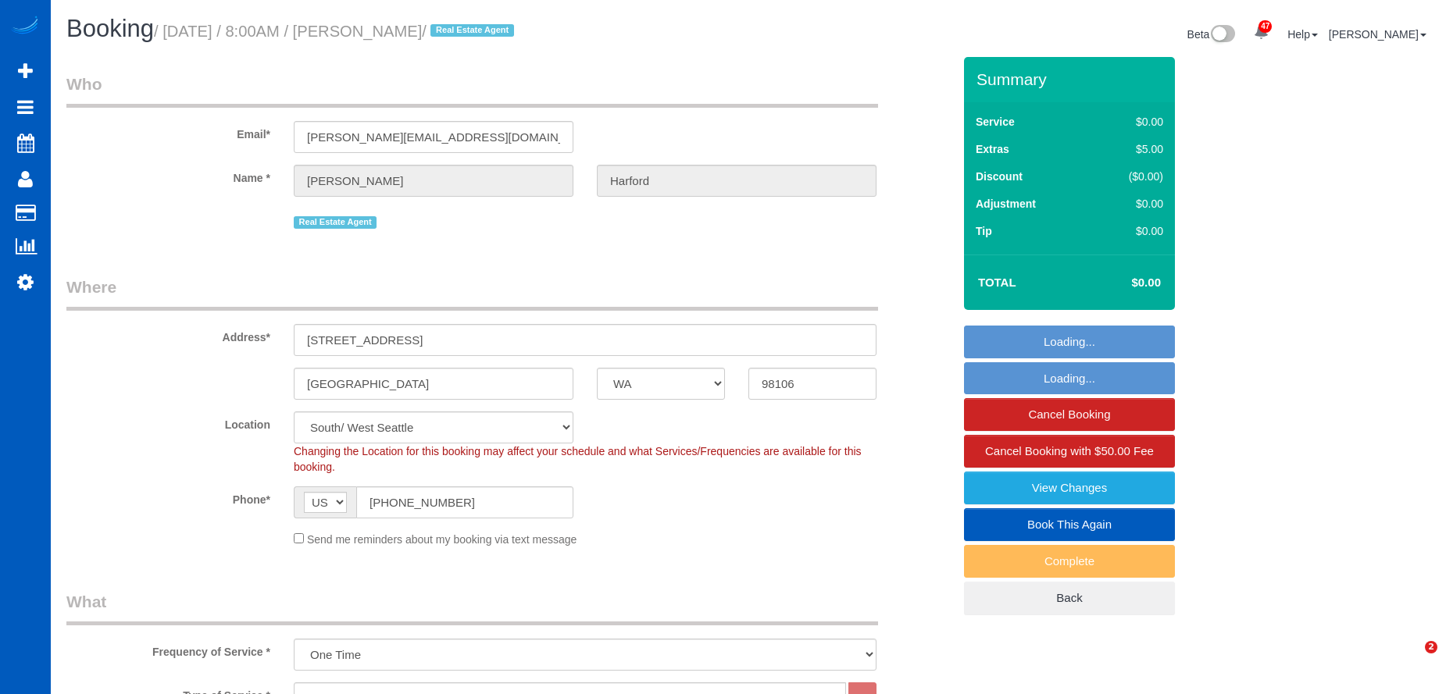
select select "object:1207"
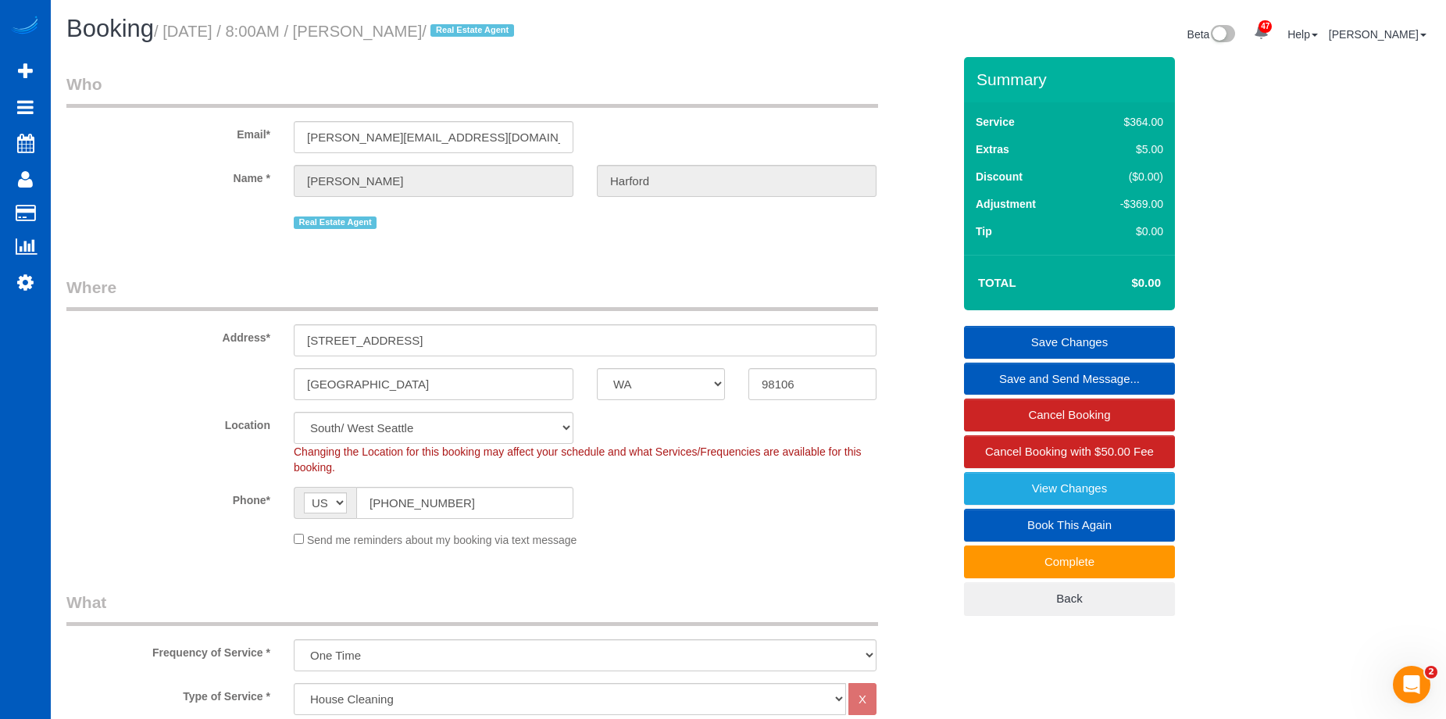
drag, startPoint x: 373, startPoint y: 32, endPoint x: 465, endPoint y: 30, distance: 92.2
click at [465, 30] on small "/ October 14, 2025 / 8:00AM / Davis Harford / Real Estate Agent" at bounding box center [336, 31] width 365 height 17
copy small "Davis Harford"
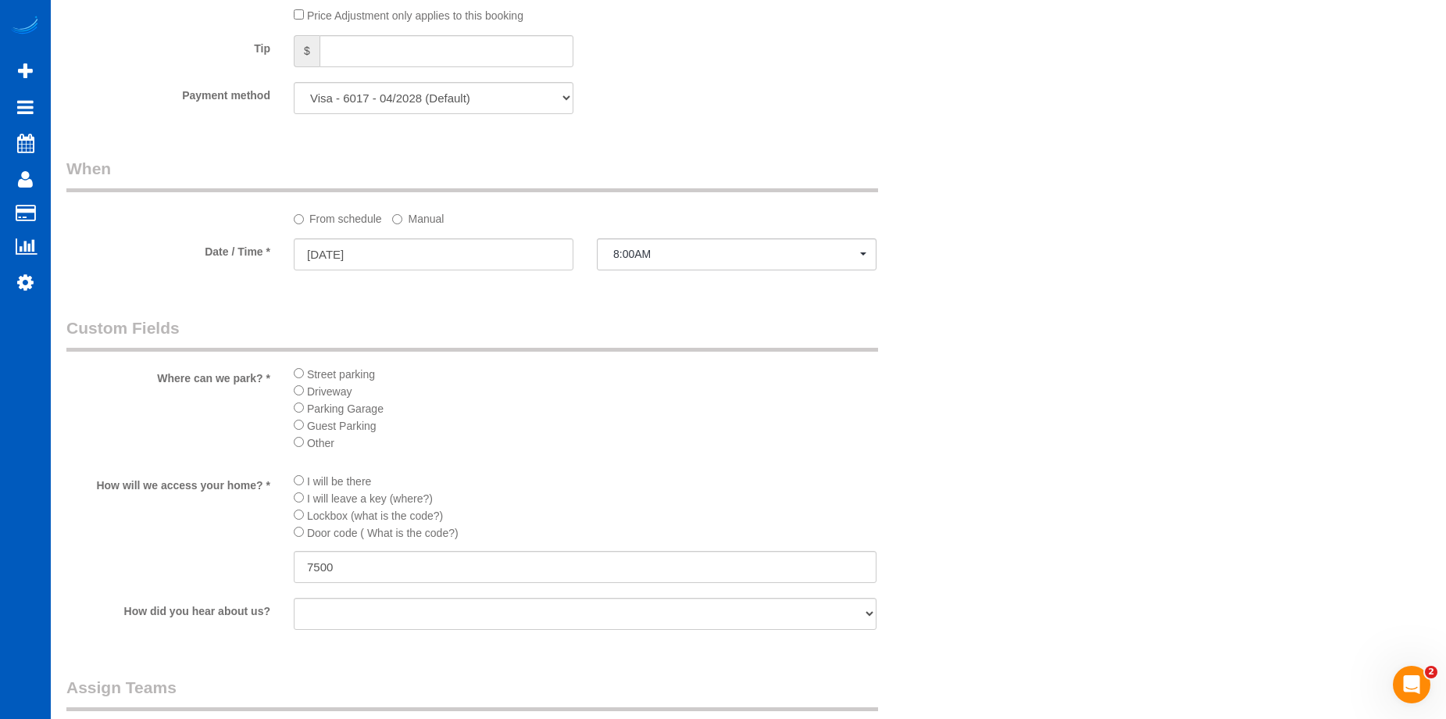
scroll to position [1796, 0]
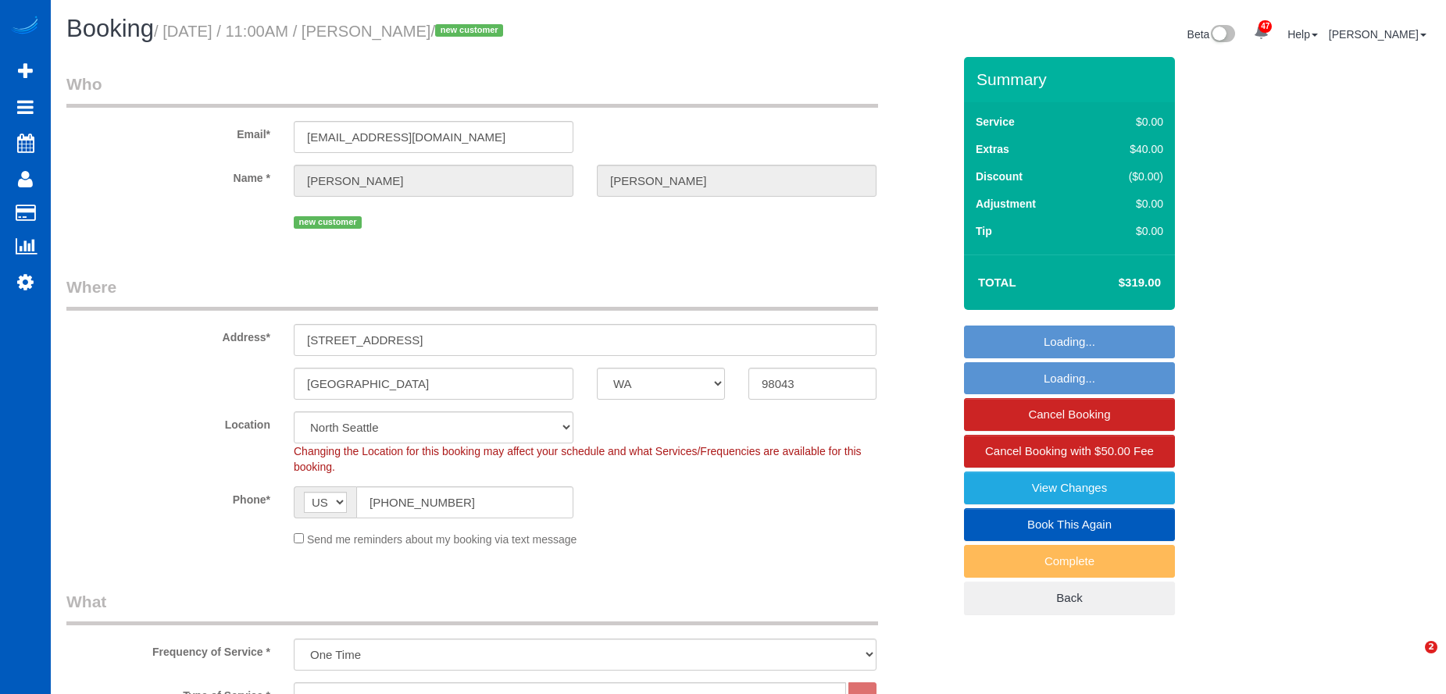
select select "WA"
select select "199"
select select "1501"
select select "3"
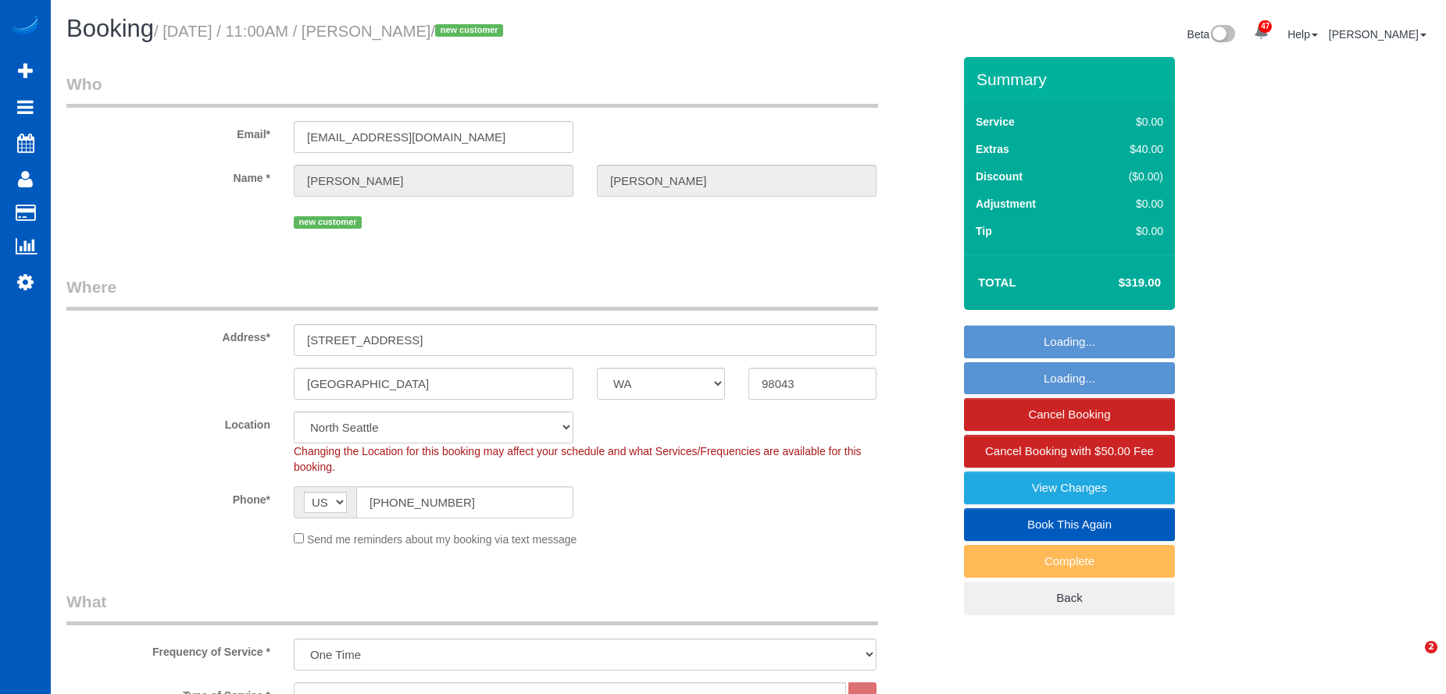
select select "spot1"
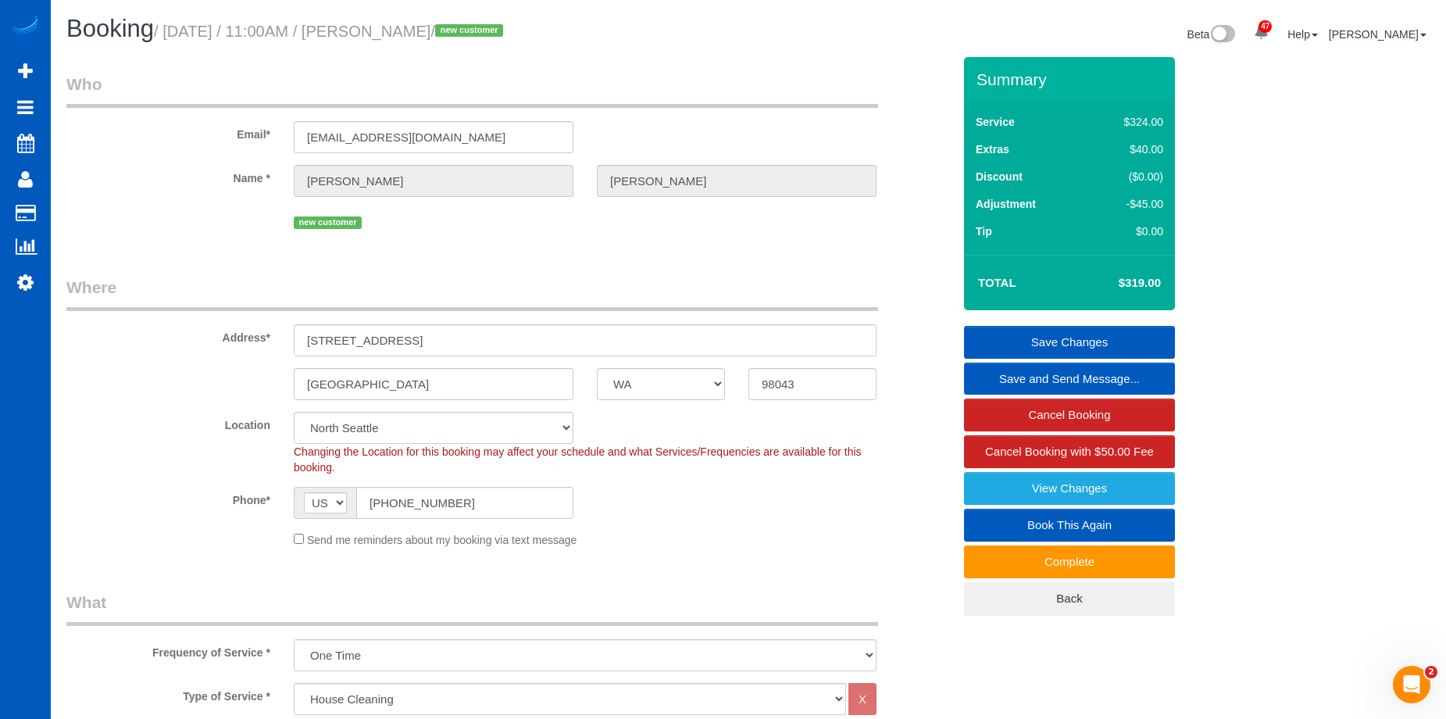
drag, startPoint x: 382, startPoint y: 27, endPoint x: 525, endPoint y: 25, distance: 142.9
click at [508, 25] on small "/ October 14, 2025 / 11:00AM / Katherine Sanneman / new customer" at bounding box center [331, 31] width 354 height 17
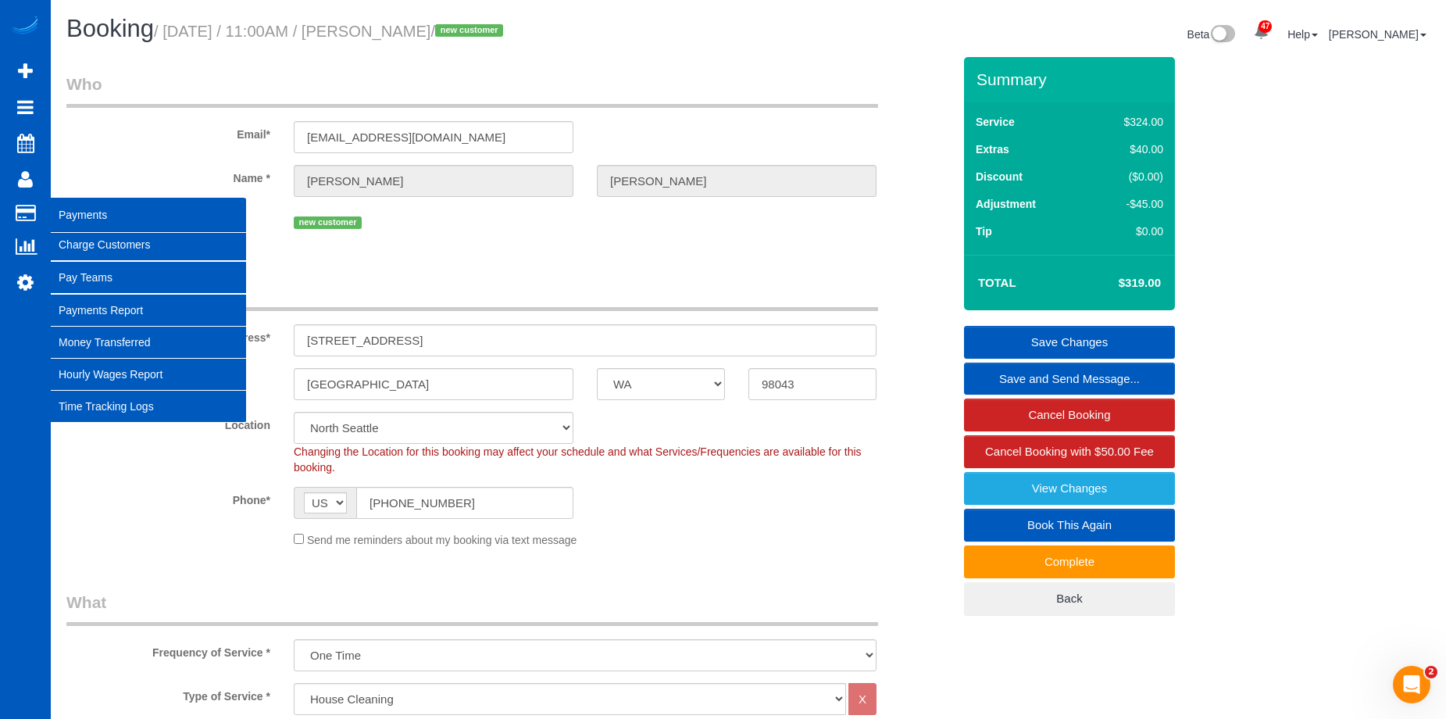
copy small "Katherine Sanneman"
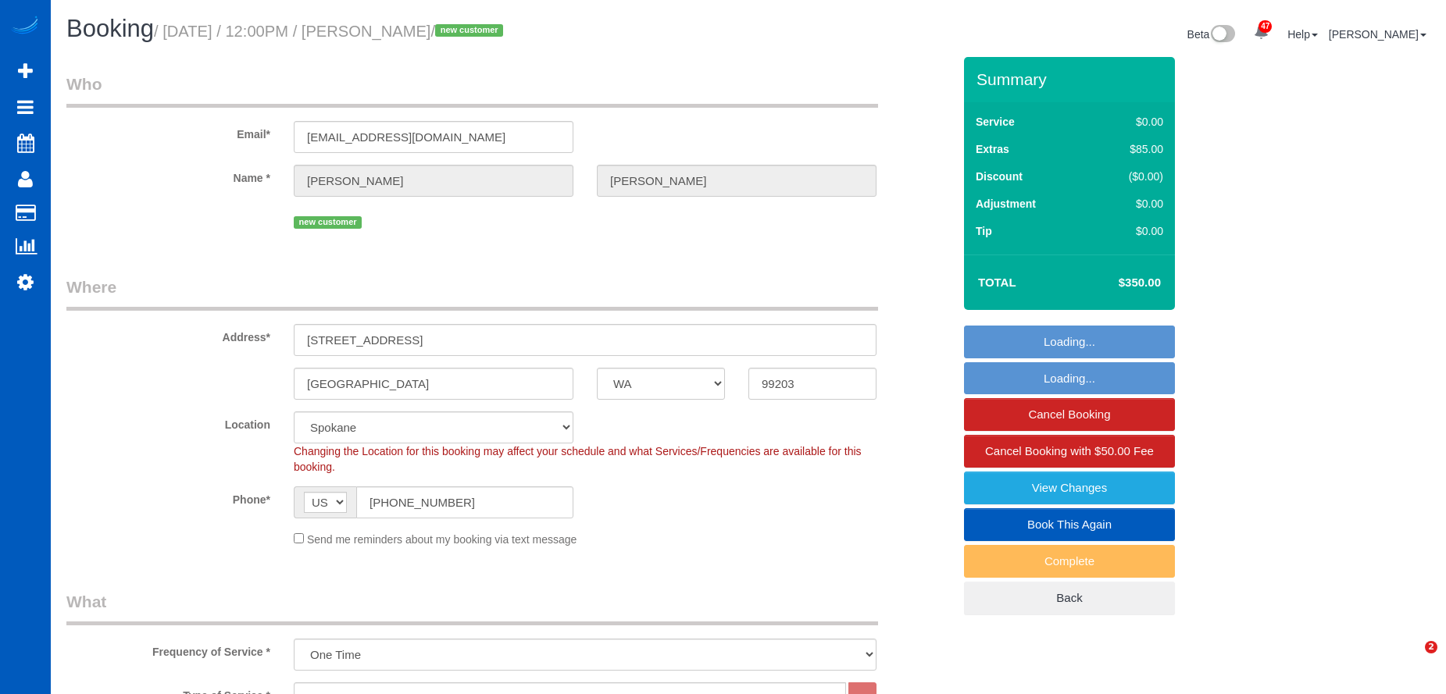
select select "WA"
select select "199"
select select "3501"
select select "3"
select select "5"
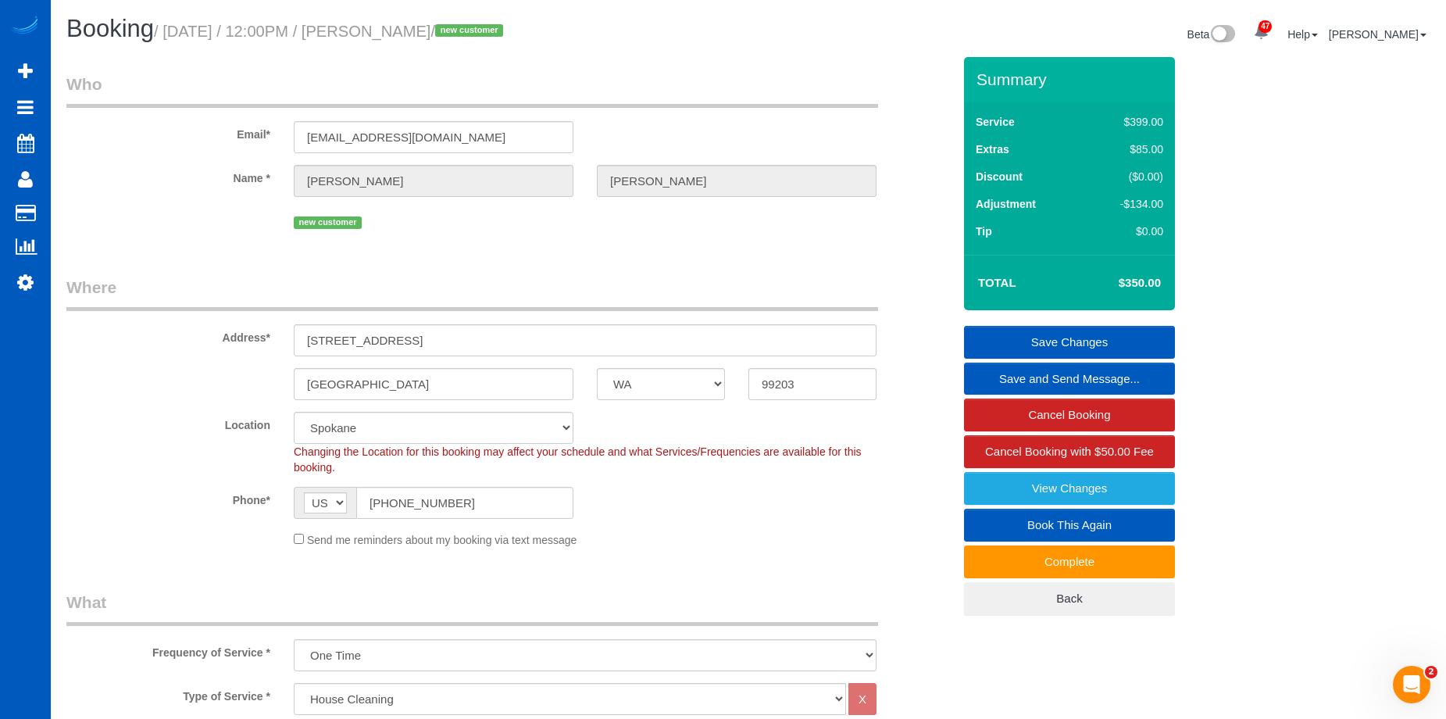
drag, startPoint x: 384, startPoint y: 24, endPoint x: 472, endPoint y: 26, distance: 88.3
click at [480, 24] on small "/ October 14, 2025 / 12:00PM / Michael Smith / new customer" at bounding box center [331, 31] width 354 height 17
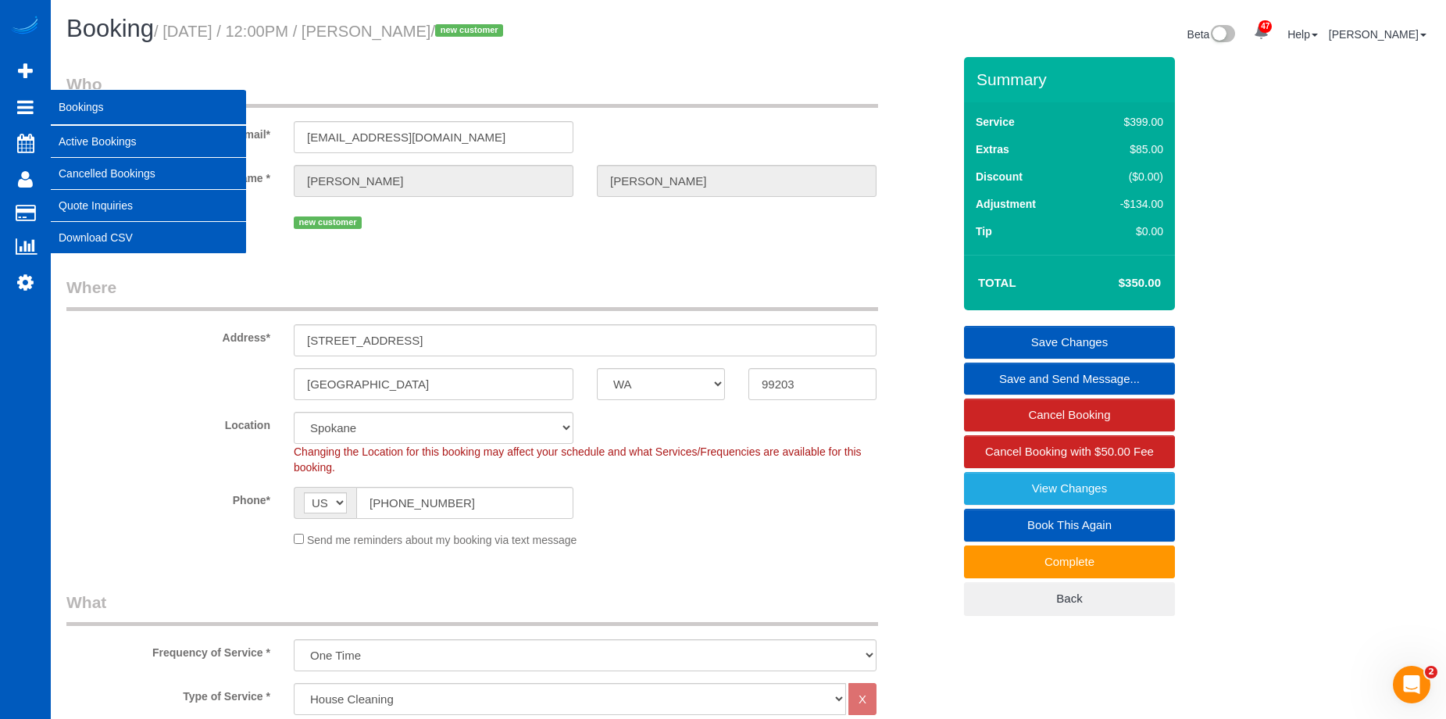
copy small "Michael Smith"
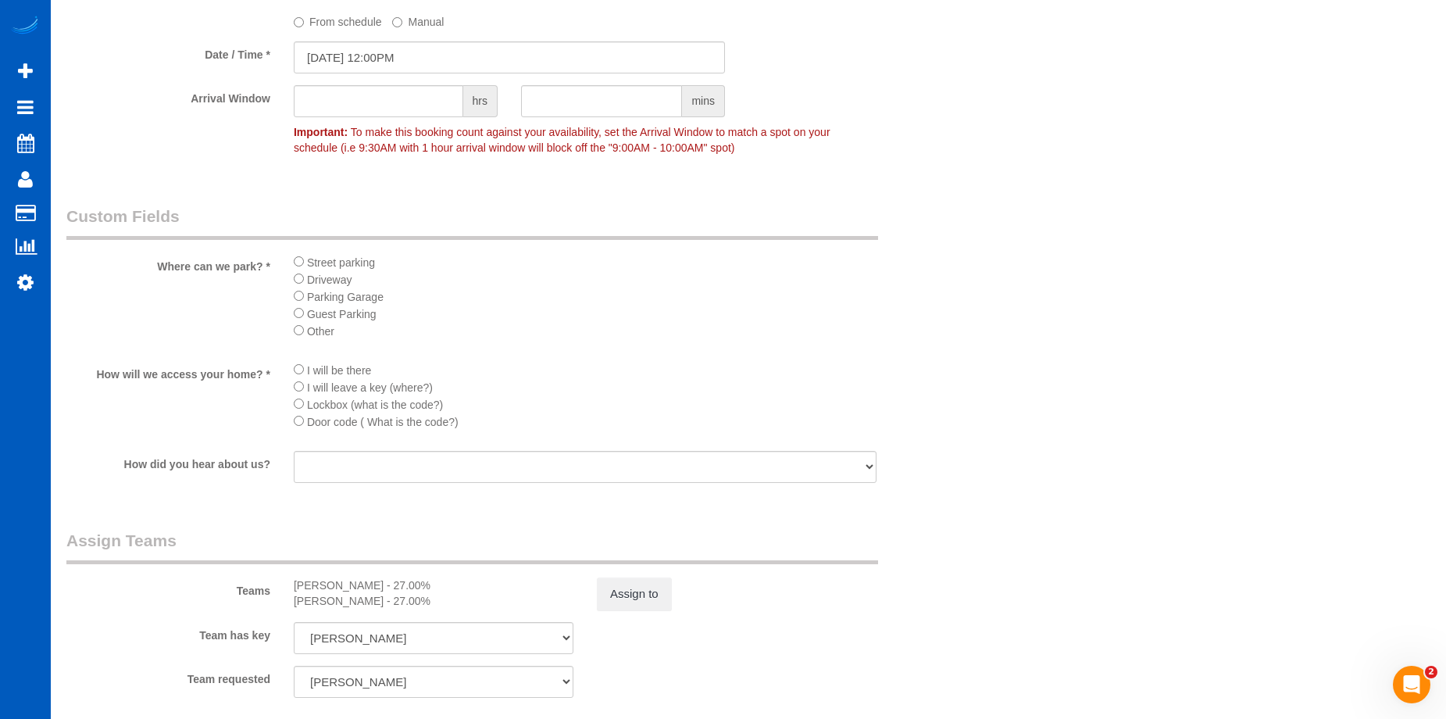
scroll to position [1874, 0]
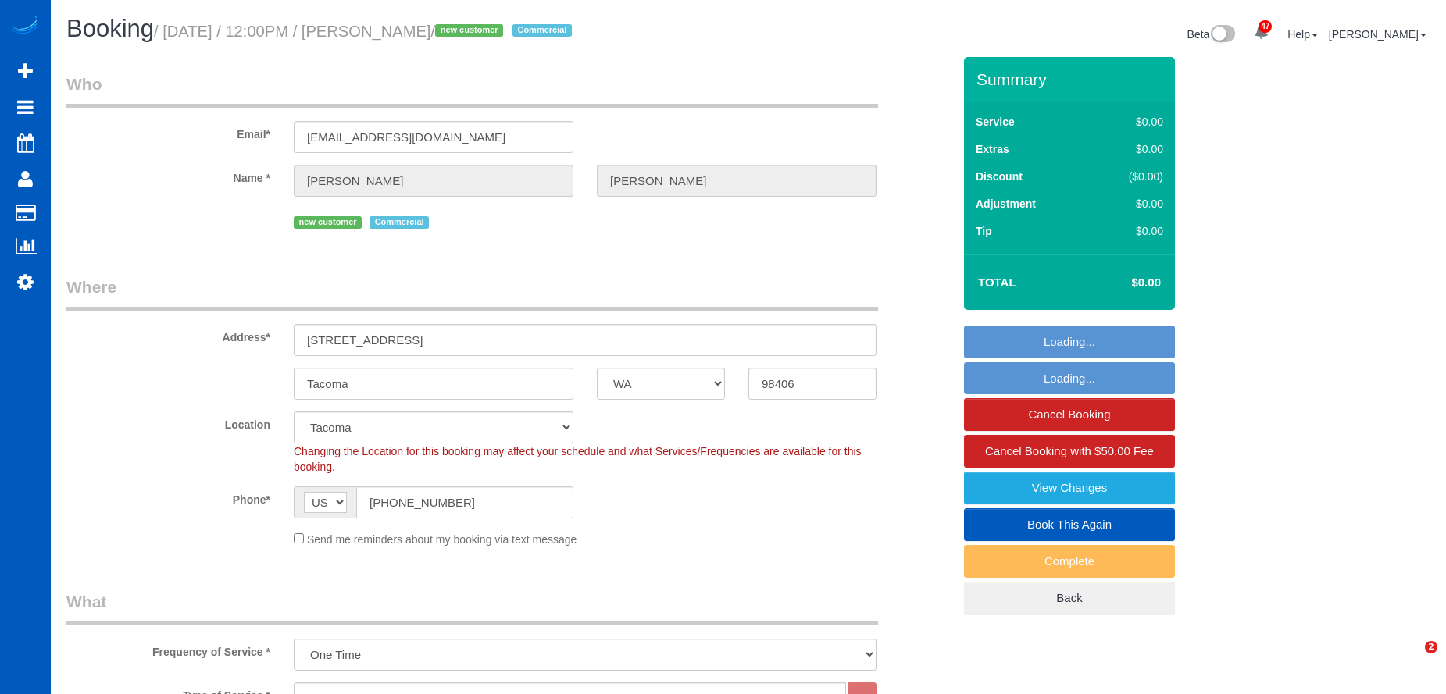
select select "WA"
select select "199"
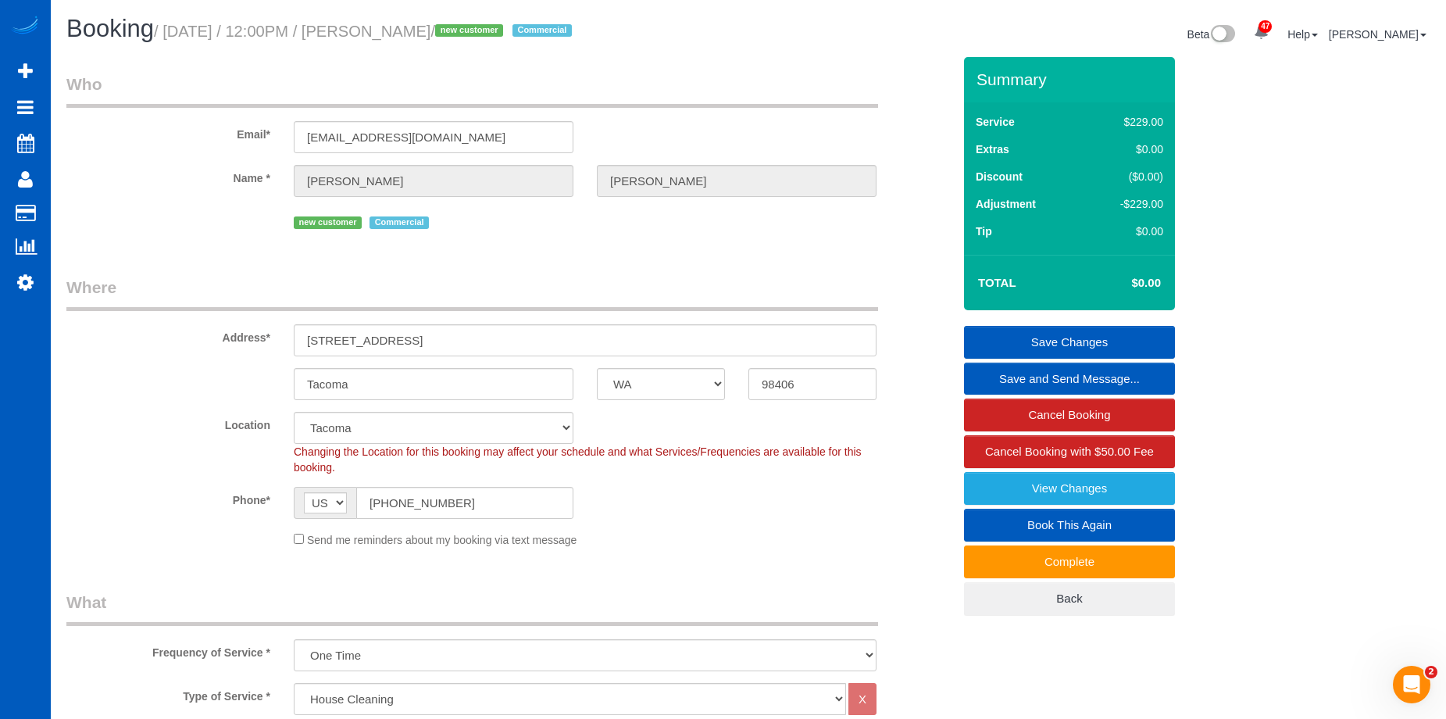
drag, startPoint x: 381, startPoint y: 26, endPoint x: 470, endPoint y: 34, distance: 89.4
click at [470, 34] on small "/ [DATE] / 12:00PM / [PERSON_NAME] / new customer Commercial" at bounding box center [365, 31] width 423 height 17
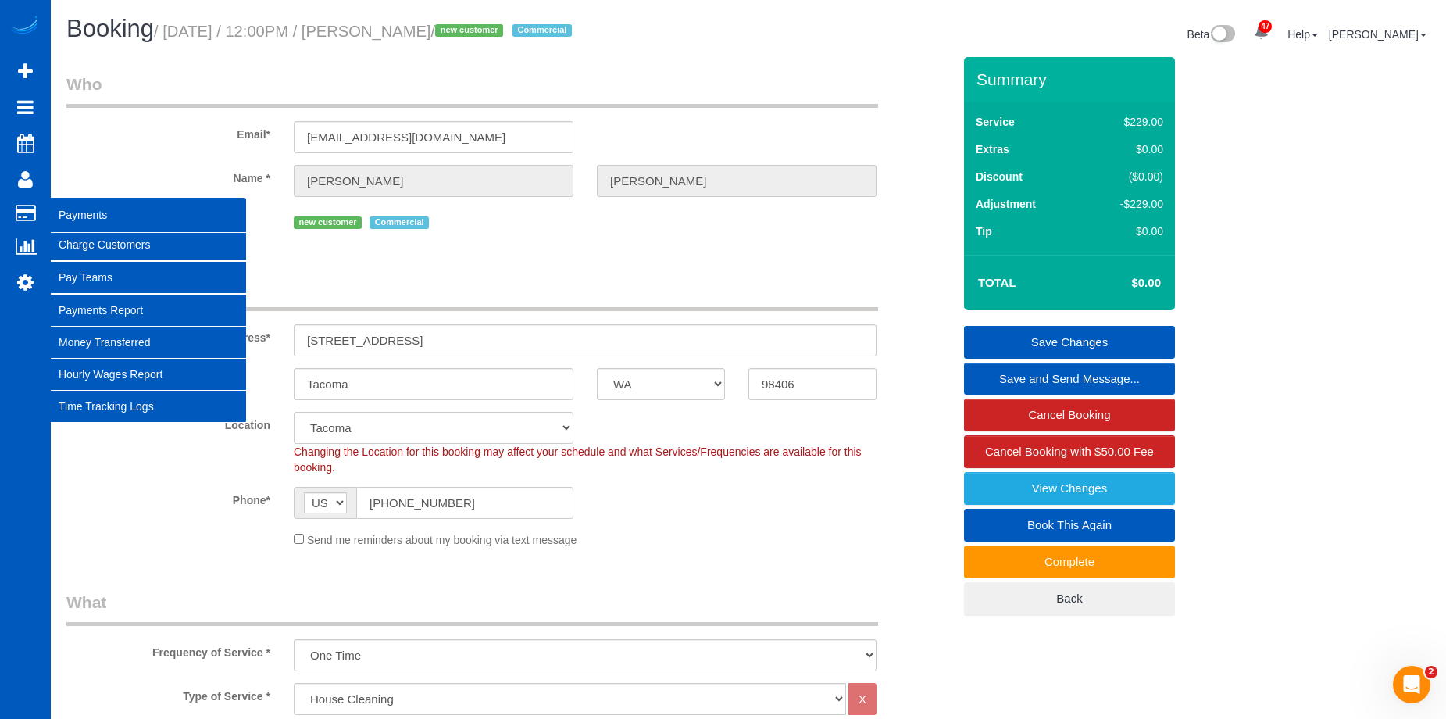
copy small "[PERSON_NAME]"
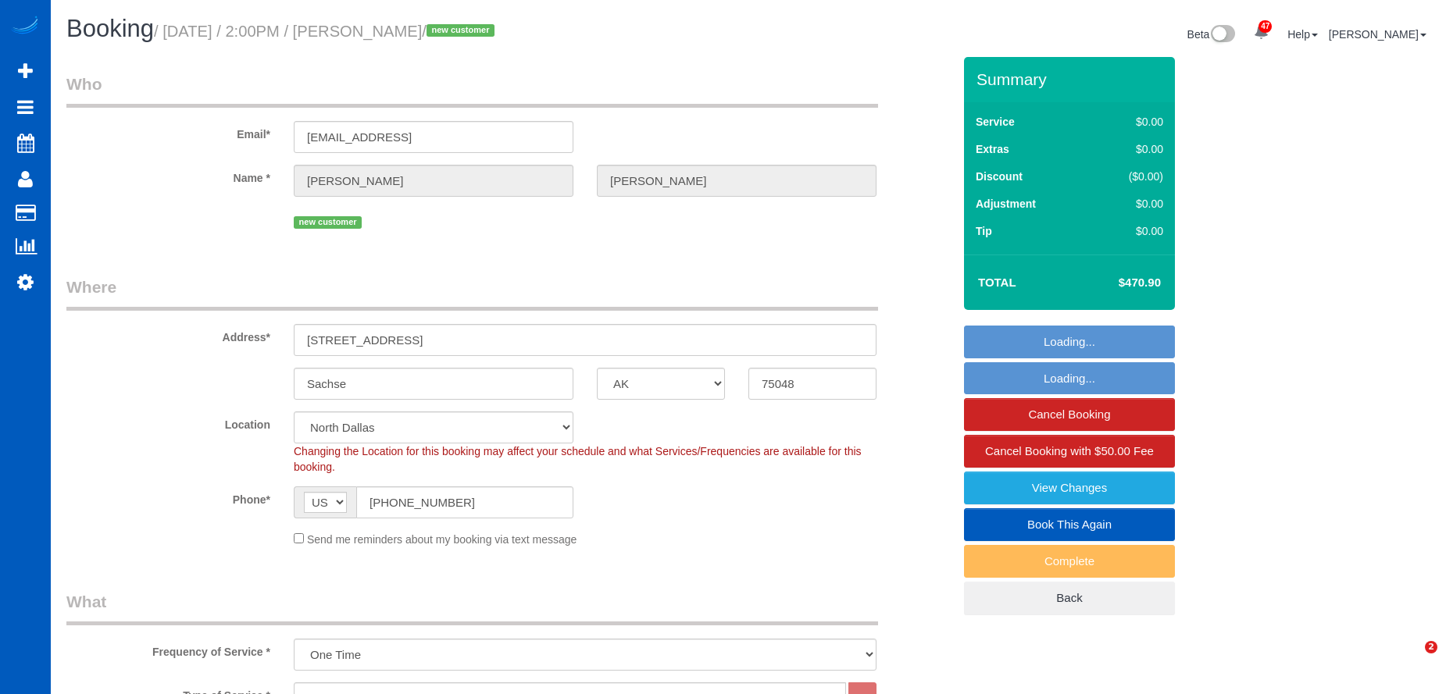
select select "[GEOGRAPHIC_DATA]"
select select "199"
select select "2501"
select select "4"
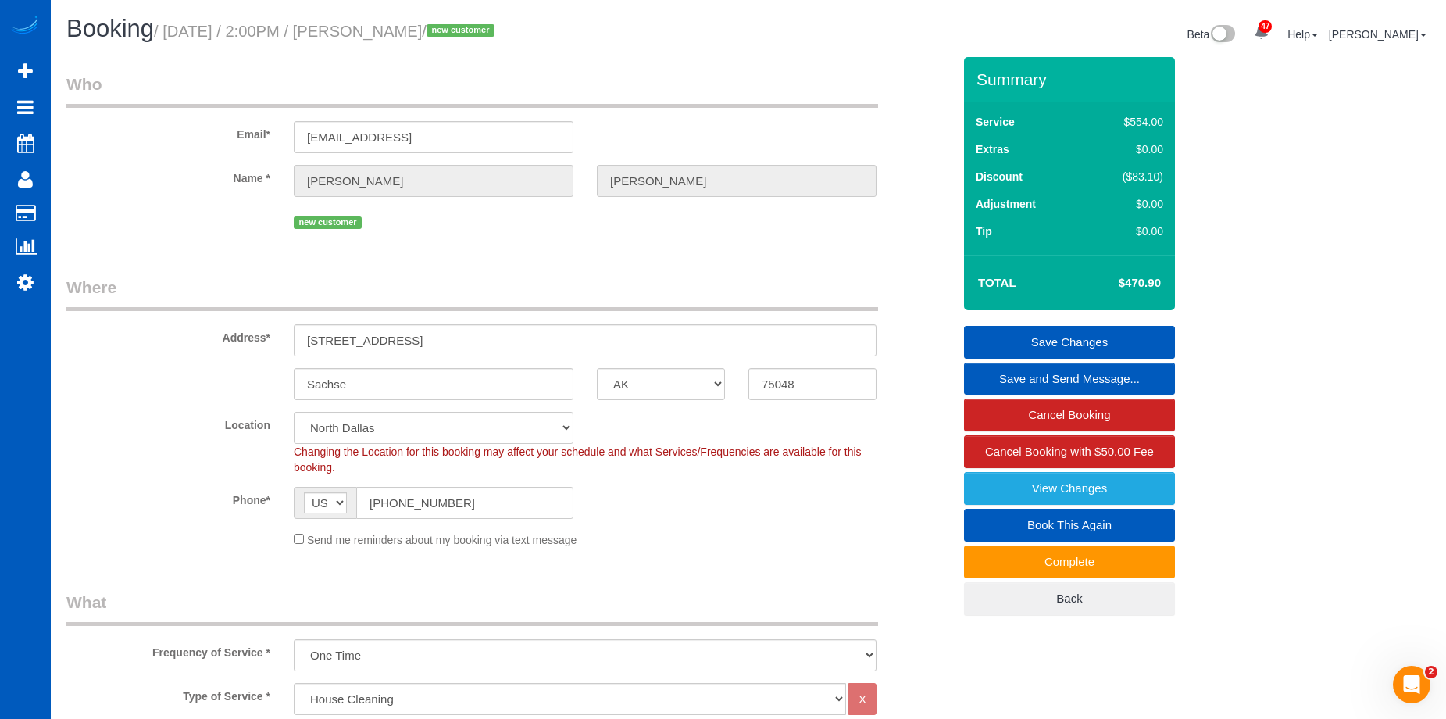
drag, startPoint x: 375, startPoint y: 30, endPoint x: 487, endPoint y: 29, distance: 111.7
click at [487, 29] on small "/ October 14, 2025 / 2:00PM / Rene Hernandez / new customer" at bounding box center [326, 31] width 345 height 17
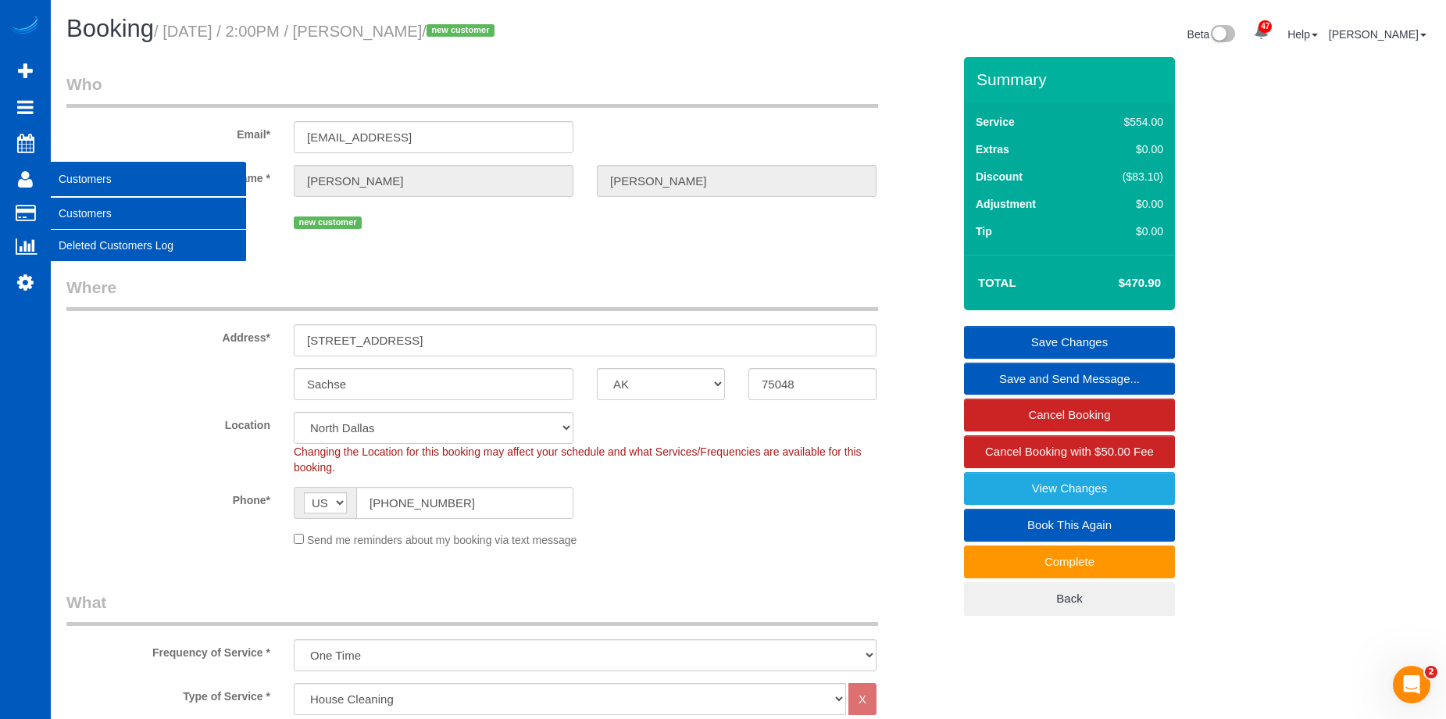
copy small "Rene Hernandez"
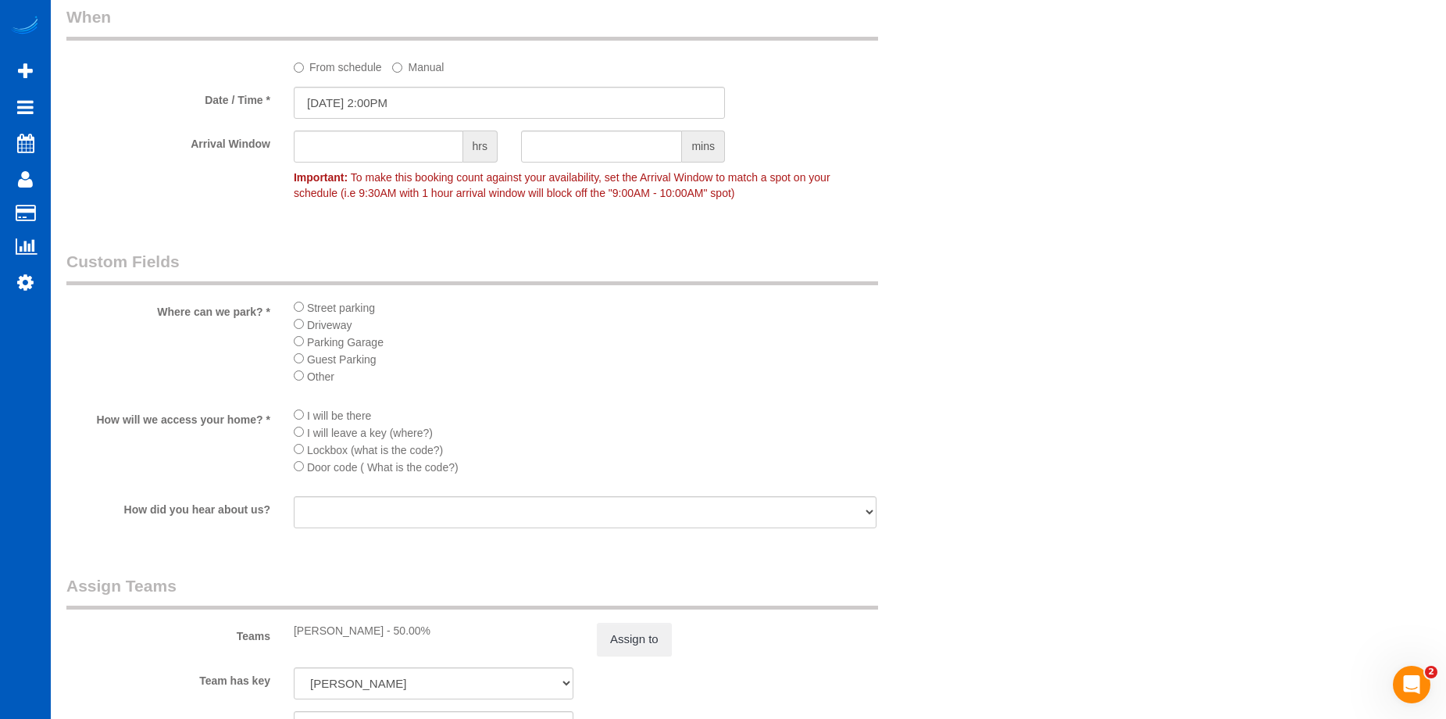
scroll to position [1718, 0]
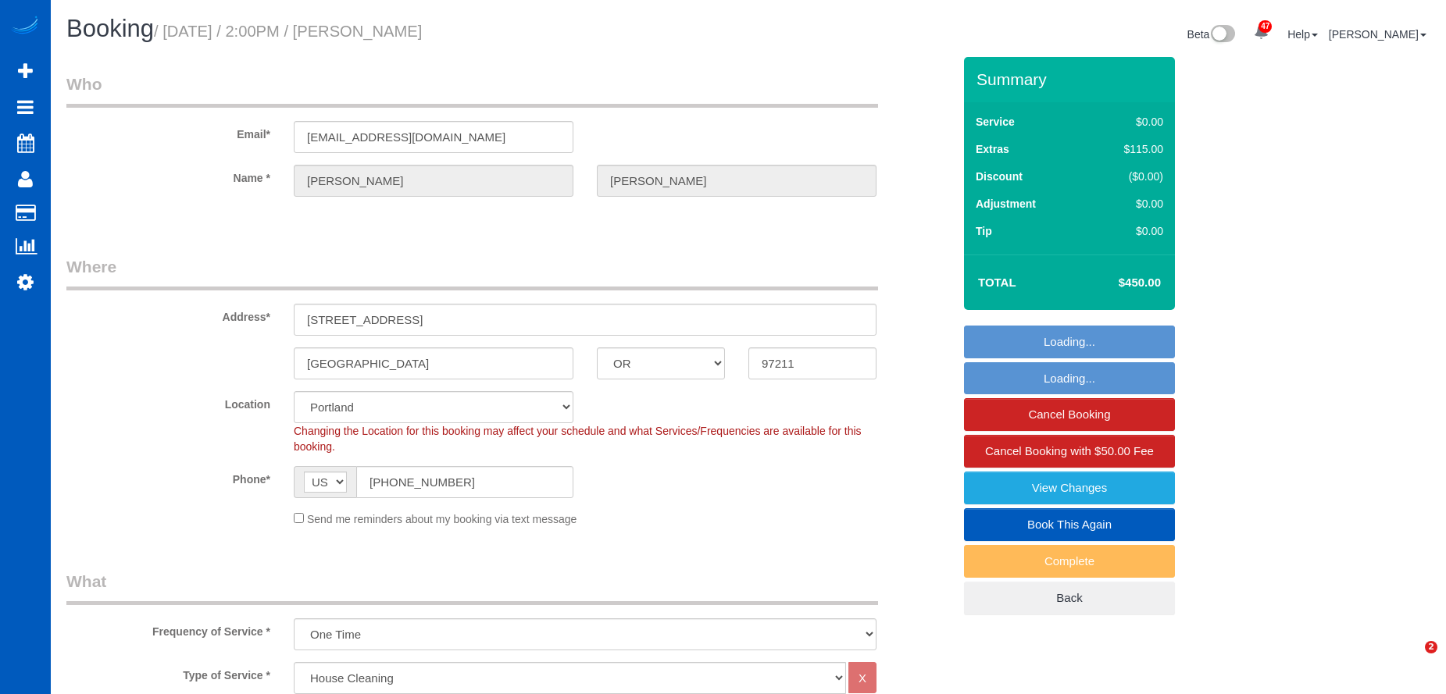
select select "OR"
select select "199"
select select "1001"
select select "3"
select select "number:10"
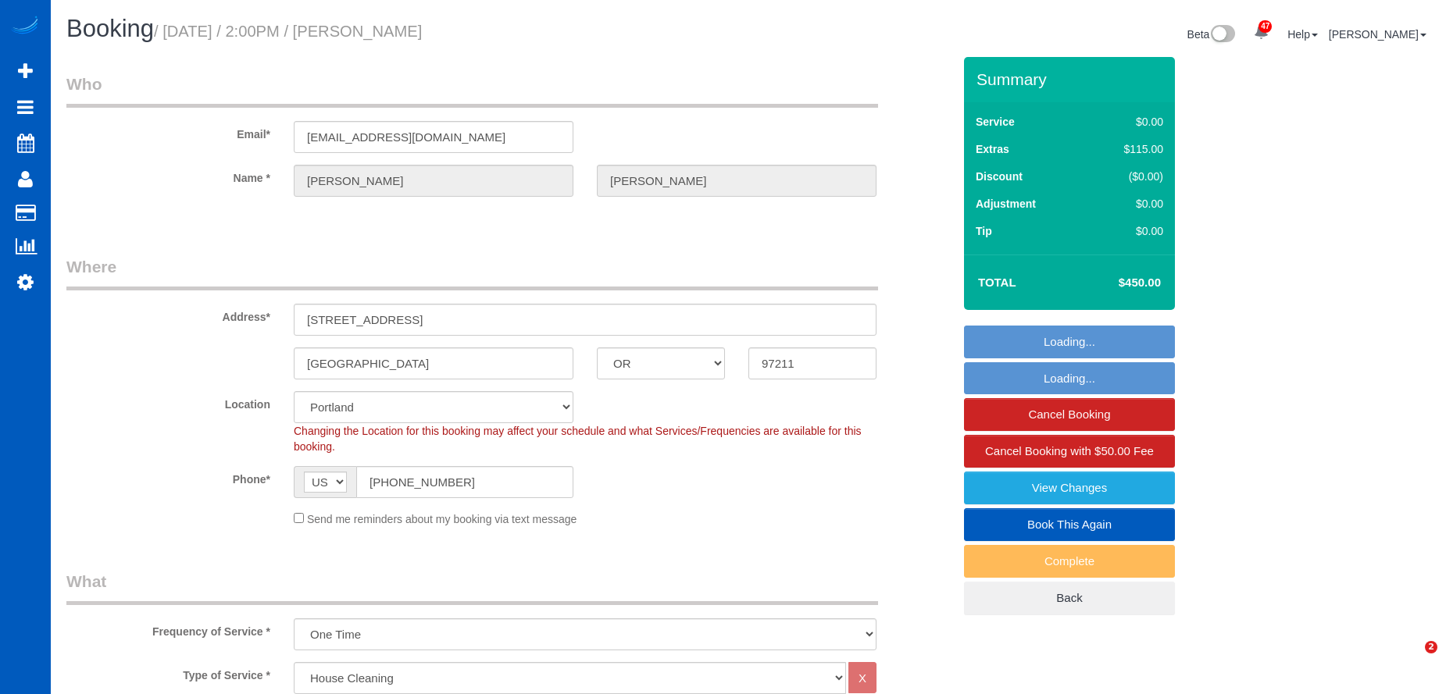
select select "spot1"
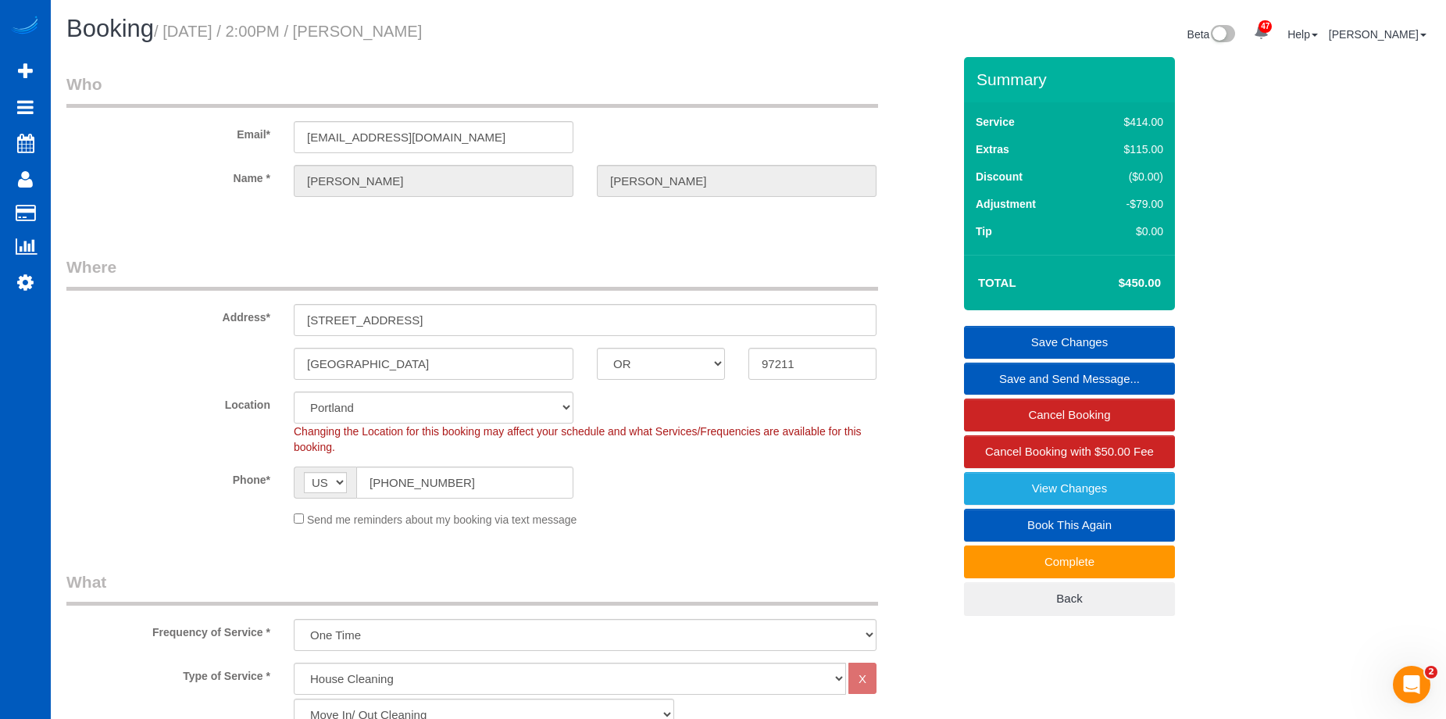
drag, startPoint x: 412, startPoint y: 24, endPoint x: 540, endPoint y: 19, distance: 128.2
click at [540, 19] on h1 "Booking / [DATE] / 2:00PM / [PERSON_NAME]" at bounding box center [401, 29] width 670 height 27
copy small "[PERSON_NAME]"
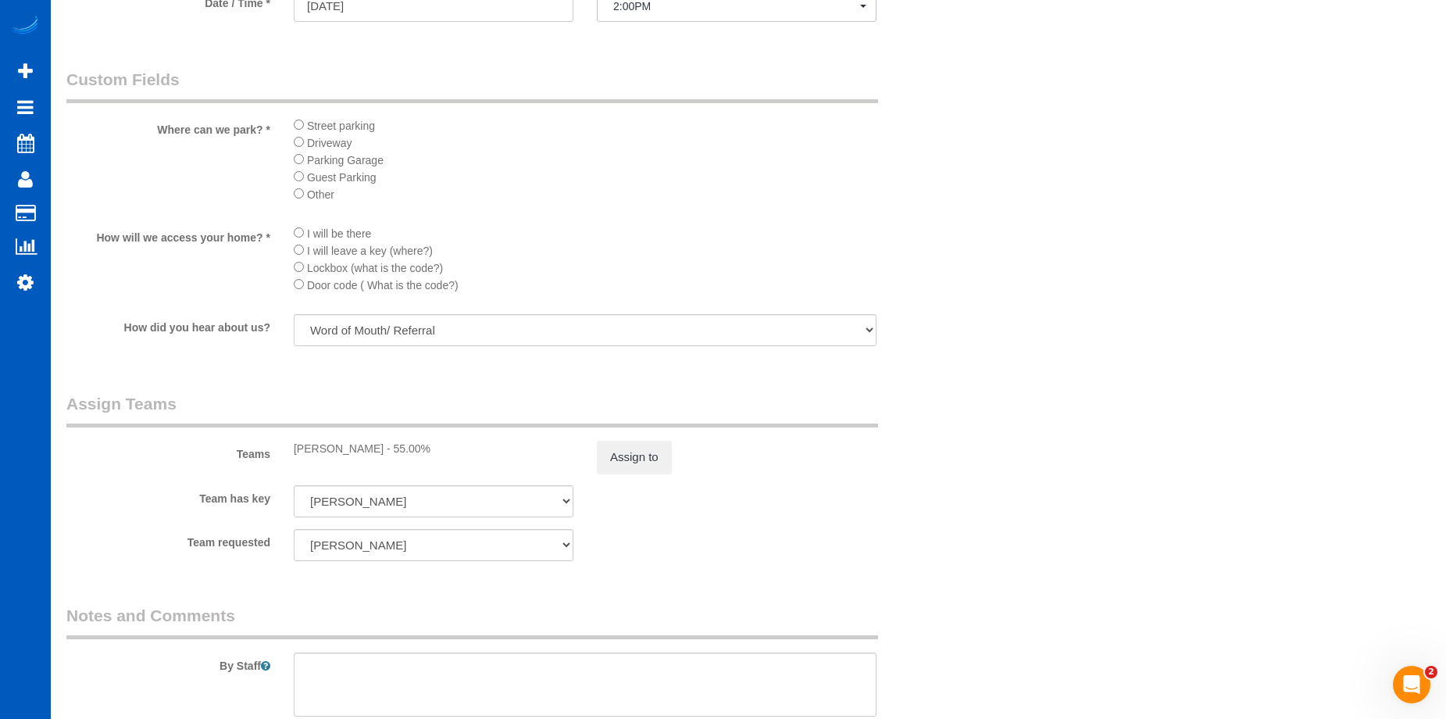
scroll to position [1640, 0]
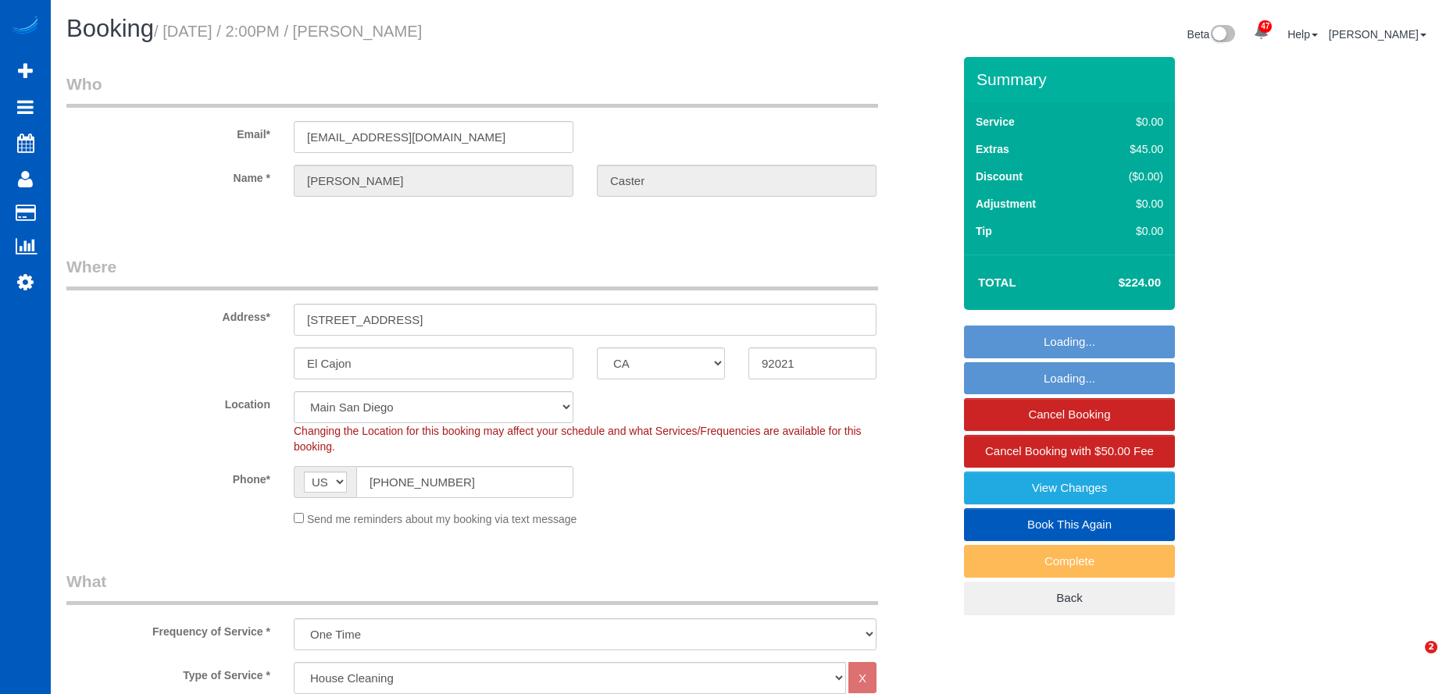
select select "CA"
select select "199"
select select "1001"
select select "3"
select select "string:fspay-673dc2c2-053e-4b2a-9235-7655cad13d3e"
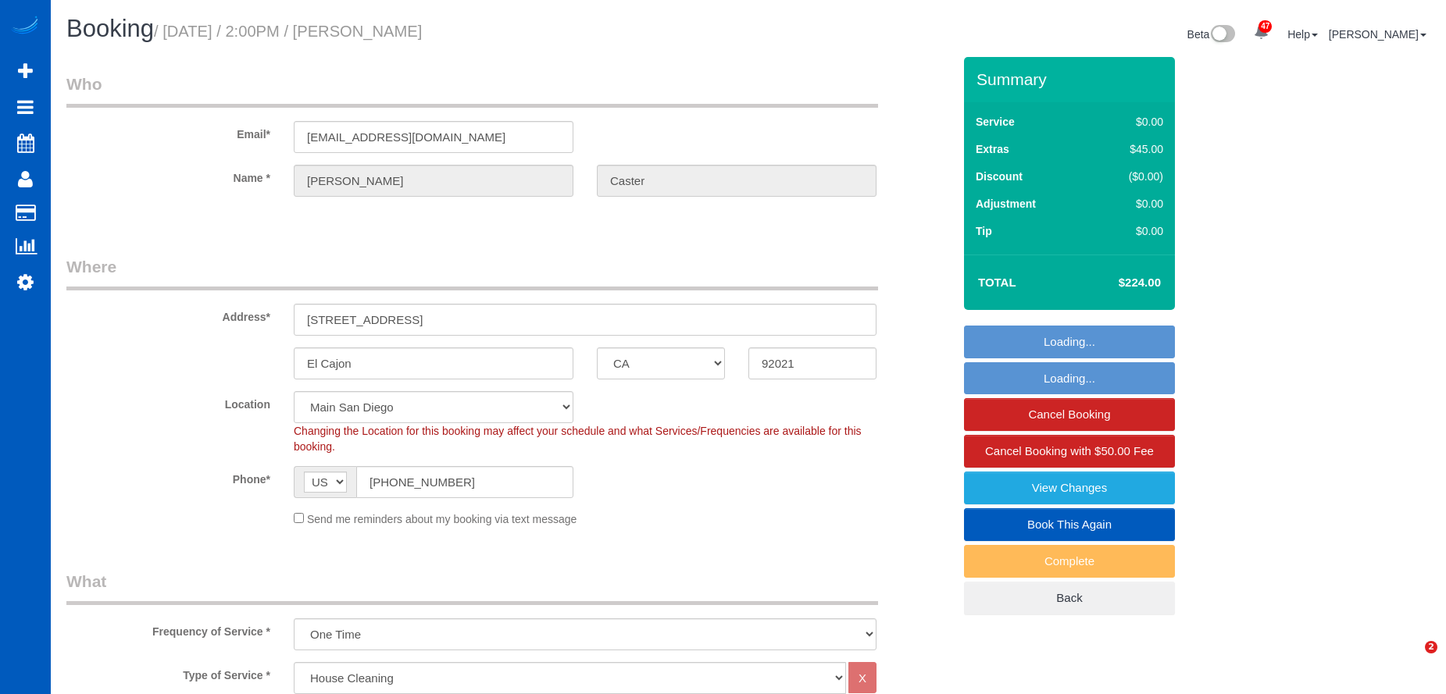
select select "spot1"
select select "number:8"
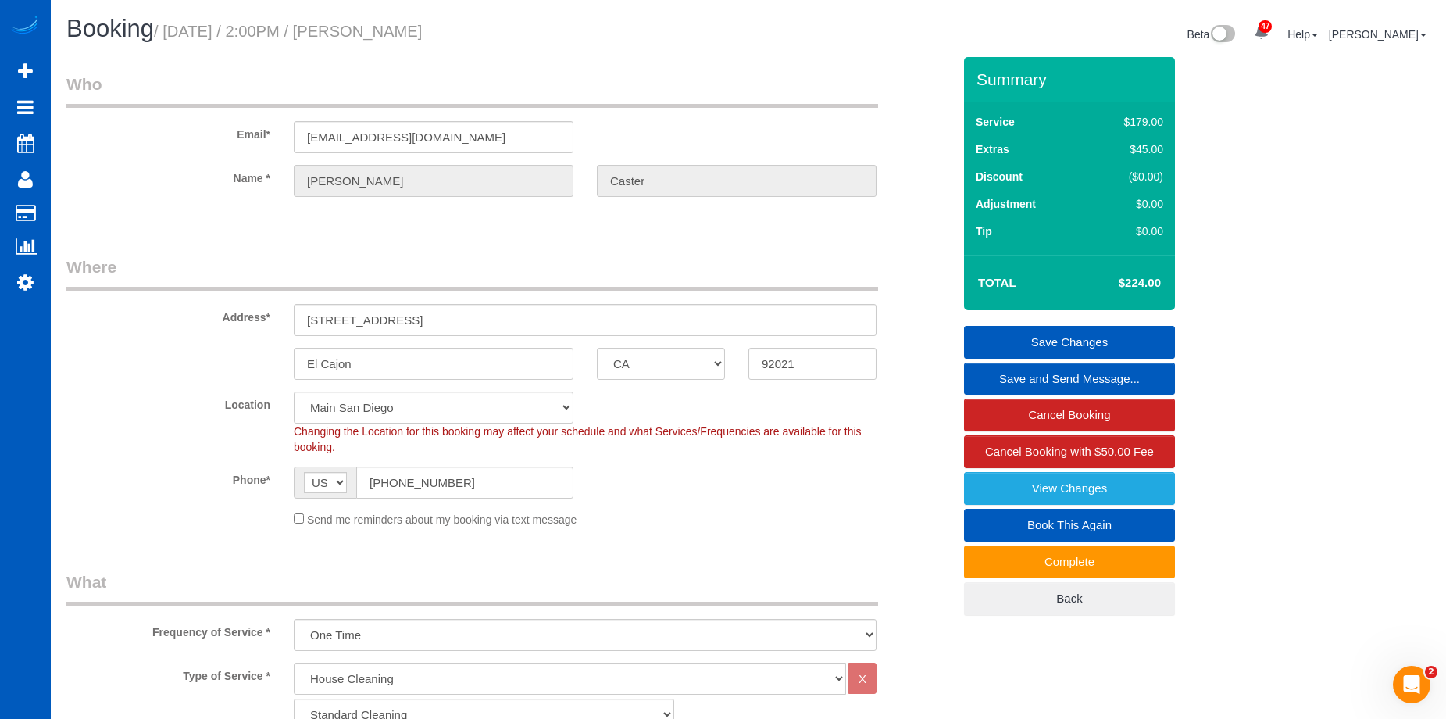
drag, startPoint x: 485, startPoint y: 30, endPoint x: 522, endPoint y: 27, distance: 36.8
click at [522, 27] on h1 "Booking / October 14, 2025 / 2:00PM / Valerie Caster" at bounding box center [401, 29] width 670 height 27
copy small "Valerie Caster"
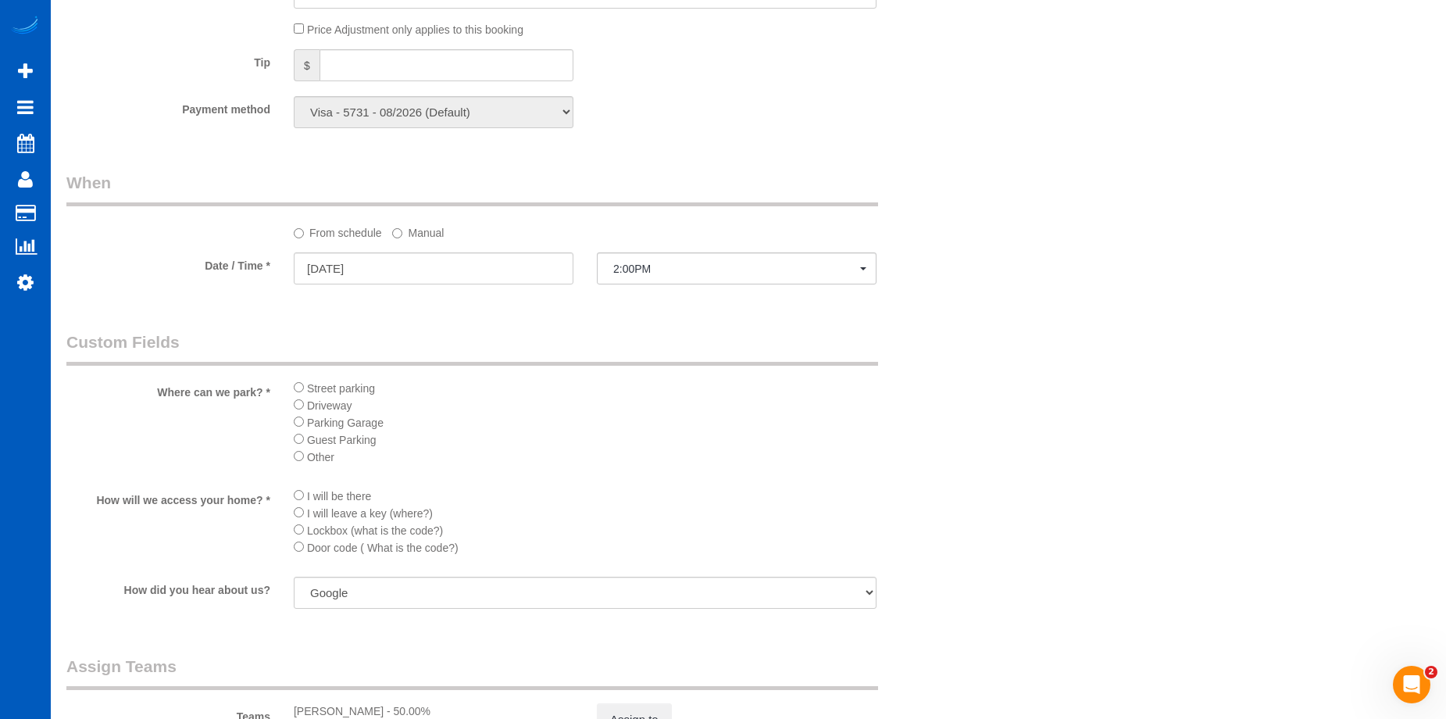
scroll to position [1640, 0]
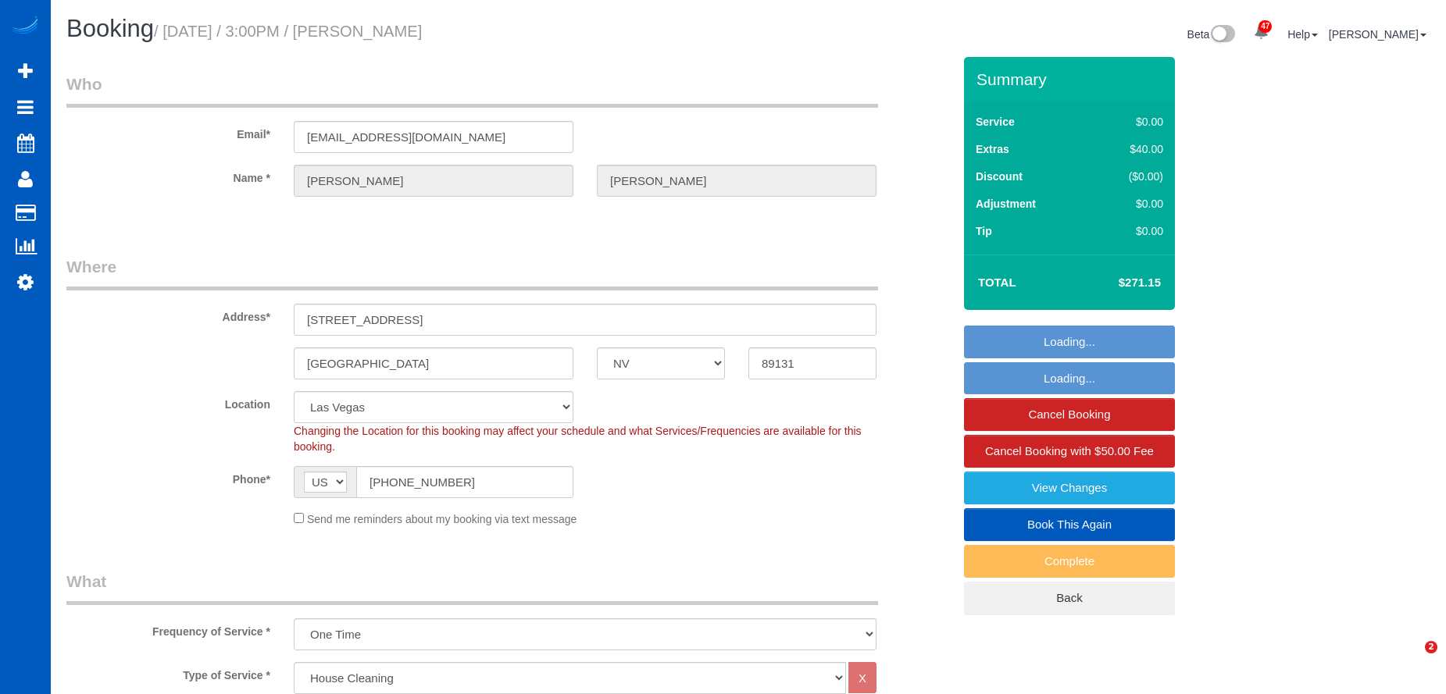
select select "NV"
select select "199"
select select "1001"
select select "2"
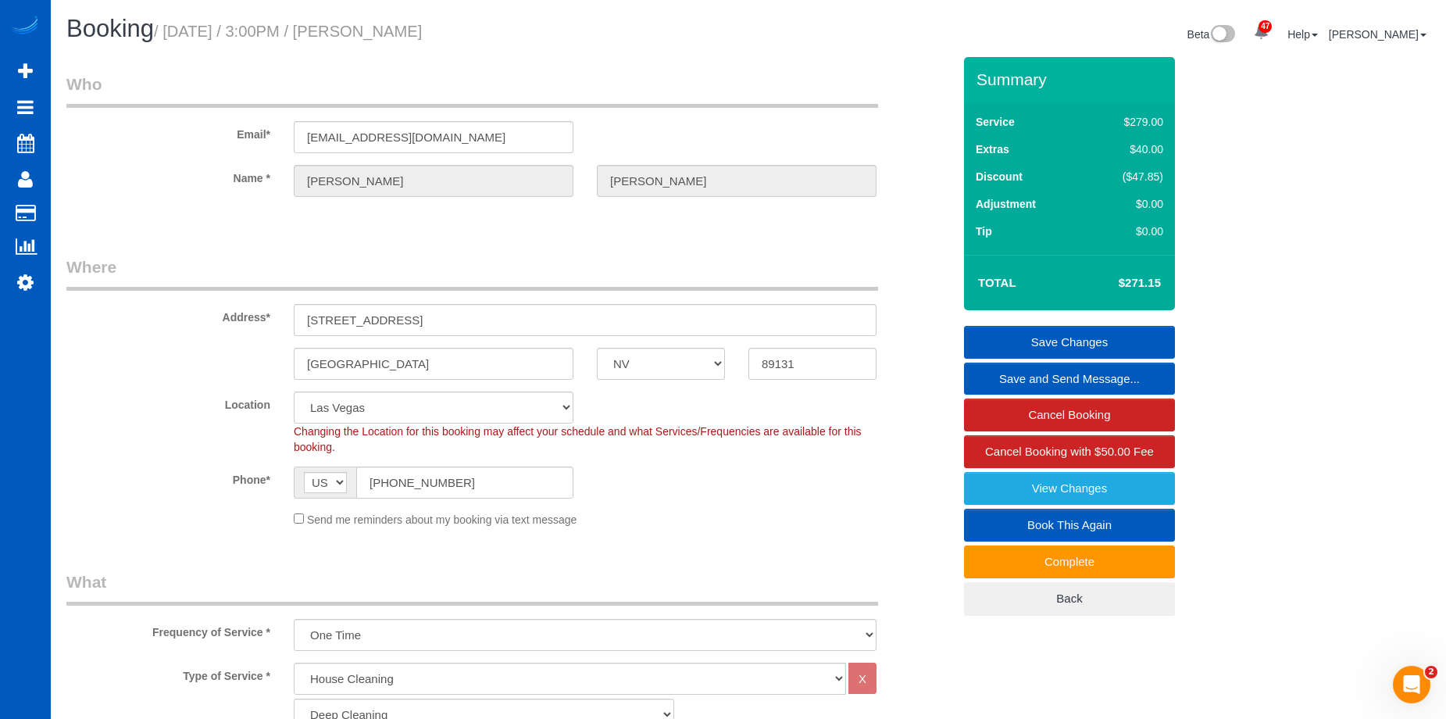
drag, startPoint x: 373, startPoint y: 26, endPoint x: 648, endPoint y: 28, distance: 274.9
click at [648, 28] on h1 "Booking / [DATE] / 3:00PM / [PERSON_NAME]" at bounding box center [401, 29] width 670 height 27
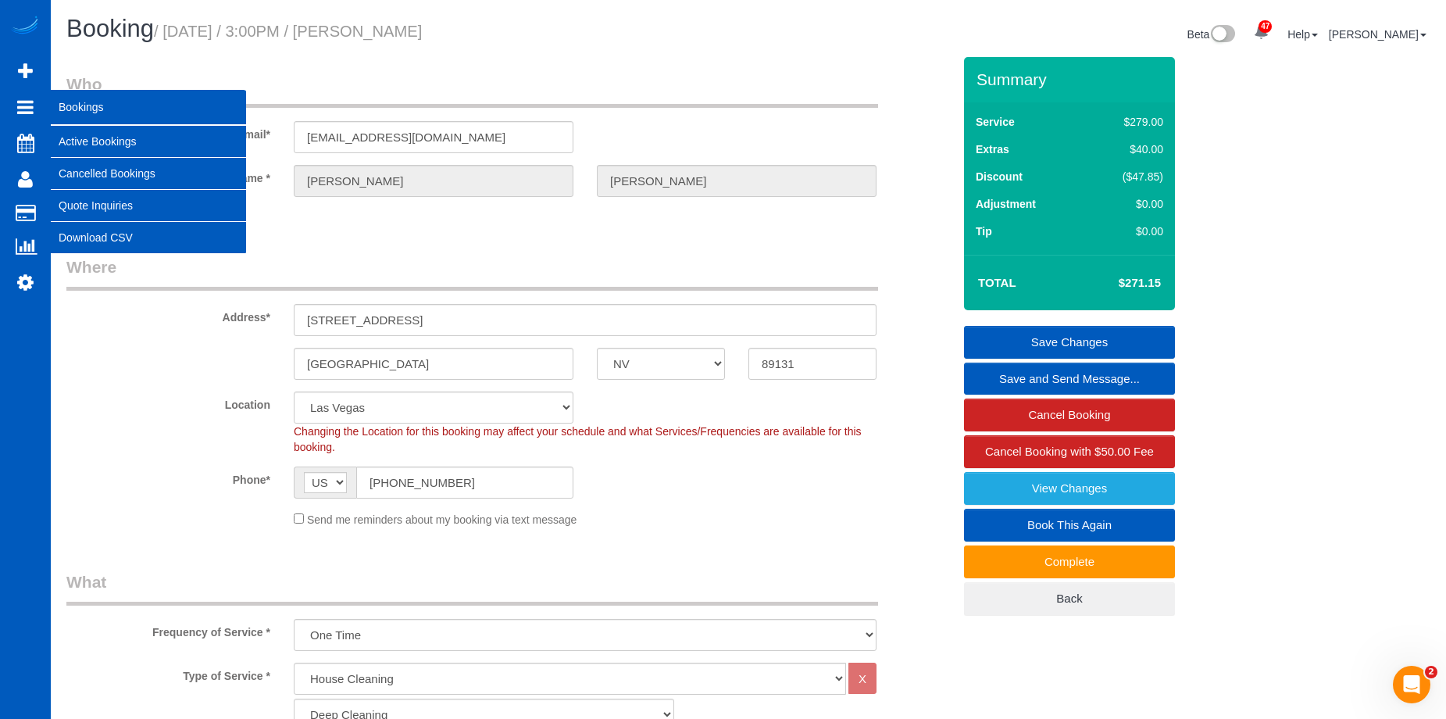
copy small "[PERSON_NAME]"
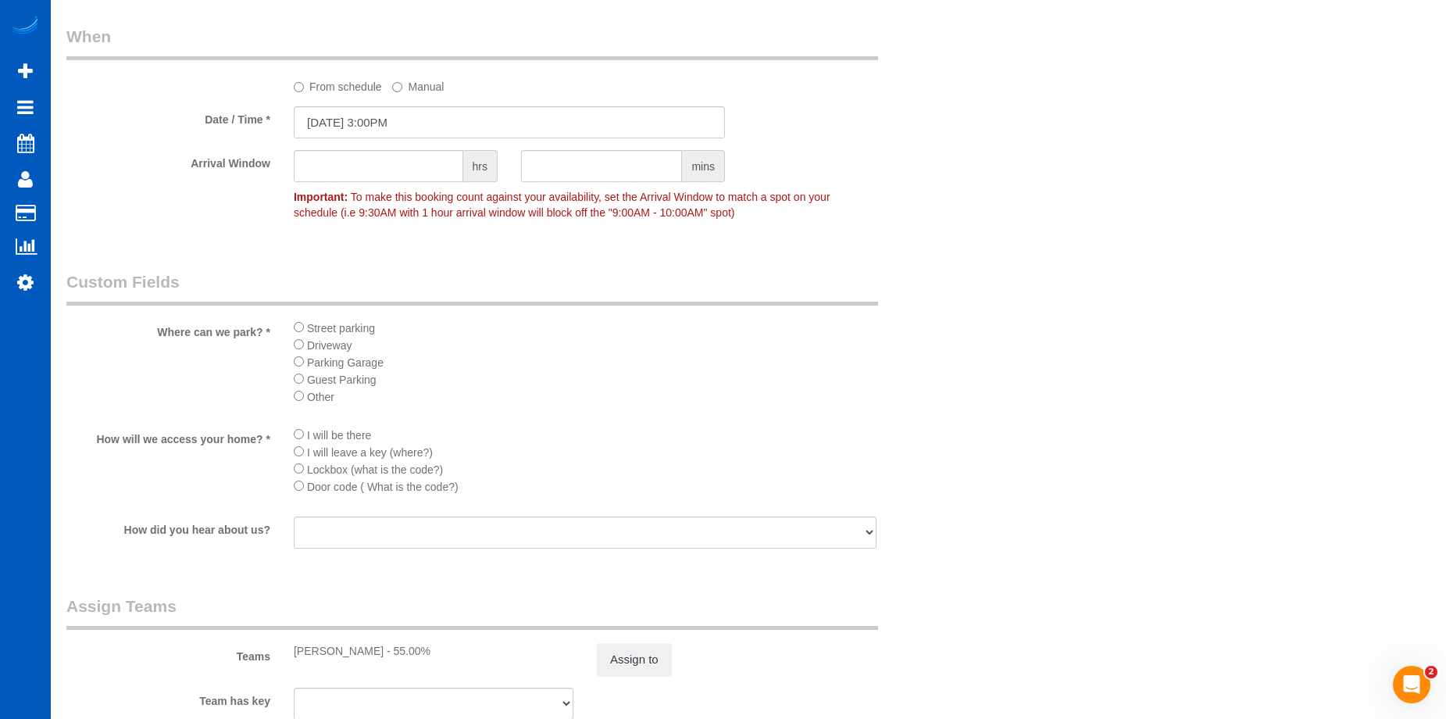
scroll to position [1796, 0]
